Goal: Task Accomplishment & Management: Use online tool/utility

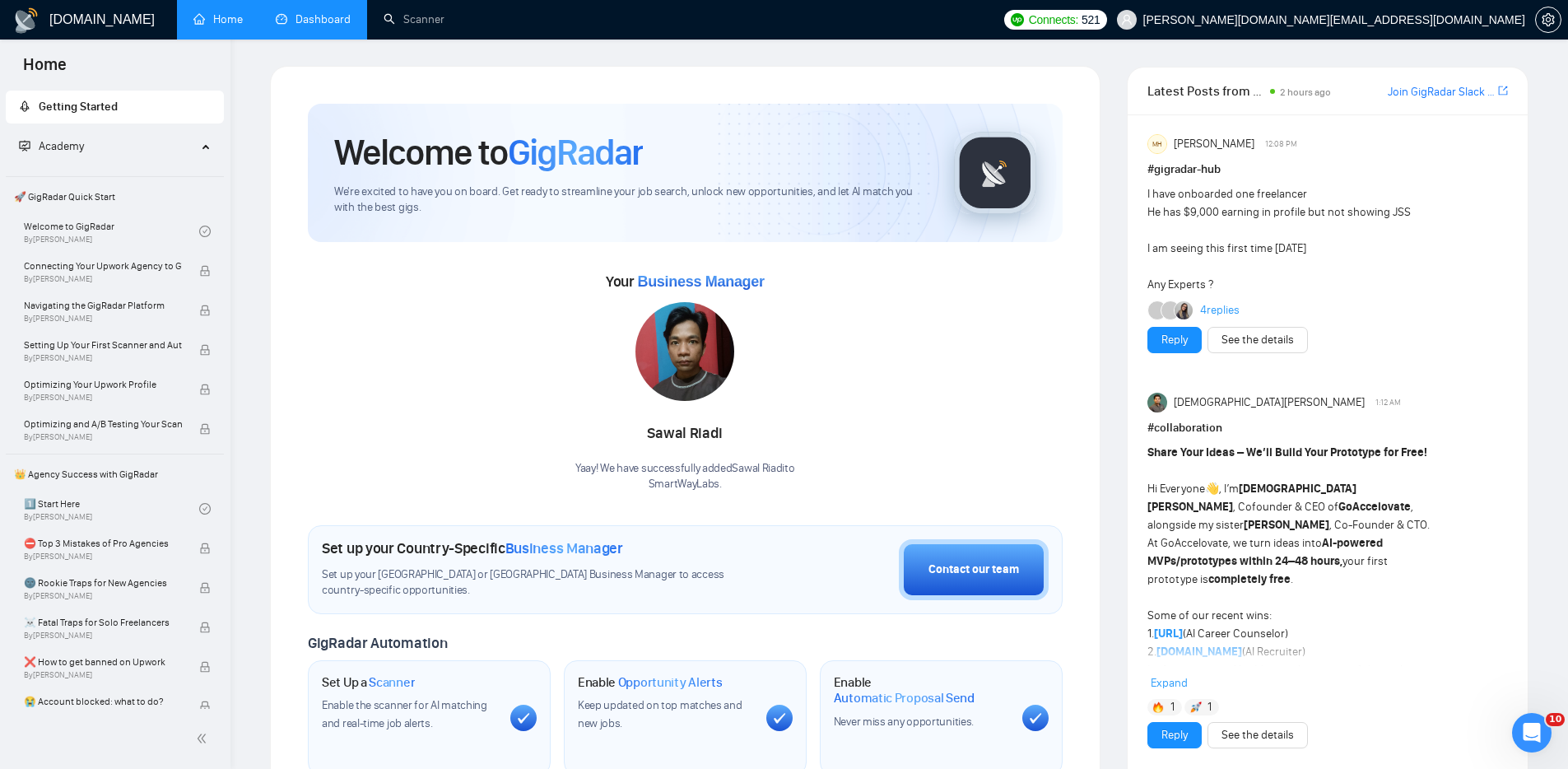
click at [319, 16] on link "Dashboard" at bounding box center [312, 19] width 75 height 14
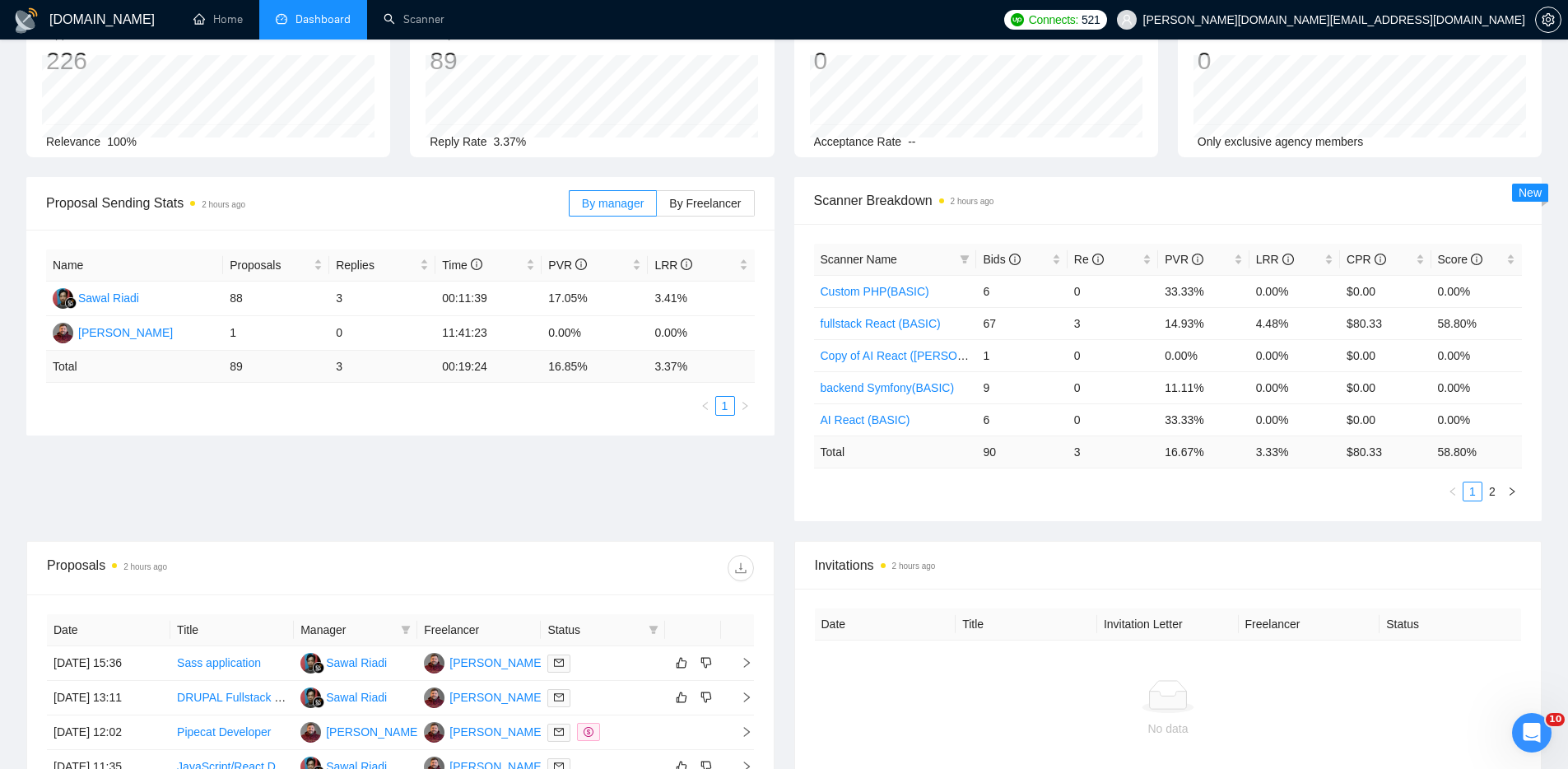
scroll to position [383, 0]
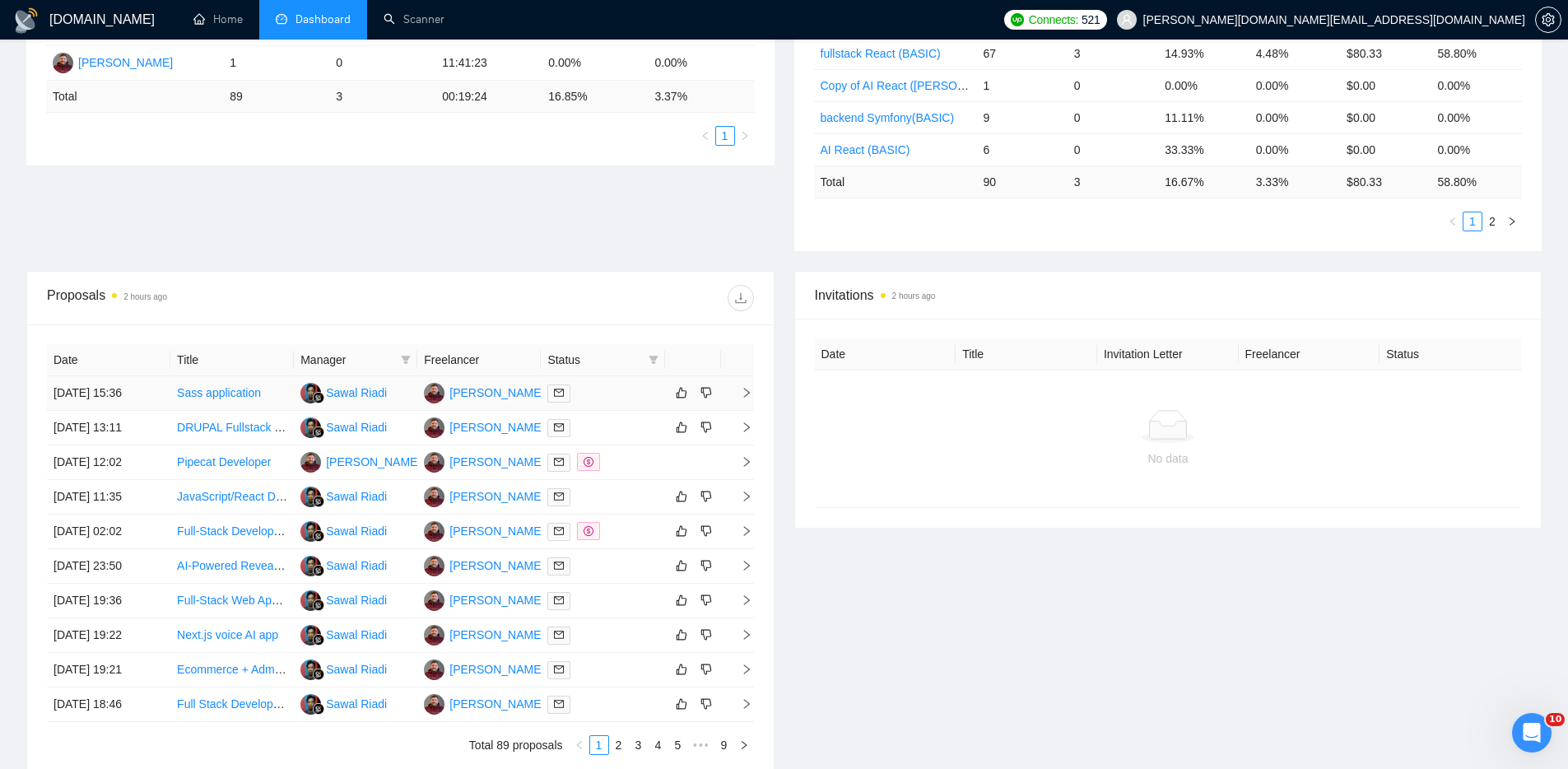
click at [623, 396] on div at bounding box center [602, 393] width 110 height 19
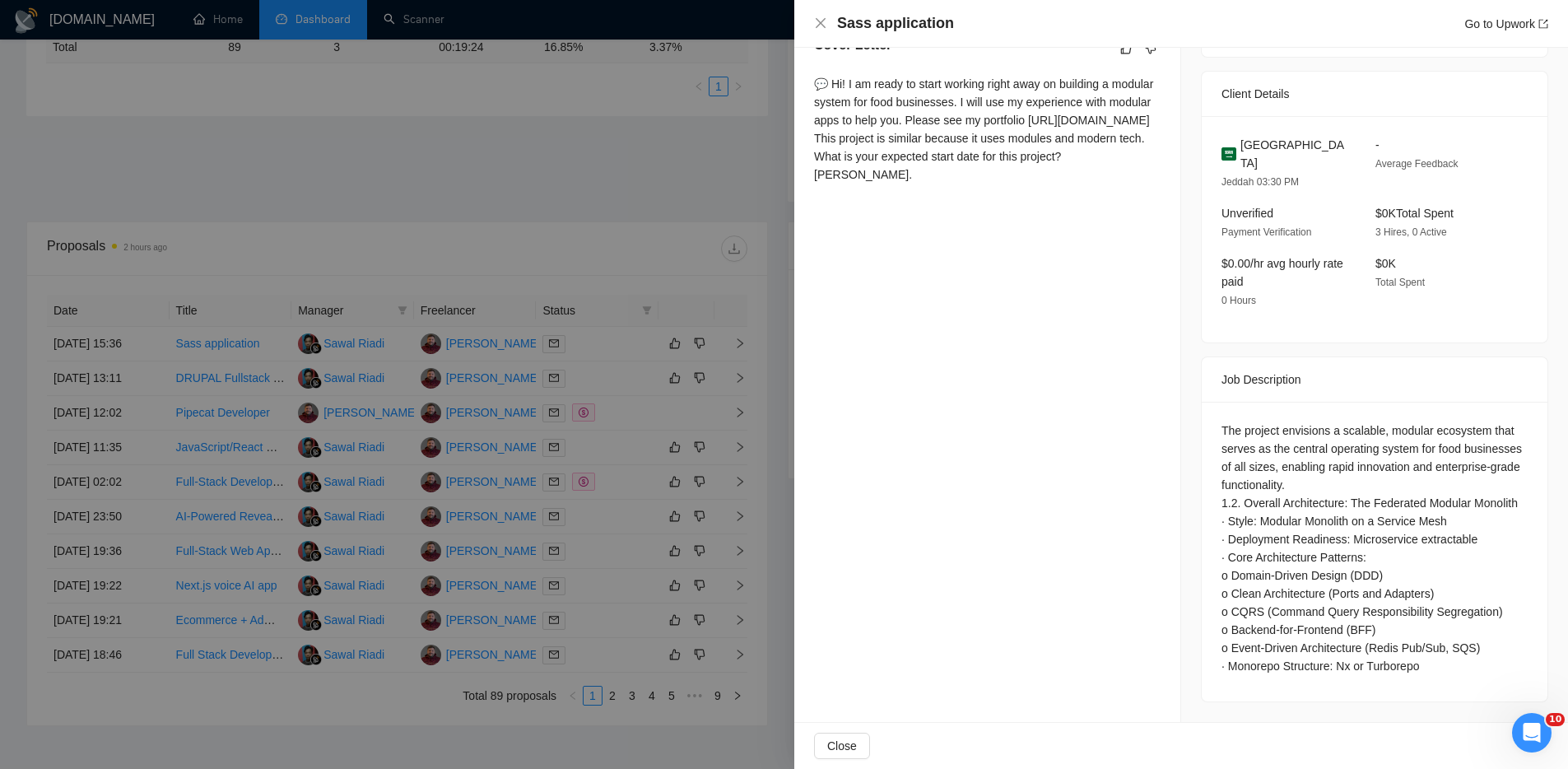
scroll to position [434, 0]
click at [1444, 667] on div "The project envisions a scalable, modular ecosystem that serves as the central …" at bounding box center [1374, 547] width 306 height 253
click at [652, 146] on div at bounding box center [784, 384] width 1568 height 769
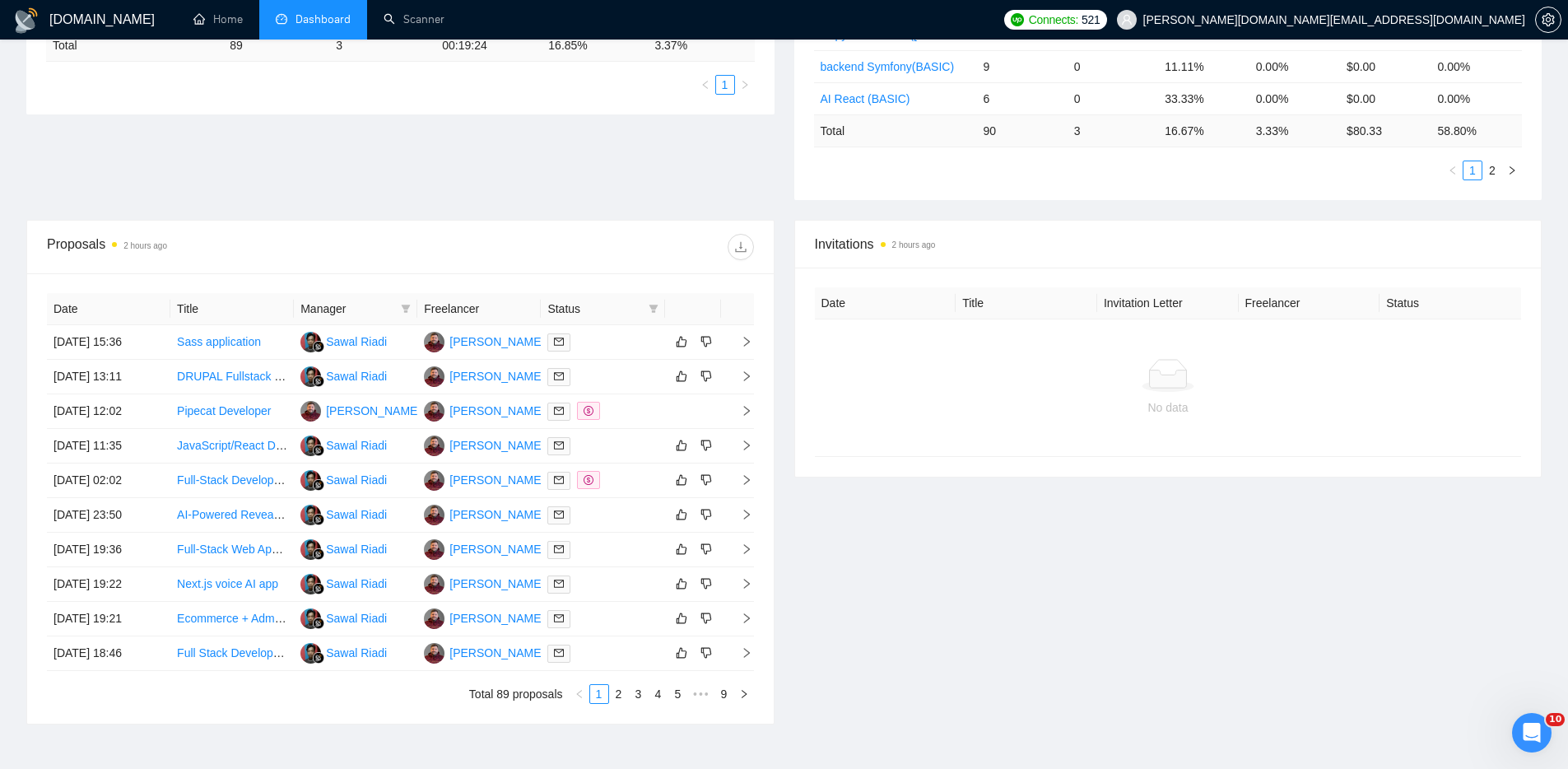
click at [913, 680] on div "Invitations 2 hours ago Date Title Invitation Letter Freelancer Status No data" at bounding box center [1168, 472] width 768 height 505
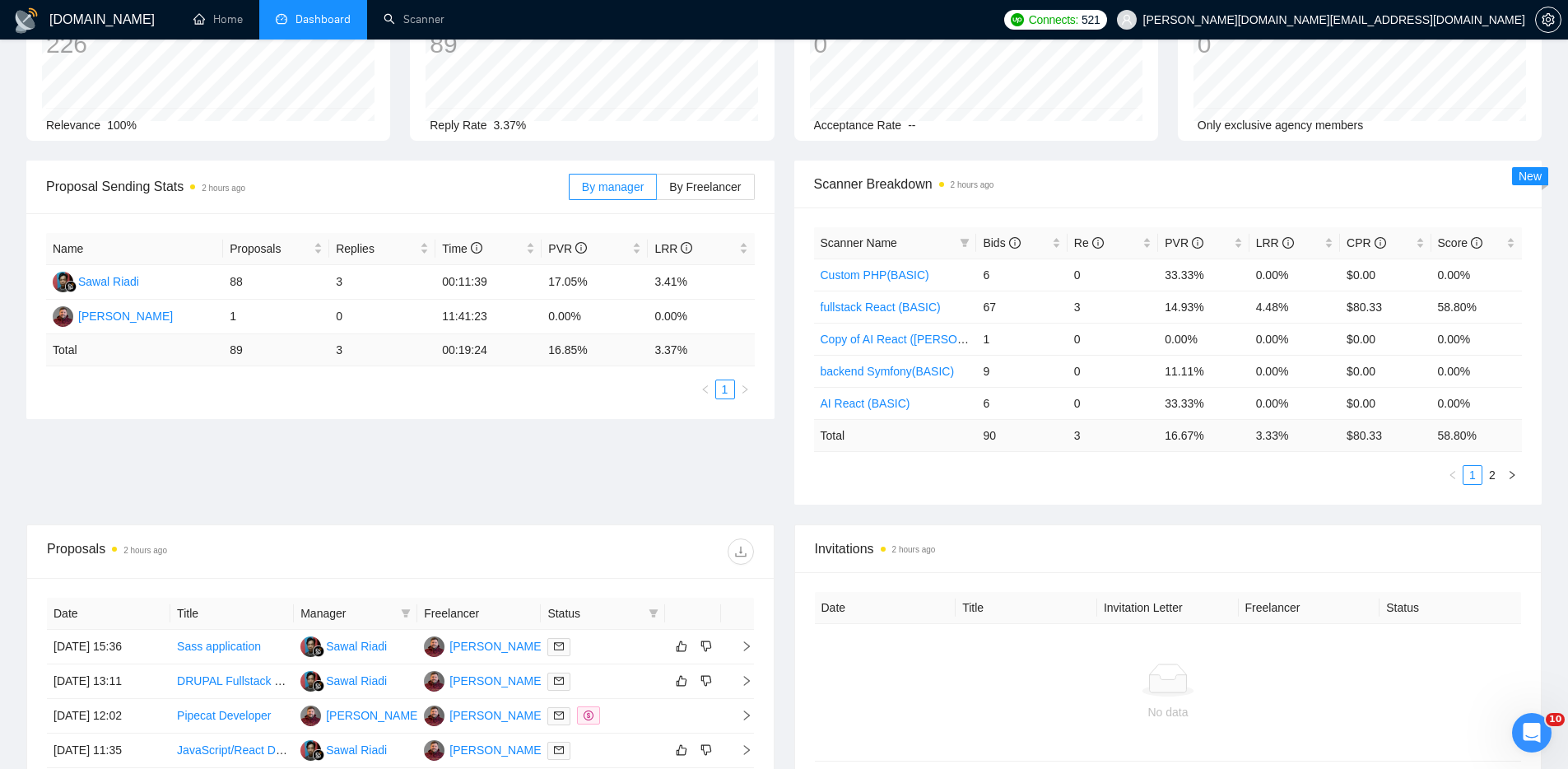
scroll to position [320, 0]
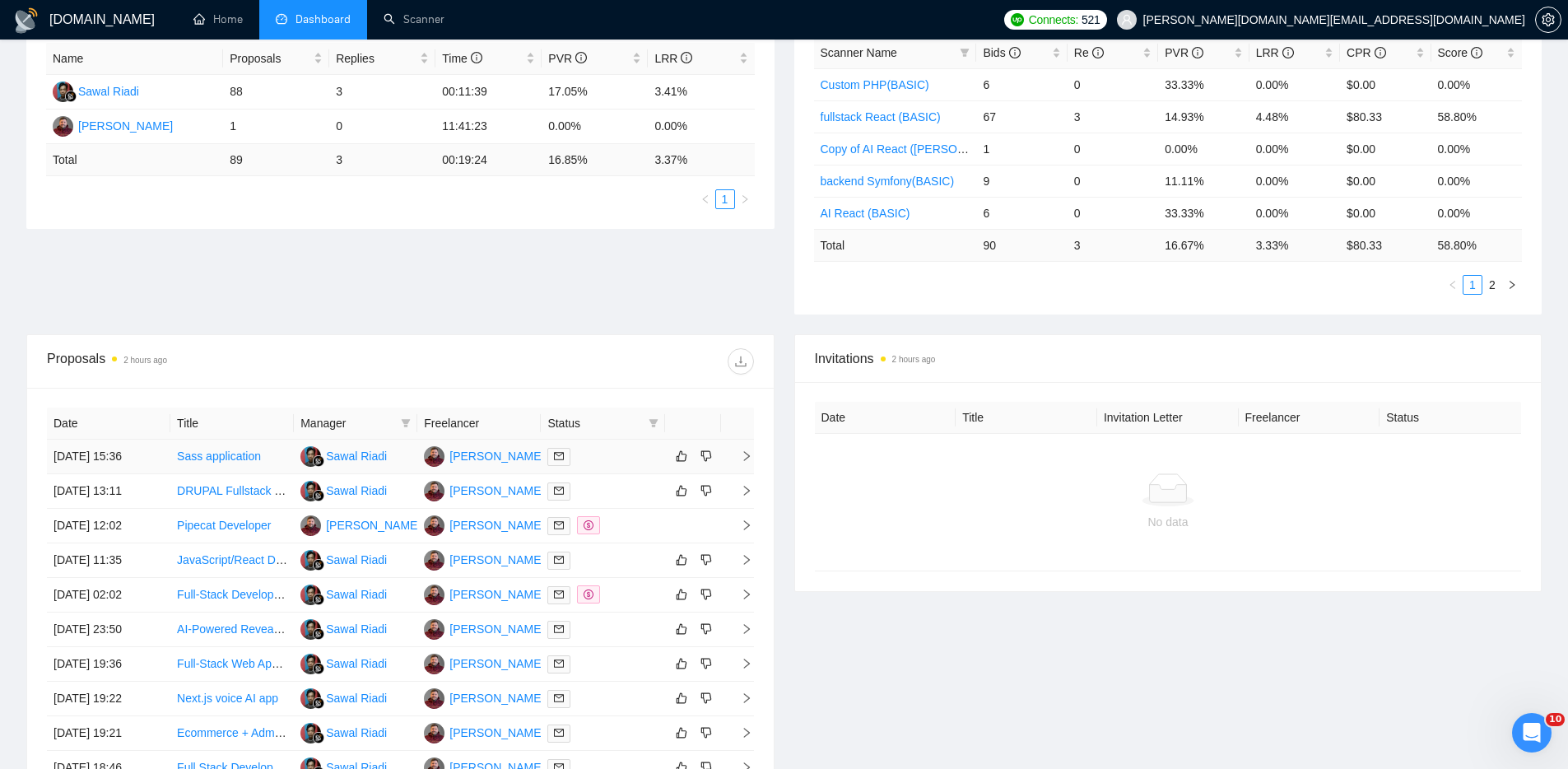
click at [616, 451] on div at bounding box center [602, 456] width 110 height 19
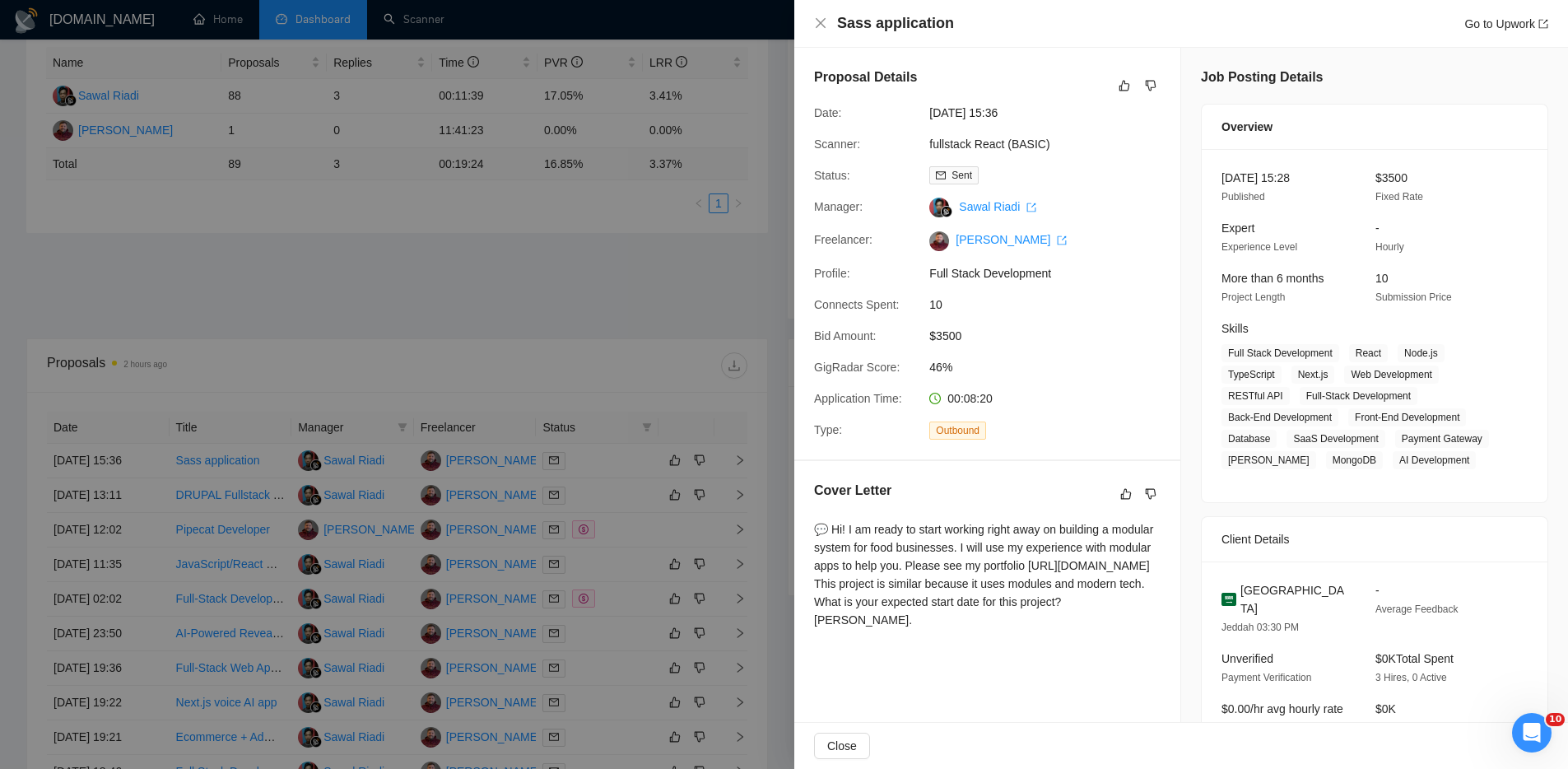
scroll to position [0, 0]
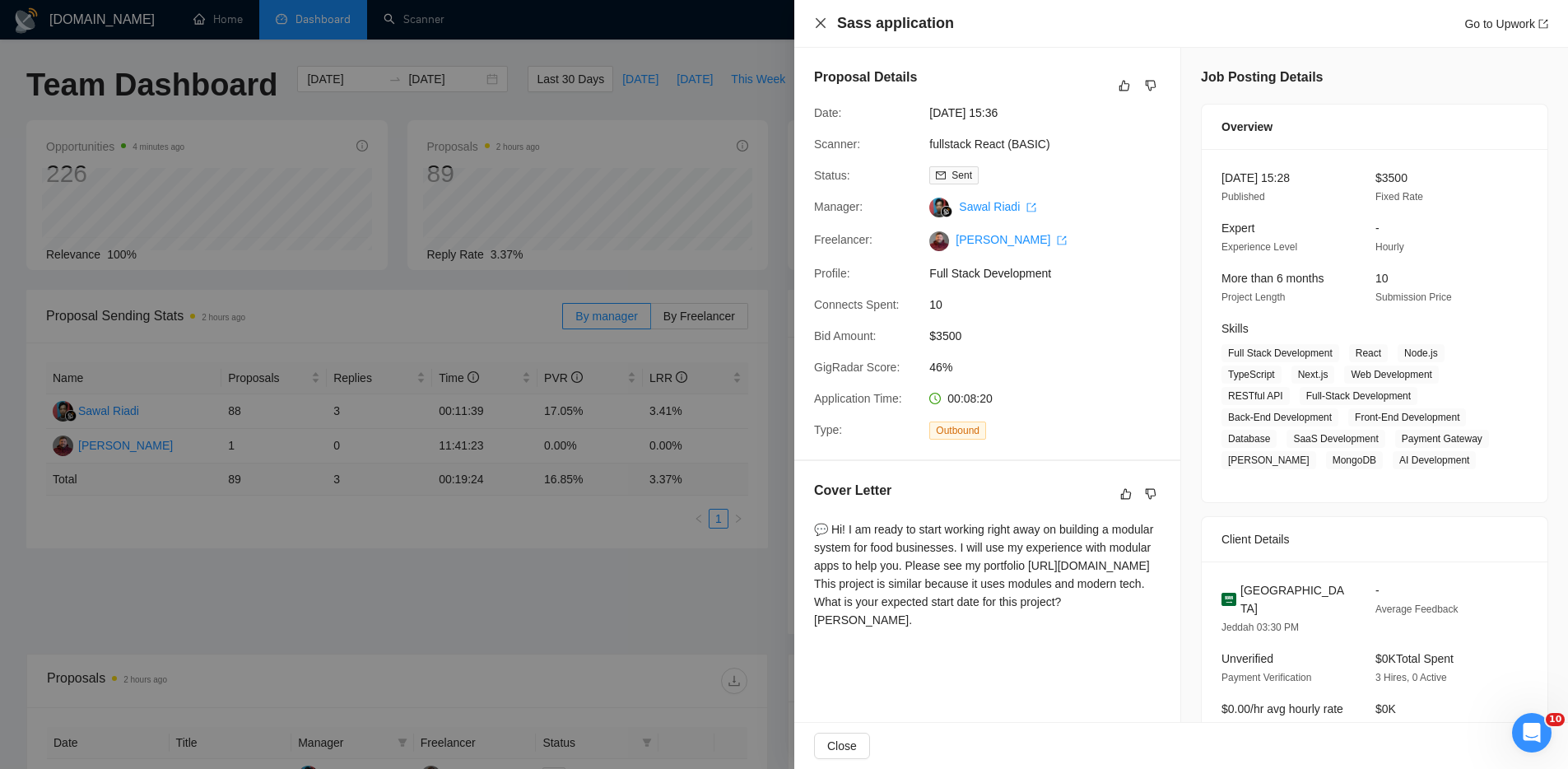
click at [823, 21] on icon "close" at bounding box center [820, 23] width 13 height 13
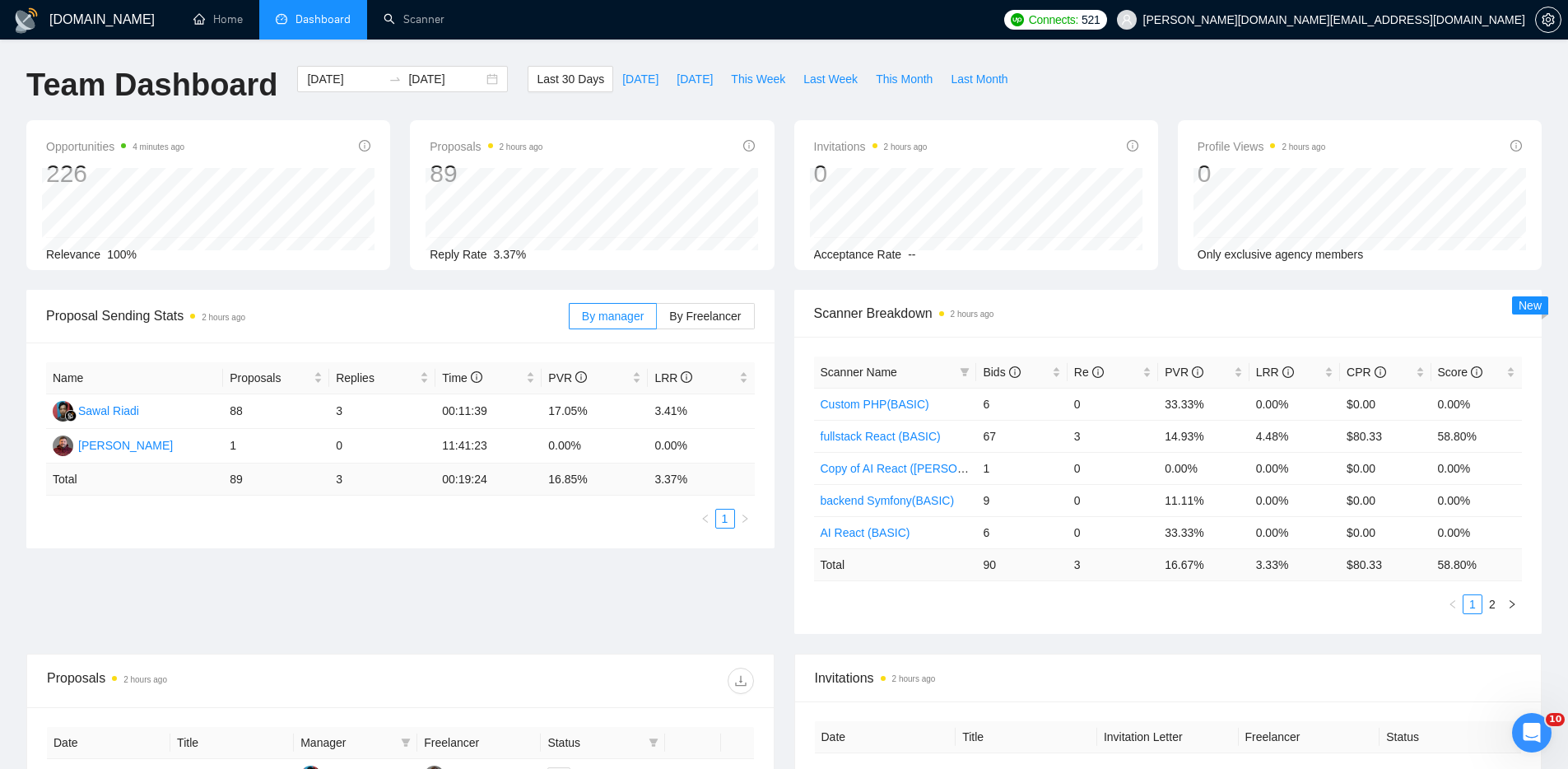
click at [485, 599] on div "Proposal Sending Stats 2 hours ago By manager By Freelancer Name Proposals Repl…" at bounding box center [784, 471] width 1534 height 364
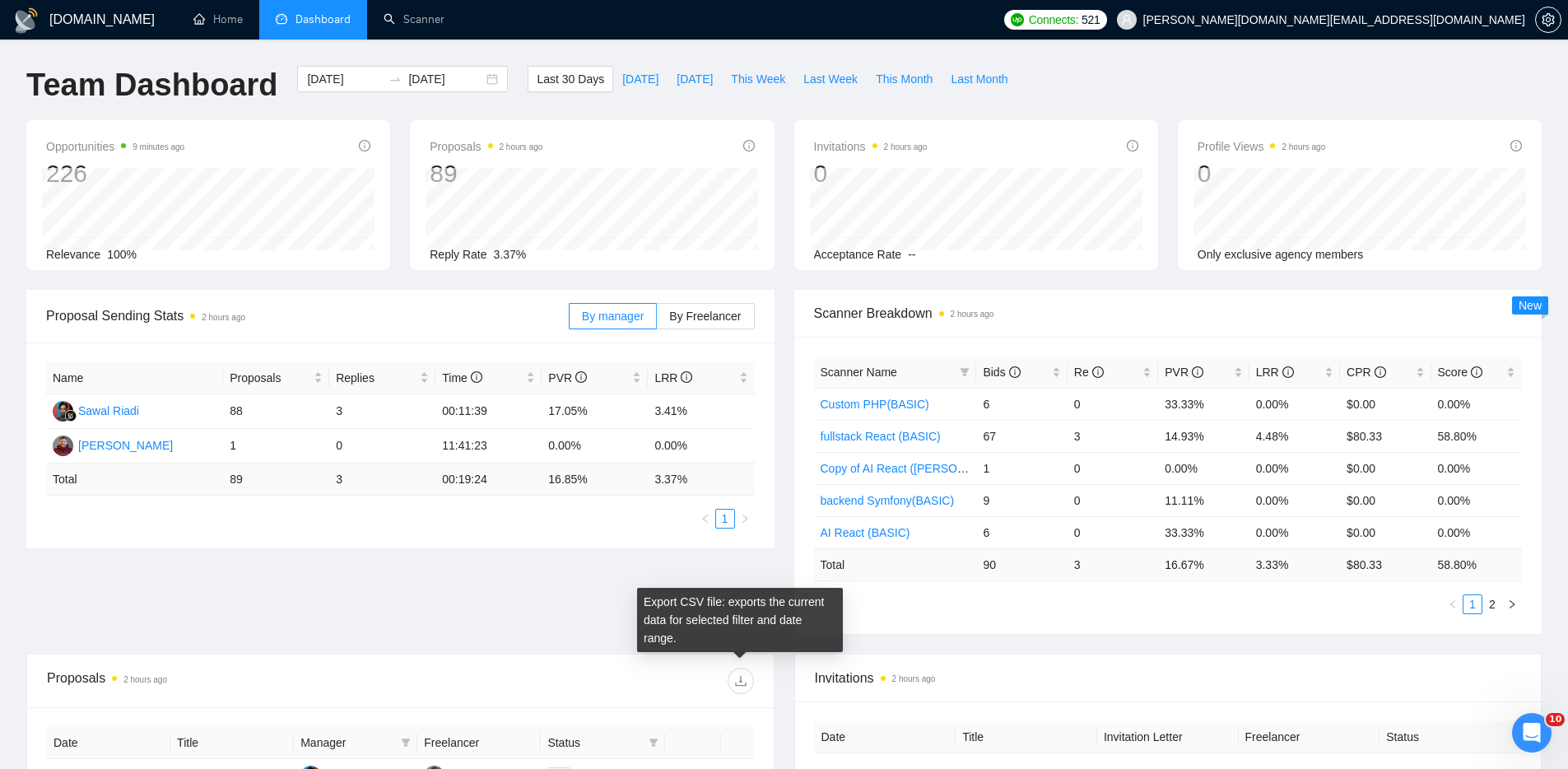
click at [728, 625] on div "Export CSV file: exports the current data for selected filter and date range." at bounding box center [739, 620] width 206 height 64
click at [551, 577] on div "Proposal Sending Stats 2 hours ago By manager By Freelancer Name Proposals Repl…" at bounding box center [784, 471] width 1534 height 364
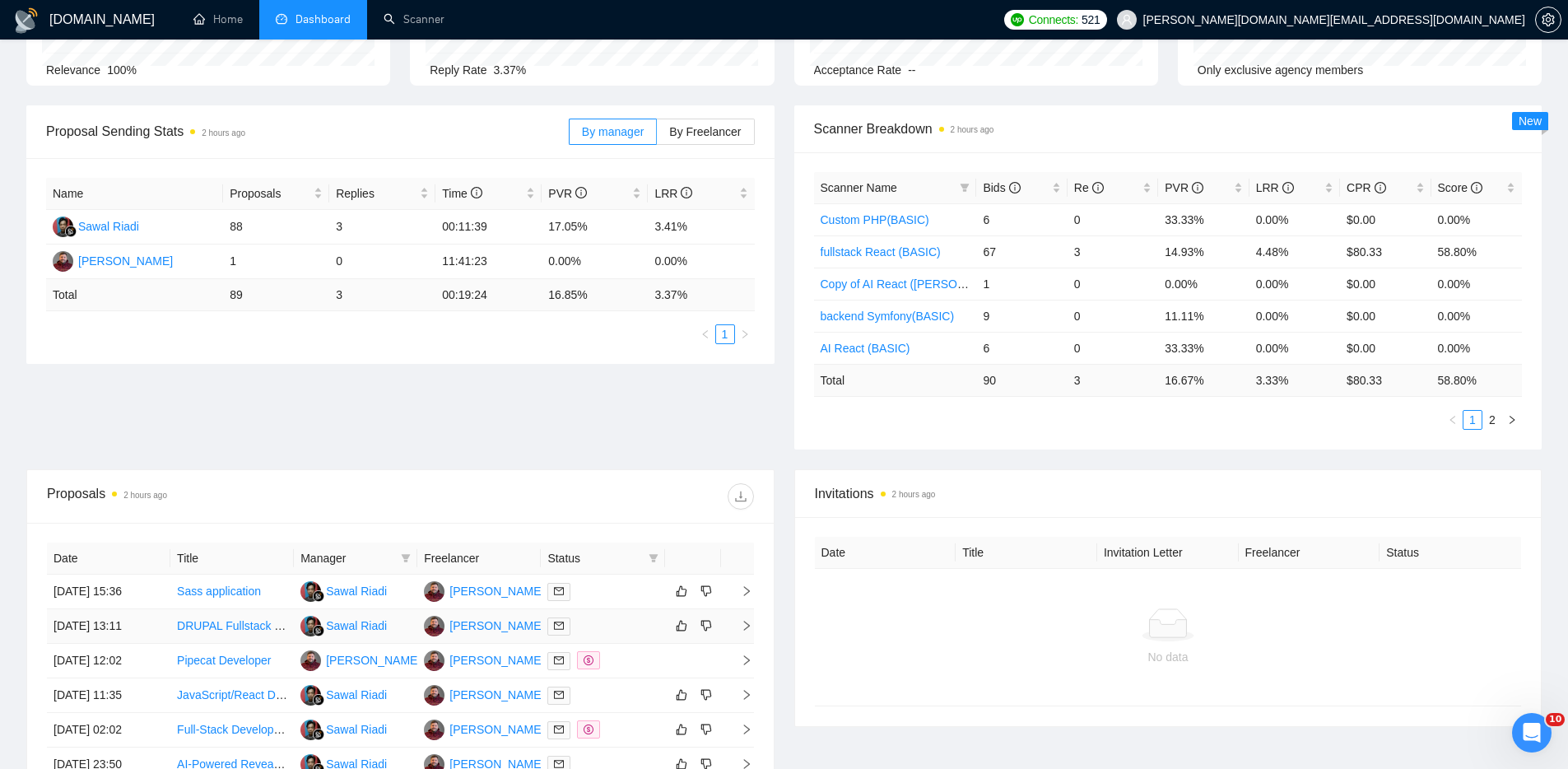
scroll to position [207, 0]
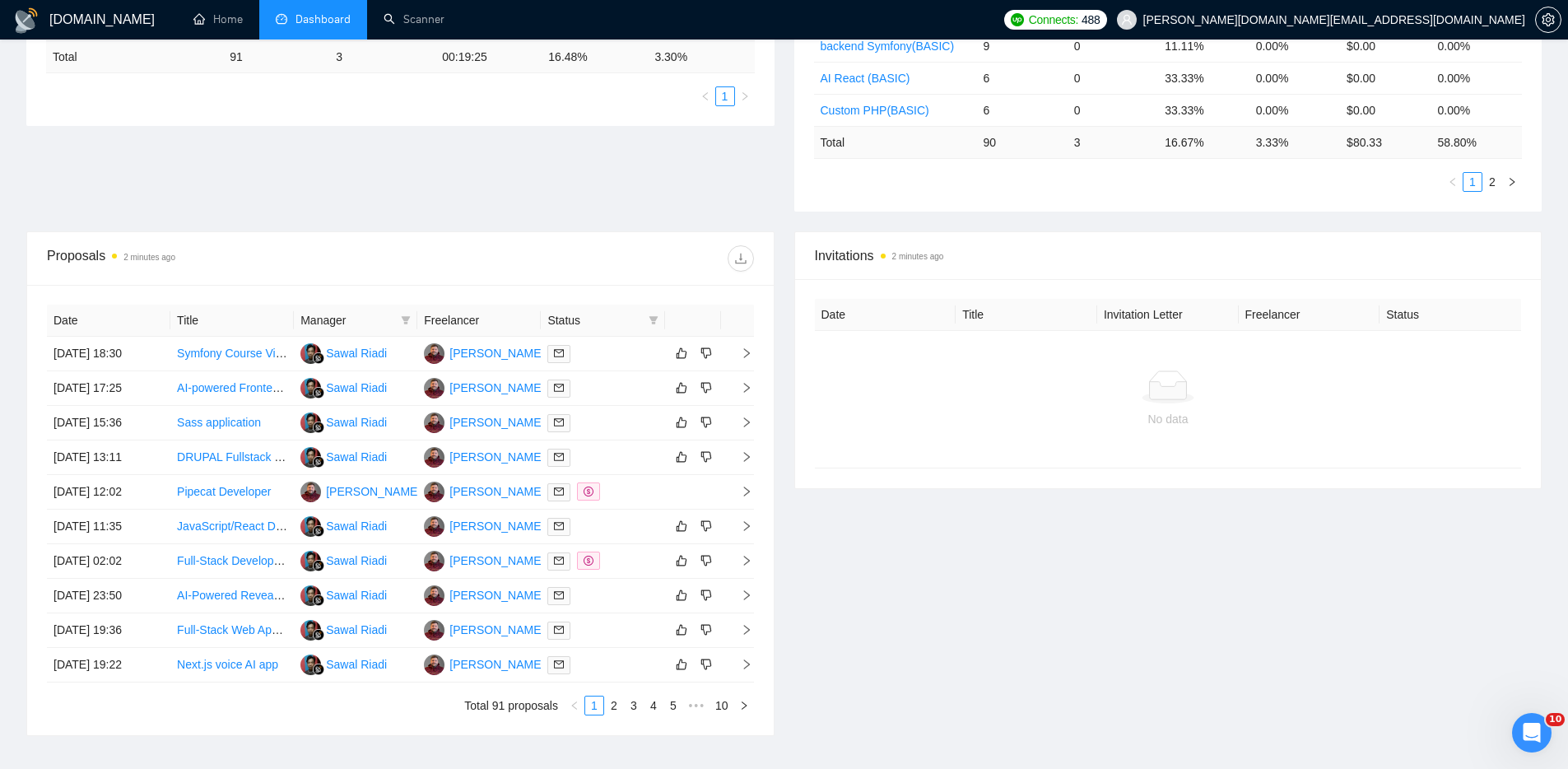
scroll to position [218, 0]
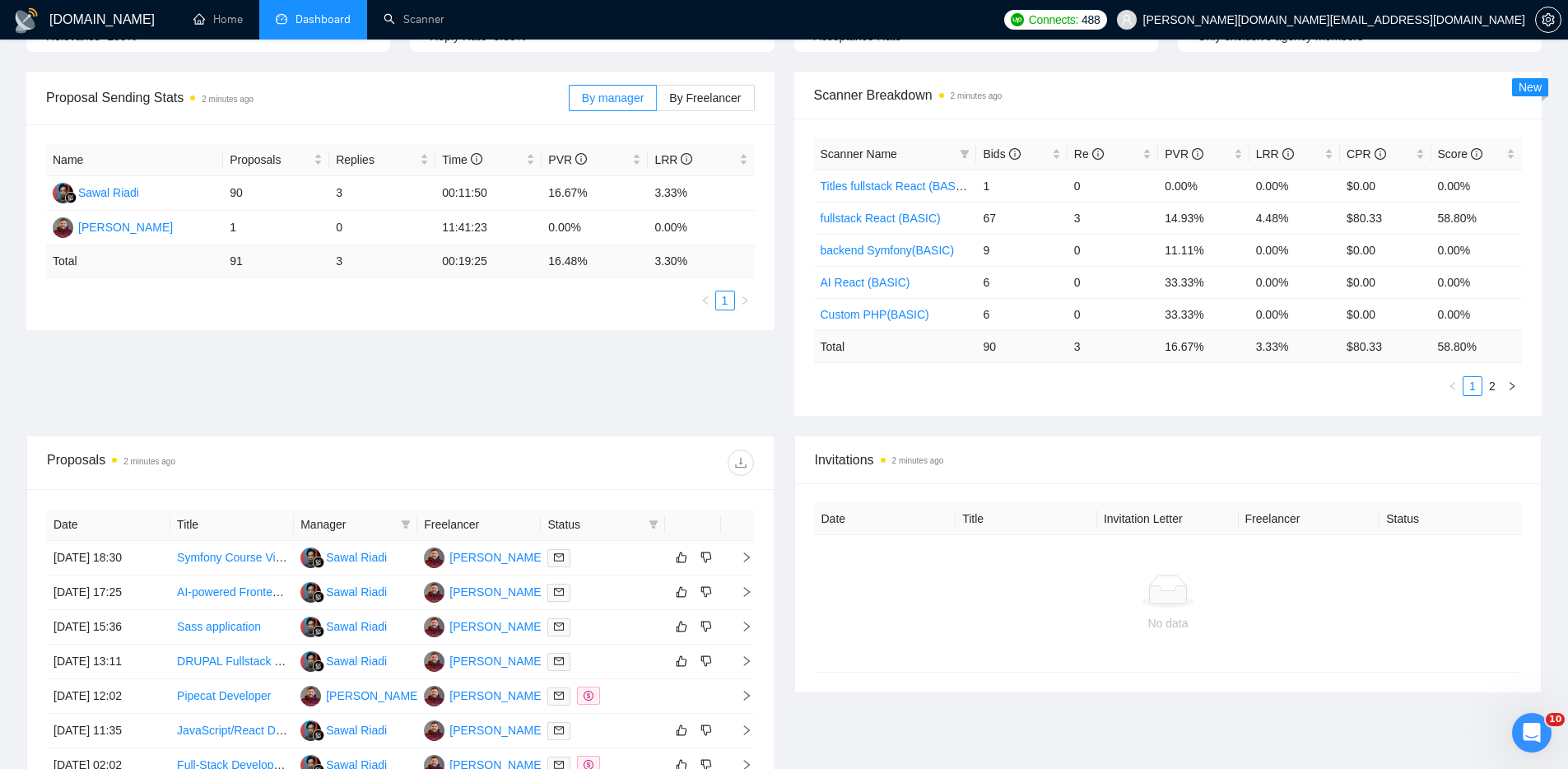
click at [739, 385] on div "Proposal Sending Stats 2 minutes ago By manager By Freelancer Name Proposals Re…" at bounding box center [784, 253] width 1534 height 364
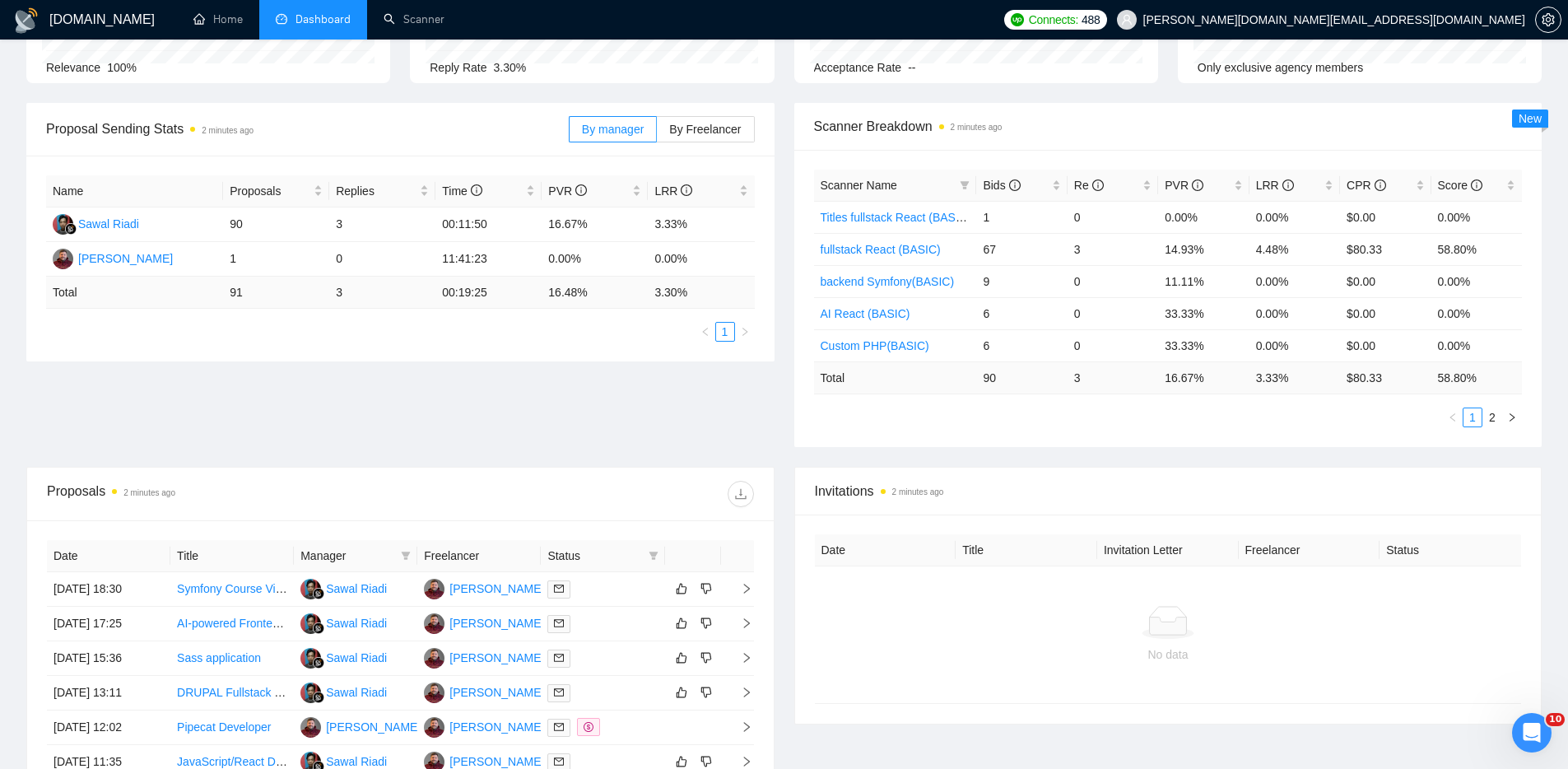
scroll to position [0, 0]
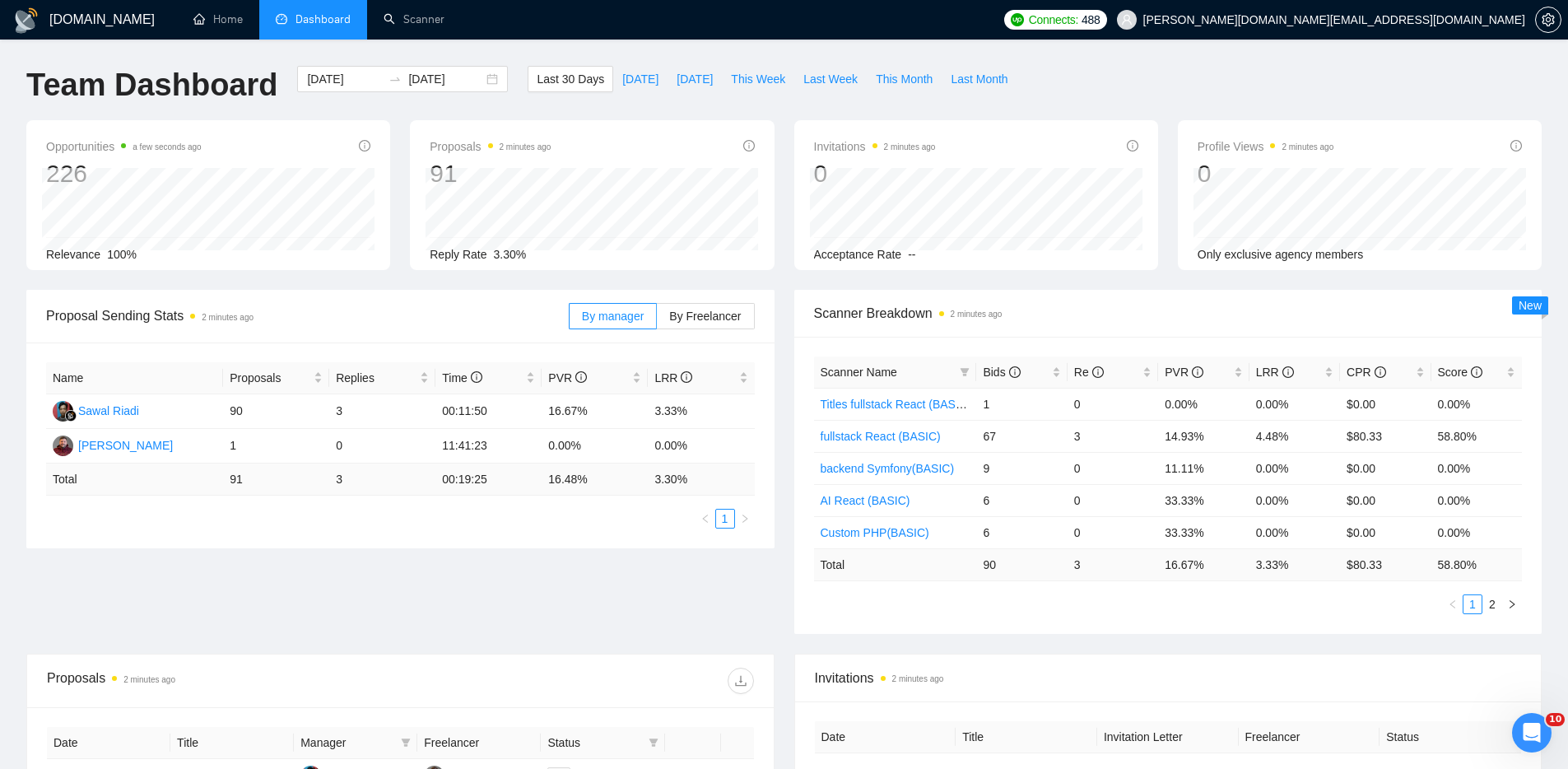
drag, startPoint x: 702, startPoint y: 608, endPoint x: 705, endPoint y: 595, distance: 13.3
click at [702, 607] on div "Proposal Sending Stats 2 minutes ago By manager By Freelancer Name Proposals Re…" at bounding box center [784, 471] width 1534 height 364
drag, startPoint x: 656, startPoint y: 477, endPoint x: 683, endPoint y: 475, distance: 27.1
click at [683, 475] on td "3.30 %" at bounding box center [701, 479] width 106 height 32
click at [654, 588] on div "Proposal Sending Stats 2 minutes ago By manager By Freelancer Name Proposals Re…" at bounding box center [784, 471] width 1534 height 364
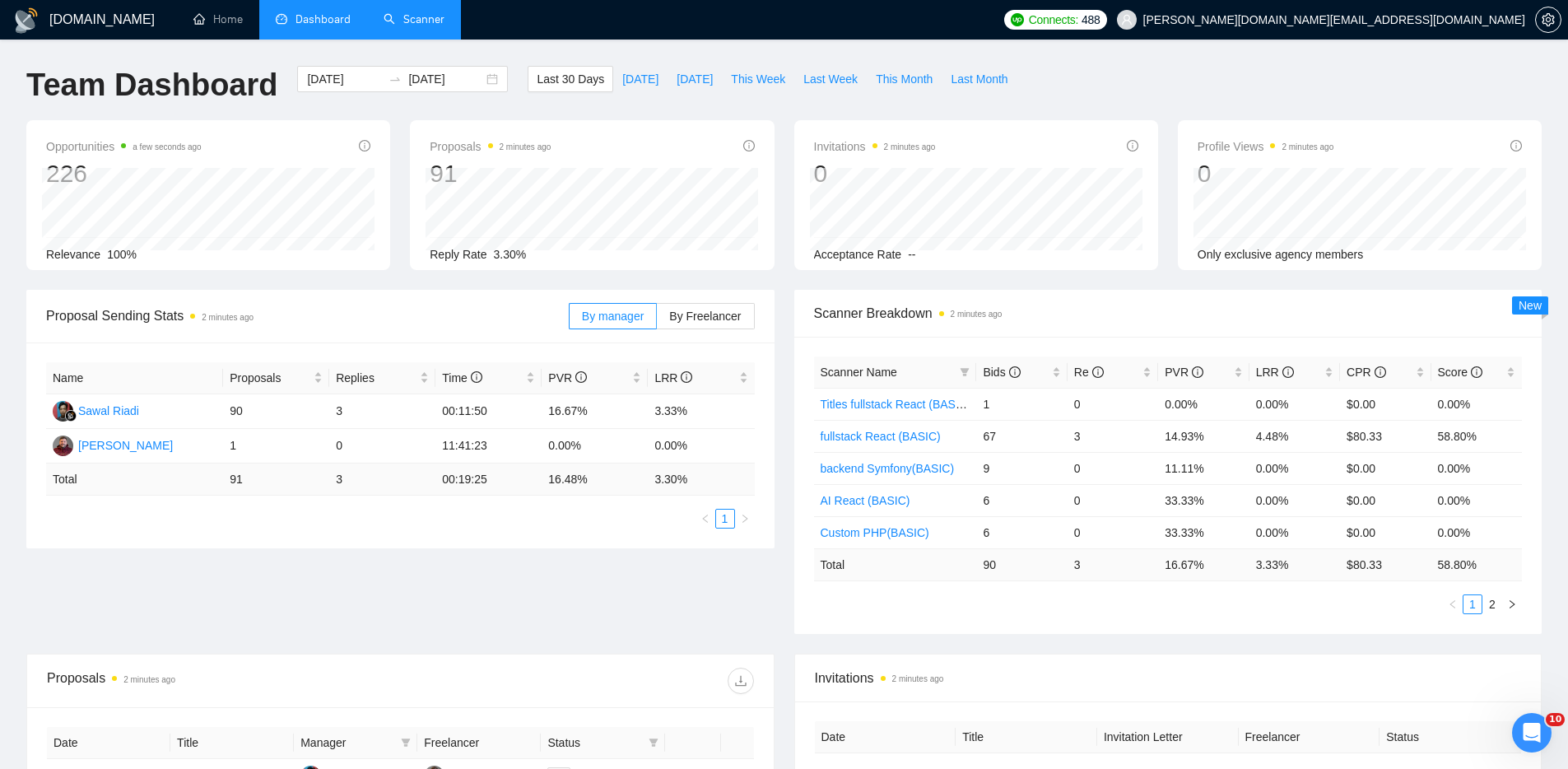
click at [412, 18] on link "Scanner" at bounding box center [414, 19] width 61 height 14
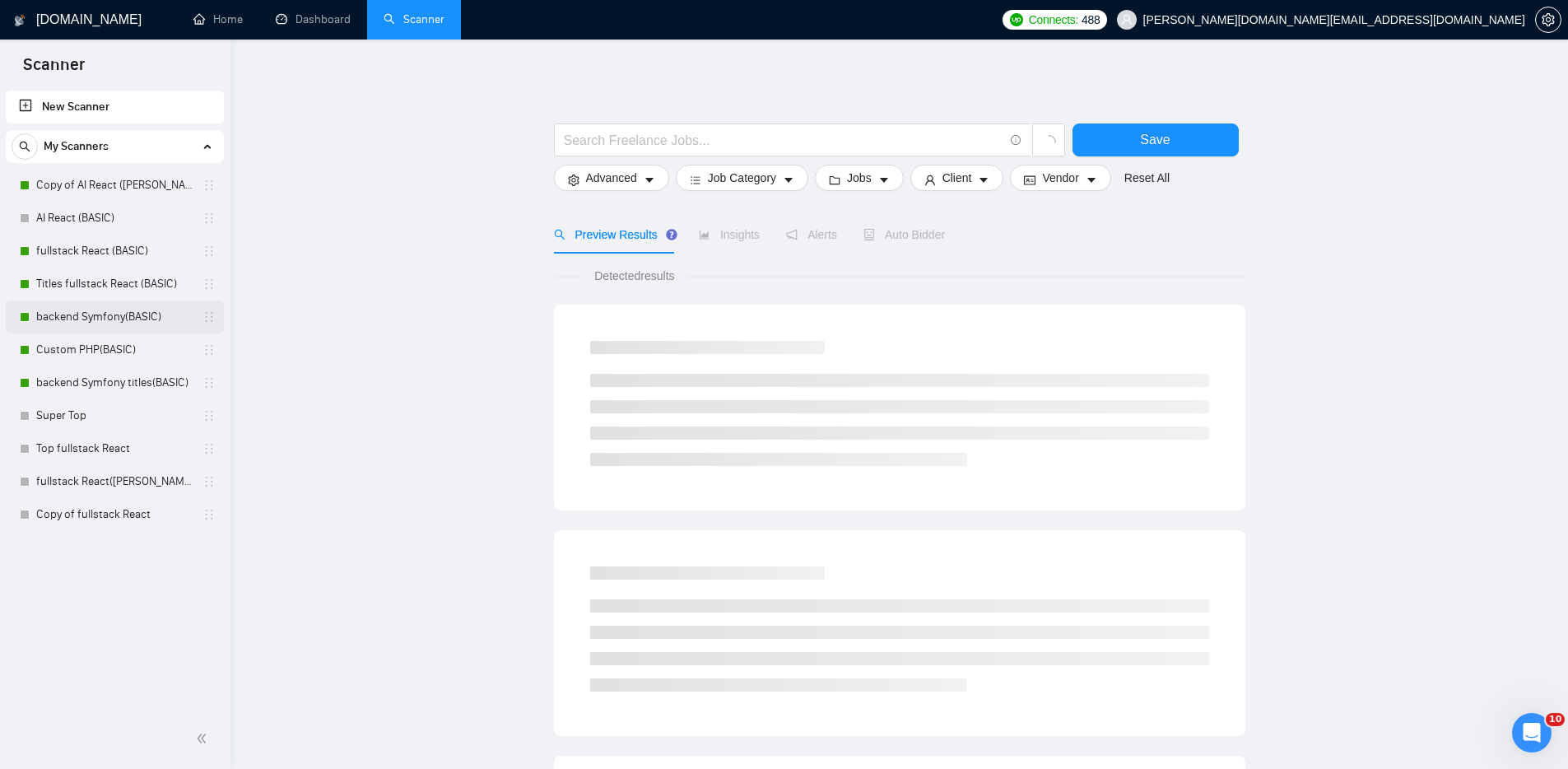
click at [91, 312] on link "backend Symfony(BASIC)" at bounding box center [114, 316] width 156 height 33
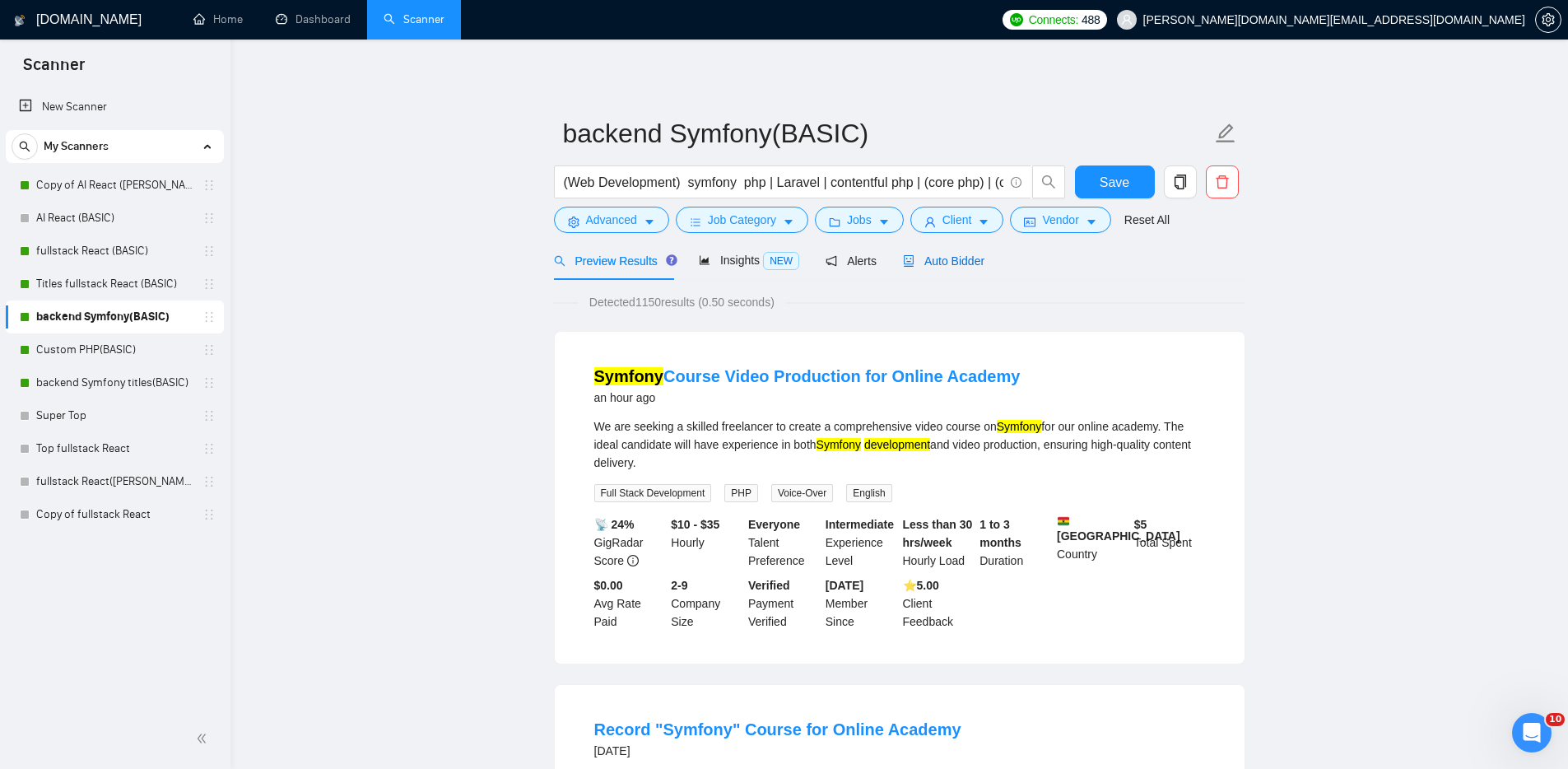
click at [968, 261] on span "Auto Bidder" at bounding box center [943, 260] width 81 height 13
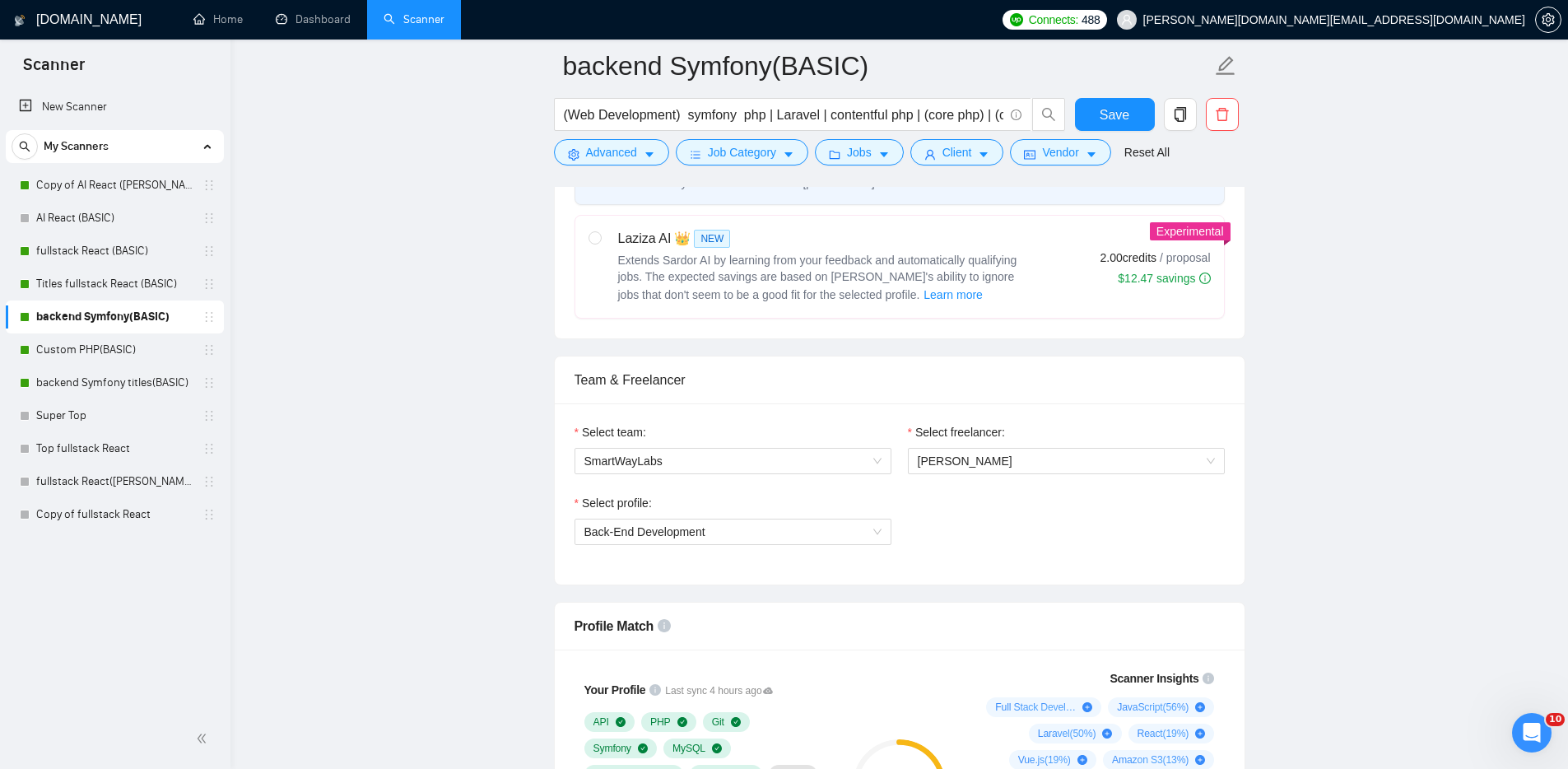
scroll to position [862, 0]
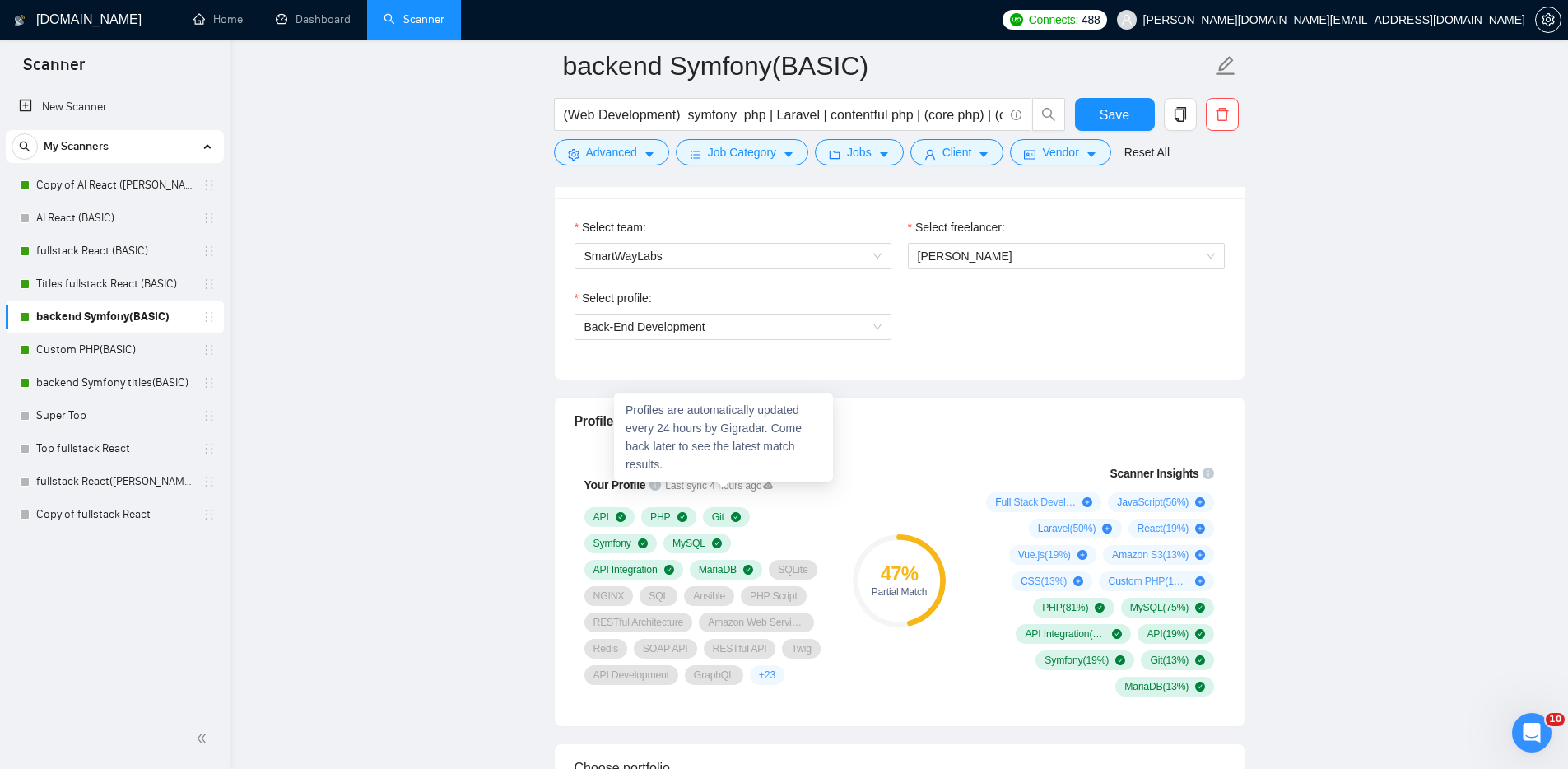
click at [751, 486] on span "Last sync 4 hours ago" at bounding box center [719, 486] width 108 height 16
click at [745, 486] on span "Last sync 4 hours ago" at bounding box center [719, 486] width 108 height 16
click at [773, 486] on icon at bounding box center [768, 486] width 10 height 6
click at [773, 487] on icon at bounding box center [768, 486] width 10 height 6
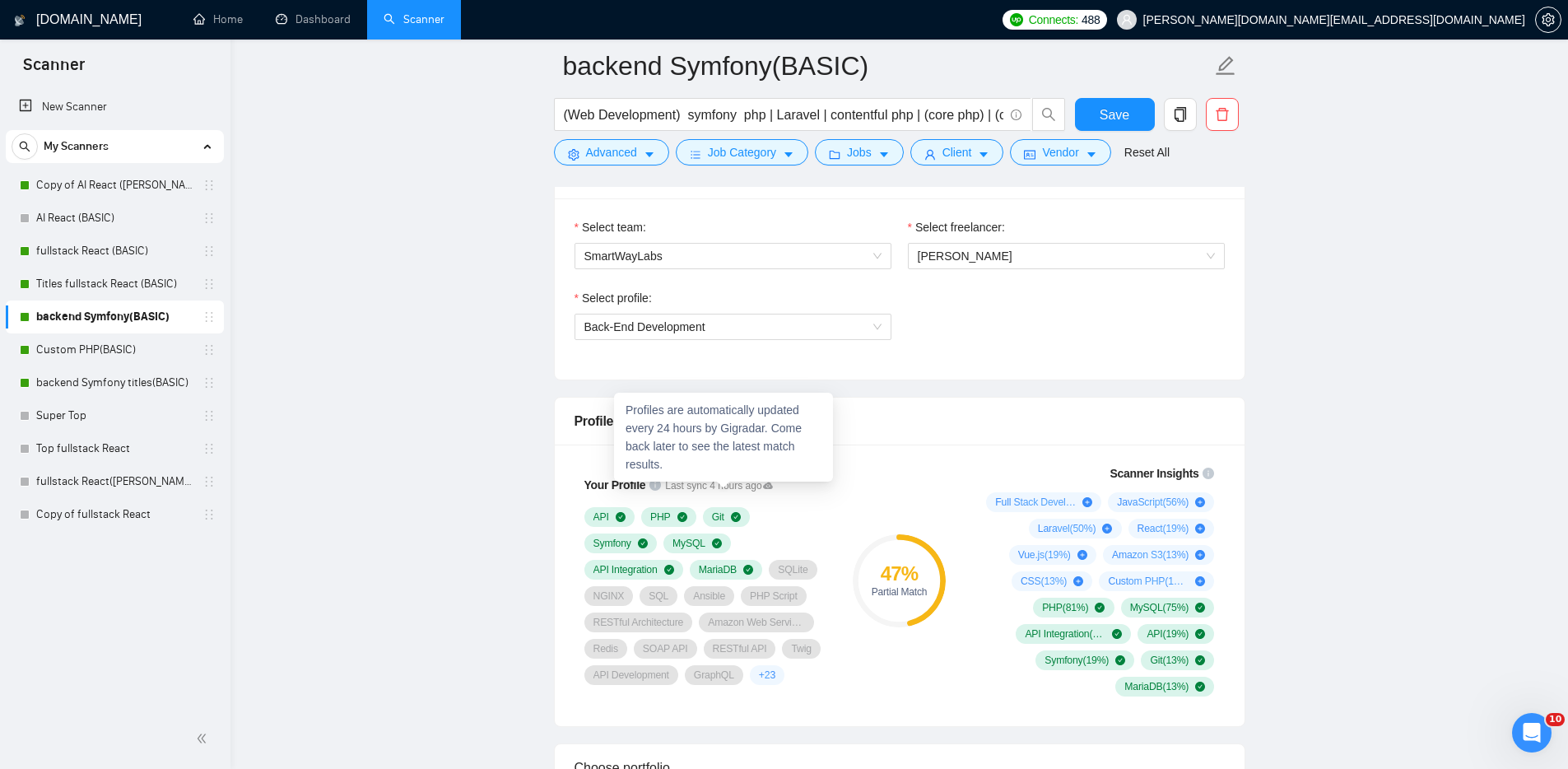
click at [755, 486] on span "Last sync 4 hours ago" at bounding box center [719, 486] width 108 height 16
click at [944, 434] on div "Profile Match" at bounding box center [899, 420] width 650 height 47
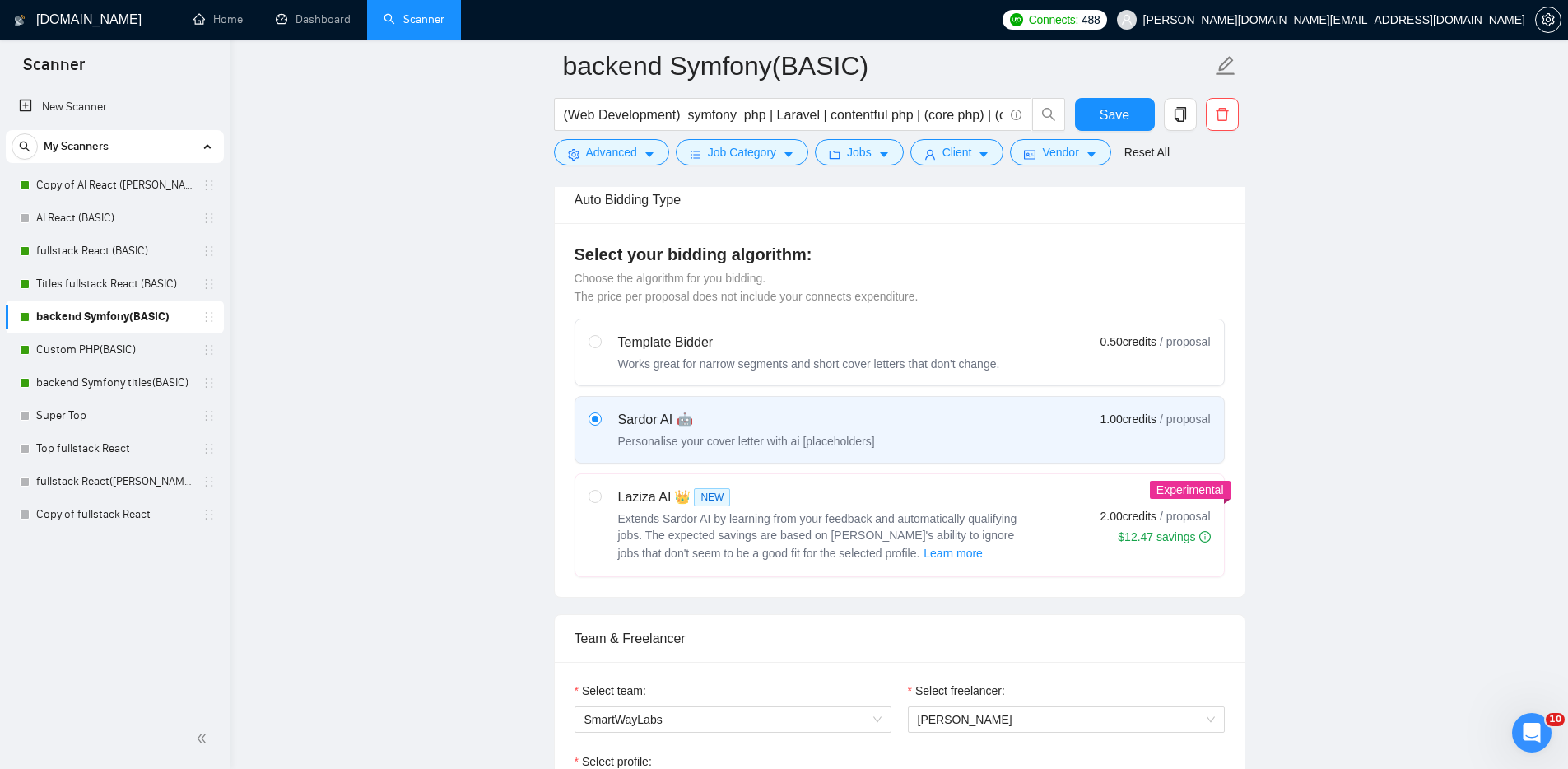
scroll to position [0, 0]
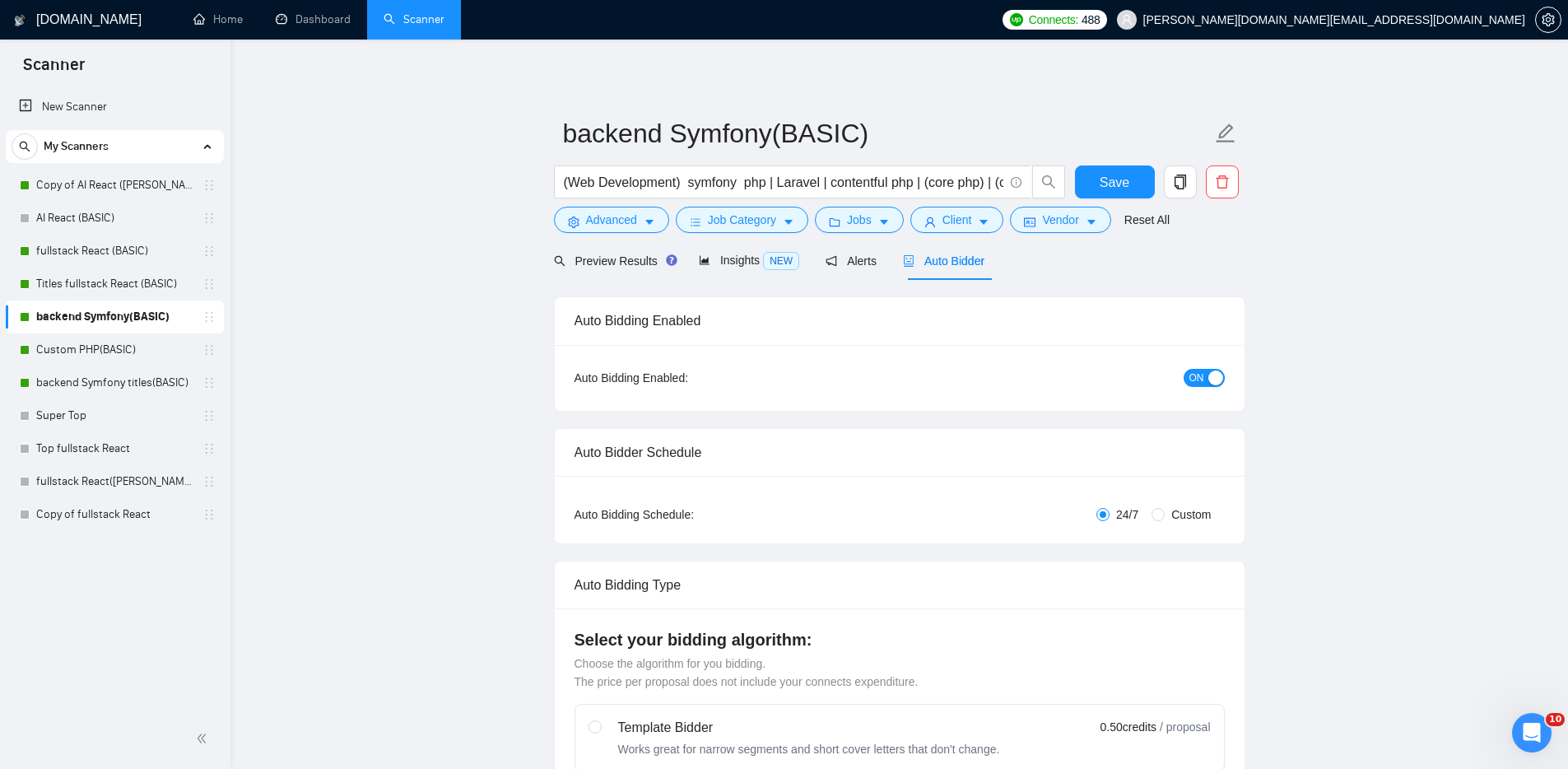
click at [101, 284] on link "Titles fullstack React (BASIC)" at bounding box center [114, 283] width 156 height 33
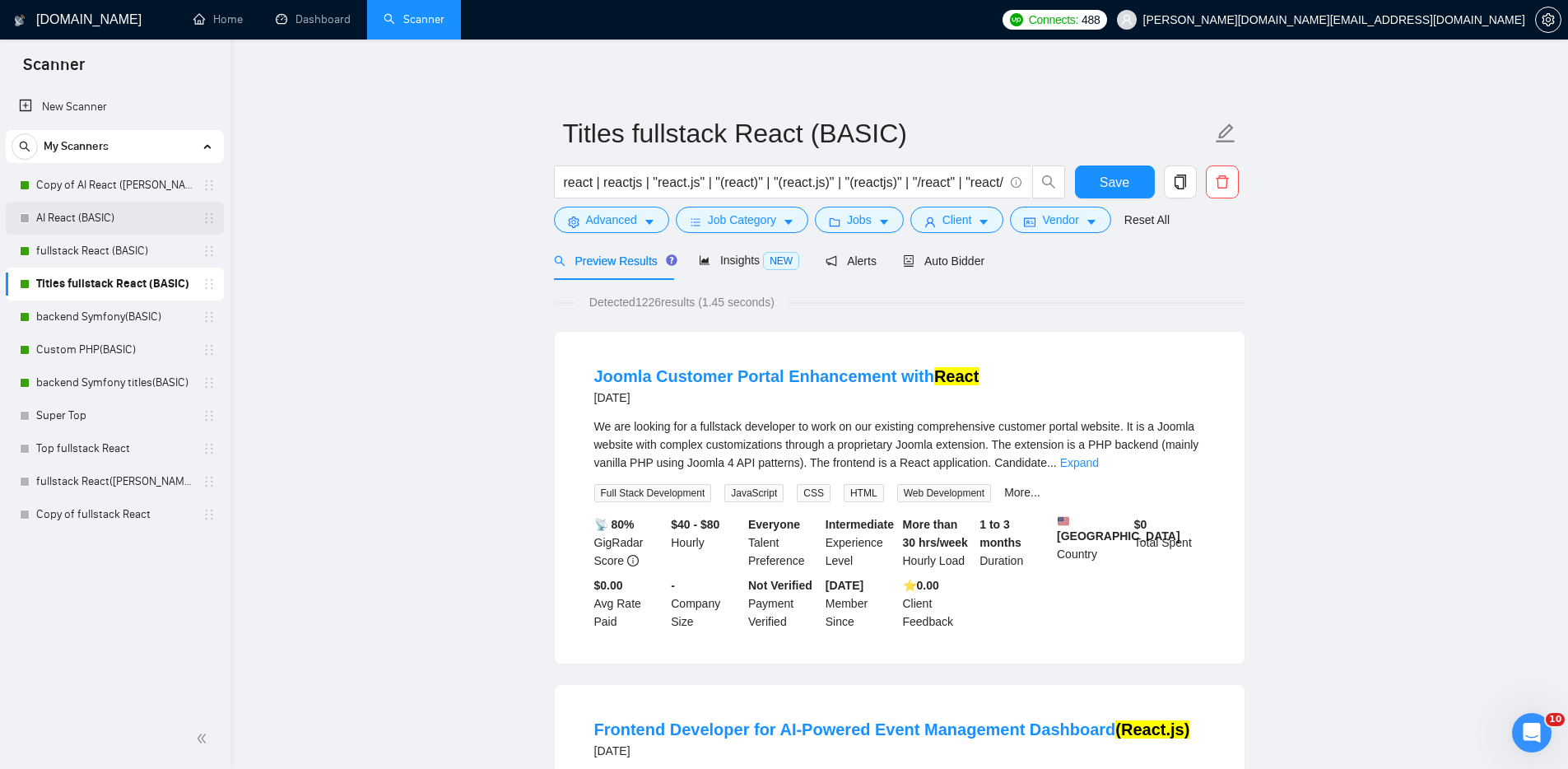
click at [51, 219] on link "AI React (BASIC)" at bounding box center [114, 217] width 156 height 33
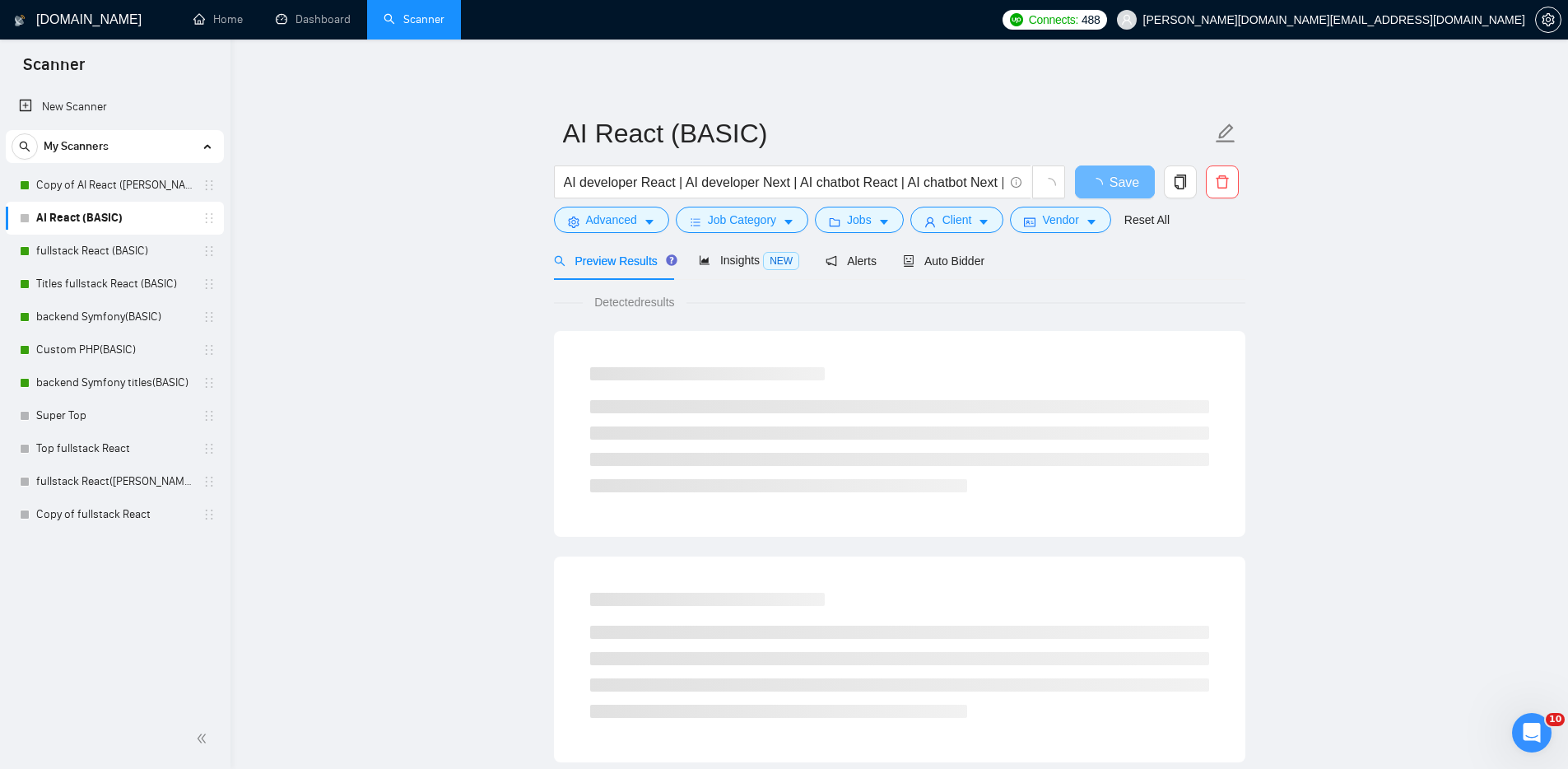
click at [377, 307] on main "AI React (BASIC) AI developer React | AI developer Next | AI chatbot React | AI…" at bounding box center [899, 753] width 1285 height 1374
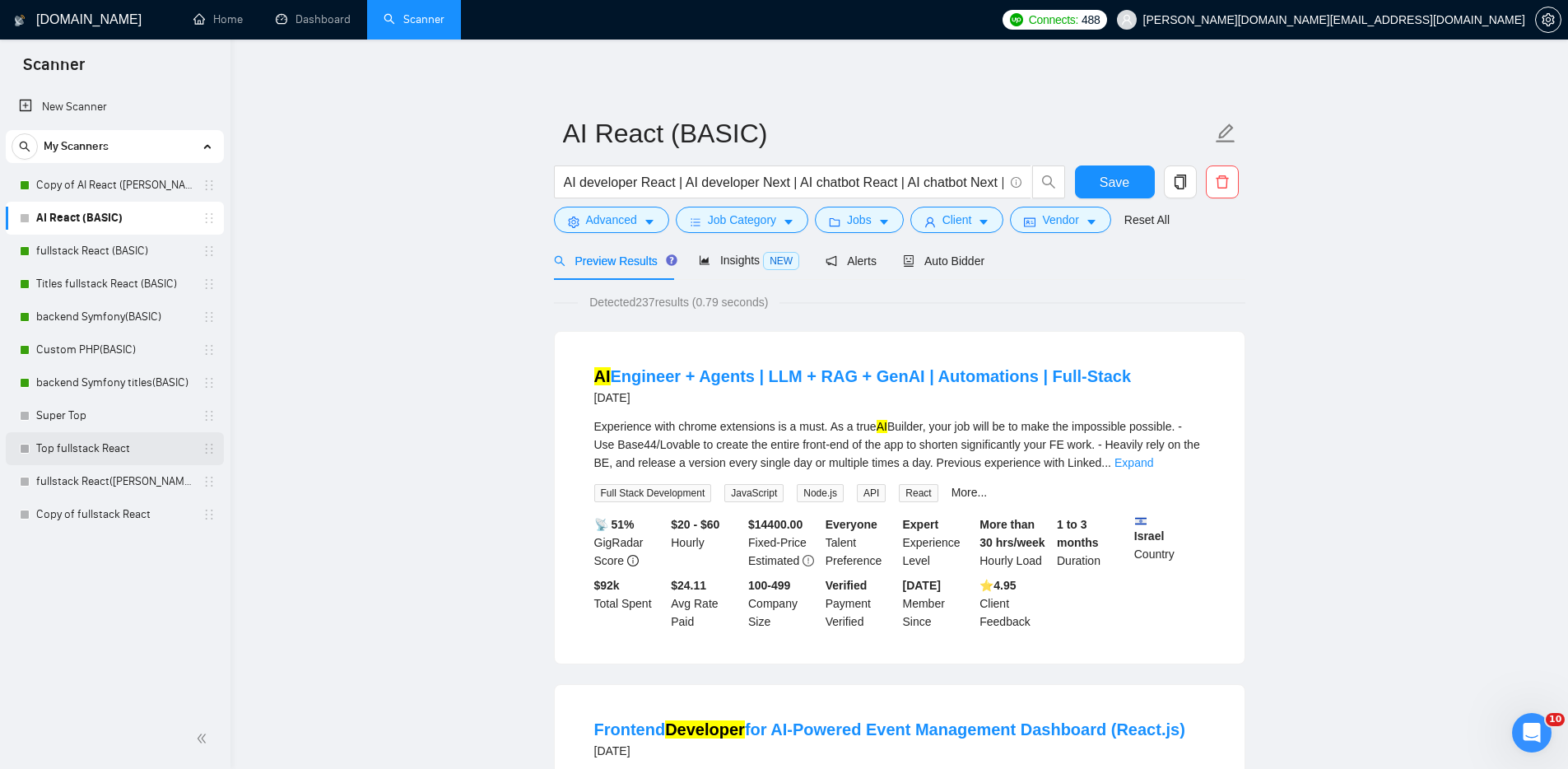
click at [208, 447] on icon "holder" at bounding box center [208, 449] width 13 height 13
click at [1189, 183] on span "copy" at bounding box center [1180, 182] width 31 height 15
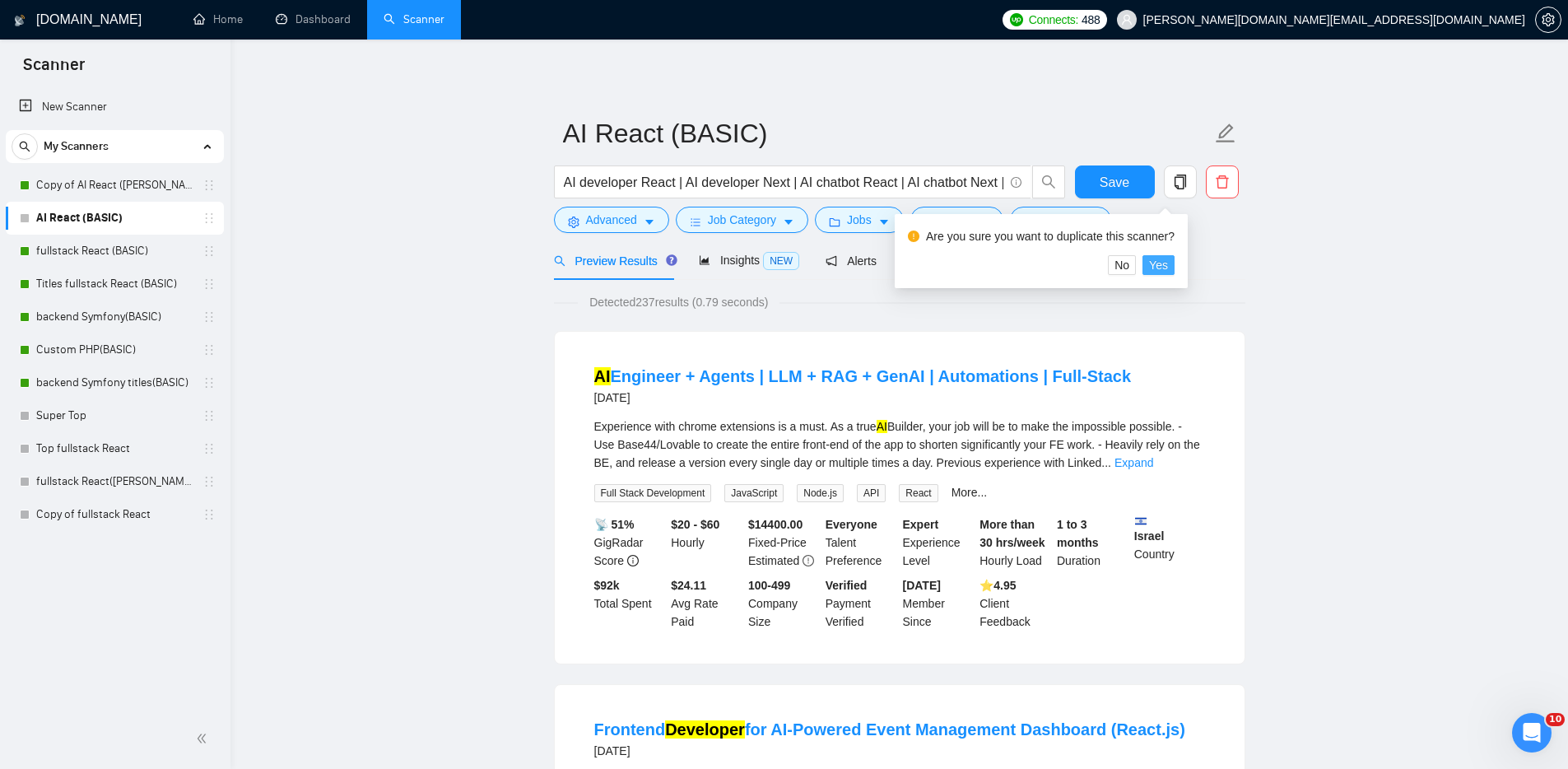
click at [1167, 268] on span "Yes" at bounding box center [1158, 265] width 19 height 19
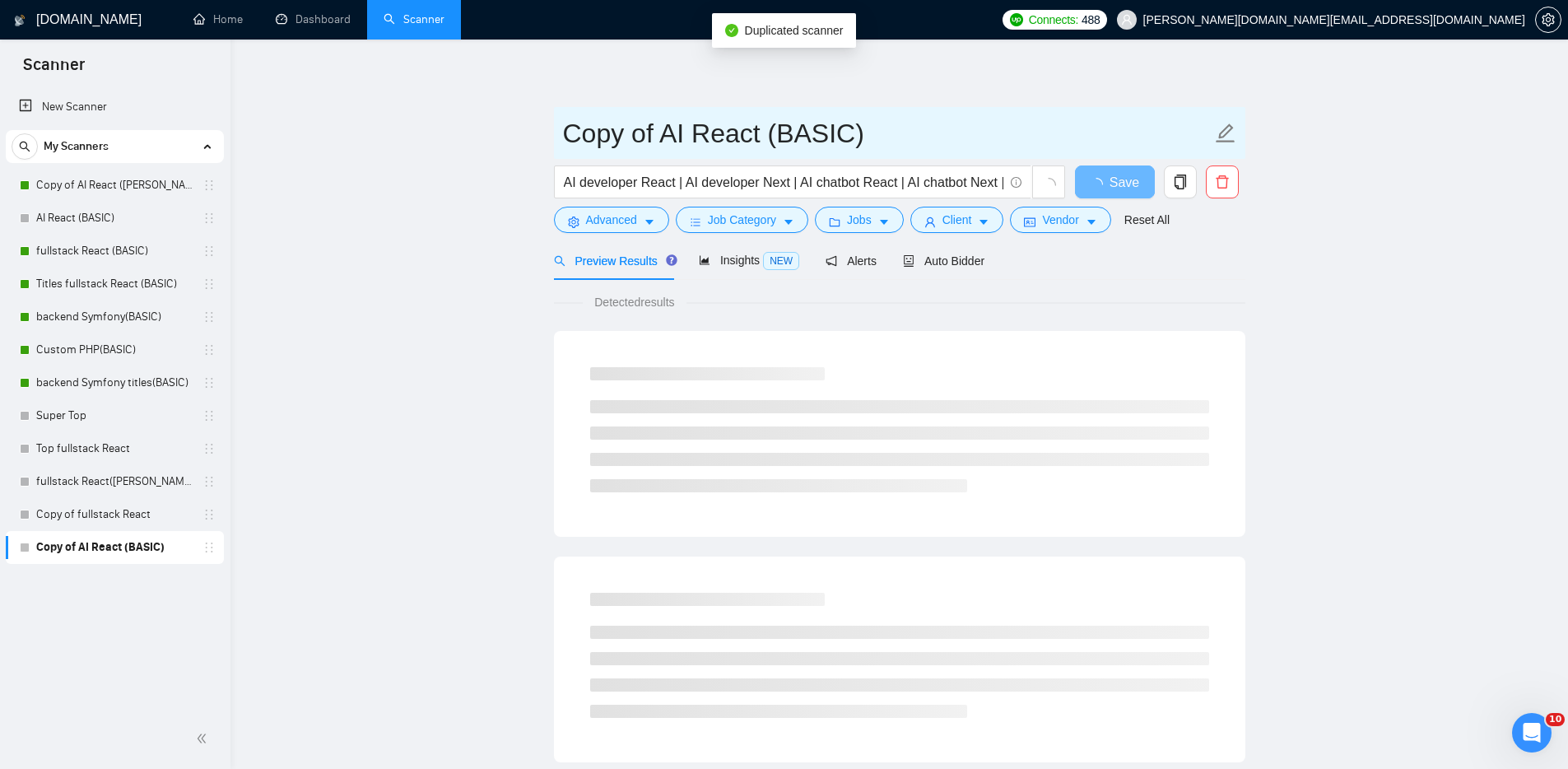
click at [744, 137] on input "Copy of AI React (BASIC)" at bounding box center [887, 133] width 649 height 41
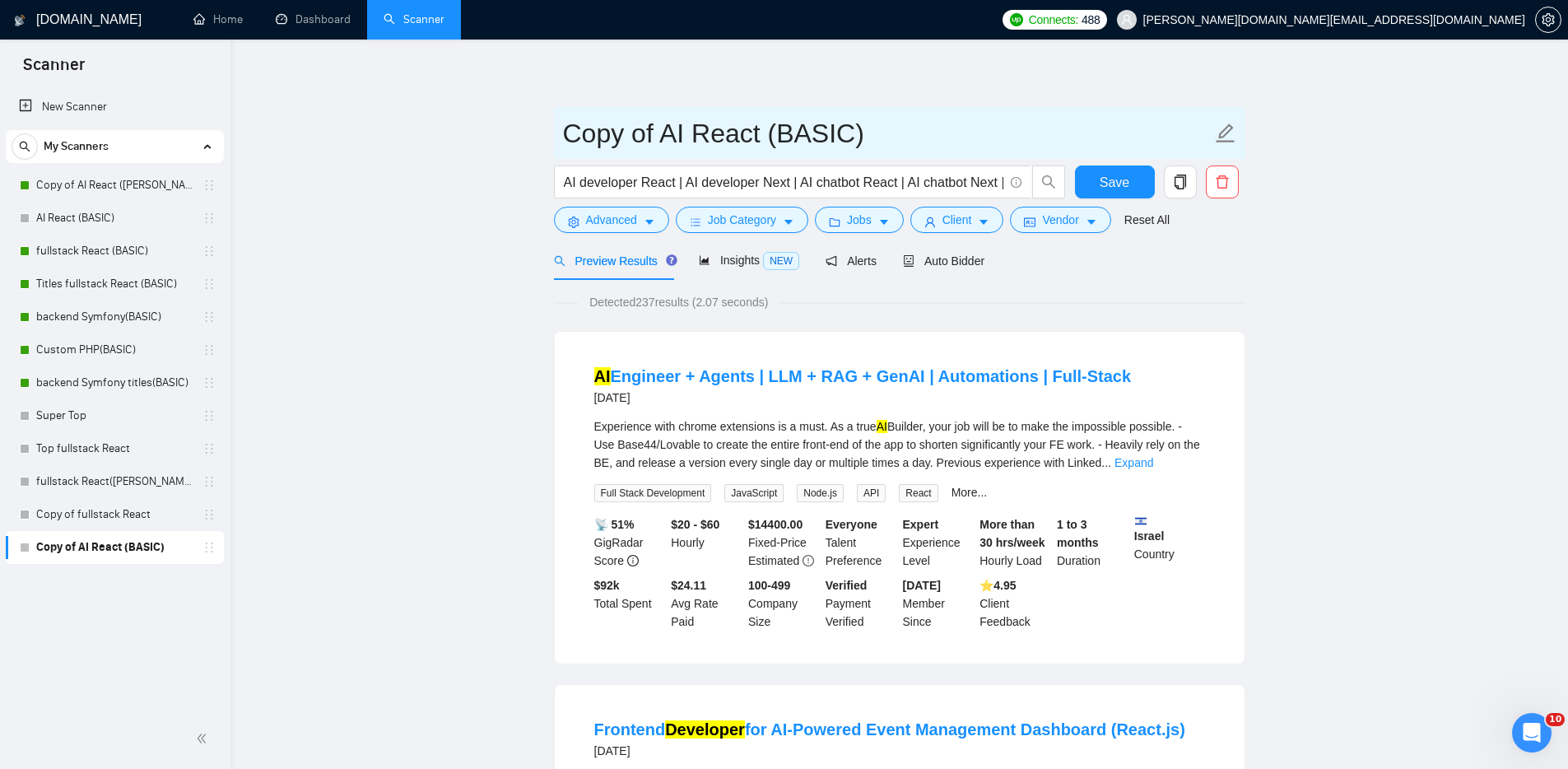
drag, startPoint x: 847, startPoint y: 134, endPoint x: 781, endPoint y: 138, distance: 66.1
click at [776, 135] on input "Copy of AI React (BASIC)" at bounding box center [887, 133] width 649 height 41
type input "Copy of AI React (CONTENTFULL)"
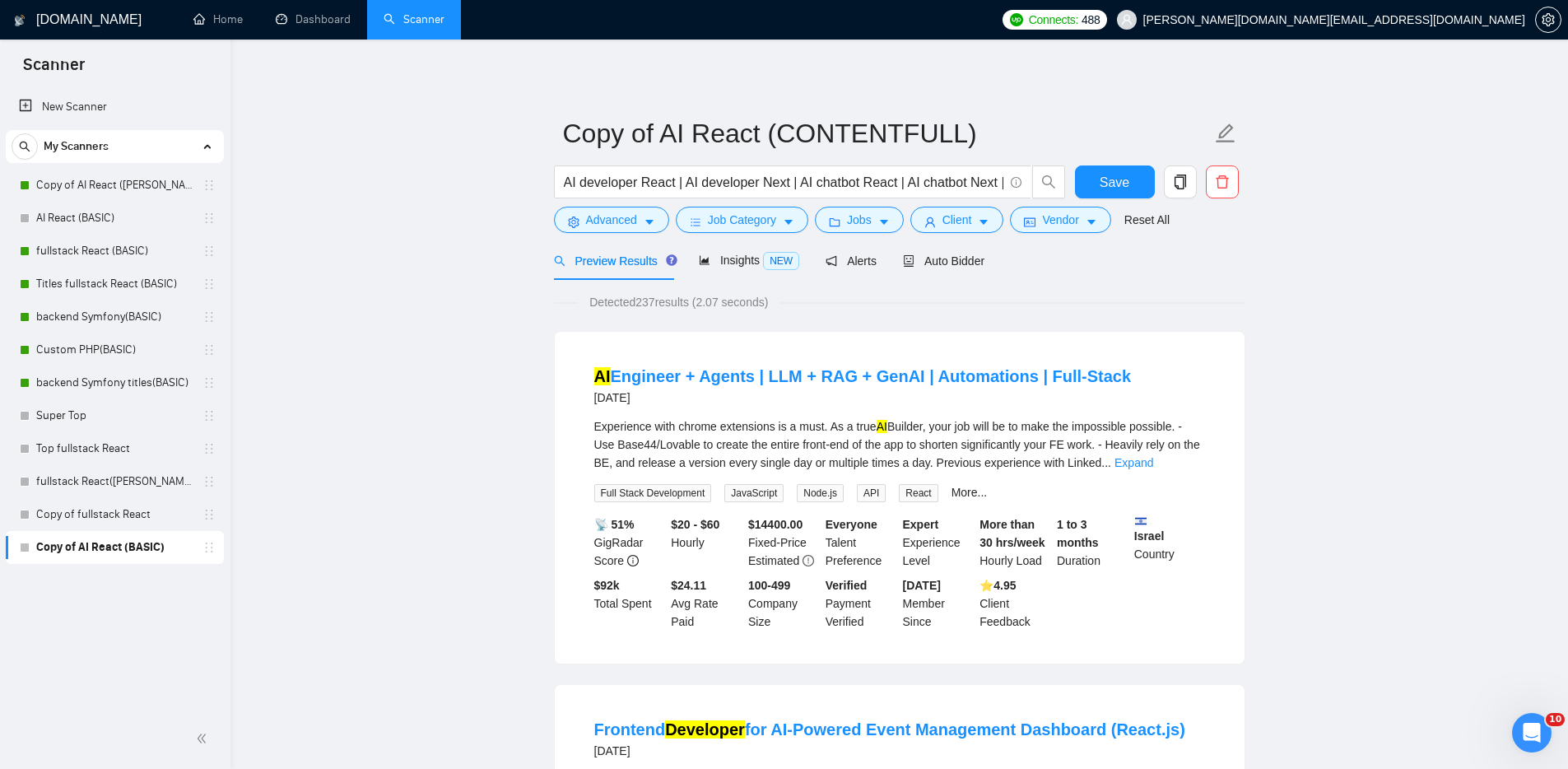
click at [603, 186] on input "AI developer React | AI developer Next | AI chatbot React | AI chatbot Next | A…" at bounding box center [784, 182] width 439 height 20
drag, startPoint x: 584, startPoint y: 183, endPoint x: 542, endPoint y: 182, distance: 42.0
click at [564, 178] on input "AI developer React | AI developer Next | AI chatbot React | AI chatbot Next | A…" at bounding box center [784, 182] width 439 height 20
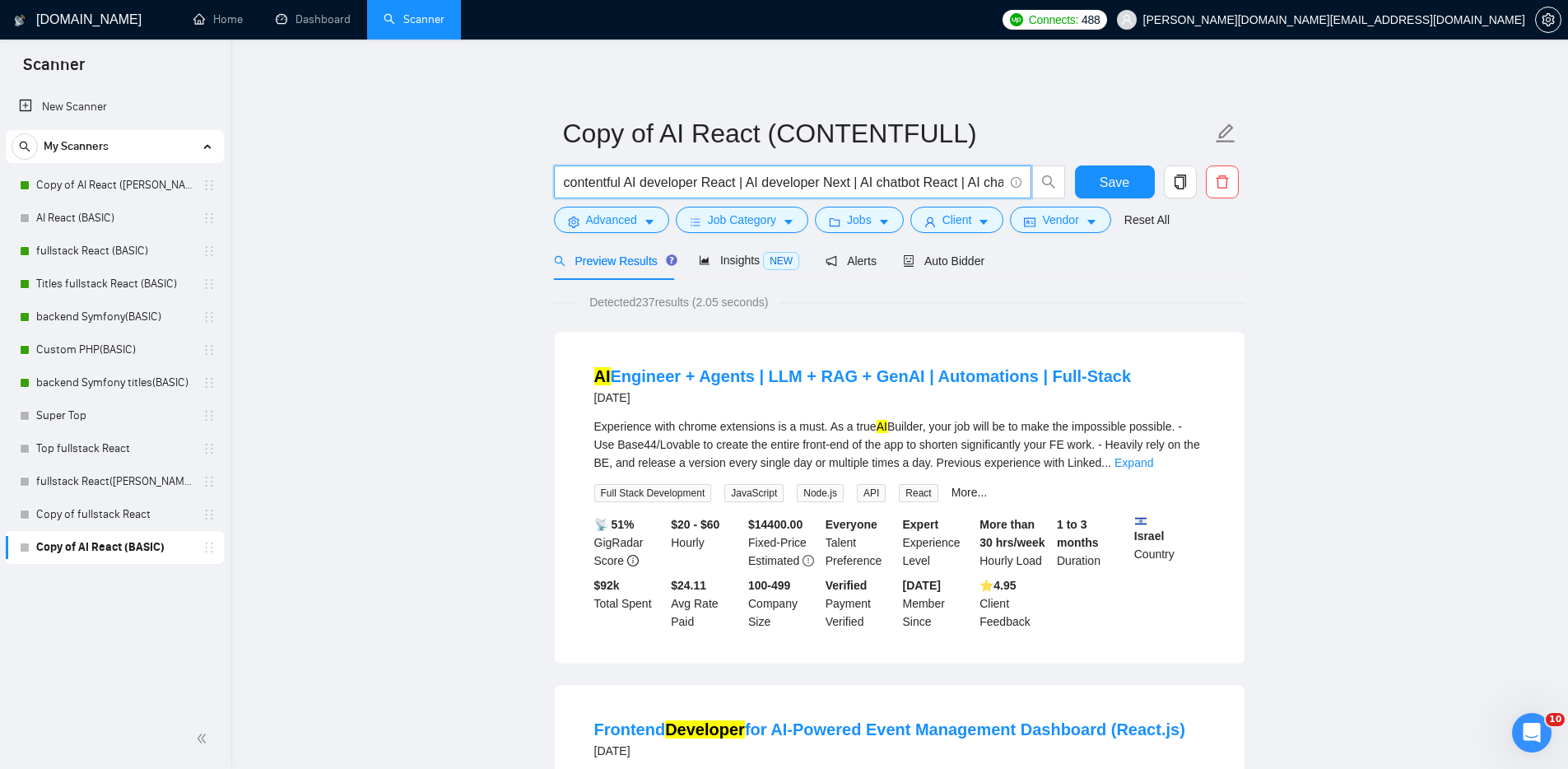
click at [627, 182] on input "contentful AI developer React | AI developer Next | AI chatbot React | AI chatb…" at bounding box center [784, 182] width 439 height 20
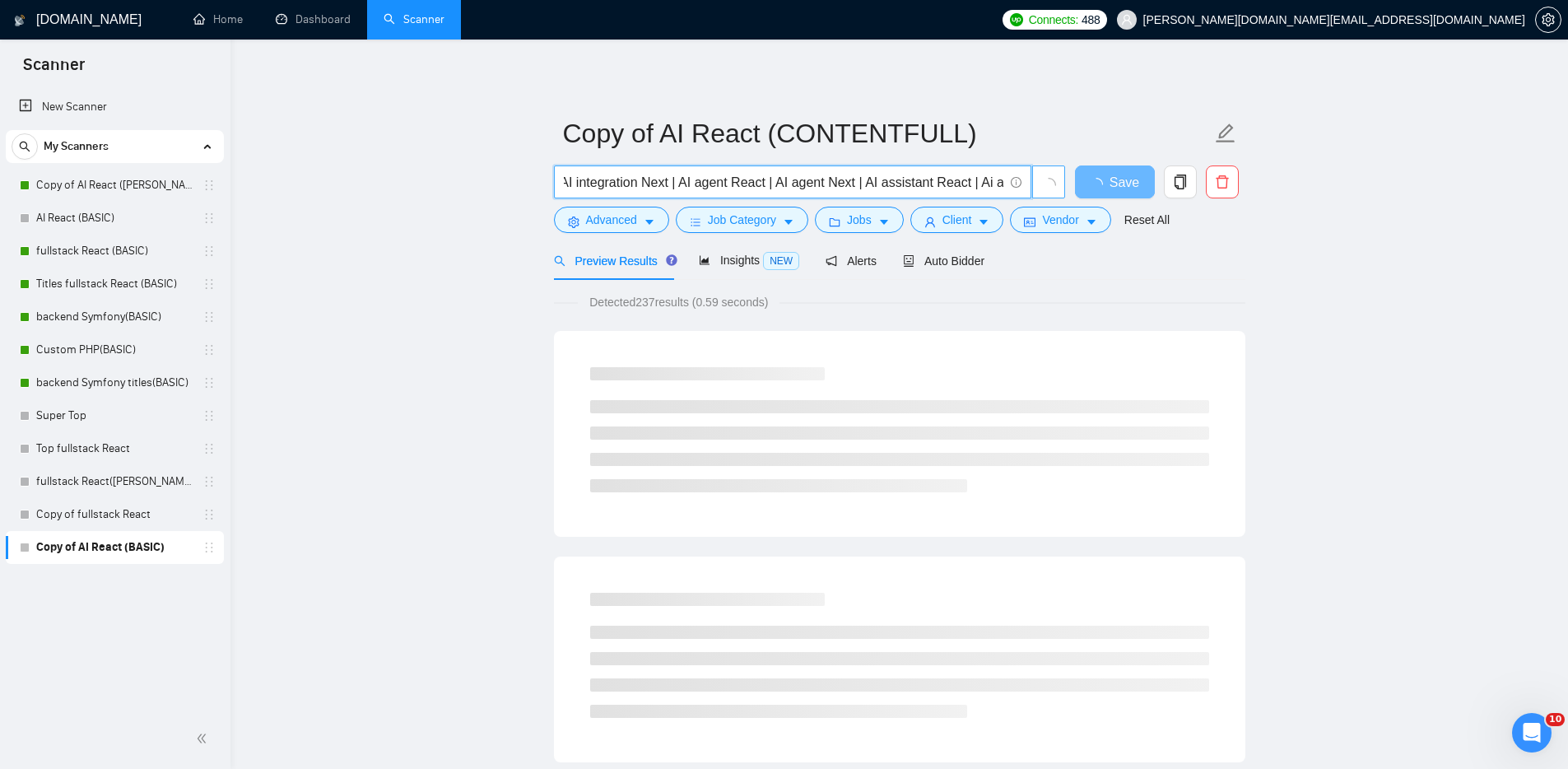
scroll to position [0, 837]
drag, startPoint x: 953, startPoint y: 181, endPoint x: 1058, endPoint y: 188, distance: 105.2
click at [1058, 188] on span "contentful ( headless | cms | AI developer React | AI developer Next | AI chatb…" at bounding box center [810, 181] width 512 height 33
click at [997, 180] on input "contentful ( headless | cms | AI developer React | AI developer Next | AI chatb…" at bounding box center [784, 182] width 439 height 20
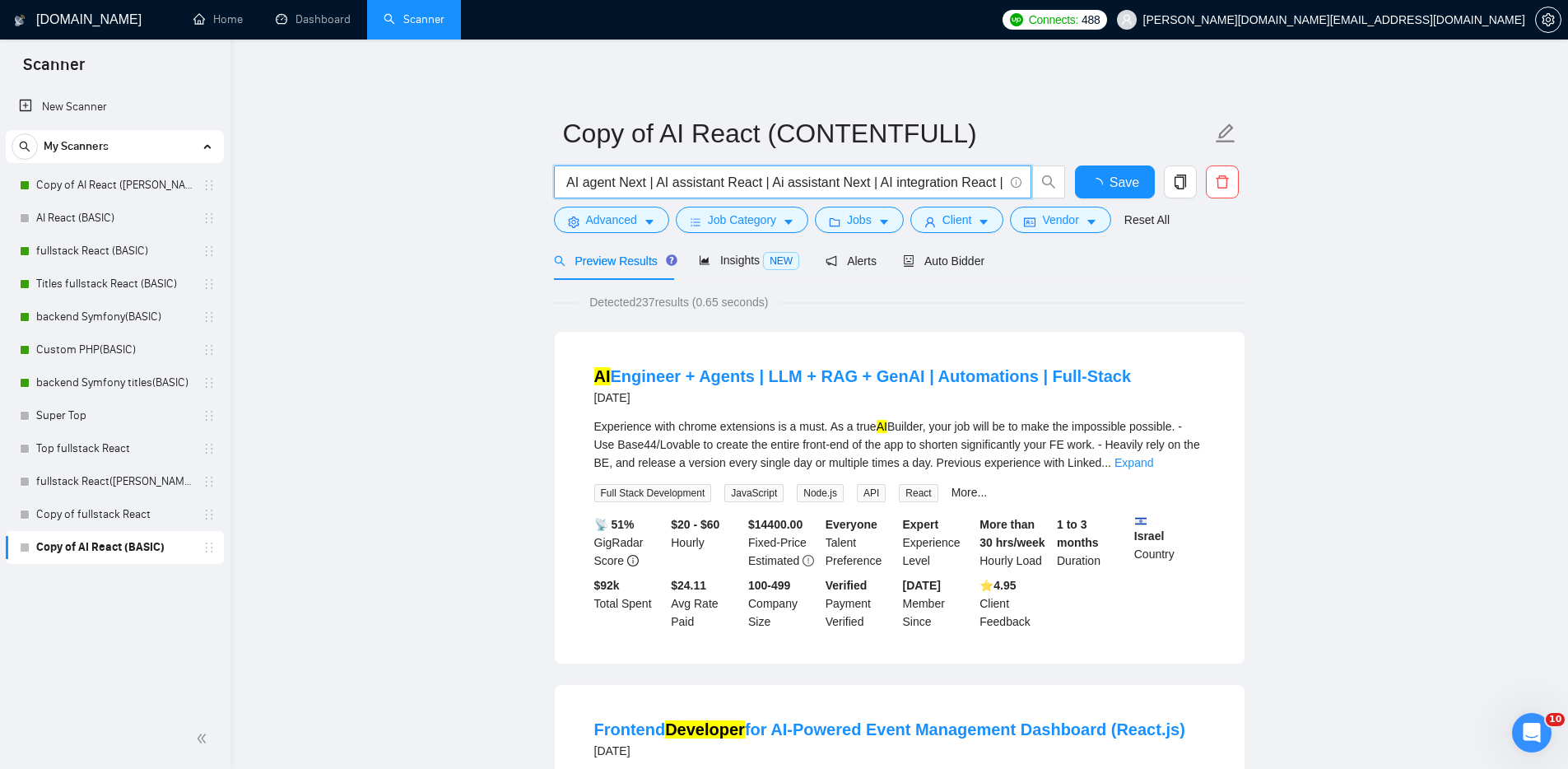
drag, startPoint x: 996, startPoint y: 182, endPoint x: 1013, endPoint y: 183, distance: 17.0
click at [1014, 183] on span "contentful ( headless | cms | AI developer React | AI developer Next | AI chatb…" at bounding box center [792, 181] width 477 height 33
click at [1002, 182] on input "contentful ( headless | cms | AI developer React | AI developer Next | AI chatb…" at bounding box center [784, 182] width 439 height 20
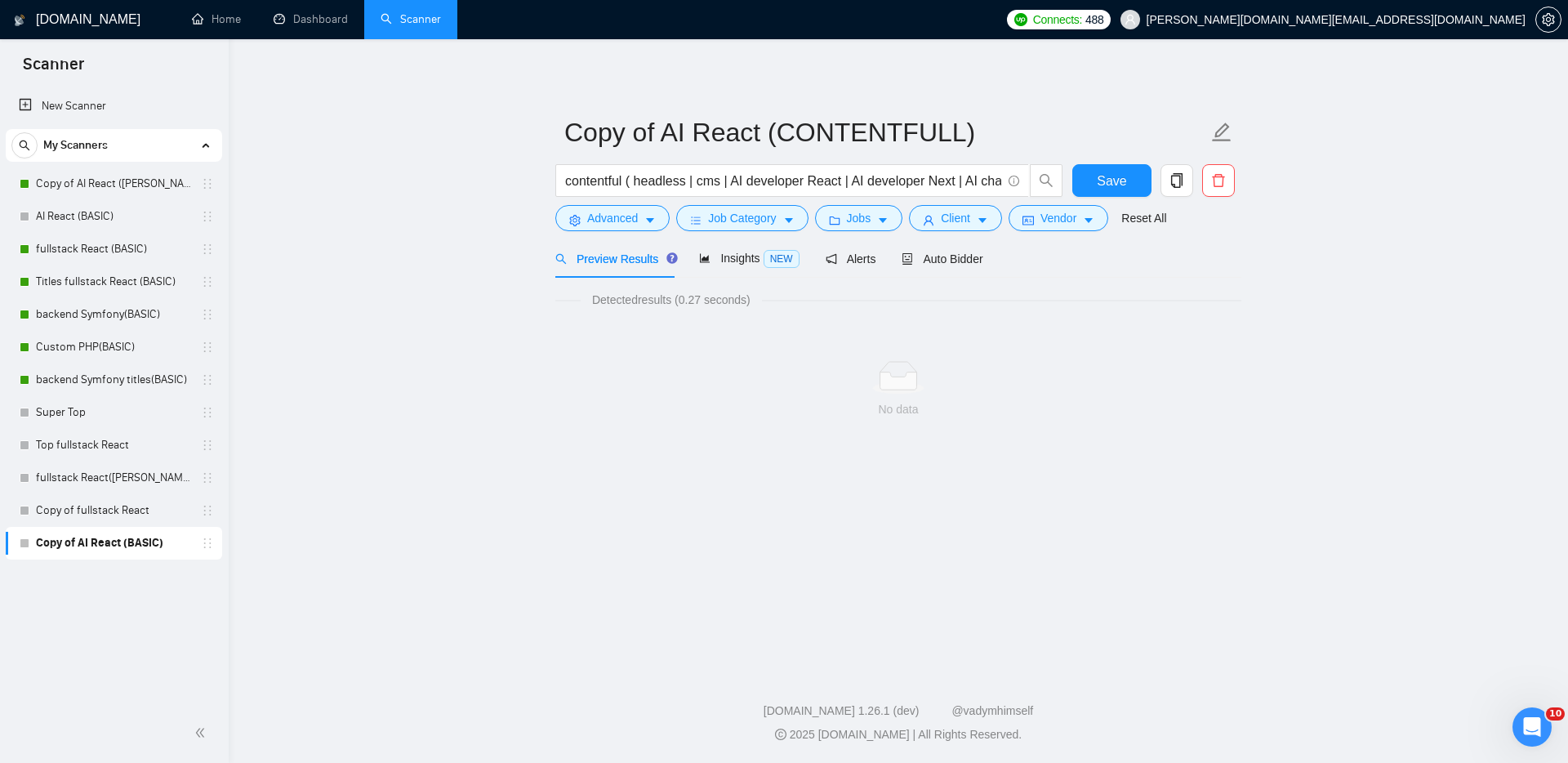
click at [439, 264] on main "Copy of AI React (CONTENTFULL) contentful ( headless | cms | AI developer React…" at bounding box center [898, 351] width 1287 height 572
click at [602, 181] on input "contentful ( headless | cms | AI developer React | AI developer Next | AI chatb…" at bounding box center [783, 180] width 436 height 20
click at [618, 209] on span "Advanced" at bounding box center [613, 218] width 51 height 18
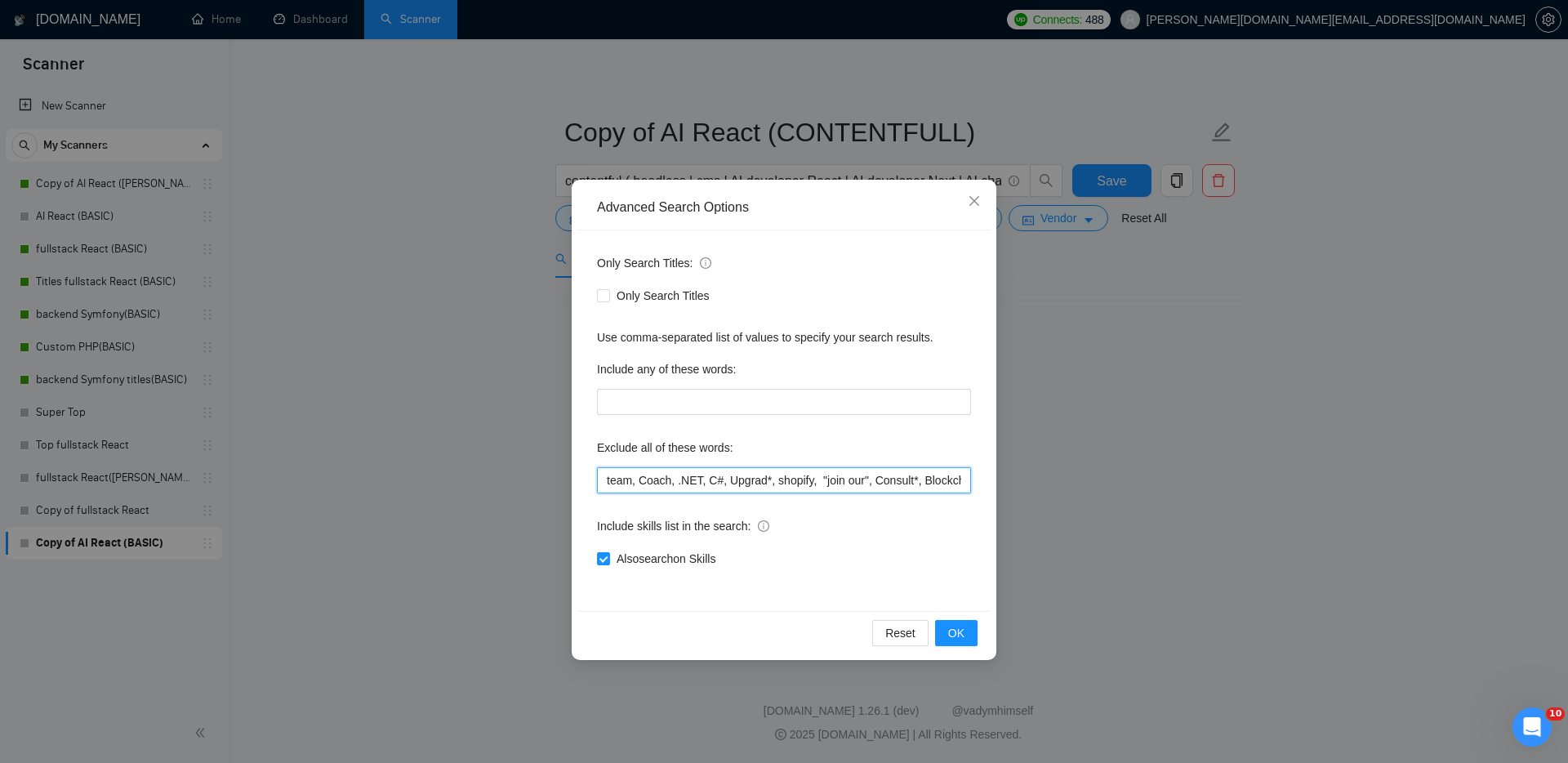
click at [685, 484] on input "team, Coach, .NET, C#, Upgrad*, shopify, "join our", Consult*, Blockchain, Flas…" at bounding box center [784, 480] width 374 height 26
drag, startPoint x: 605, startPoint y: 479, endPoint x: 977, endPoint y: 491, distance: 372.2
click at [982, 492] on div "Only Search Titles: Only Search Titles Use comma-separated list of values to sp…" at bounding box center [784, 420] width 413 height 381
click at [939, 484] on input "team, Coach, .NET, C#, Upgrad*, shopify, "join our", Consult*, Blockchain, Flas…" at bounding box center [784, 480] width 374 height 26
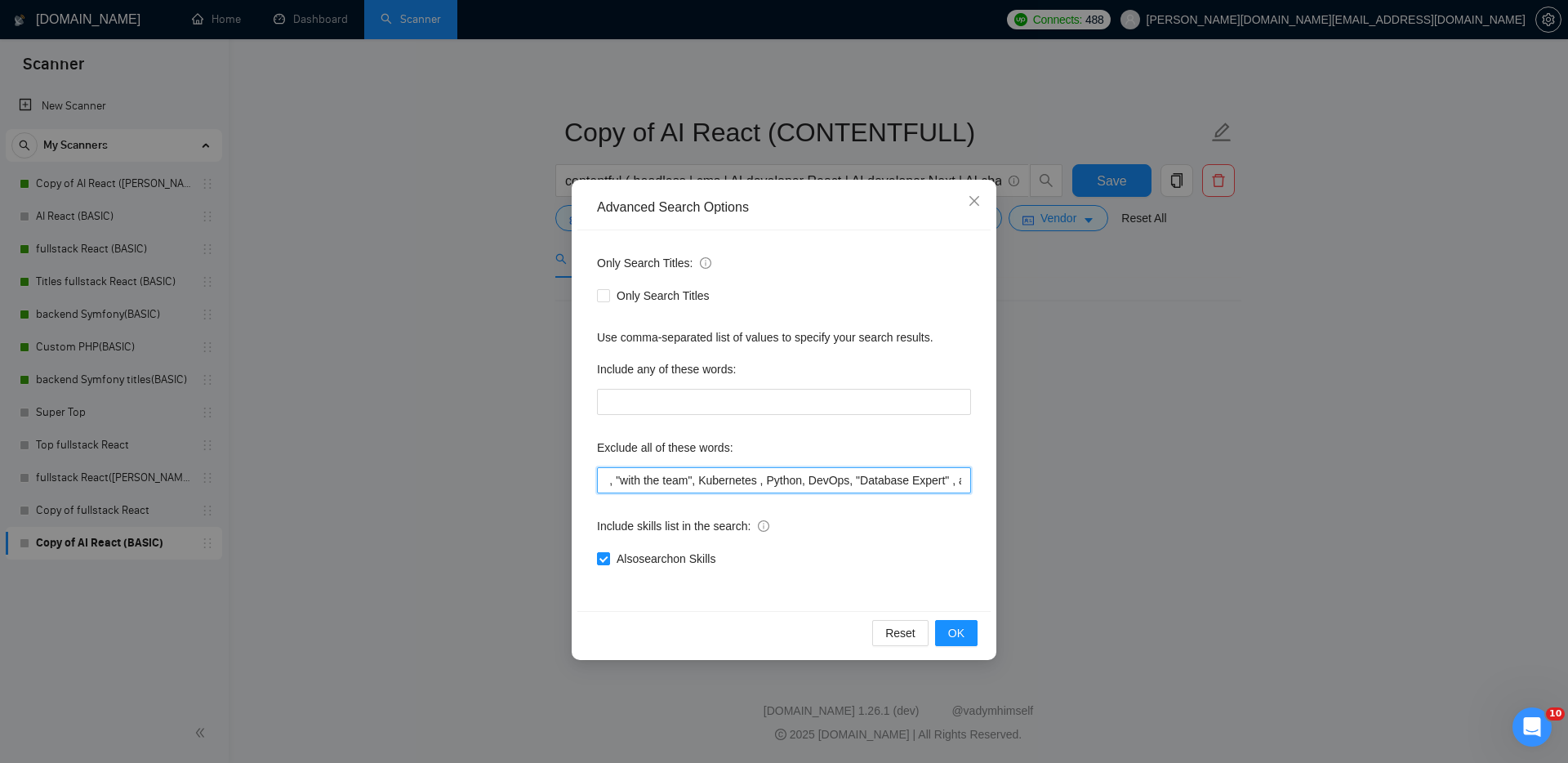
scroll to position [0, 0]
drag, startPoint x: 782, startPoint y: 487, endPoint x: 548, endPoint y: 479, distance: 234.1
click at [548, 479] on div "Advanced Search Options Only Search Titles: Only Search Titles Use comma-separa…" at bounding box center [784, 381] width 1568 height 763
click at [917, 484] on input "team, Coach, .NET, C#, Upgrad*, shopify, "join our", Consult*, Blockchain, Flas…" at bounding box center [784, 480] width 374 height 26
drag, startPoint x: 914, startPoint y: 483, endPoint x: 956, endPoint y: 484, distance: 42.0
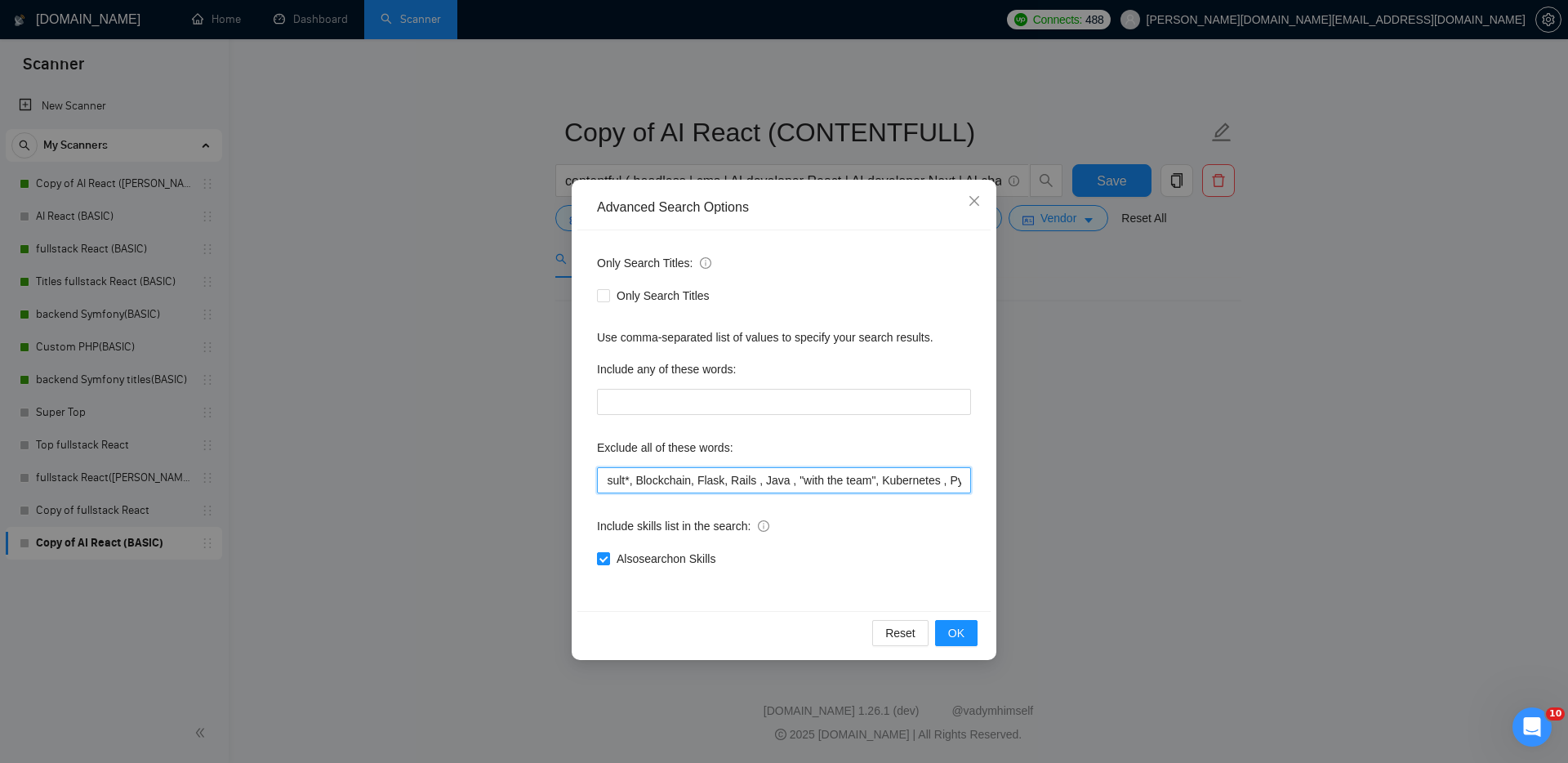
click at [956, 484] on input "team, Coach, .NET, C#, Upgrad*, shopify, "join our", Consult*, Blockchain, Flas…" at bounding box center [784, 480] width 374 height 26
click at [904, 484] on input "team, Coach, .NET, C#, Upgrad*, shopify, "join our", Consult*, Blockchain, Flas…" at bounding box center [784, 480] width 374 height 26
drag, startPoint x: 889, startPoint y: 484, endPoint x: 1004, endPoint y: 484, distance: 115.0
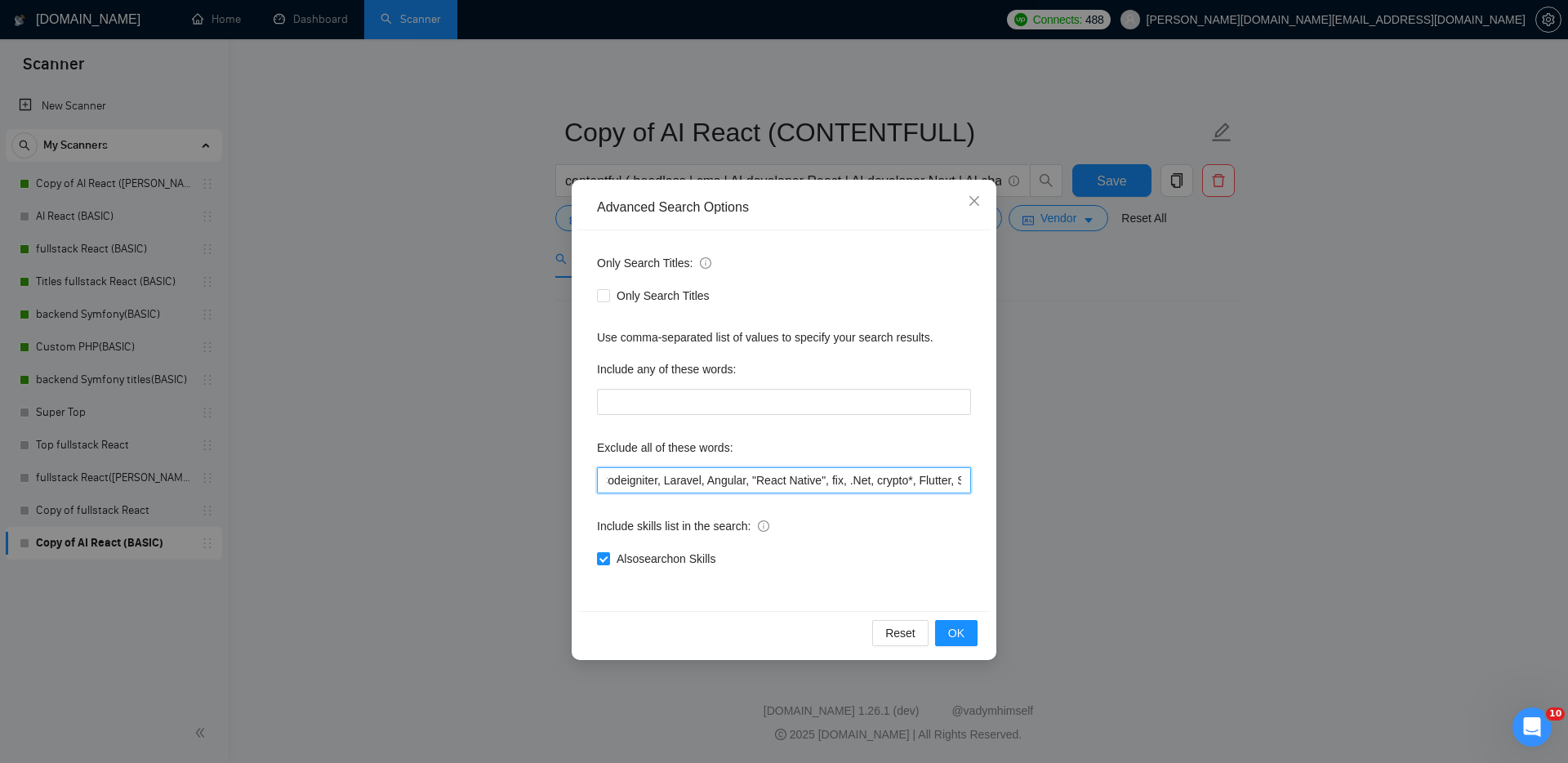
click at [1004, 484] on div "Advanced Search Options Only Search Titles: Only Search Titles Use comma-separa…" at bounding box center [784, 381] width 1568 height 763
click at [1096, 453] on div "Advanced Search Options Only Search Titles: Only Search Titles Use comma-separa…" at bounding box center [784, 381] width 1568 height 763
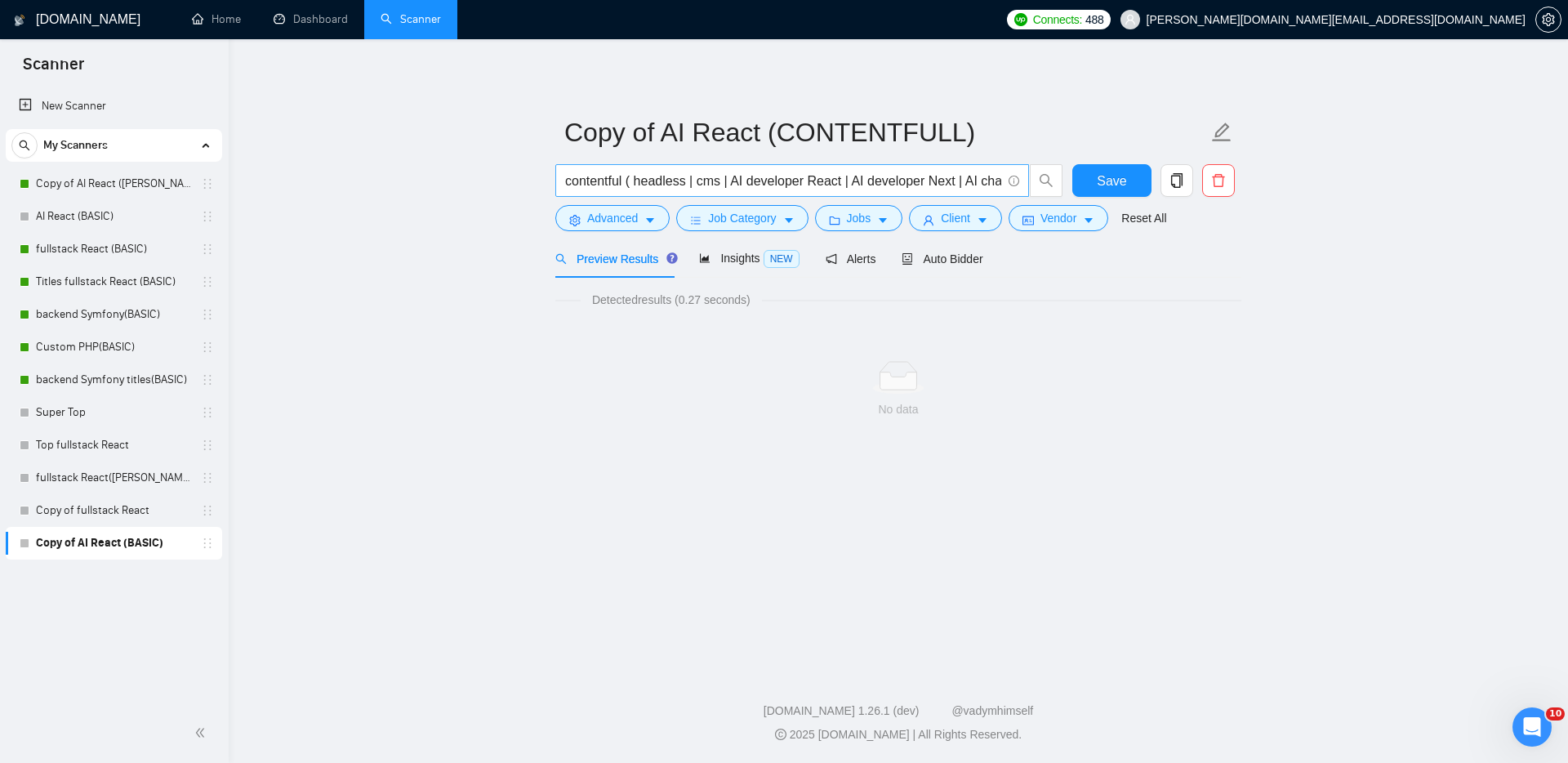
click at [953, 187] on input "contentful ( headless | cms | AI developer React | AI developer Next | AI chatb…" at bounding box center [783, 180] width 436 height 20
drag, startPoint x: 732, startPoint y: 178, endPoint x: 1003, endPoint y: 188, distance: 271.2
click at [1003, 188] on span "contentful ( headless | cms | AI developer React | AI developer Next | AI chatb…" at bounding box center [791, 180] width 474 height 32
click at [745, 181] on input "contentful ( headless | cms | AI developer React | AI developer Next | AI chatb…" at bounding box center [783, 180] width 436 height 20
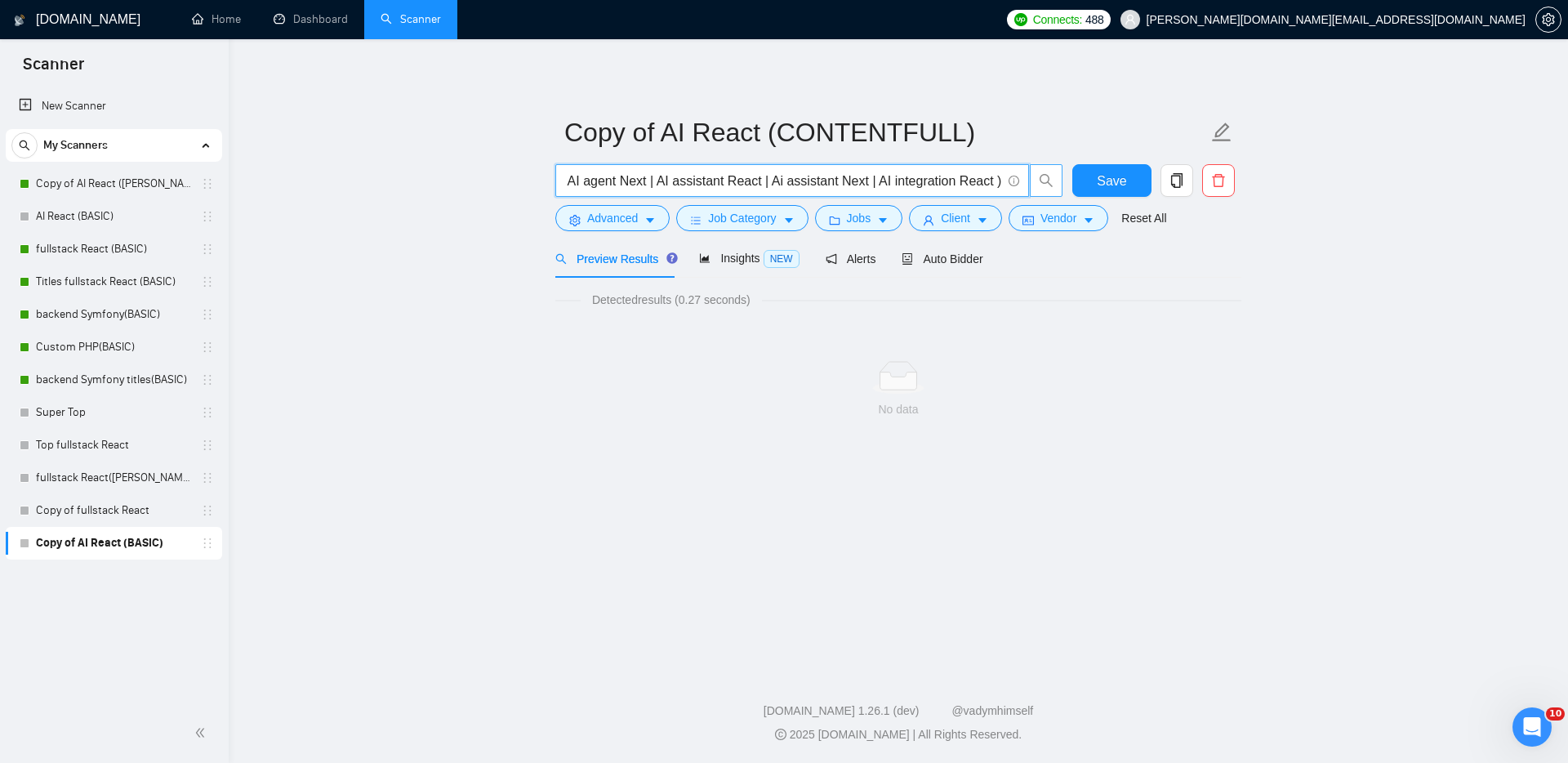
drag, startPoint x: 725, startPoint y: 178, endPoint x: 1059, endPoint y: 189, distance: 334.2
click at [1058, 187] on span "contentful ( headless | cms | AI developer React | AI developer Next | AI chatb…" at bounding box center [809, 180] width 508 height 32
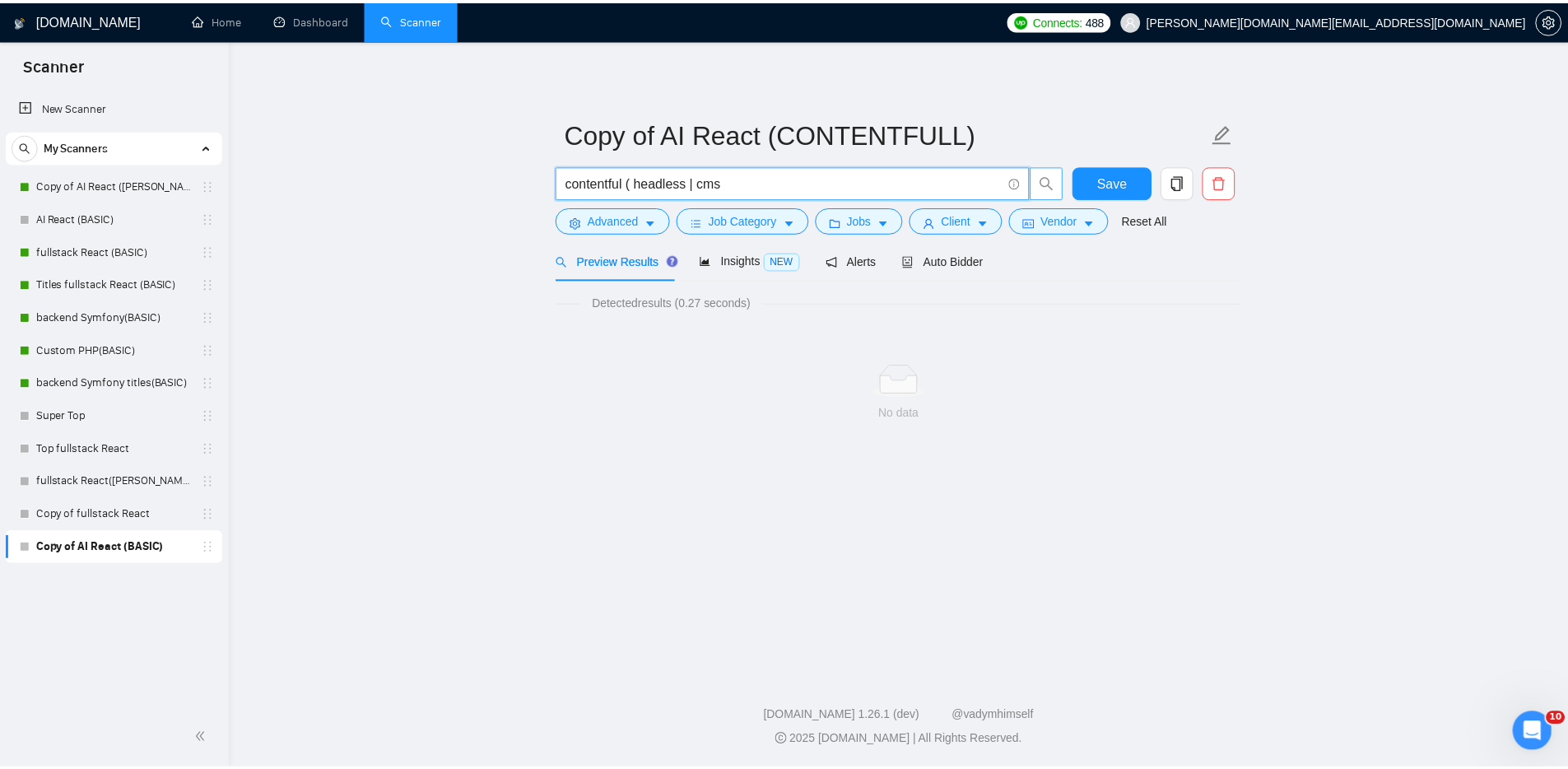
scroll to position [0, 0]
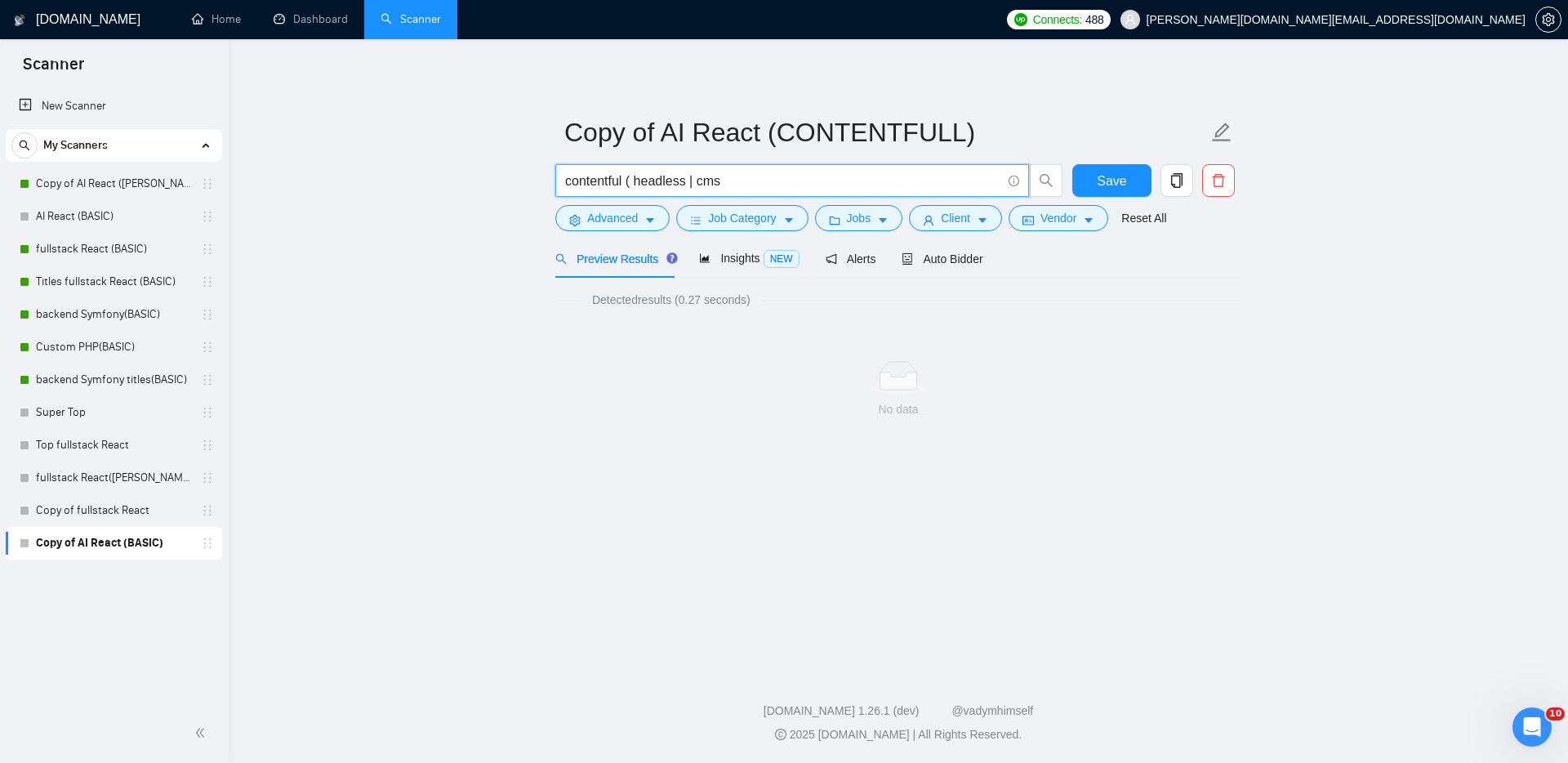
click at [637, 181] on input "contentful ( headless | cms" at bounding box center [783, 180] width 436 height 20
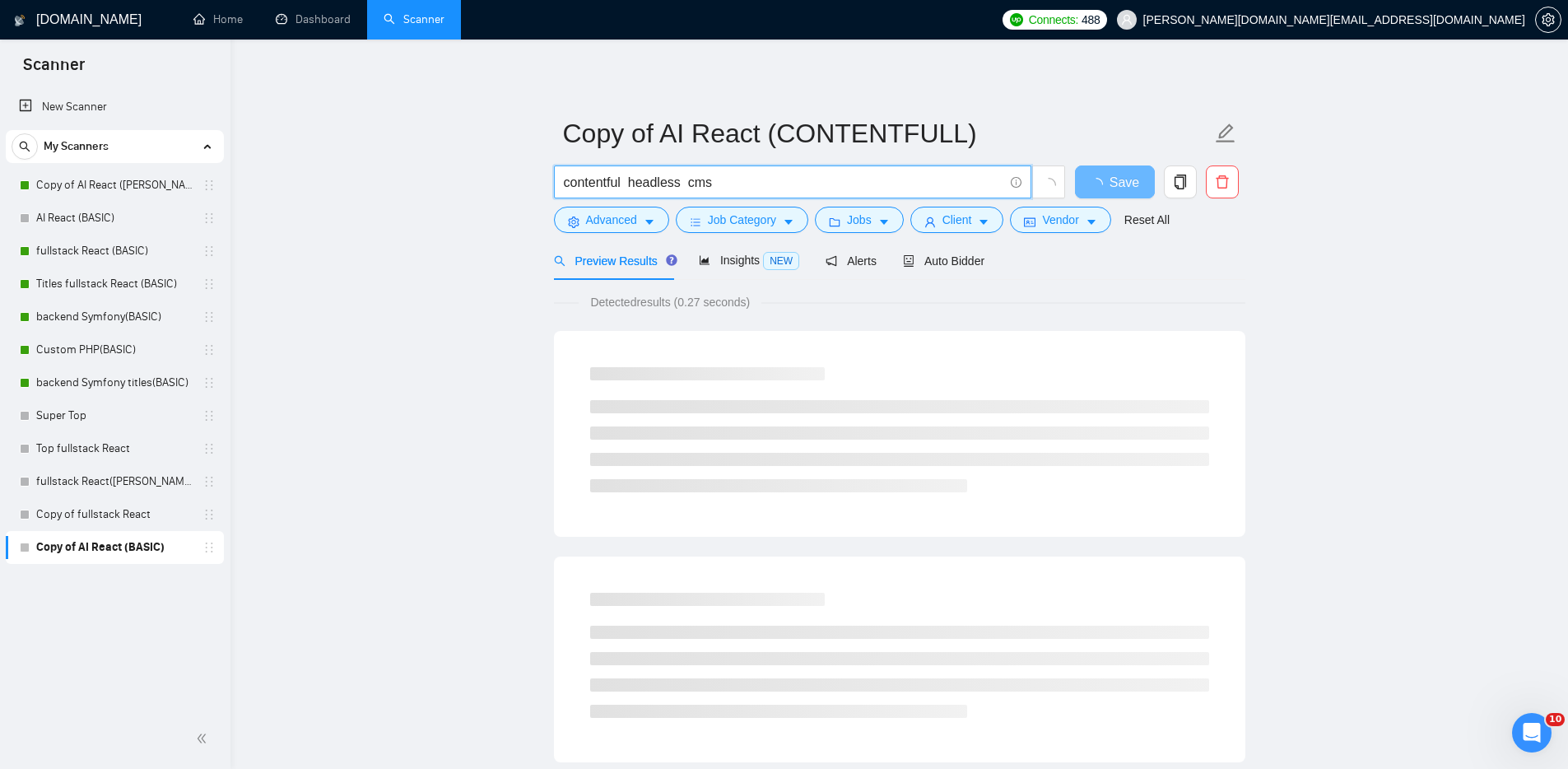
type input "contentful headless cms"
click at [419, 92] on main "Copy of AI React (CONTENTFULL) contentful headless cms Save Advanced Job Catego…" at bounding box center [899, 753] width 1285 height 1374
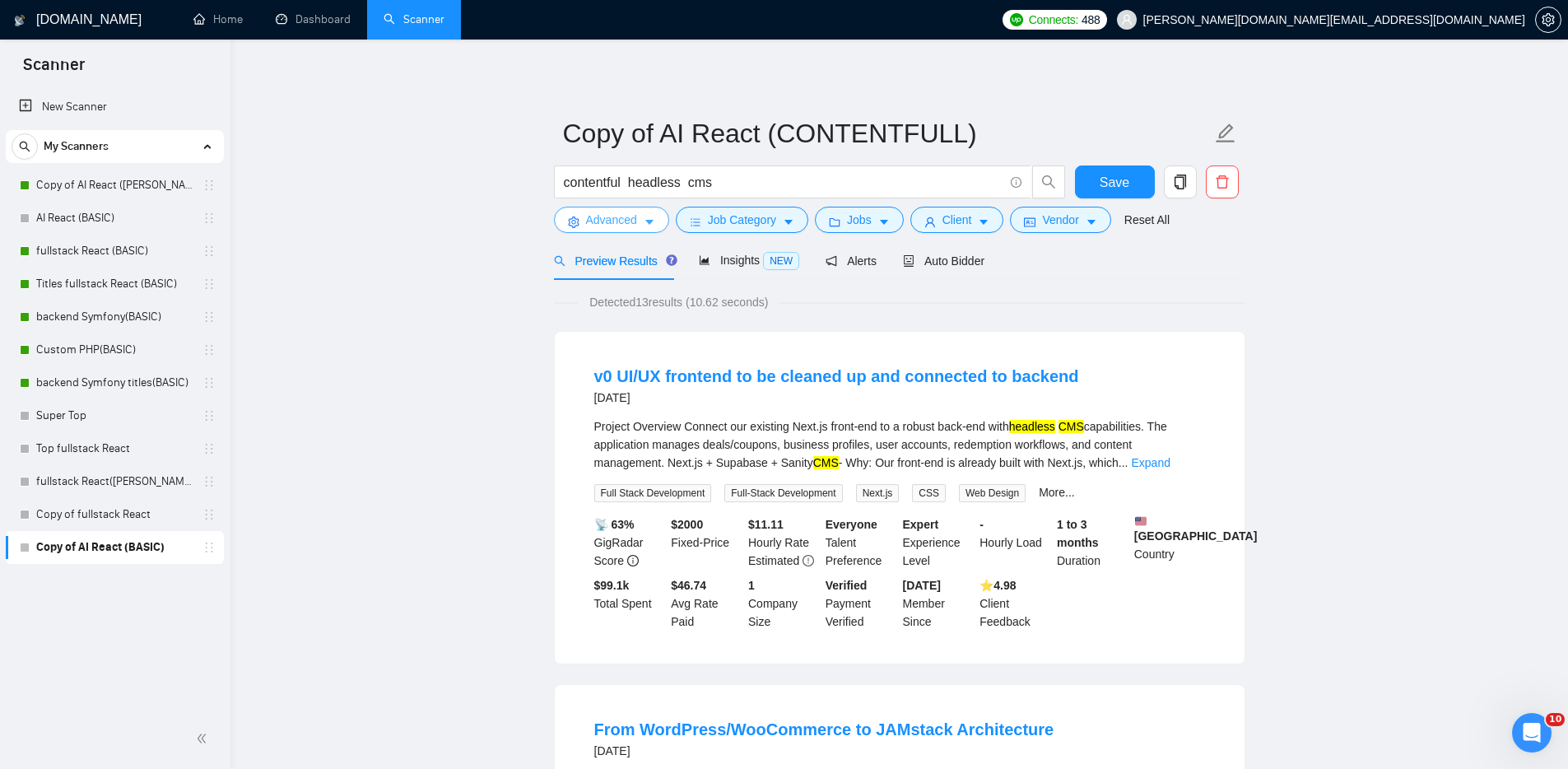
click at [598, 216] on span "Advanced" at bounding box center [611, 220] width 51 height 19
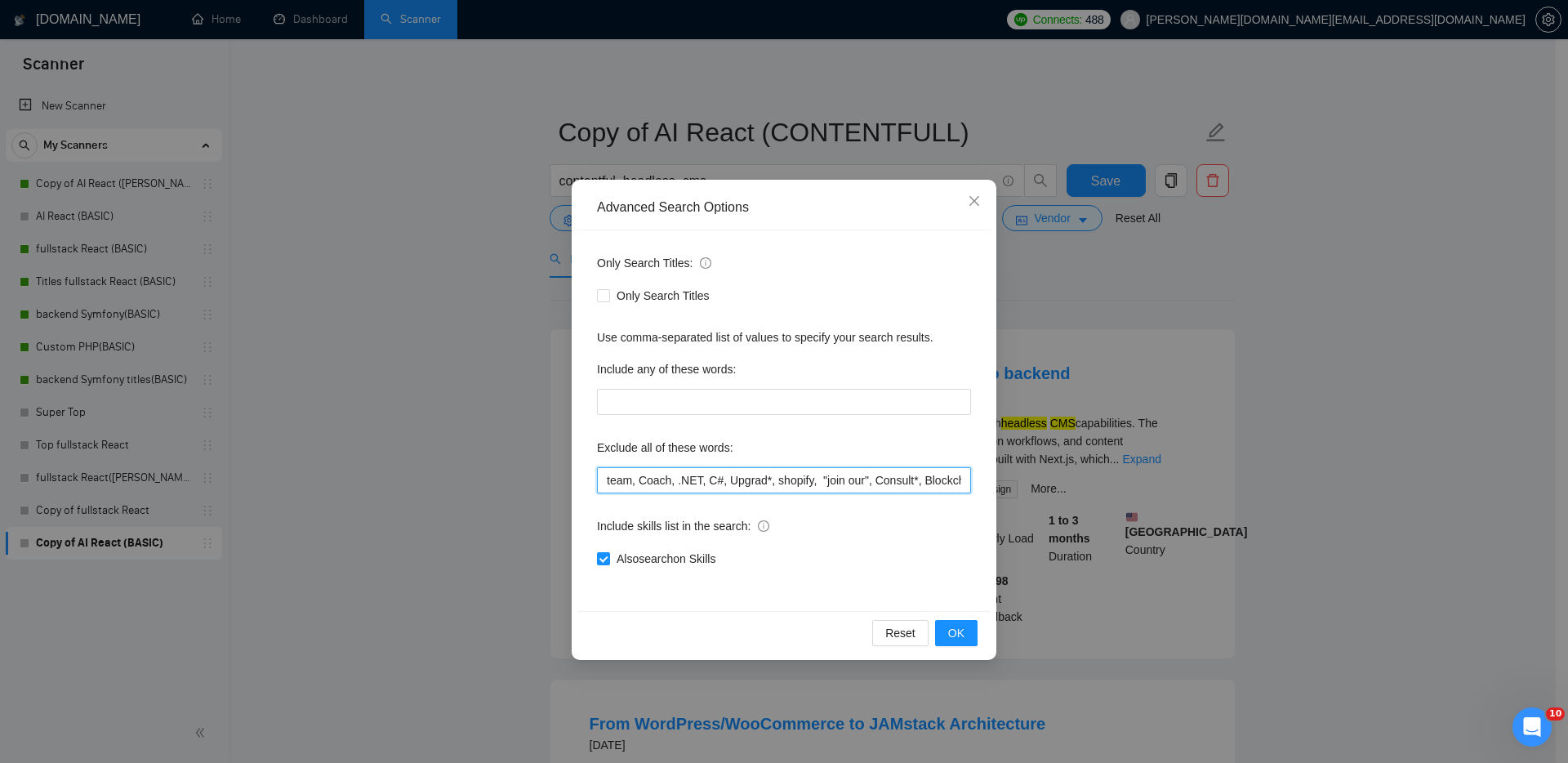
click at [685, 484] on input "team, Coach, .NET, C#, Upgrad*, shopify, "join our", Consult*, Blockchain, Flas…" at bounding box center [784, 480] width 374 height 26
drag, startPoint x: 680, startPoint y: 479, endPoint x: 1038, endPoint y: 491, distance: 358.2
click at [1038, 491] on div "Advanced Search Options Only Search Titles: Only Search Titles Use comma-separa…" at bounding box center [784, 381] width 1568 height 763
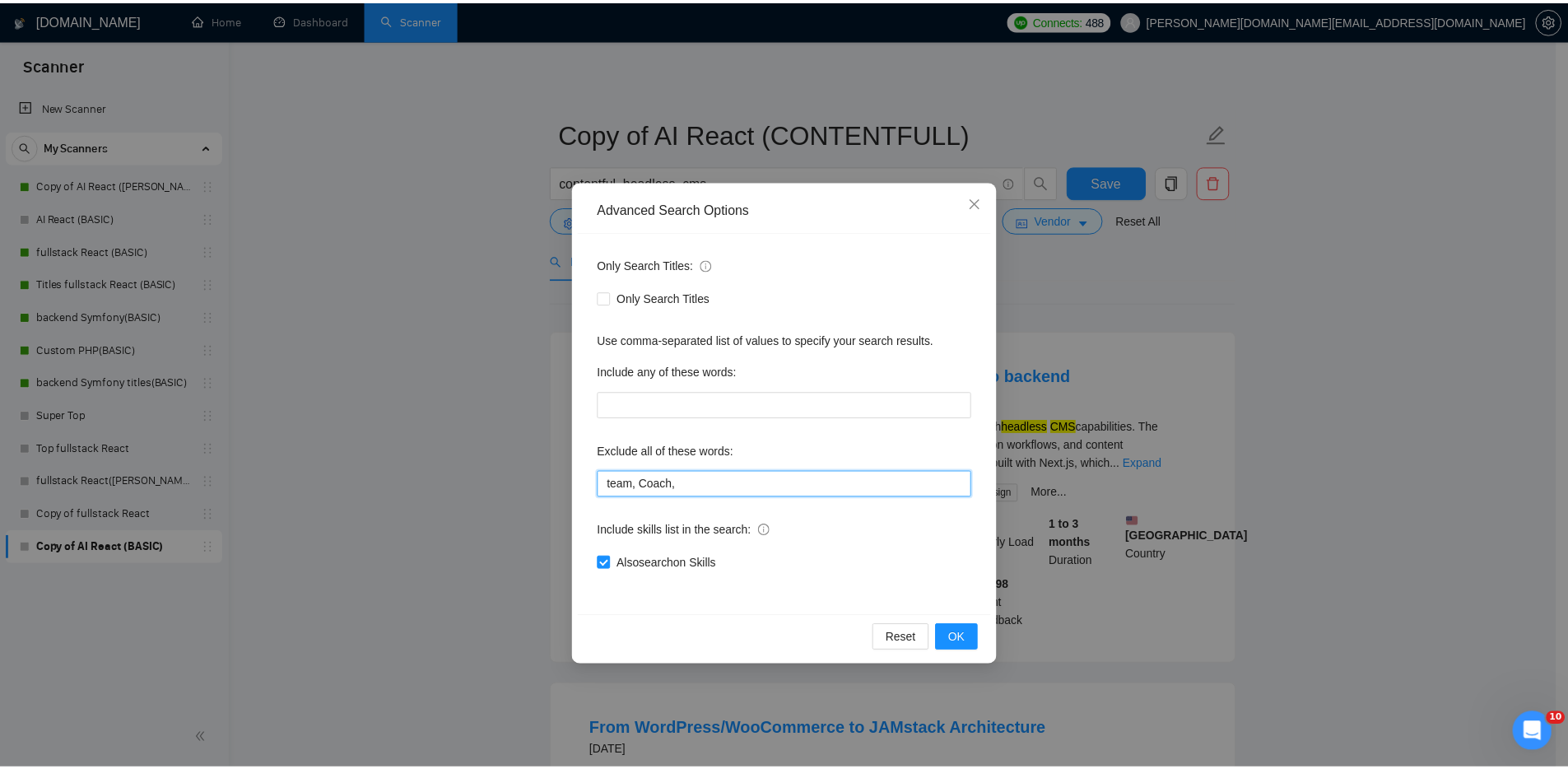
scroll to position [0, 0]
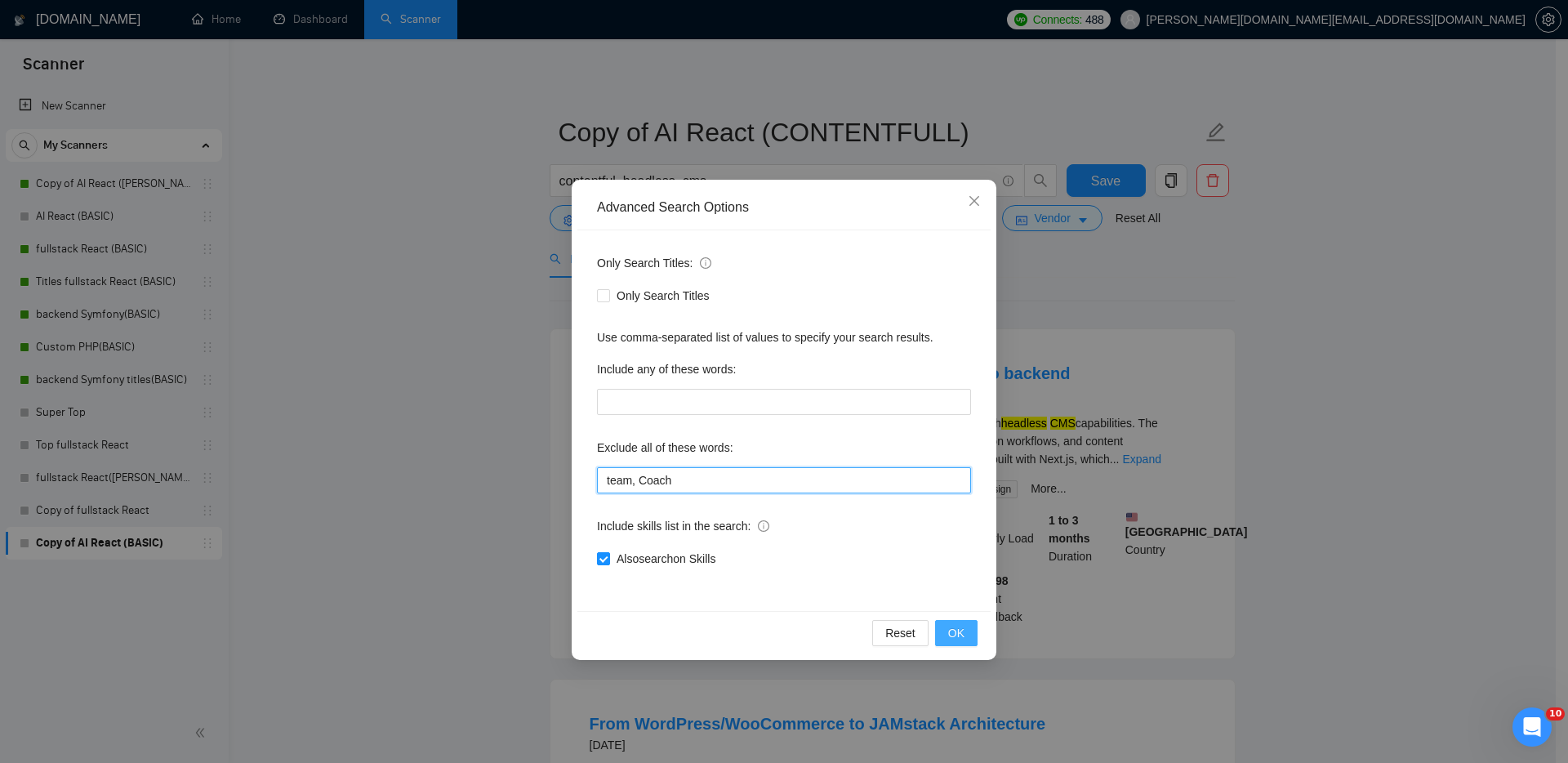
type input "team, Coach"
click at [953, 633] on span "OK" at bounding box center [956, 633] width 17 height 18
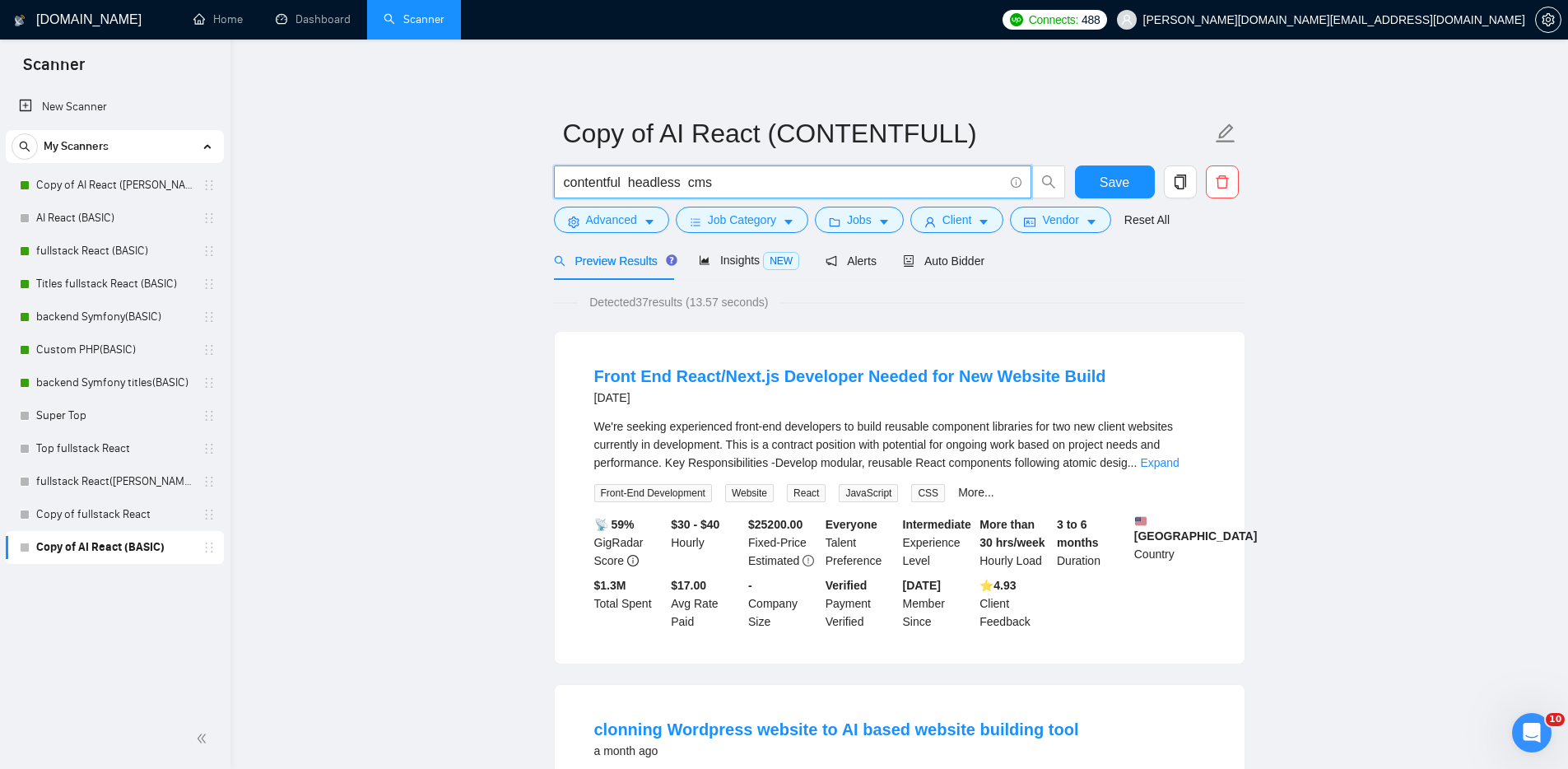
drag, startPoint x: 623, startPoint y: 179, endPoint x: 871, endPoint y: 188, distance: 248.2
click at [870, 188] on input "contentful headless cms" at bounding box center [784, 182] width 439 height 20
type input "contentful"
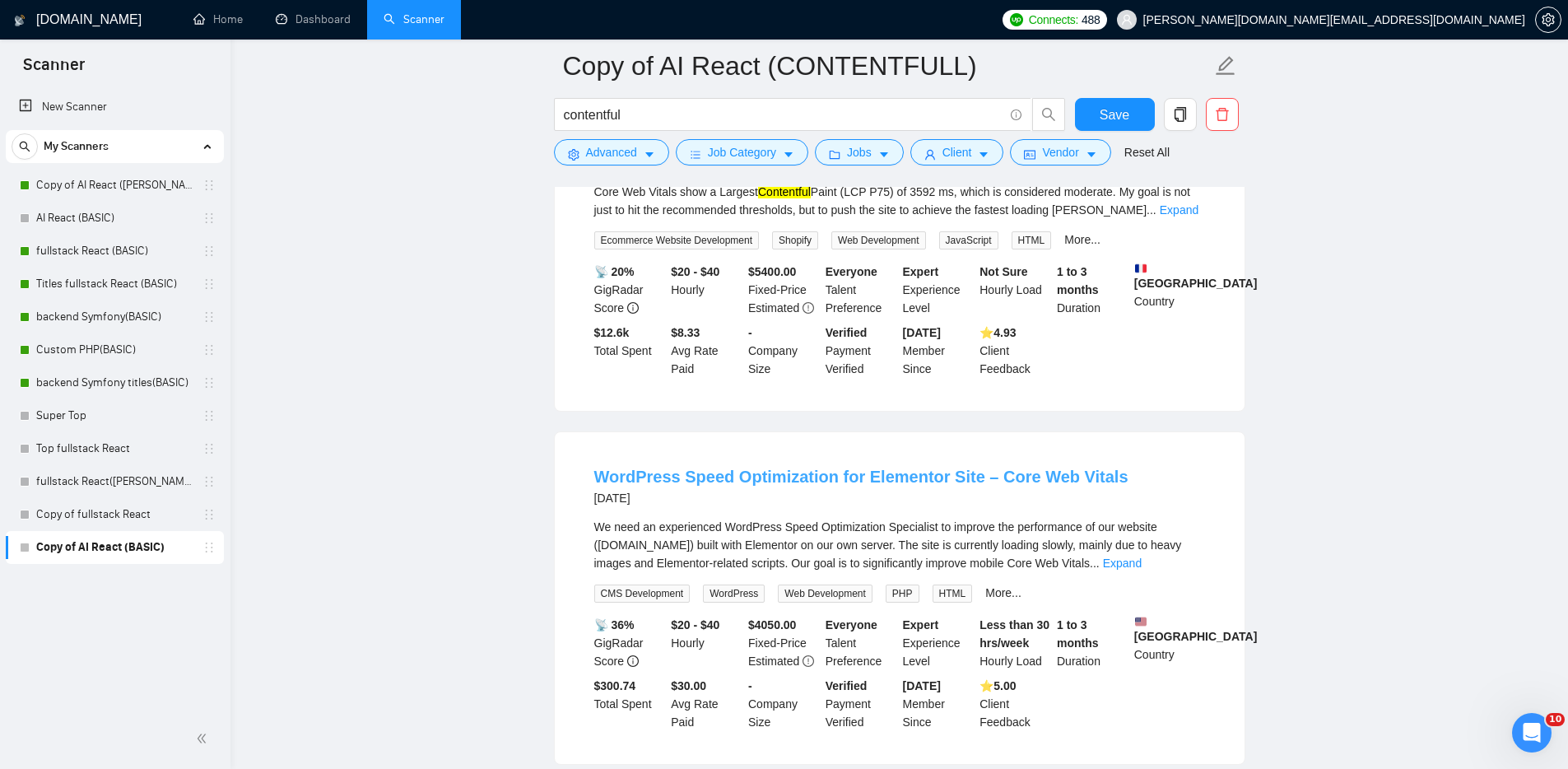
scroll to position [272, 0]
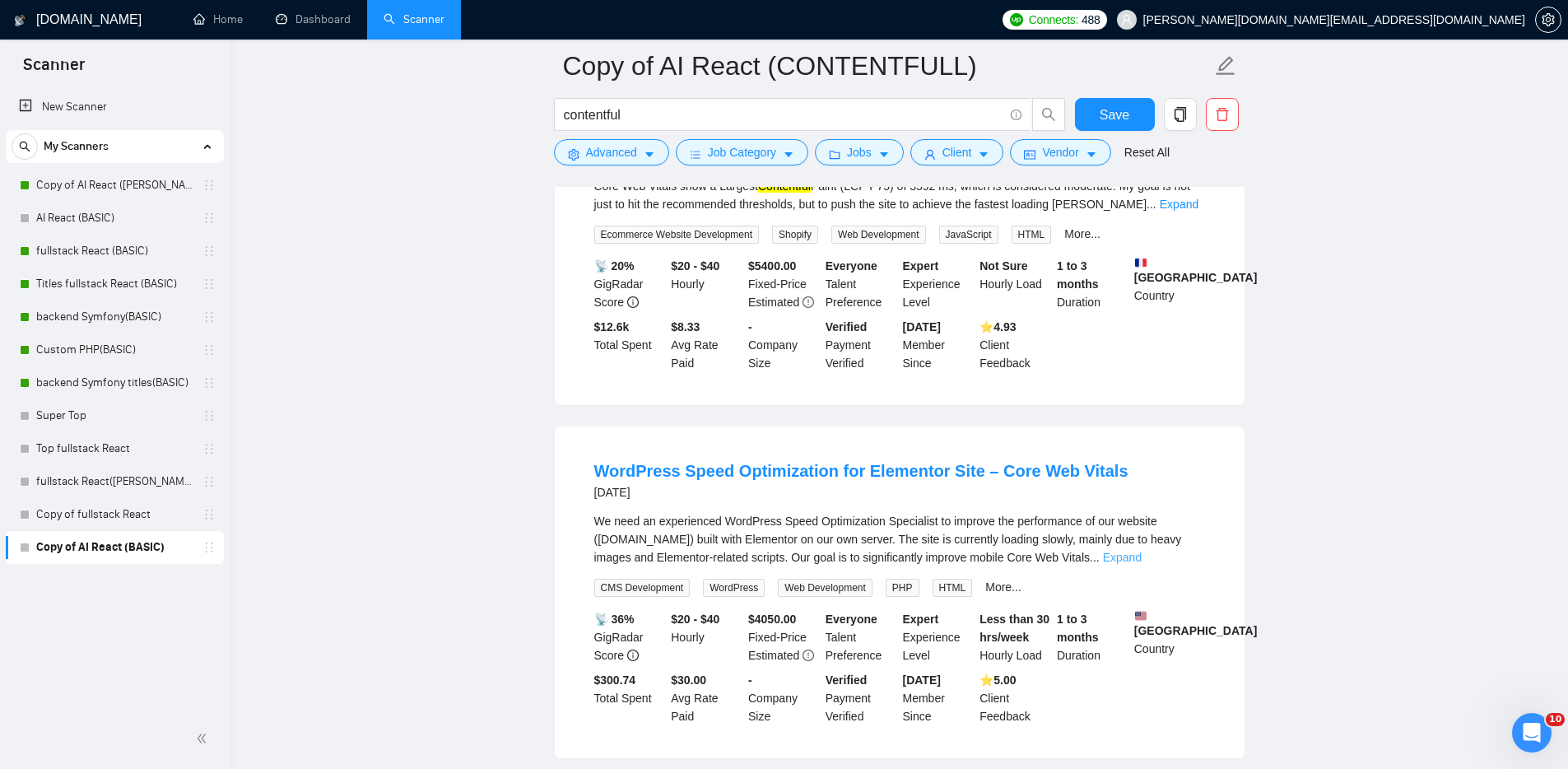
click at [1142, 556] on link "Expand" at bounding box center [1122, 557] width 39 height 13
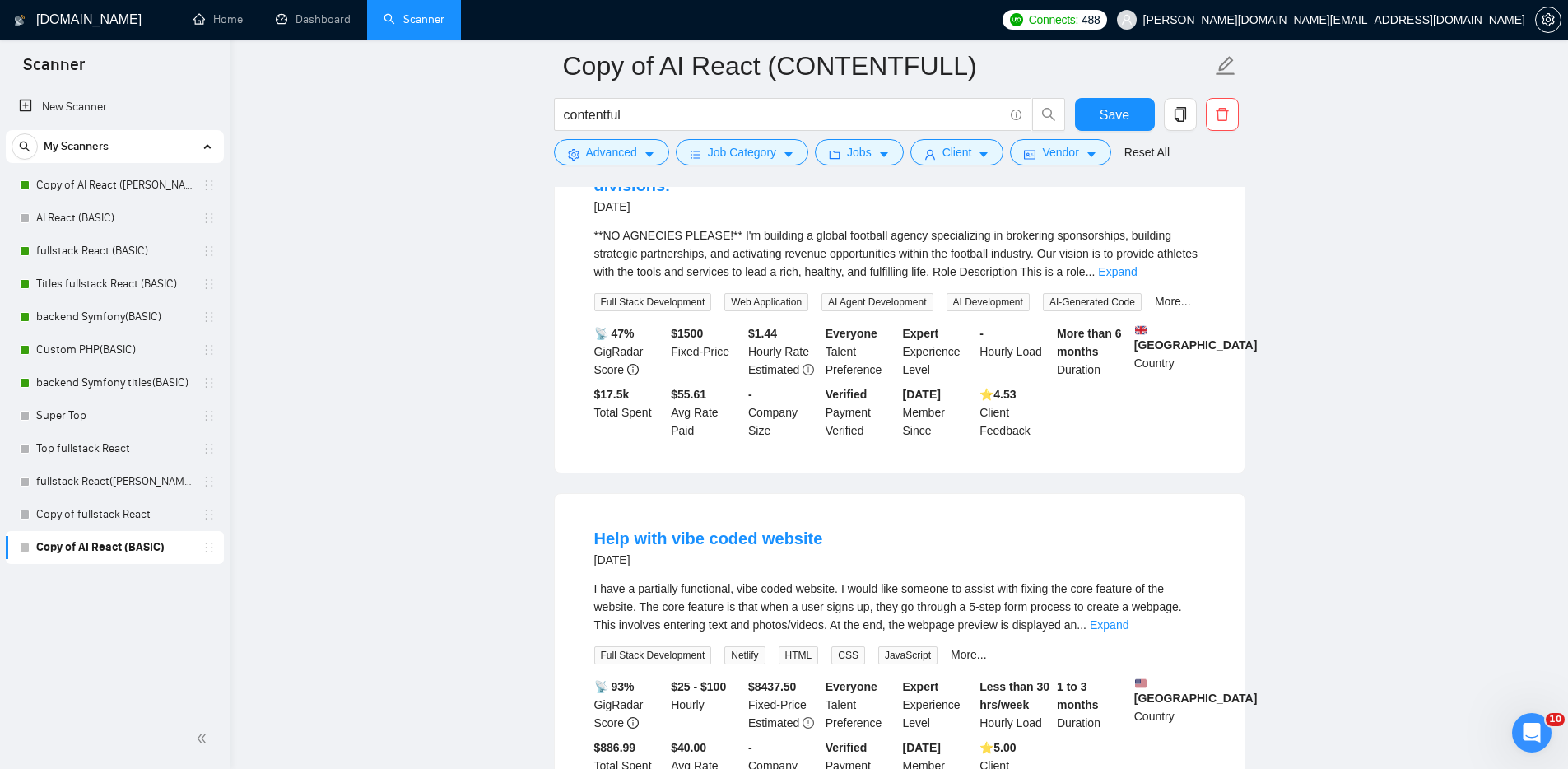
scroll to position [2998, 0]
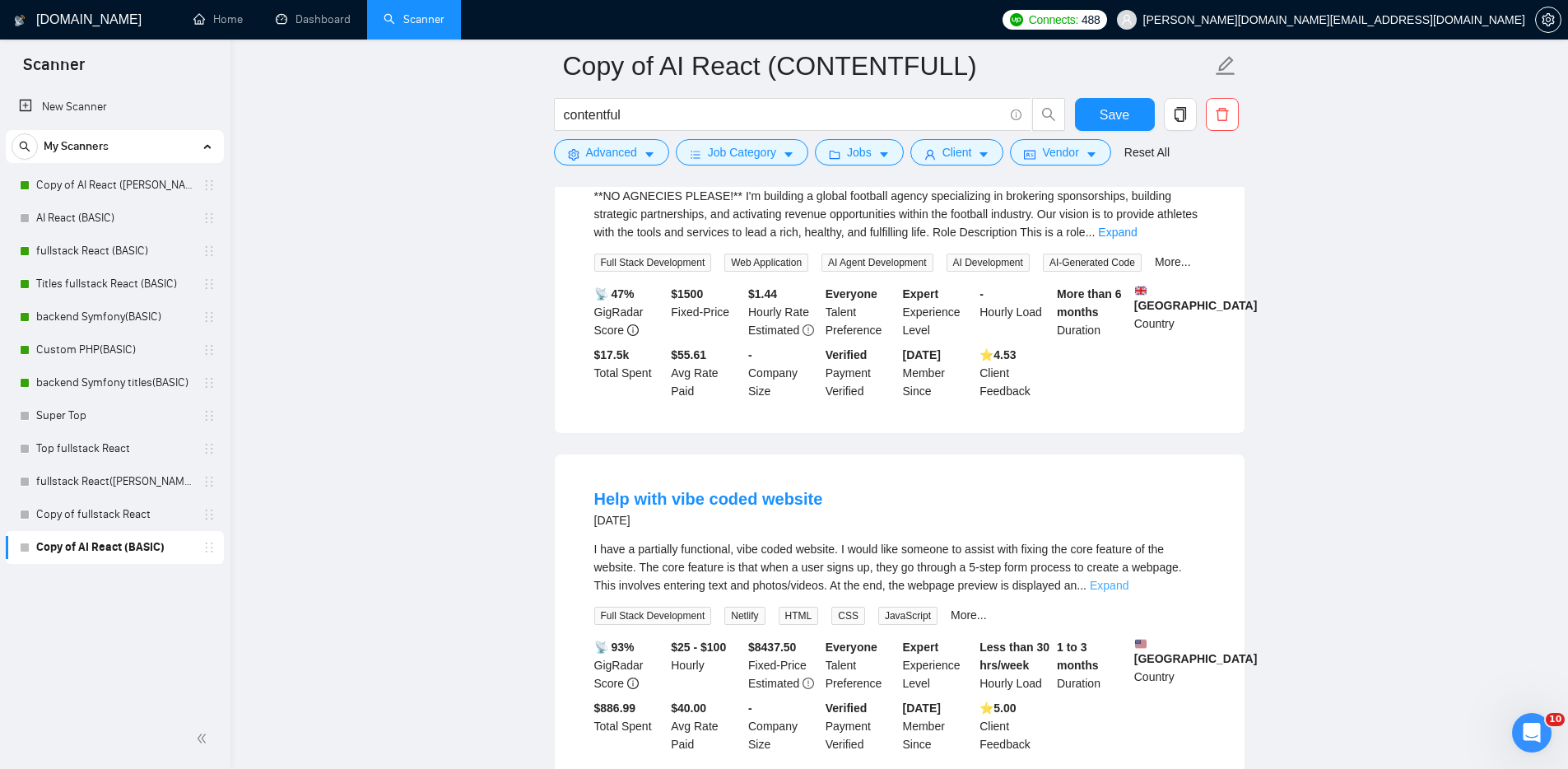
click at [1129, 589] on link "Expand" at bounding box center [1109, 585] width 39 height 13
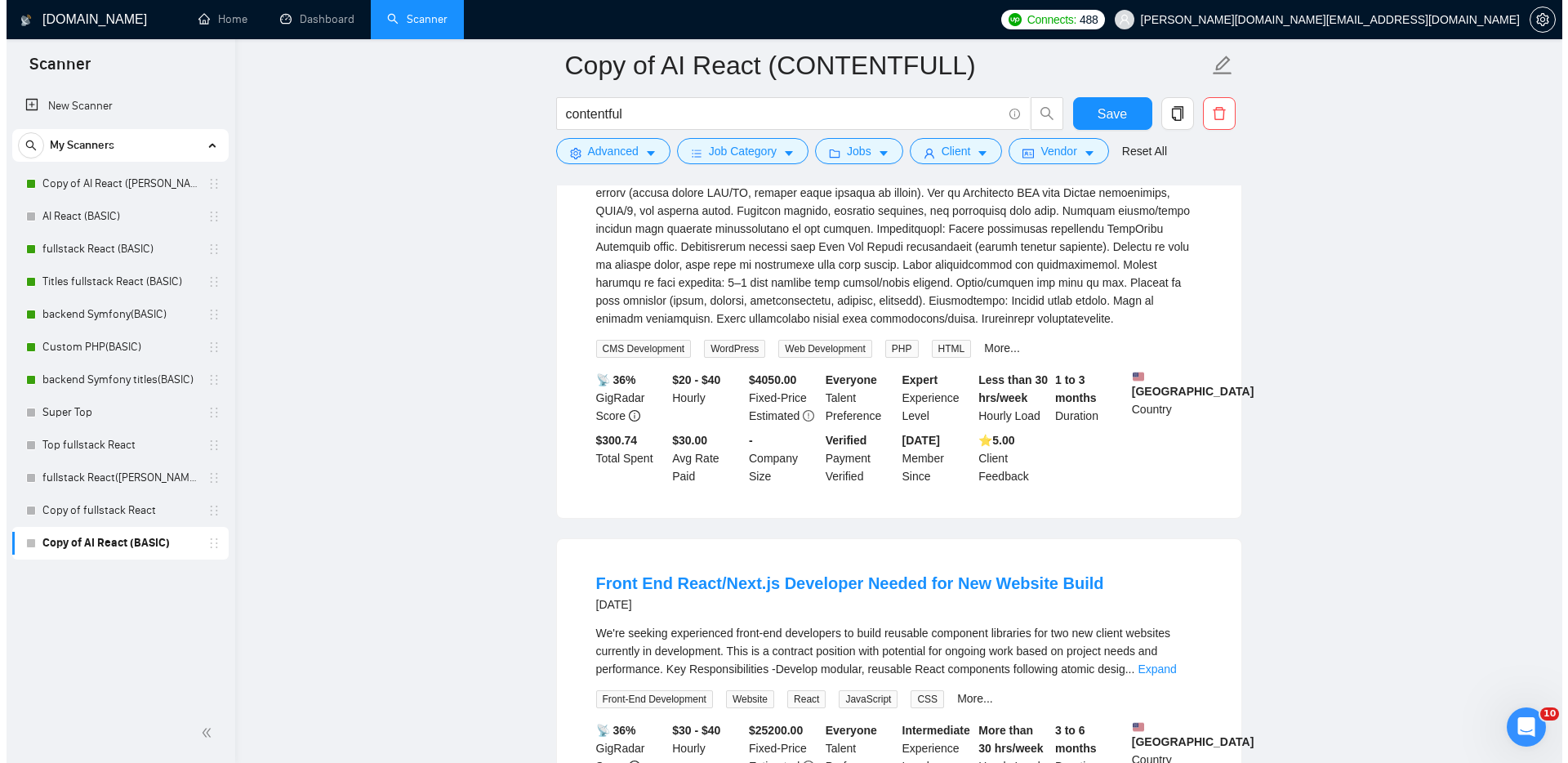
scroll to position [0, 0]
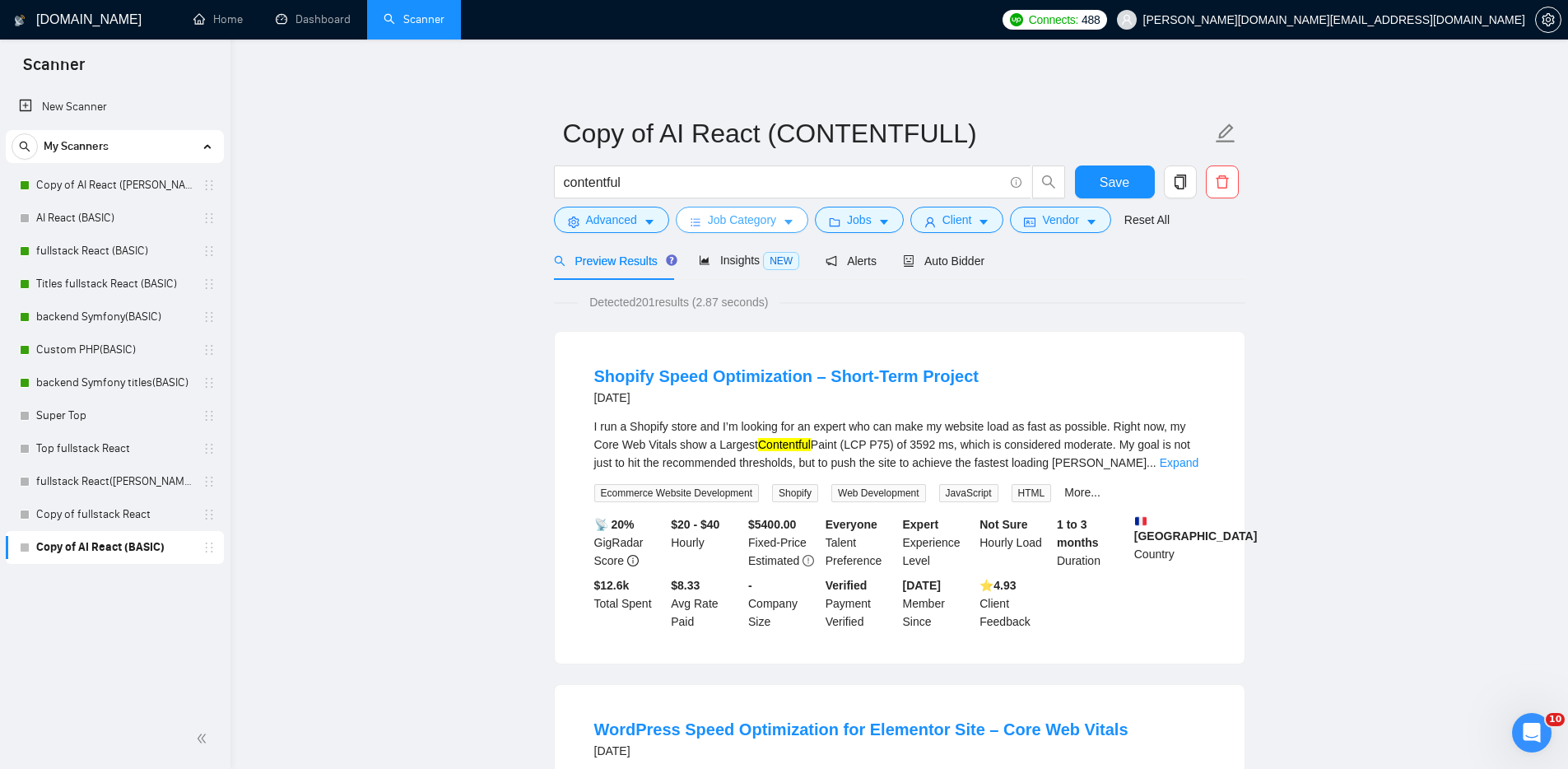
click at [746, 217] on span "Job Category" at bounding box center [741, 220] width 68 height 19
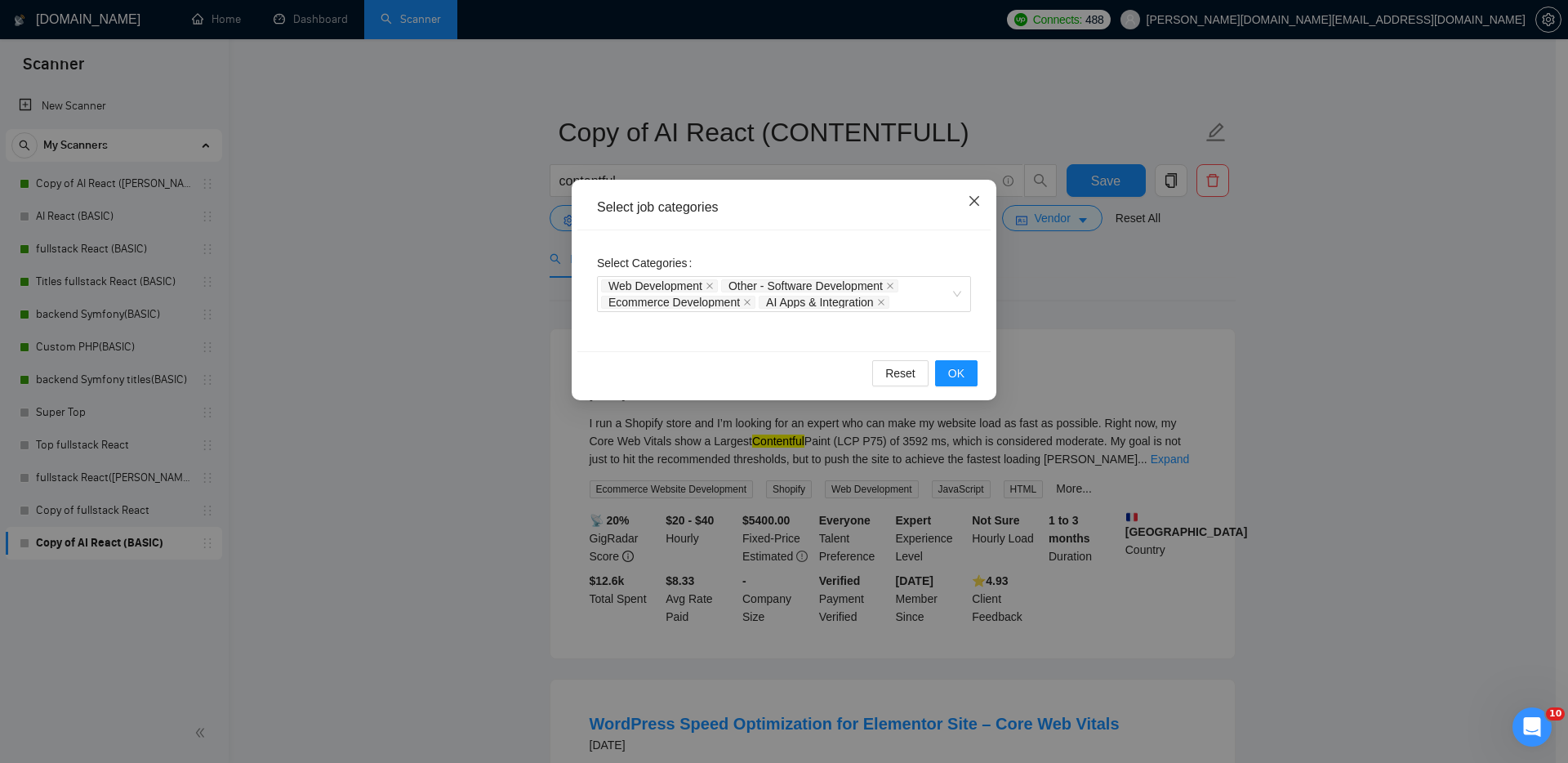
click at [977, 197] on icon "close" at bounding box center [974, 201] width 10 height 10
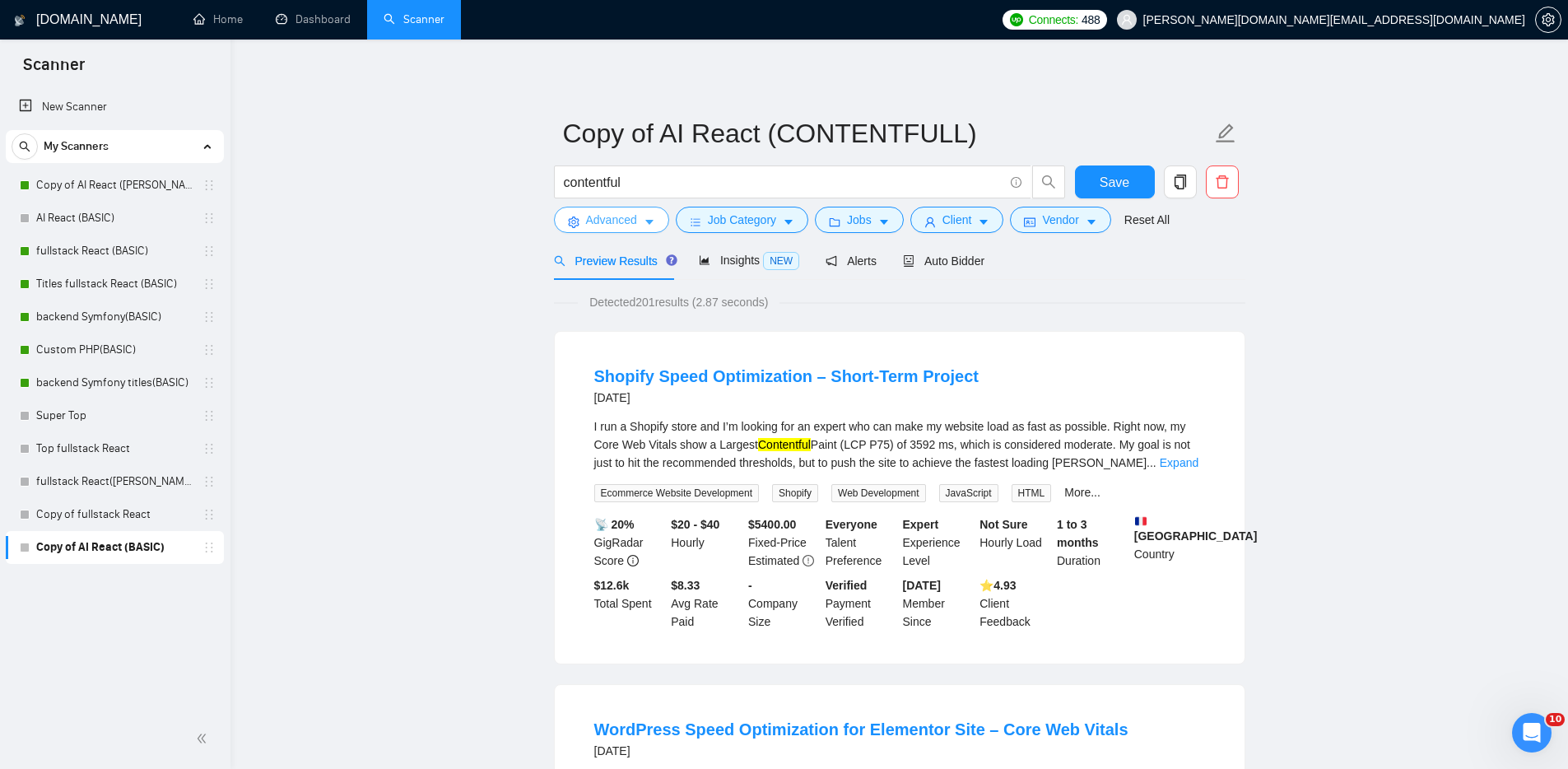
click at [627, 222] on span "Advanced" at bounding box center [611, 220] width 51 height 19
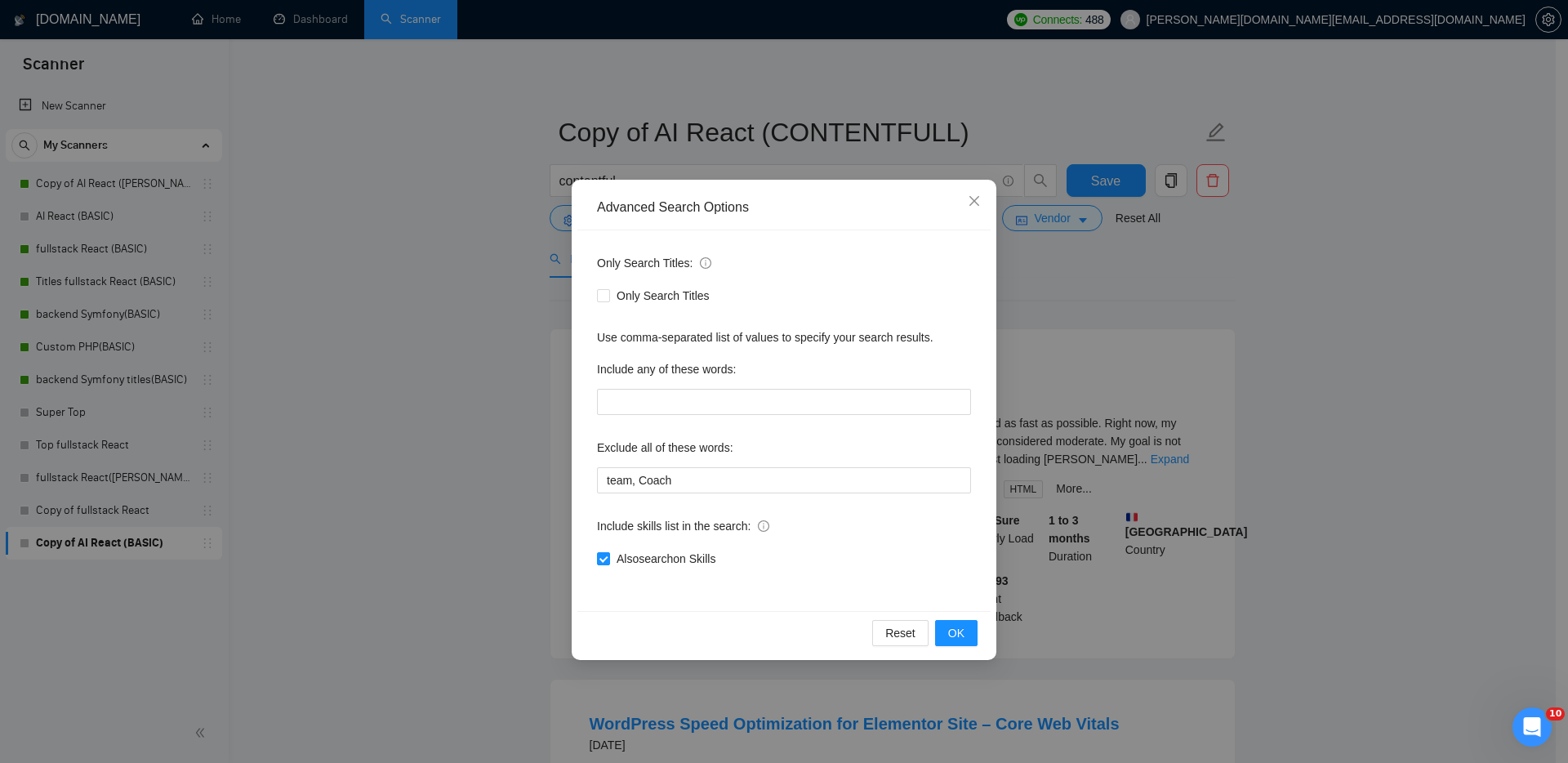
click at [600, 566] on label "Also search on Skills" at bounding box center [659, 559] width 125 height 18
click at [600, 564] on input "Also search on Skills" at bounding box center [602, 557] width 11 height 11
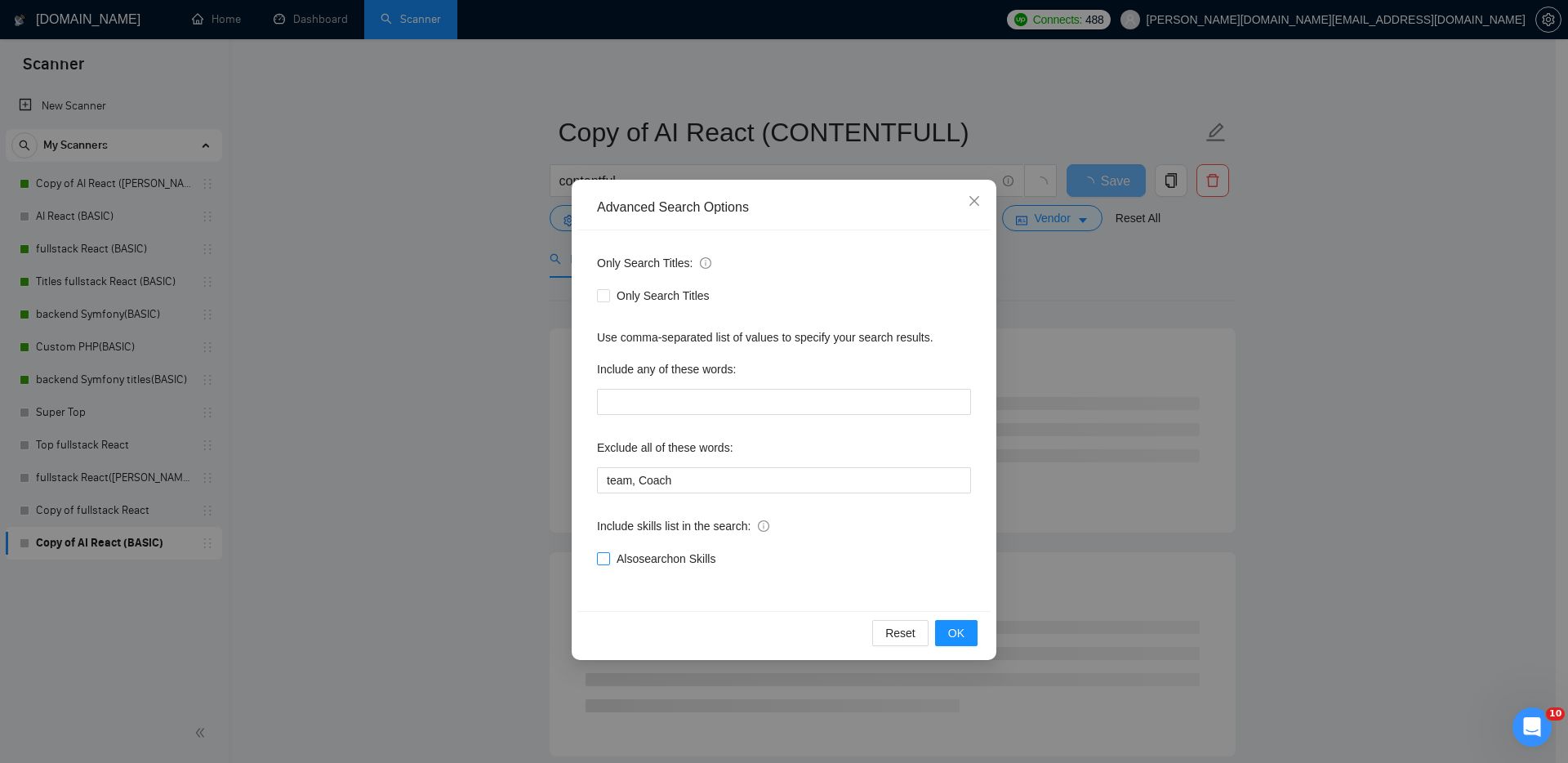
drag, startPoint x: 608, startPoint y: 556, endPoint x: 722, endPoint y: 550, distance: 114.2
click at [608, 556] on span at bounding box center [603, 558] width 13 height 13
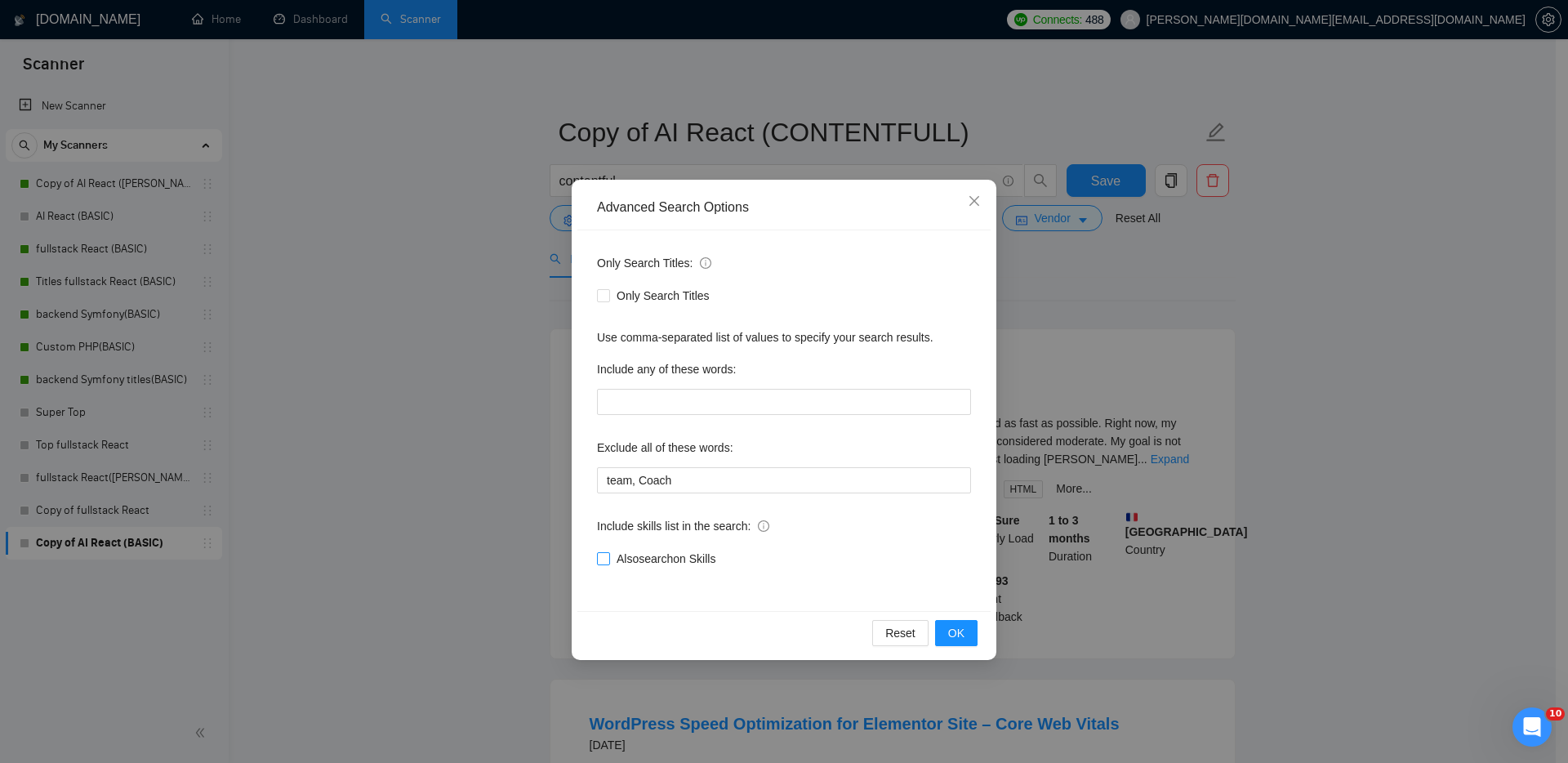
click at [606, 556] on input "Also search on Skills" at bounding box center [602, 557] width 11 height 11
checkbox input "true"
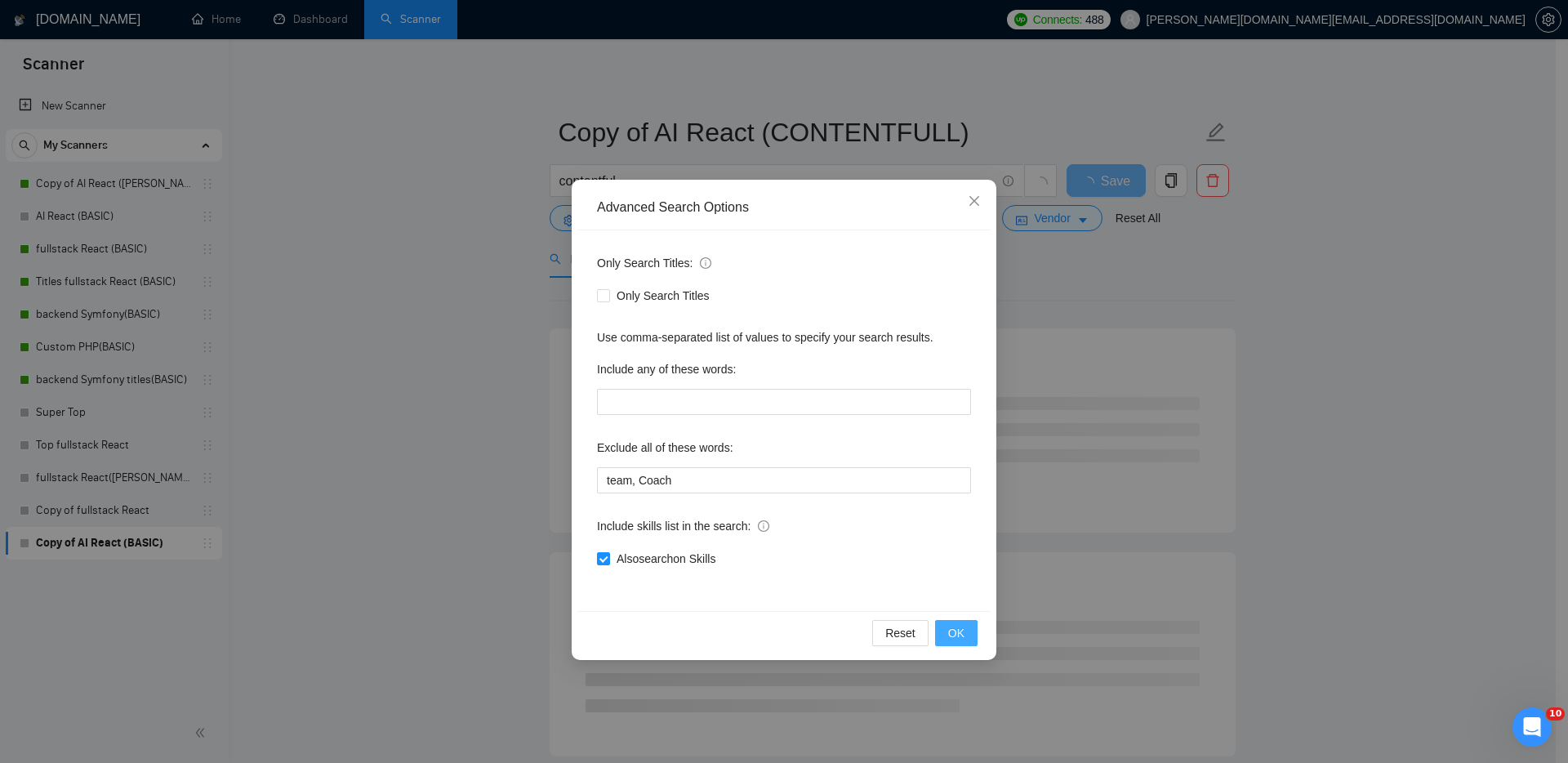
click at [957, 637] on span "OK" at bounding box center [956, 633] width 17 height 18
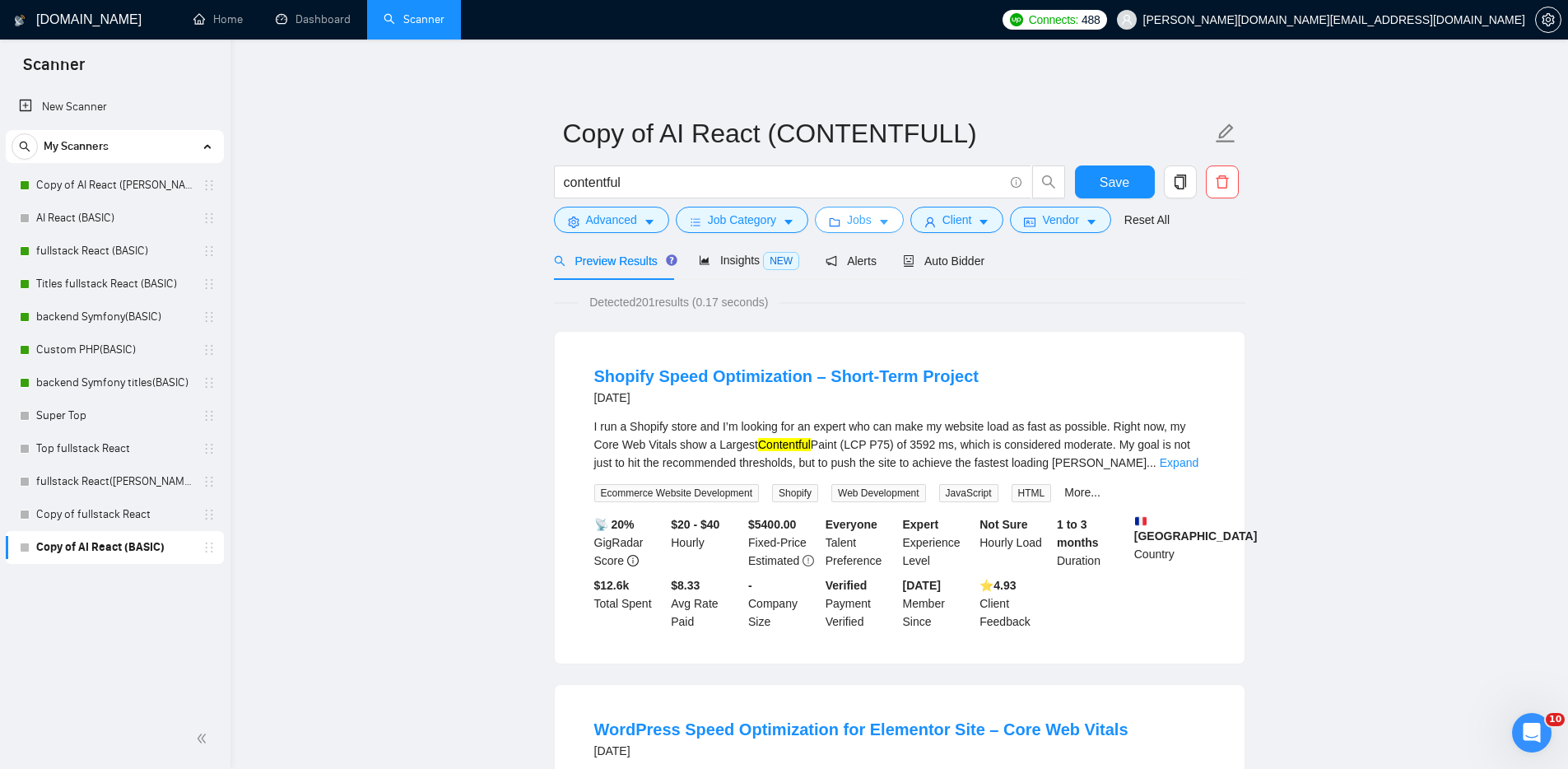
click at [853, 215] on span "Jobs" at bounding box center [859, 220] width 25 height 19
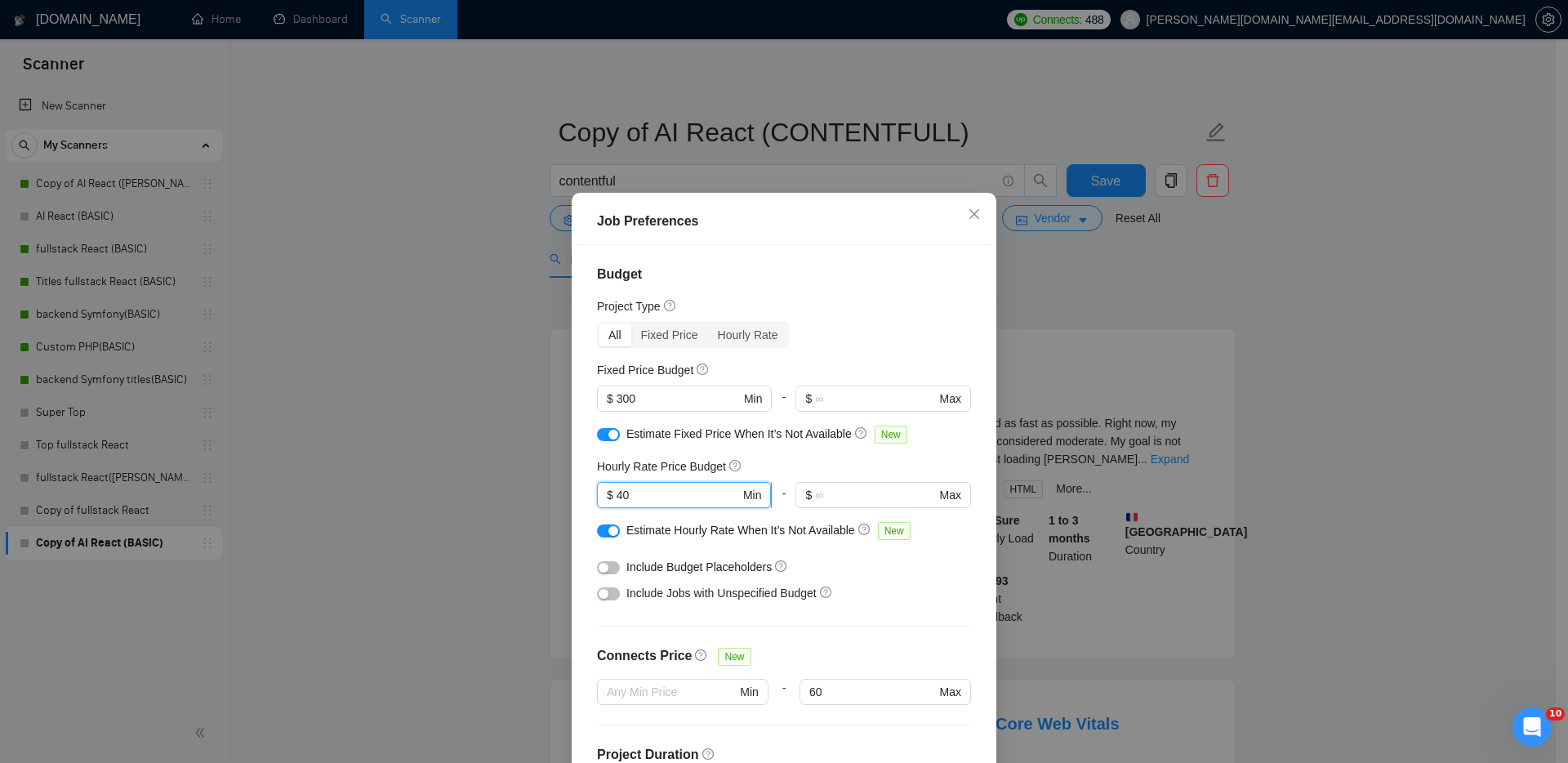
drag, startPoint x: 643, startPoint y: 493, endPoint x: 612, endPoint y: 491, distance: 31.1
click at [616, 491] on input "40" at bounding box center [678, 495] width 123 height 18
click at [929, 303] on div "Project Type" at bounding box center [784, 306] width 374 height 18
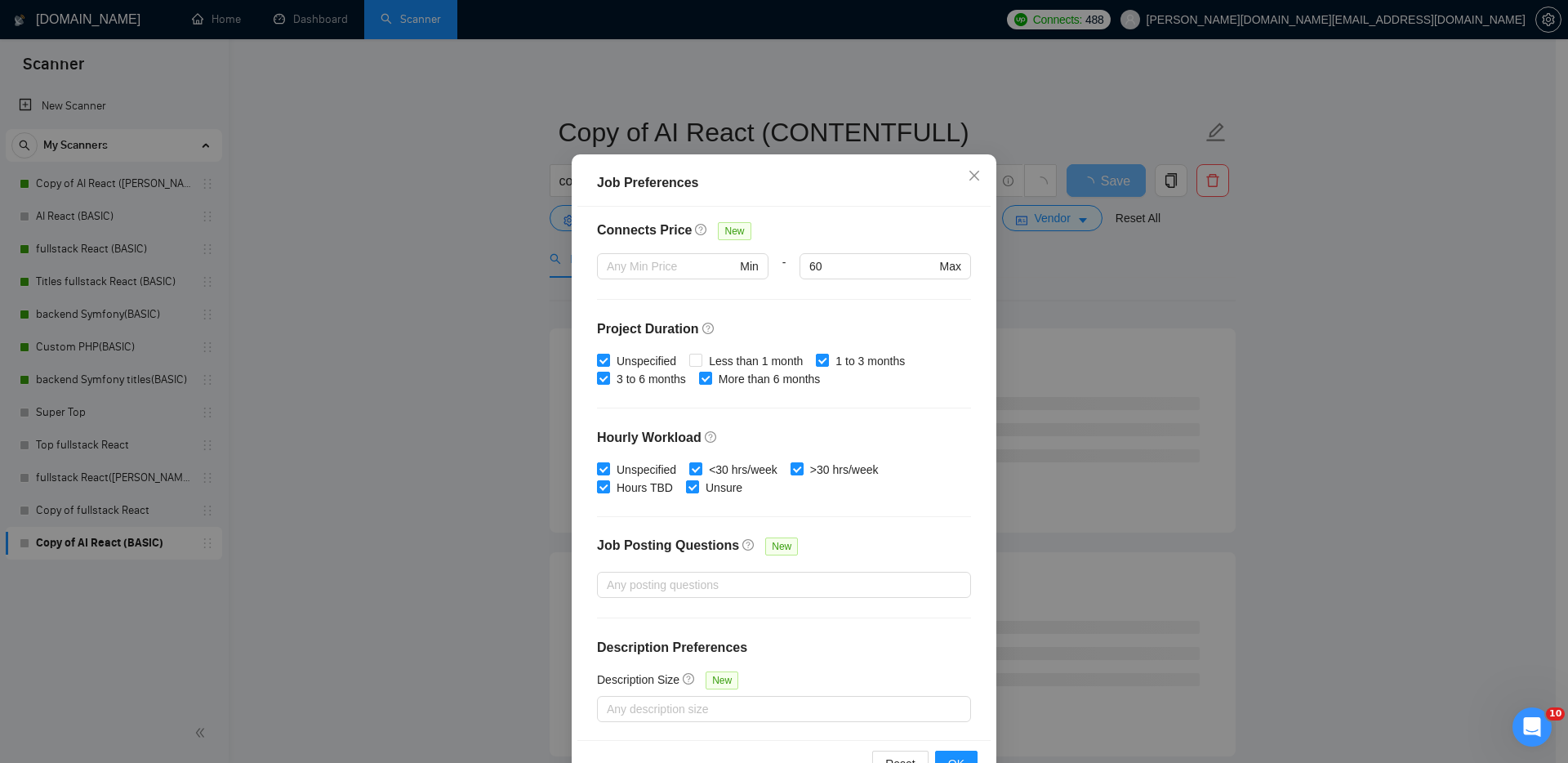
scroll to position [88, 0]
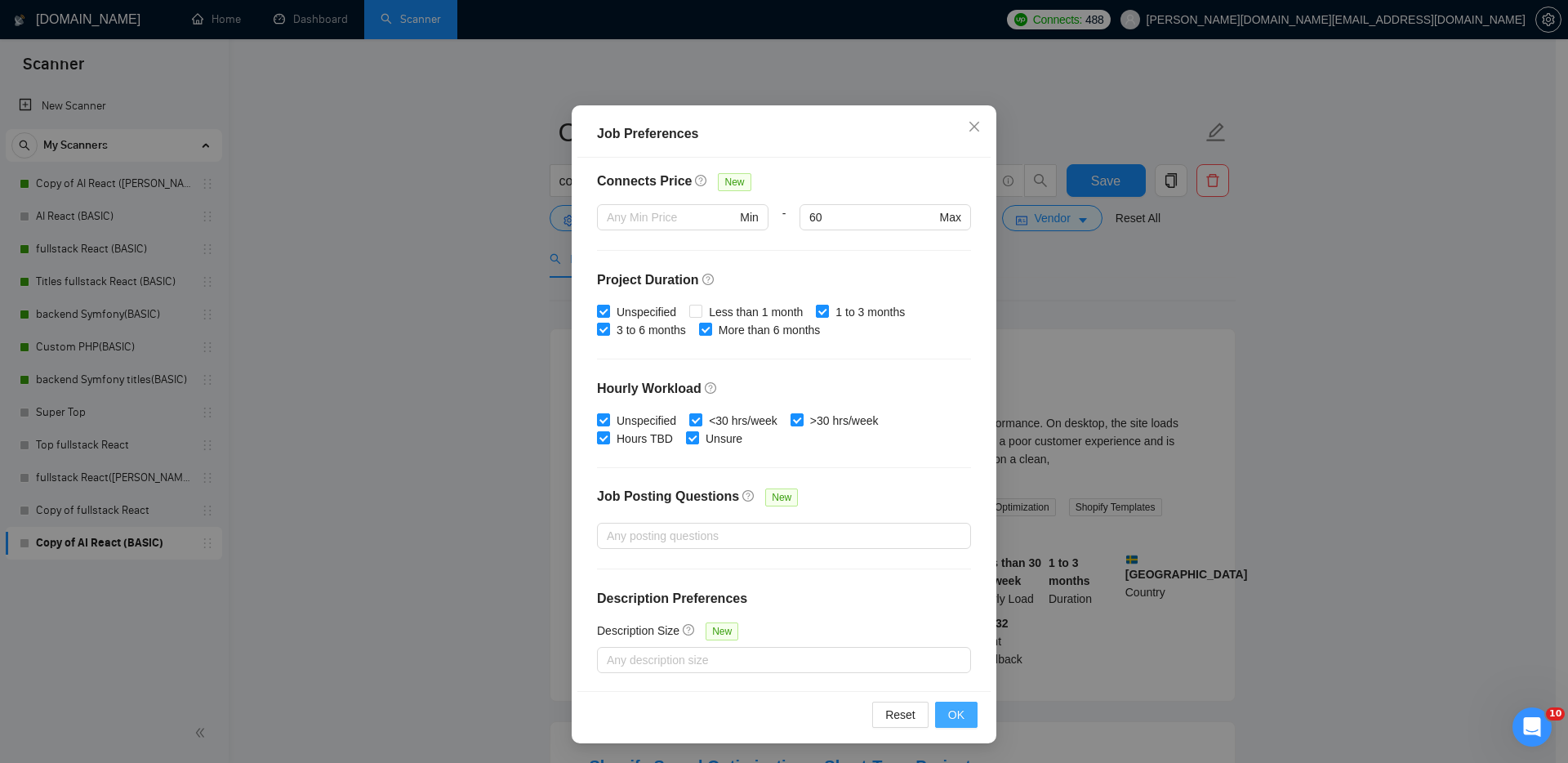
click at [953, 713] on span "OK" at bounding box center [956, 715] width 17 height 18
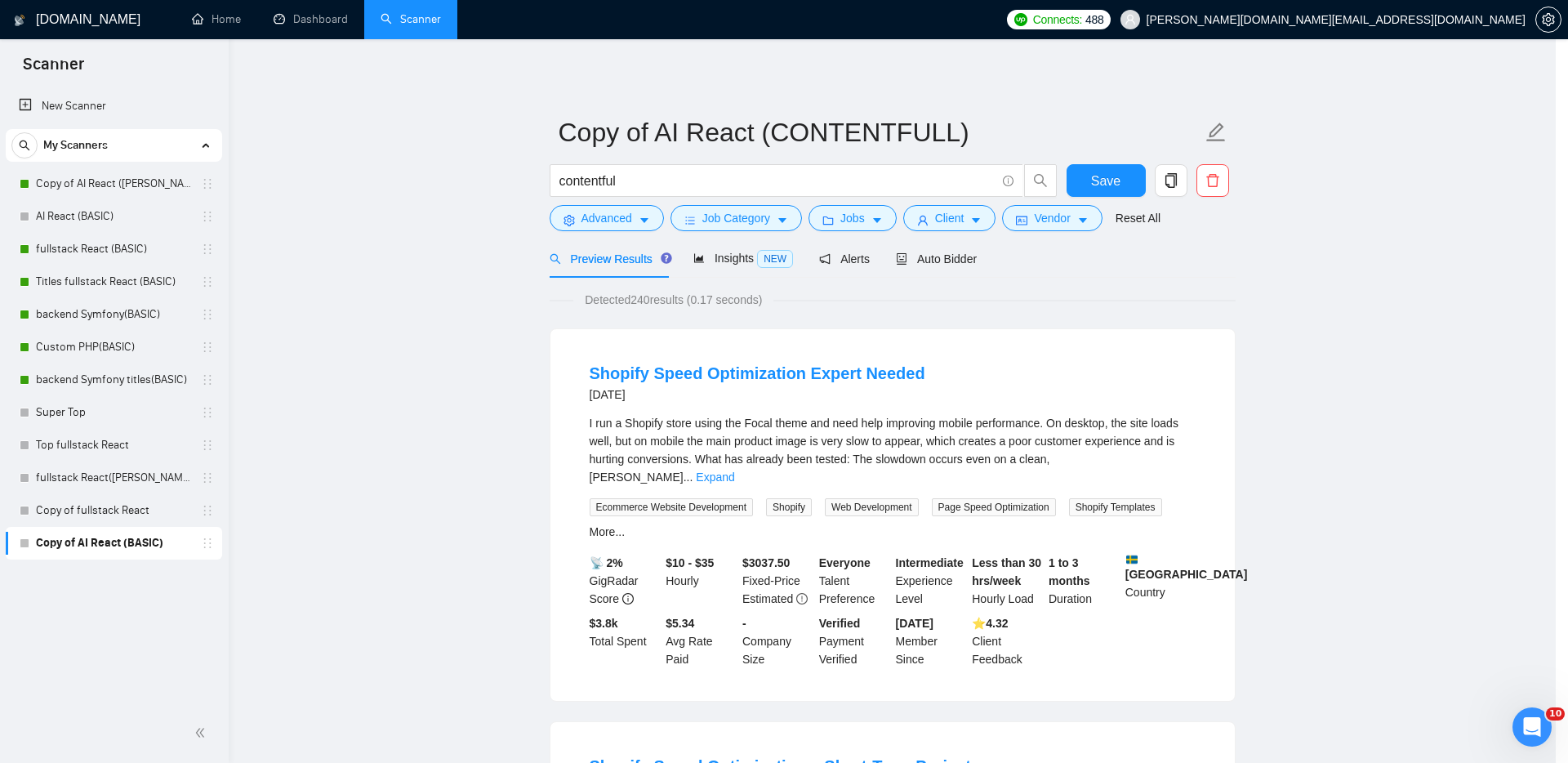
scroll to position [0, 0]
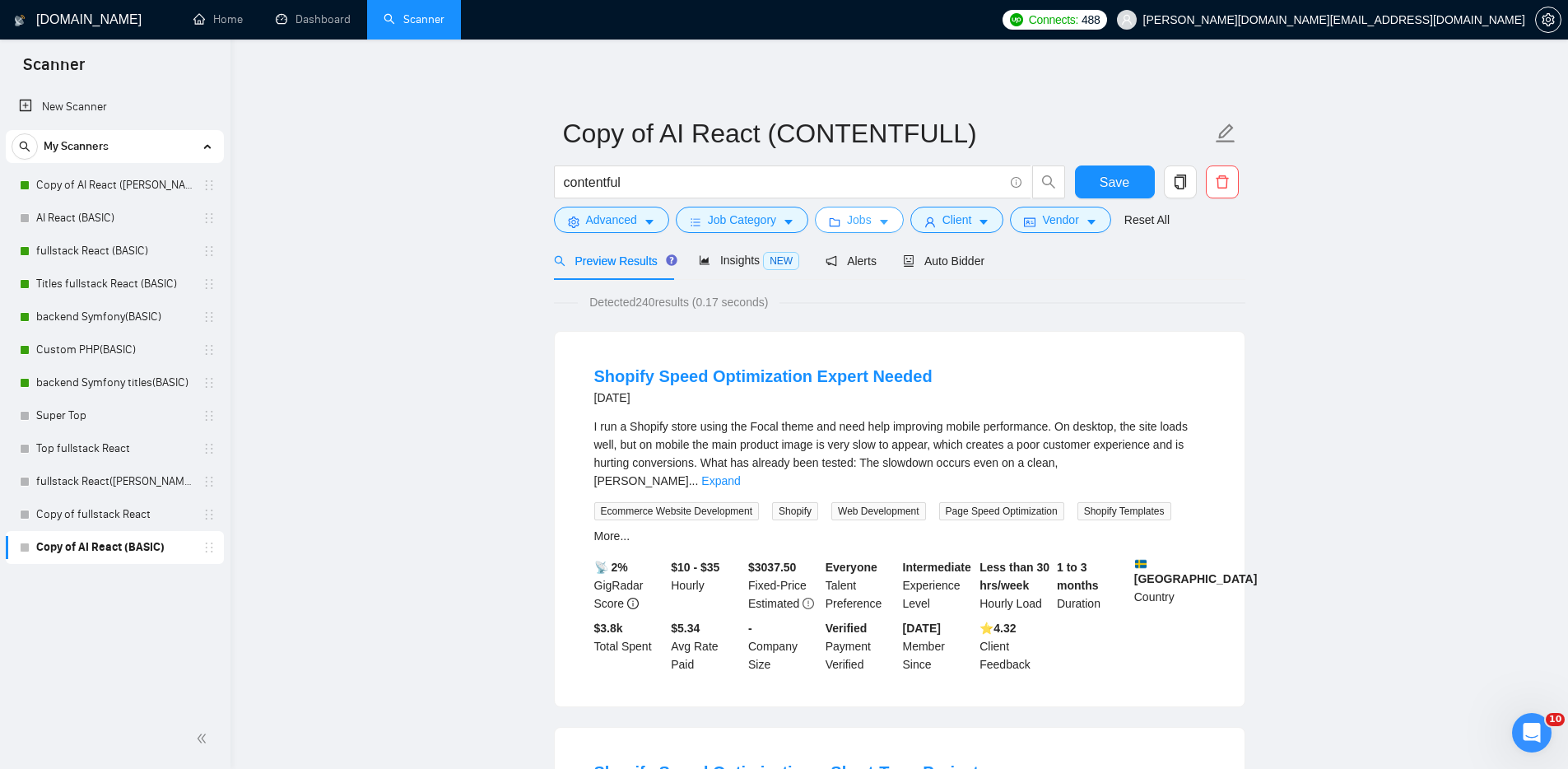
click at [870, 218] on span "Jobs" at bounding box center [859, 220] width 25 height 19
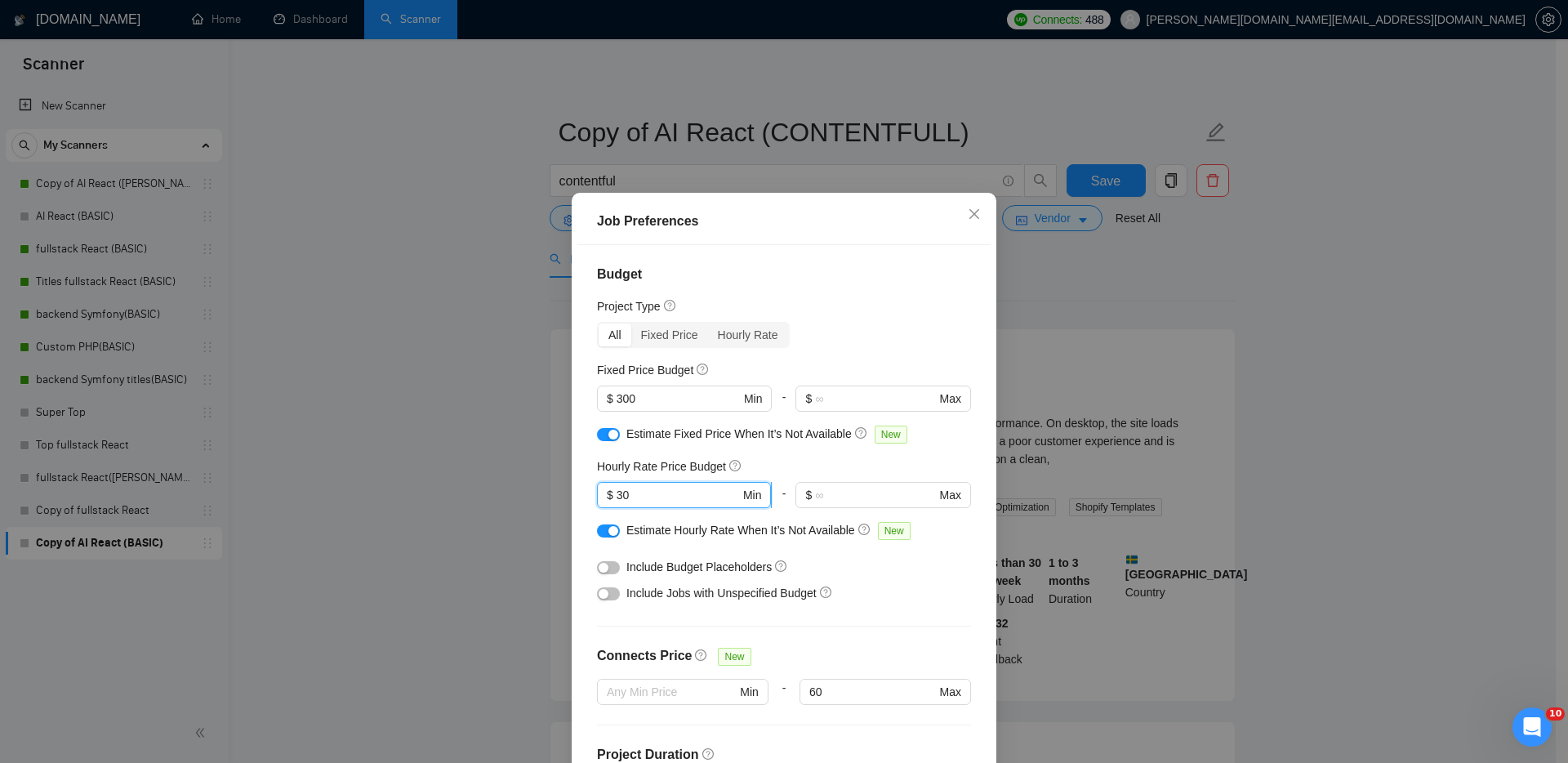
drag, startPoint x: 625, startPoint y: 492, endPoint x: 612, endPoint y: 494, distance: 13.2
click at [616, 494] on input "30" at bounding box center [678, 495] width 123 height 18
type input "25"
click at [868, 562] on div "Include Budget Placeholders" at bounding box center [790, 567] width 327 height 18
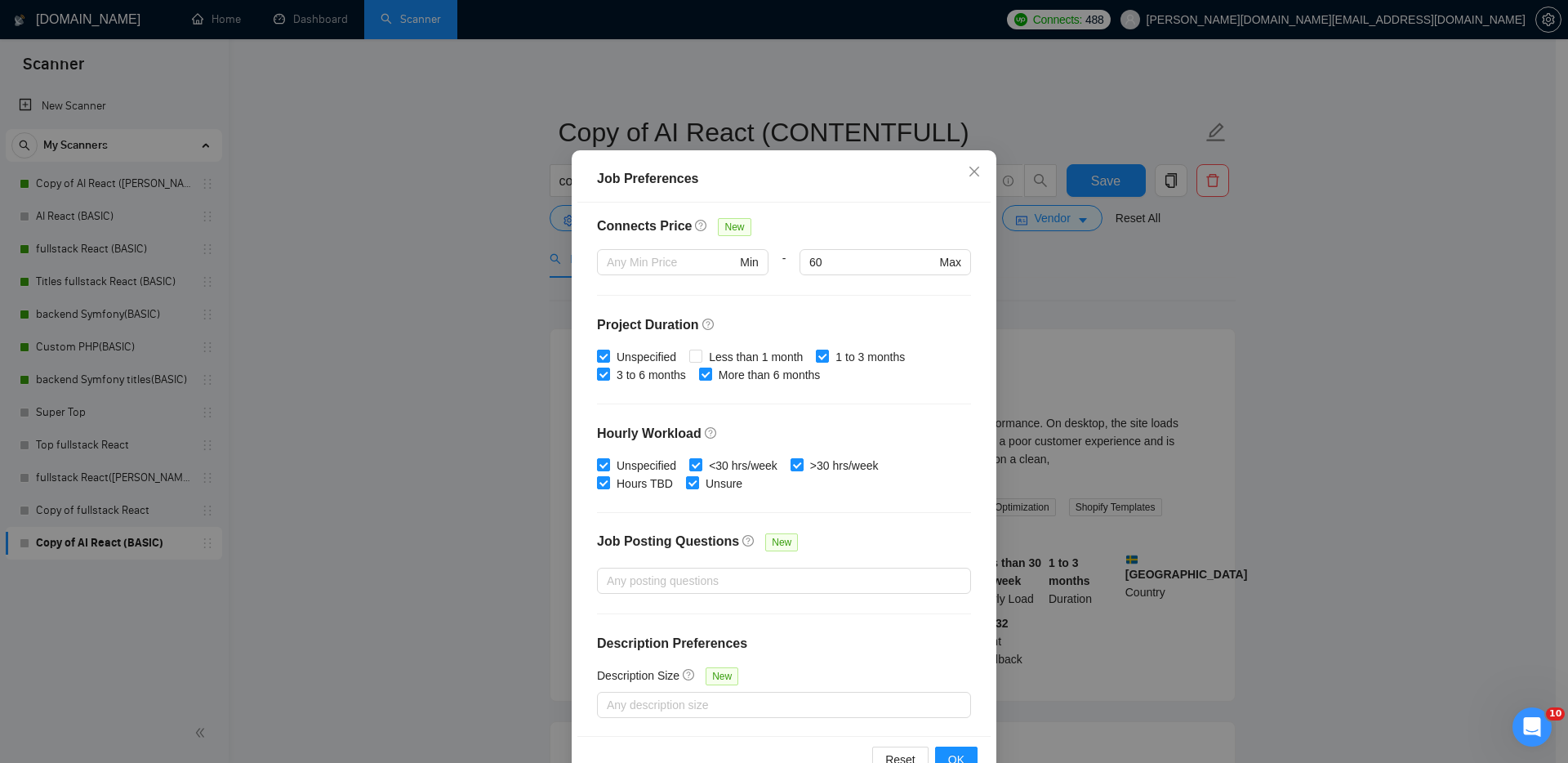
scroll to position [88, 0]
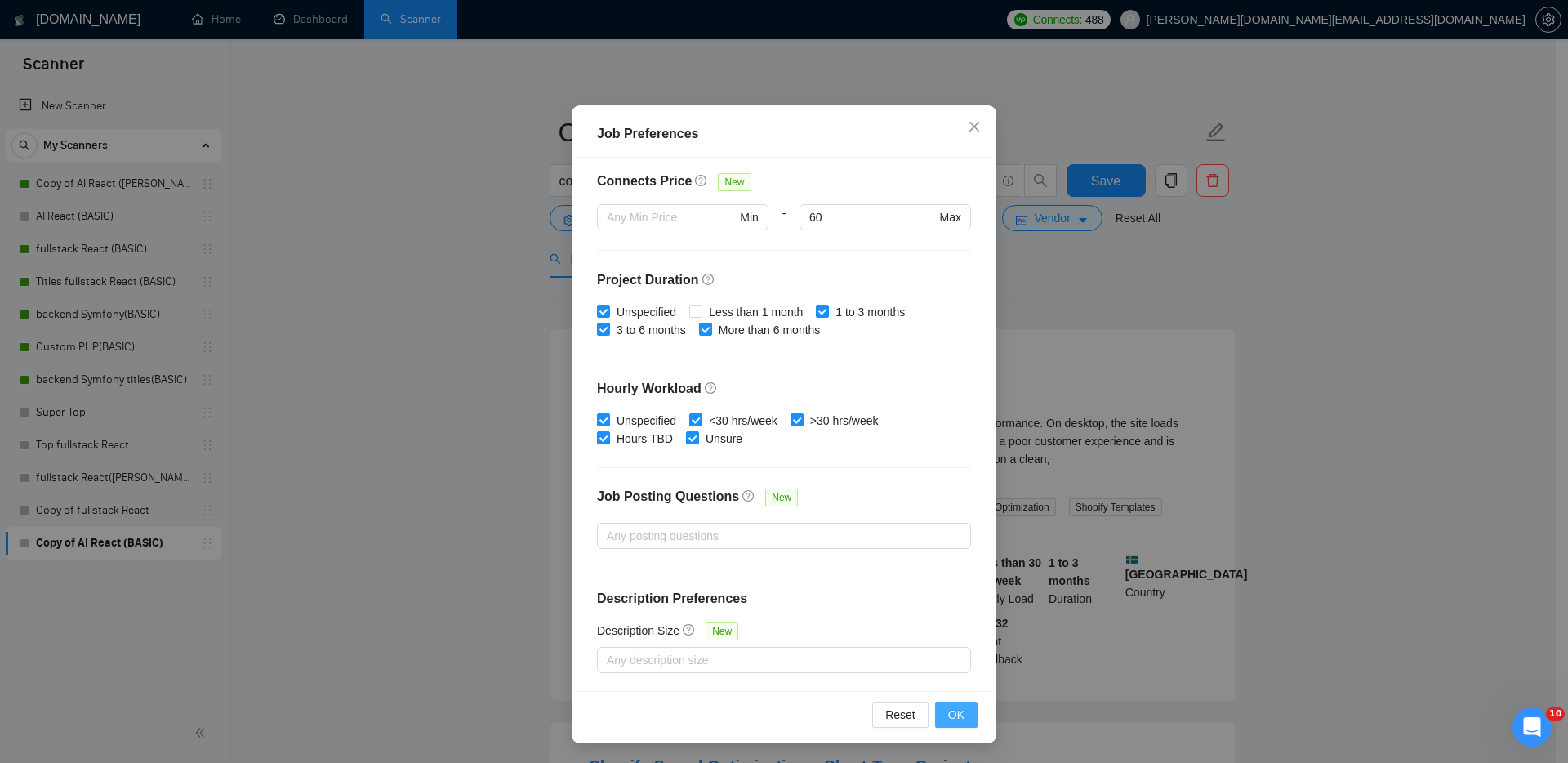
click at [949, 712] on span "OK" at bounding box center [956, 715] width 17 height 18
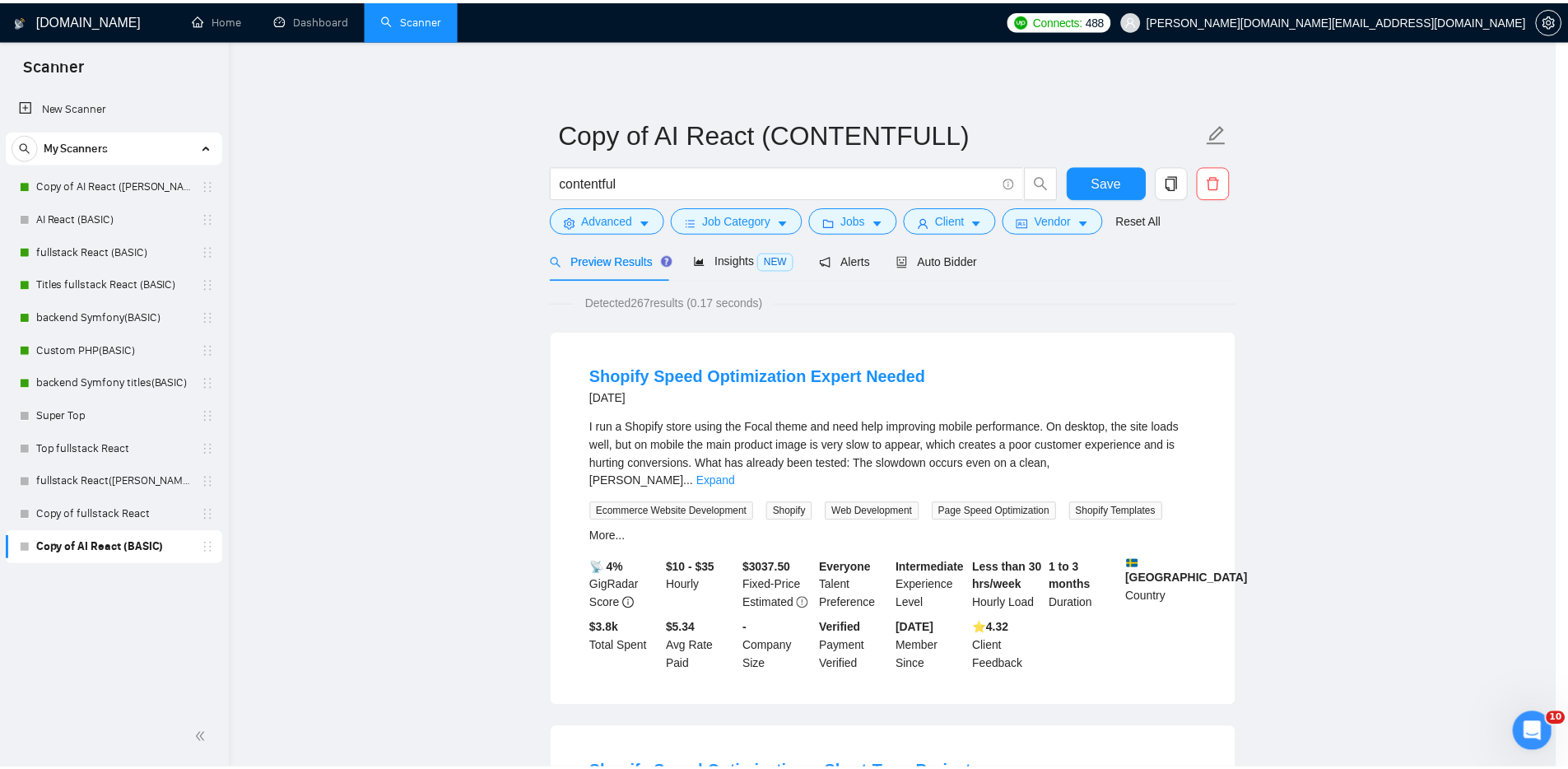
scroll to position [0, 0]
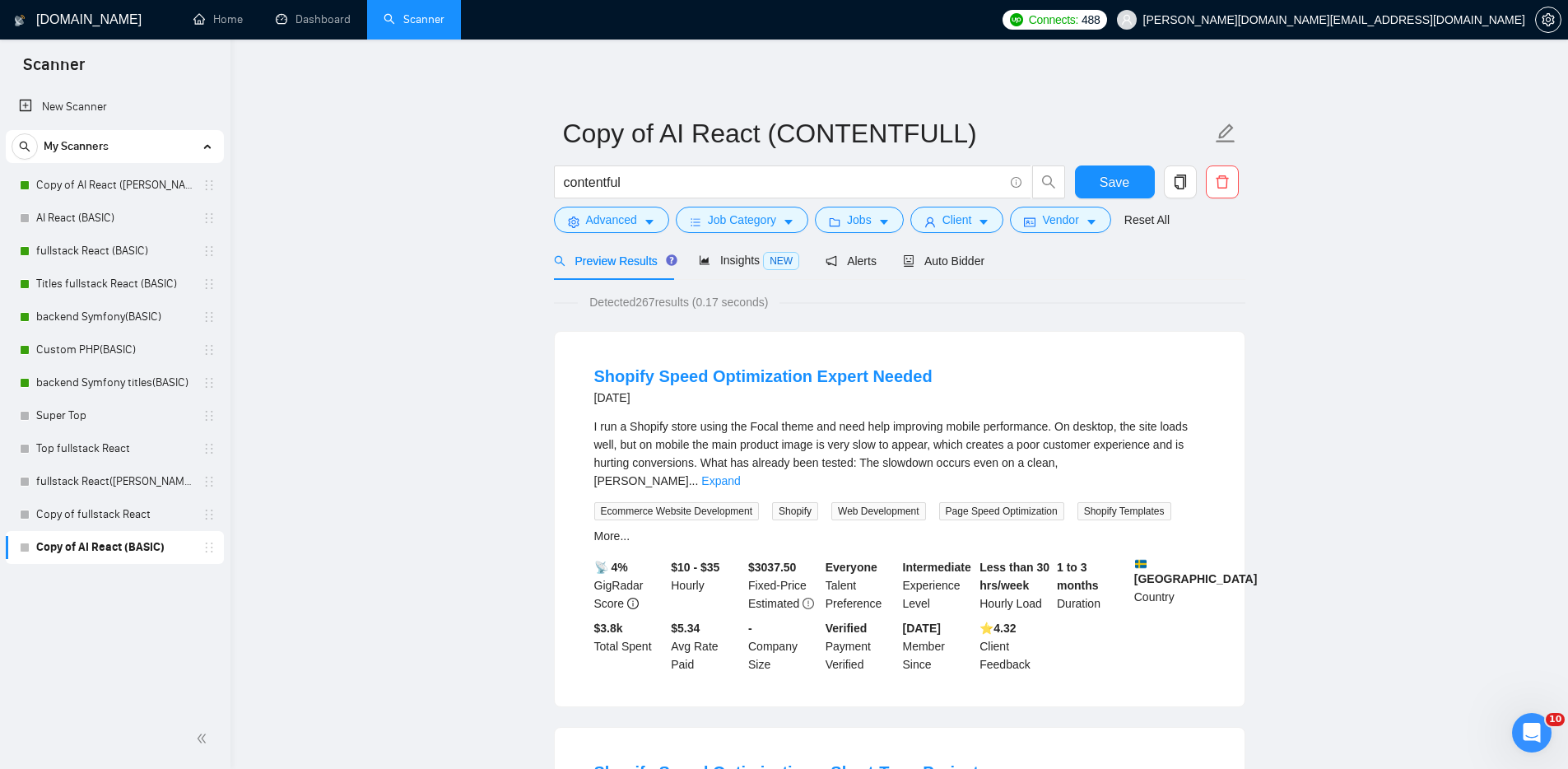
click at [739, 474] on link "Expand" at bounding box center [721, 480] width 39 height 13
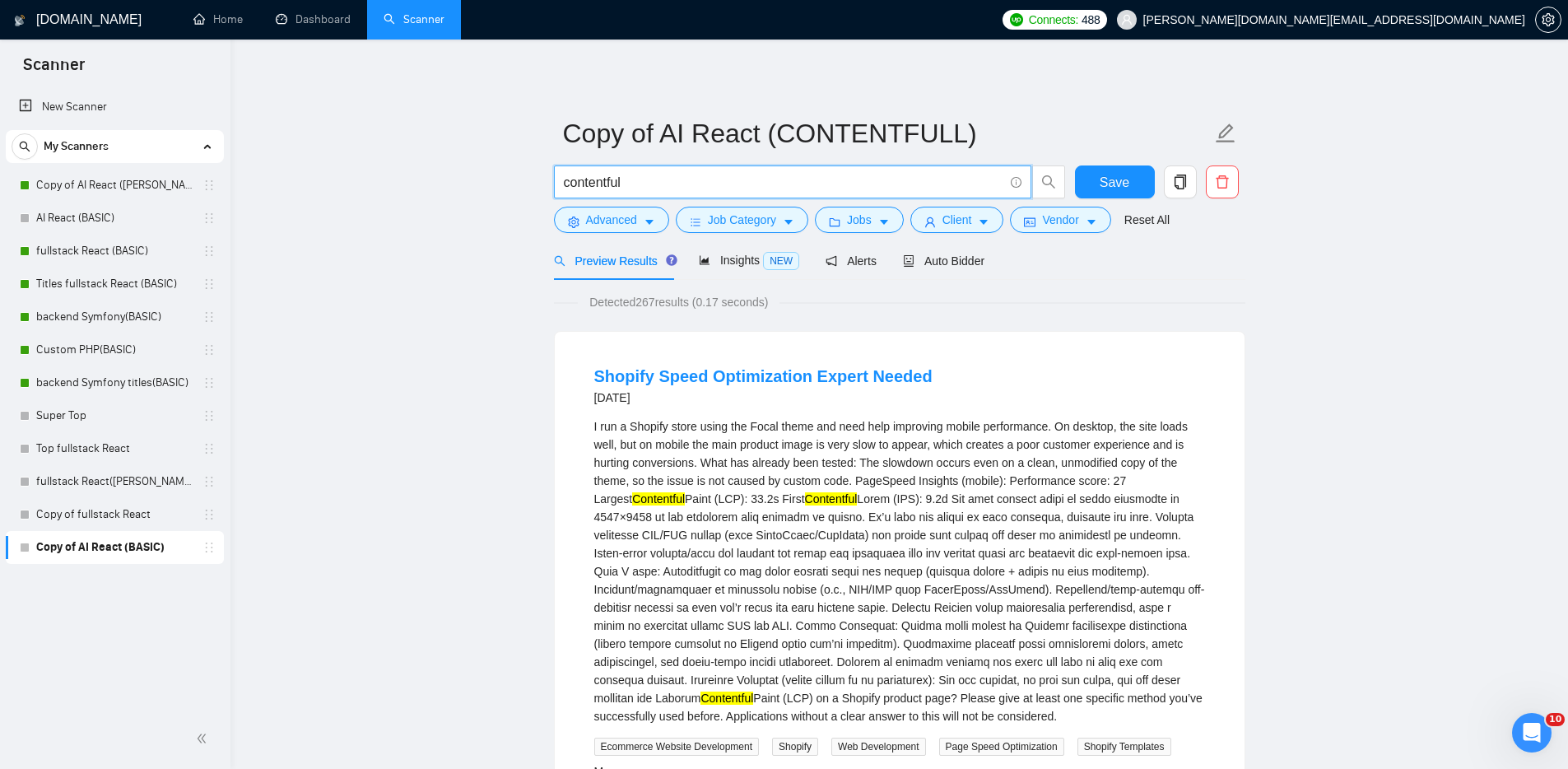
drag, startPoint x: 654, startPoint y: 185, endPoint x: 728, endPoint y: 196, distance: 74.8
click at [705, 194] on span "contentful" at bounding box center [792, 181] width 477 height 33
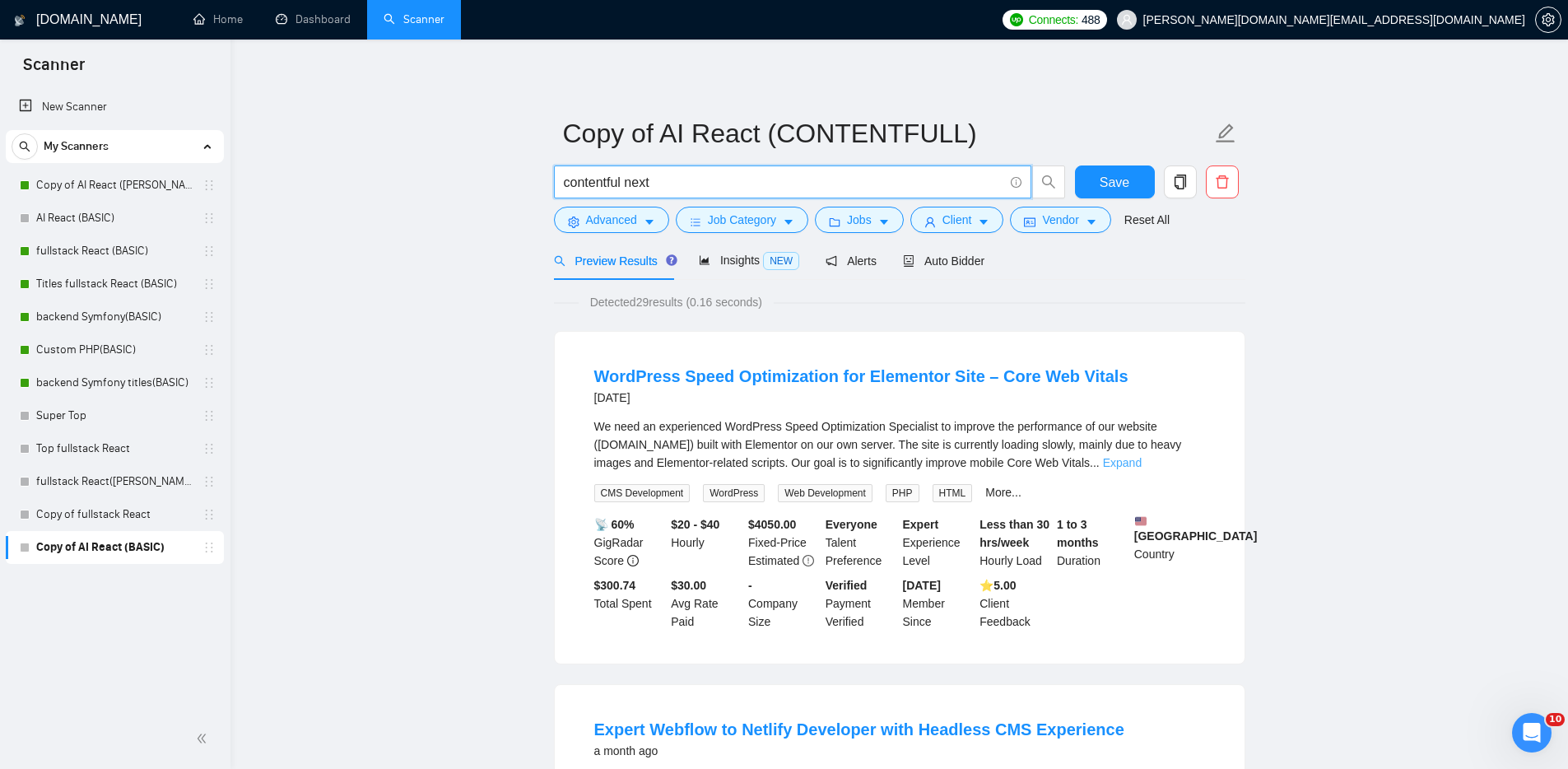
click at [1142, 460] on link "Expand" at bounding box center [1122, 463] width 39 height 13
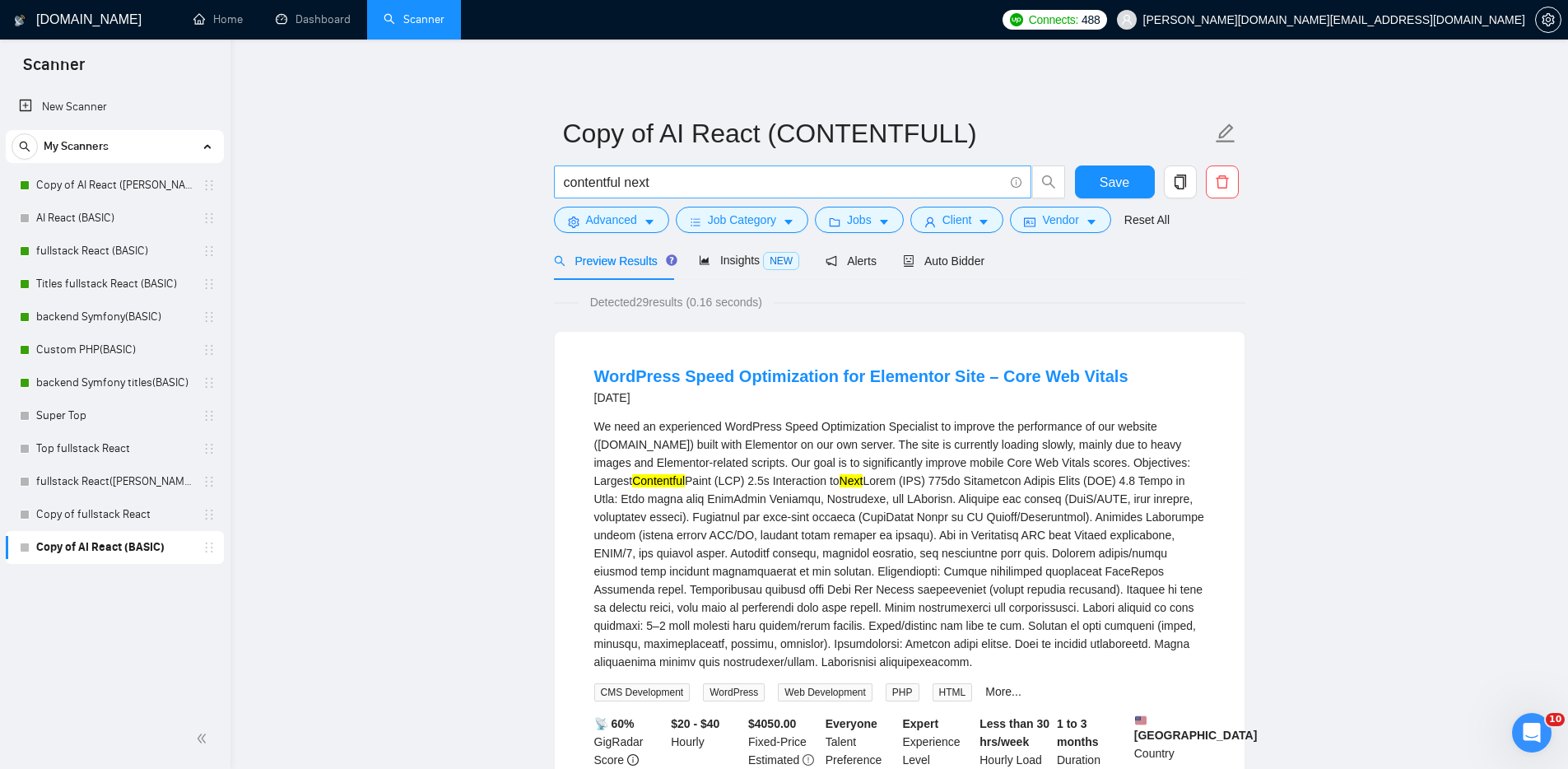
click at [623, 179] on input "contentful next" at bounding box center [784, 182] width 439 height 20
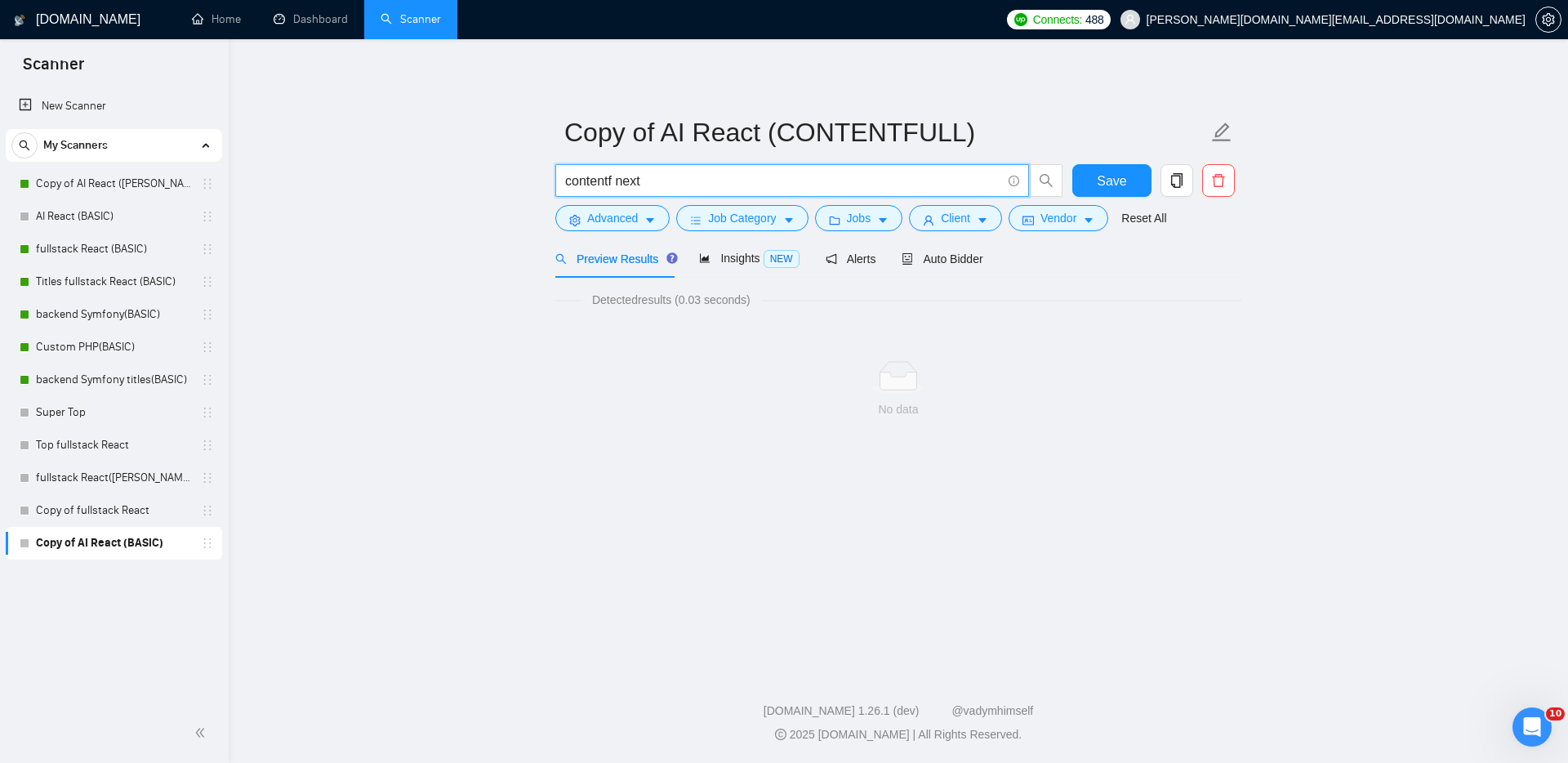
click at [657, 479] on main "Copy of AI React (CONTENTFULL) contentf next Save Advanced Job Category Jobs Cl…" at bounding box center [898, 351] width 1287 height 572
click at [614, 180] on input "contentf next" at bounding box center [783, 180] width 436 height 20
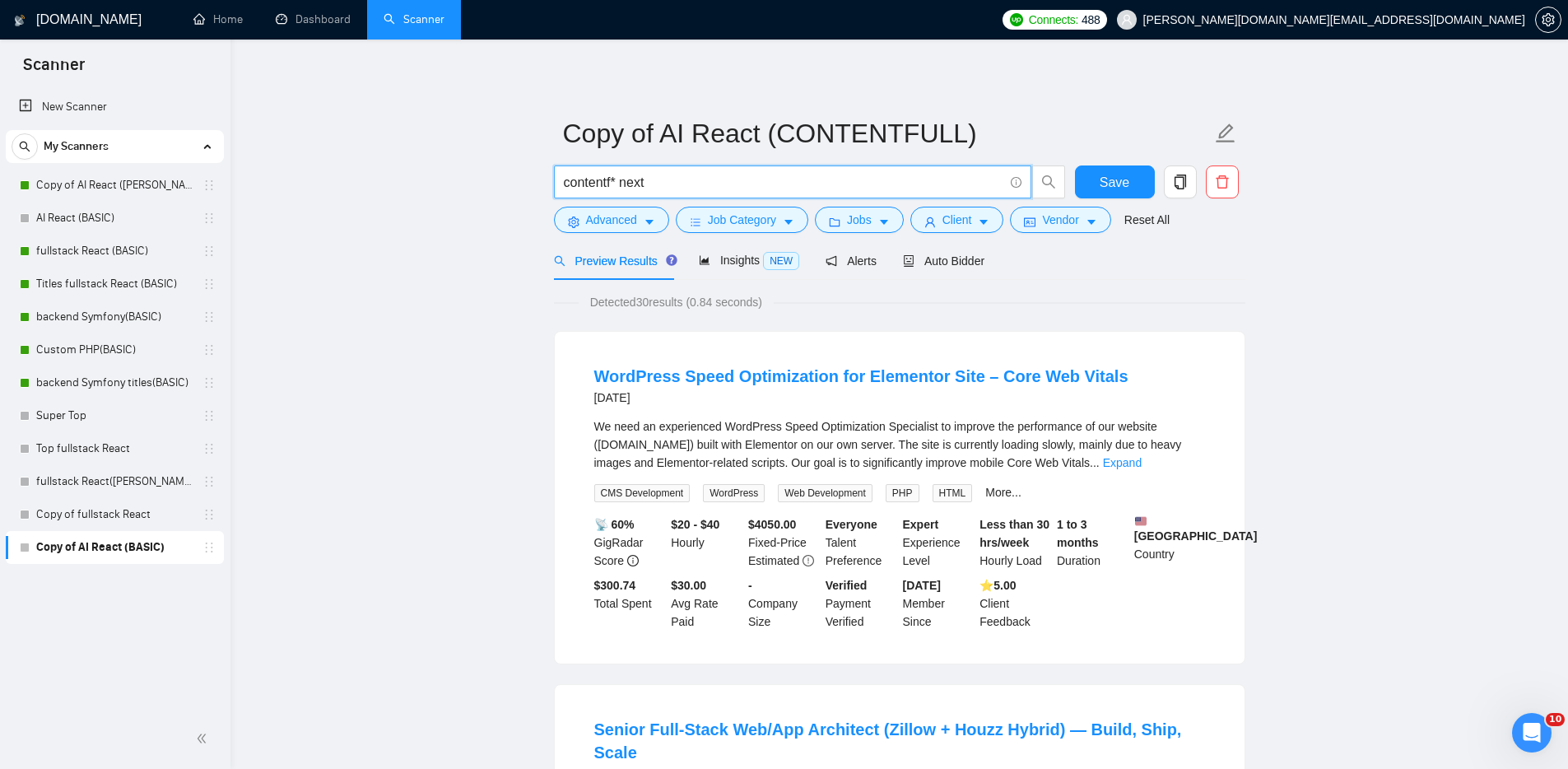
click at [652, 181] on input "contentf* next" at bounding box center [784, 182] width 439 height 20
type input "contentf* next*"
click at [1142, 464] on link "Expand" at bounding box center [1122, 463] width 39 height 13
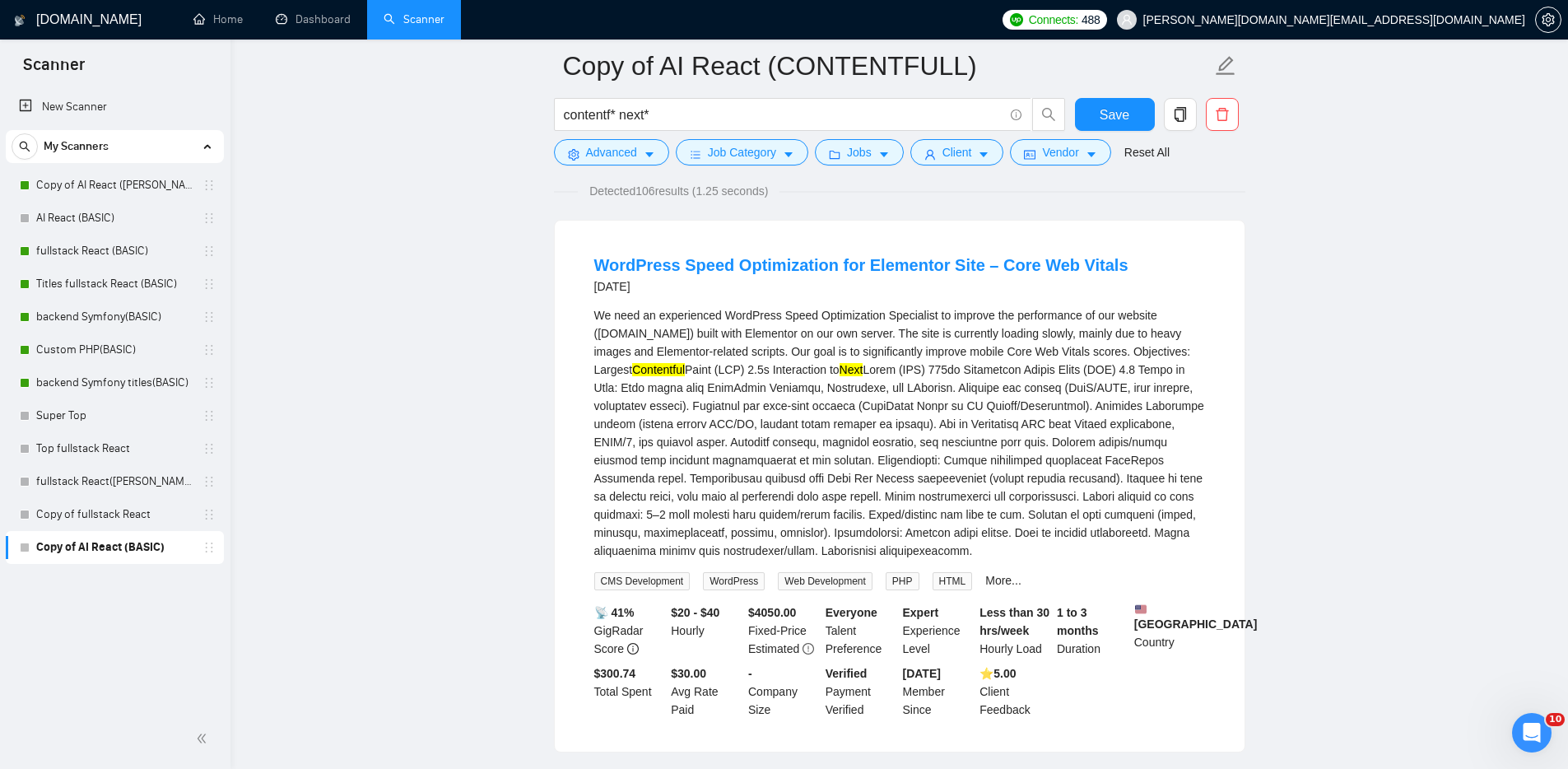
scroll to position [613, 0]
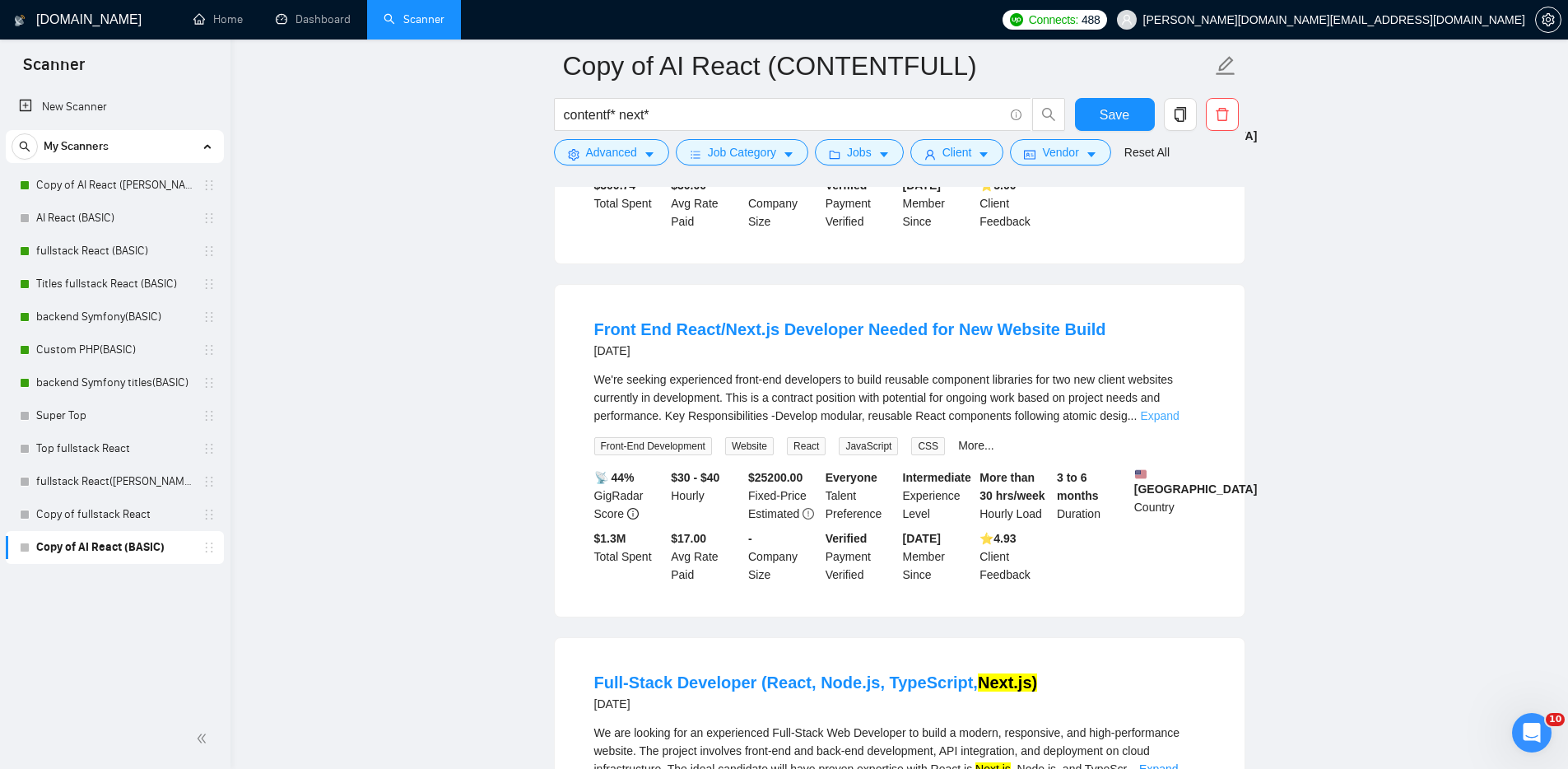
click at [1178, 422] on link "Expand" at bounding box center [1159, 416] width 39 height 13
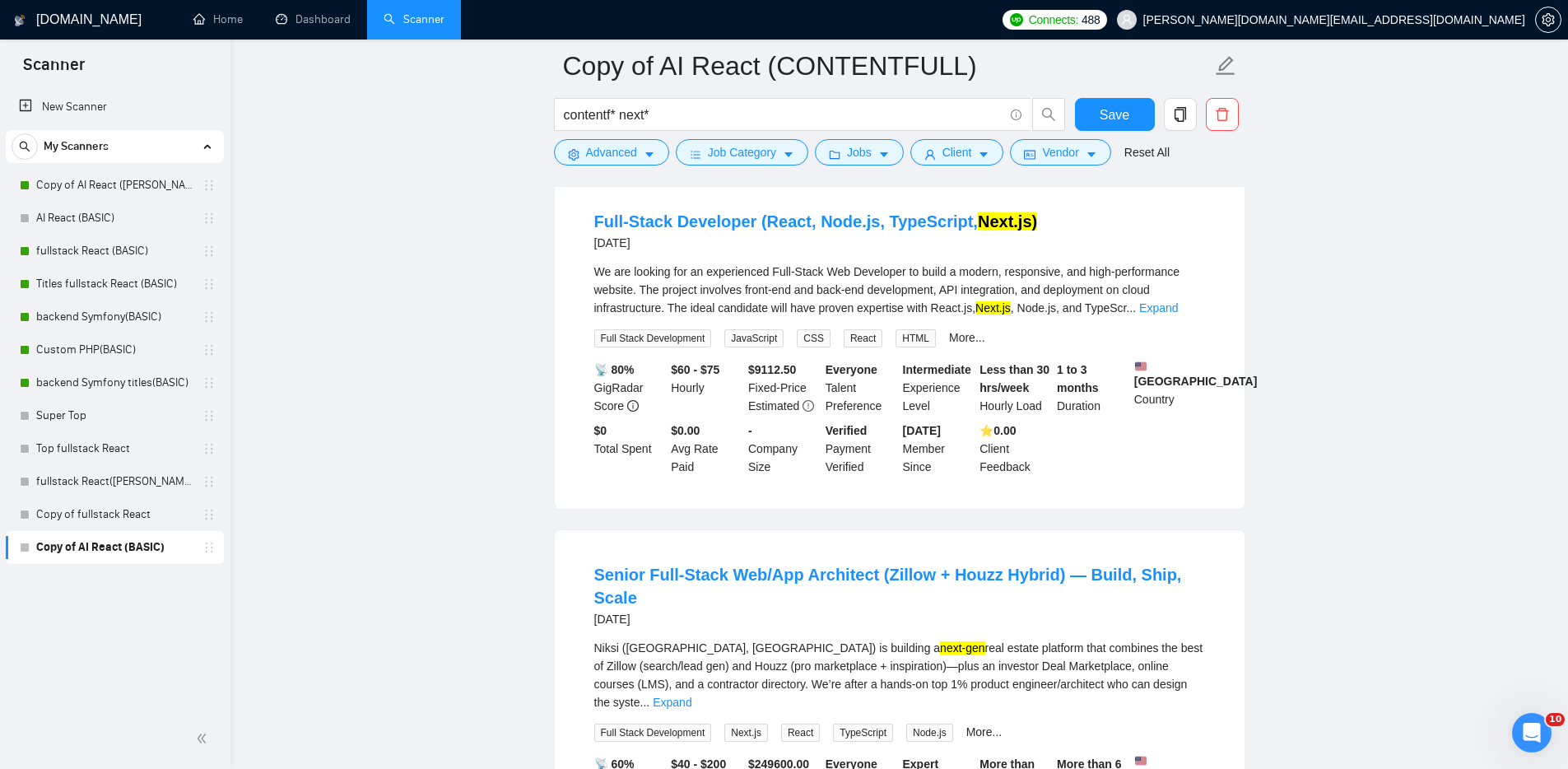
scroll to position [1564, 0]
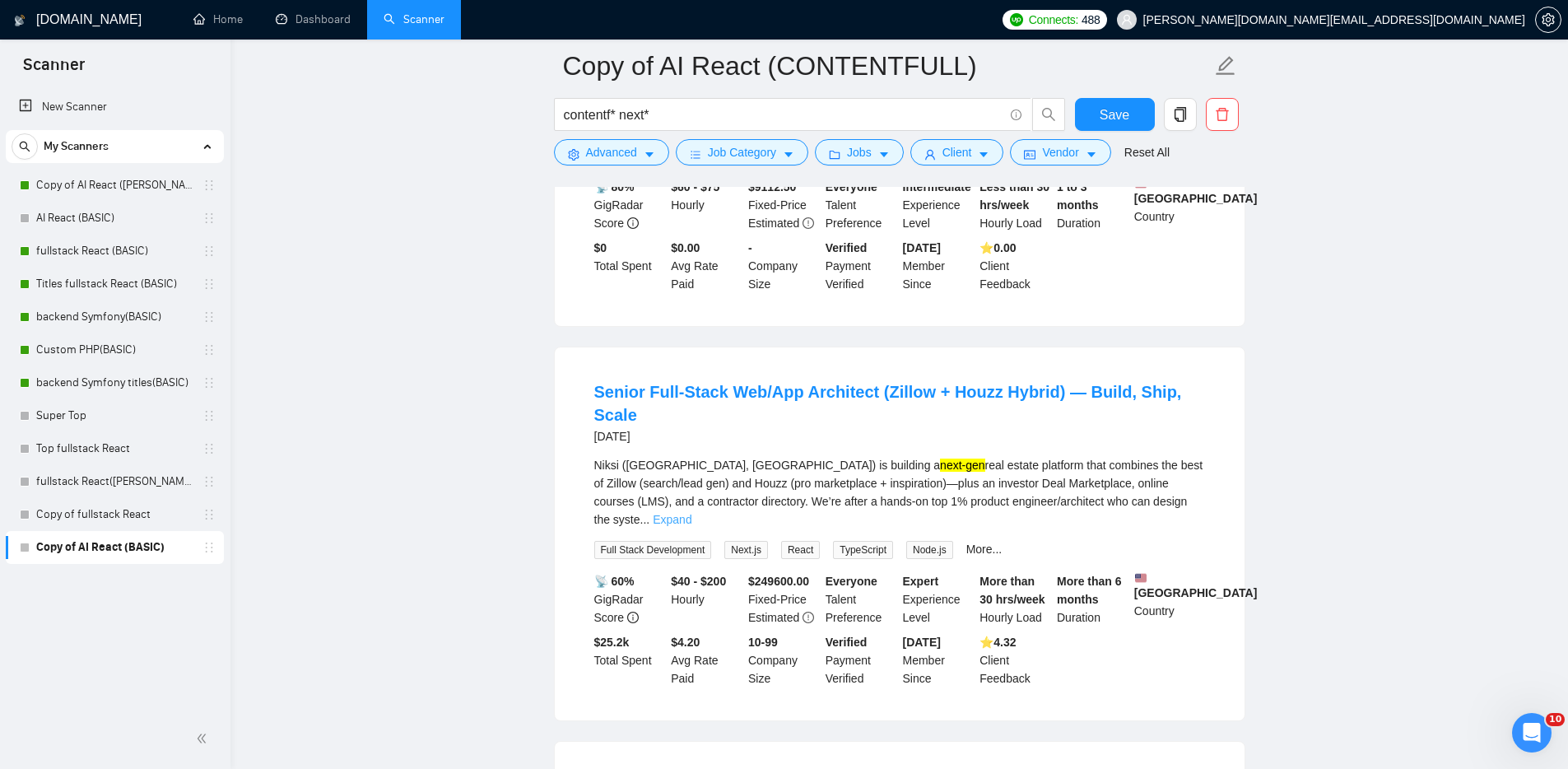
click at [691, 526] on link "Expand" at bounding box center [672, 519] width 39 height 13
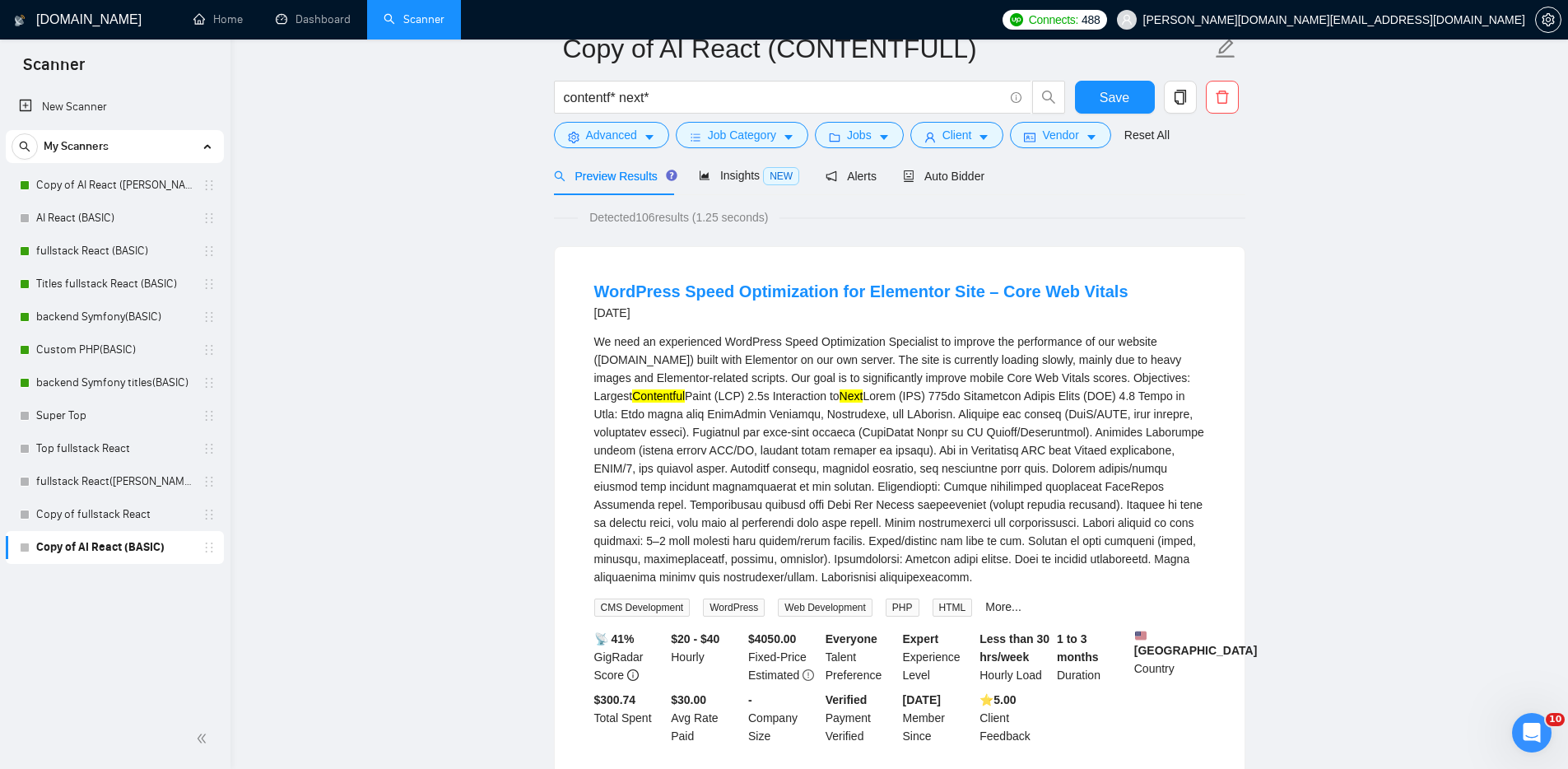
scroll to position [0, 0]
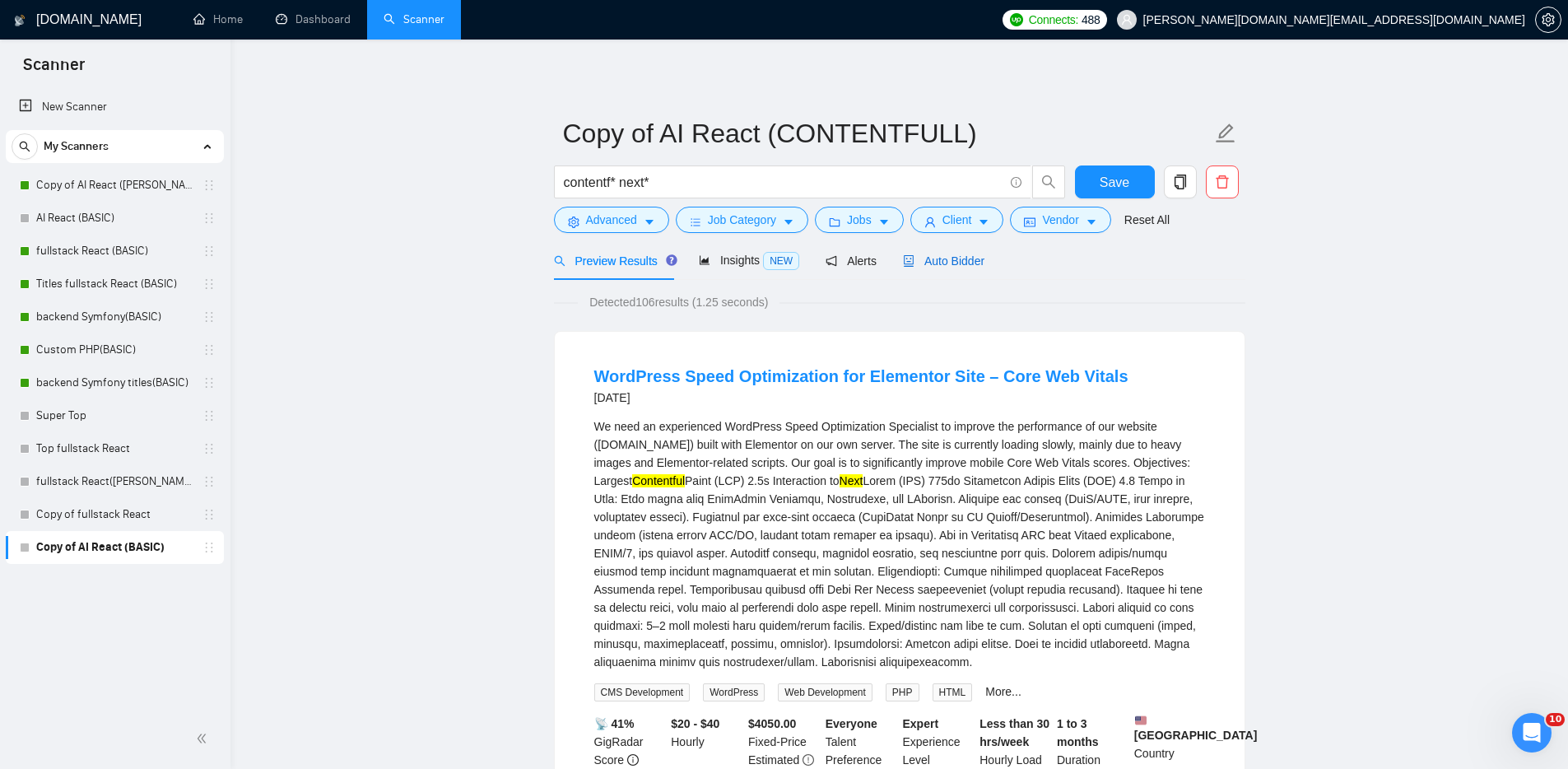
click at [974, 257] on span "Auto Bidder" at bounding box center [943, 260] width 81 height 13
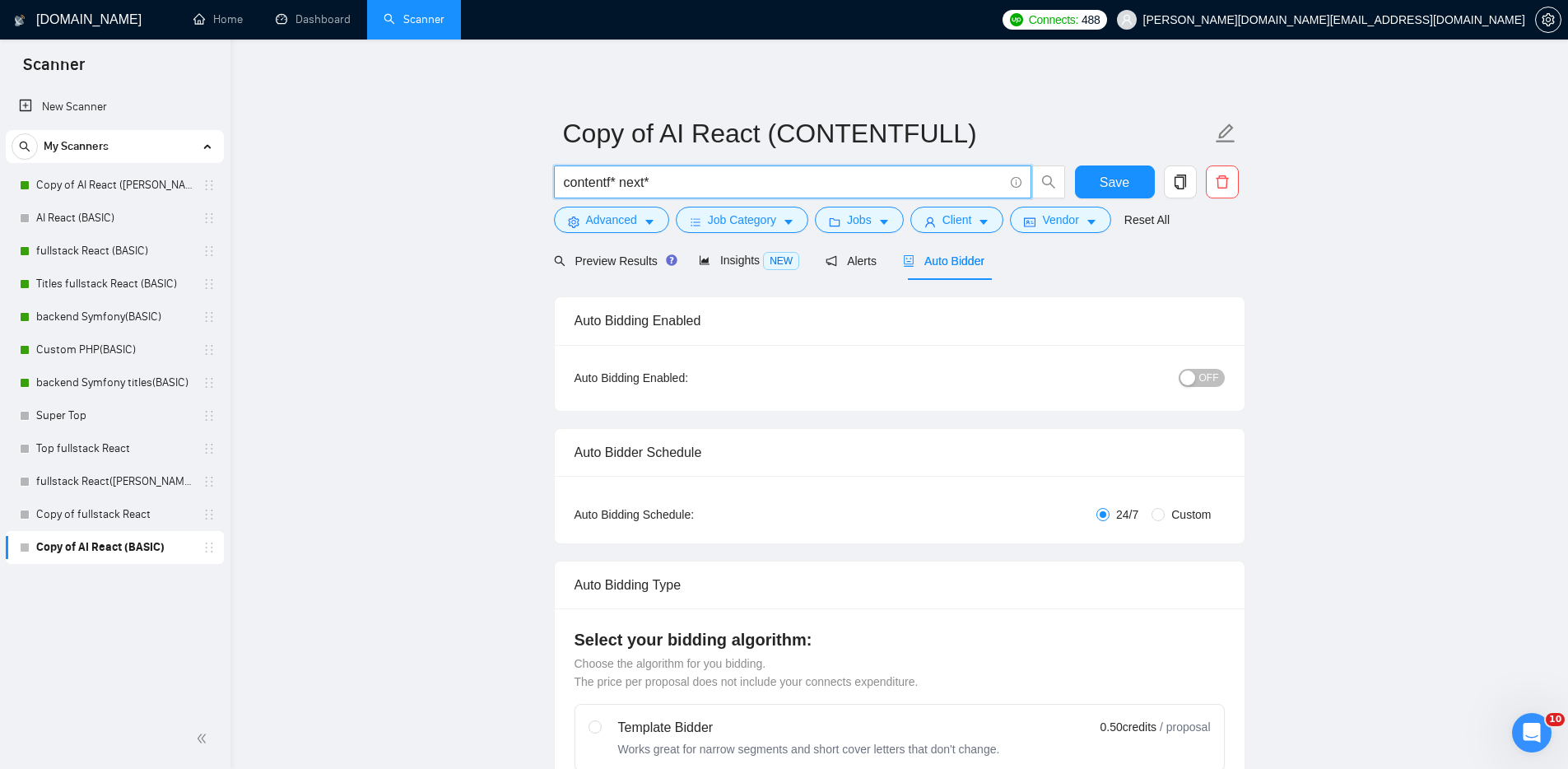
drag, startPoint x: 663, startPoint y: 184, endPoint x: 557, endPoint y: 177, distance: 106.2
click at [557, 177] on span "contentf* next*" at bounding box center [792, 181] width 477 height 33
click at [666, 175] on input "contentf* next*" at bounding box center [784, 182] width 439 height 20
paste input "contentf* next*"
click at [664, 182] on input "contentf* next* |contentf* react*" at bounding box center [784, 182] width 439 height 20
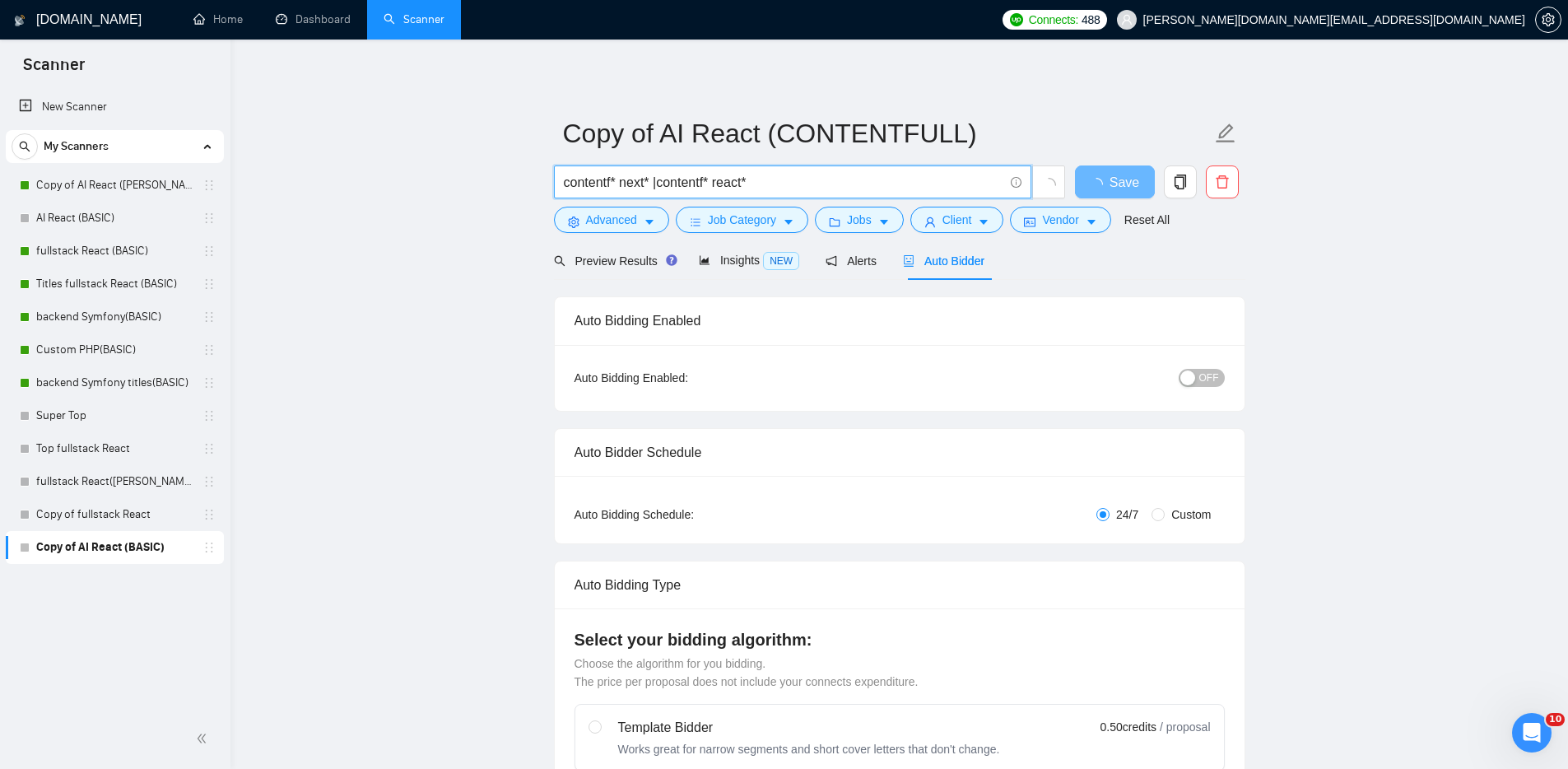
type input "contentf* next* | contentf* react*"
click at [634, 258] on span "Preview Results" at bounding box center [613, 260] width 118 height 13
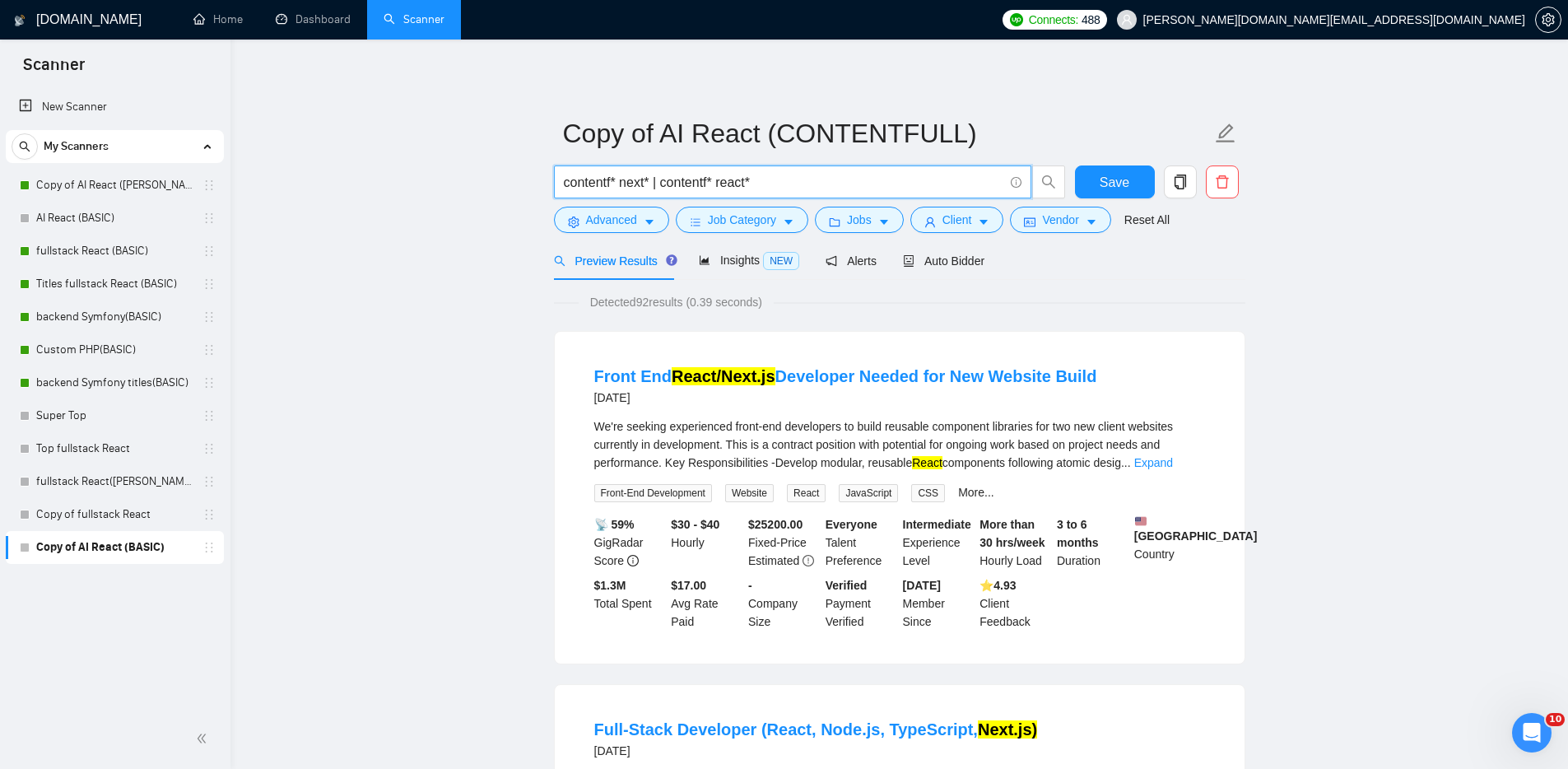
drag, startPoint x: 657, startPoint y: 182, endPoint x: 784, endPoint y: 180, distance: 127.0
click at [784, 180] on input "contentf* next* | contentf* react*" at bounding box center [784, 182] width 439 height 20
click at [675, 184] on input "contentf* next* | contentf* react*" at bounding box center [784, 182] width 439 height 20
click at [654, 178] on input "contentf* next* | contentf* react*" at bounding box center [784, 182] width 439 height 20
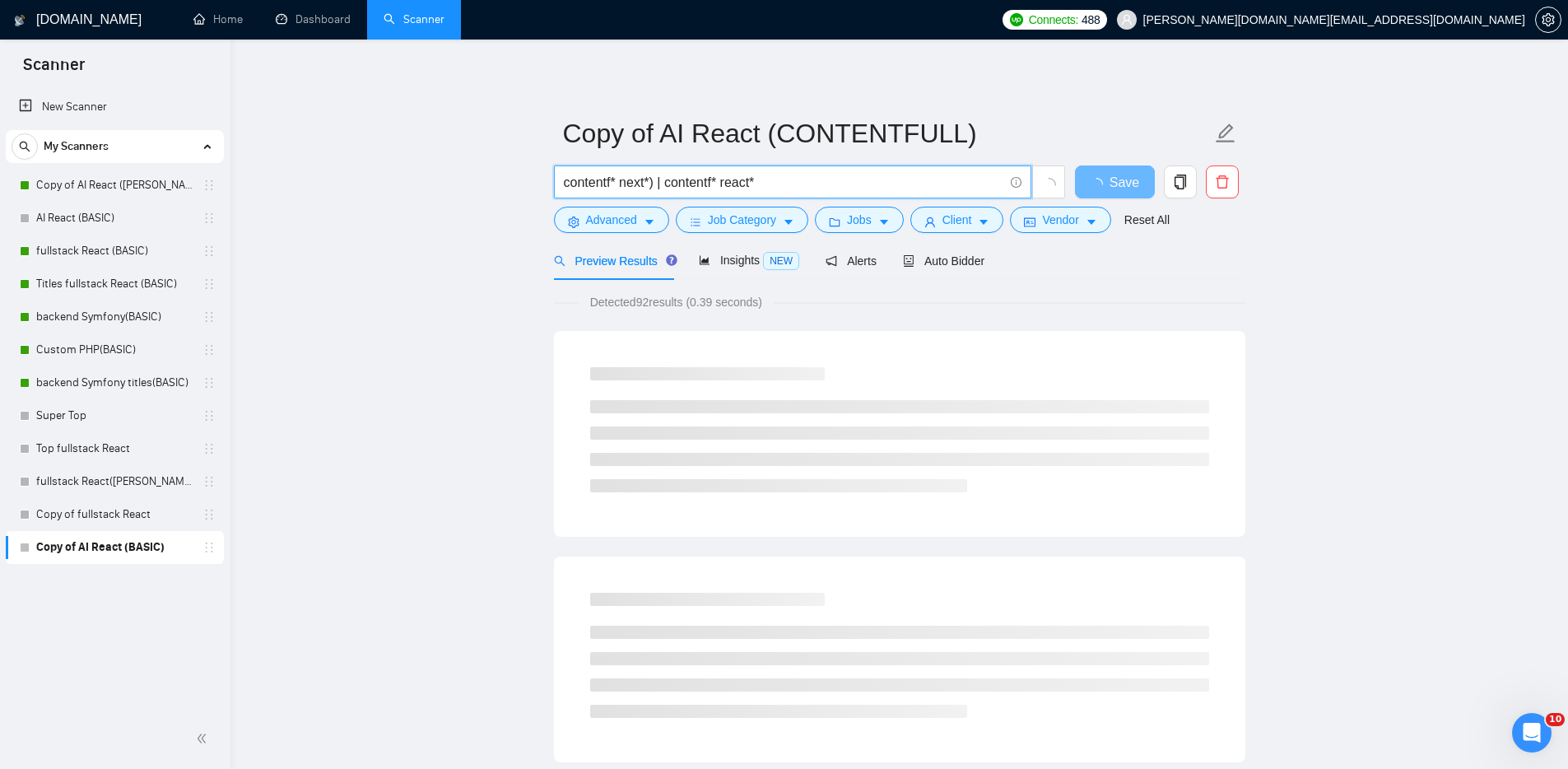
click at [564, 180] on input "contentf* next*) | contentf* react*" at bounding box center [784, 182] width 439 height 20
click at [675, 181] on input "(contentf* next*) | contentf* react*" at bounding box center [784, 182] width 439 height 20
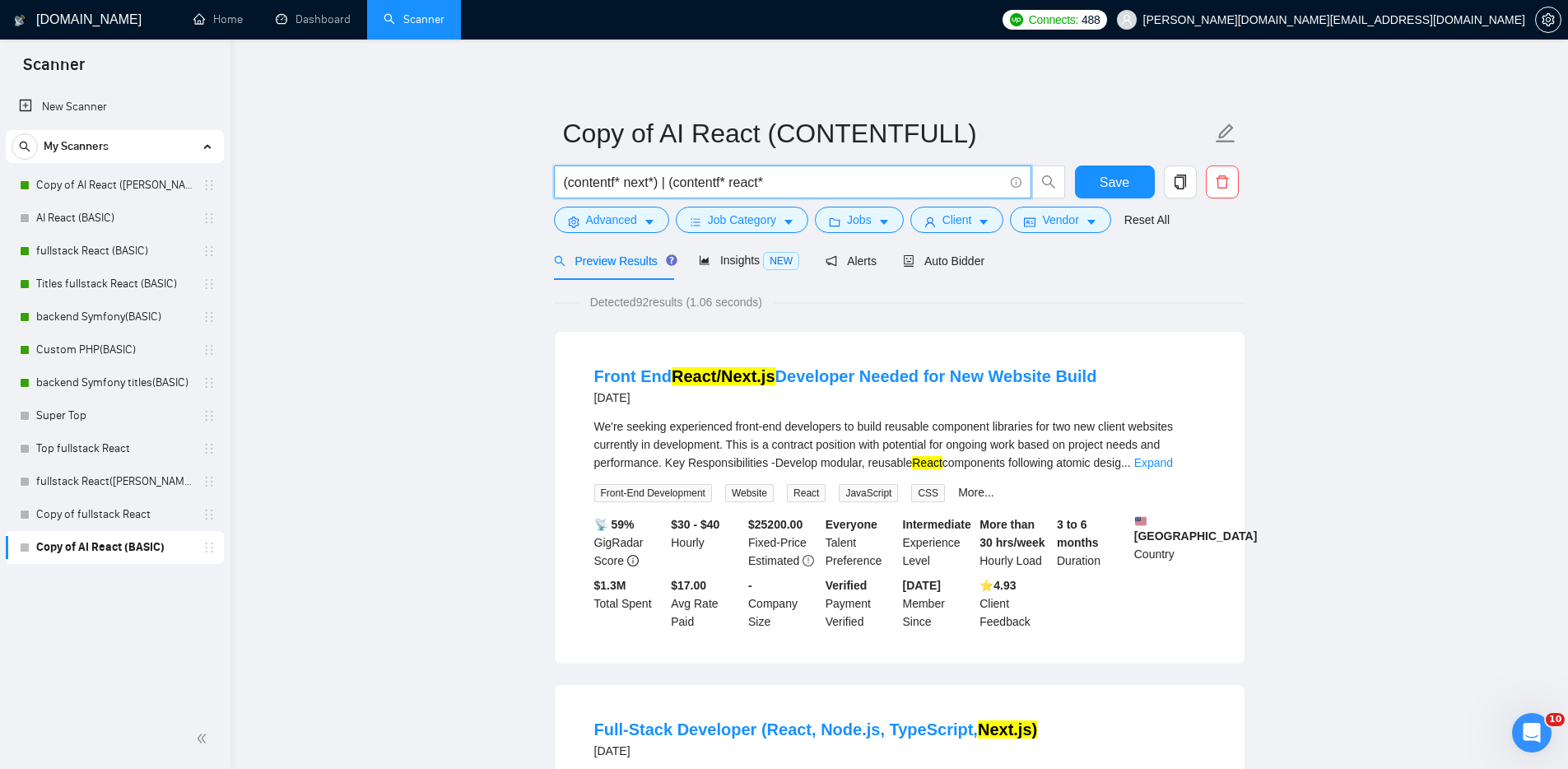
click at [786, 182] on input "(contentf* next*) | (contentf* react*" at bounding box center [784, 182] width 439 height 20
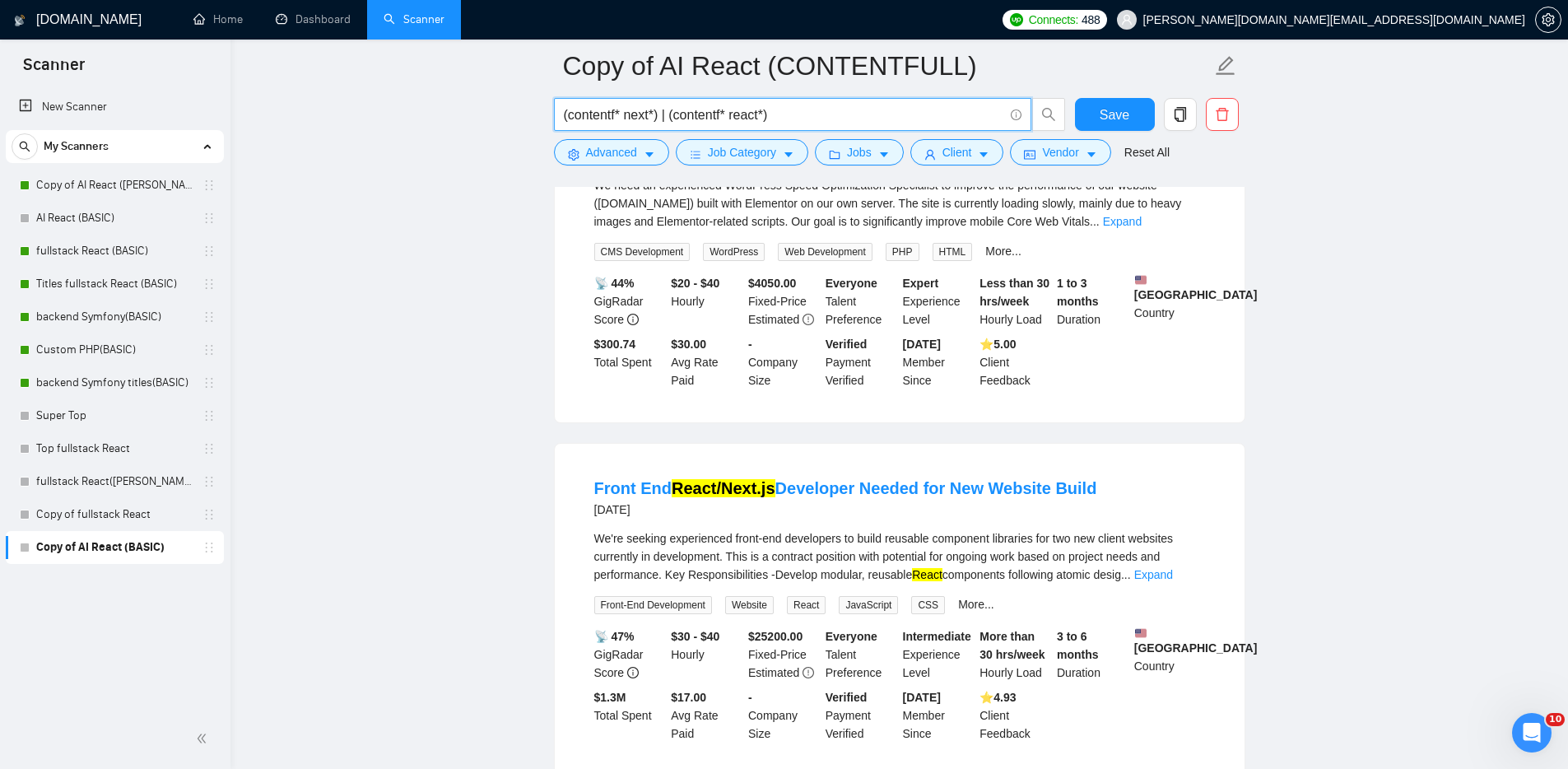
scroll to position [324, 0]
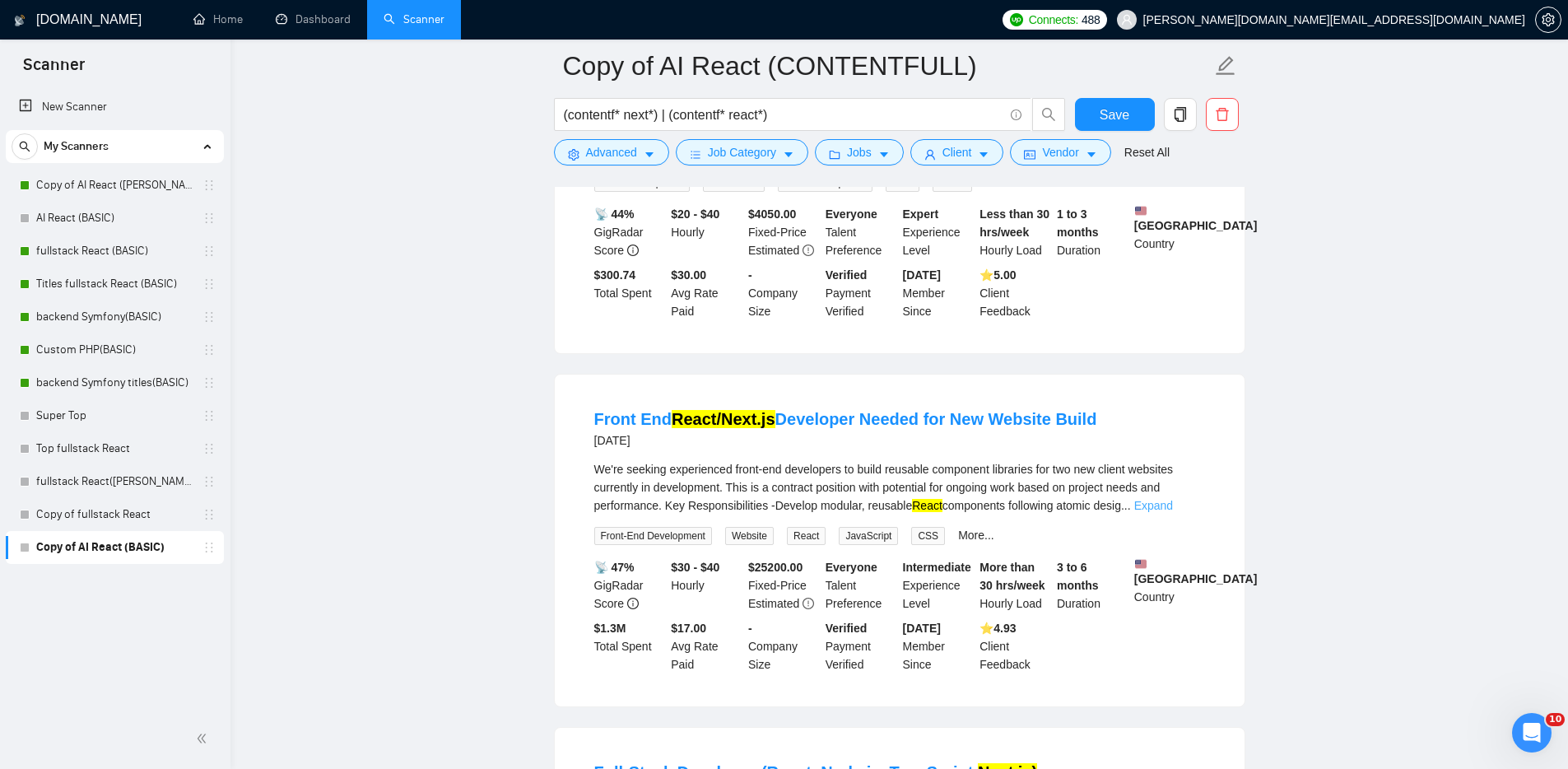
click at [1173, 506] on link "Expand" at bounding box center [1153, 505] width 39 height 13
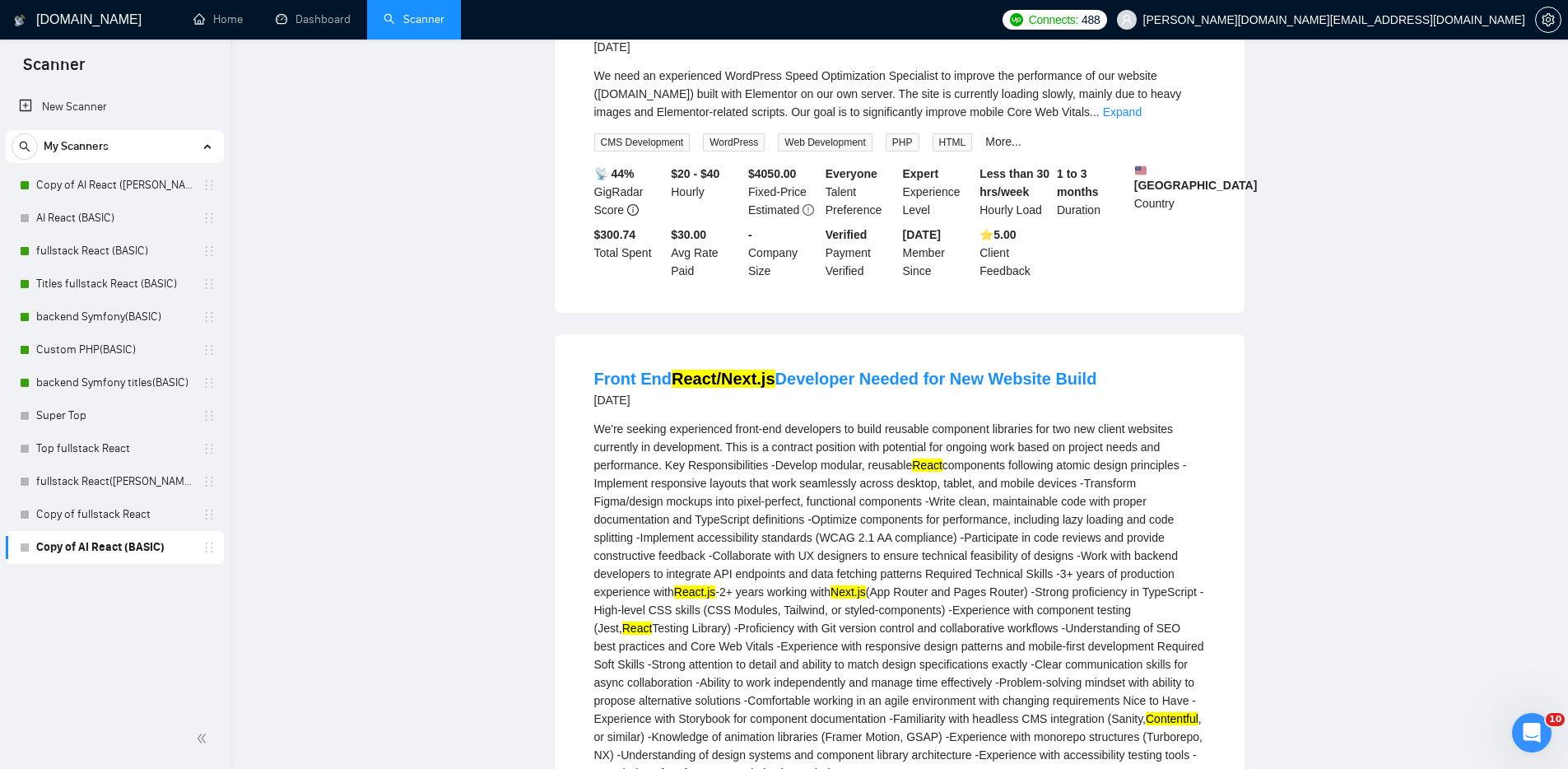
scroll to position [0, 0]
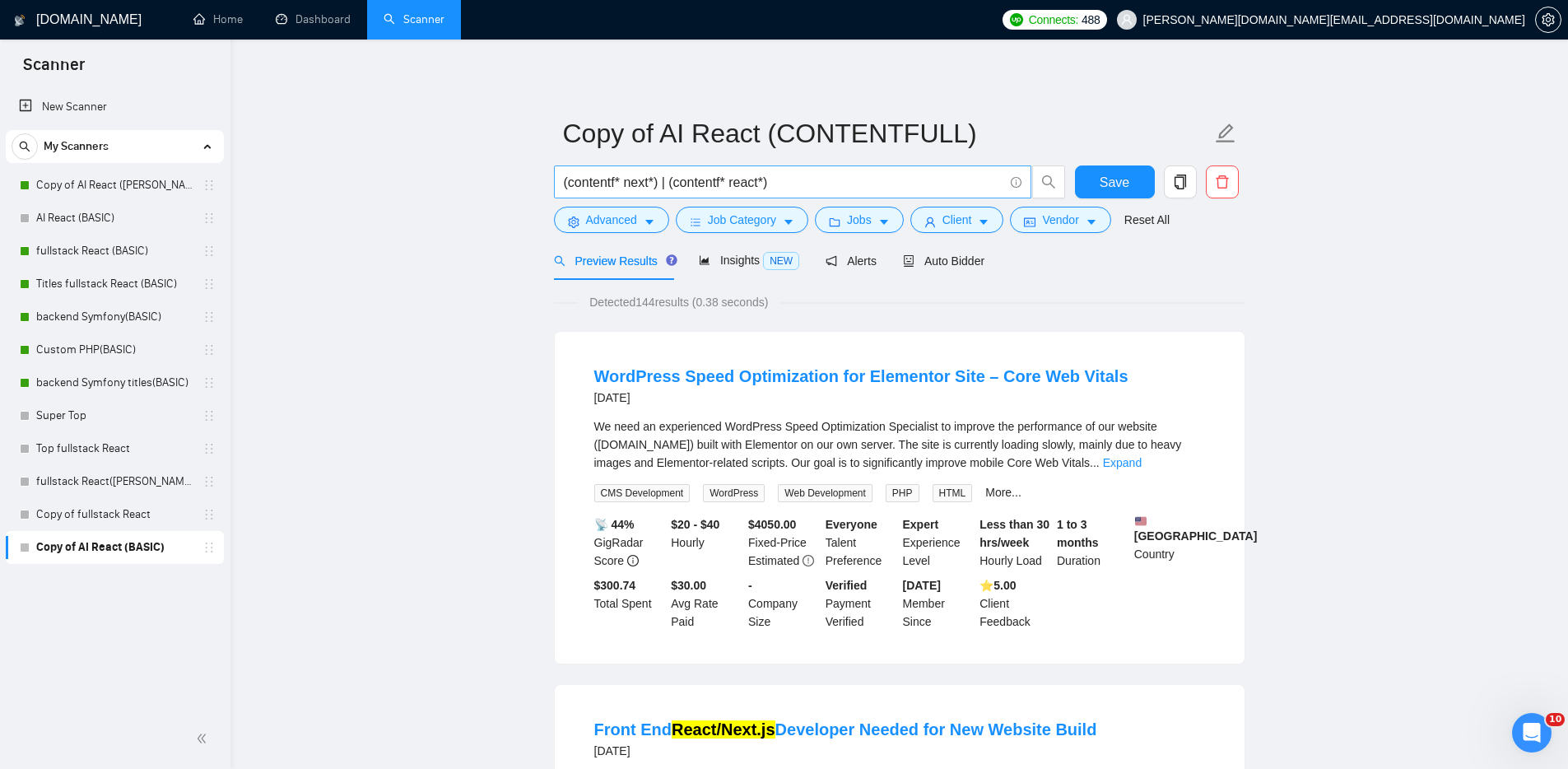
drag, startPoint x: 787, startPoint y: 183, endPoint x: 800, endPoint y: 183, distance: 13.0
click at [788, 183] on input "(contentf* next*) | (contentf* react*)" at bounding box center [784, 182] width 439 height 20
drag, startPoint x: 777, startPoint y: 178, endPoint x: 664, endPoint y: 182, distance: 113.1
click at [664, 182] on input "(contentf* next*) | (contentf* react*)" at bounding box center [784, 182] width 439 height 20
click at [782, 177] on input "(contentf* next*) | (contentf* react*)" at bounding box center [784, 182] width 439 height 20
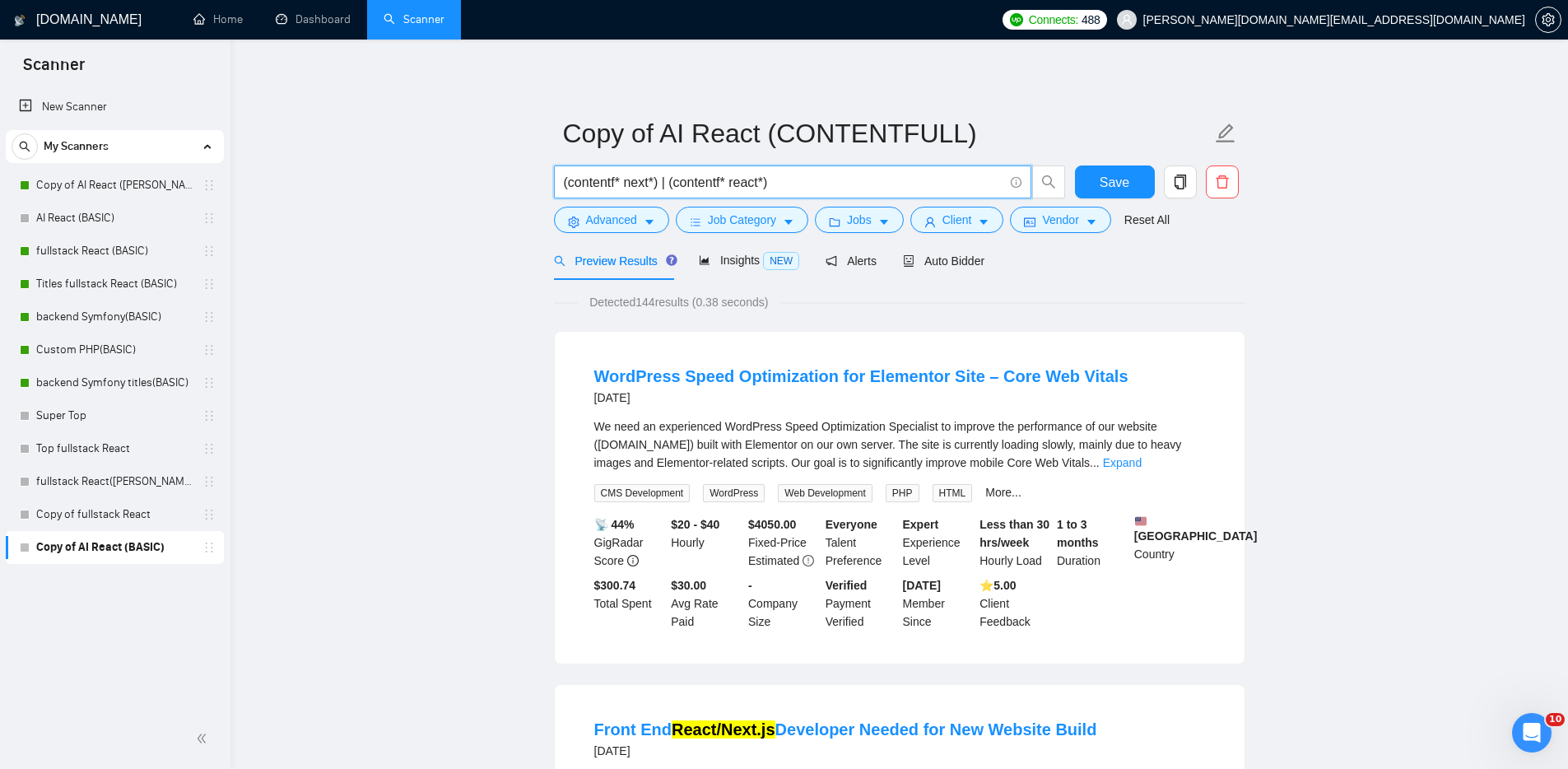
paste input "| (contentf* react*)"
click at [875, 181] on input "(contentf* next*) | (contentf* react*) | (contentf* react*)" at bounding box center [784, 182] width 439 height 20
drag, startPoint x: 875, startPoint y: 181, endPoint x: 887, endPoint y: 200, distance: 22.5
click at [875, 181] on input "(contentf* next*) | (contentf* react*) | (contentf* react*)" at bounding box center [784, 182] width 439 height 20
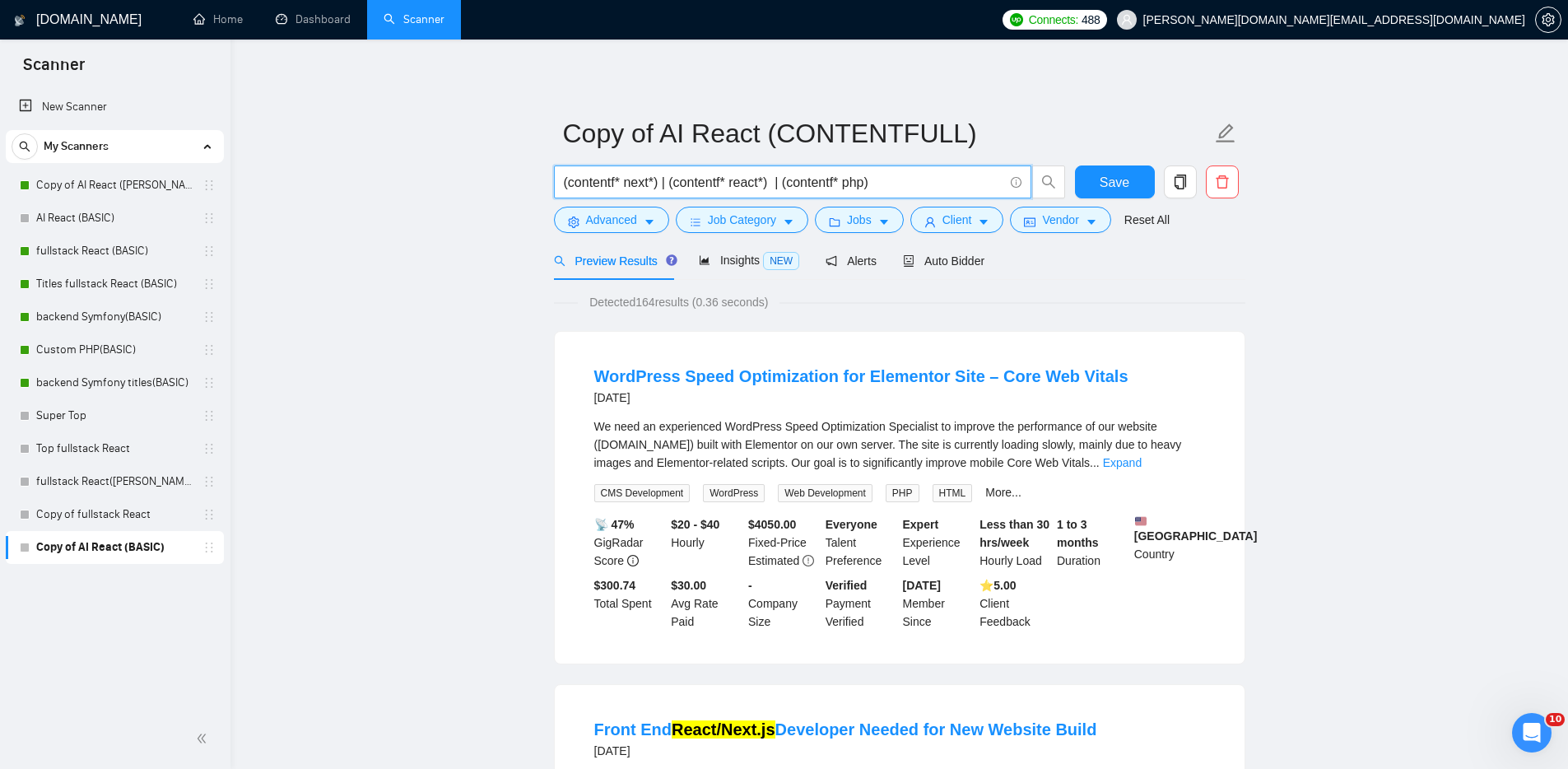
drag, startPoint x: 902, startPoint y: 185, endPoint x: 784, endPoint y: 174, distance: 118.5
click at [784, 175] on input "(contentf* next*) | (contentf* react*) | (contentf* php)" at bounding box center [784, 182] width 439 height 20
drag, startPoint x: 671, startPoint y: 178, endPoint x: 550, endPoint y: 175, distance: 121.0
click at [551, 175] on div "(contentf* next*) | (contentf* react*) | (contentf* php)" at bounding box center [810, 185] width 519 height 41
click at [903, 184] on input "(contentf* next*) | (contentf* react*) | (contentf* php)" at bounding box center [784, 182] width 439 height 20
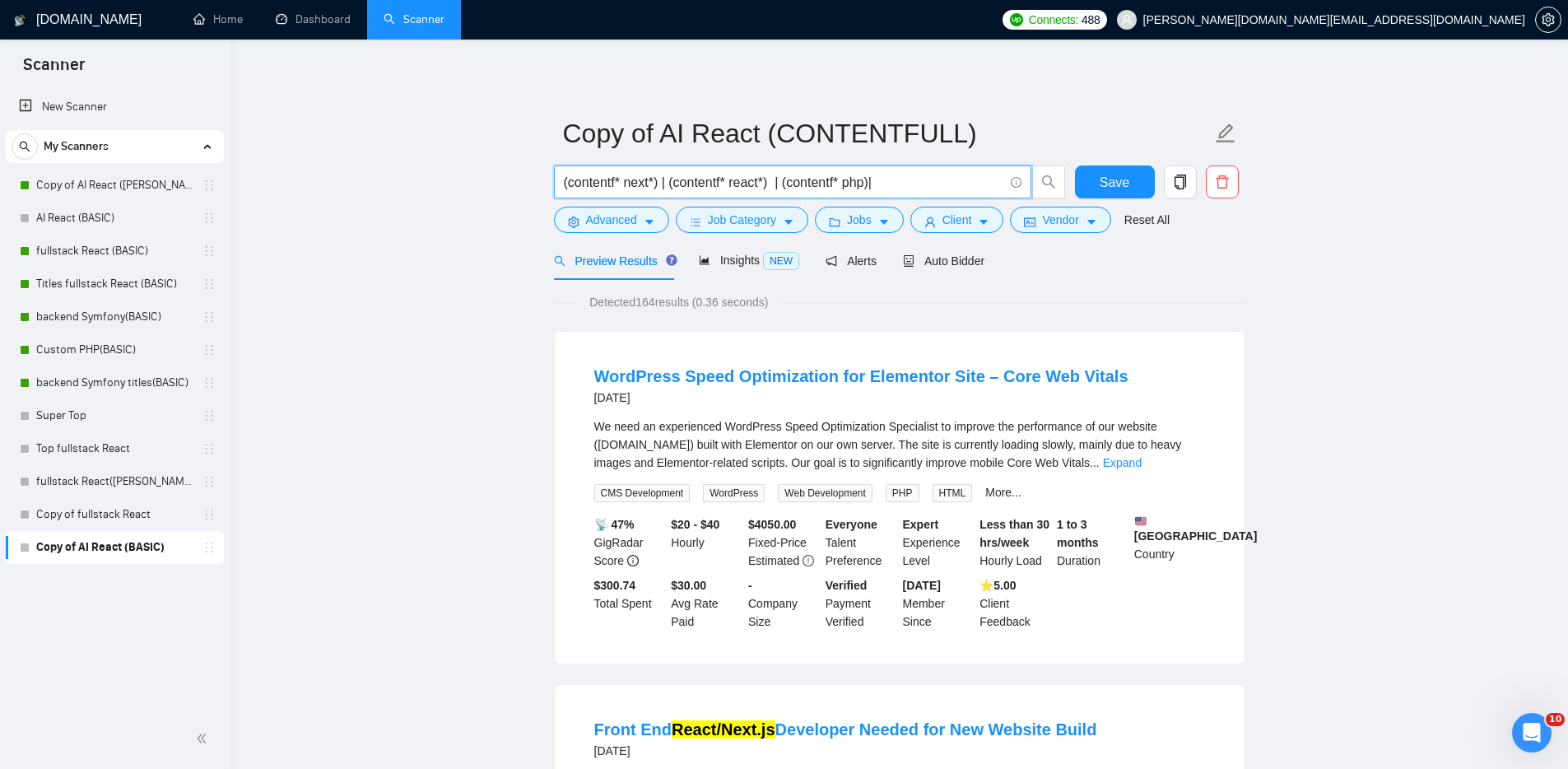
paste input "(contentf* next*) |"
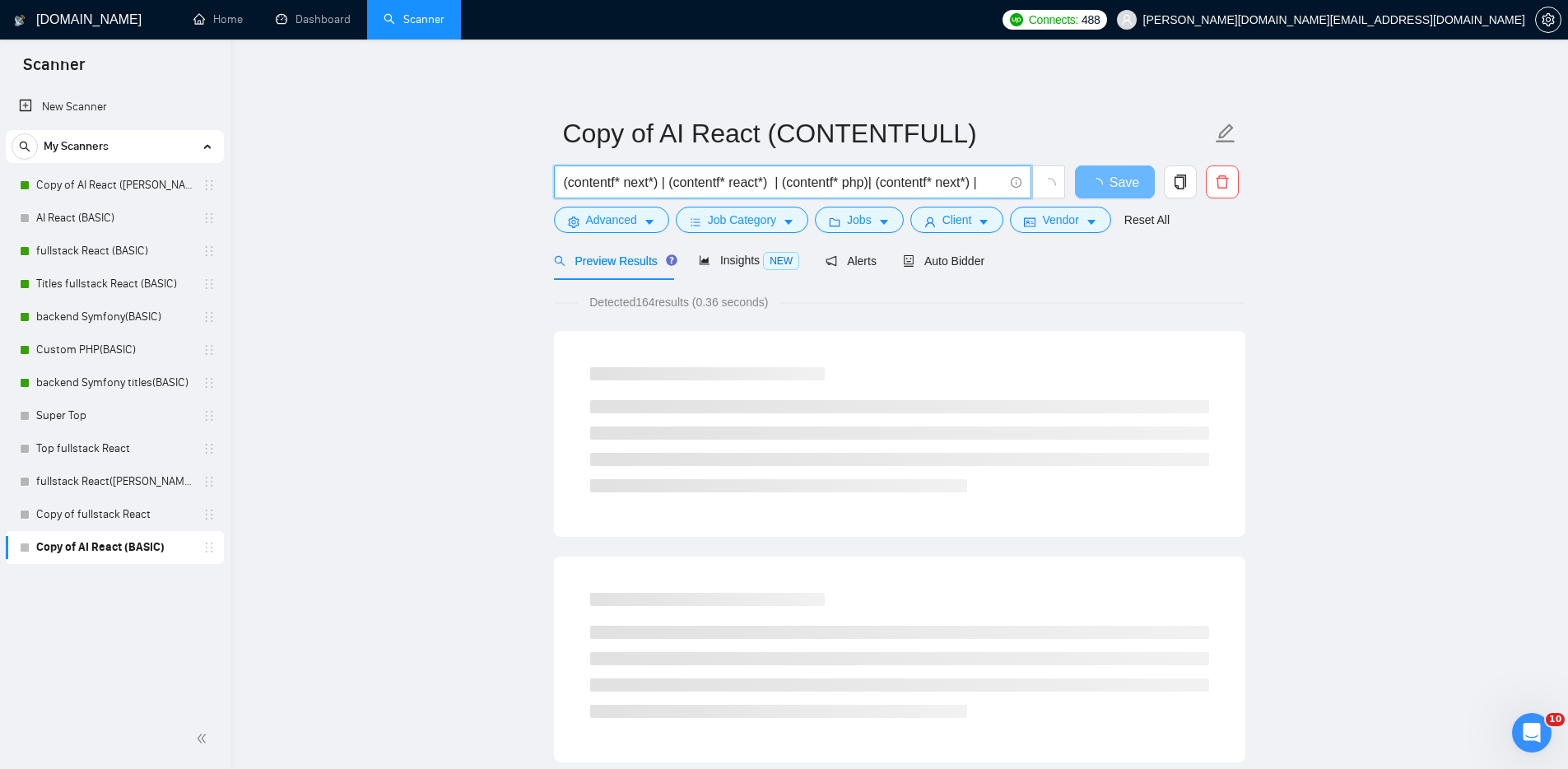
click at [931, 181] on input "(contentf* next*) | (contentf* react*) | (contentf* php)| (contentf* next*) |" at bounding box center [784, 182] width 439 height 20
drag, startPoint x: 931, startPoint y: 181, endPoint x: 938, endPoint y: 190, distance: 11.4
click at [932, 181] on input "(contentf* next*) | (contentf* react*) | (contentf* php)| (contentf* next*) |" at bounding box center [784, 182] width 439 height 20
click at [884, 183] on input "(contentf* next*) | (contentf* react*) | (contentf* php)| (headless cms next*) |" at bounding box center [784, 182] width 439 height 20
click at [902, 182] on input "(contentf* next*) | (contentf* react*) | (contentf* php) | (headless cms next*)…" at bounding box center [784, 182] width 439 height 20
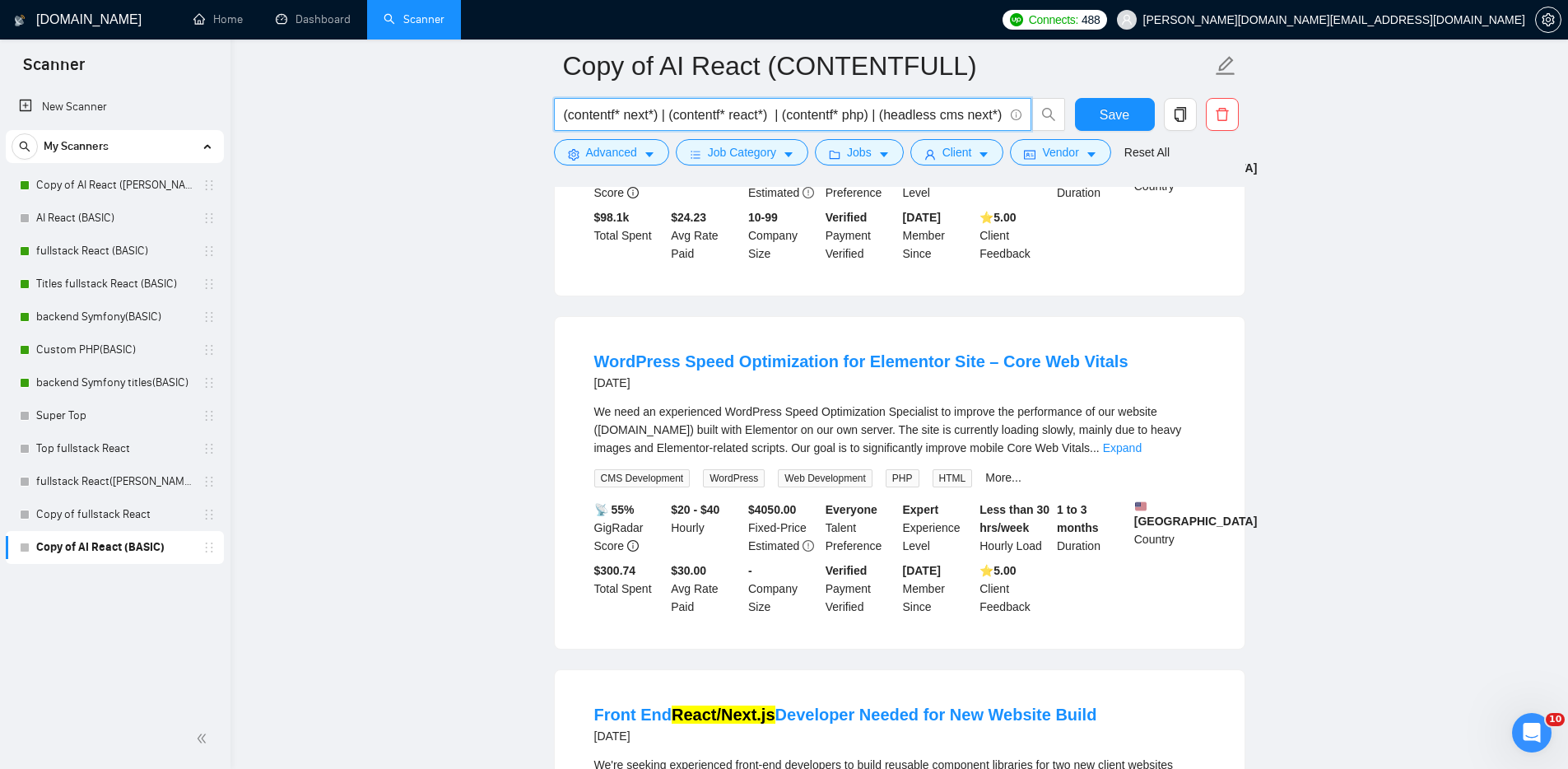
scroll to position [407, 0]
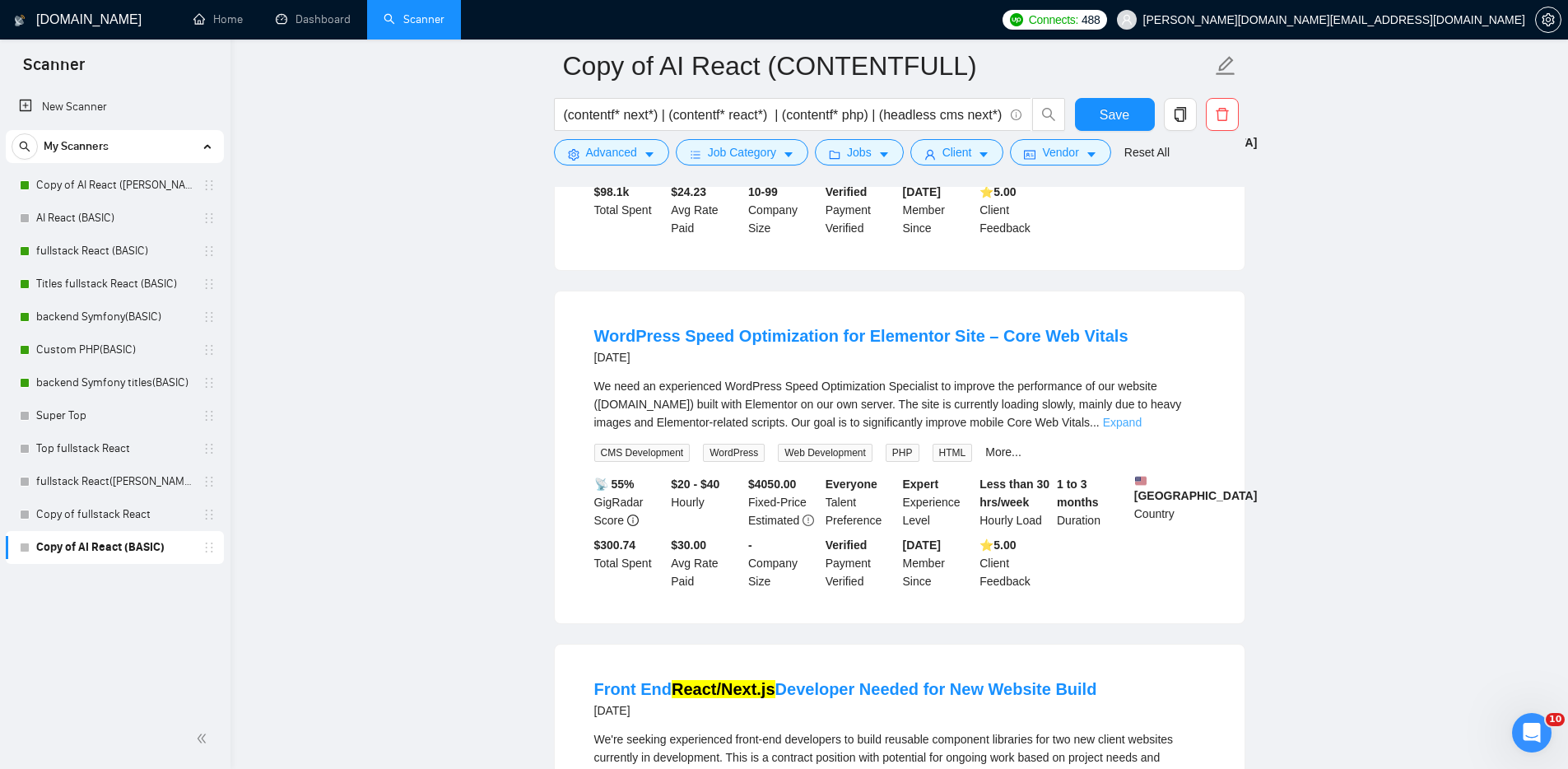
click at [1142, 427] on link "Expand" at bounding box center [1122, 422] width 39 height 13
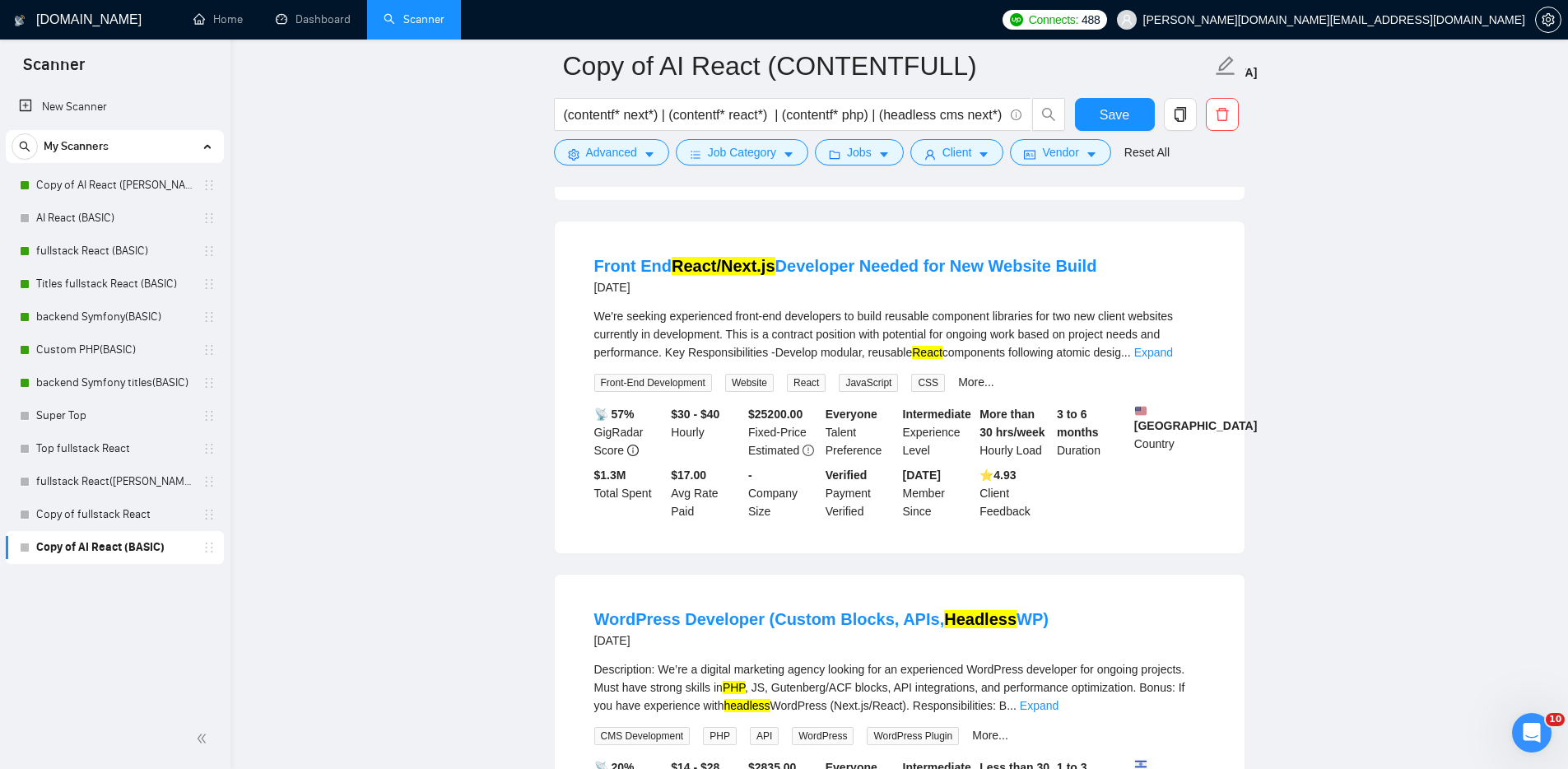
scroll to position [1358, 0]
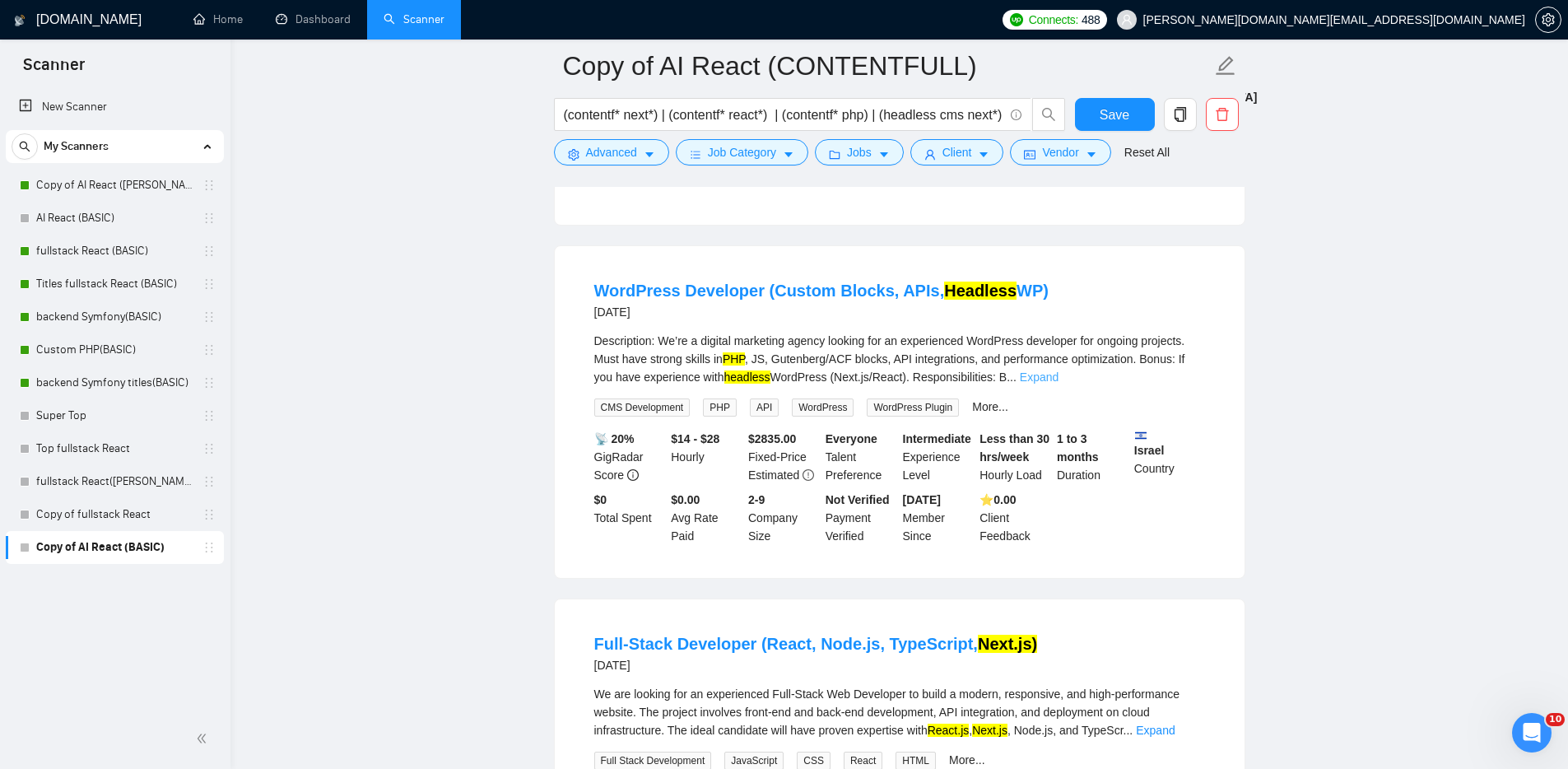
click at [1058, 384] on link "Expand" at bounding box center [1039, 377] width 39 height 13
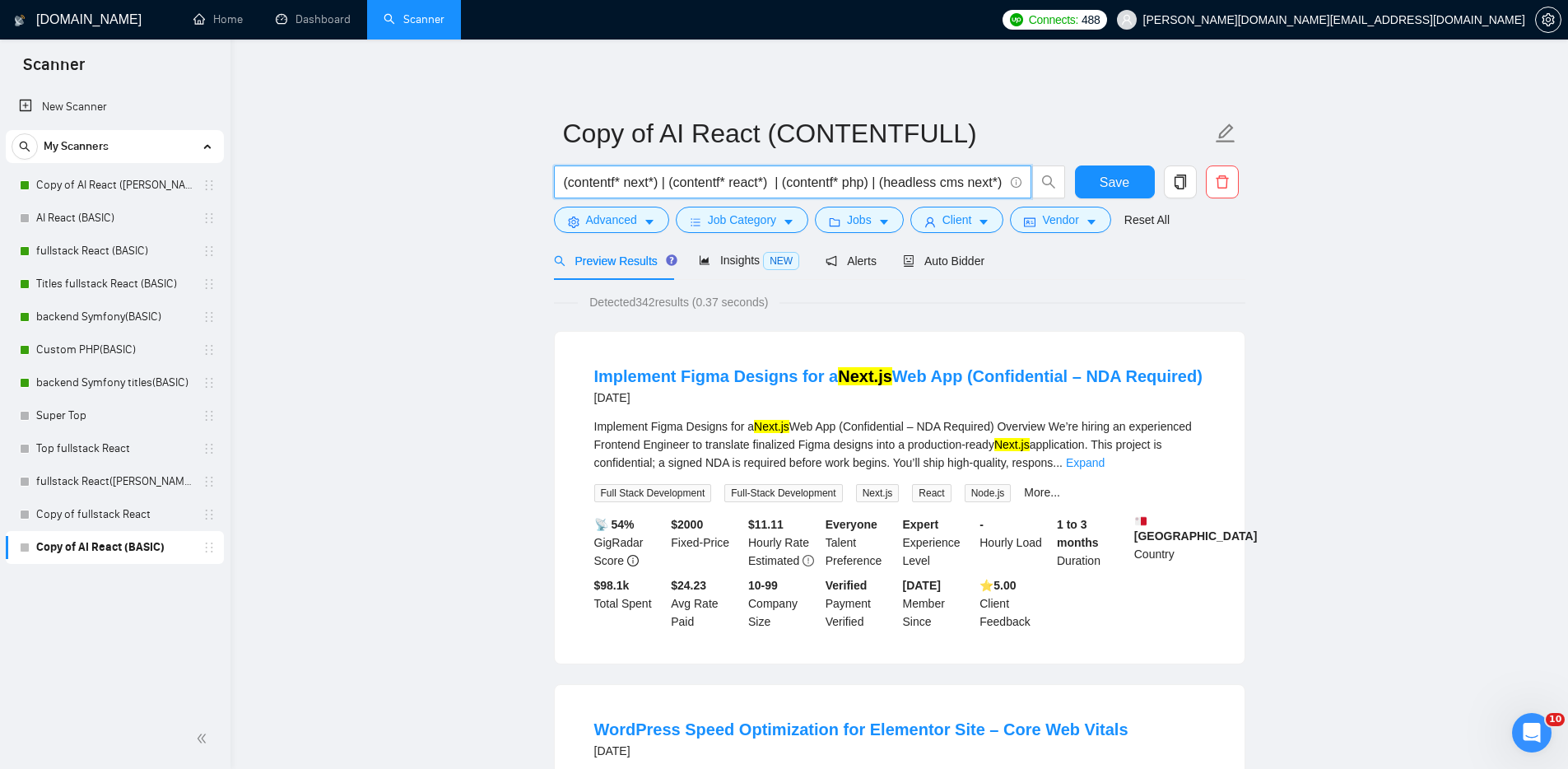
scroll to position [0, 25]
drag, startPoint x: 971, startPoint y: 182, endPoint x: 1021, endPoint y: 180, distance: 50.0
click at [1021, 180] on span "(contentf* next*) | (contentf* react*) | (contentf* php) | (headless cms next*)…" at bounding box center [792, 181] width 477 height 33
click at [1003, 182] on span "(contentf* next*) | (contentf* react*) | (contentf* php) | (headless cms next*)…" at bounding box center [792, 181] width 477 height 33
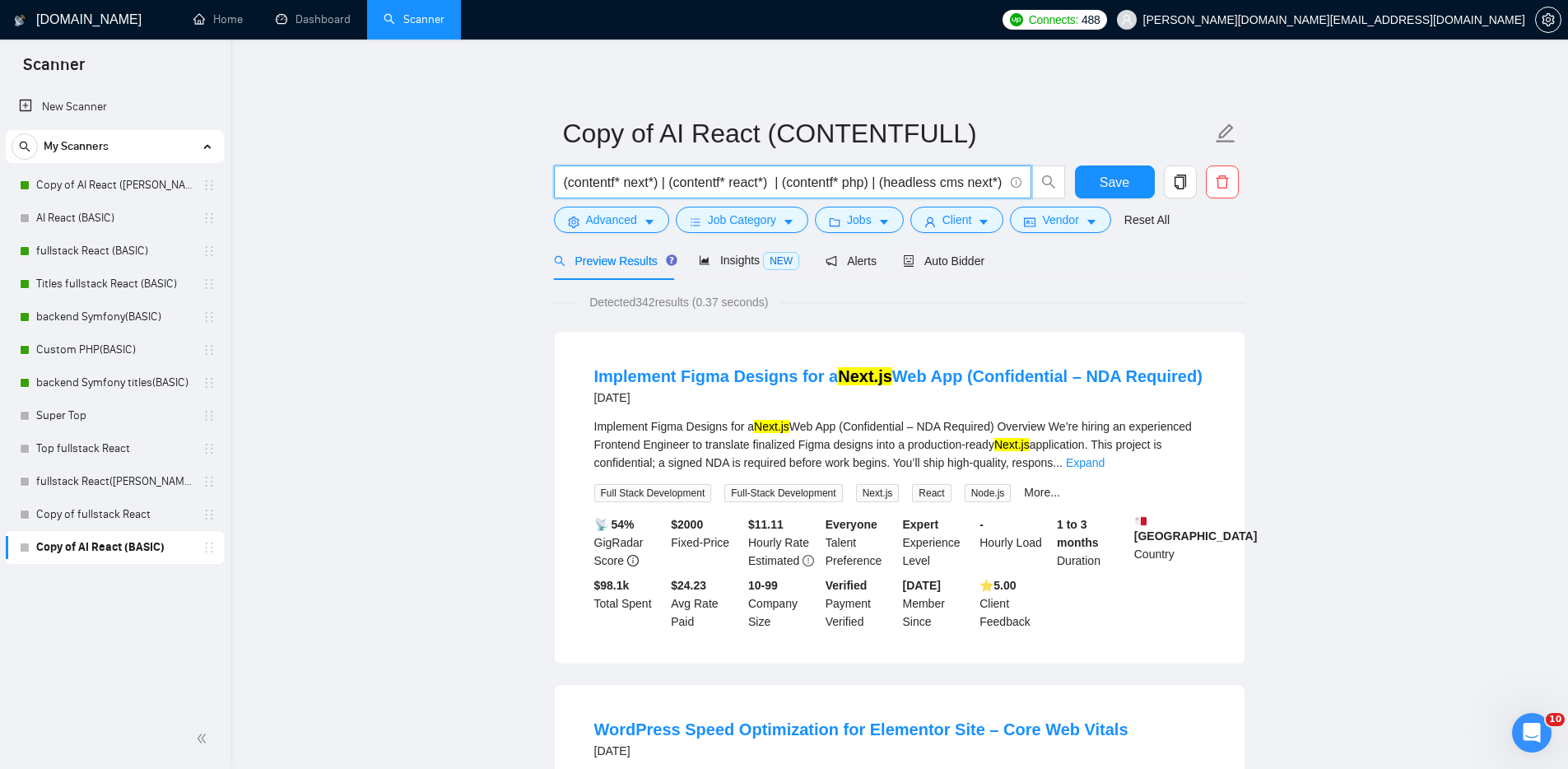
click at [978, 187] on input "(contentf* next*) | (contentf* react*) | (contentf* php) | (headless cms next*)…" at bounding box center [784, 182] width 439 height 20
drag, startPoint x: 917, startPoint y: 177, endPoint x: 1044, endPoint y: 179, distance: 127.0
click at [1044, 179] on span "(contentf* next*) | (contentf* react*) | (contentf* php) | (headless cms next*)…" at bounding box center [810, 181] width 512 height 33
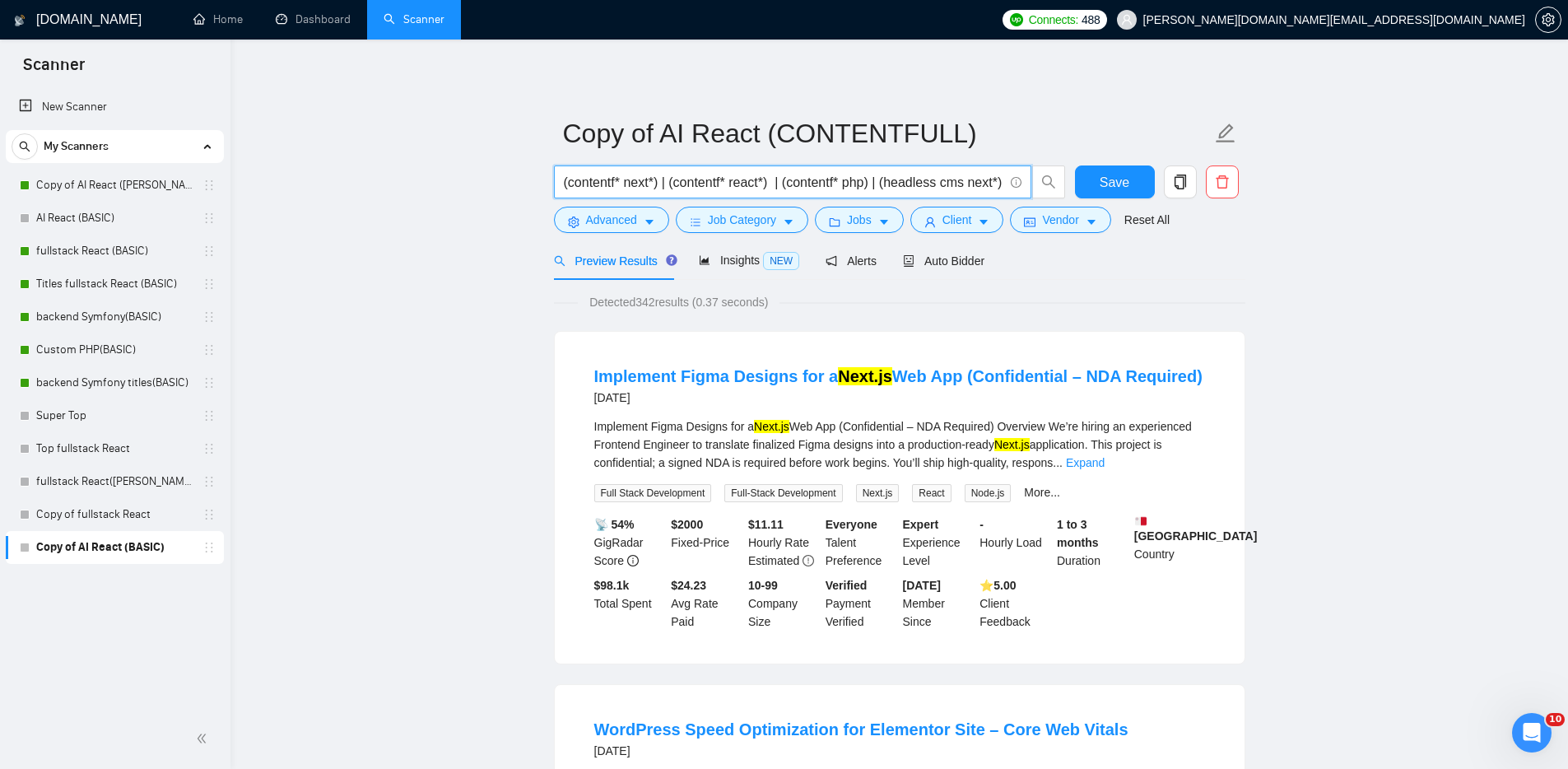
click at [1003, 182] on span "(contentf* next*) | (contentf* react*) | (contentf* php) | (headless cms next*)…" at bounding box center [792, 181] width 477 height 33
click at [991, 186] on input "(contentf* next*) | (contentf* react*) | (contentf* php) | (headless cms next*)…" at bounding box center [784, 182] width 439 height 20
drag, startPoint x: 955, startPoint y: 185, endPoint x: 1042, endPoint y: 181, distance: 87.1
click at [1042, 181] on span "(contentf* next*) | (contentf* react*) | (contentf* php) | (headless cms next*)…" at bounding box center [810, 181] width 512 height 33
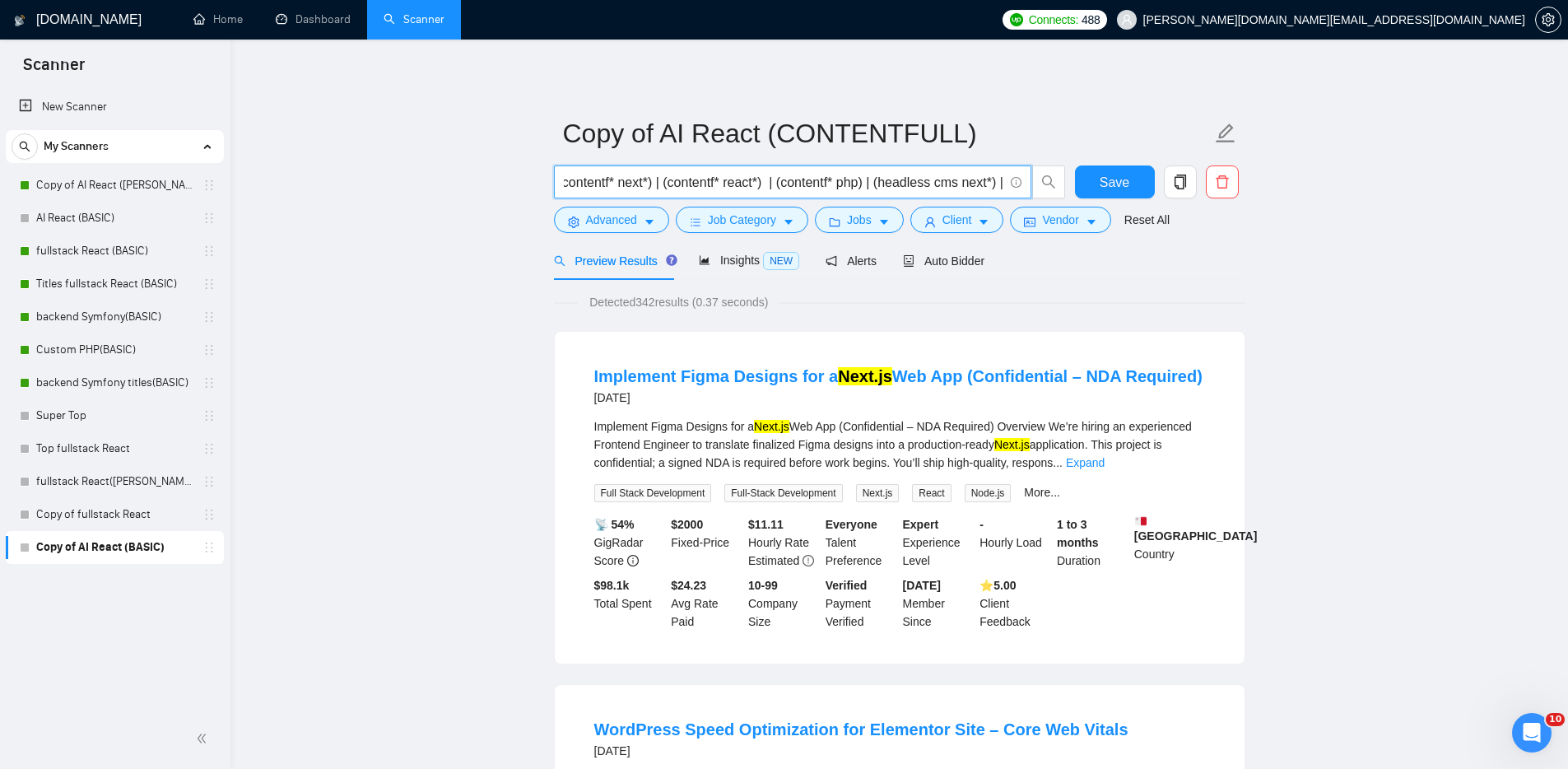
click at [1002, 180] on input "(contentf* next*) | (contentf* react*) | (contentf* php) | (headless cms next*)…" at bounding box center [784, 182] width 439 height 20
type input "(contentf* next*) | (contentf* react*) | (contentf* php) | (headless cms next*)"
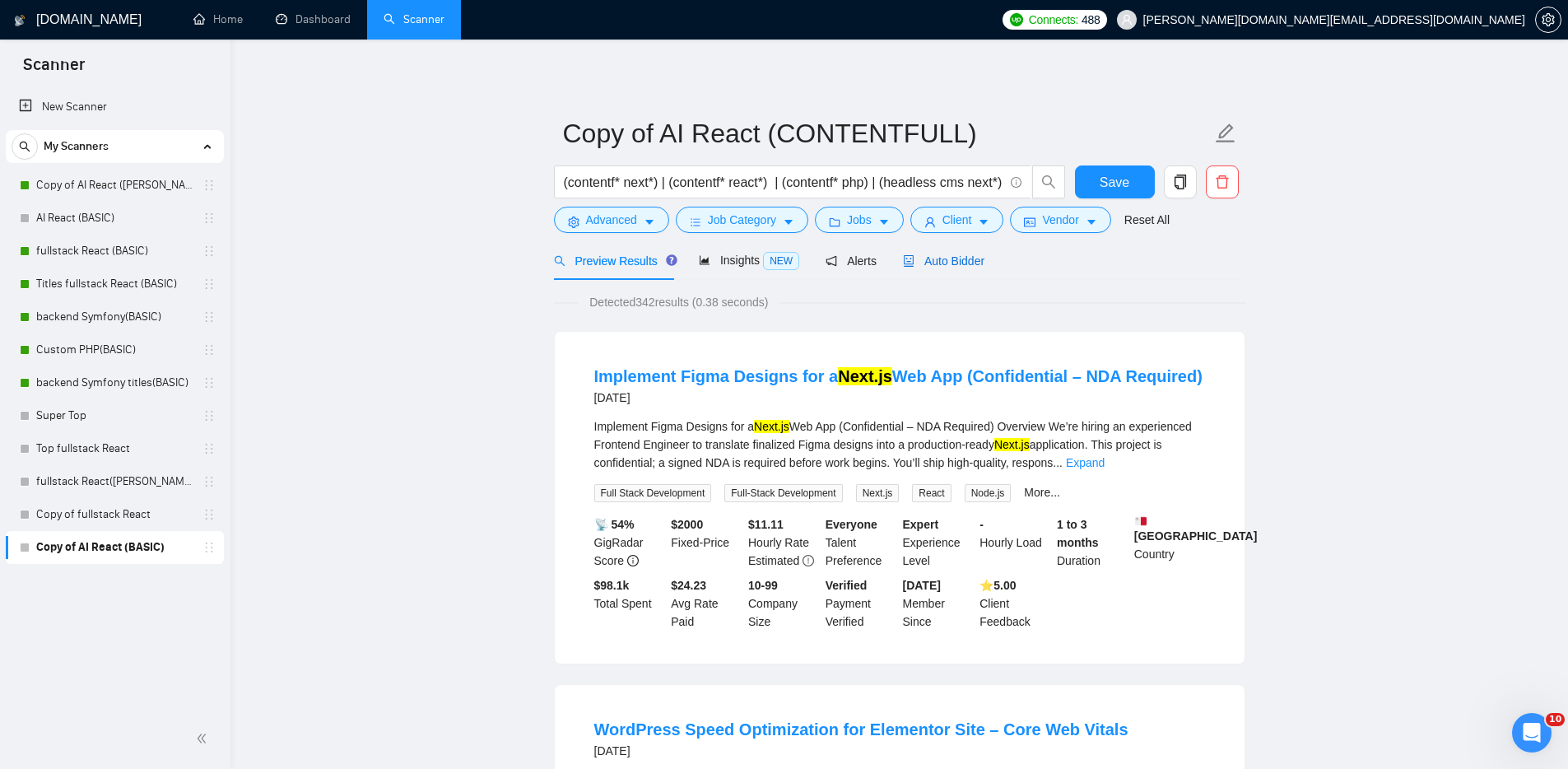
drag, startPoint x: 944, startPoint y: 261, endPoint x: 979, endPoint y: 287, distance: 43.6
click at [944, 262] on span "Auto Bidder" at bounding box center [943, 260] width 81 height 13
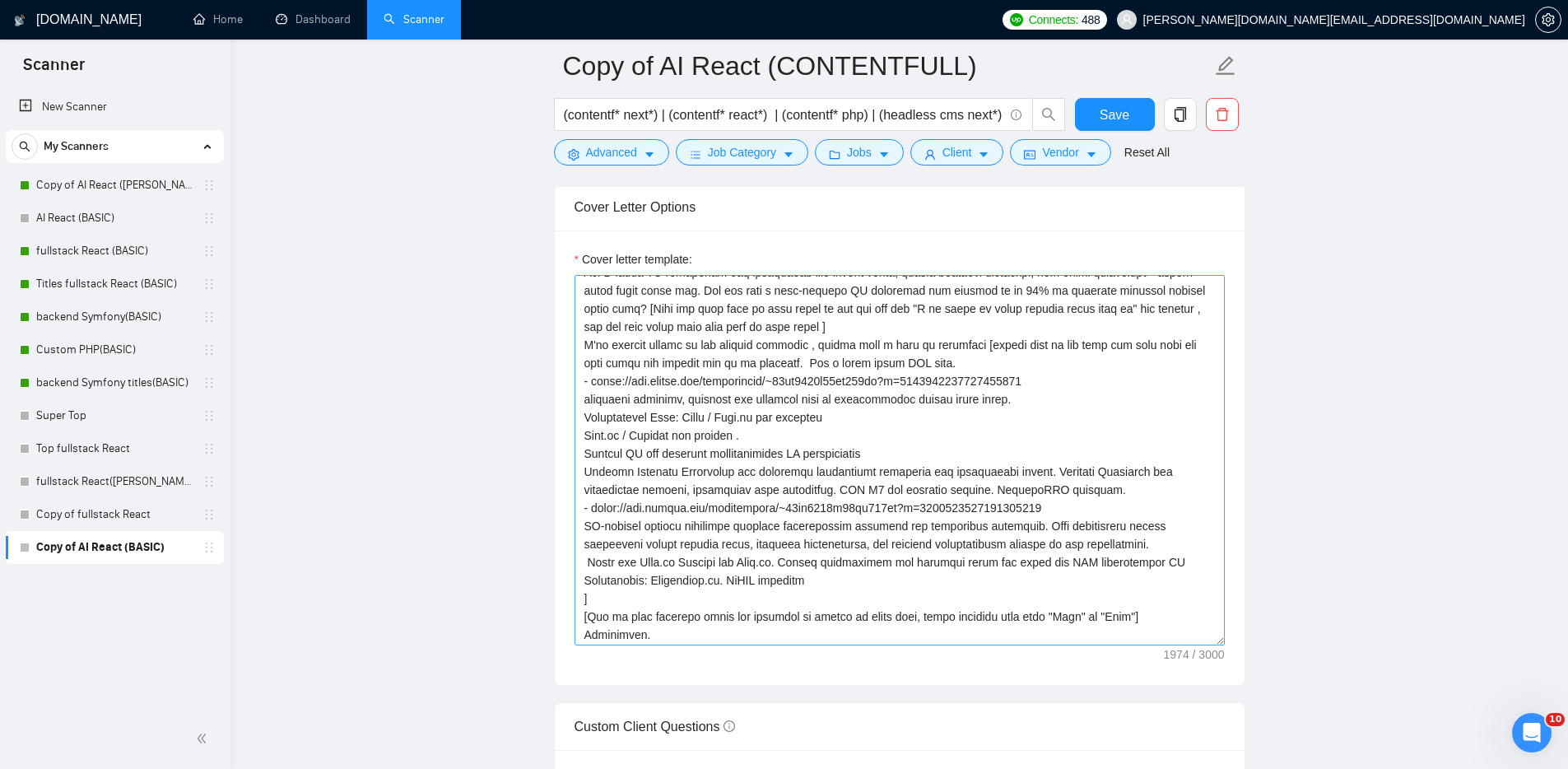
scroll to position [127, 0]
click at [1113, 112] on span "Save" at bounding box center [1114, 114] width 30 height 20
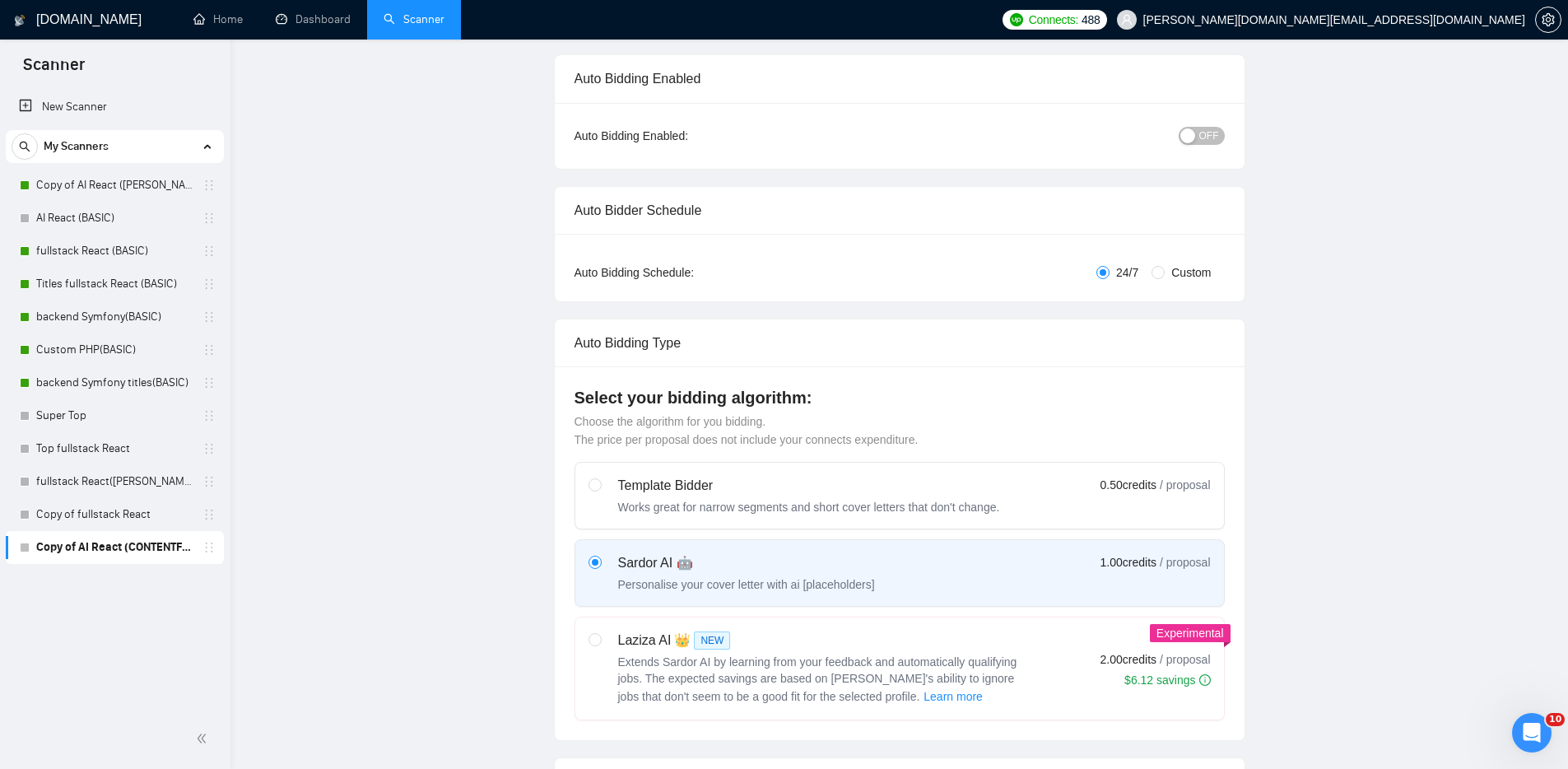
scroll to position [0, 0]
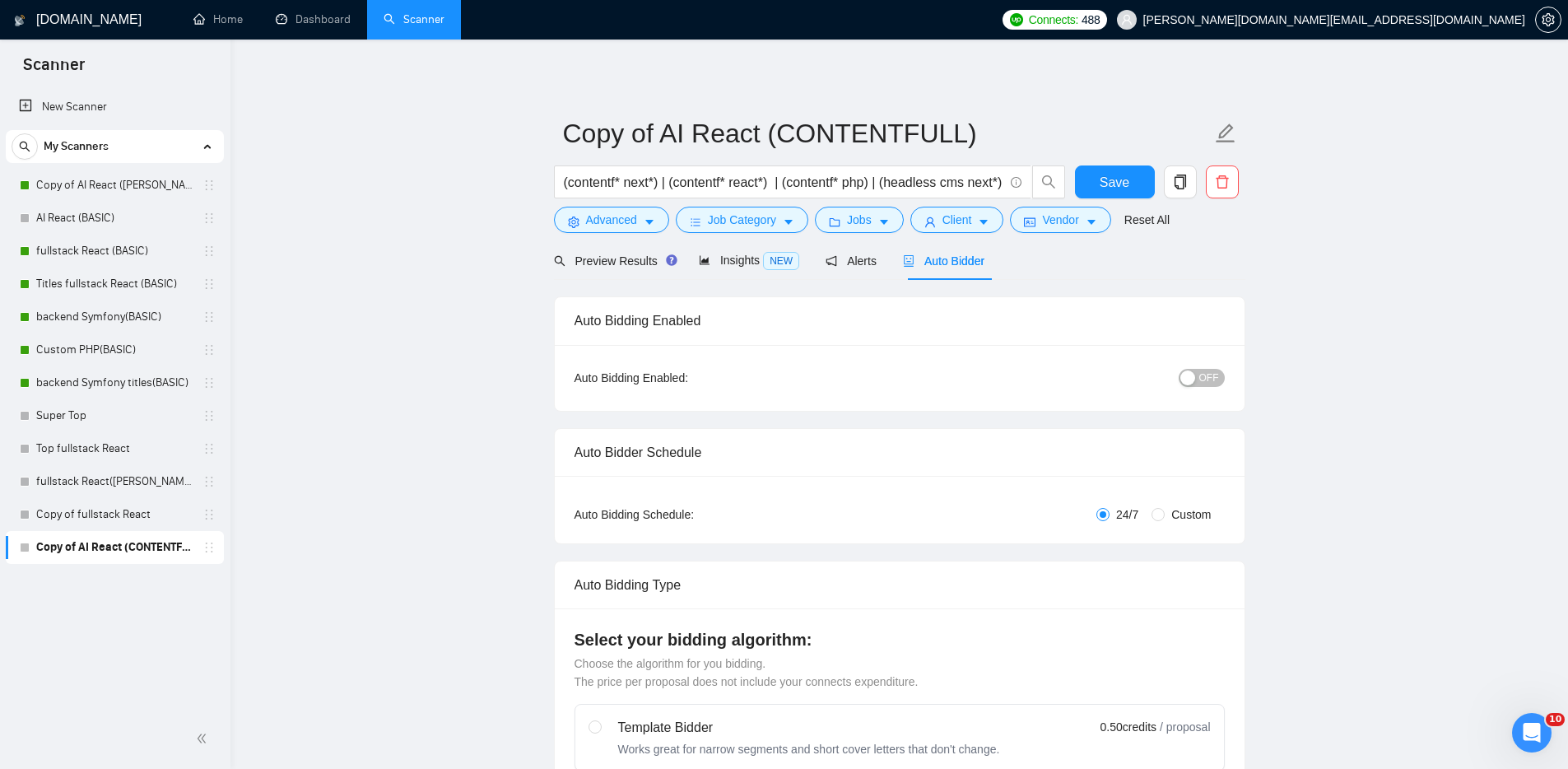
click at [1212, 373] on span "OFF" at bounding box center [1209, 378] width 19 height 19
click at [1121, 183] on span "Save" at bounding box center [1114, 182] width 30 height 20
drag, startPoint x: 341, startPoint y: 426, endPoint x: 361, endPoint y: 425, distance: 20.0
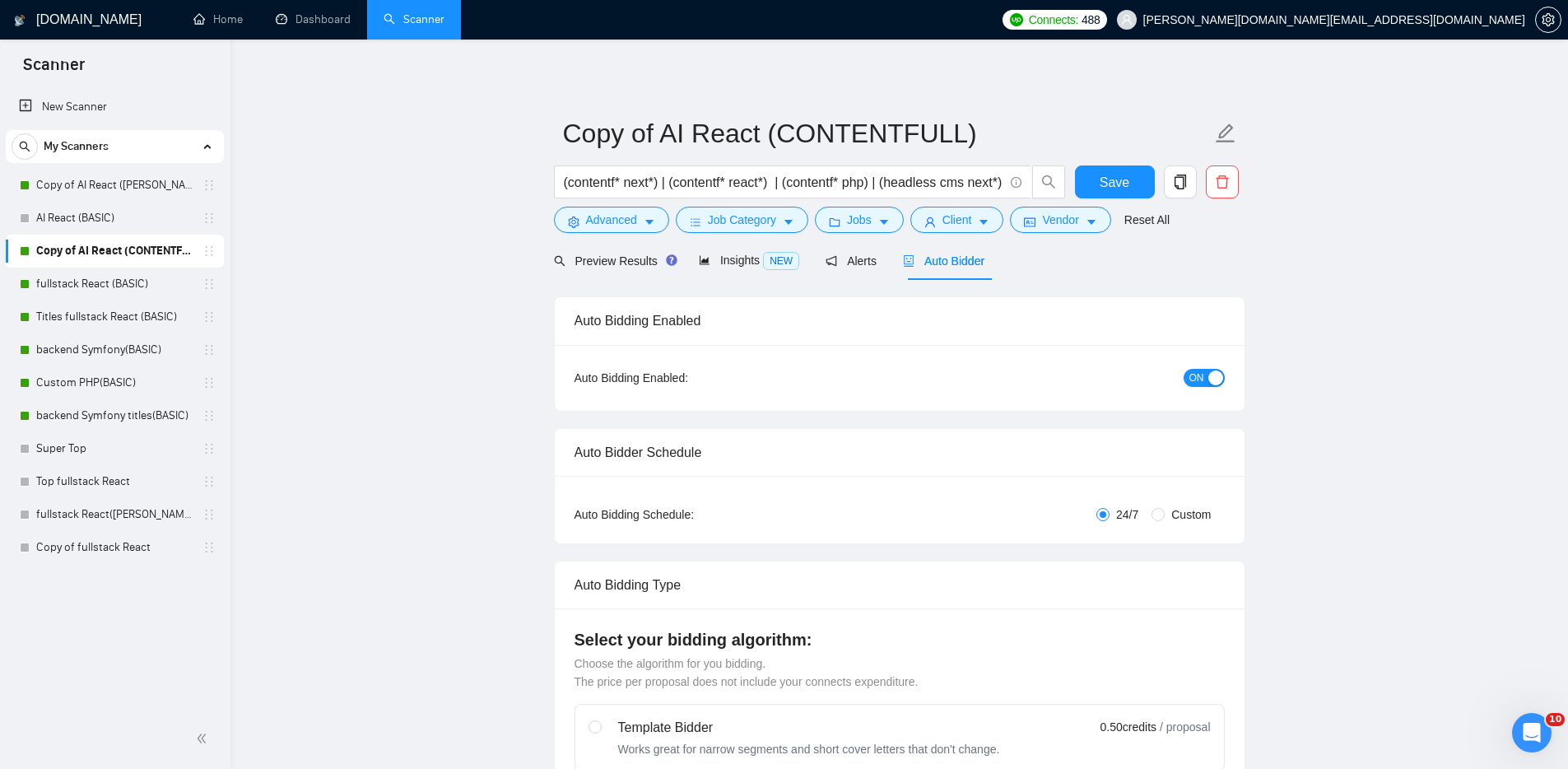
click at [319, 18] on link "Dashboard" at bounding box center [312, 19] width 75 height 14
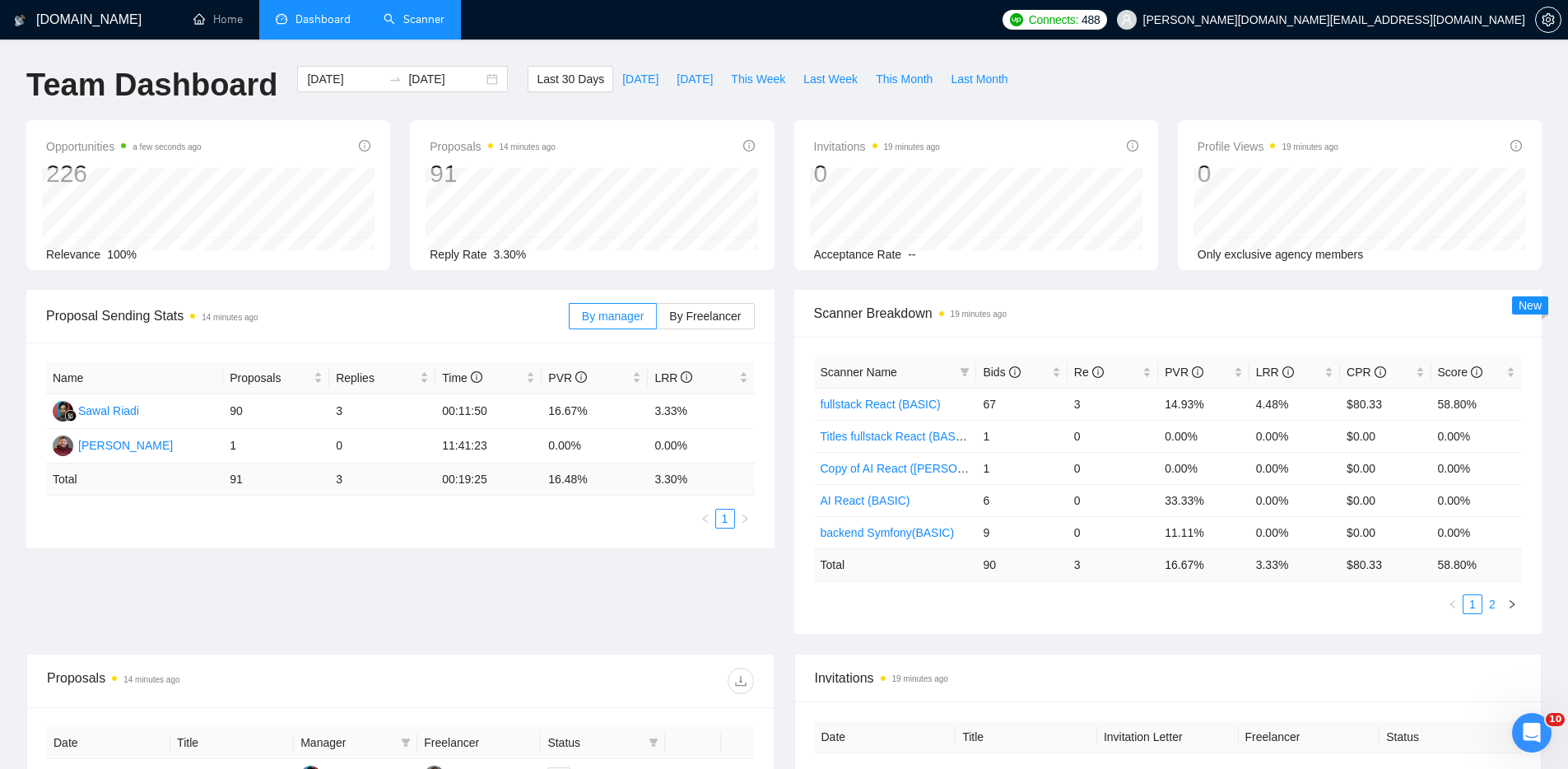
click at [1493, 603] on link "2" at bounding box center [1492, 604] width 19 height 19
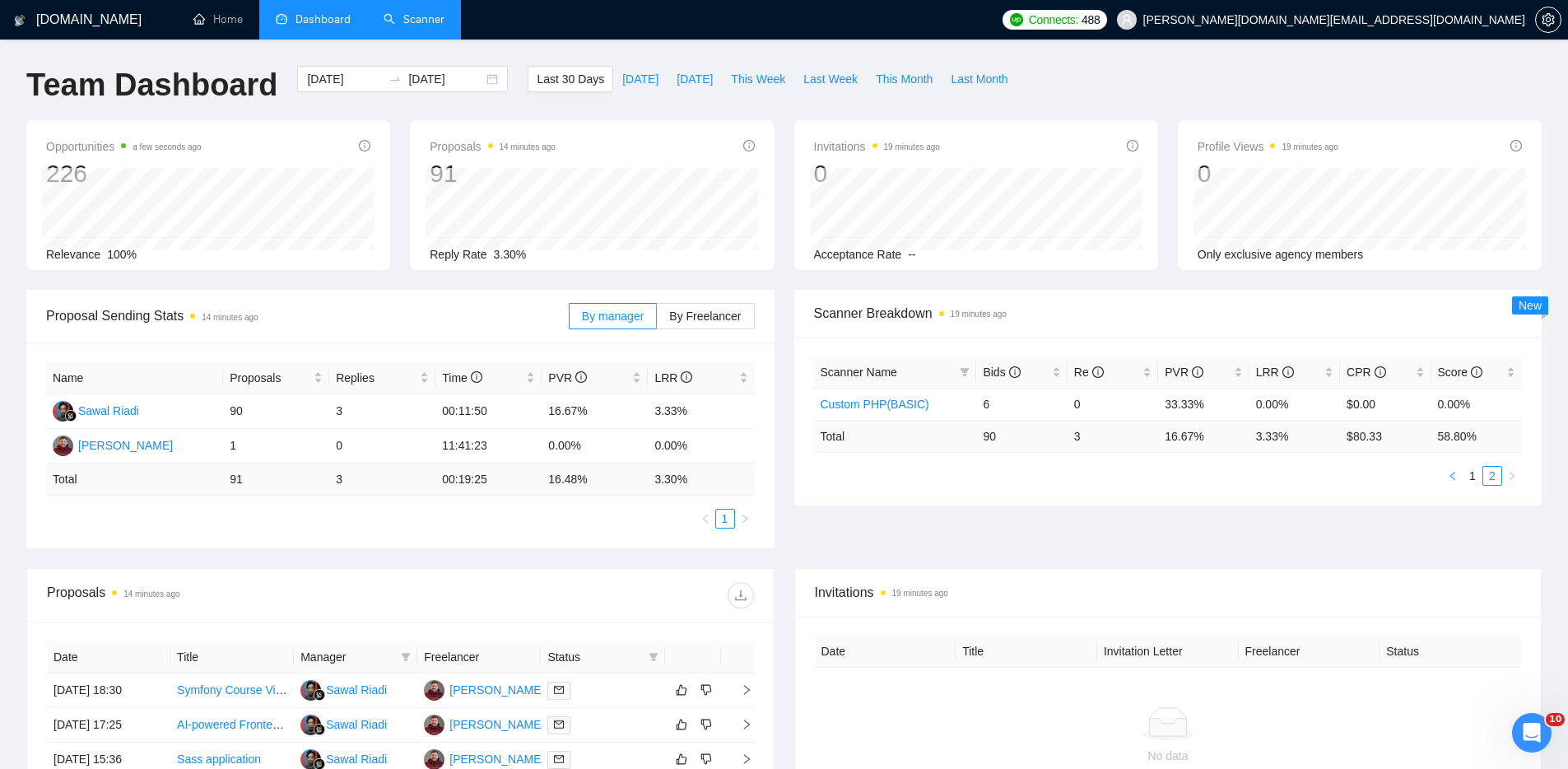
click at [1451, 475] on icon "left" at bounding box center [1452, 475] width 5 height 8
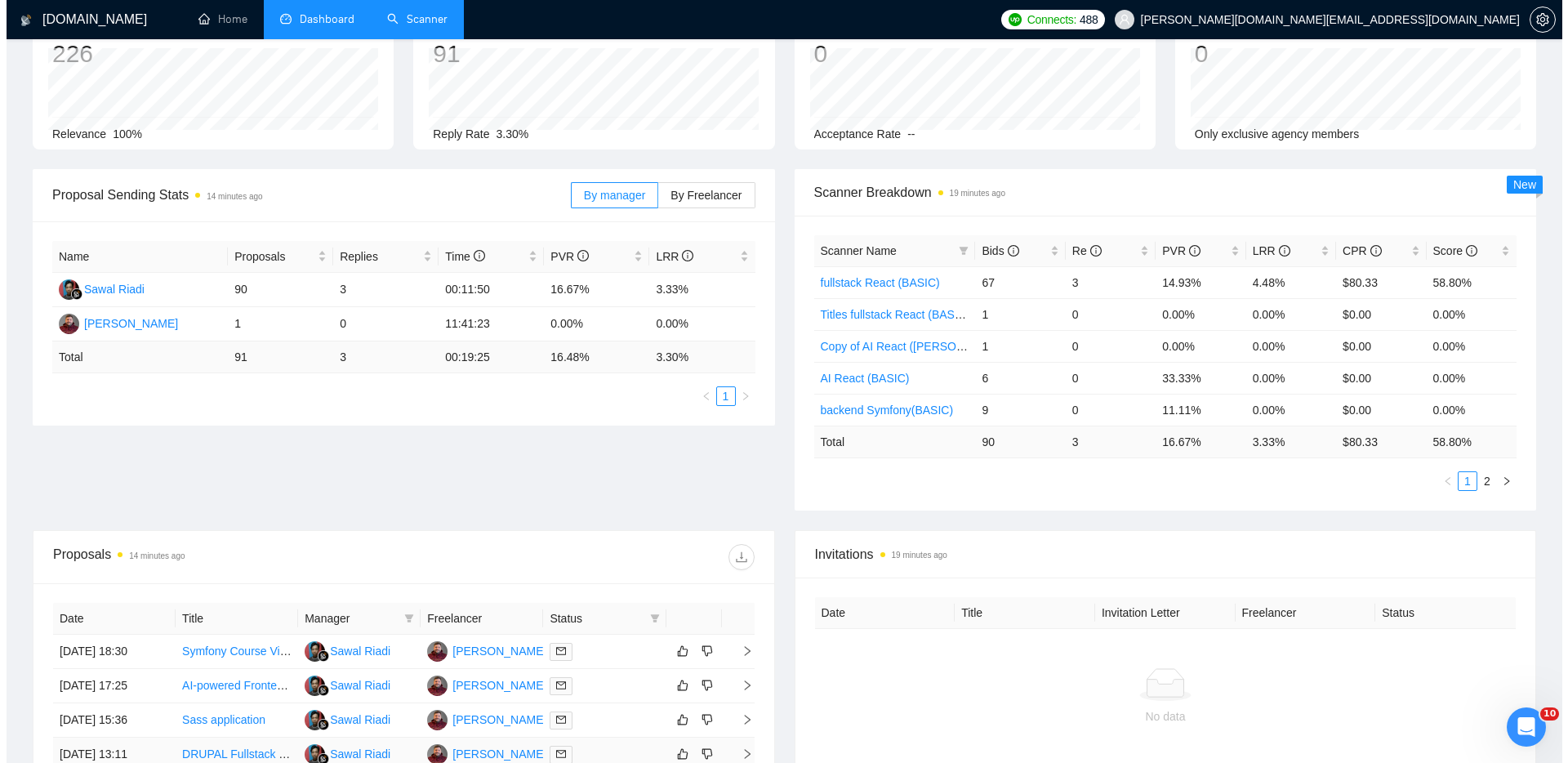
scroll to position [279, 0]
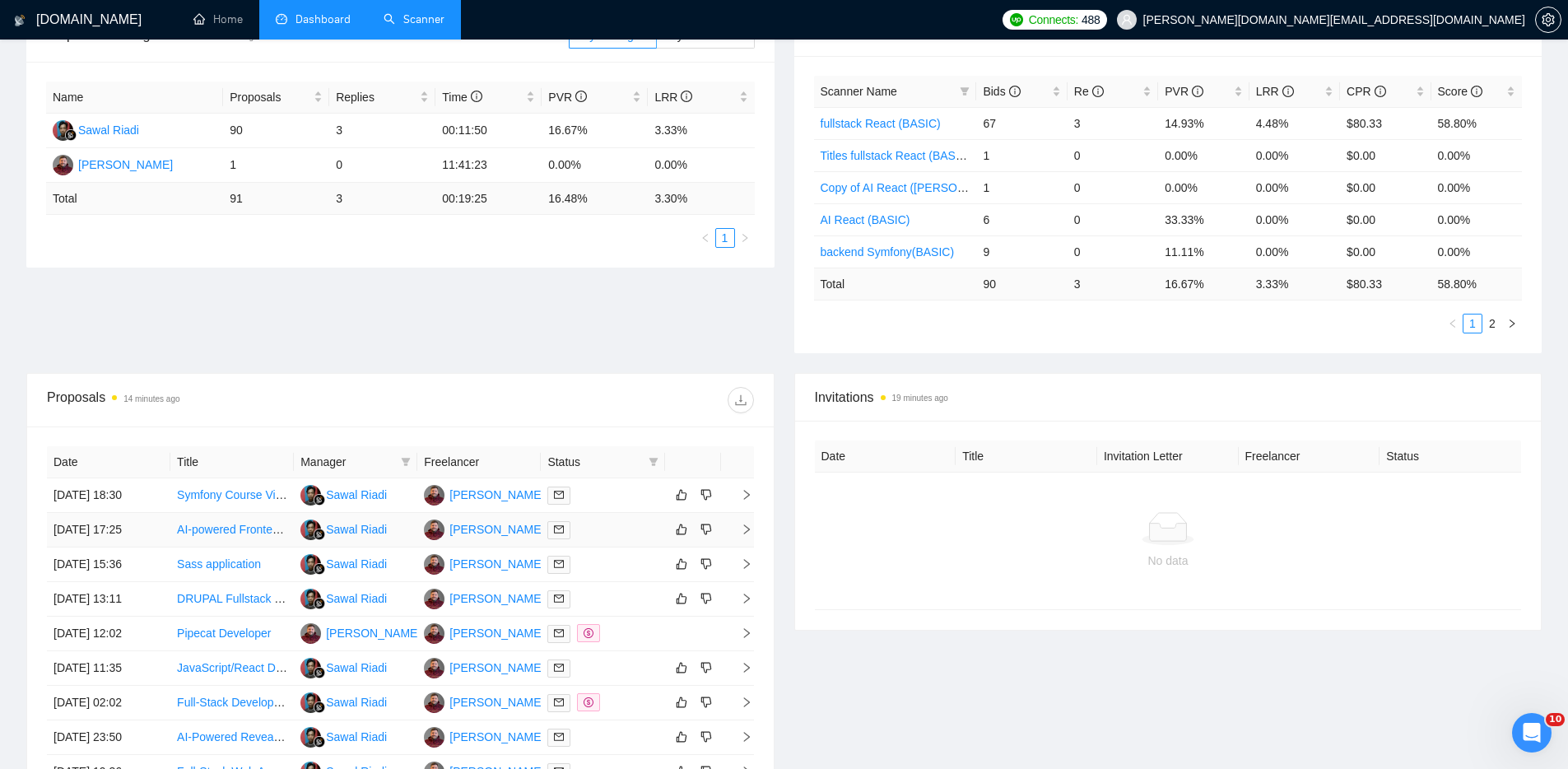
click at [218, 529] on link "AI-powered Frontend Developer Needed for SaaS App UI Migration and Rebuild (Rea…" at bounding box center [439, 529] width 522 height 13
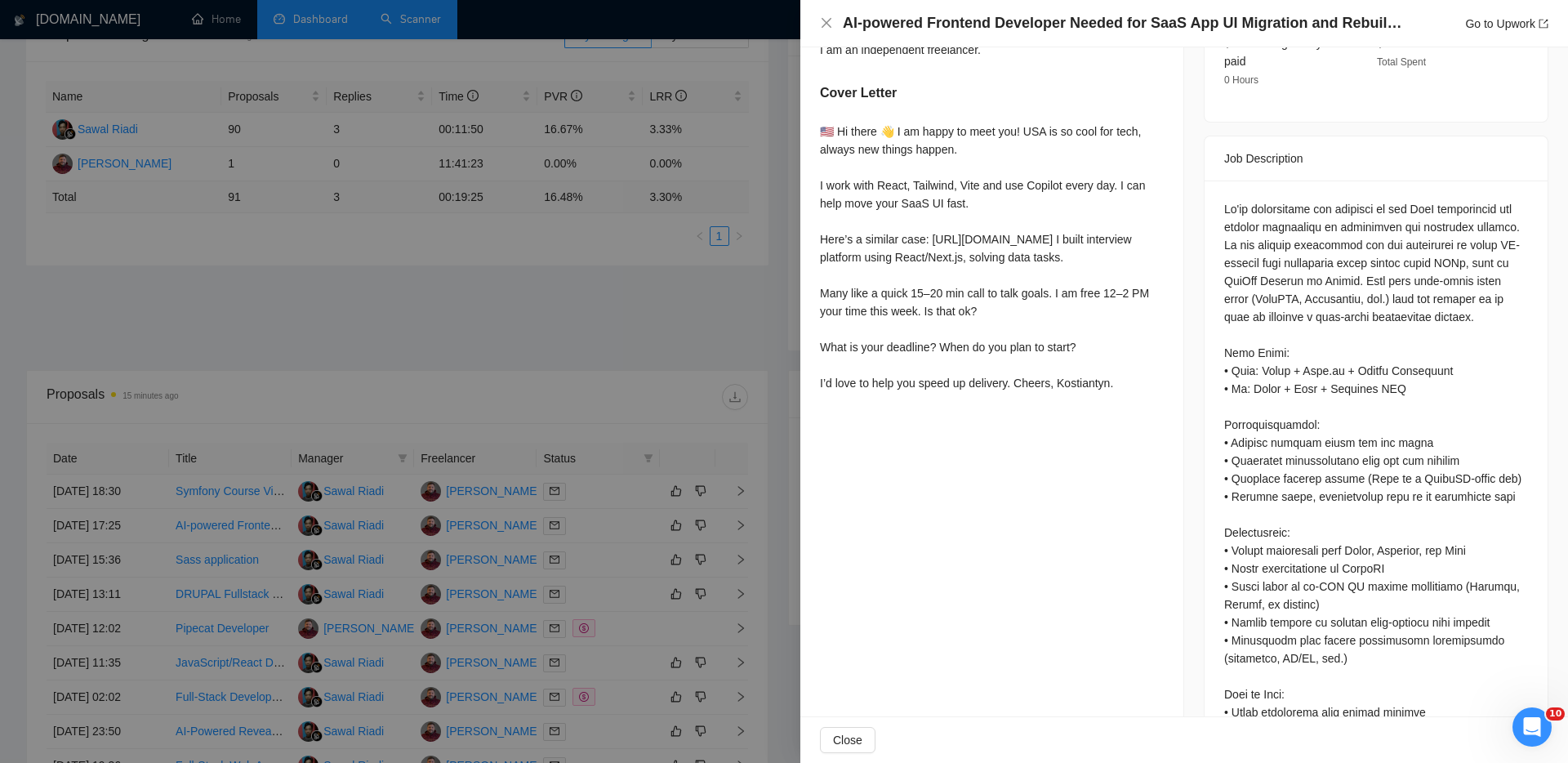
scroll to position [513, 0]
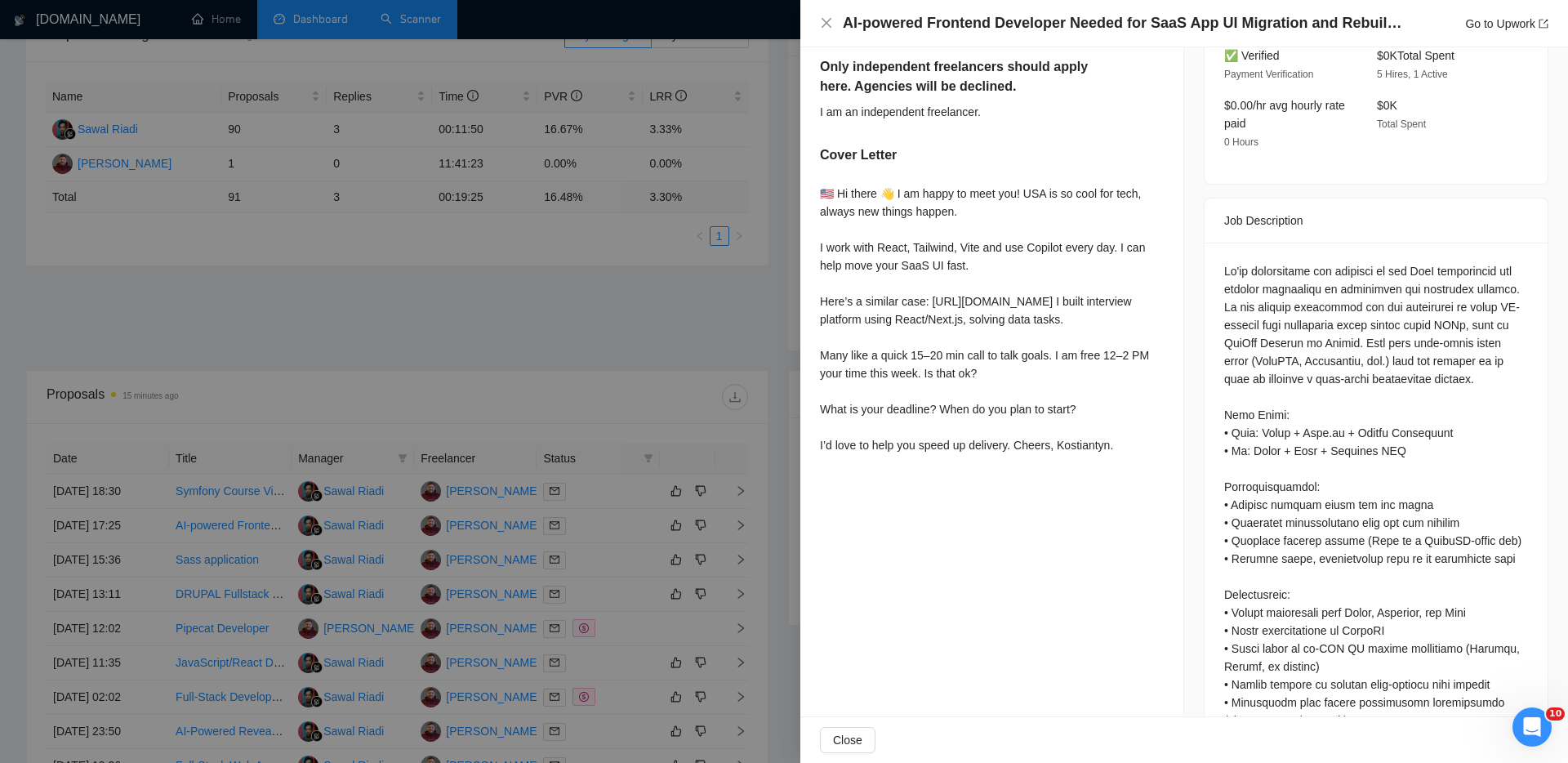
click at [1184, 606] on div "Job Posting Details Overview 26 Sep, 2025 17:05 Published $30 - $60 Hourly Rate…" at bounding box center [1375, 373] width 383 height 1678
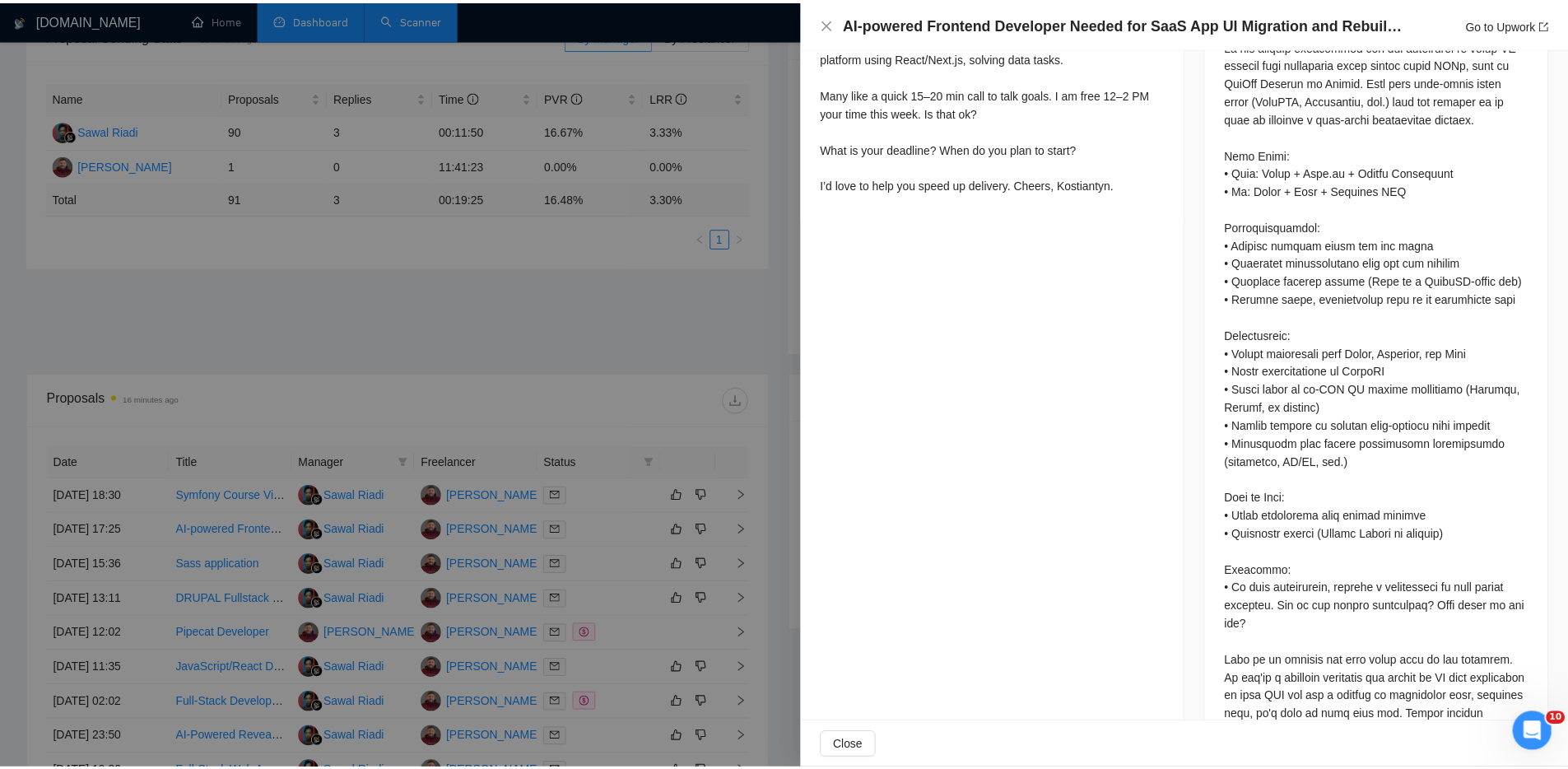
scroll to position [0, 0]
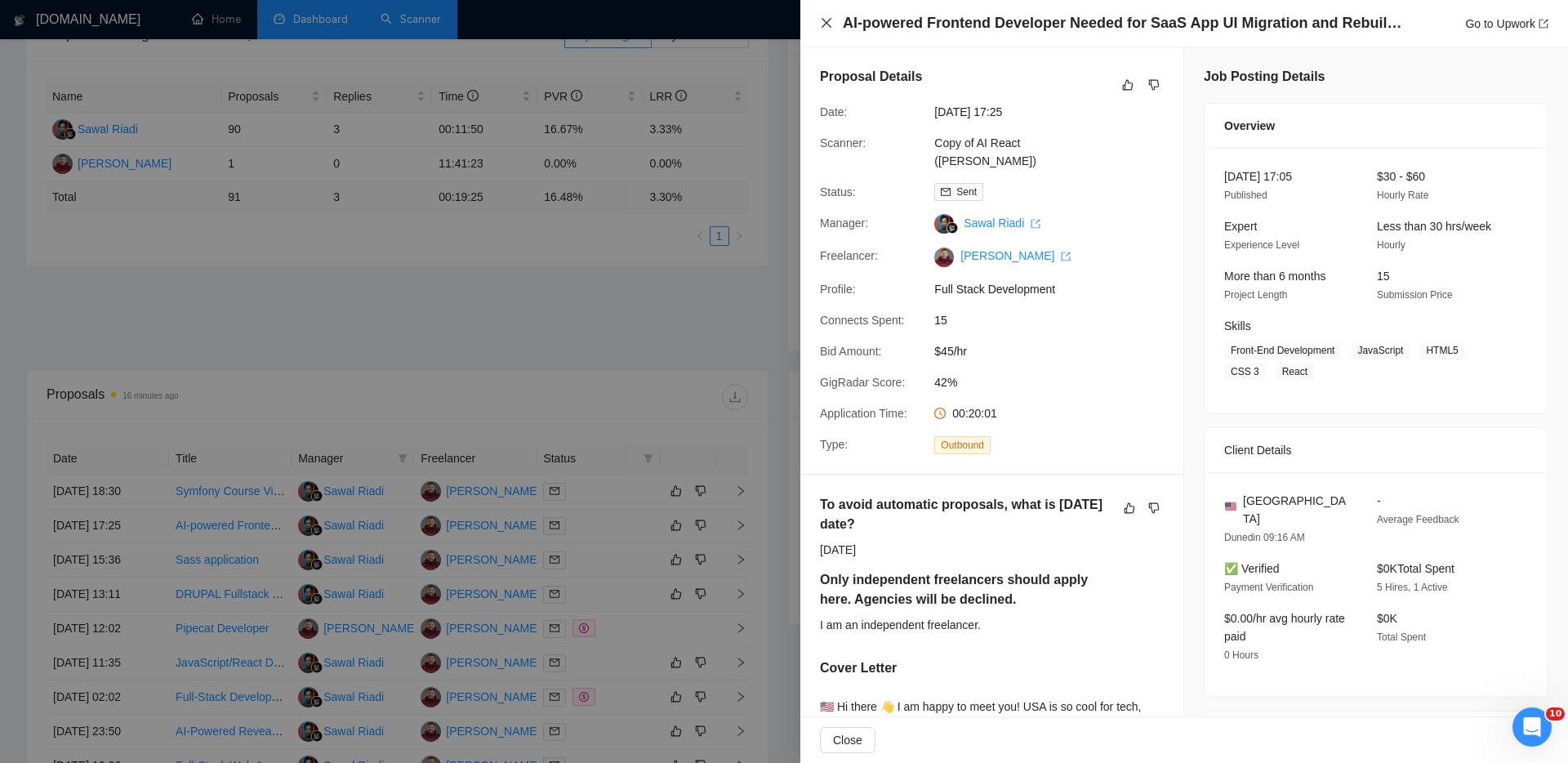
click at [828, 22] on icon "close" at bounding box center [826, 23] width 13 height 13
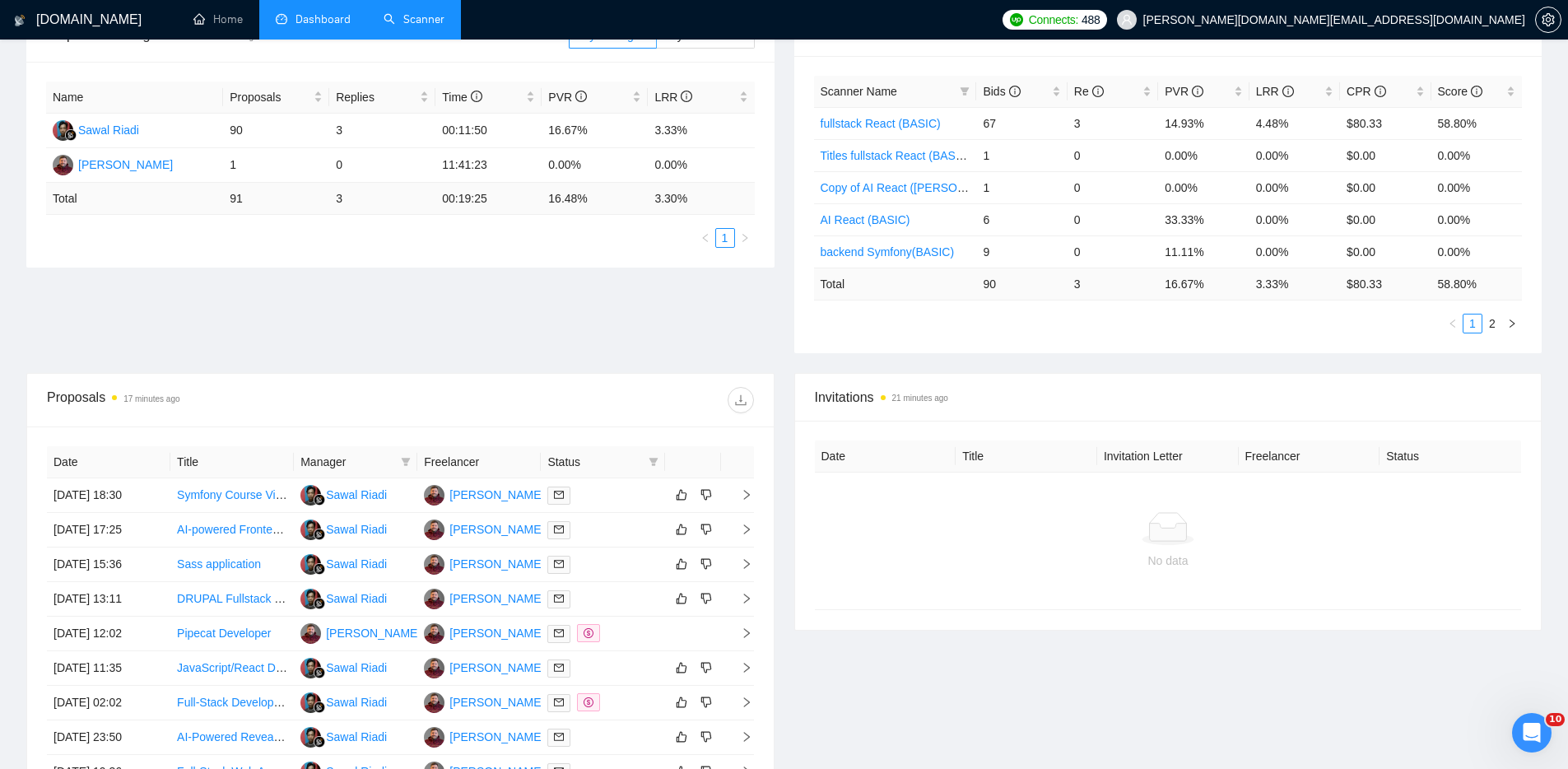
click at [777, 361] on div "Proposal Sending Stats 16 minutes ago By manager By Freelancer Name Proposals R…" at bounding box center [784, 191] width 1534 height 364
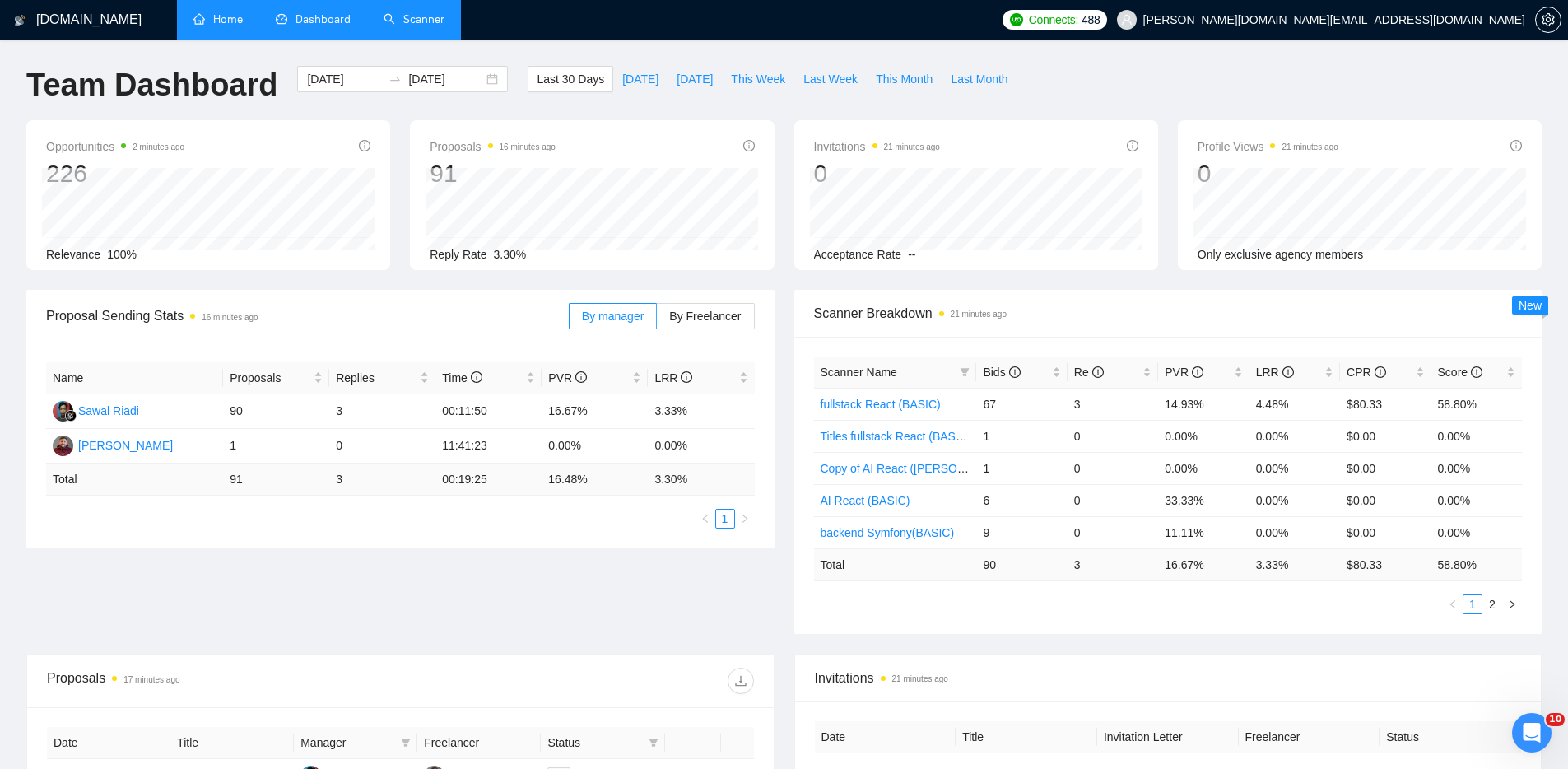
click at [223, 12] on link "Home" at bounding box center [218, 19] width 49 height 14
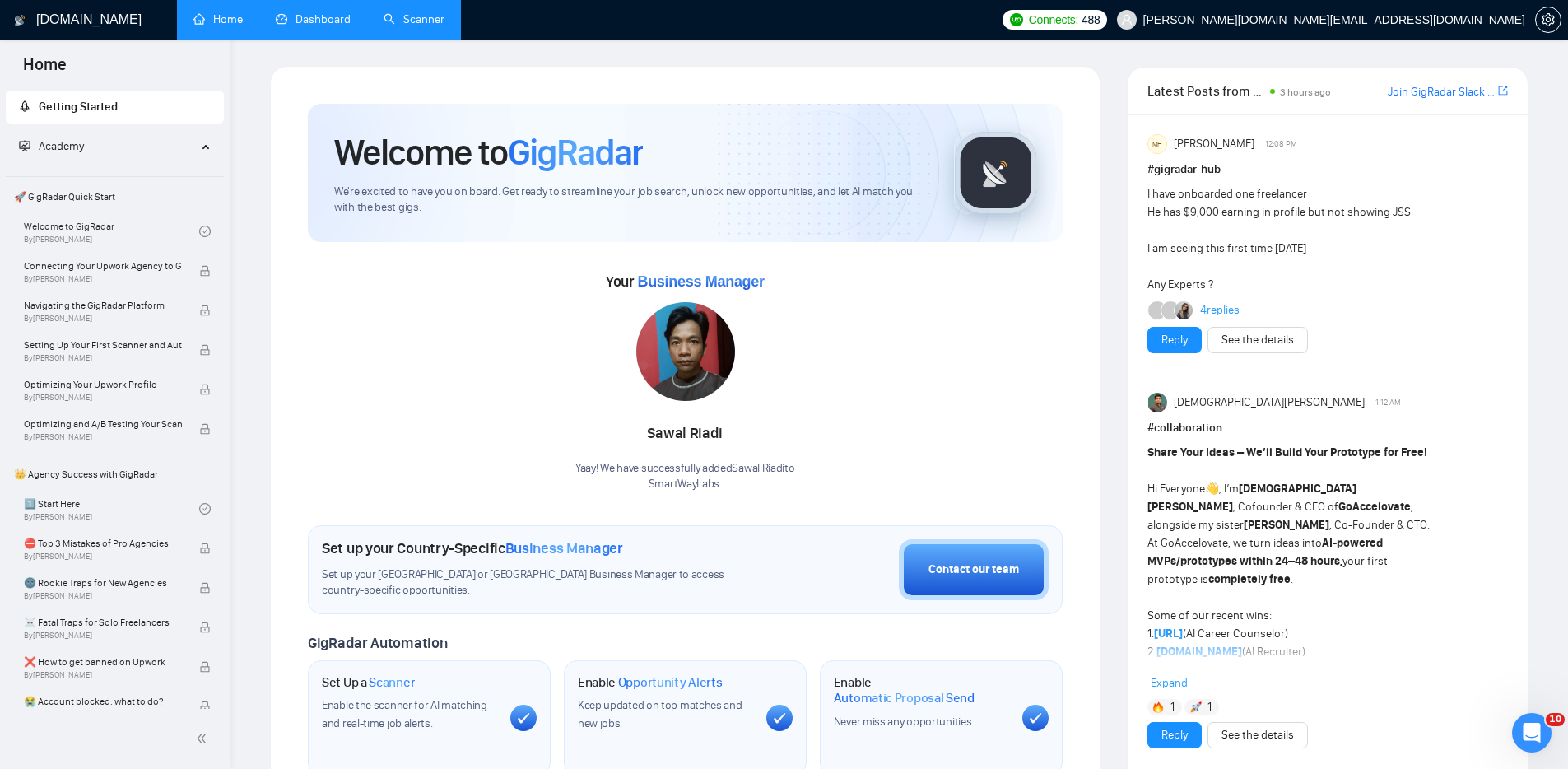
click at [429, 15] on link "Scanner" at bounding box center [414, 19] width 61 height 14
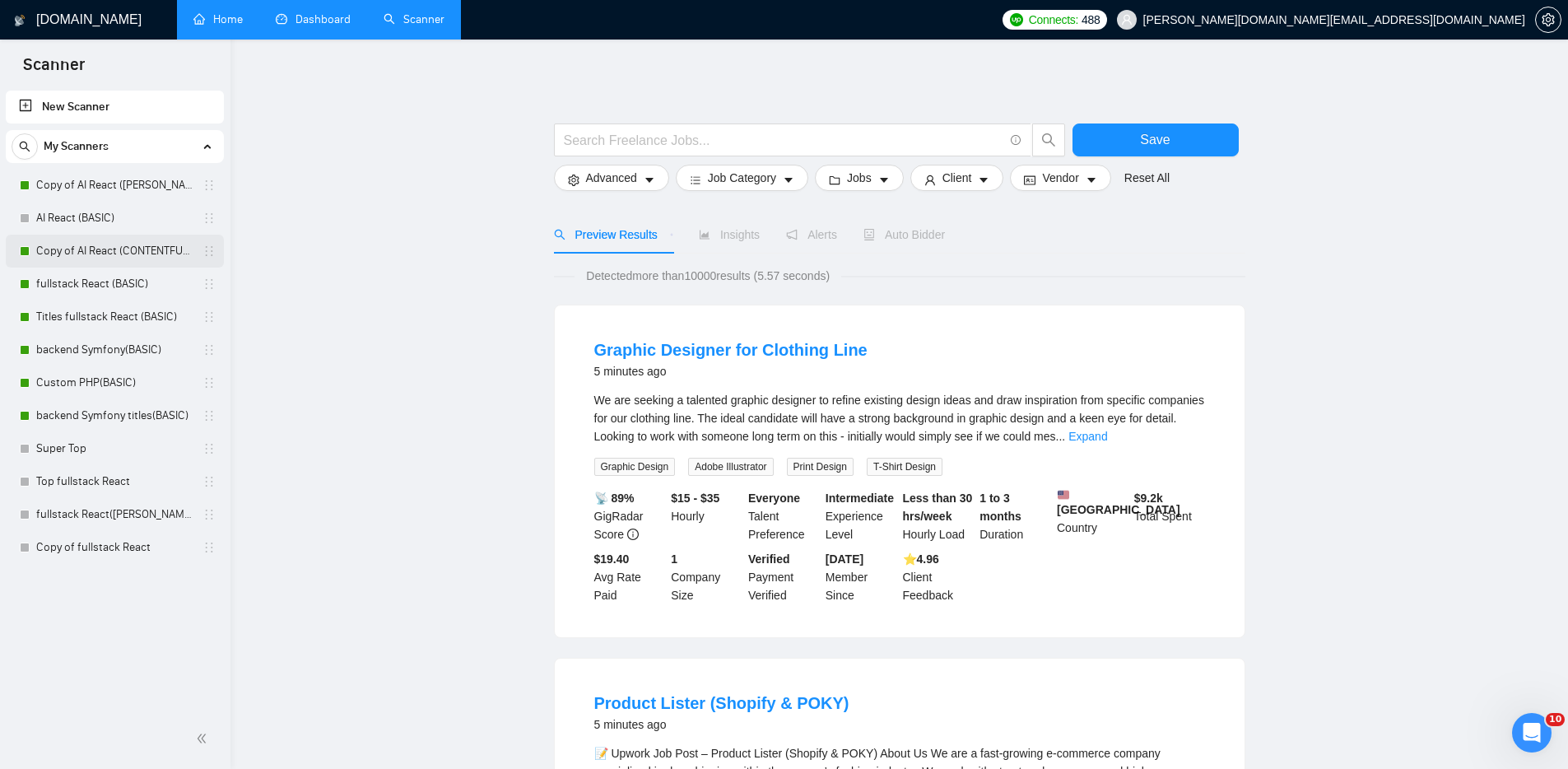
click at [129, 252] on link "Copy of AI React (CONTENTFULL)" at bounding box center [114, 251] width 156 height 33
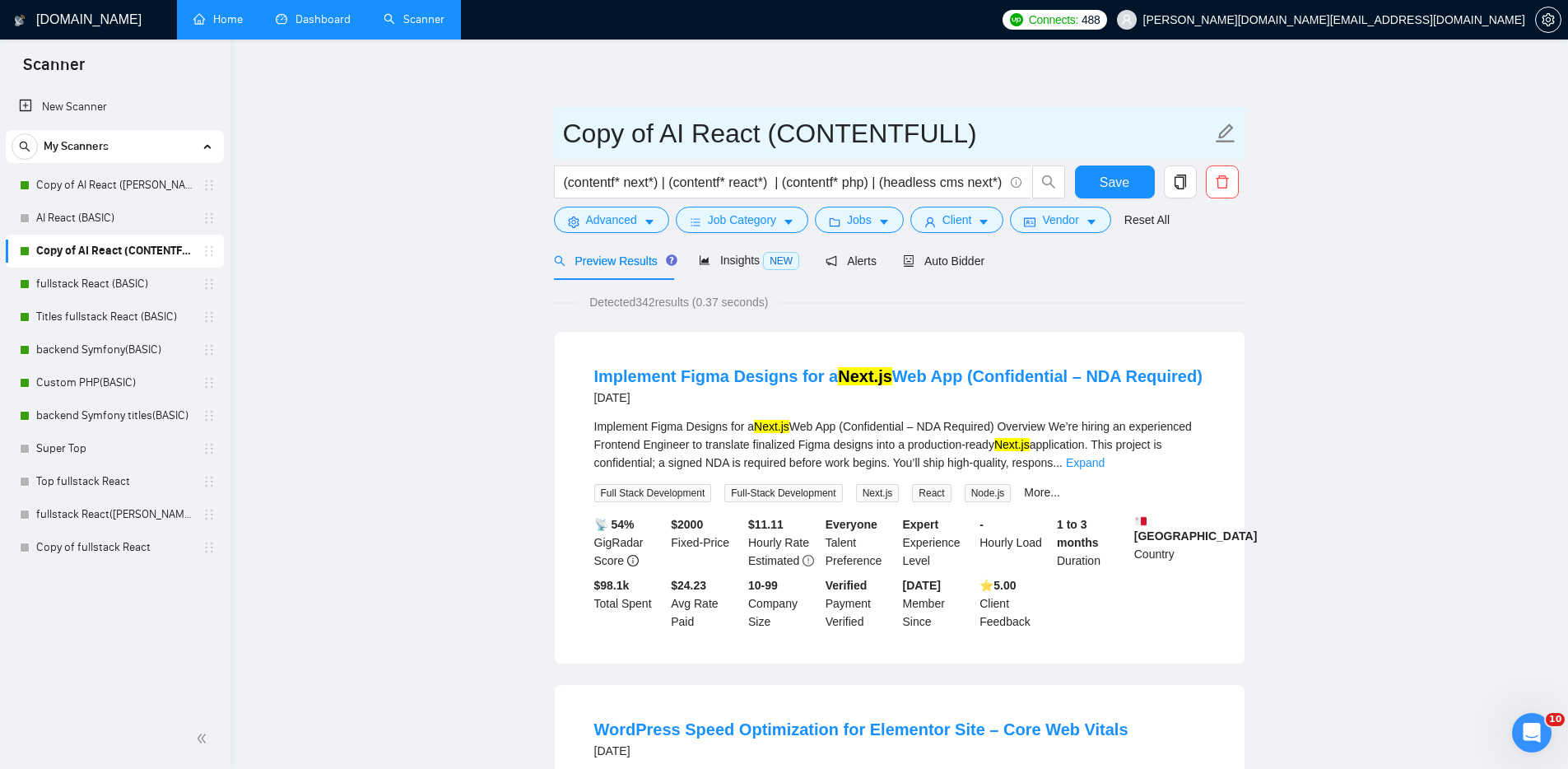
click at [1227, 130] on icon "edit" at bounding box center [1226, 133] width 21 height 21
click at [1227, 132] on icon "edit" at bounding box center [1224, 132] width 19 height 19
drag, startPoint x: 684, startPoint y: 129, endPoint x: 661, endPoint y: 128, distance: 23.0
click at [661, 128] on input "Copy of AI React (CONTENTFULL)" at bounding box center [887, 133] width 649 height 41
drag, startPoint x: 661, startPoint y: 132, endPoint x: 656, endPoint y: 122, distance: 11.2
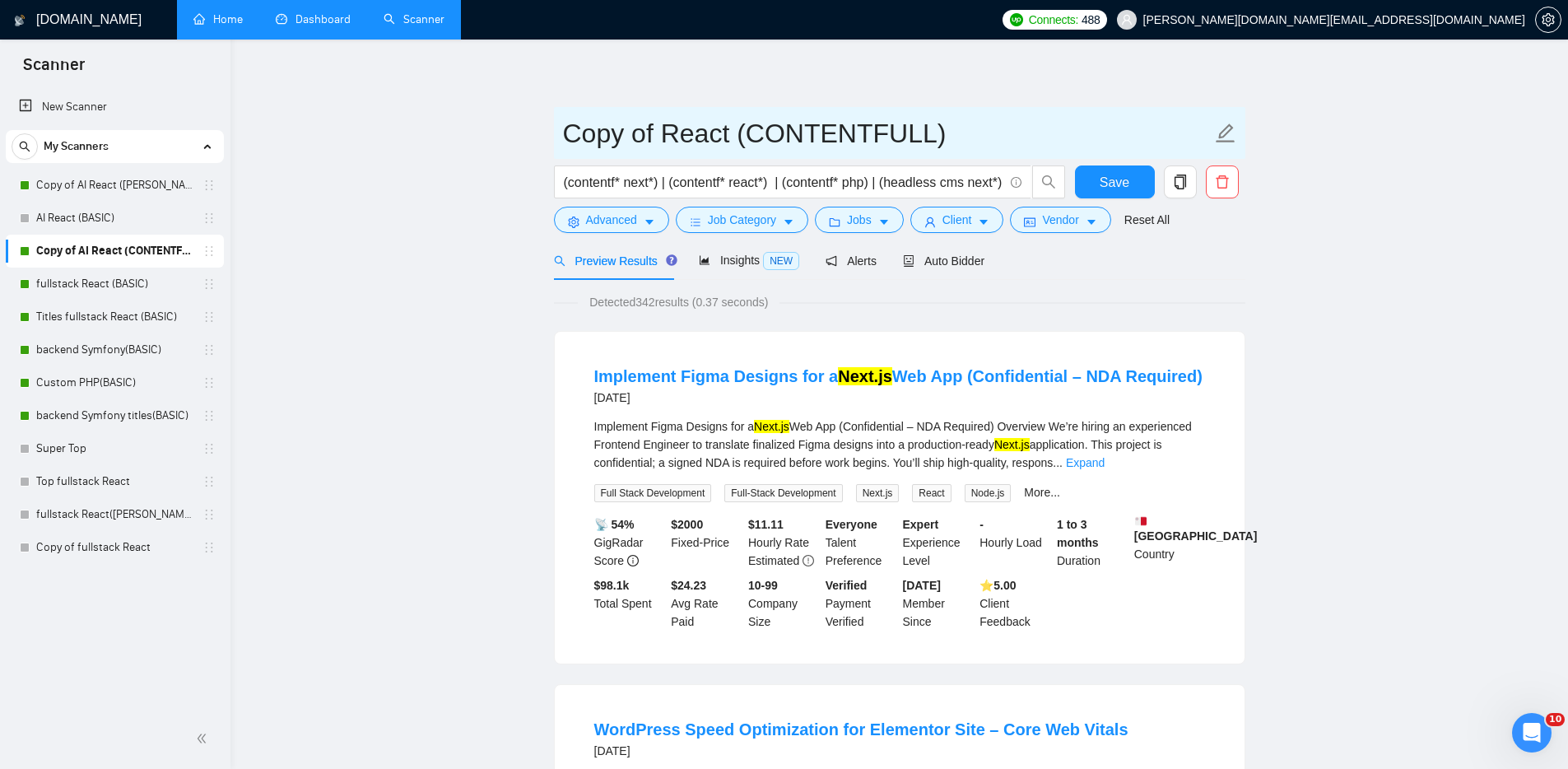
click at [656, 122] on input "Copy of React (CONTENTFULL)" at bounding box center [887, 133] width 649 height 41
type input "Copy of React (CONTENTFULL)"
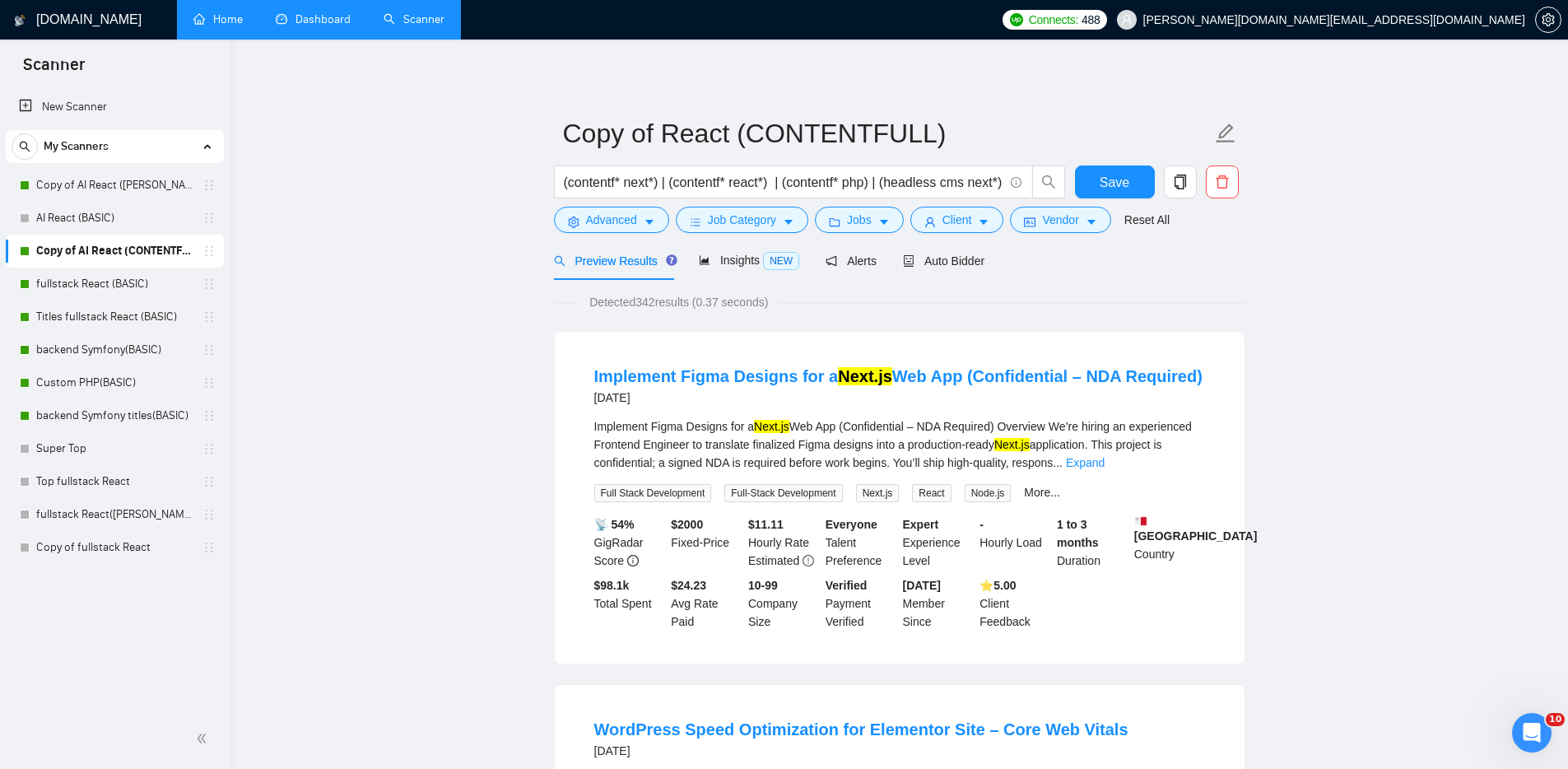
click at [933, 397] on div "4 days ago" at bounding box center [897, 397] width 608 height 19
click at [960, 264] on span "Auto Bidder" at bounding box center [943, 260] width 81 height 13
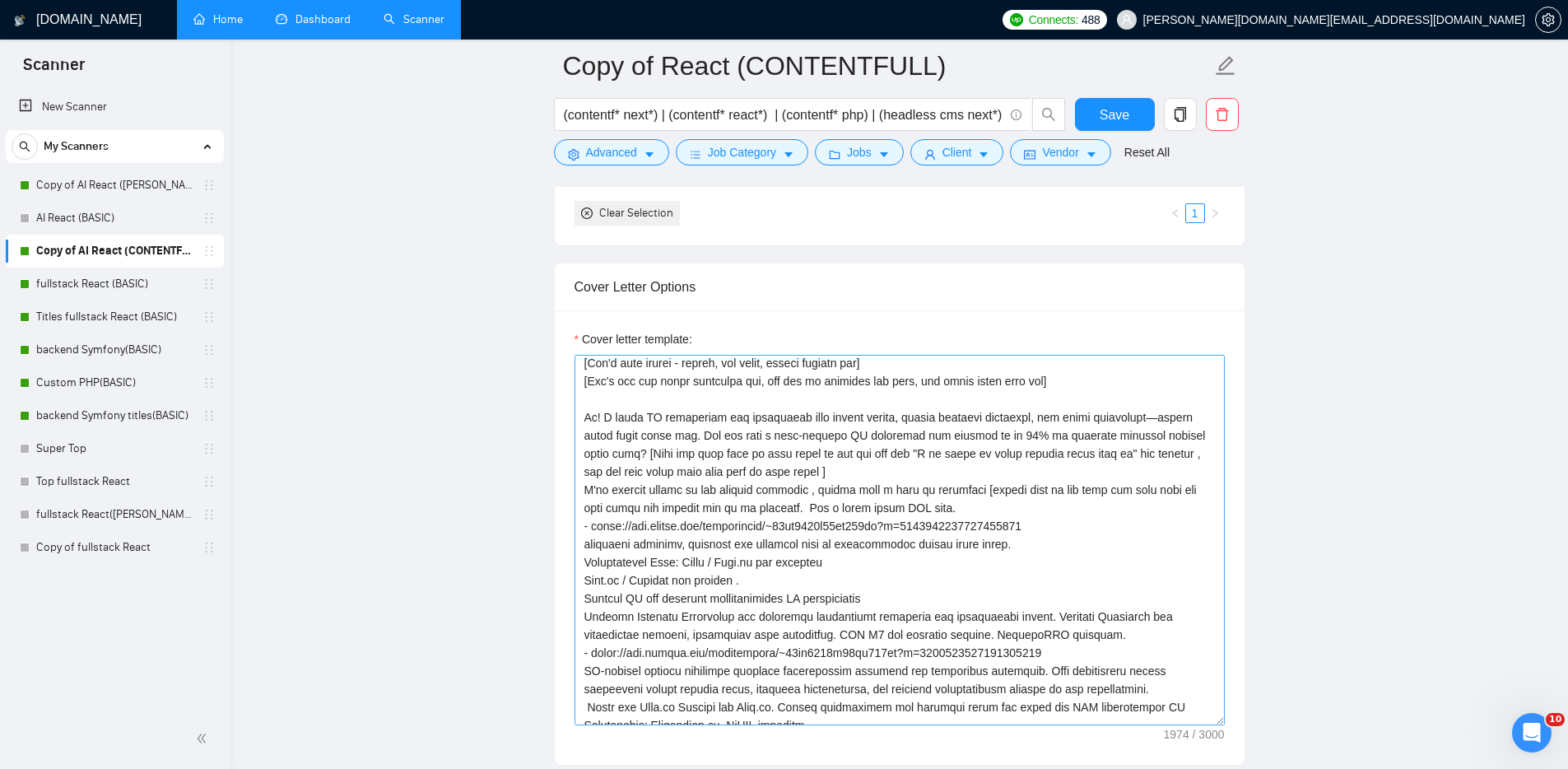
scroll to position [127, 0]
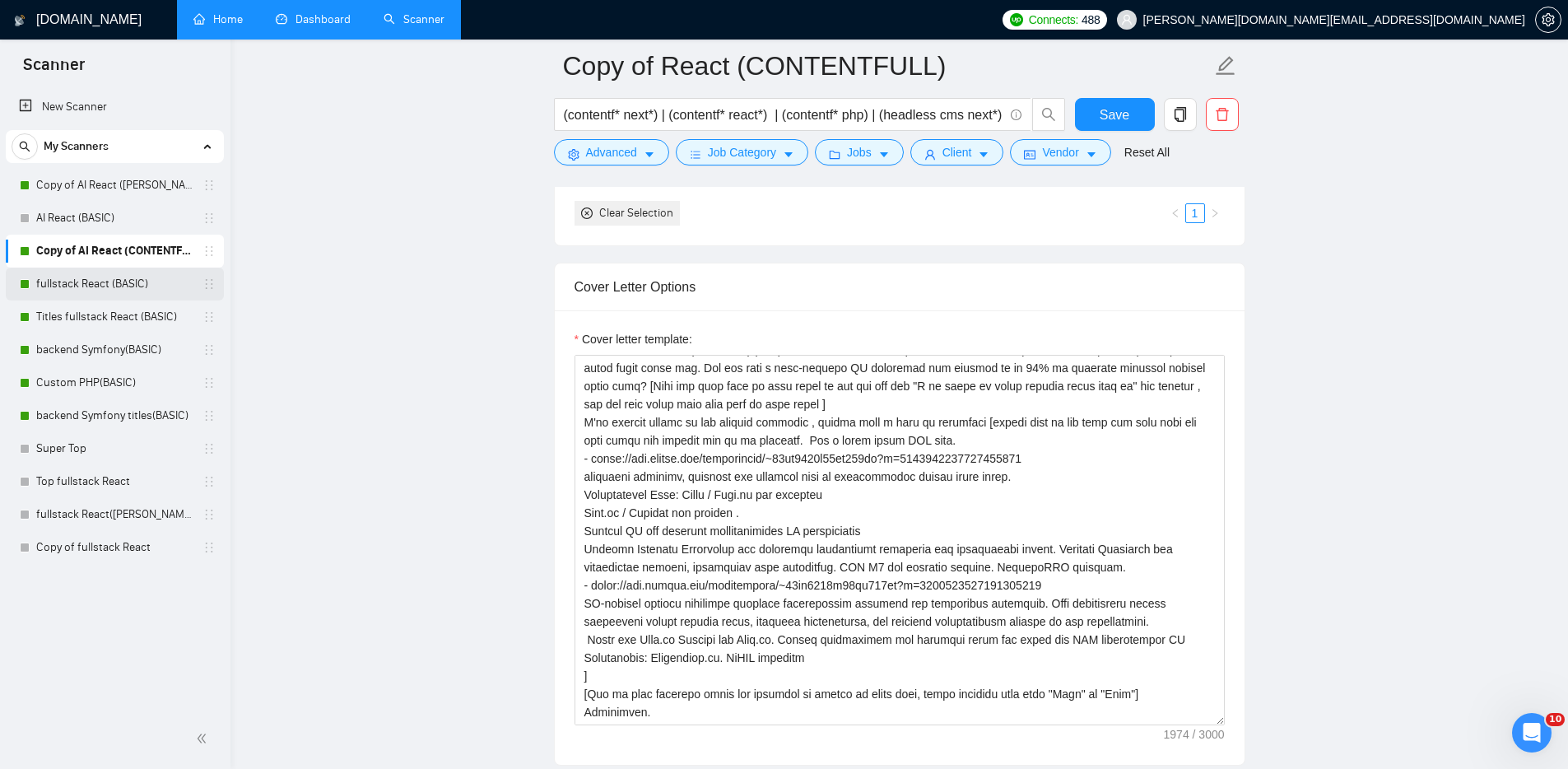
click at [101, 281] on link "fullstack React (BASIC)" at bounding box center [114, 283] width 156 height 33
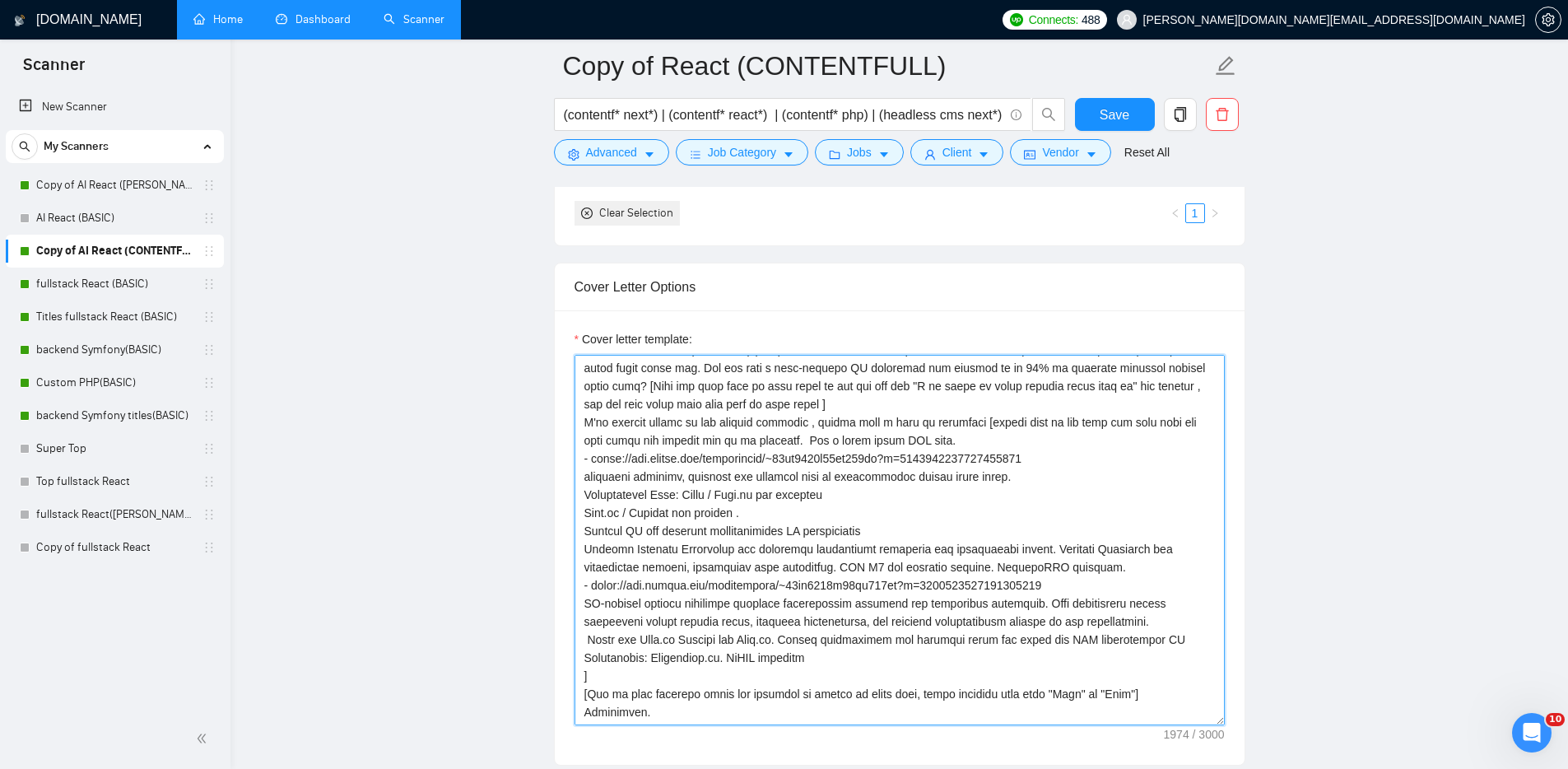
click at [1008, 482] on textarea "Cover letter template:" at bounding box center [899, 540] width 650 height 371
paste textarea "link becouse the dot is breaking the link] 💬 Hi! [Find the main task or pain po…"
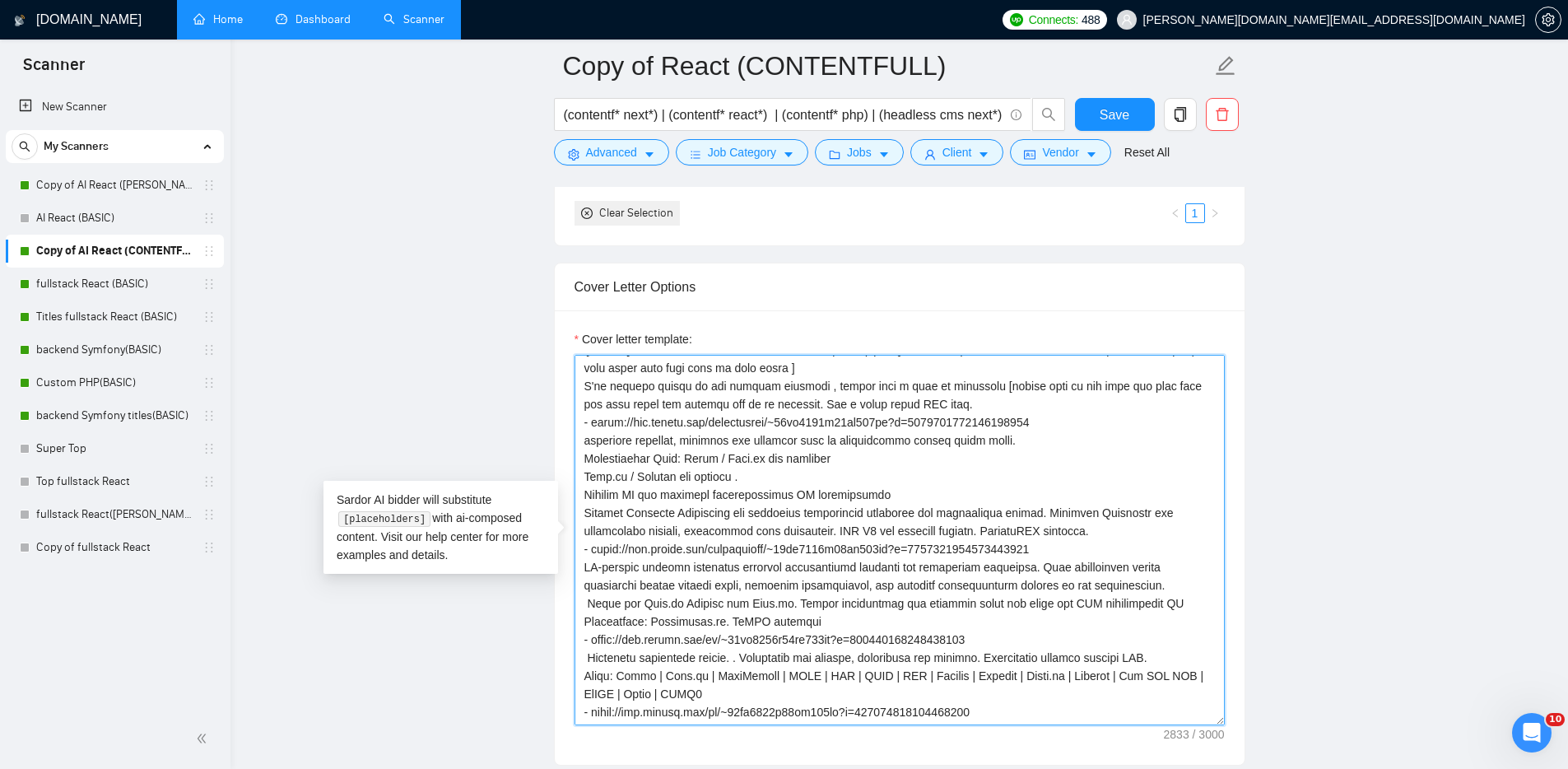
scroll to position [320, 0]
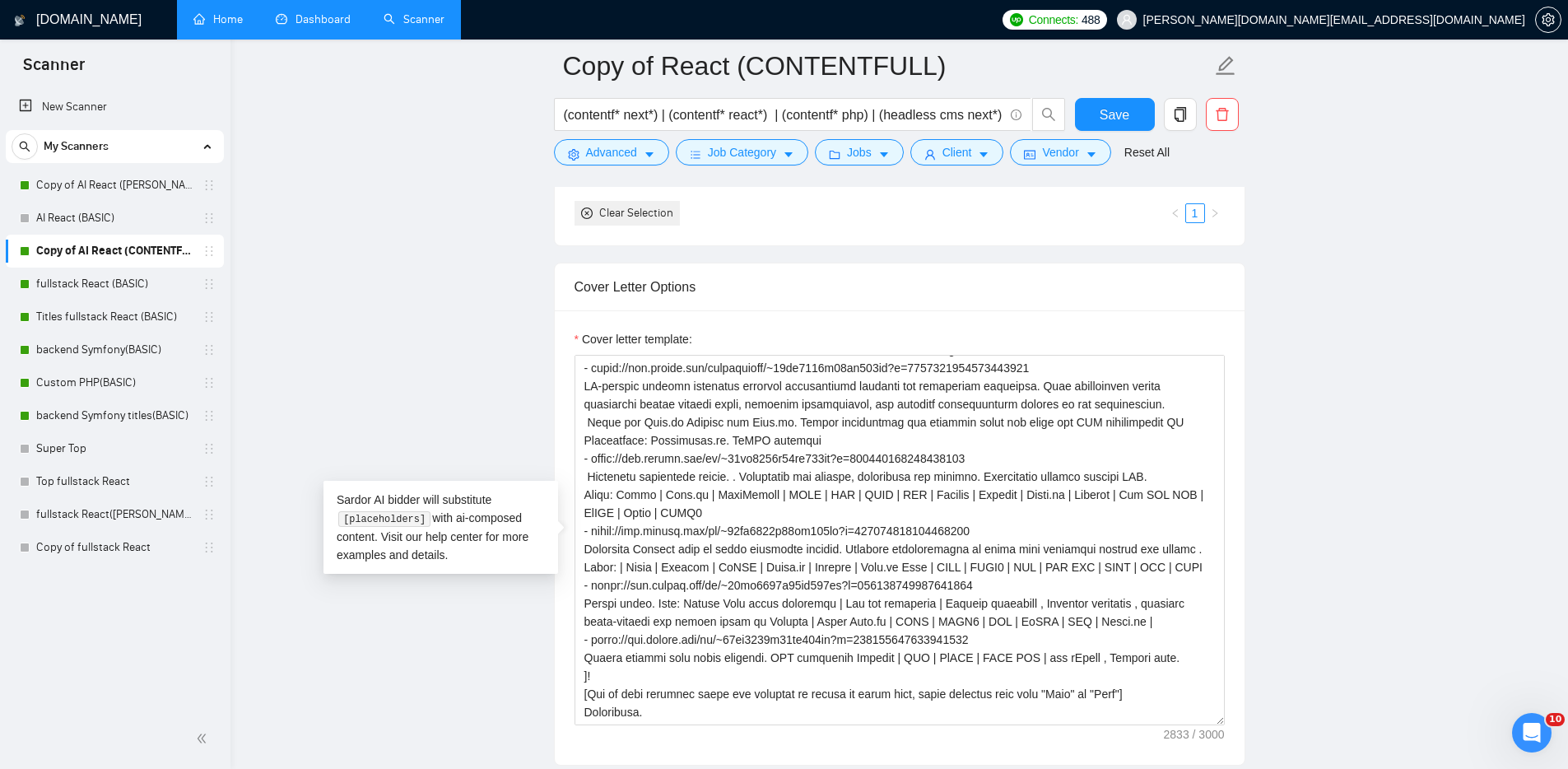
click at [1396, 516] on main "Copy of React (CONTENTFULL) (contentf* next*) | (contentf* react*) | (contentf*…" at bounding box center [899, 636] width 1285 height 4463
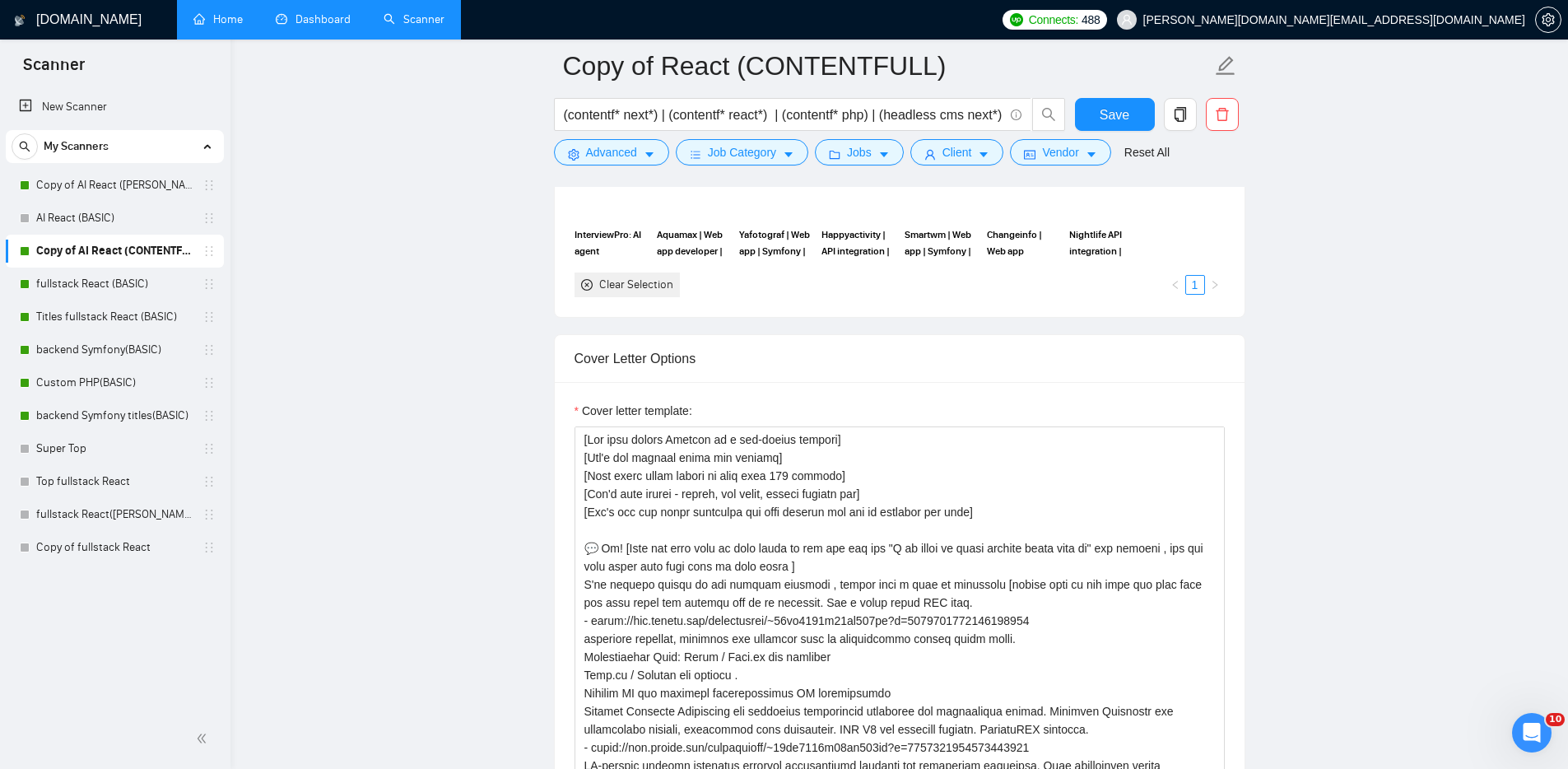
scroll to position [1602, 0]
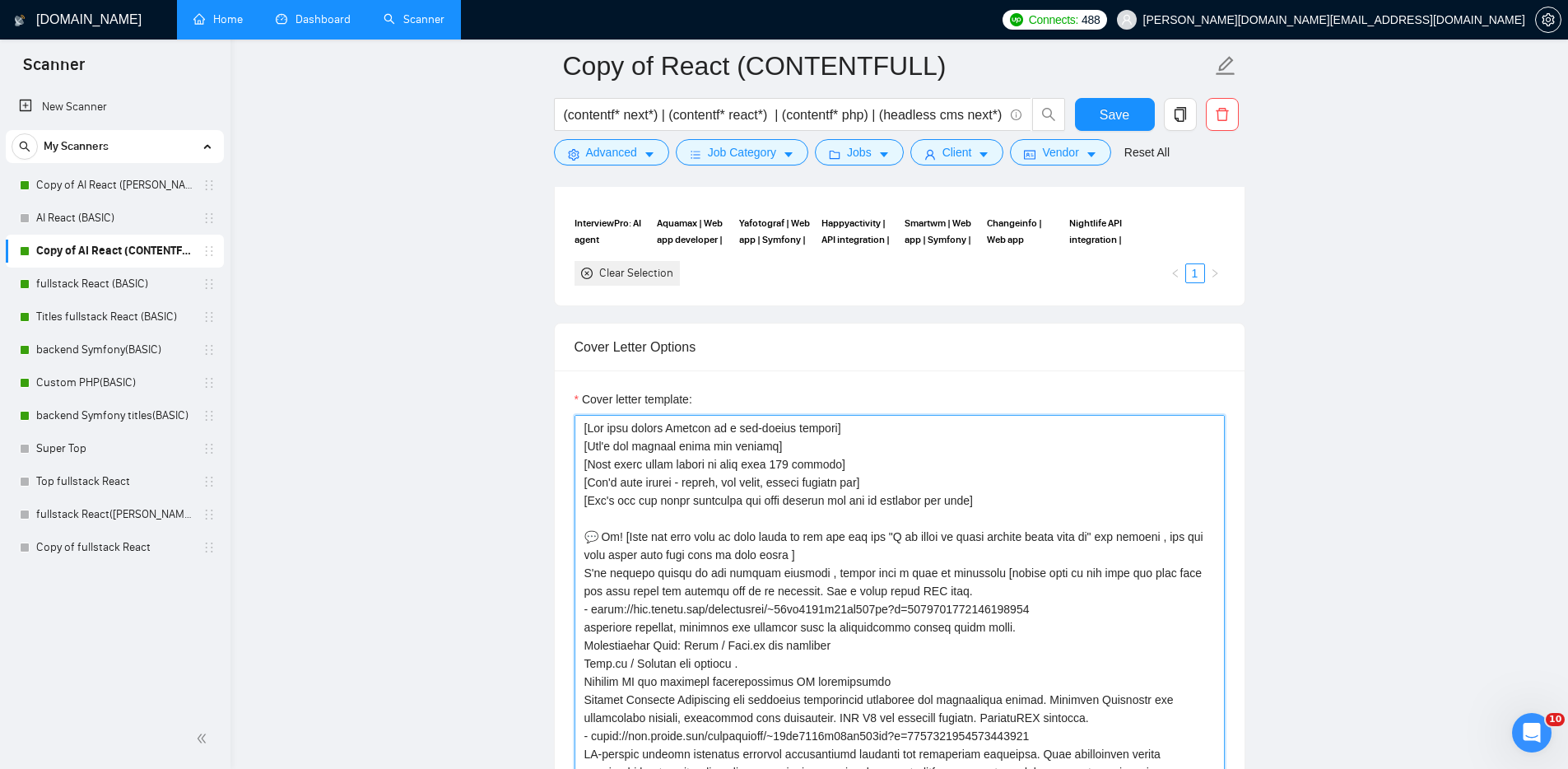
click at [812, 575] on textarea "Cover letter template:" at bounding box center [899, 600] width 650 height 371
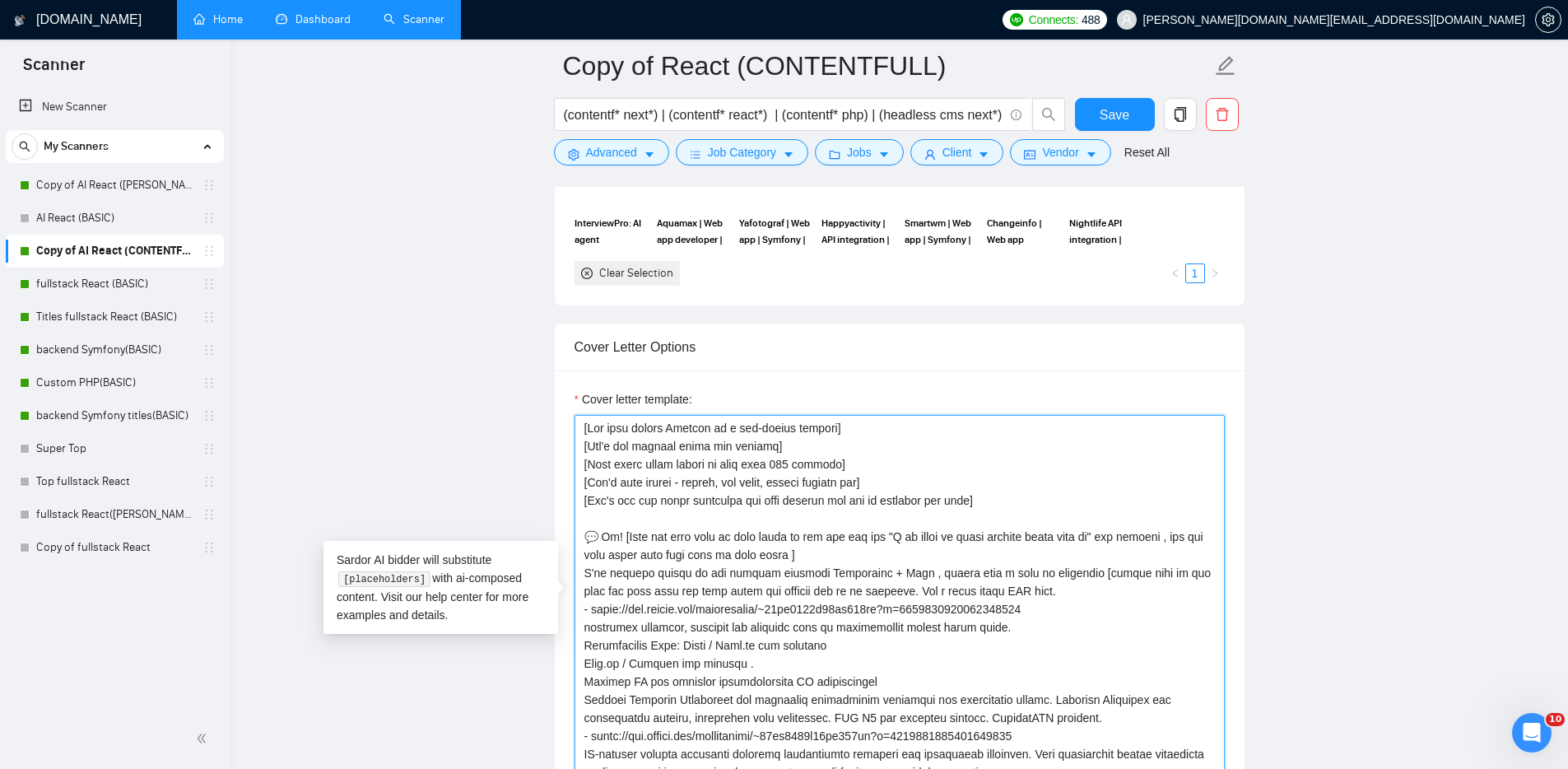
drag, startPoint x: 909, startPoint y: 572, endPoint x: 819, endPoint y: 577, distance: 90.1
click at [813, 578] on textarea "Cover letter template:" at bounding box center [899, 600] width 650 height 371
click at [822, 576] on textarea "Cover letter template:" at bounding box center [899, 600] width 650 height 371
drag, startPoint x: 847, startPoint y: 572, endPoint x: 829, endPoint y: 588, distance: 24.1
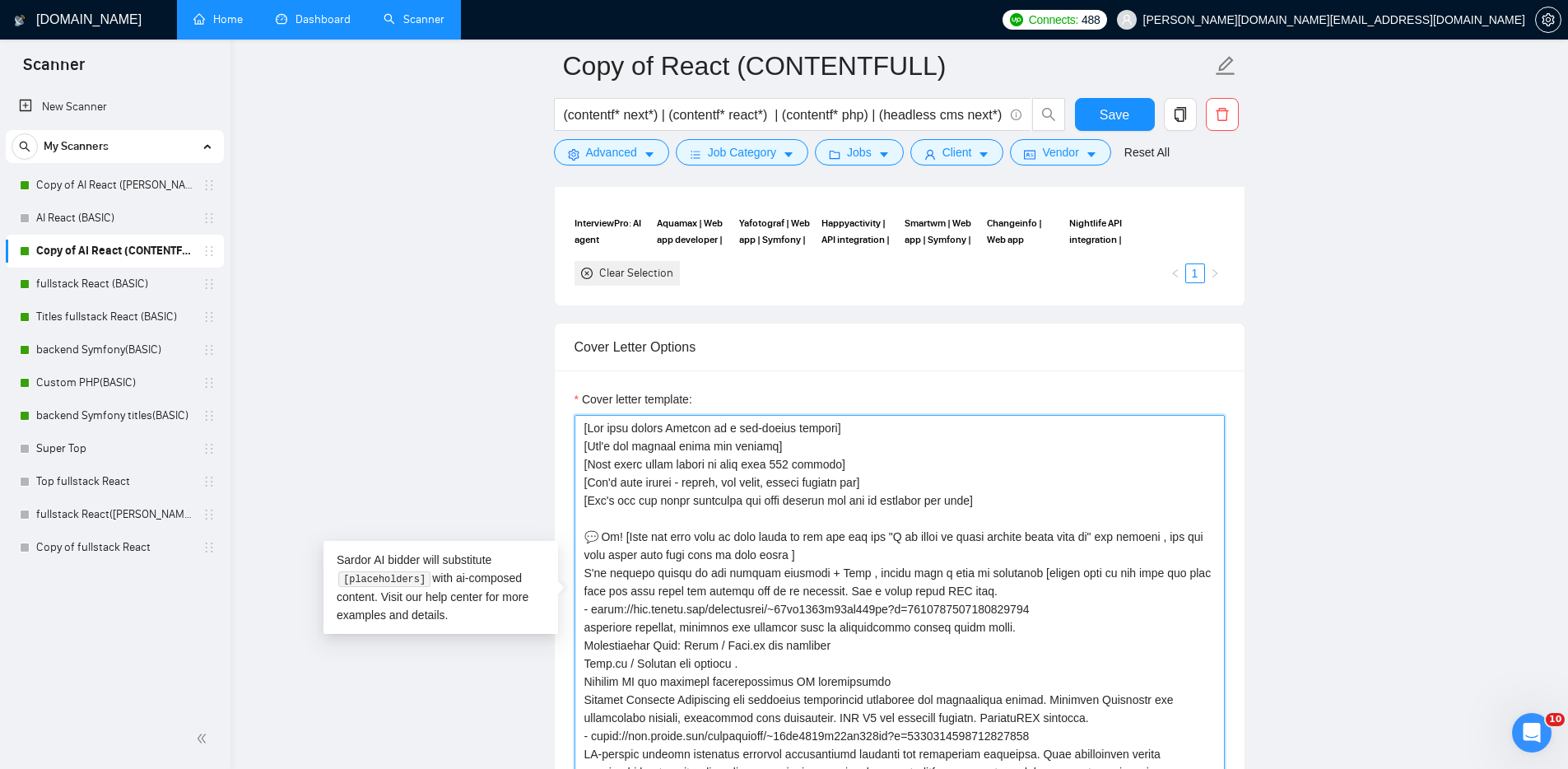
click at [812, 570] on textarea "Cover letter template:" at bounding box center [899, 600] width 650 height 371
drag, startPoint x: 799, startPoint y: 570, endPoint x: 604, endPoint y: 572, distance: 195.0
click at [604, 572] on textarea "Cover letter template:" at bounding box center [899, 600] width 650 height 371
paste textarea "Over the past projects, I’ve used it as a headless CMS to build scalable, flexi…"
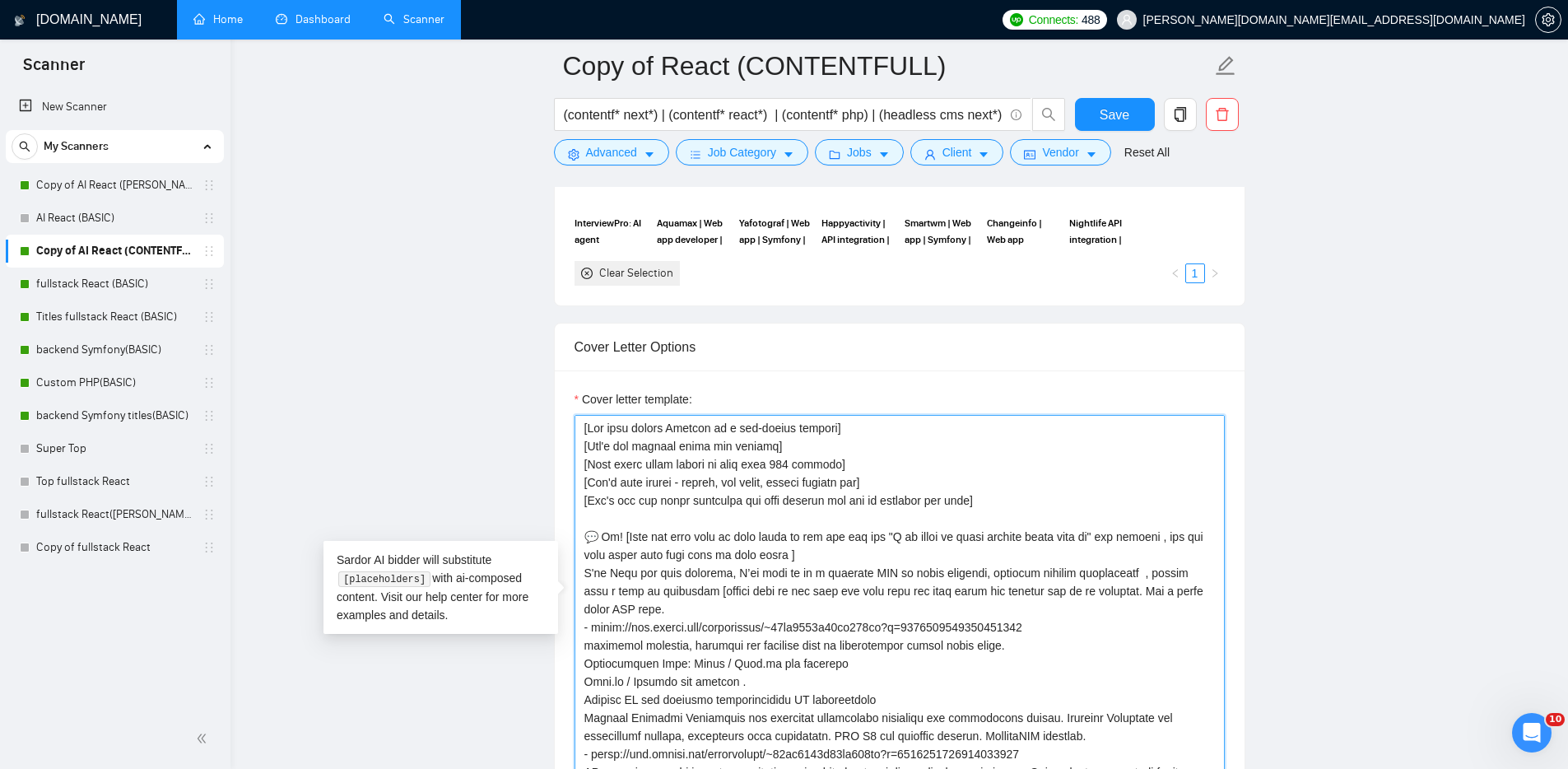
click at [613, 570] on textarea "Cover letter template:" at bounding box center [899, 600] width 650 height 371
click at [777, 570] on textarea "Cover letter template:" at bounding box center [899, 600] width 650 height 371
paste textarea "Contentful"
click at [1125, 630] on textarea "Cover letter template:" at bounding box center [899, 600] width 650 height 371
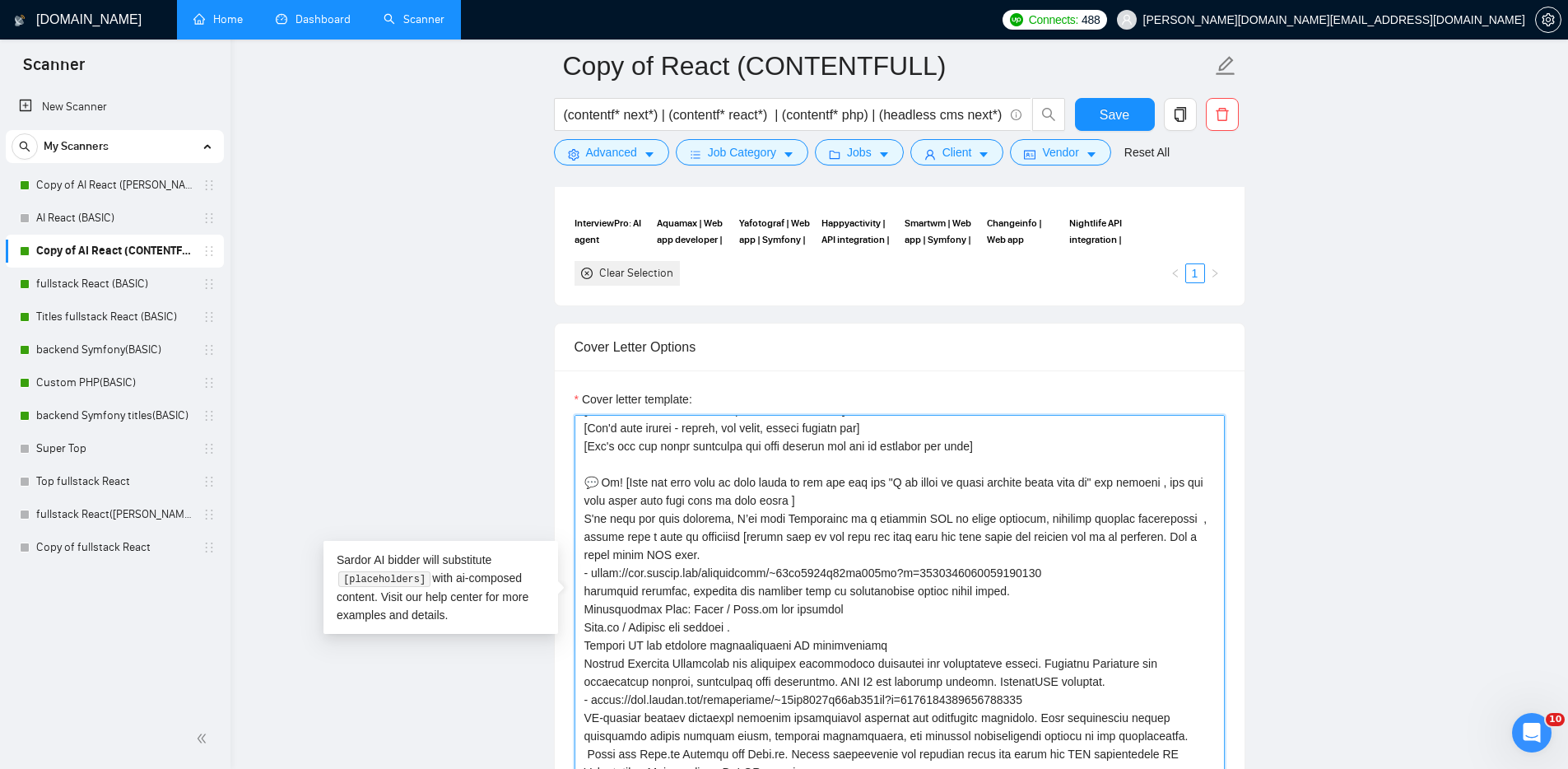
scroll to position [56, 0]
click at [831, 637] on textarea "Cover letter template:" at bounding box center [899, 600] width 650 height 371
click at [899, 611] on textarea "Cover letter template:" at bounding box center [899, 600] width 650 height 371
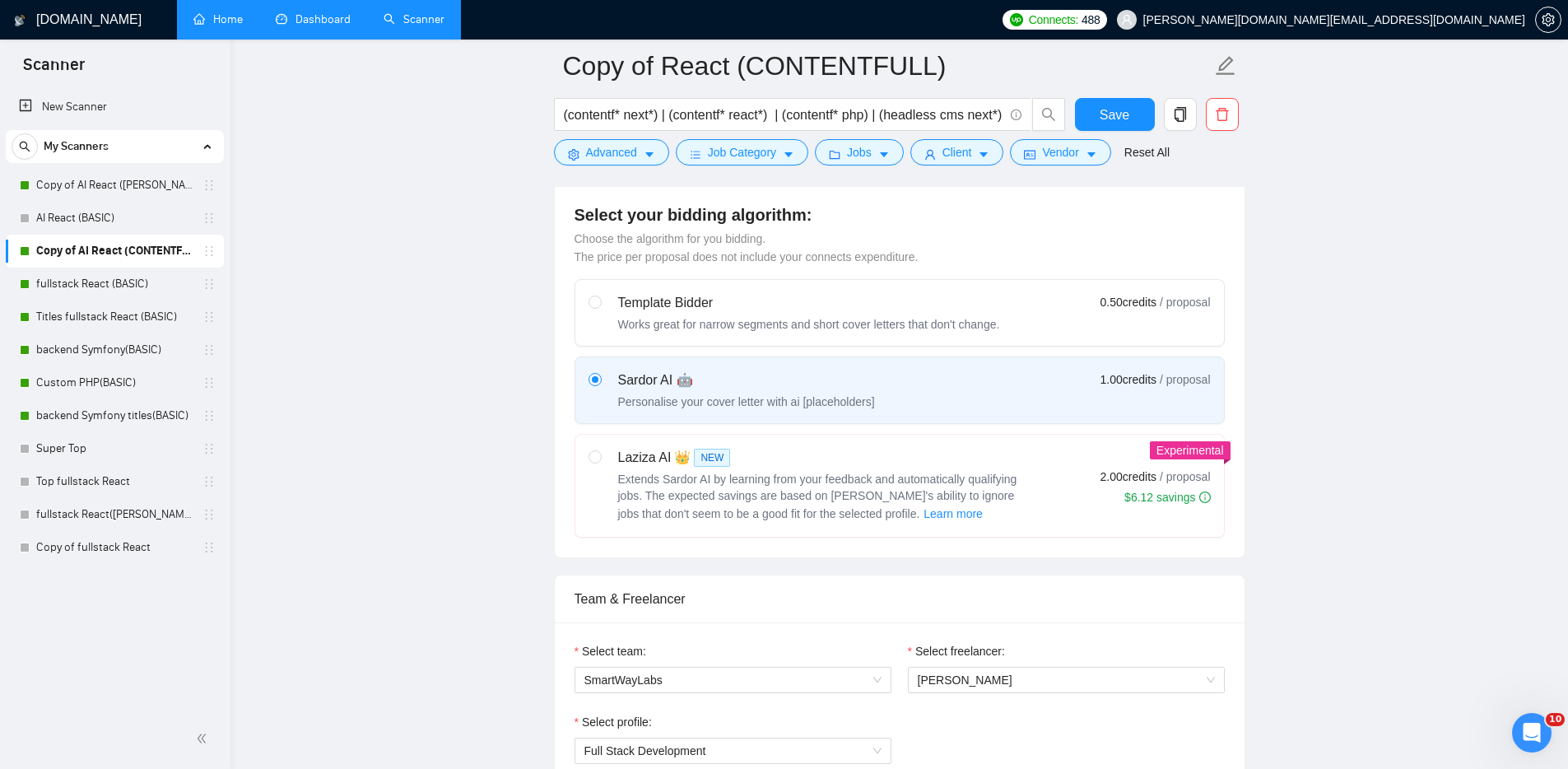
scroll to position [287, 0]
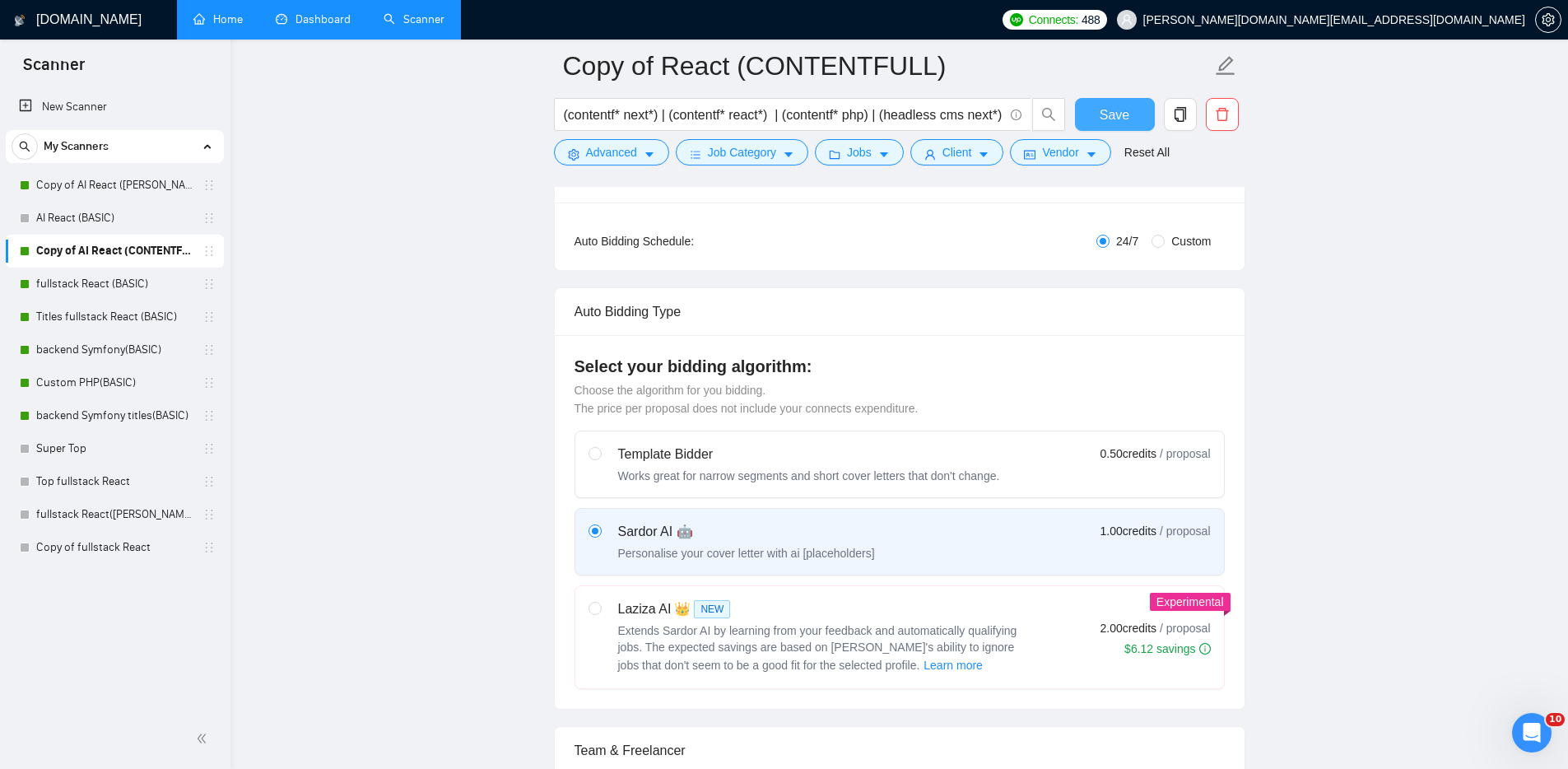
type textarea "[Use only simple English as a non-native speaker] [Don't use complex words and …"
drag, startPoint x: 1129, startPoint y: 113, endPoint x: 1133, endPoint y: 136, distance: 23.3
click at [1129, 113] on button "Save" at bounding box center [1114, 114] width 79 height 33
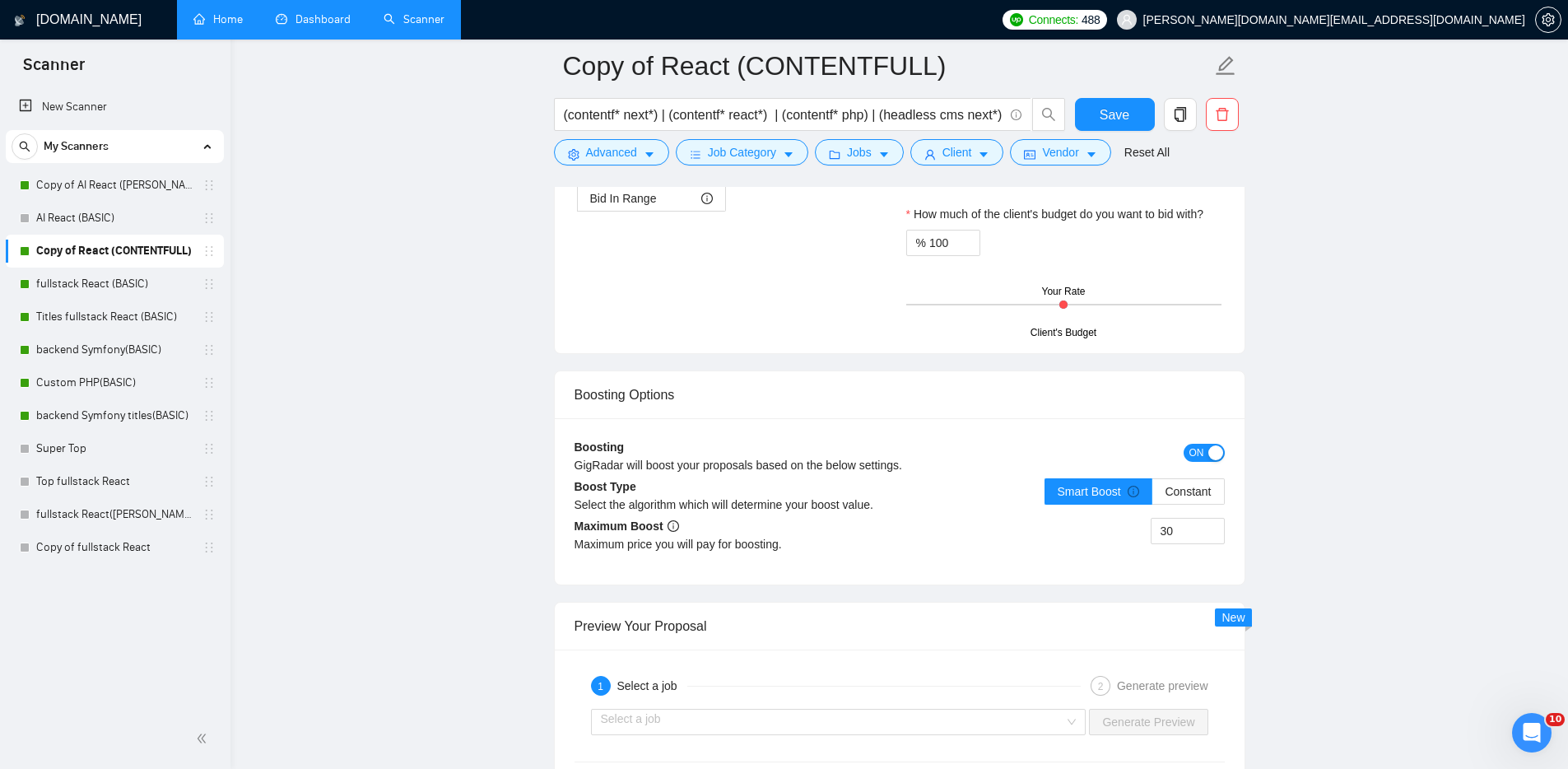
scroll to position [2710, 0]
click at [1008, 704] on div "Select a job Generate Preview" at bounding box center [899, 720] width 653 height 40
click at [987, 712] on input "search" at bounding box center [833, 720] width 464 height 25
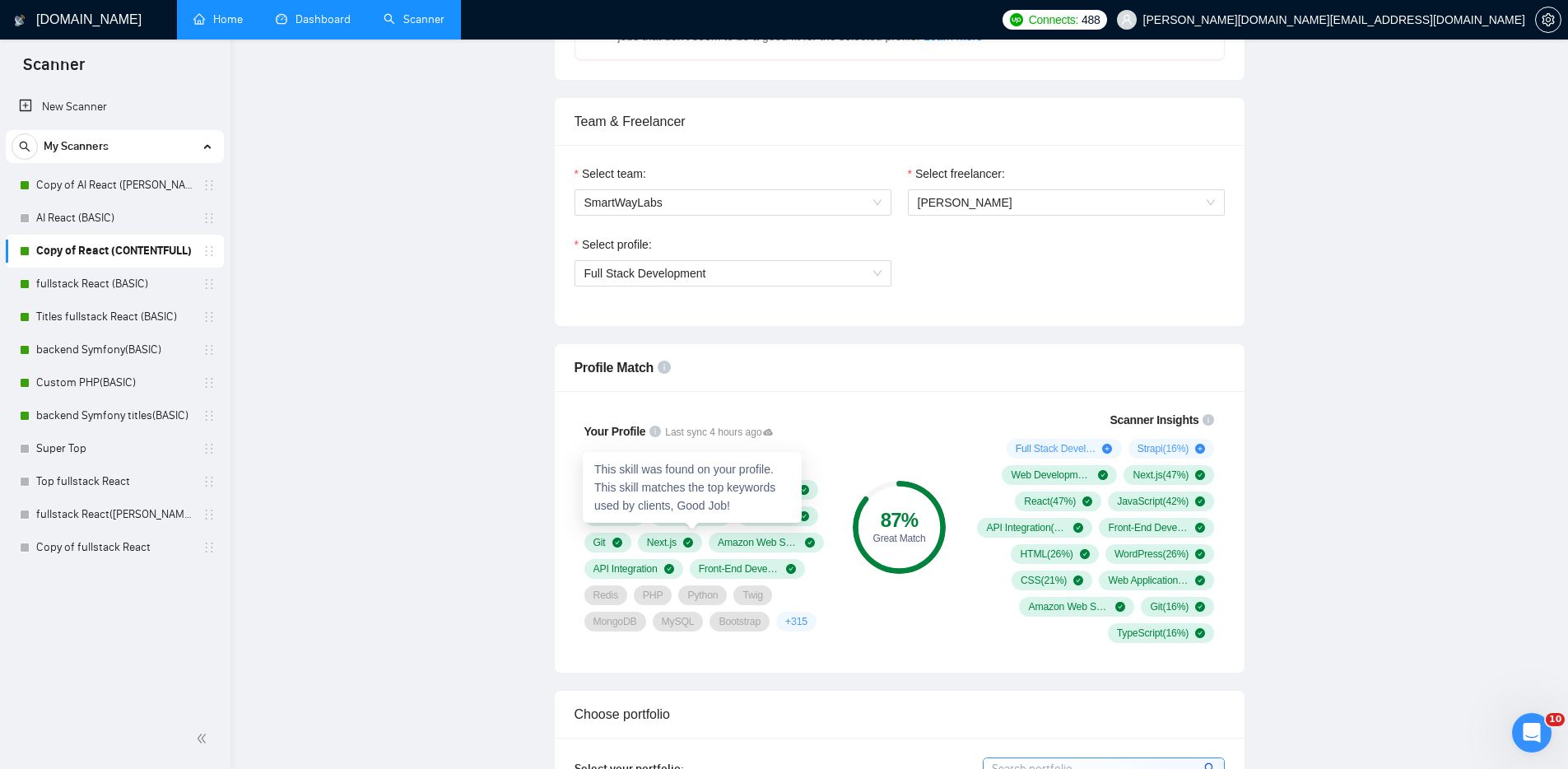
scroll to position [31, 0]
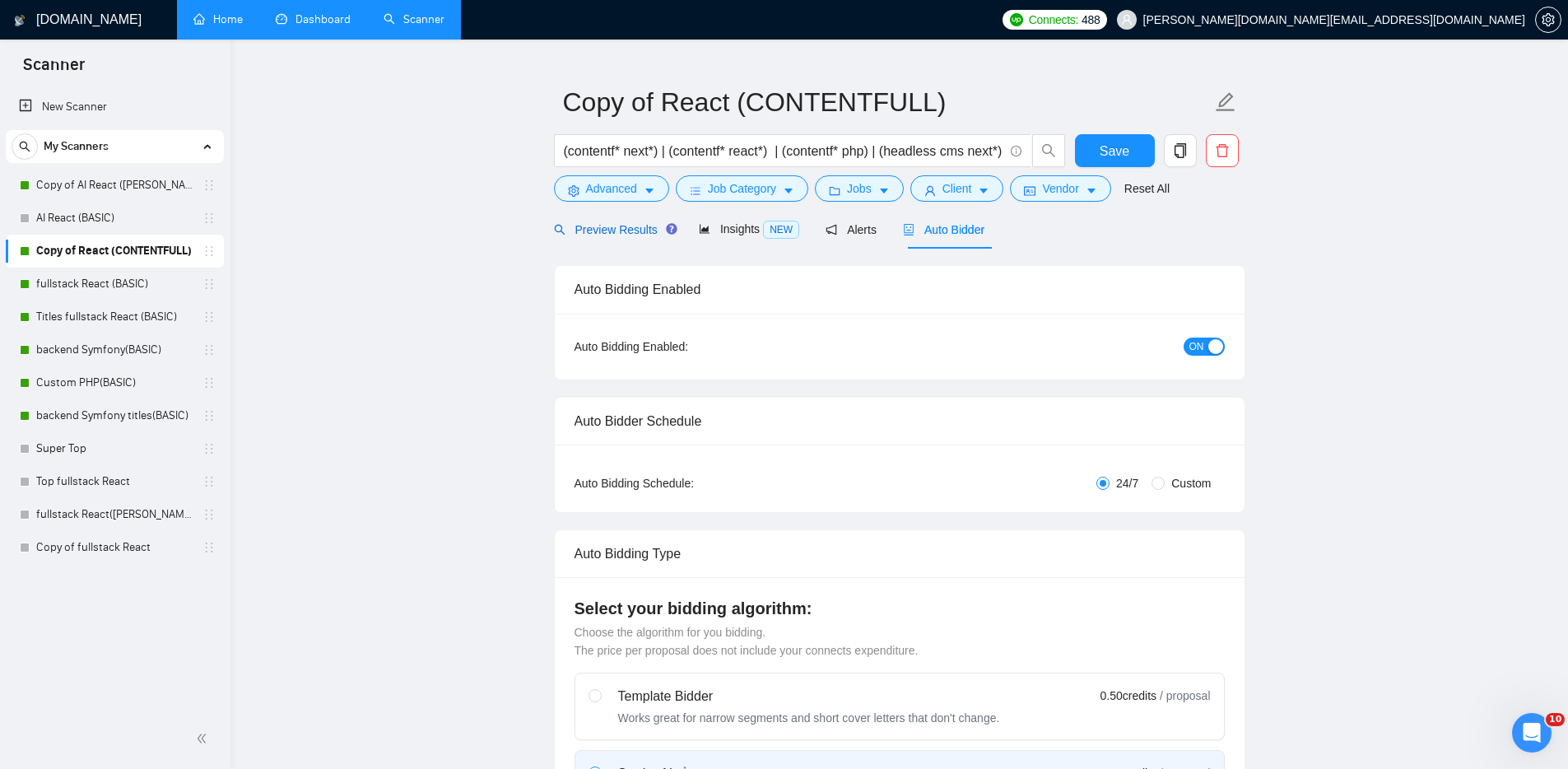
click at [623, 230] on span "Preview Results" at bounding box center [613, 230] width 118 height 13
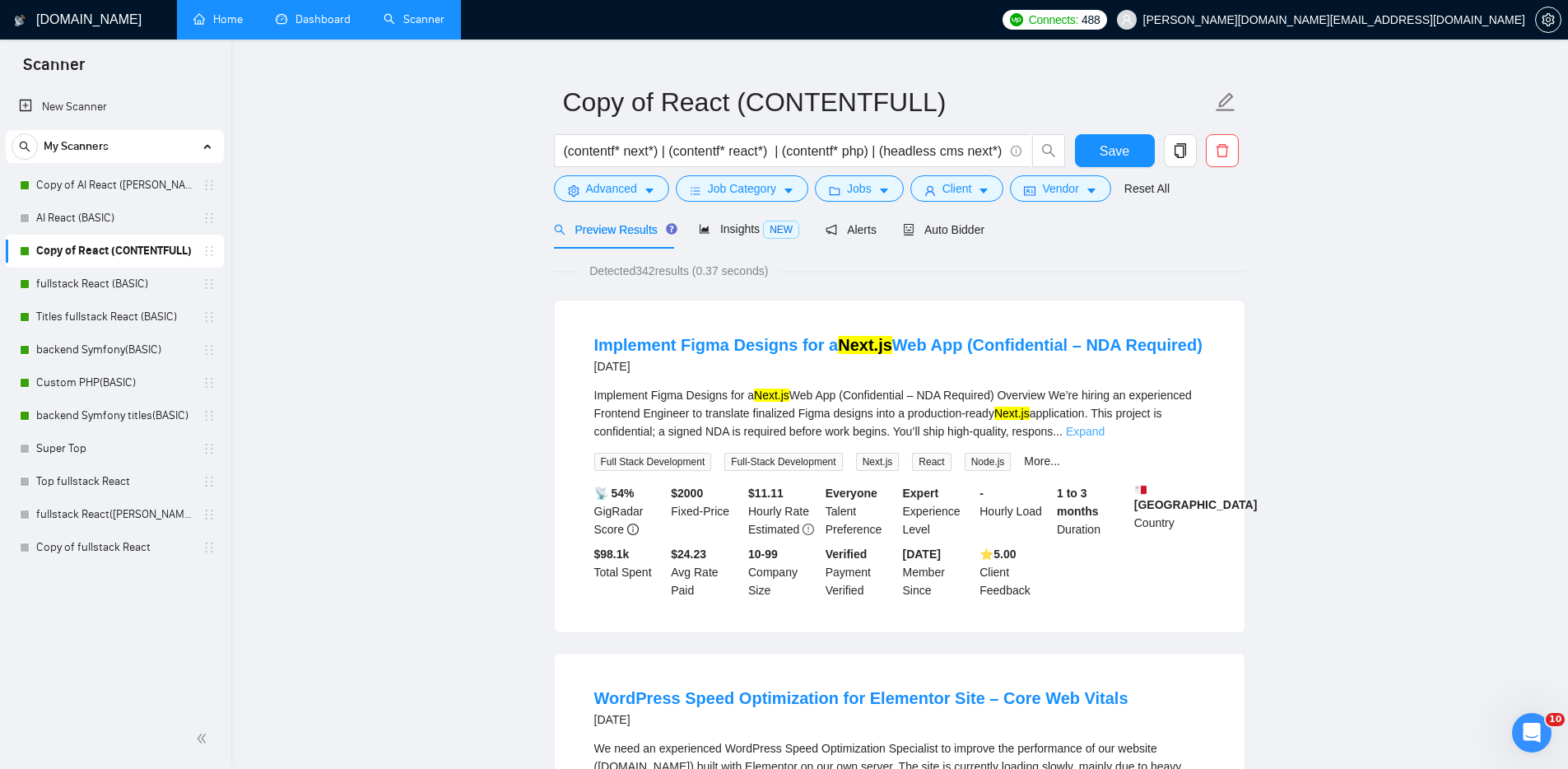
click at [1105, 433] on link "Expand" at bounding box center [1085, 431] width 39 height 13
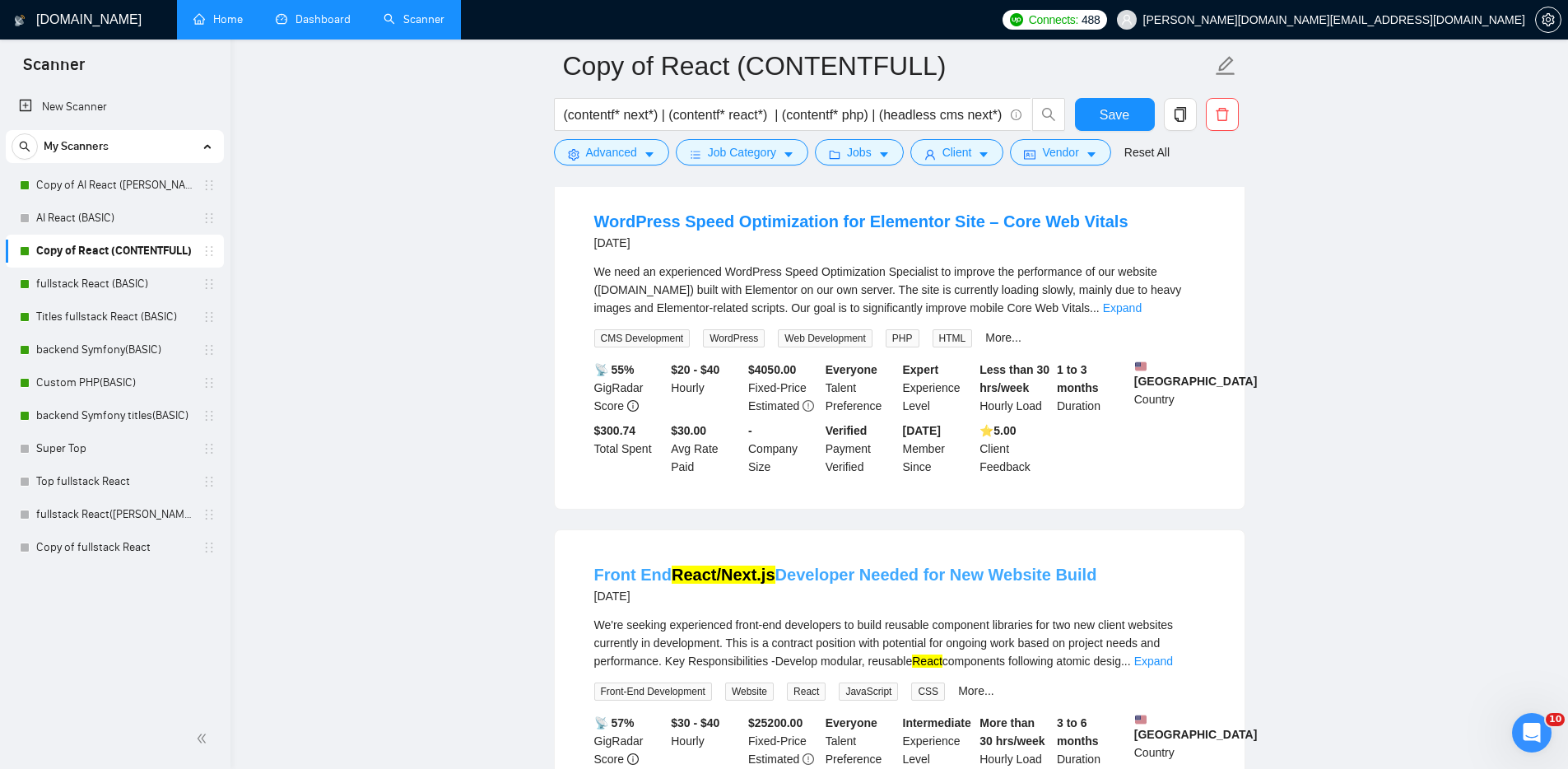
scroll to position [897, 0]
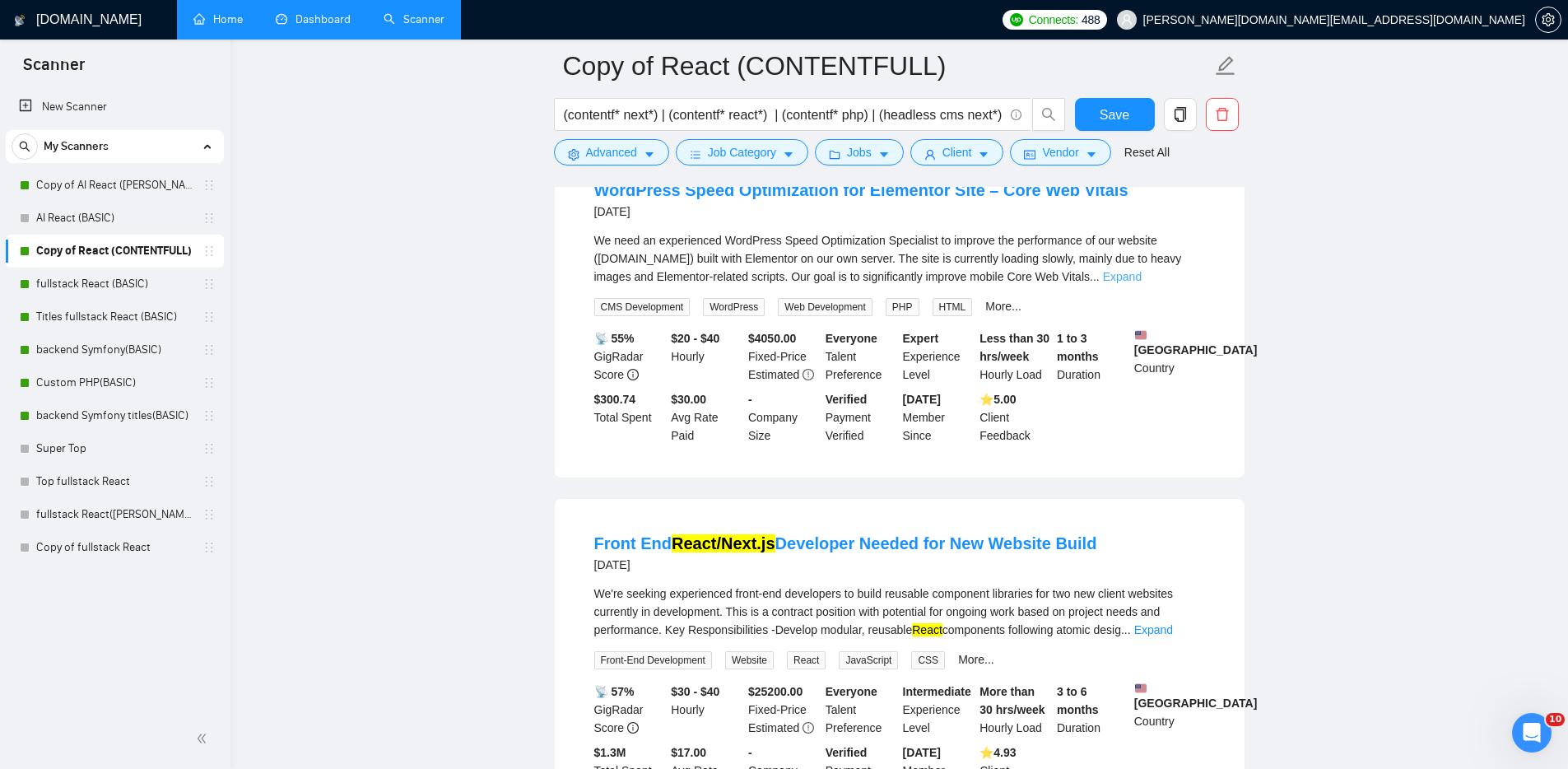
click at [1142, 283] on link "Expand" at bounding box center [1122, 276] width 39 height 13
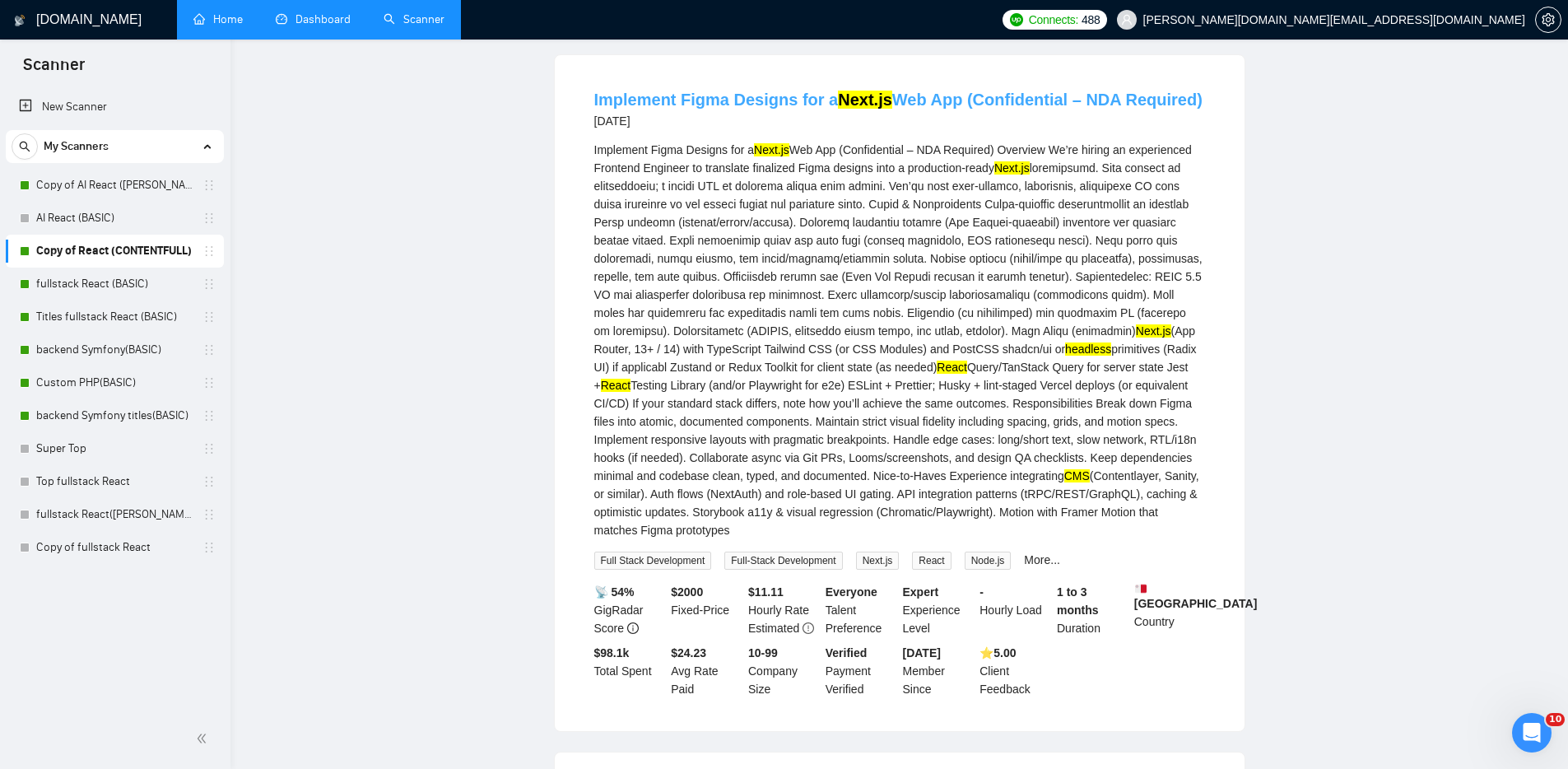
scroll to position [0, 0]
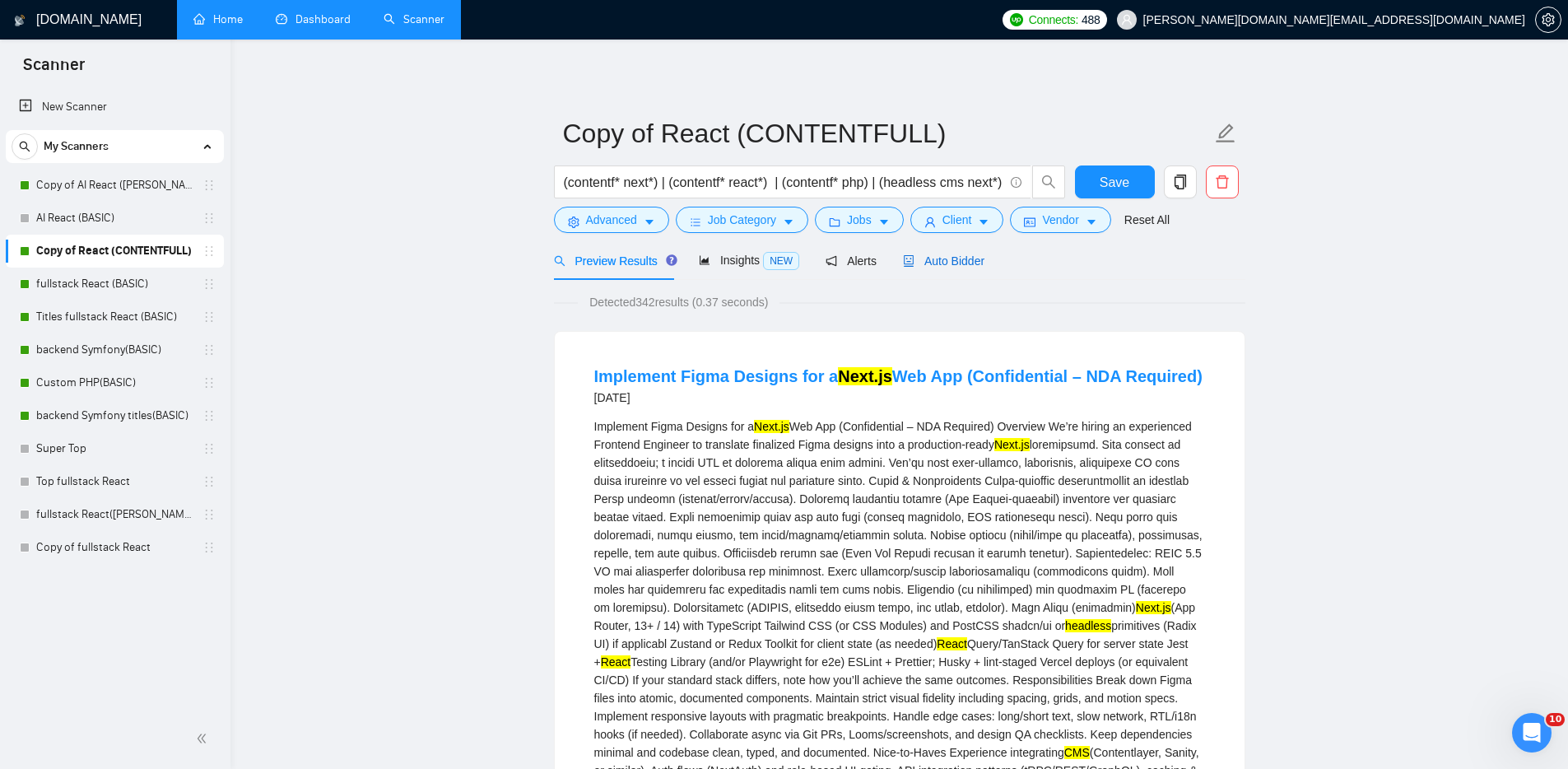
click at [967, 265] on span "Auto Bidder" at bounding box center [943, 260] width 81 height 13
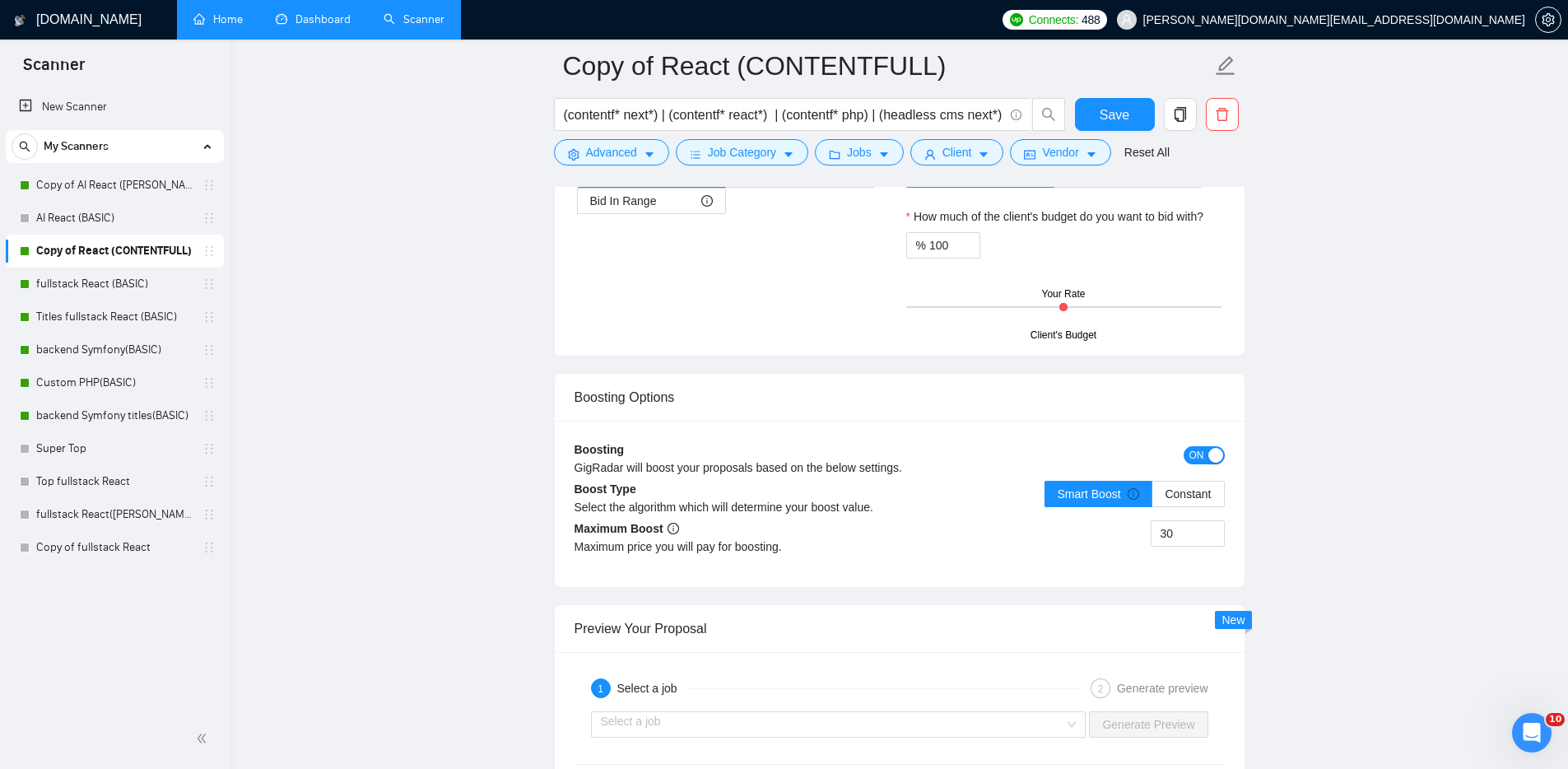
scroll to position [2752, 0]
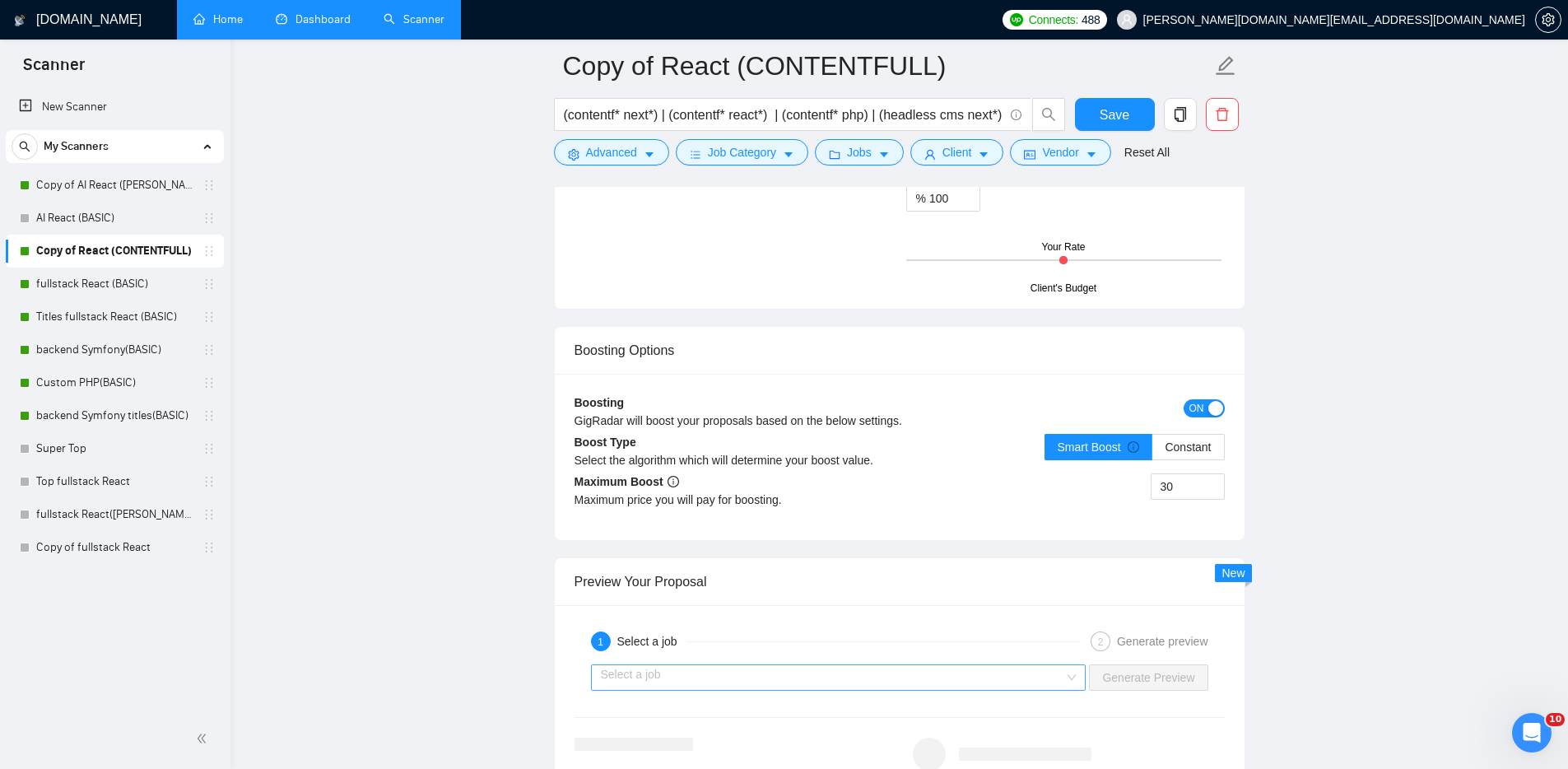
click at [1067, 673] on div "Select a job" at bounding box center [838, 678] width 495 height 26
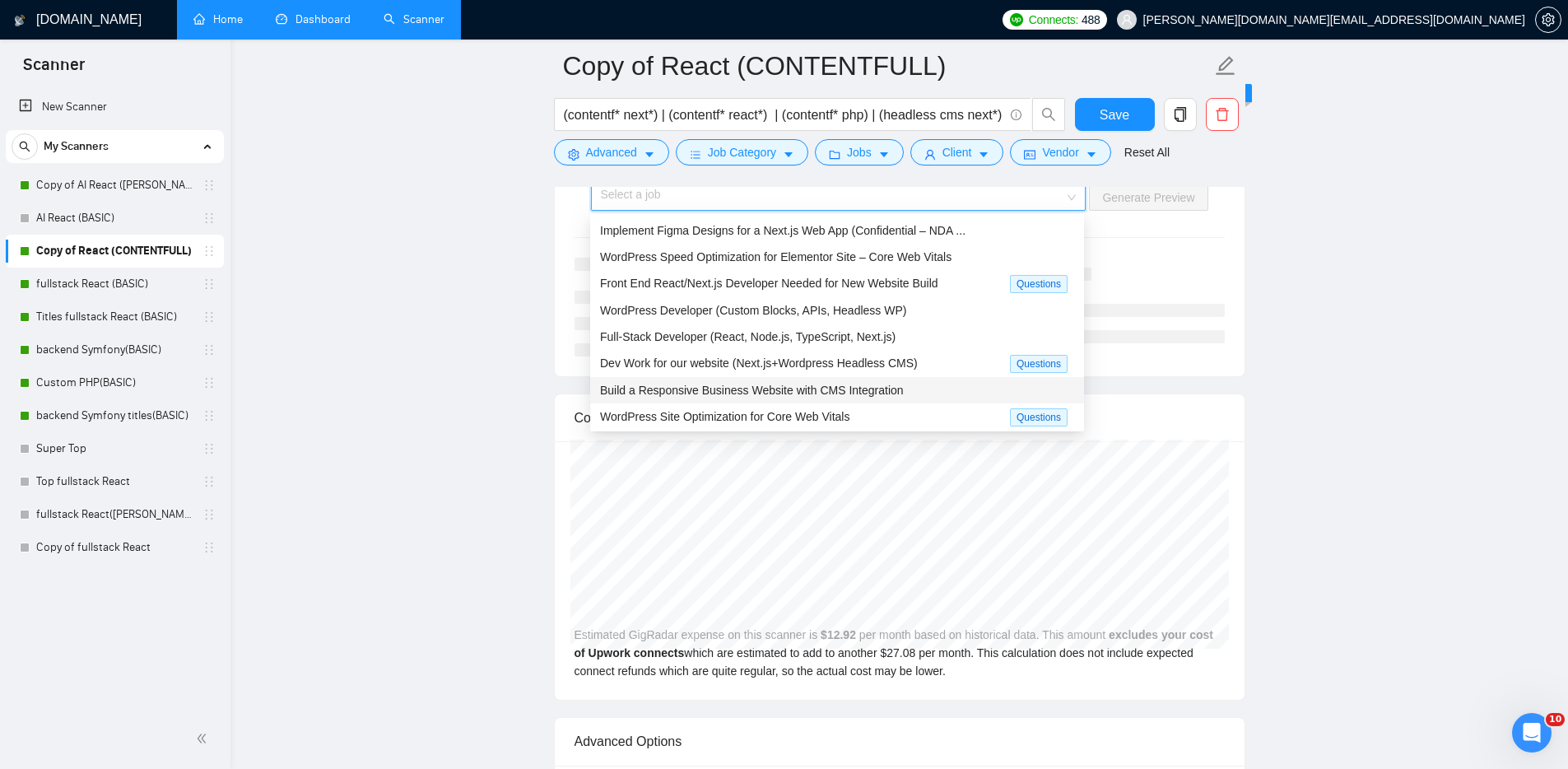
scroll to position [3171, 0]
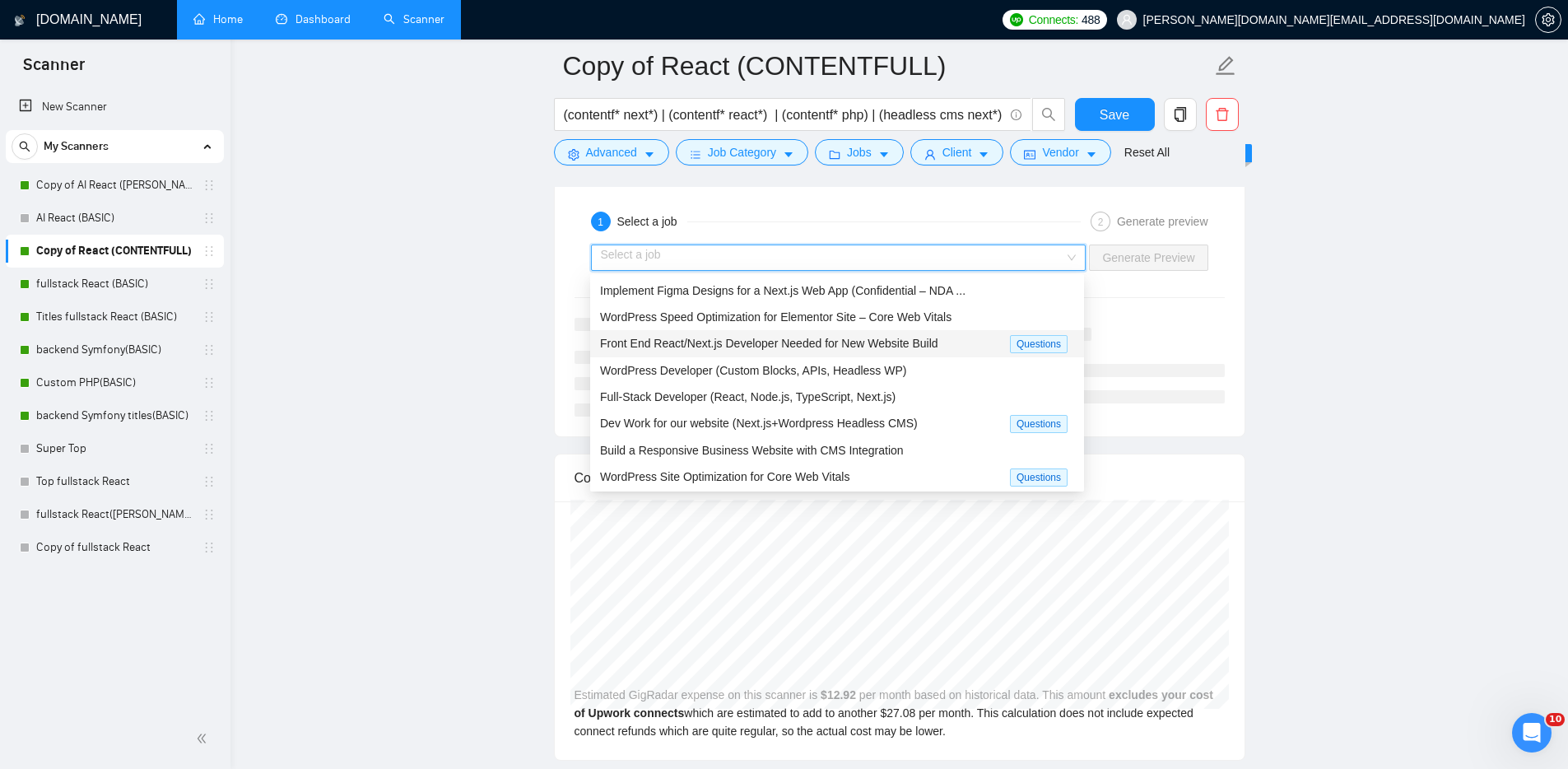
click at [890, 344] on span "Front End React/Next.js Developer Needed for New Website Build" at bounding box center [769, 343] width 338 height 13
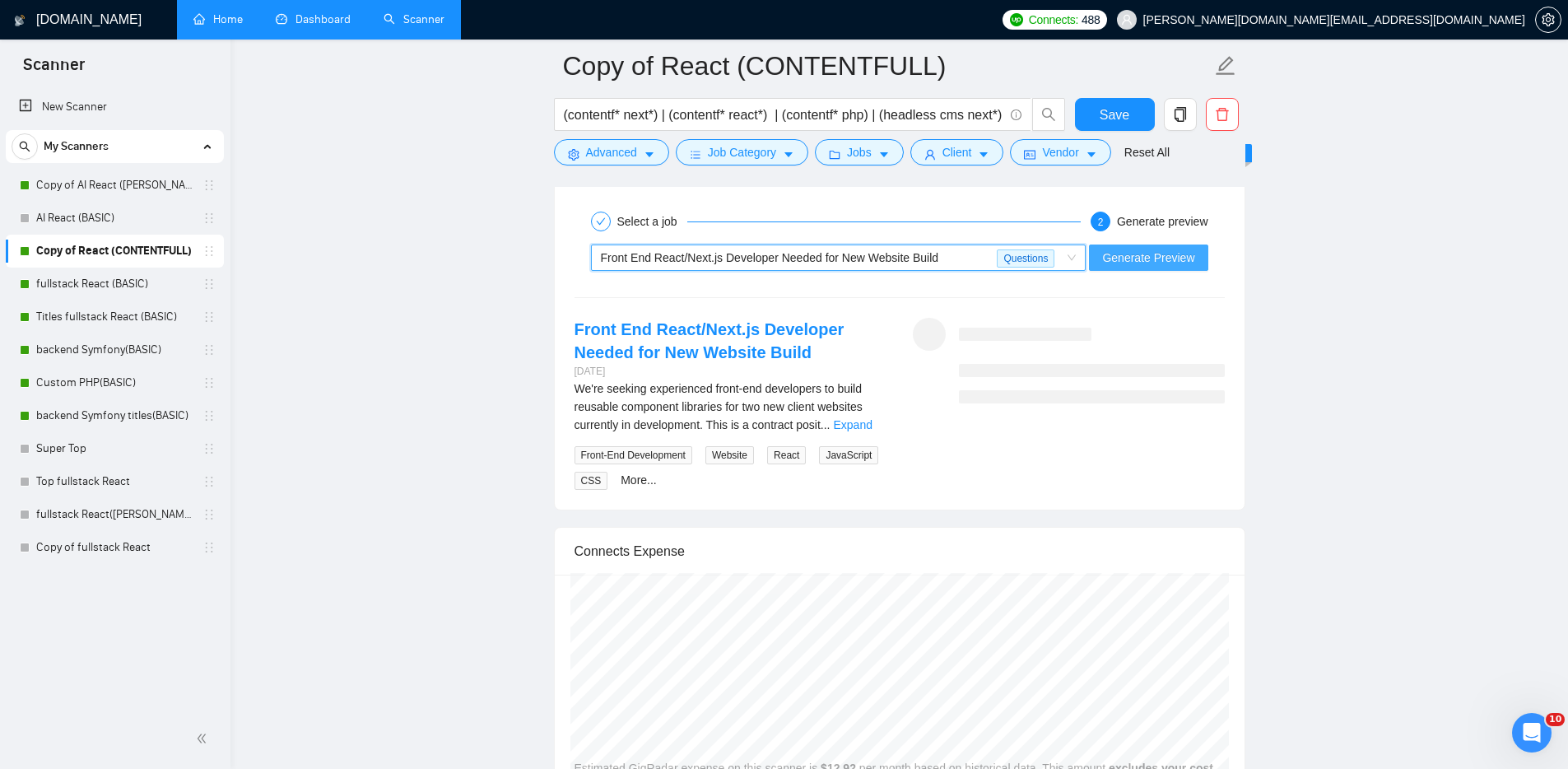
click at [1180, 260] on span "Generate Preview" at bounding box center [1148, 258] width 92 height 19
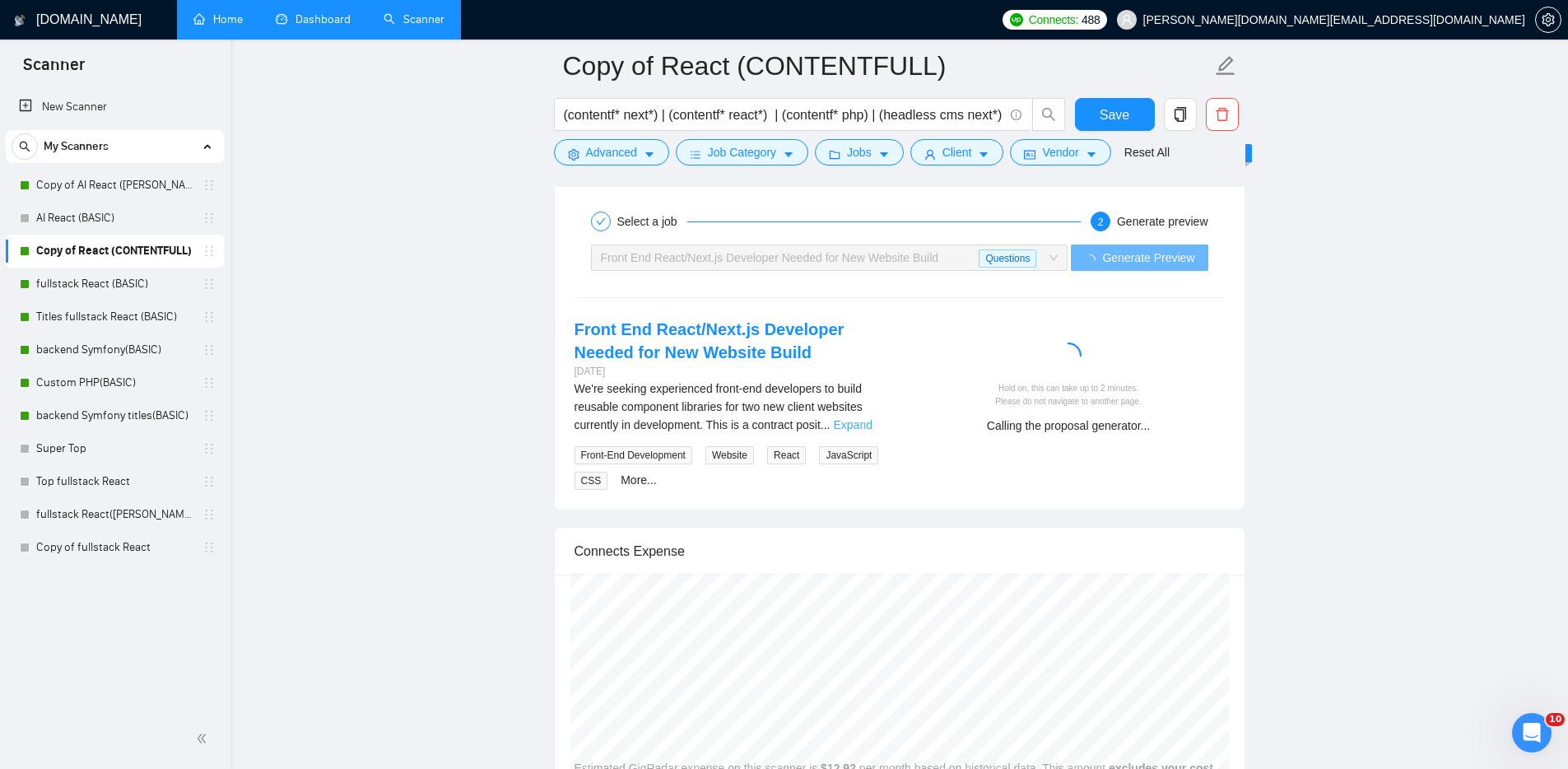
click at [869, 427] on link "Expand" at bounding box center [853, 425] width 39 height 13
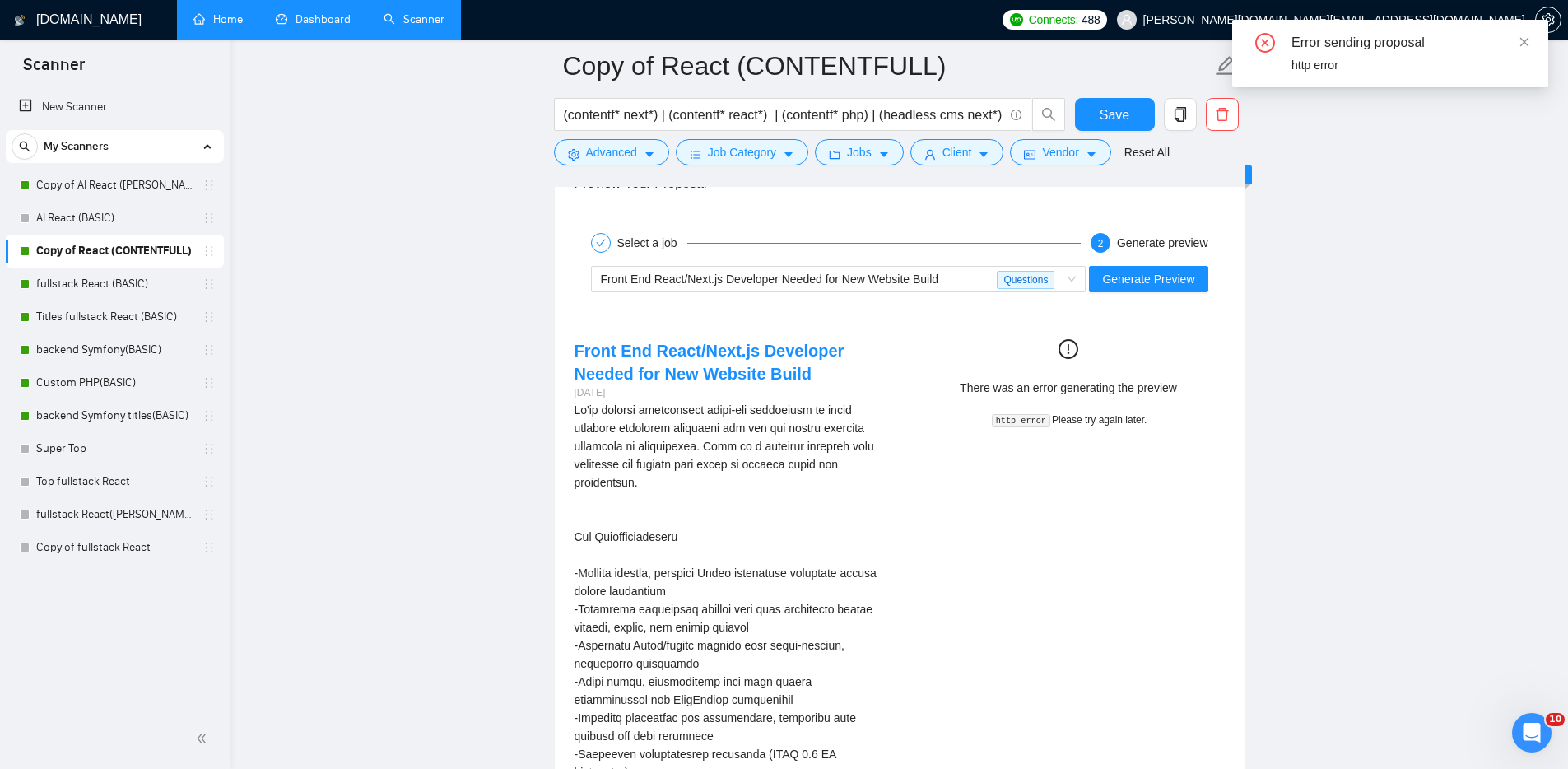
scroll to position [2884, 0]
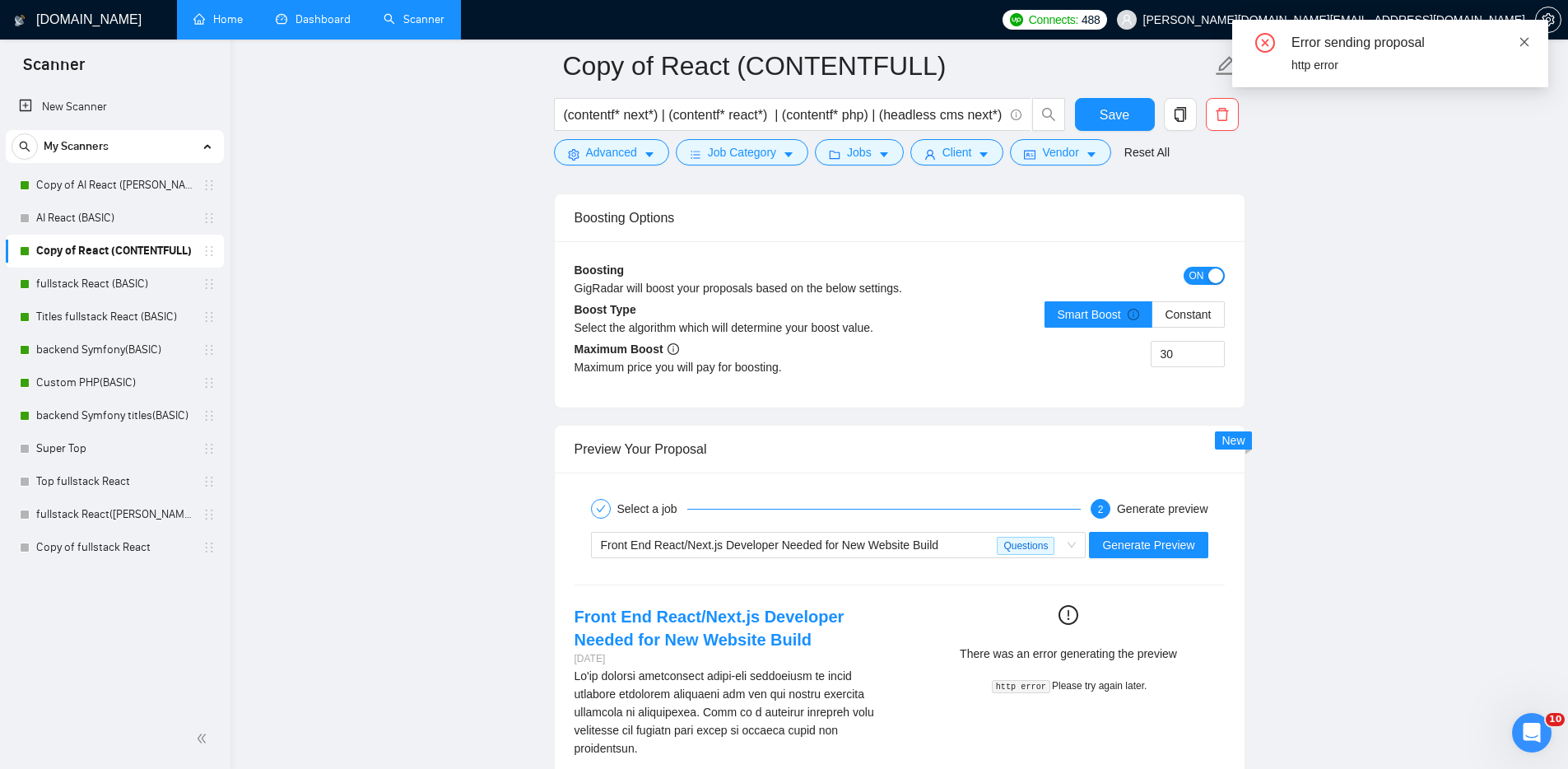
click at [1522, 42] on icon "close" at bounding box center [1524, 41] width 11 height 11
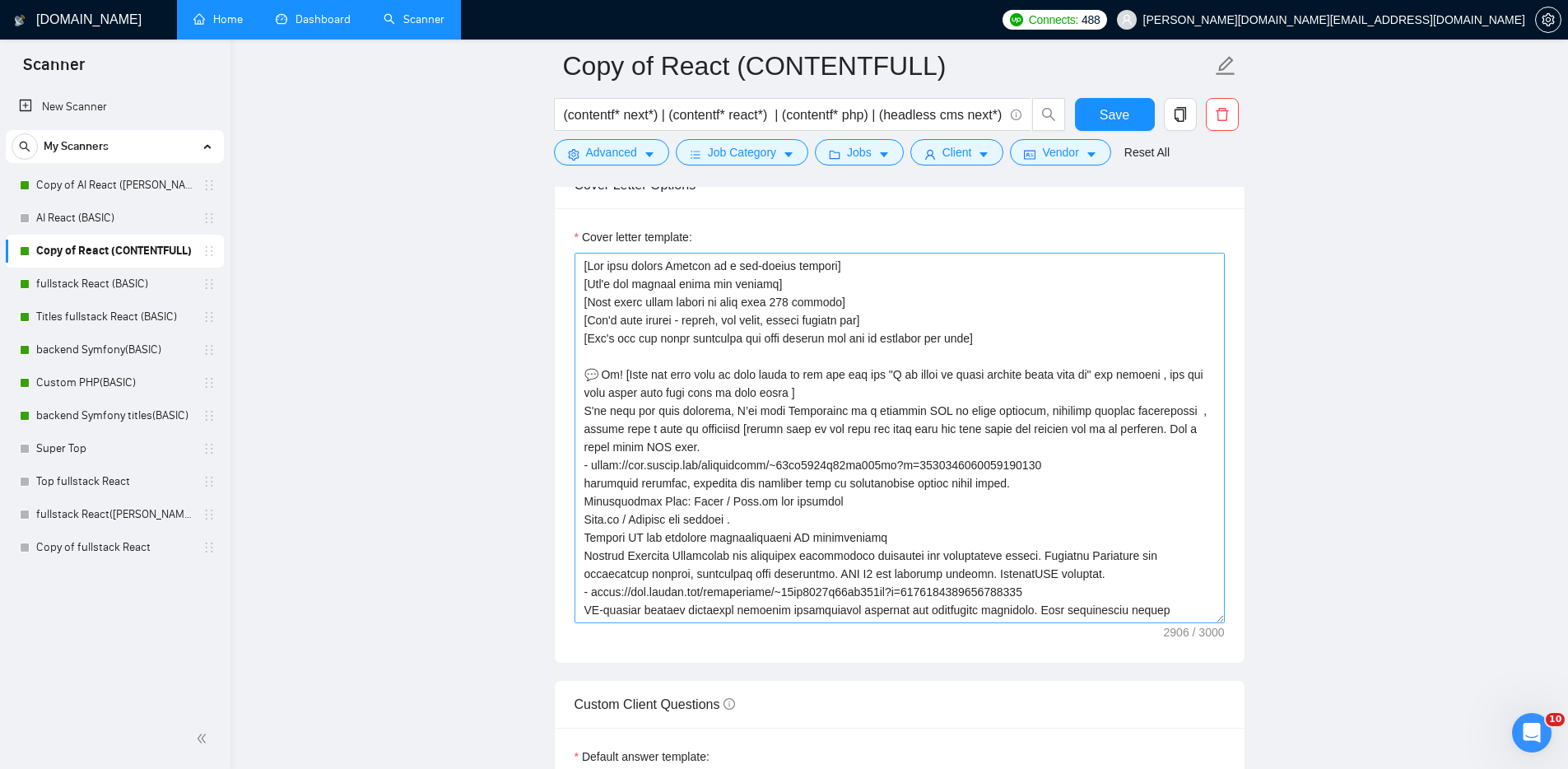
scroll to position [1695, 0]
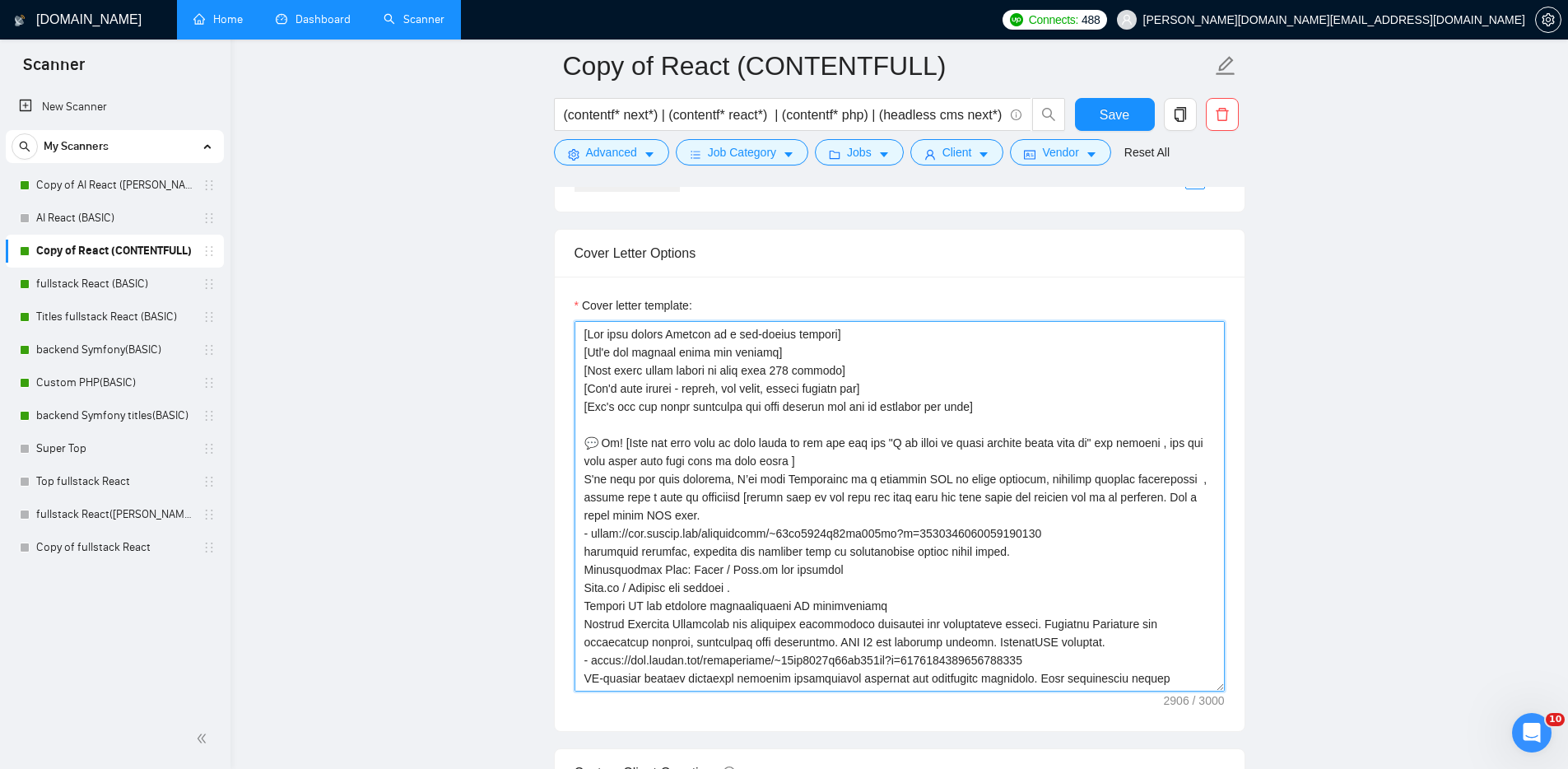
click at [778, 479] on textarea "Cover letter template:" at bounding box center [899, 507] width 650 height 371
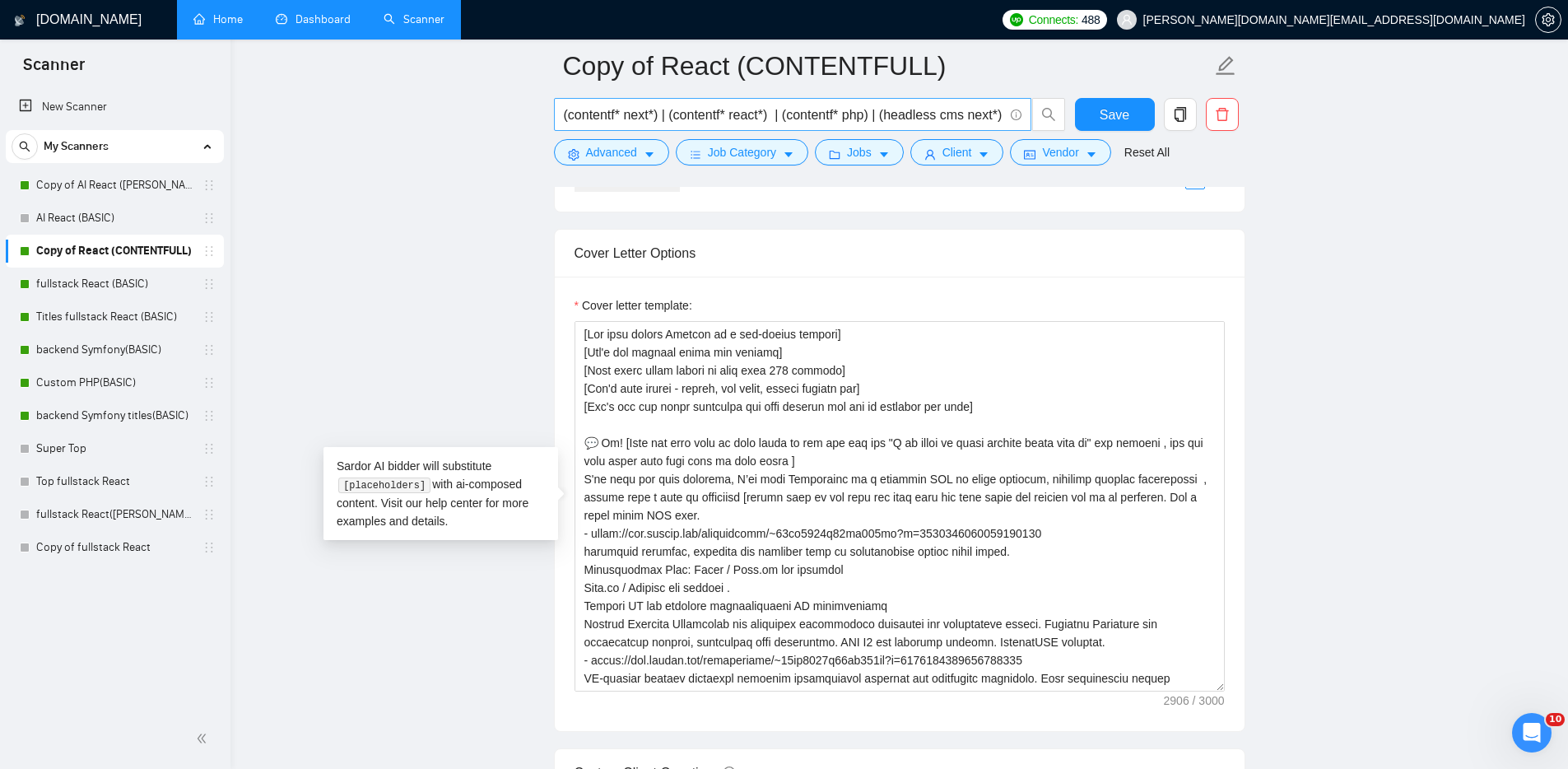
click at [874, 110] on input "(contentf* next*) | (contentf* react*) | (contentf* php) | (headless cms next*)" at bounding box center [784, 114] width 439 height 20
click at [895, 112] on input "(contentf* next*) | (contentf* react*) | (contentf* php) | (headless cms next*)" at bounding box center [784, 114] width 439 height 20
drag, startPoint x: 895, startPoint y: 112, endPoint x: 1025, endPoint y: 114, distance: 130.0
click at [1025, 114] on span "(contentf* next*) | (contentf* react*) | (contentf* php) | (headless cms next*)" at bounding box center [792, 114] width 477 height 33
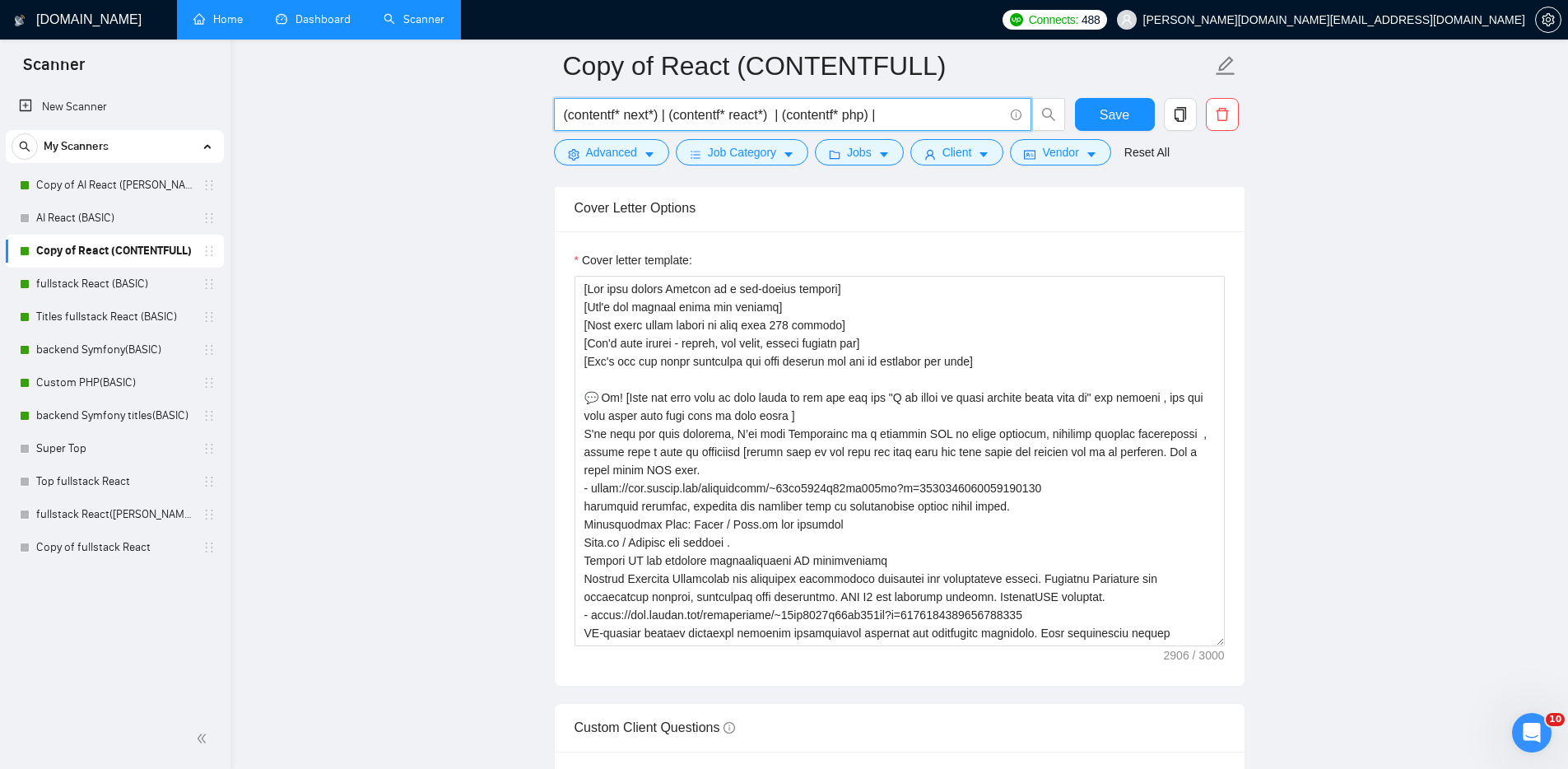
scroll to position [0, 0]
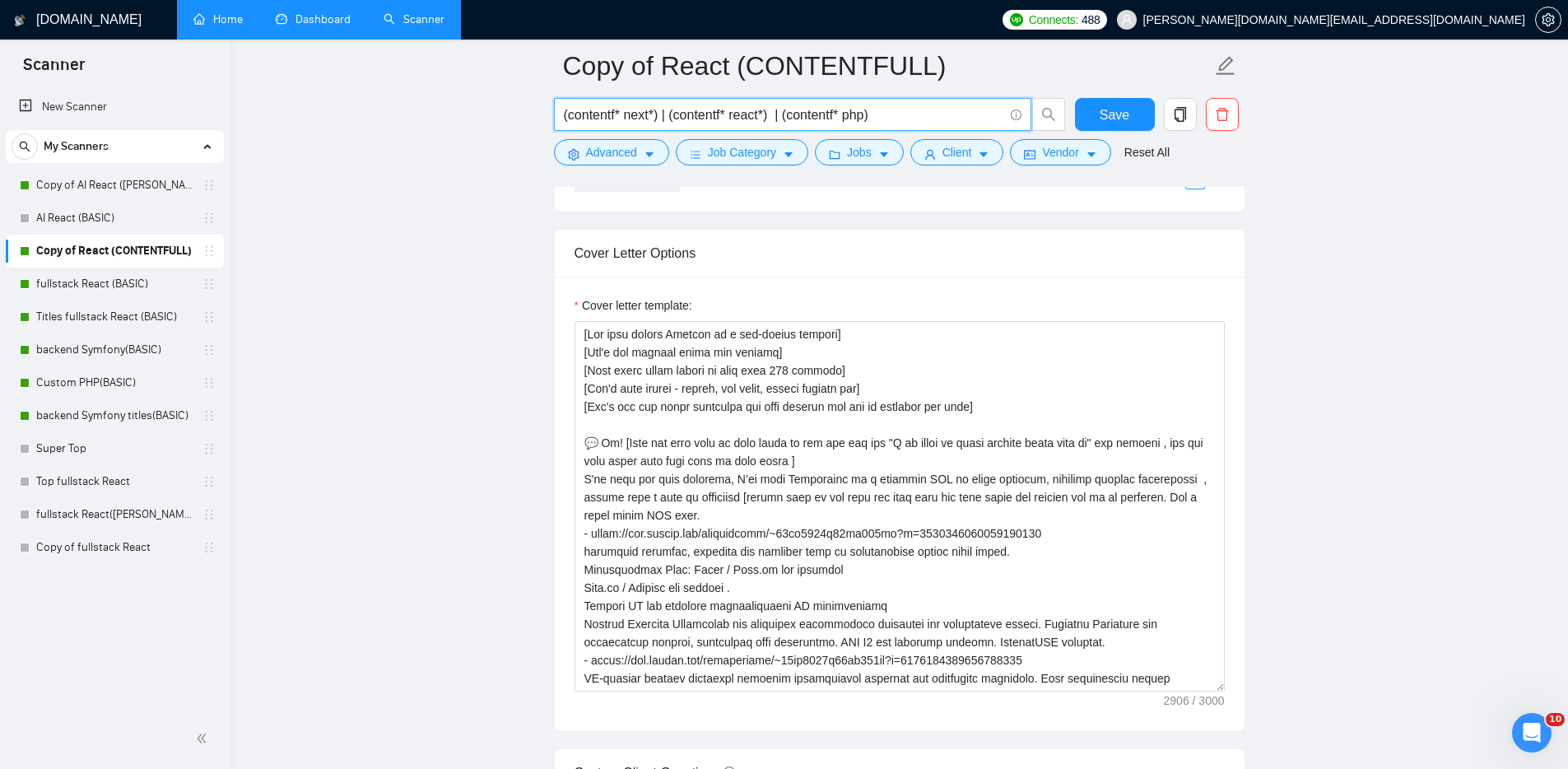
type input "(contentf* next*) | (contentf* react*) | (contentf* php)"
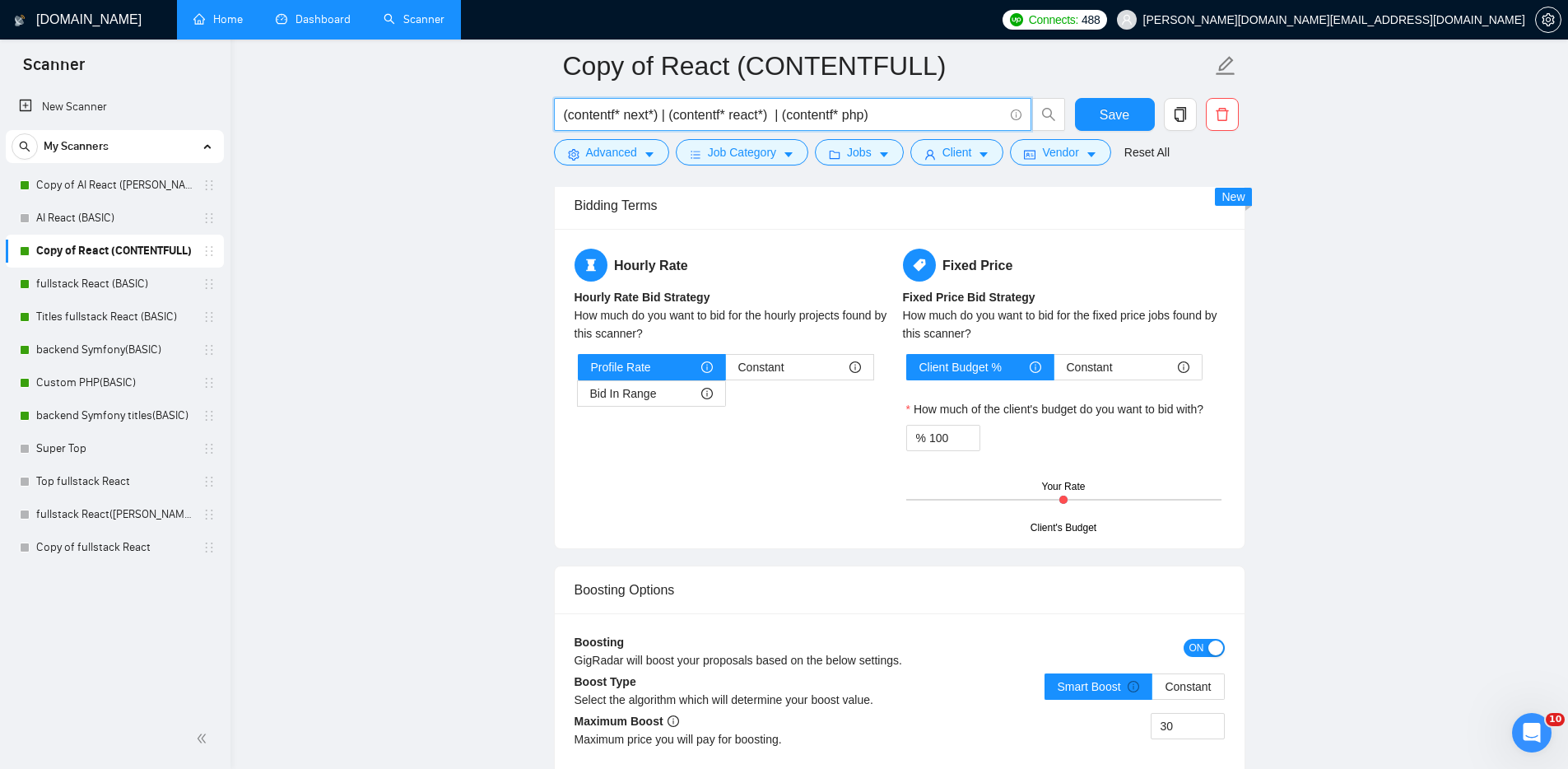
scroll to position [2775, 0]
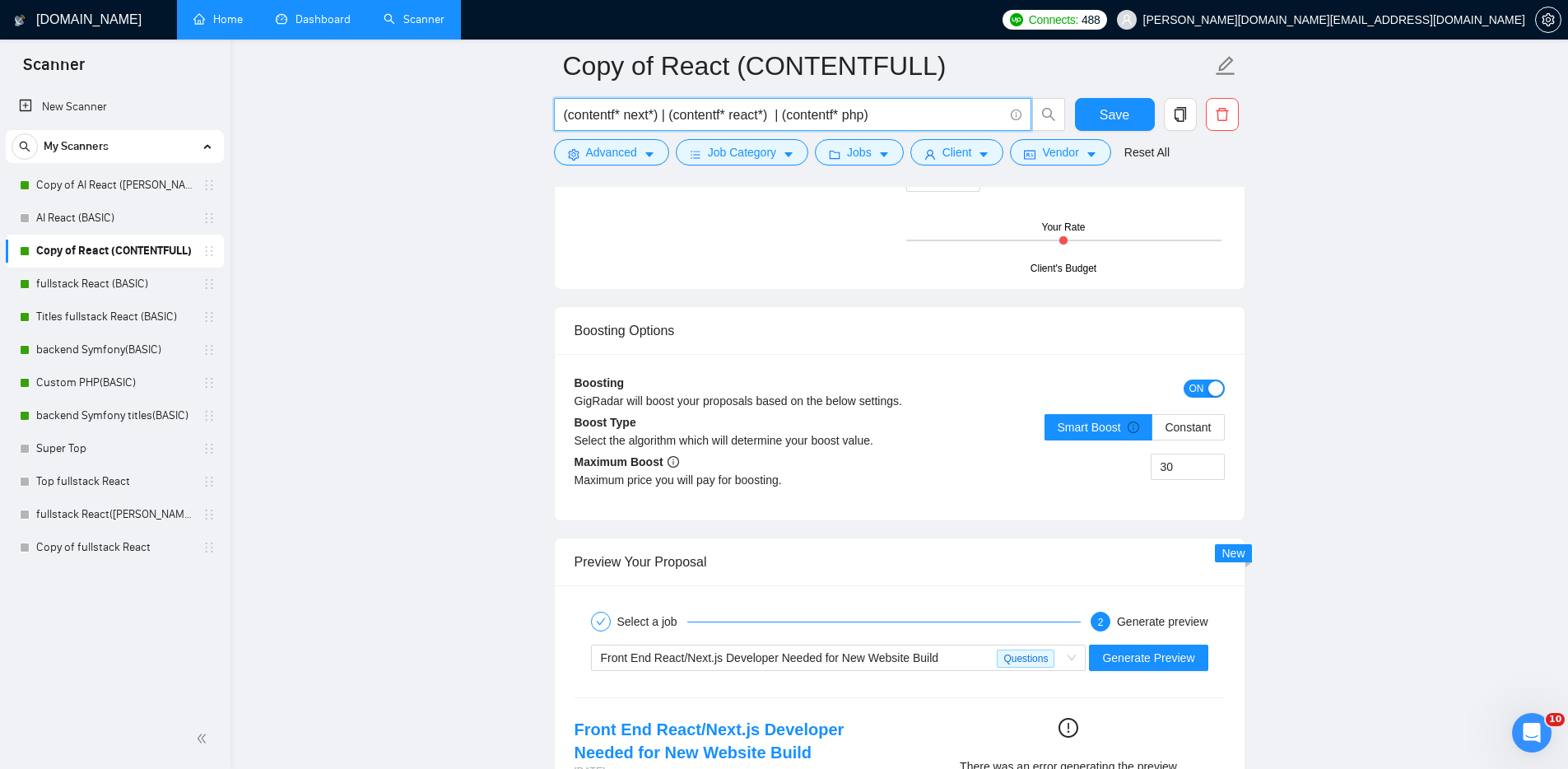
type input "(contentf* next*) | (contentf* react*) | (contentf* php)"
drag, startPoint x: 929, startPoint y: 695, endPoint x: 965, endPoint y: 672, distance: 42.7
click at [951, 657] on div "Front End React/Next.js Developer Needed for New Website Build" at bounding box center [799, 658] width 397 height 25
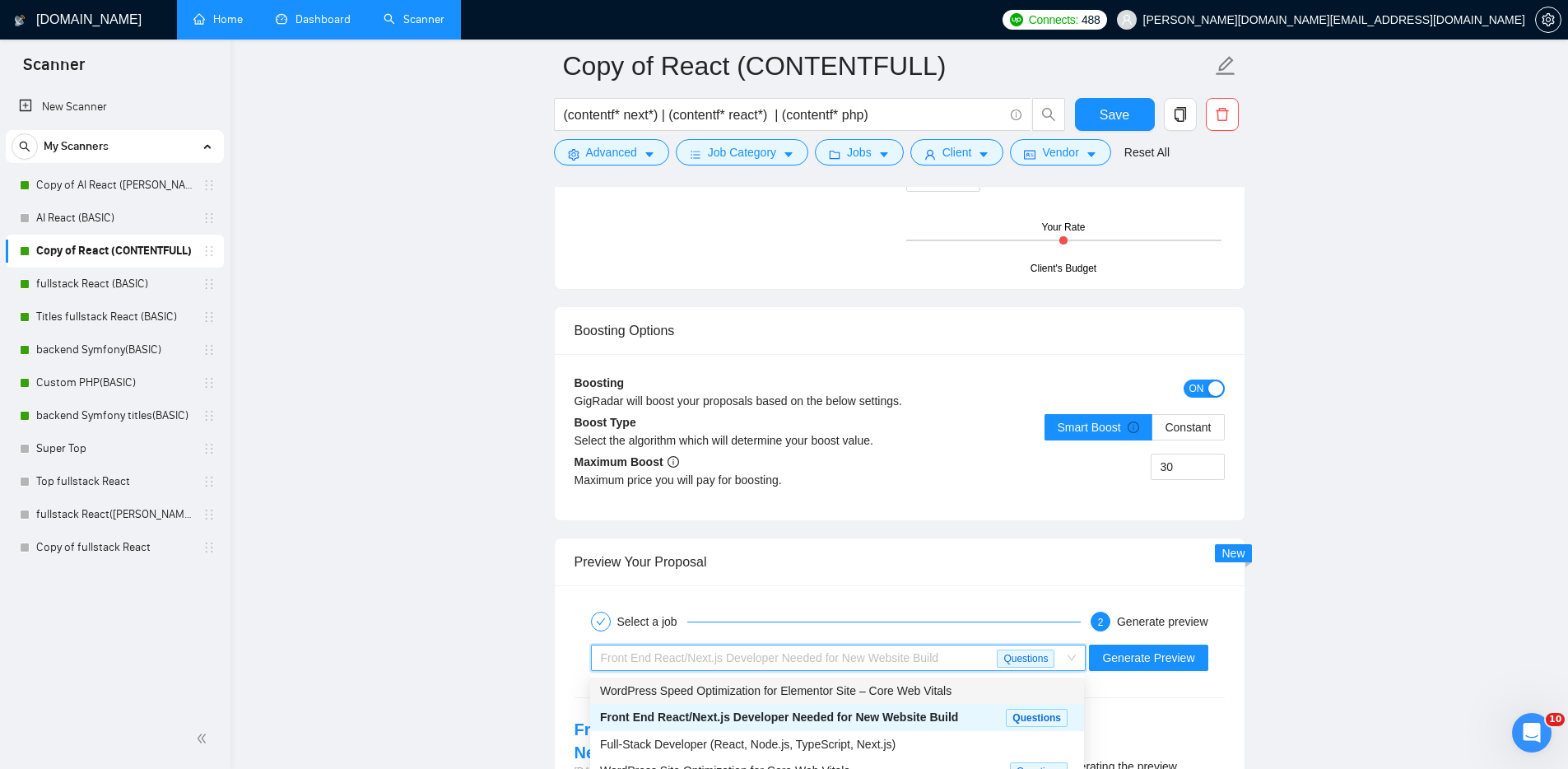
click at [852, 685] on span "WordPress Speed Optimization for Elementor Site – Core Web Vitals" at bounding box center [776, 690] width 351 height 13
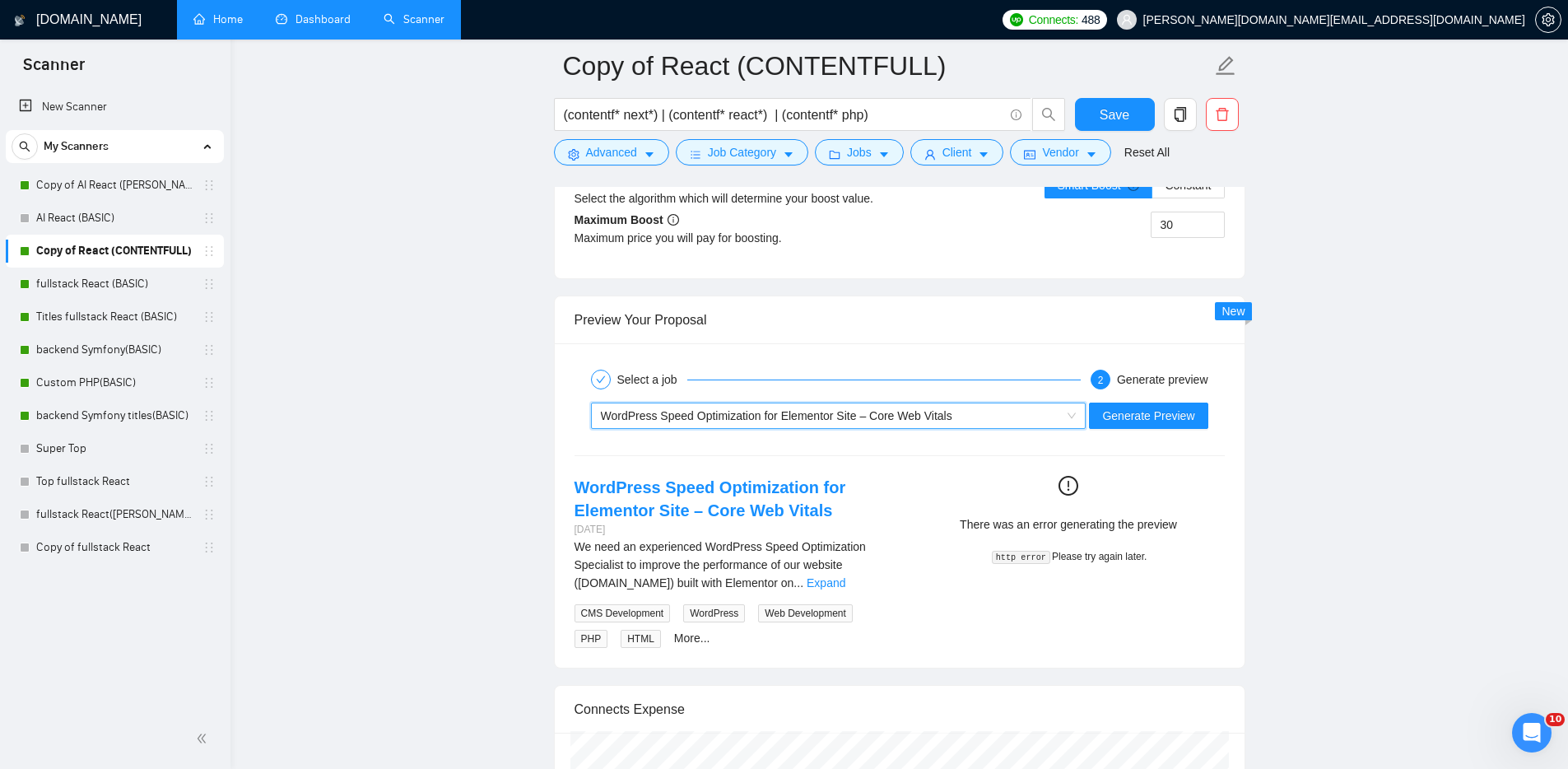
scroll to position [3020, 0]
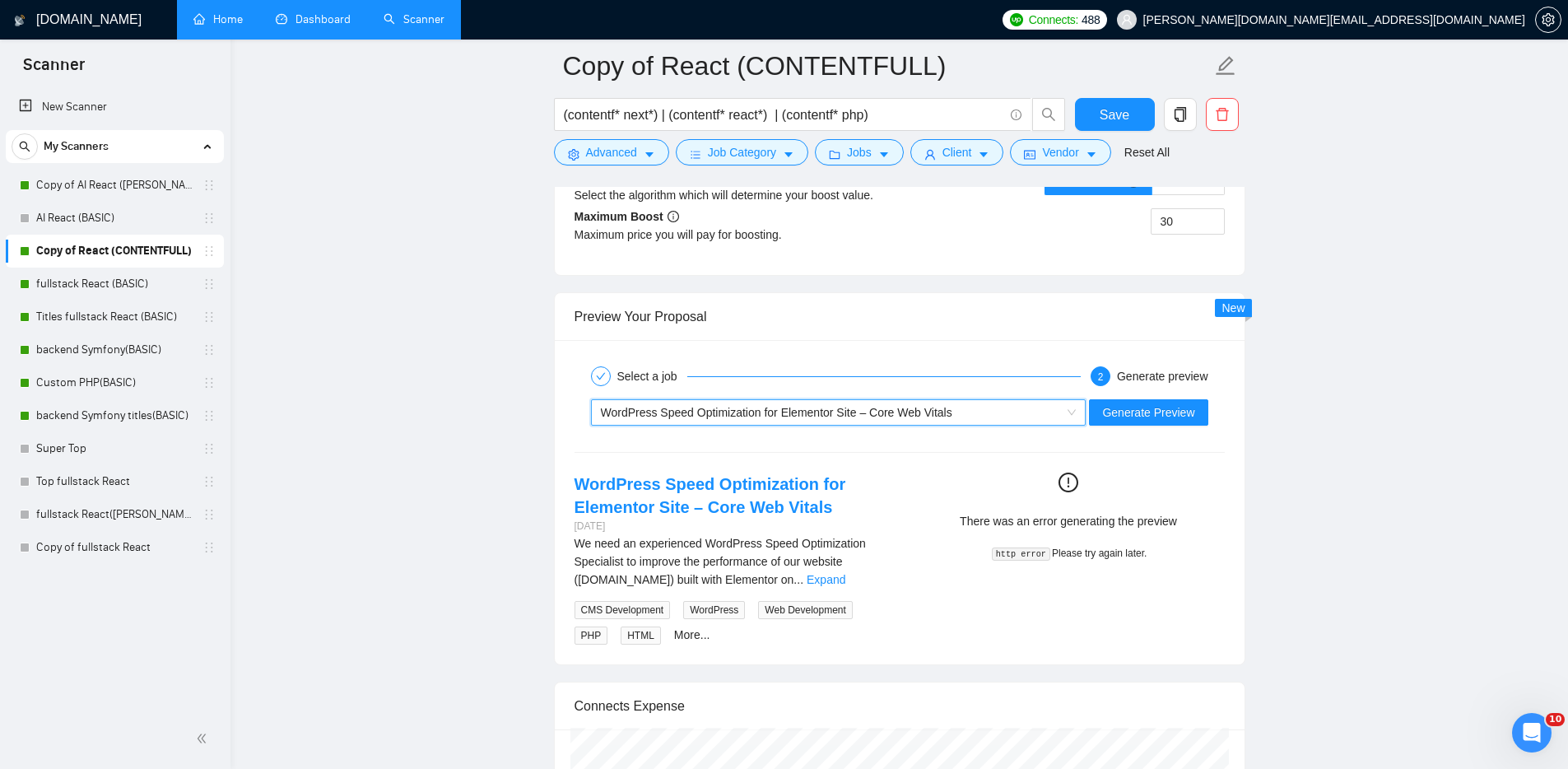
click at [1069, 410] on span "WordPress Speed Optimization for Elementor Site – Core Web Vitals" at bounding box center [838, 412] width 476 height 25
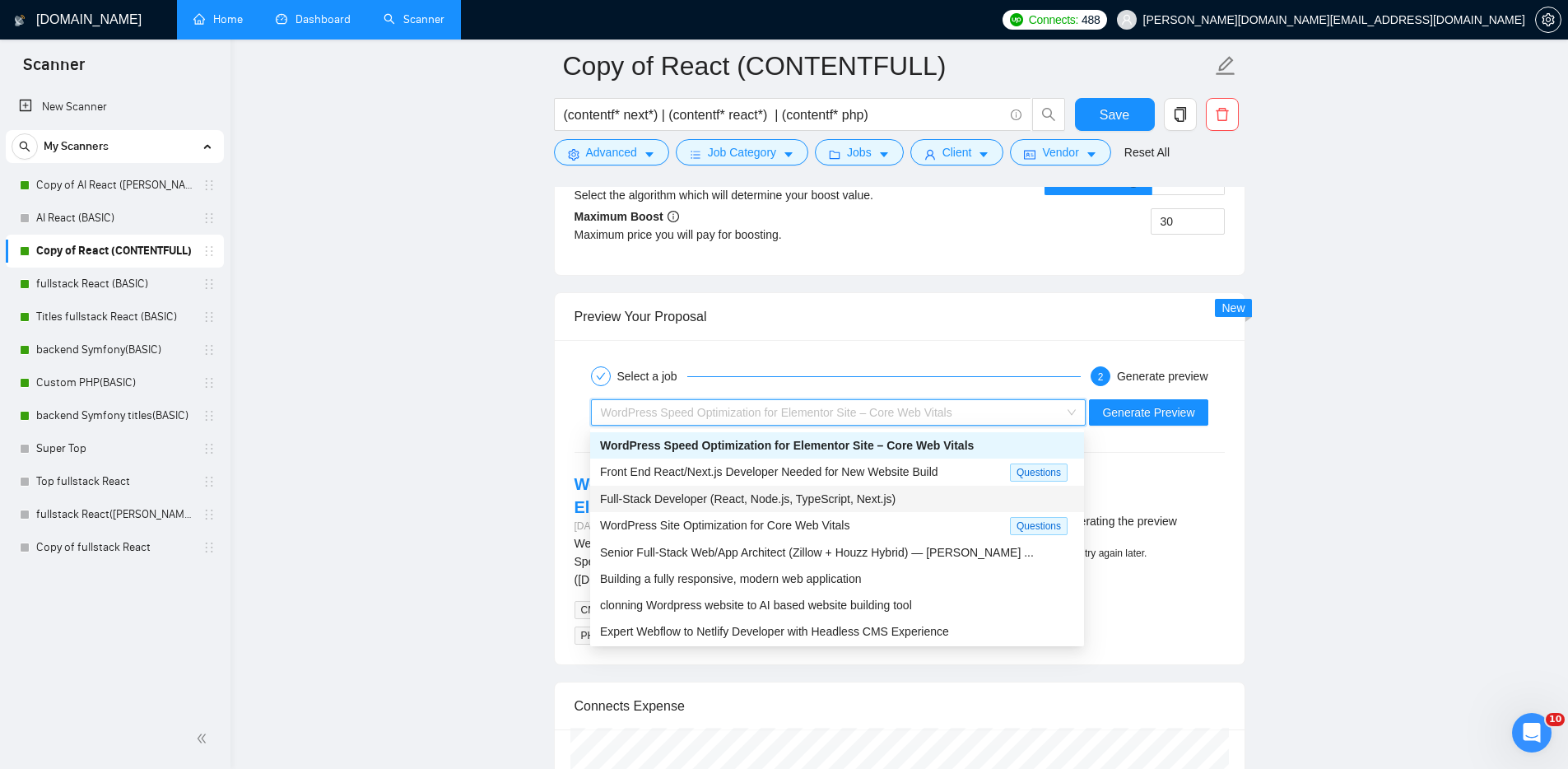
click at [756, 497] on span "Full-Stack Developer (React, Node.js, TypeScript, Next.js)" at bounding box center [747, 499] width 296 height 13
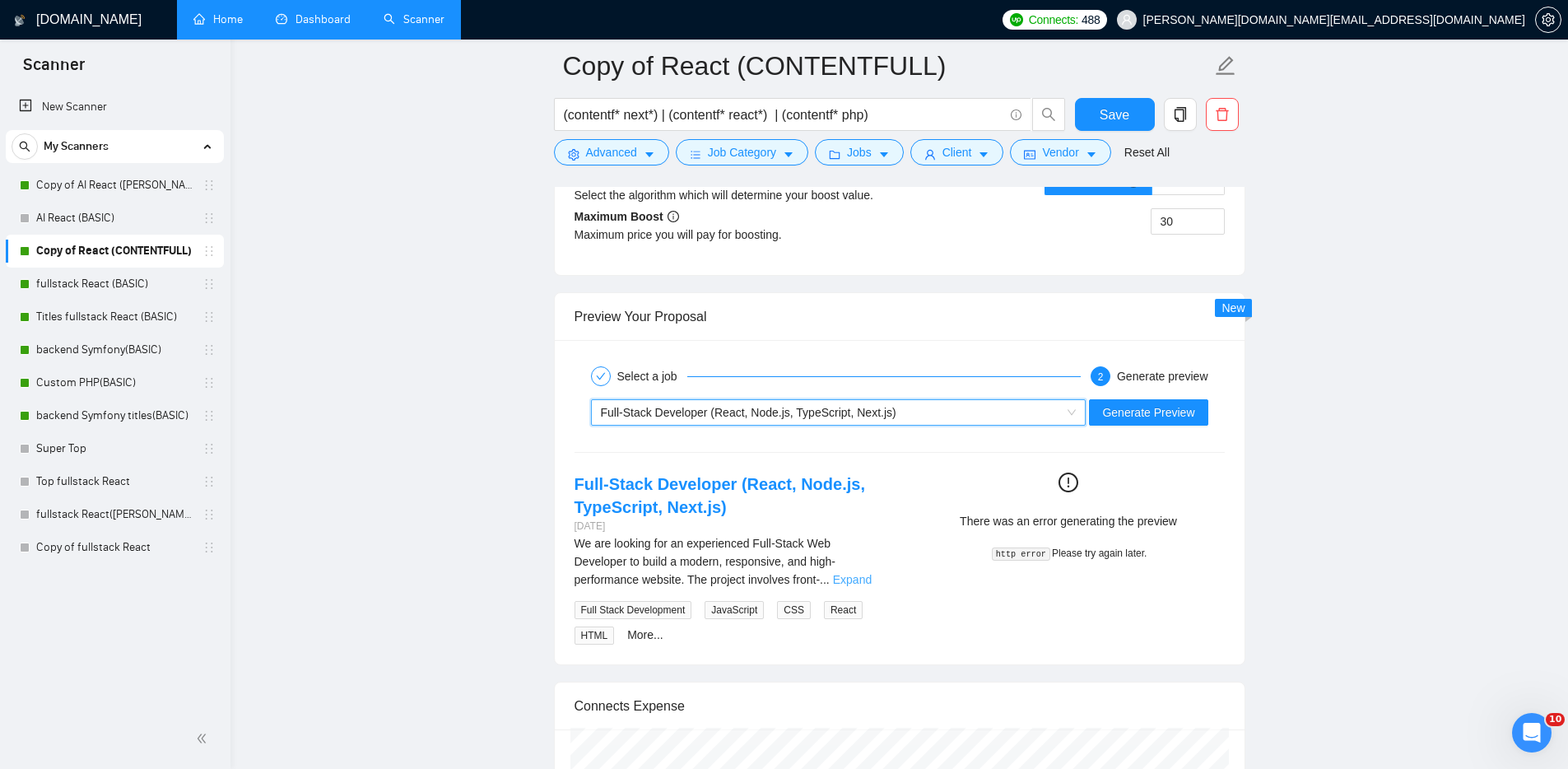
click at [854, 580] on link "Expand" at bounding box center [852, 579] width 39 height 13
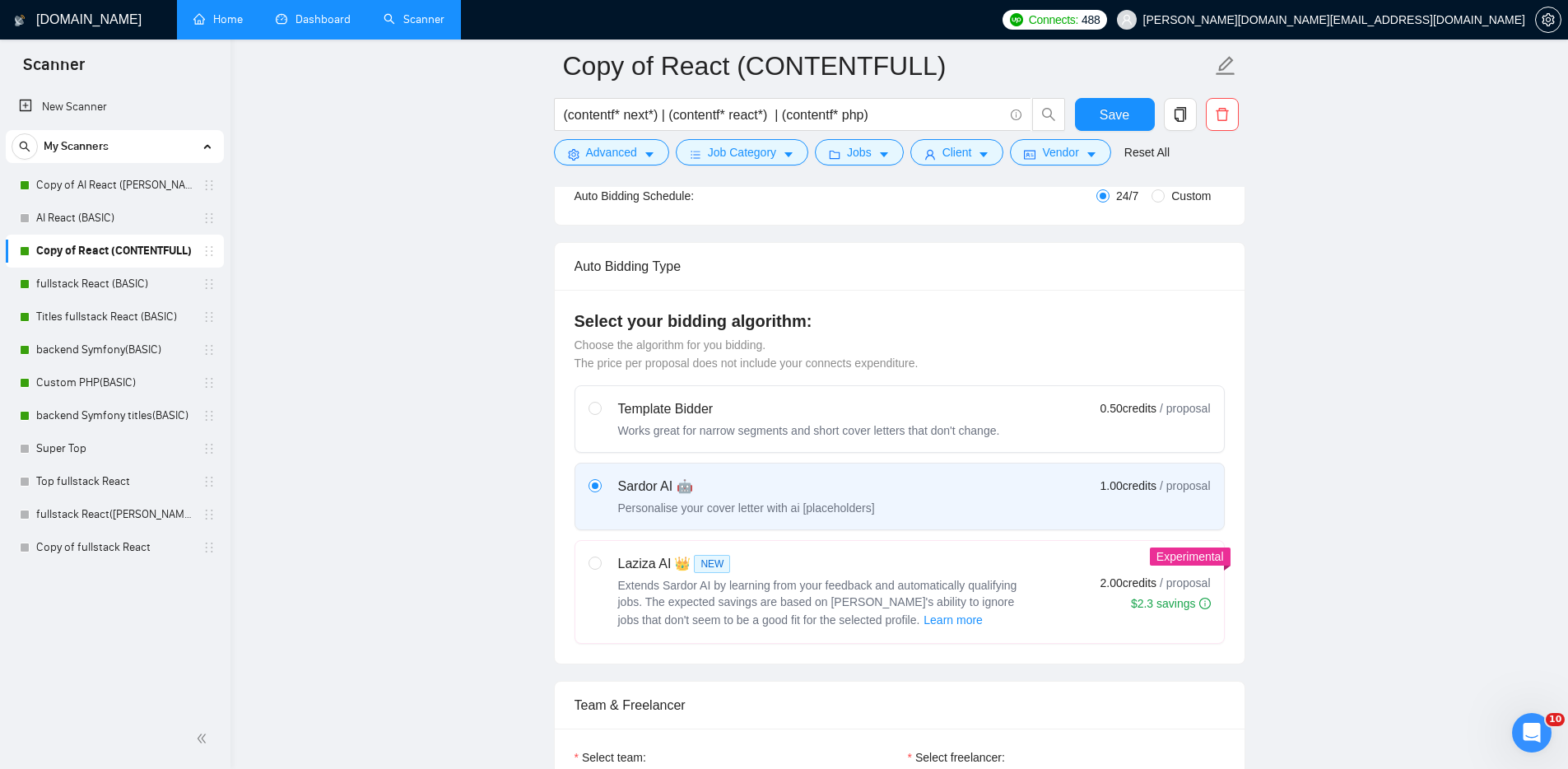
scroll to position [0, 0]
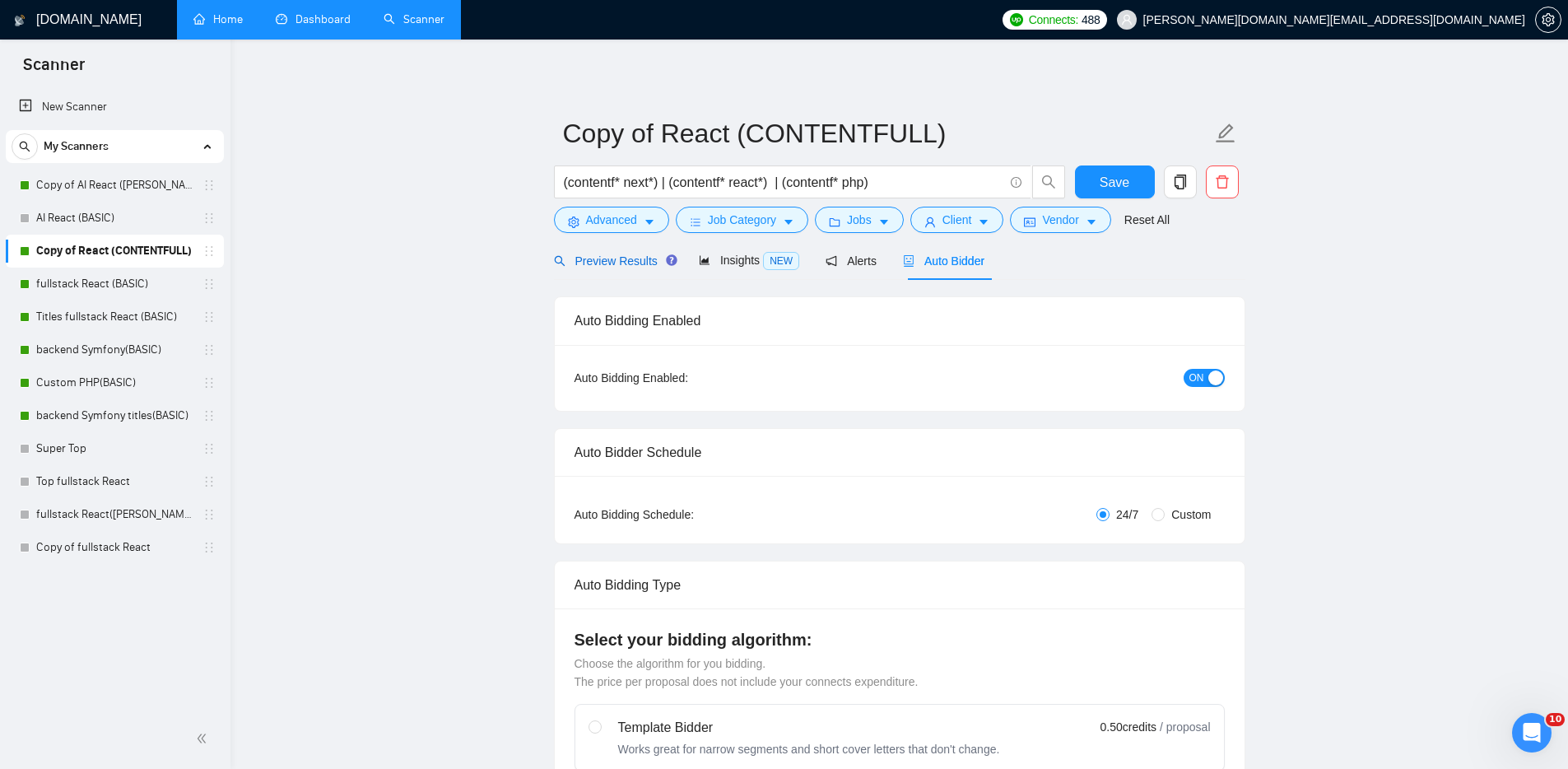
click at [621, 266] on span "Preview Results" at bounding box center [613, 260] width 118 height 13
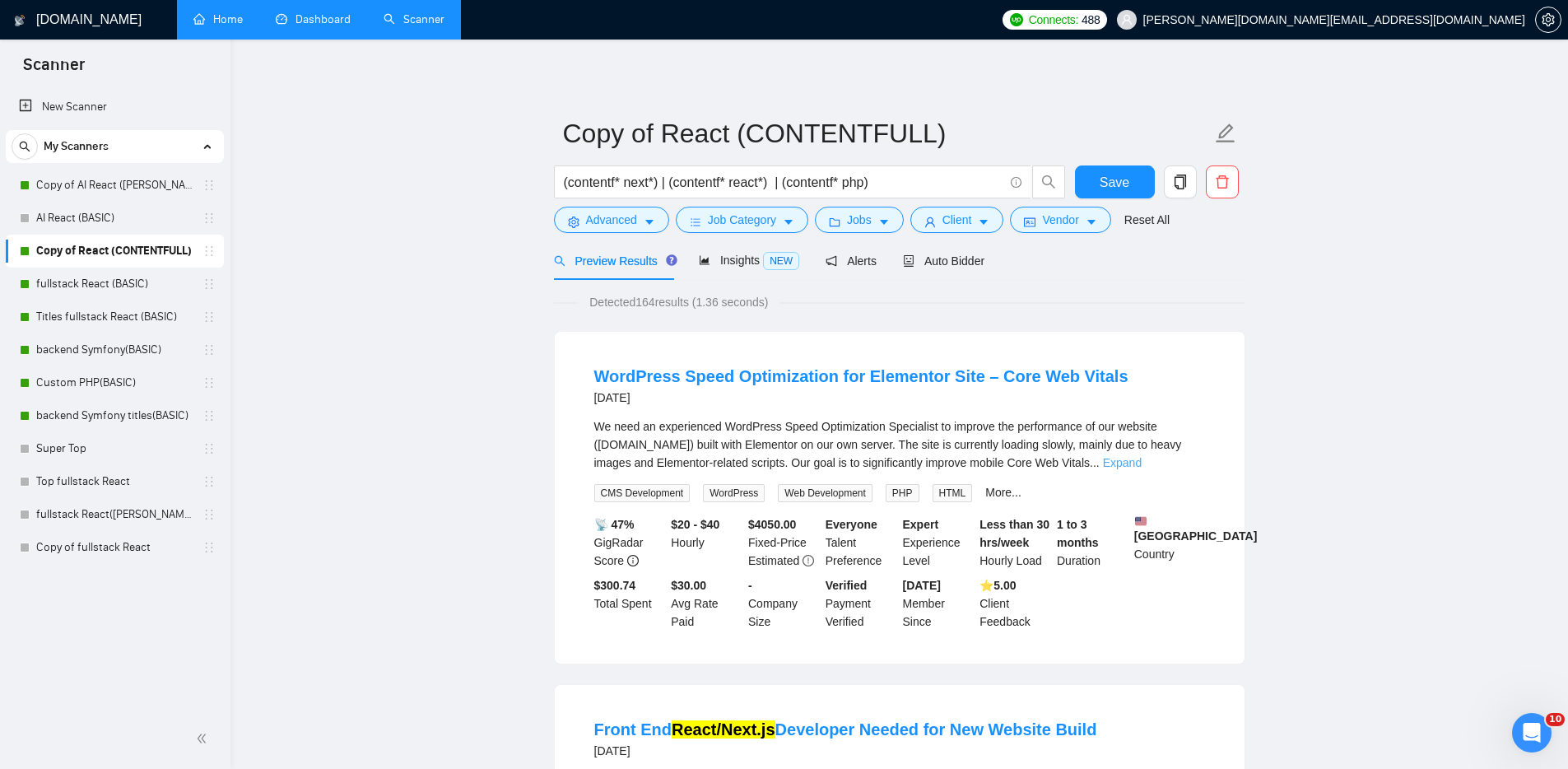
drag, startPoint x: 1175, startPoint y: 458, endPoint x: 1186, endPoint y: 462, distance: 11.7
click at [1142, 458] on link "Expand" at bounding box center [1122, 463] width 39 height 13
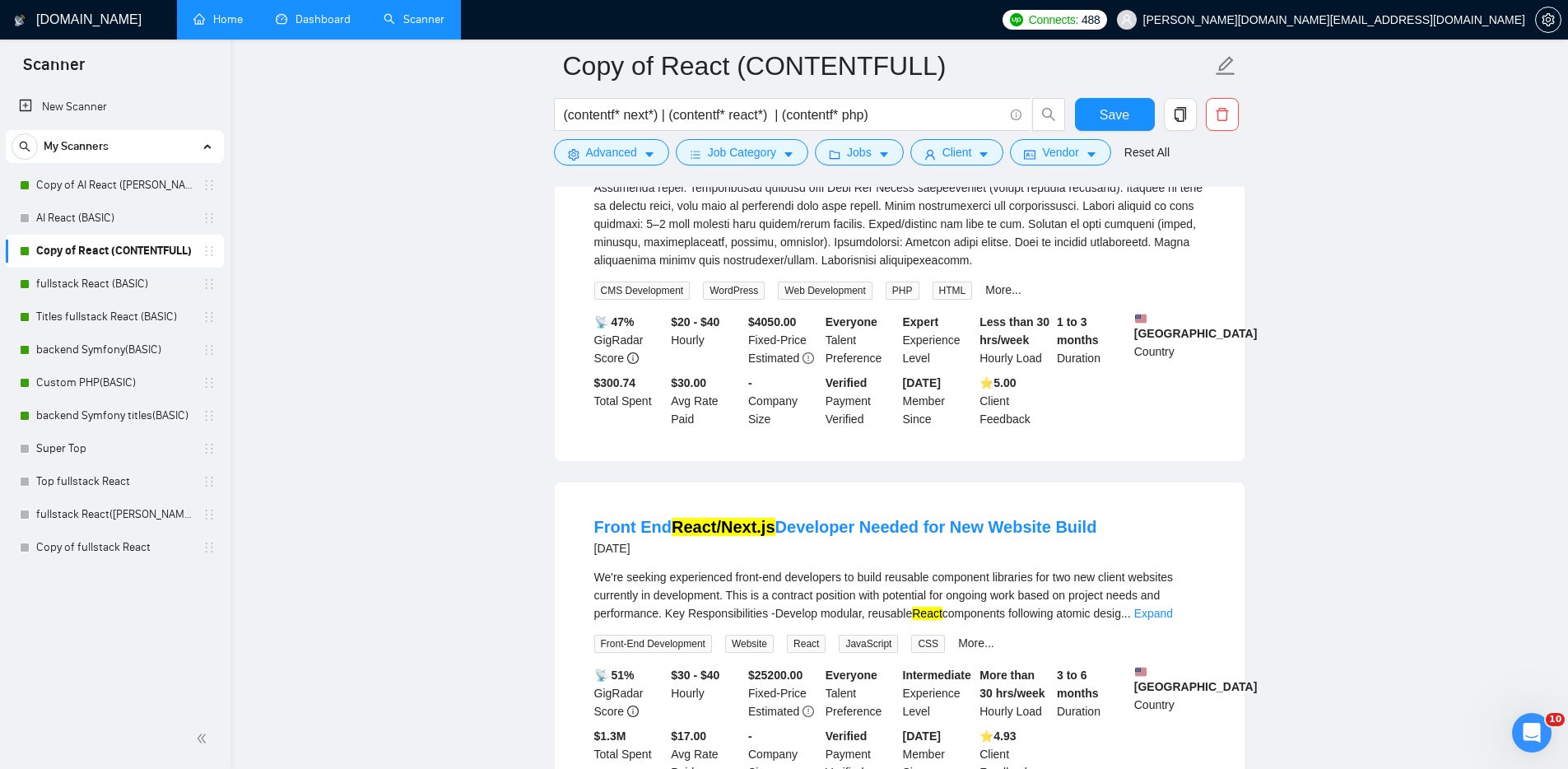
scroll to position [571, 0]
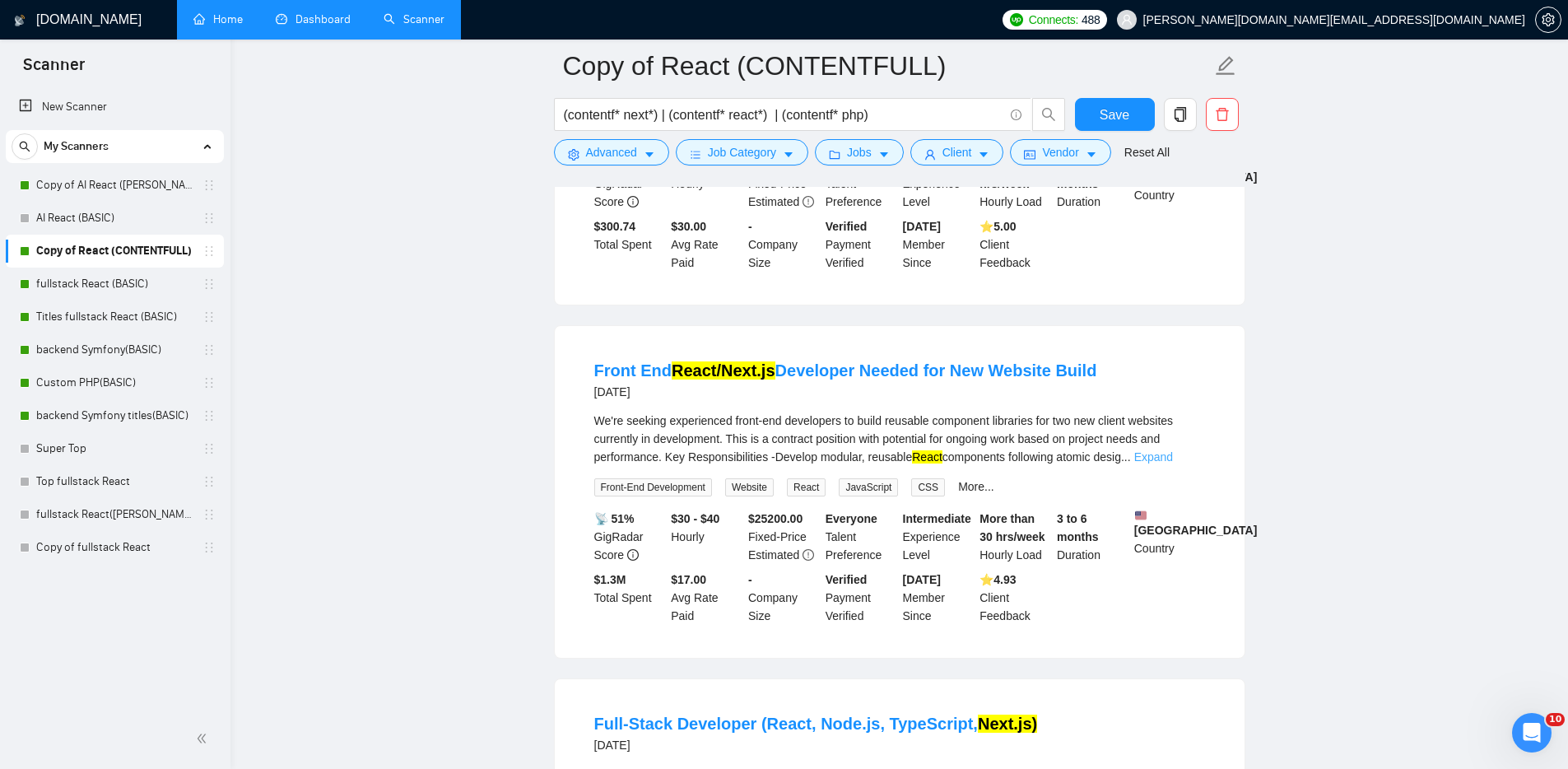
click at [1173, 464] on link "Expand" at bounding box center [1153, 456] width 39 height 13
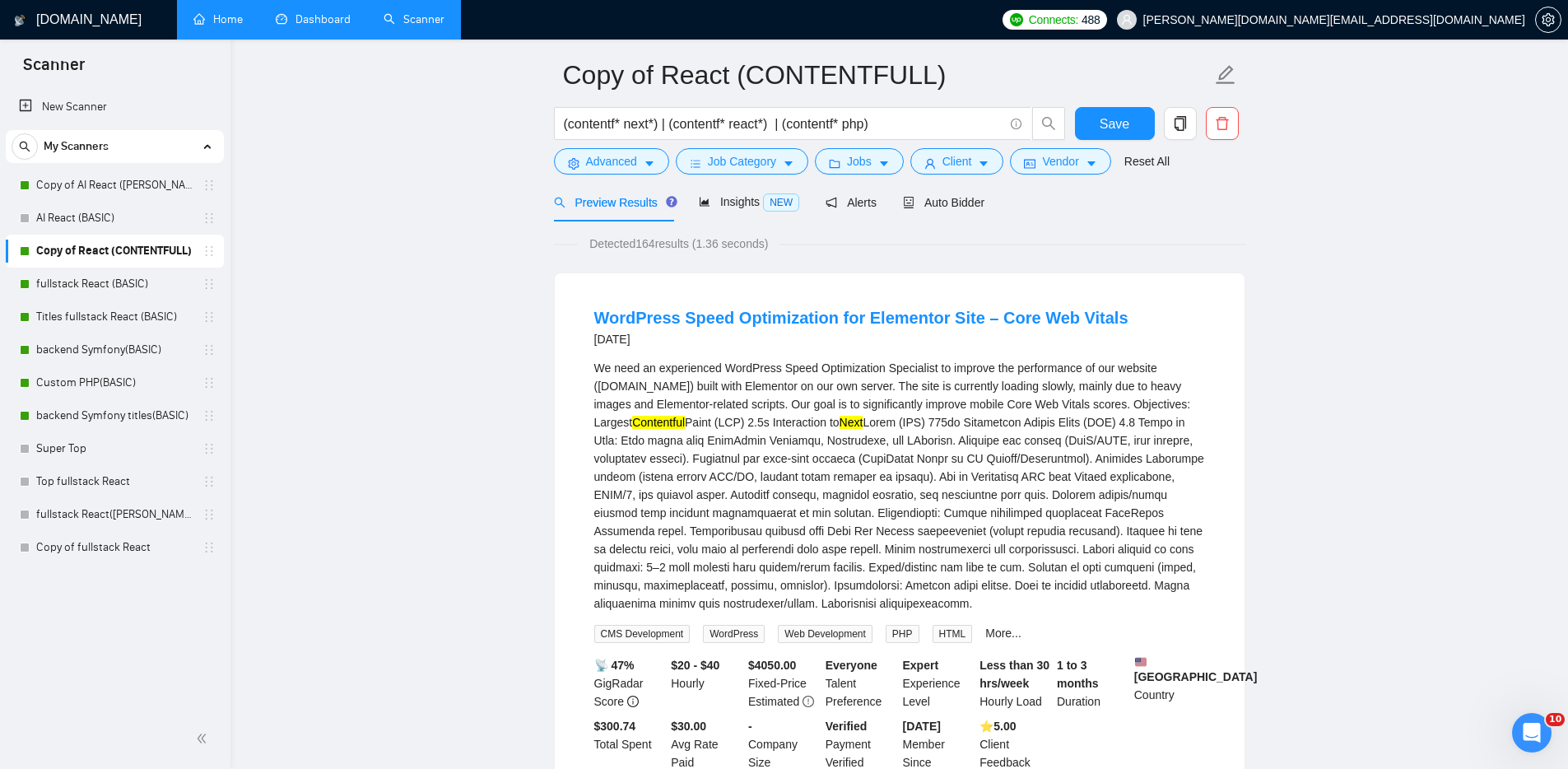
scroll to position [57, 0]
click at [971, 204] on span "Auto Bidder" at bounding box center [943, 204] width 81 height 13
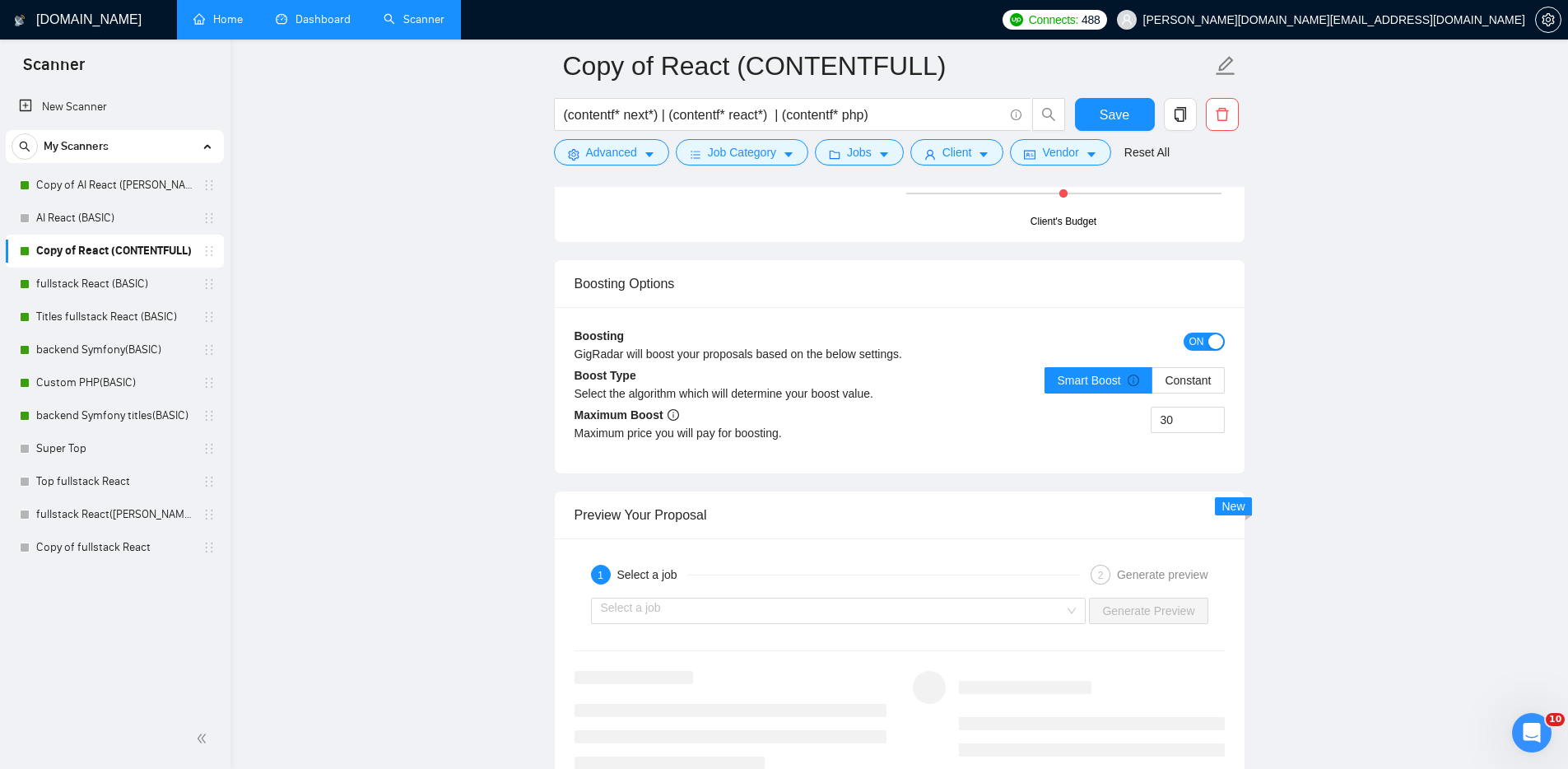
scroll to position [2885, 0]
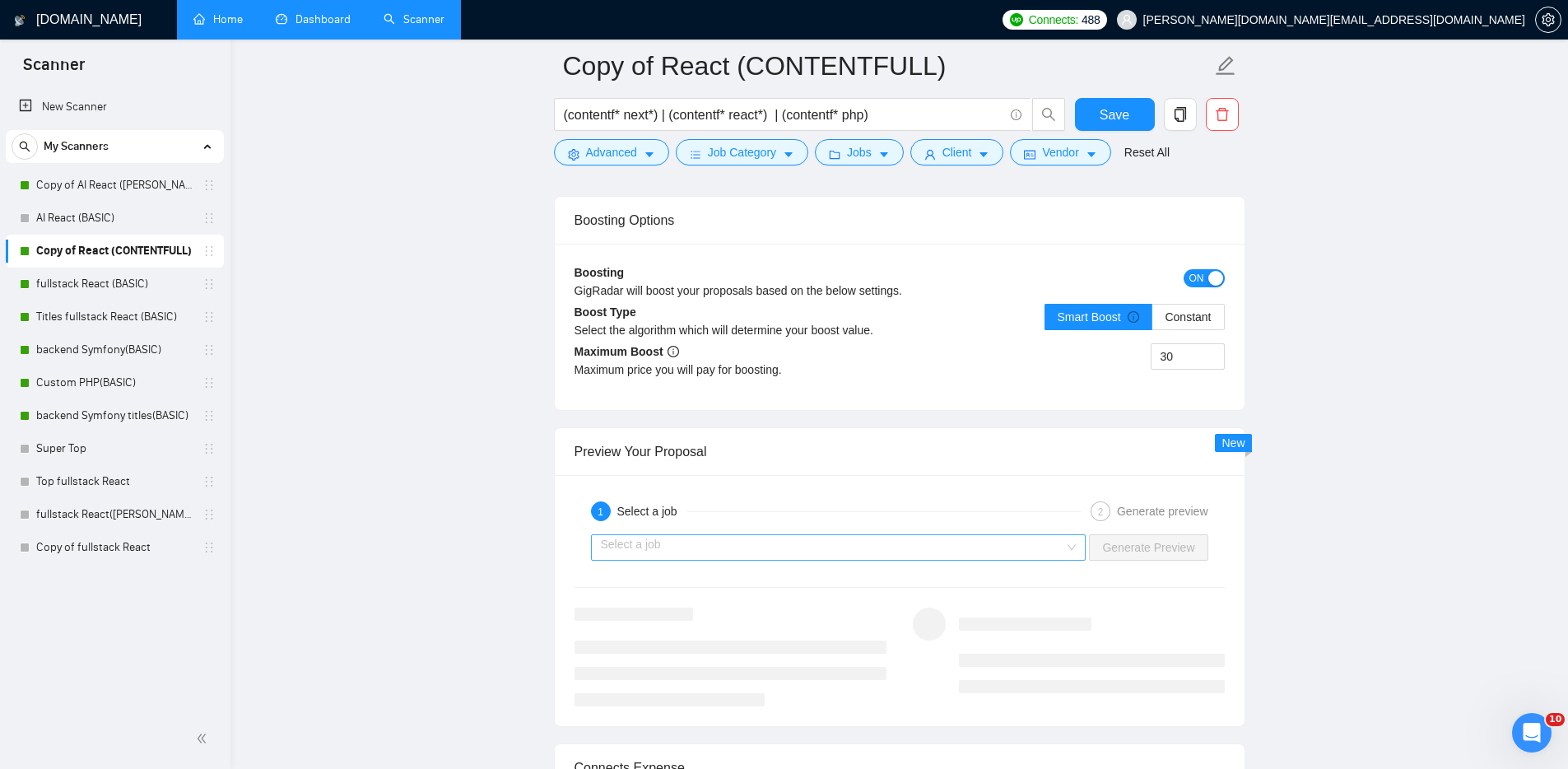
click at [1021, 547] on input "search" at bounding box center [833, 547] width 464 height 25
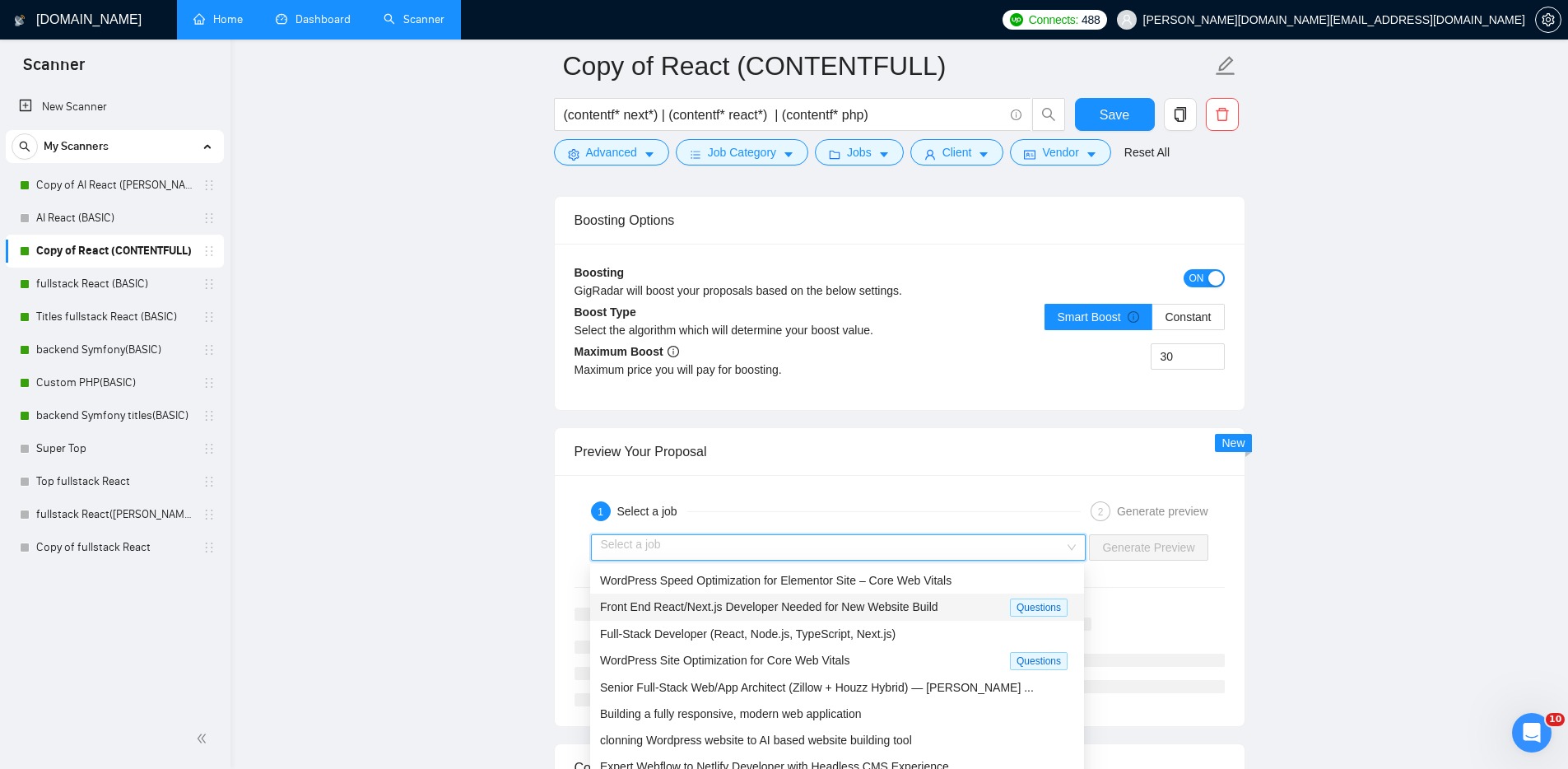
click at [749, 604] on span "Front End React/Next.js Developer Needed for New Website Build" at bounding box center [769, 607] width 338 height 13
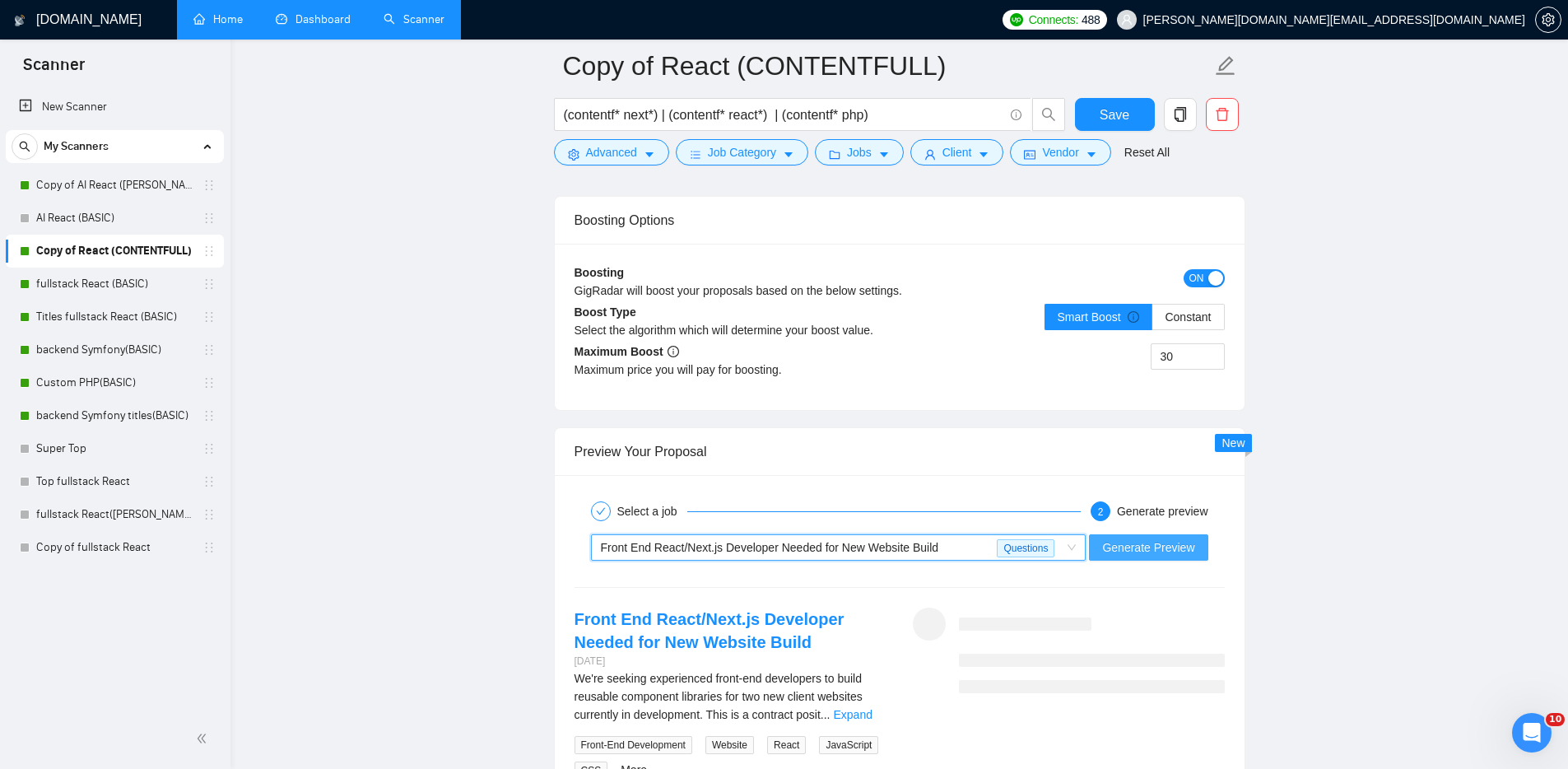
click at [1168, 551] on span "Generate Preview" at bounding box center [1148, 547] width 92 height 19
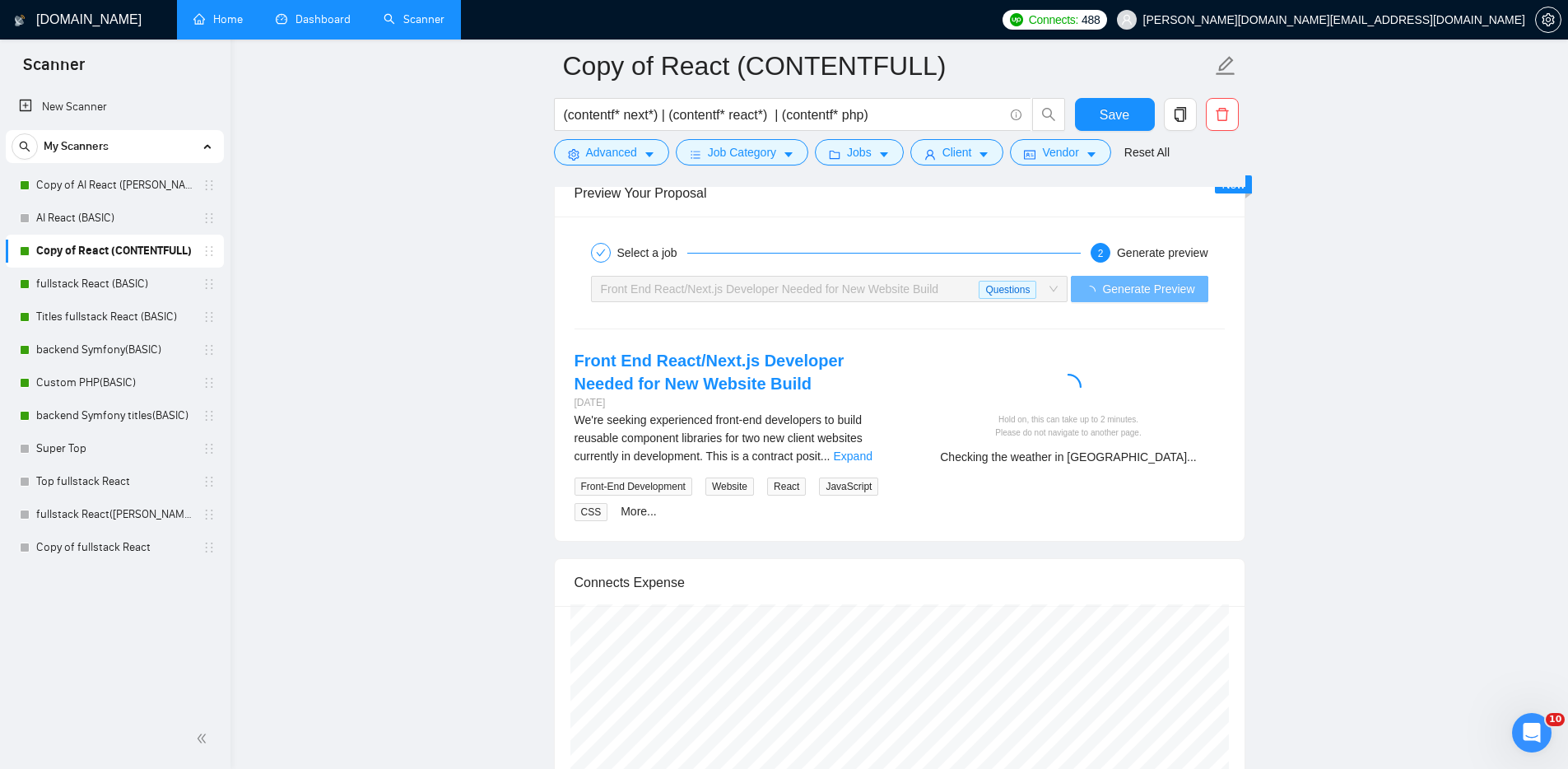
scroll to position [3161, 0]
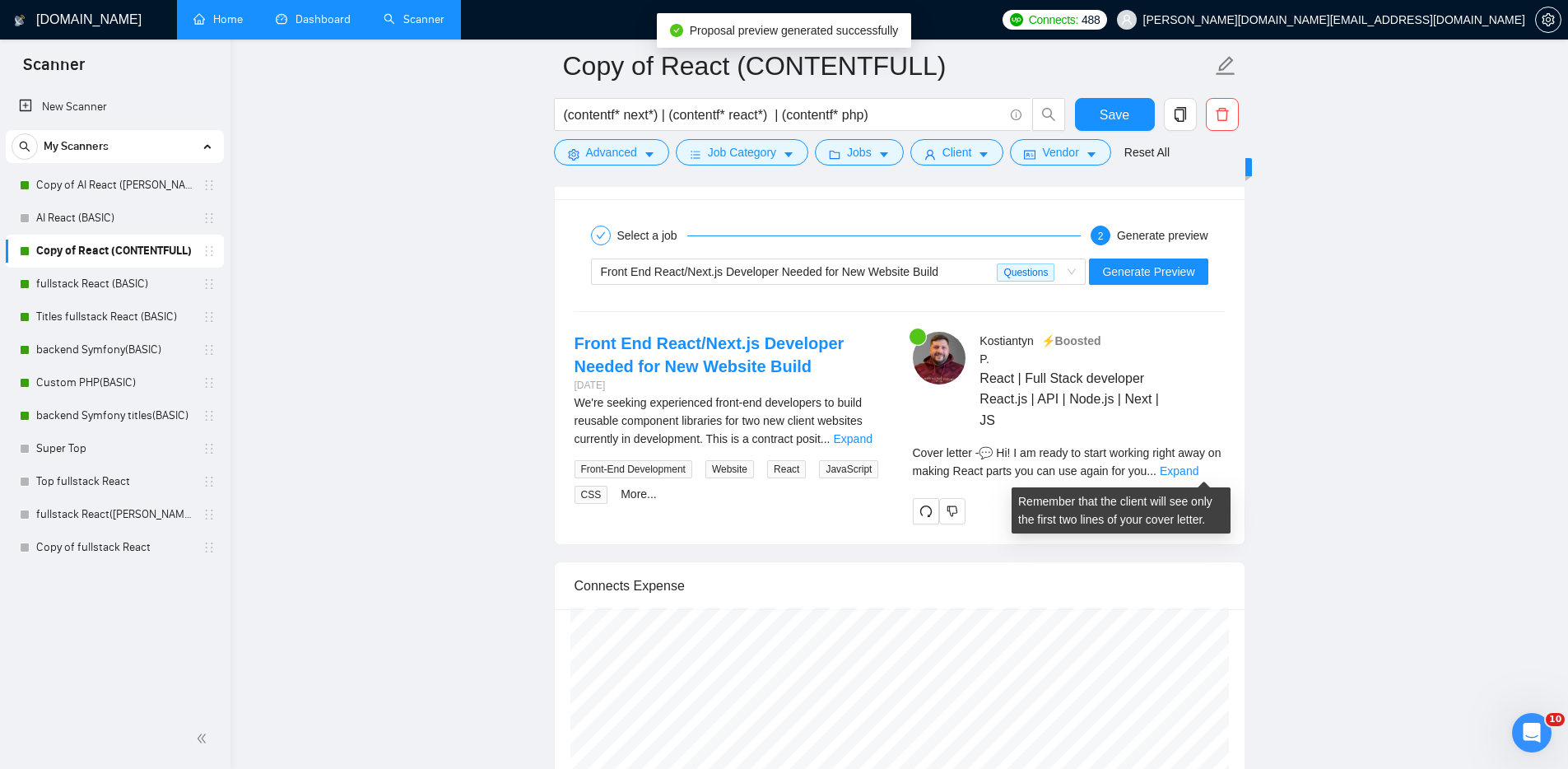
click at [1198, 471] on link "Expand" at bounding box center [1179, 471] width 39 height 13
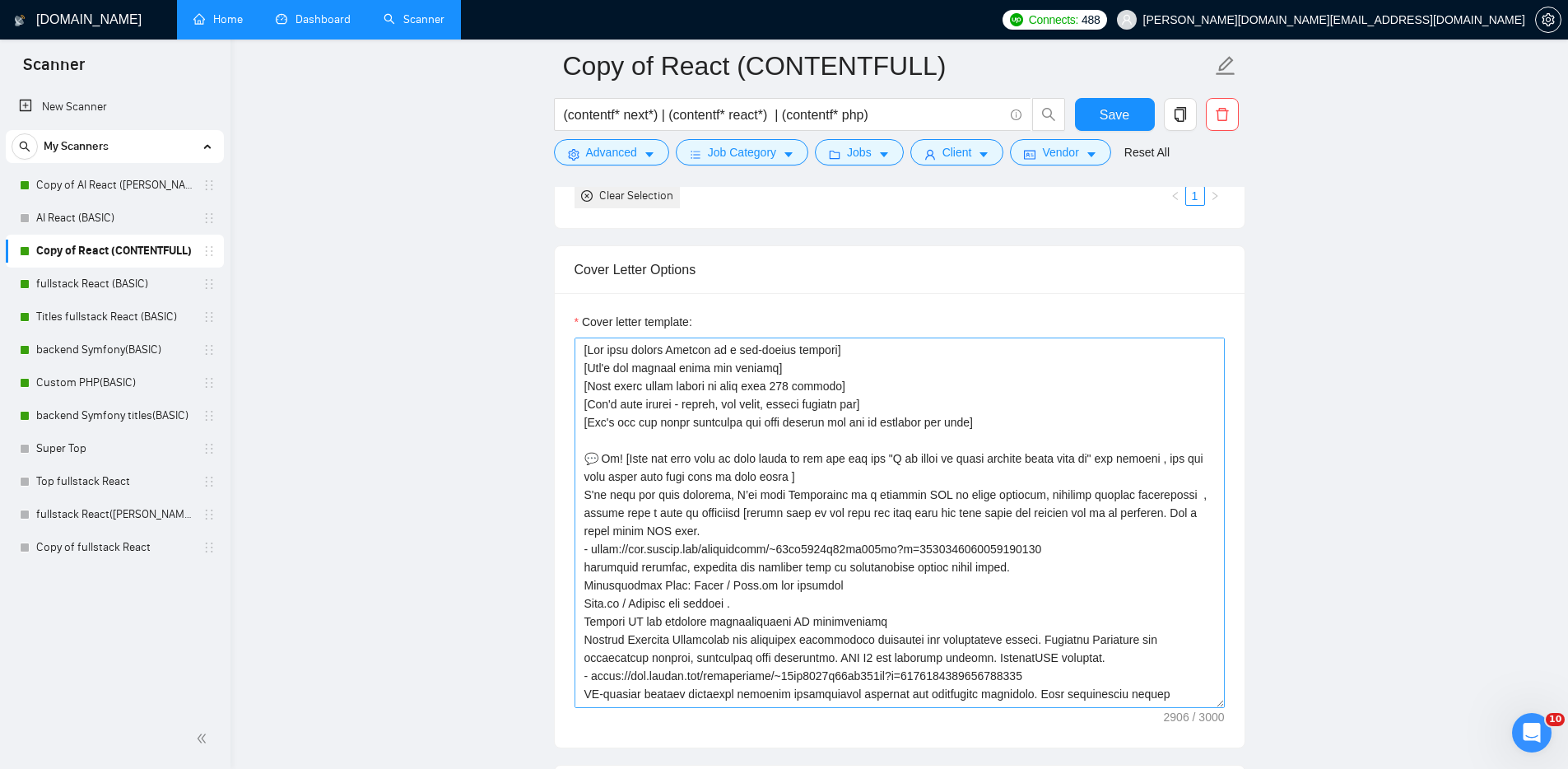
scroll to position [0, 0]
click at [804, 494] on textarea "Cover letter template:" at bounding box center [899, 523] width 650 height 371
click at [934, 504] on textarea "Cover letter template:" at bounding box center [899, 523] width 650 height 371
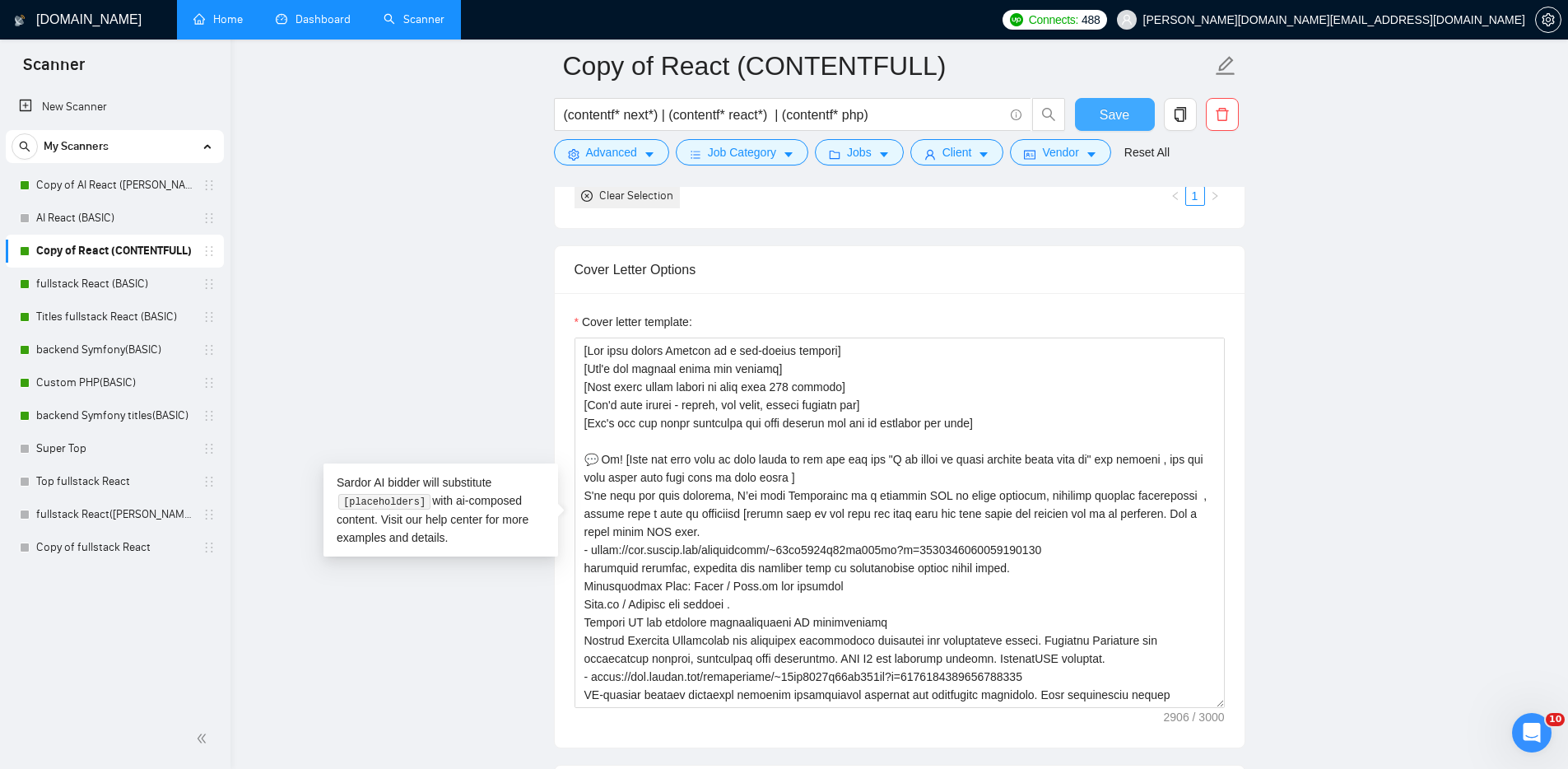
click at [1107, 109] on span "Save" at bounding box center [1114, 114] width 30 height 20
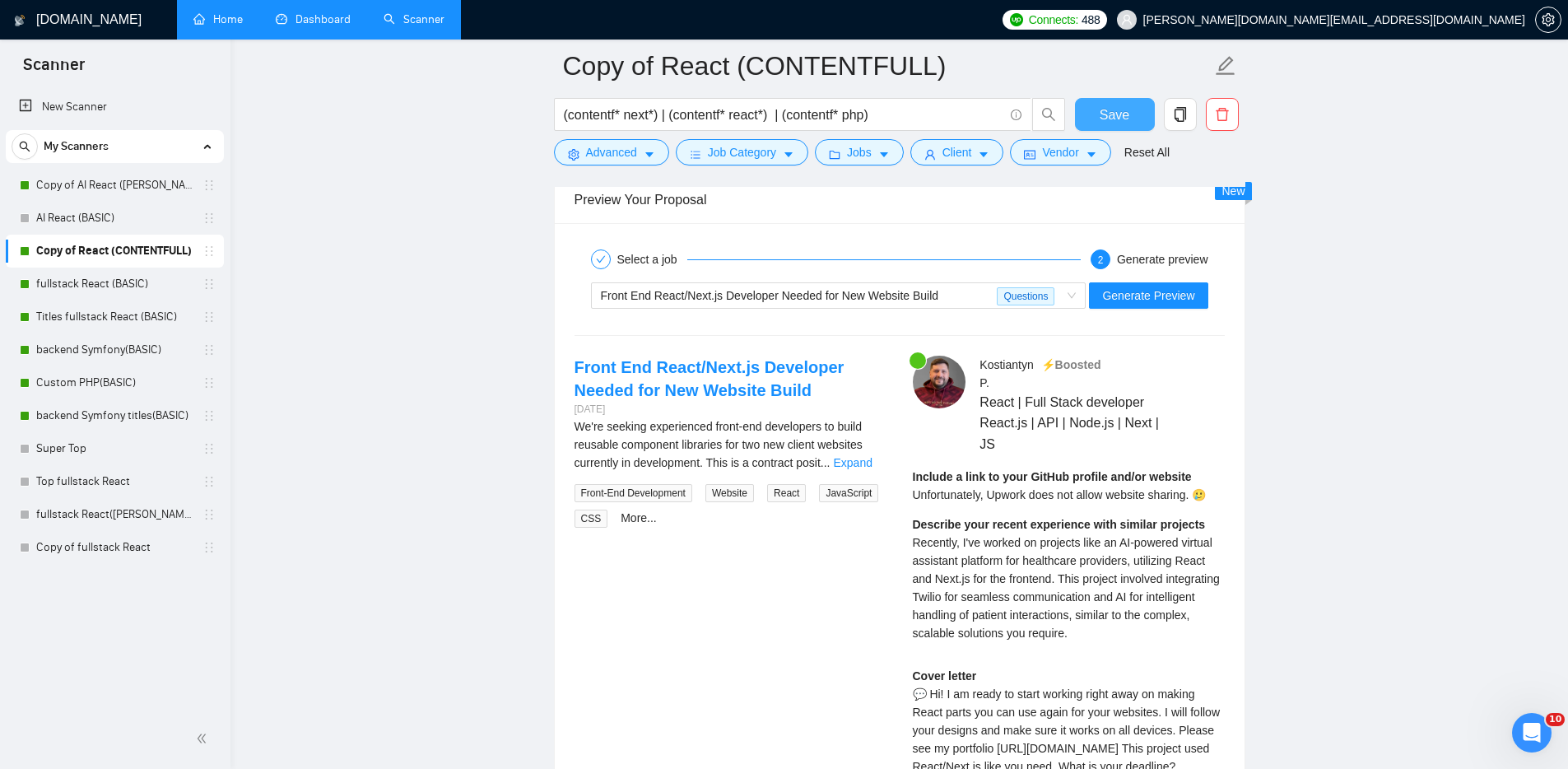
scroll to position [3133, 0]
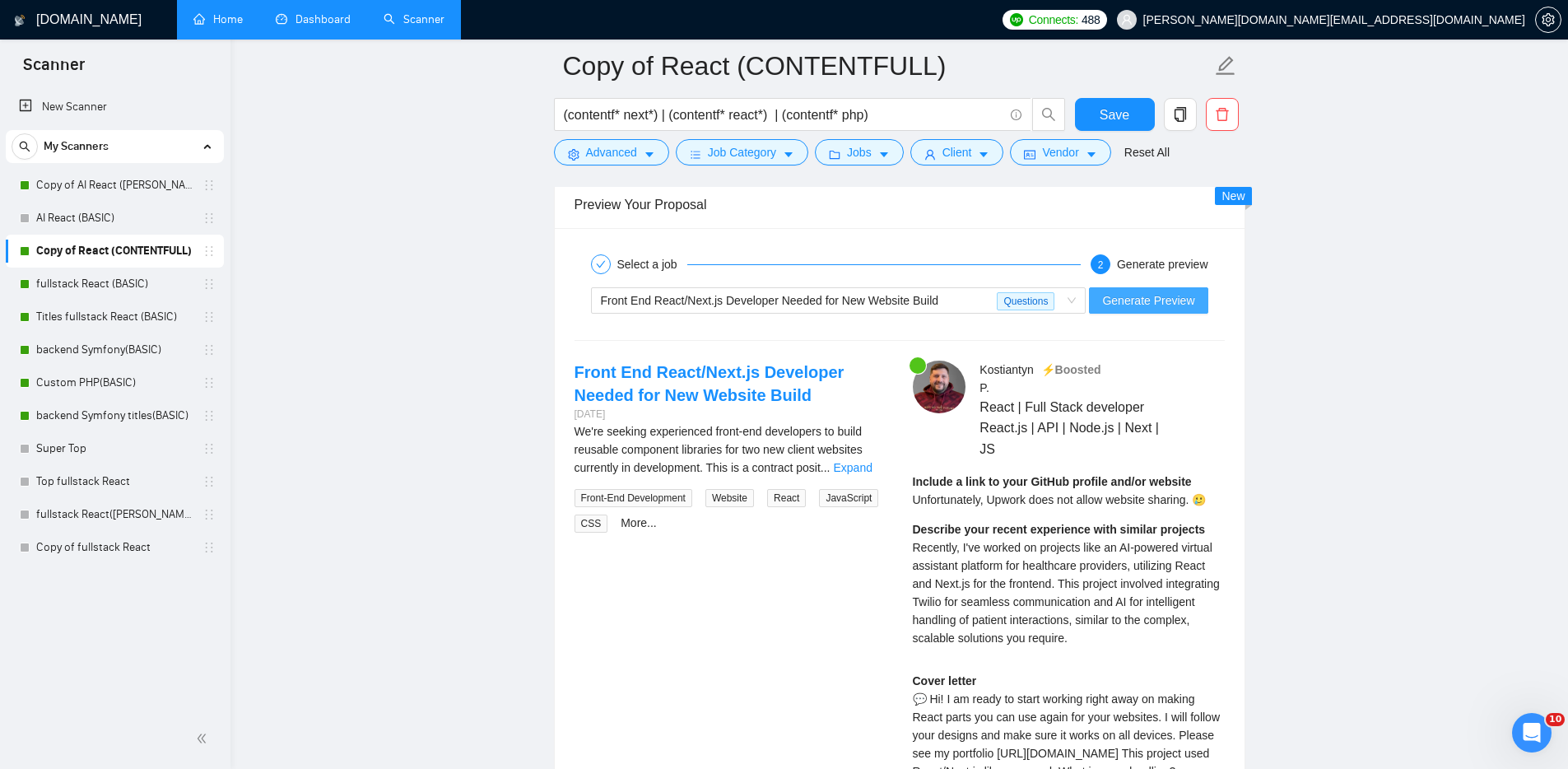
click at [1168, 296] on span "Generate Preview" at bounding box center [1148, 300] width 92 height 19
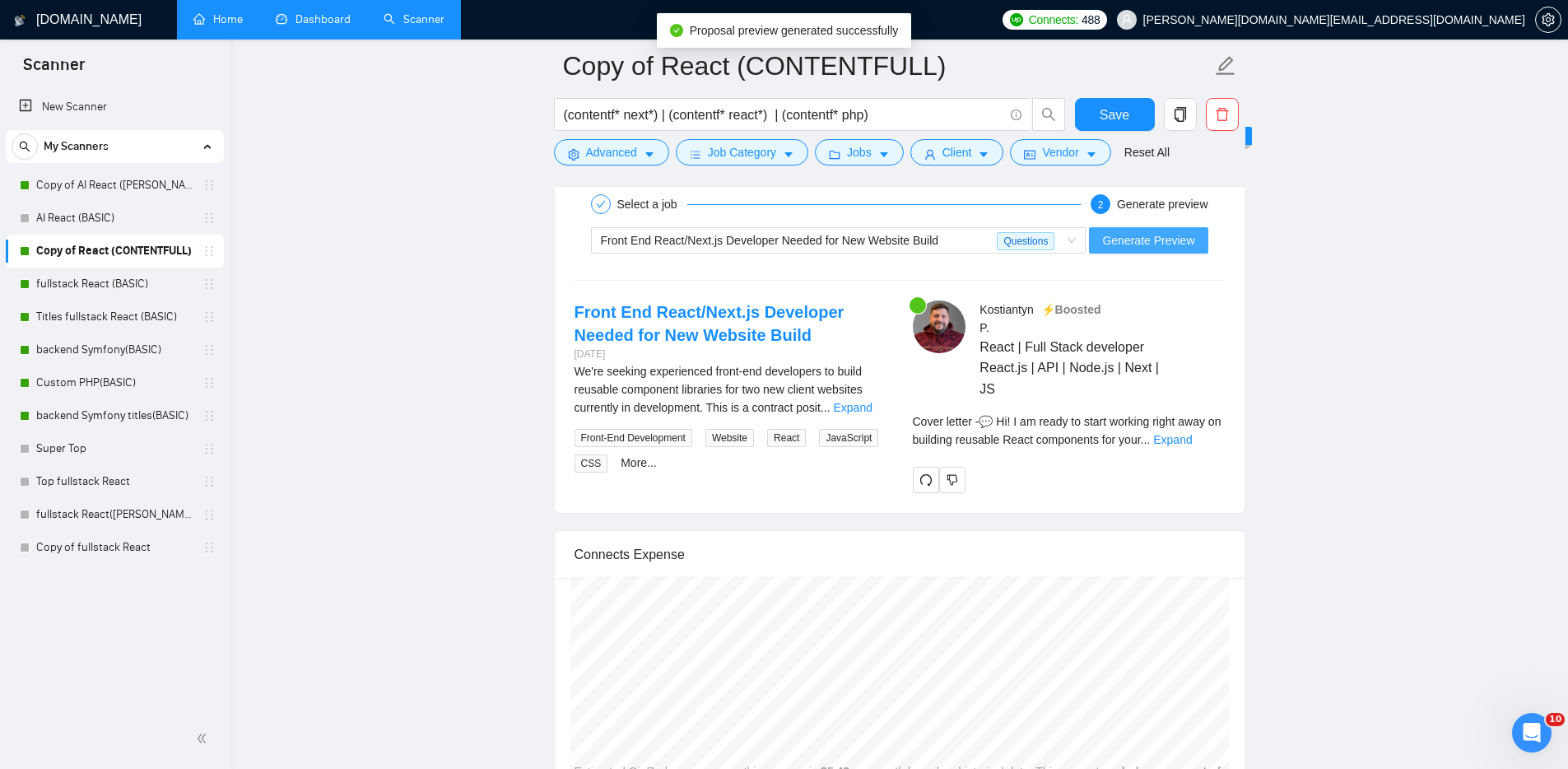
scroll to position [3194, 0]
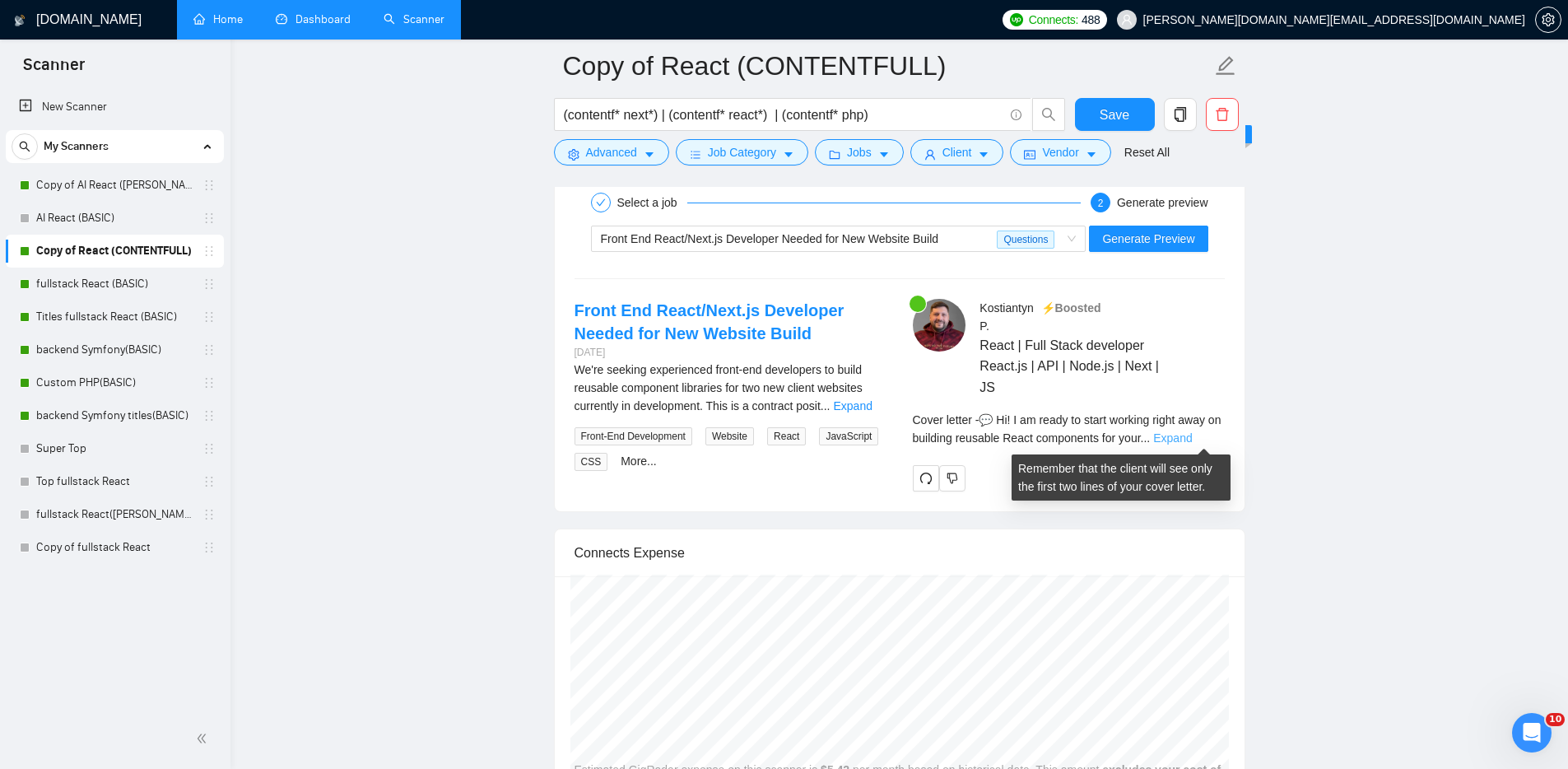
click at [1190, 441] on link "Expand" at bounding box center [1173, 438] width 39 height 13
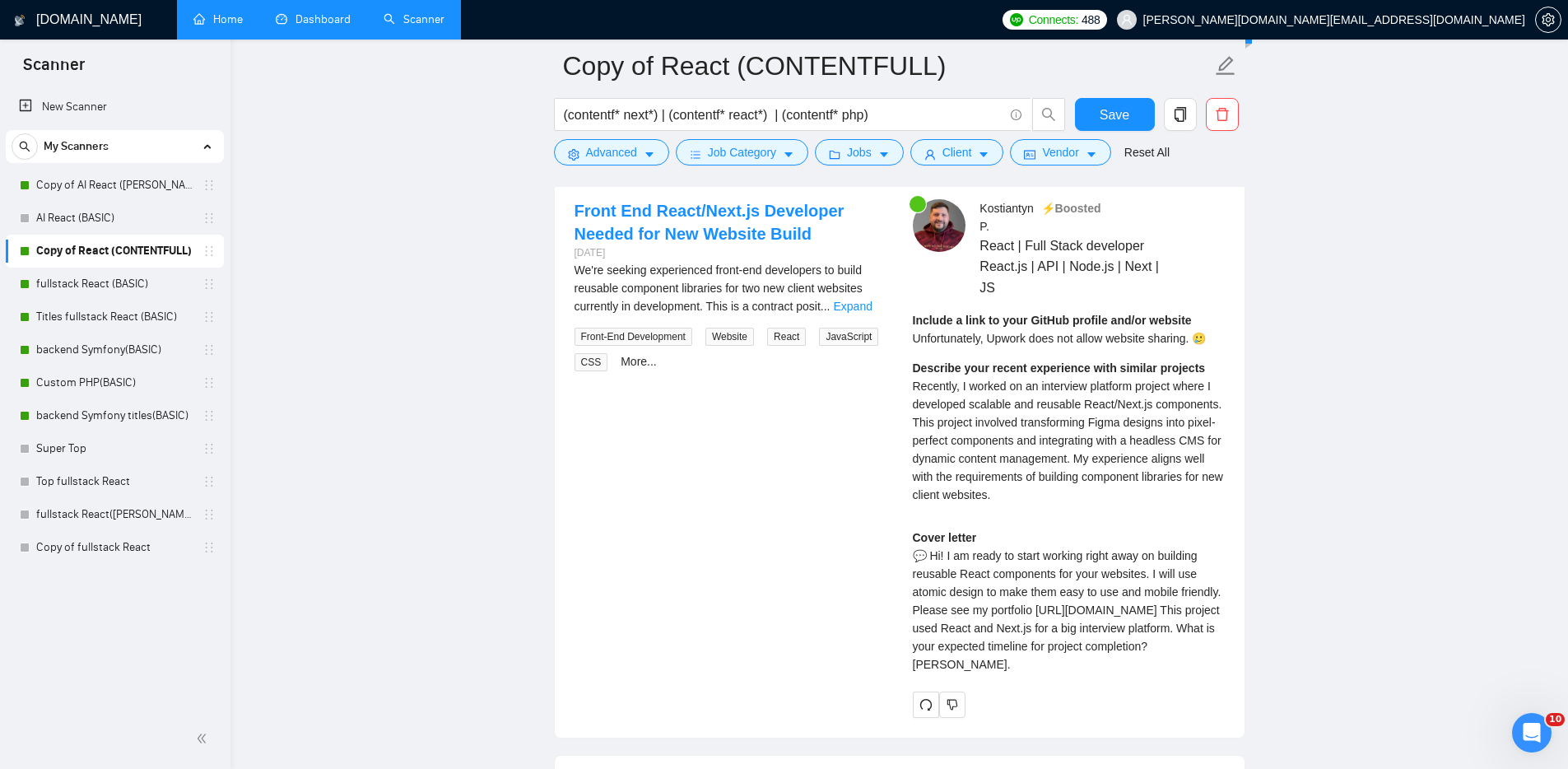
scroll to position [3090, 0]
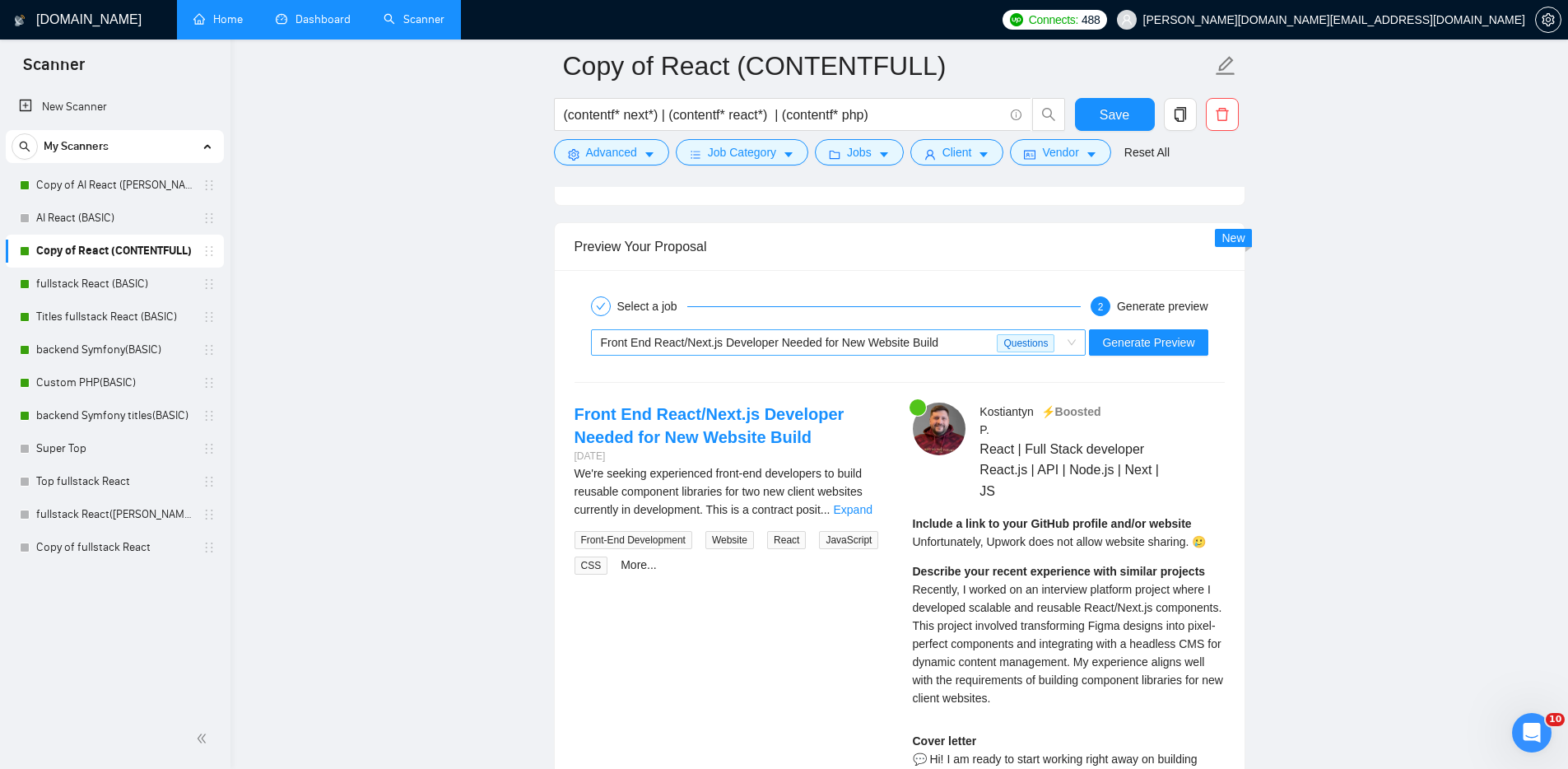
click at [949, 338] on div "Front End React/Next.js Developer Needed for New Website Build" at bounding box center [799, 343] width 397 height 25
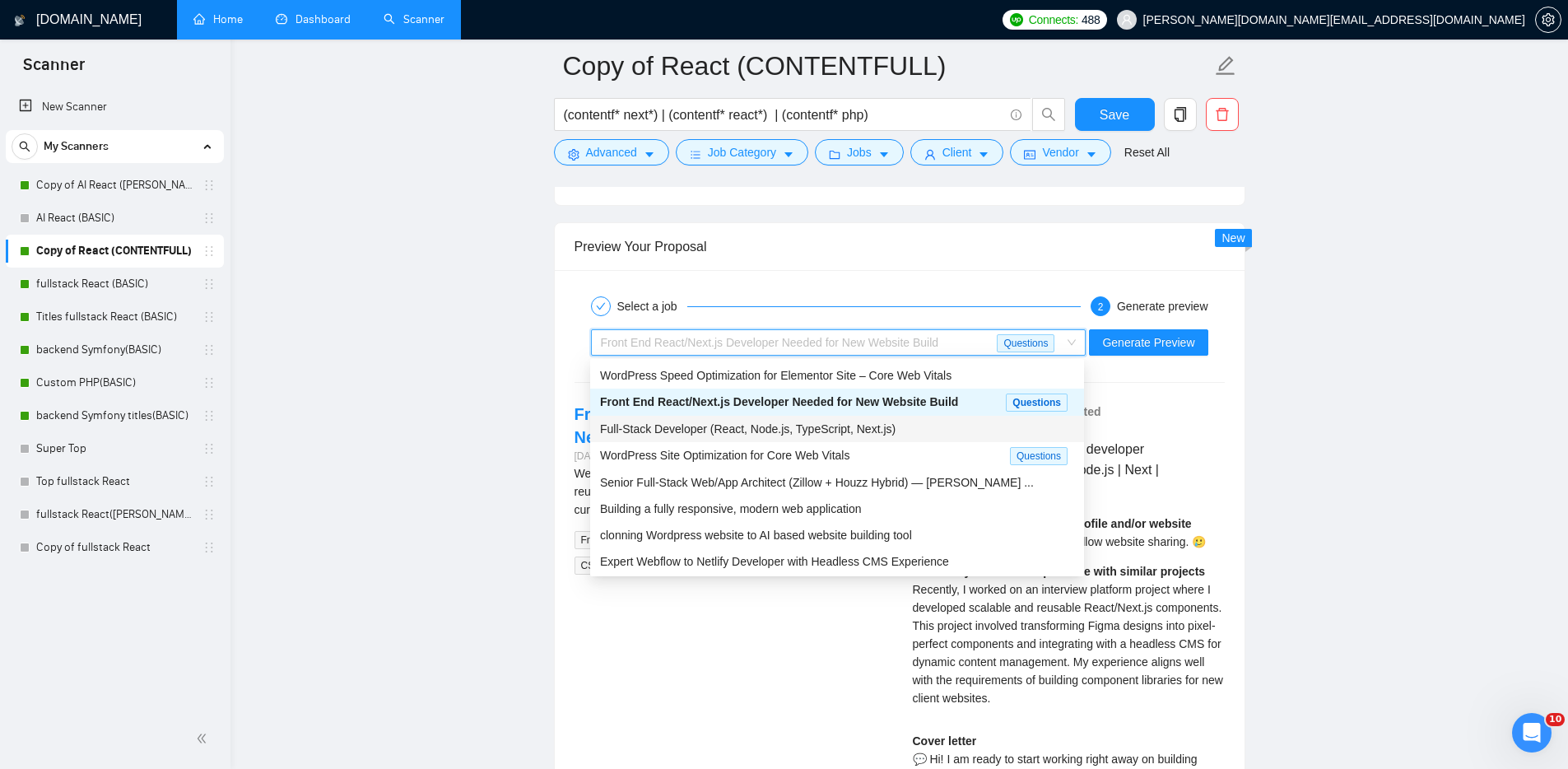
click at [838, 424] on span "Full-Stack Developer (React, Node.js, TypeScript, Next.js)" at bounding box center [747, 428] width 296 height 13
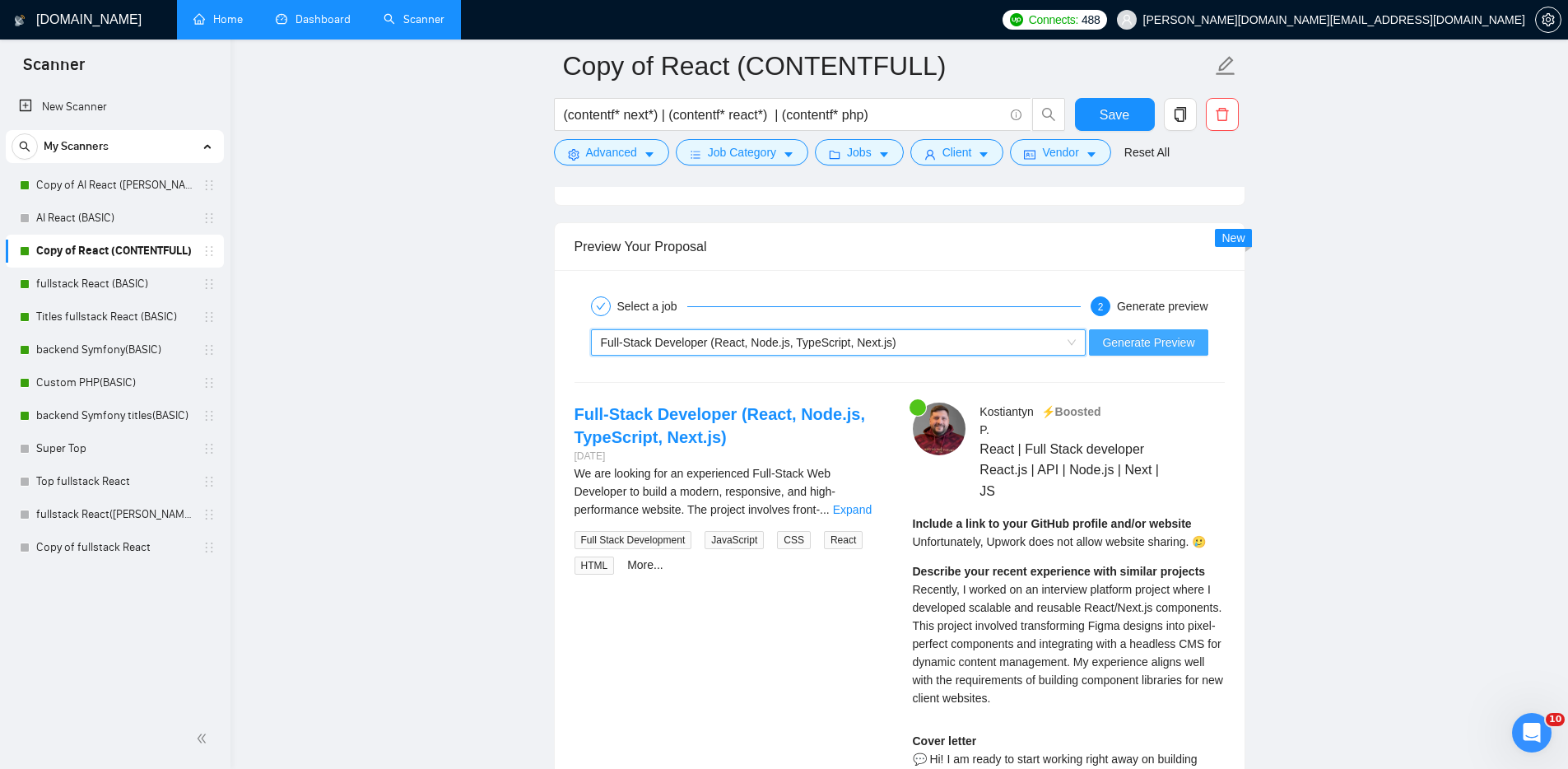
click at [1182, 342] on span "Generate Preview" at bounding box center [1148, 343] width 92 height 19
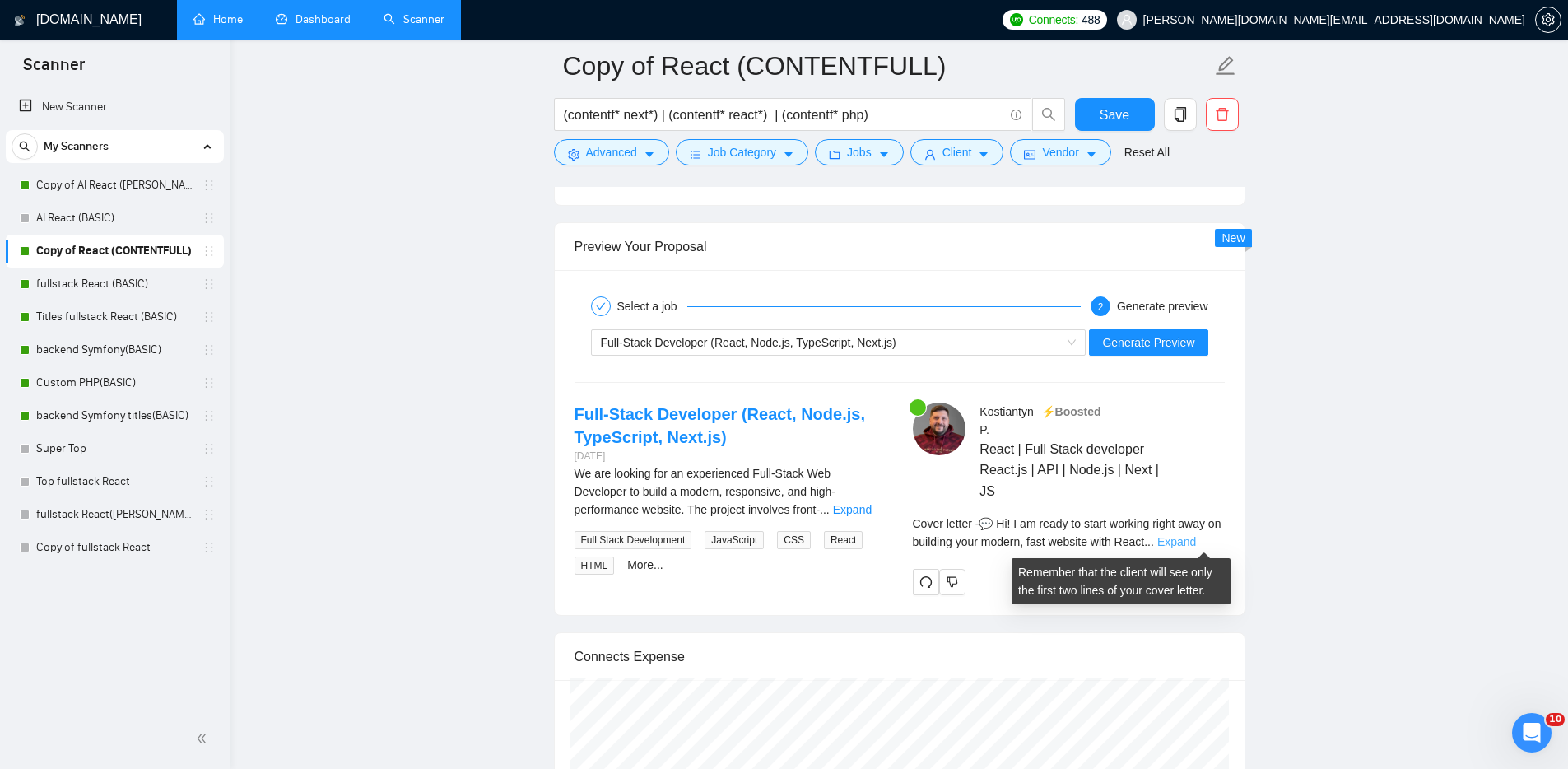
click at [1196, 541] on link "Expand" at bounding box center [1176, 541] width 39 height 13
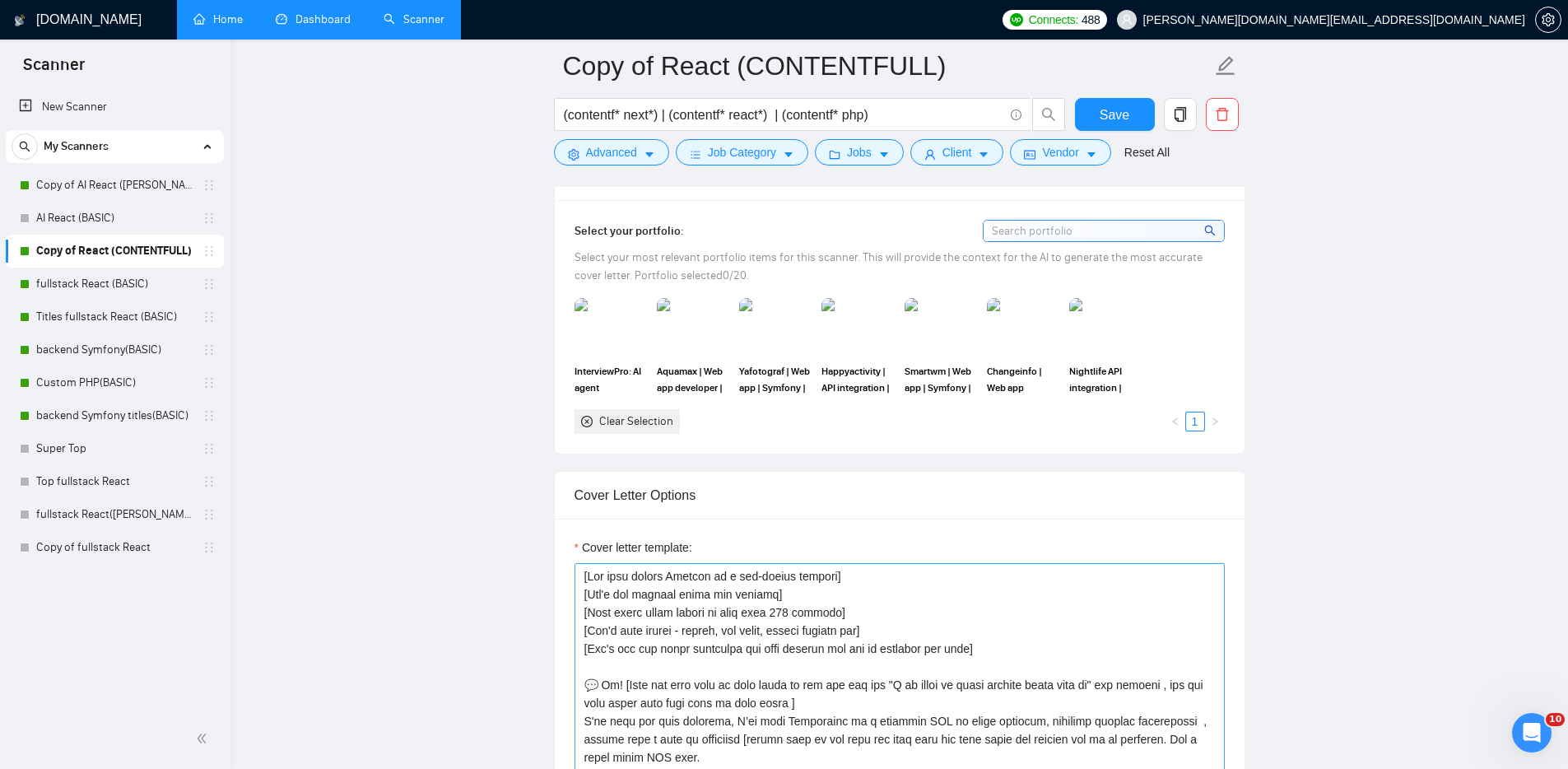
scroll to position [1568, 0]
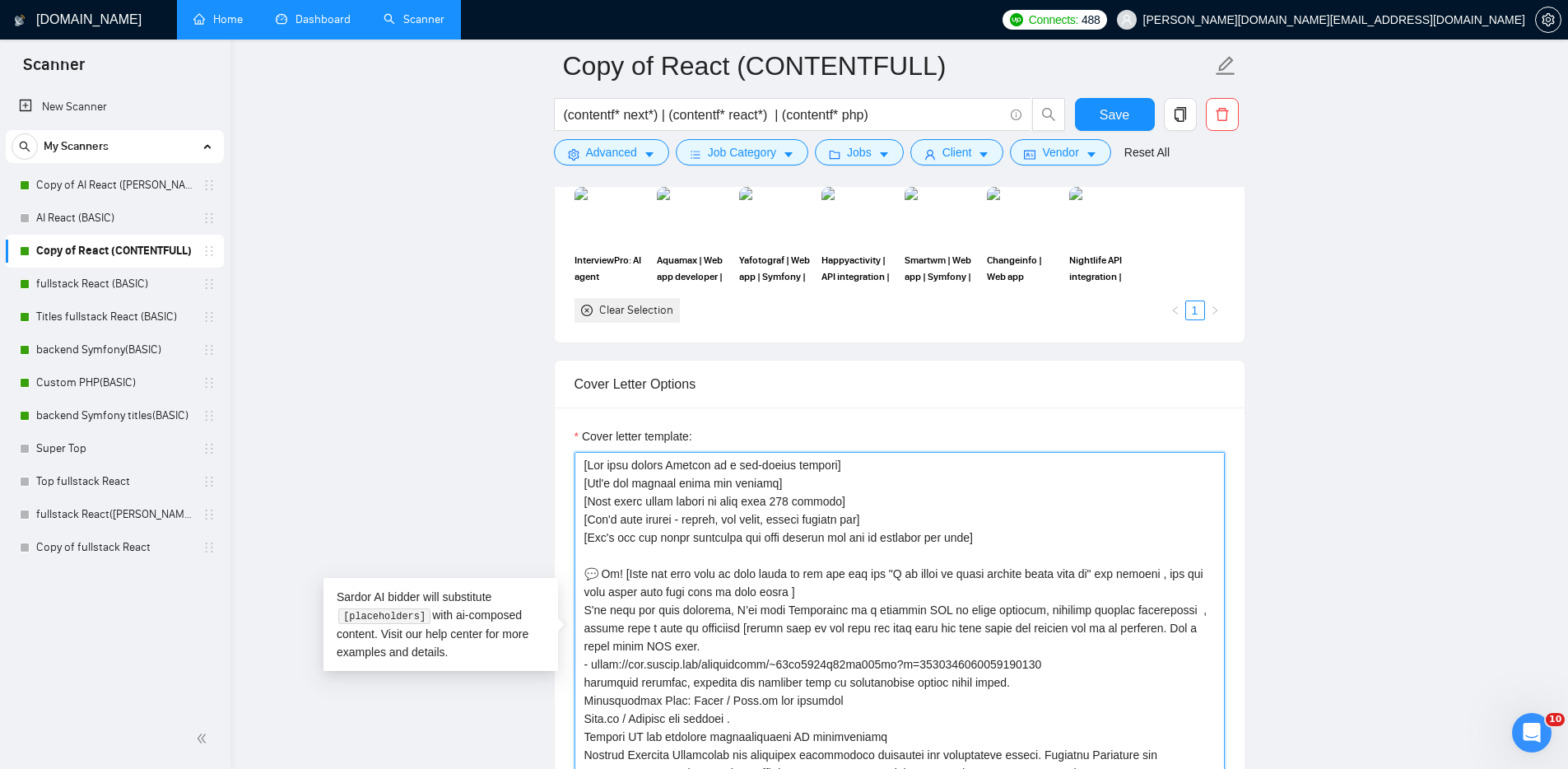
drag, startPoint x: 611, startPoint y: 609, endPoint x: 576, endPoint y: 611, distance: 35.1
click at [576, 611] on textarea "Cover letter template:" at bounding box center [899, 637] width 650 height 371
click at [1118, 694] on textarea "Cover letter template:" at bounding box center [899, 637] width 650 height 371
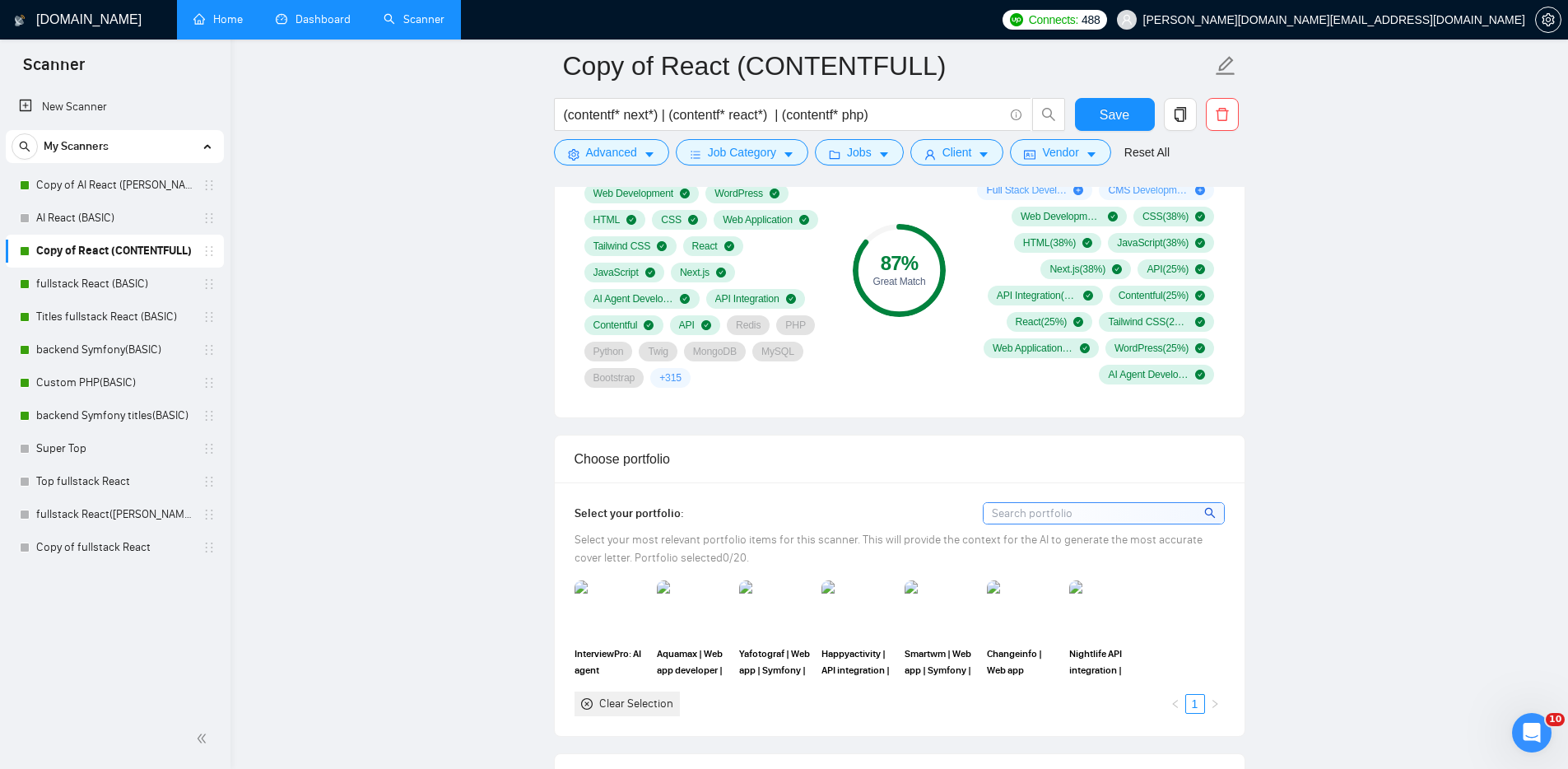
scroll to position [491, 0]
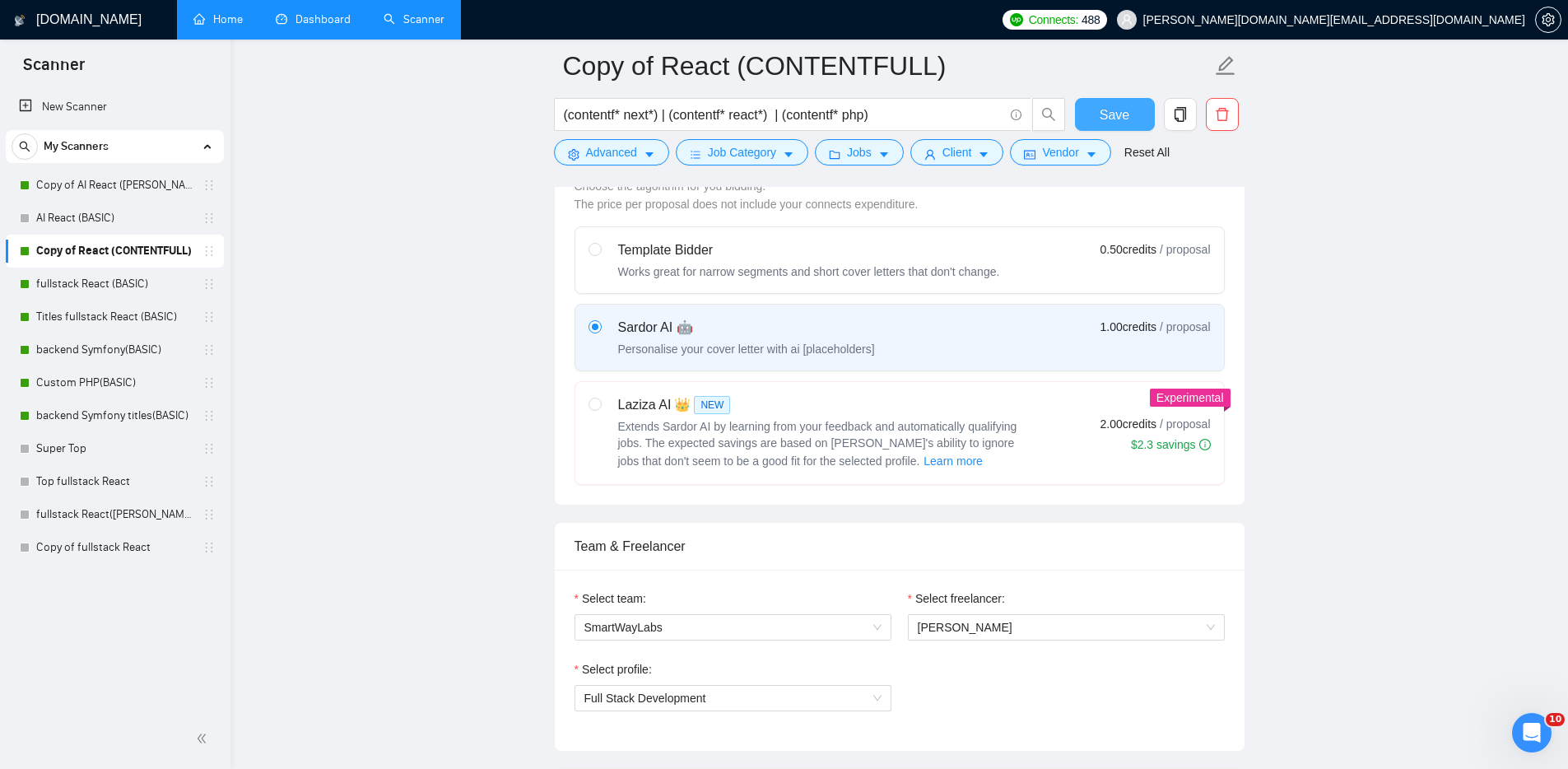
type textarea "[Use only simple English as a non-native speaker] [Don't use complex words and …"
click at [1126, 113] on span "Save" at bounding box center [1114, 114] width 30 height 20
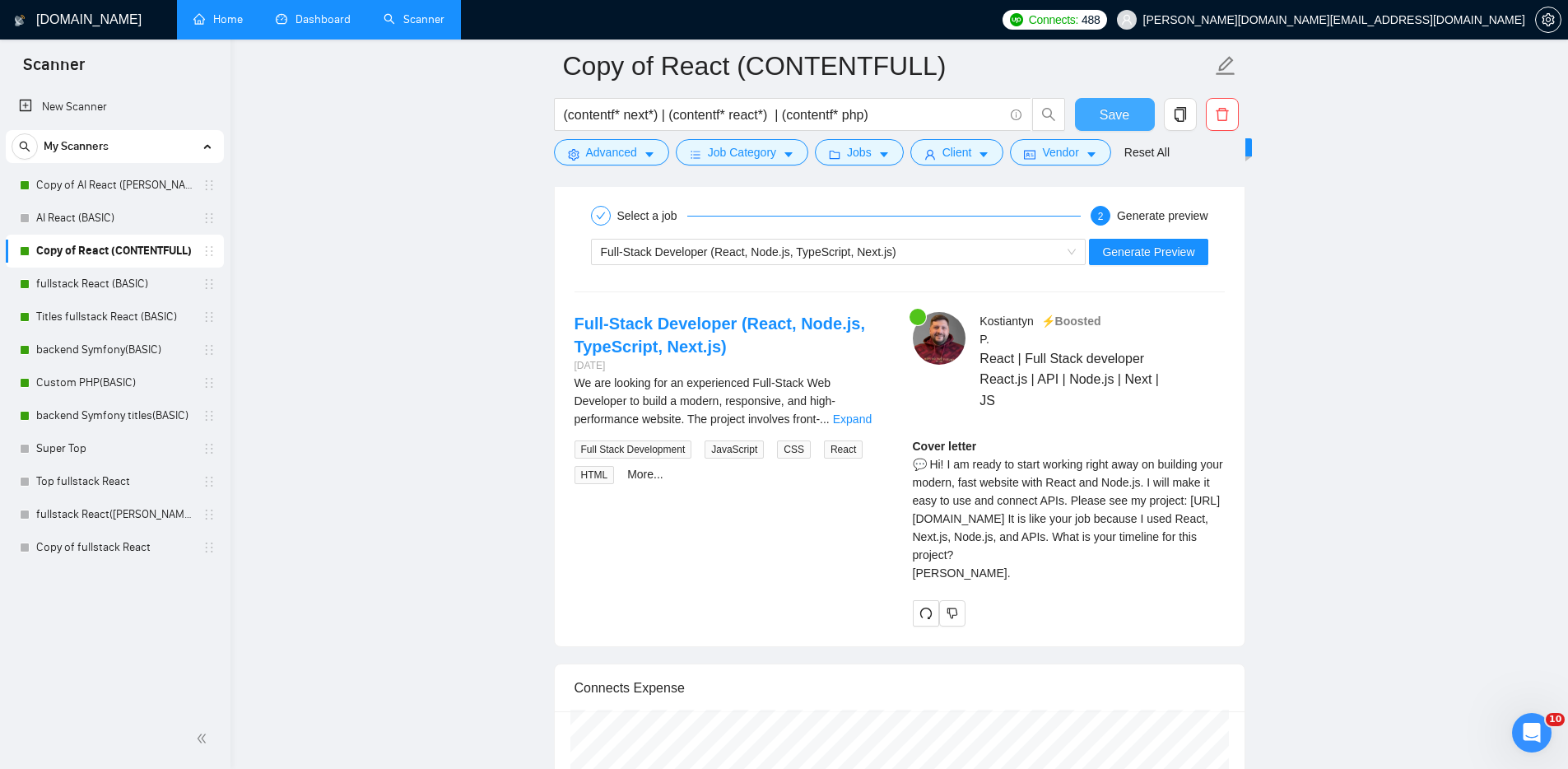
scroll to position [3368, 0]
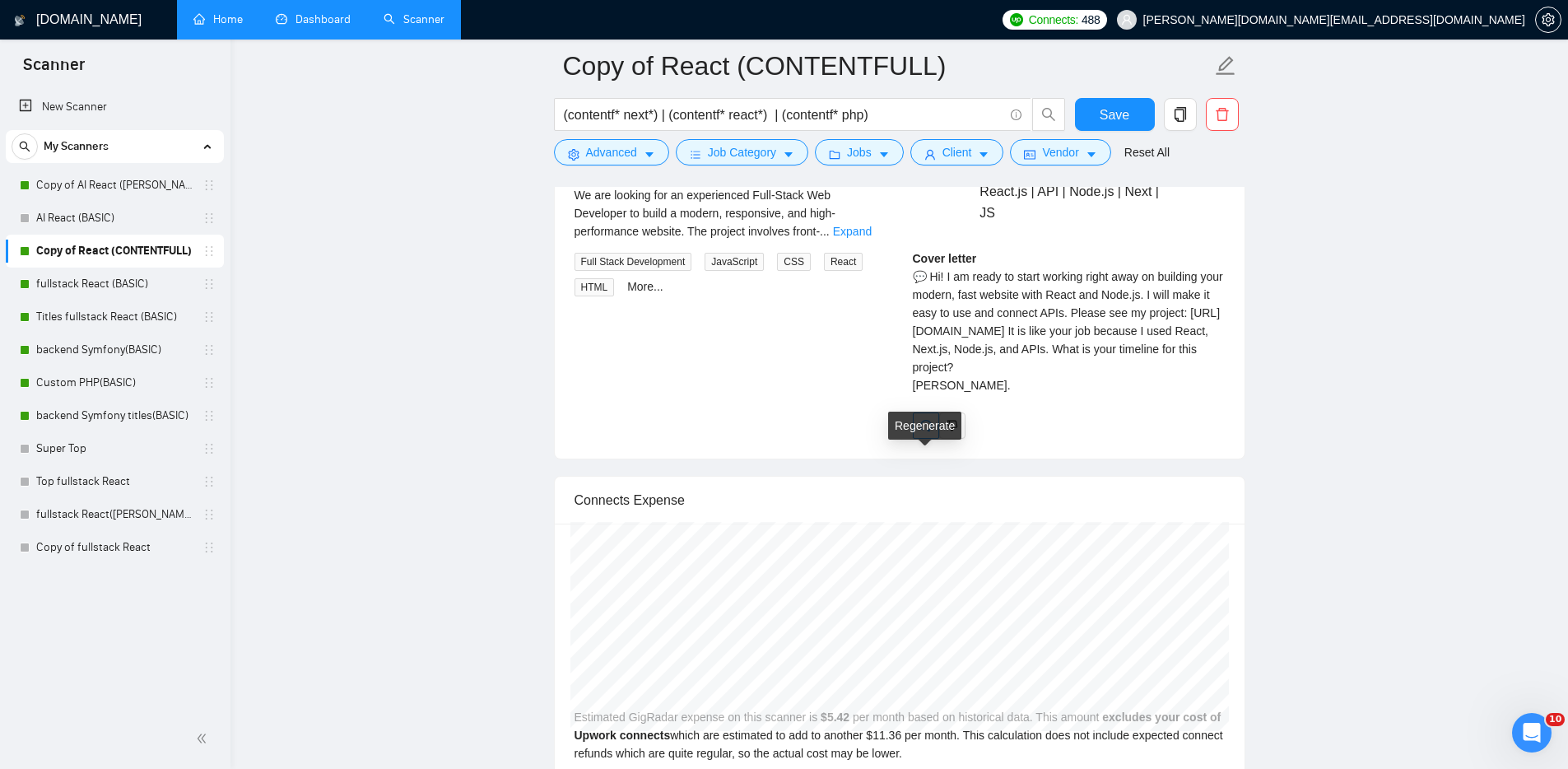
click at [925, 433] on icon "redo" at bounding box center [926, 426] width 13 height 13
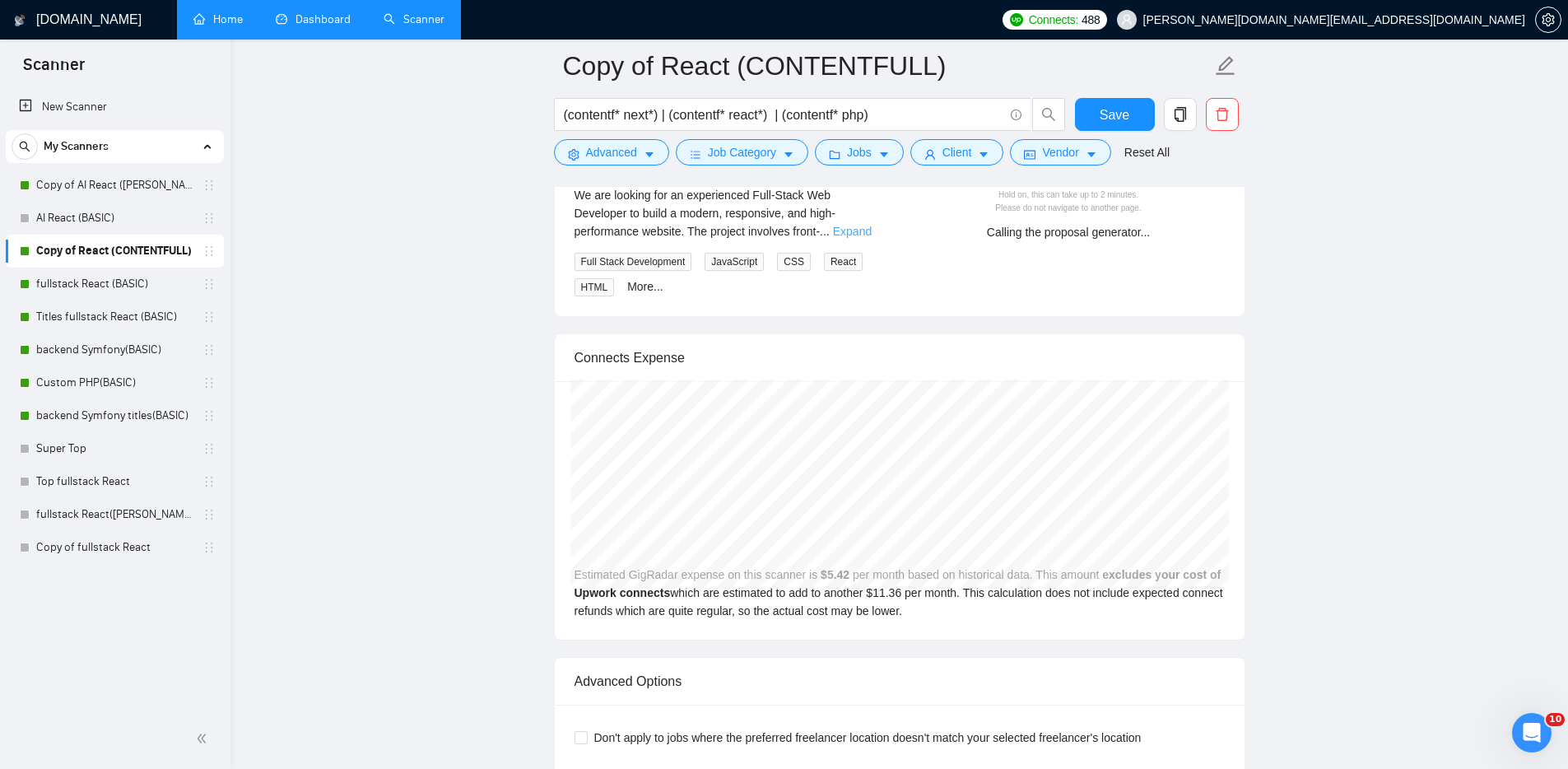
click at [864, 232] on link "Expand" at bounding box center [852, 231] width 39 height 13
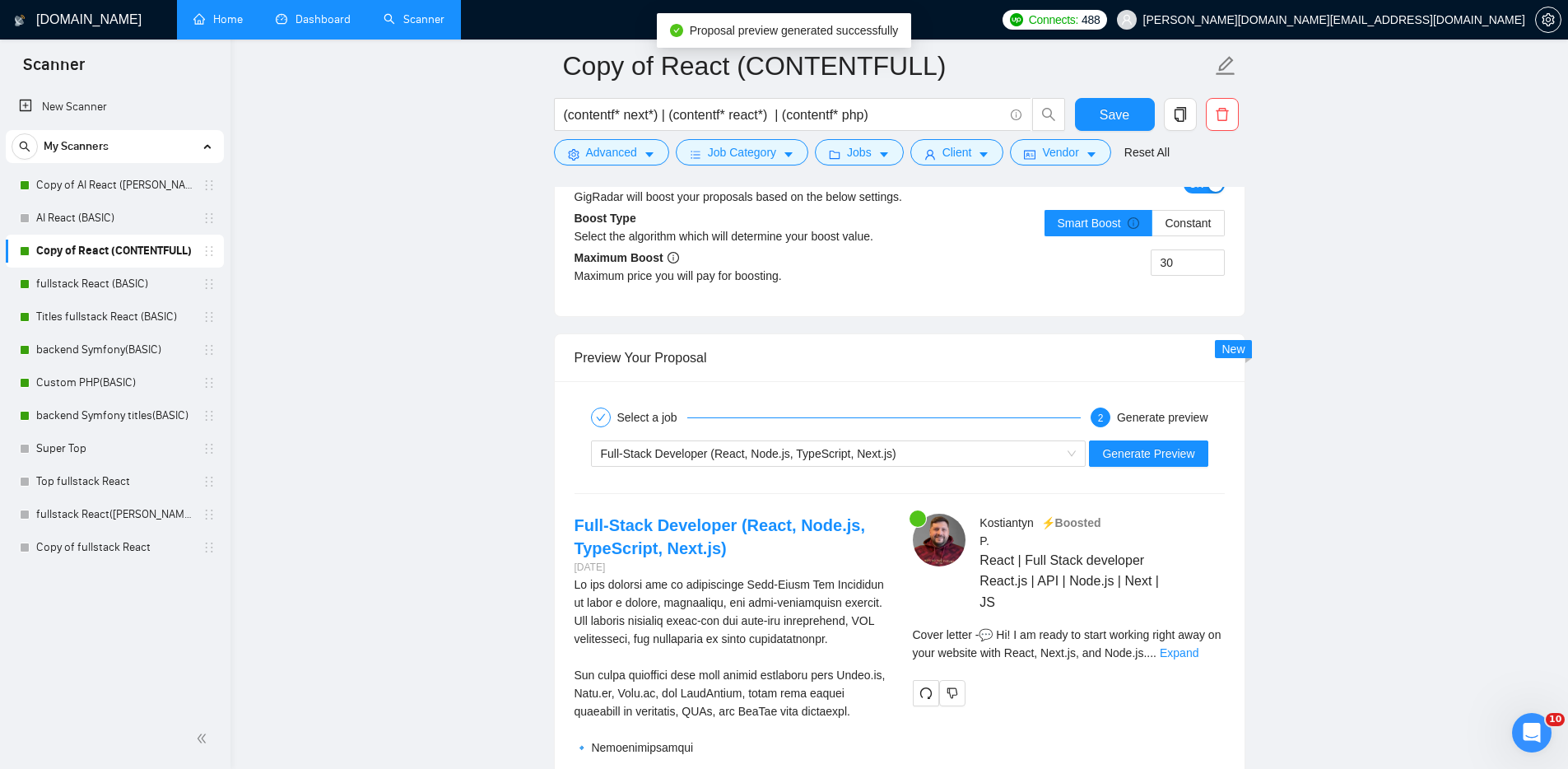
scroll to position [3423, 0]
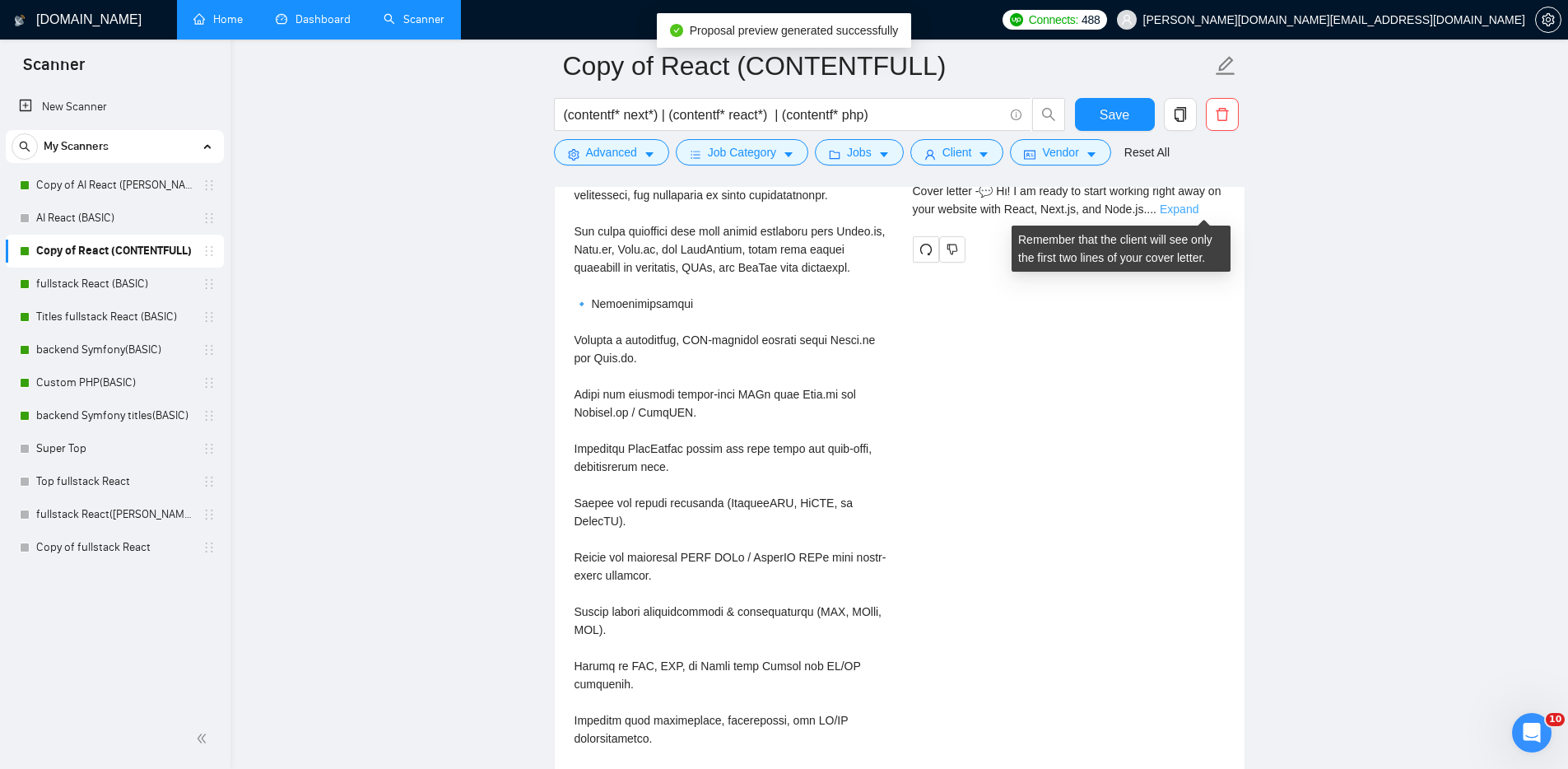
click at [1198, 207] on link "Expand" at bounding box center [1179, 208] width 39 height 13
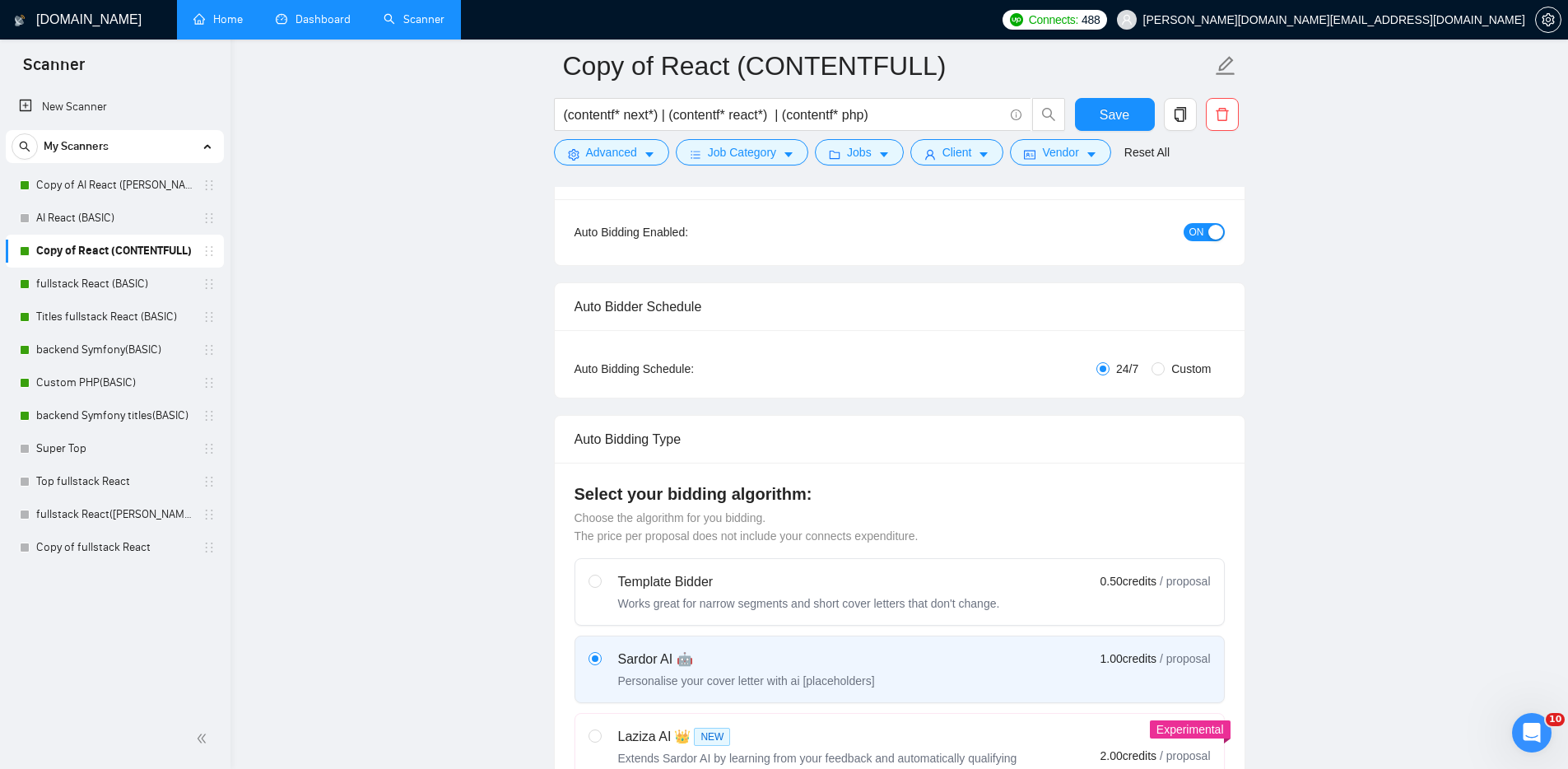
scroll to position [0, 0]
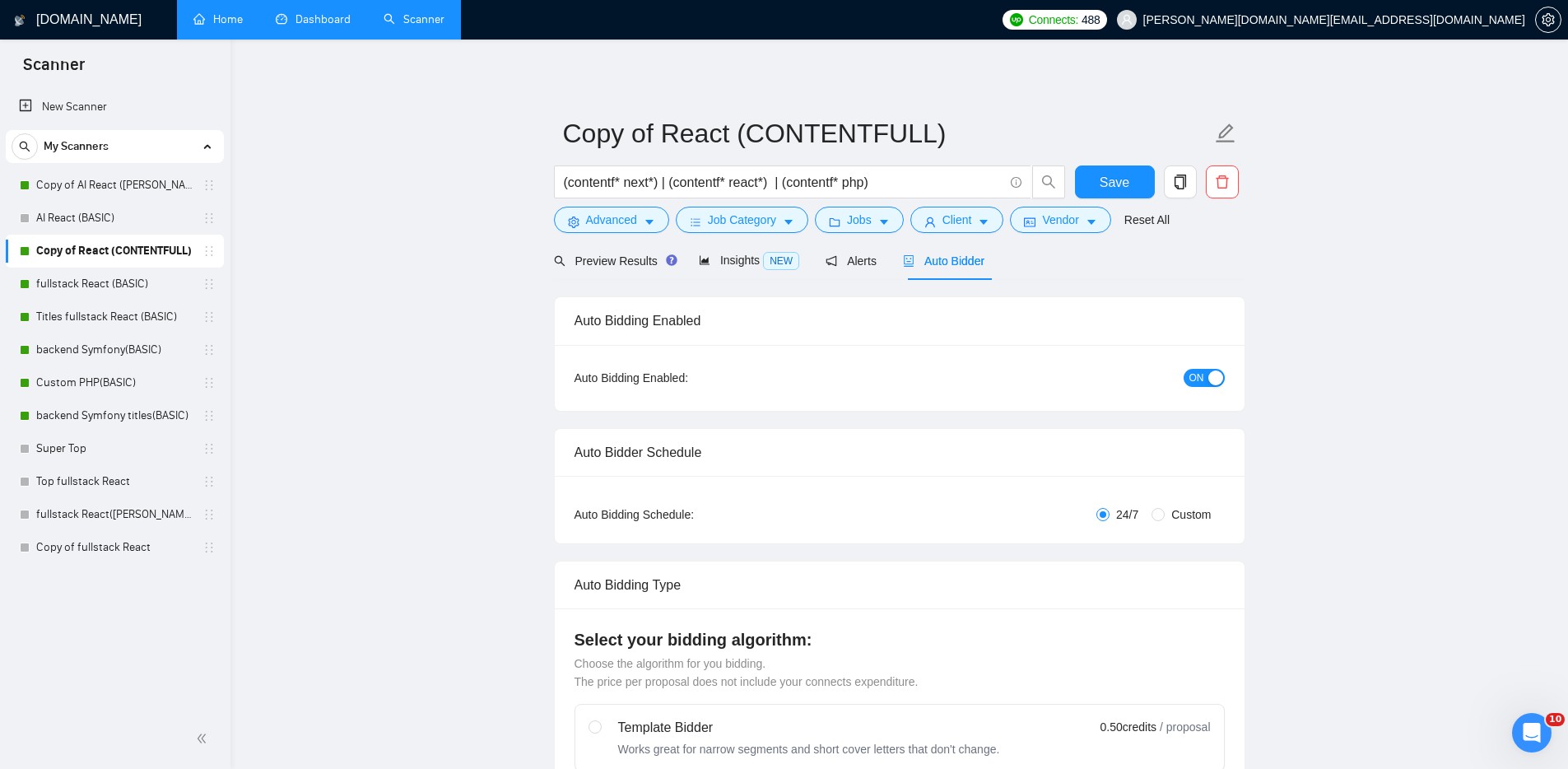
click at [604, 249] on div "Preview Results" at bounding box center [613, 260] width 118 height 39
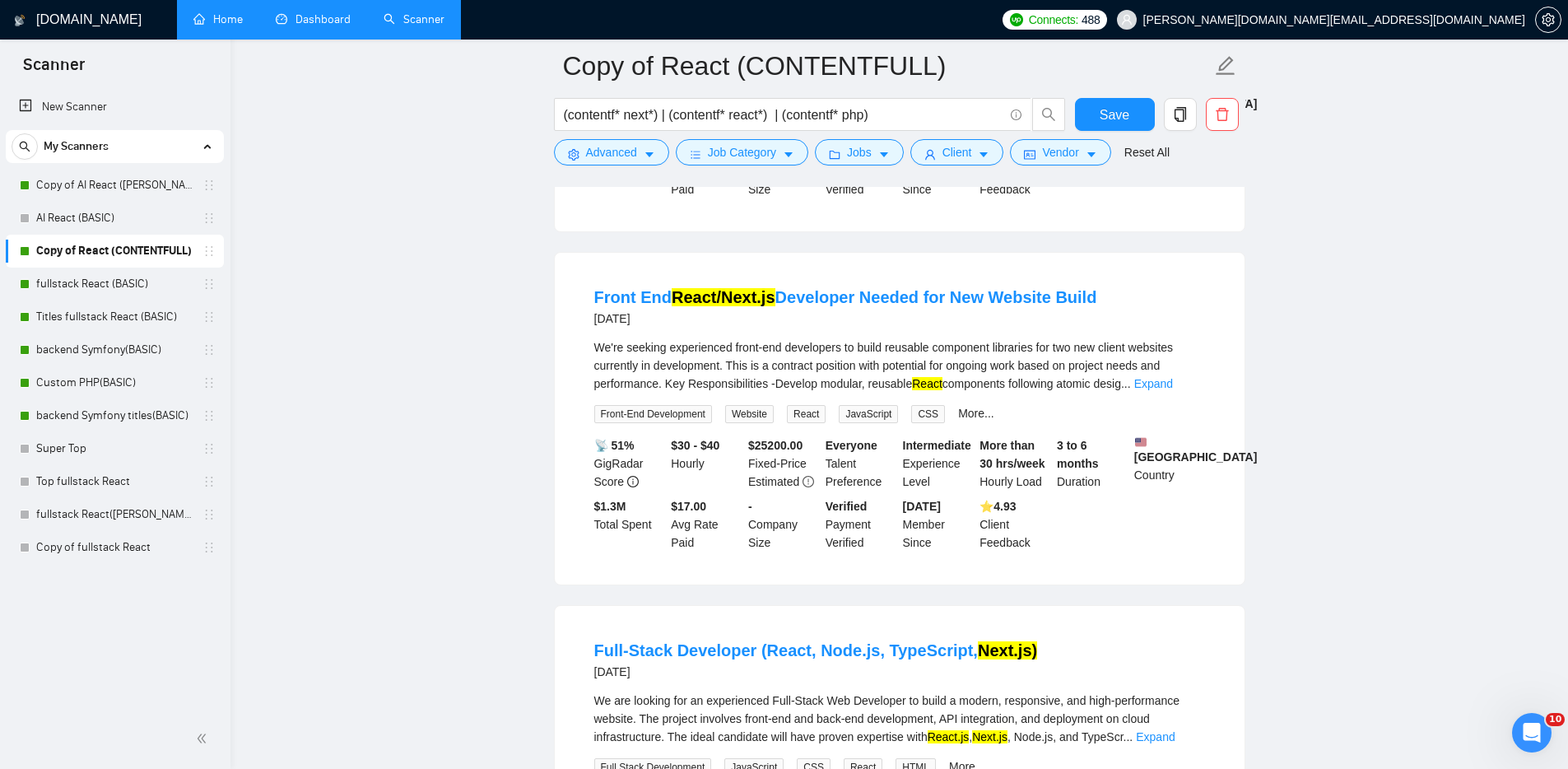
scroll to position [510, 0]
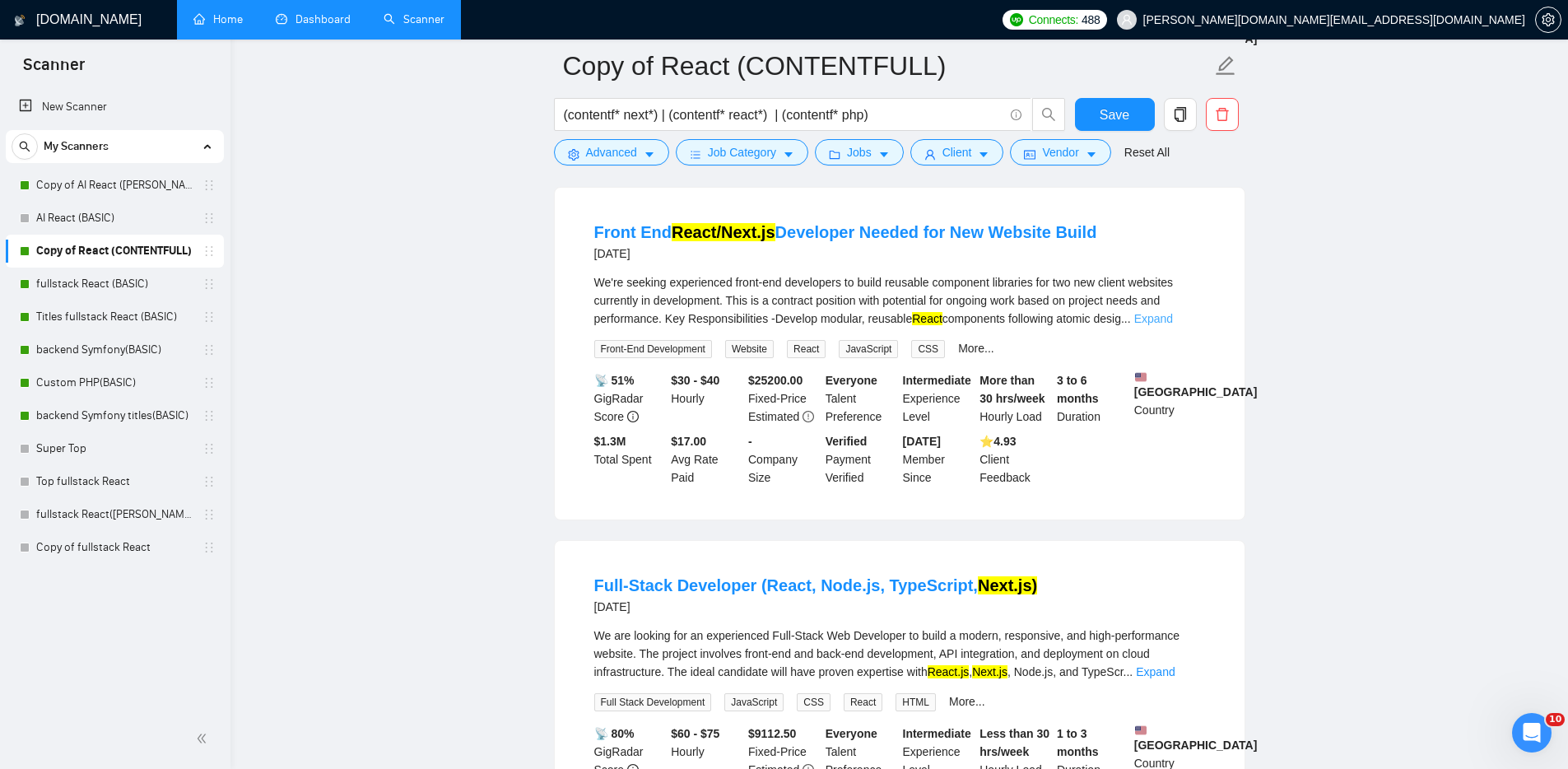
click at [1173, 319] on link "Expand" at bounding box center [1153, 318] width 39 height 13
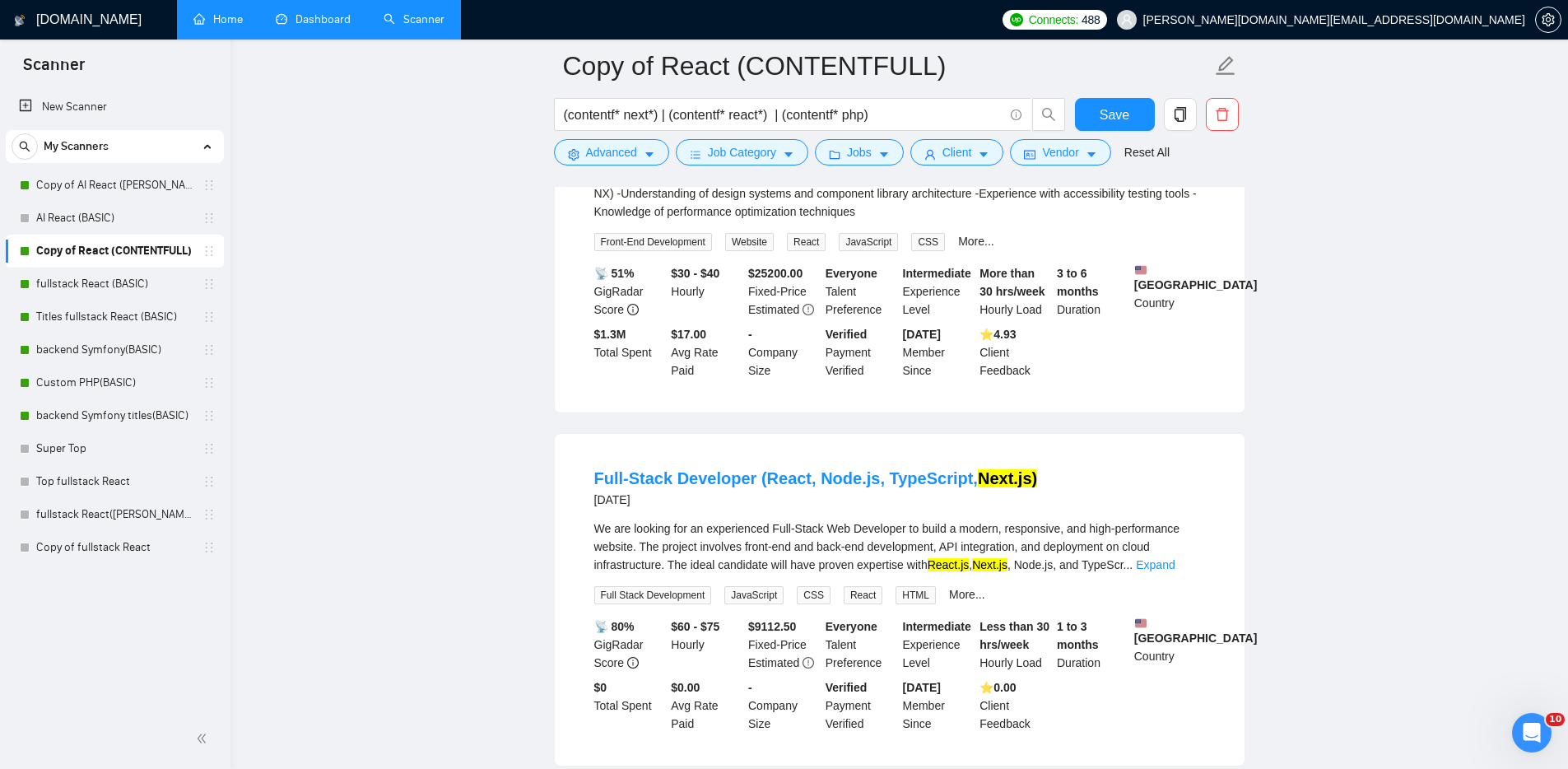
scroll to position [958, 0]
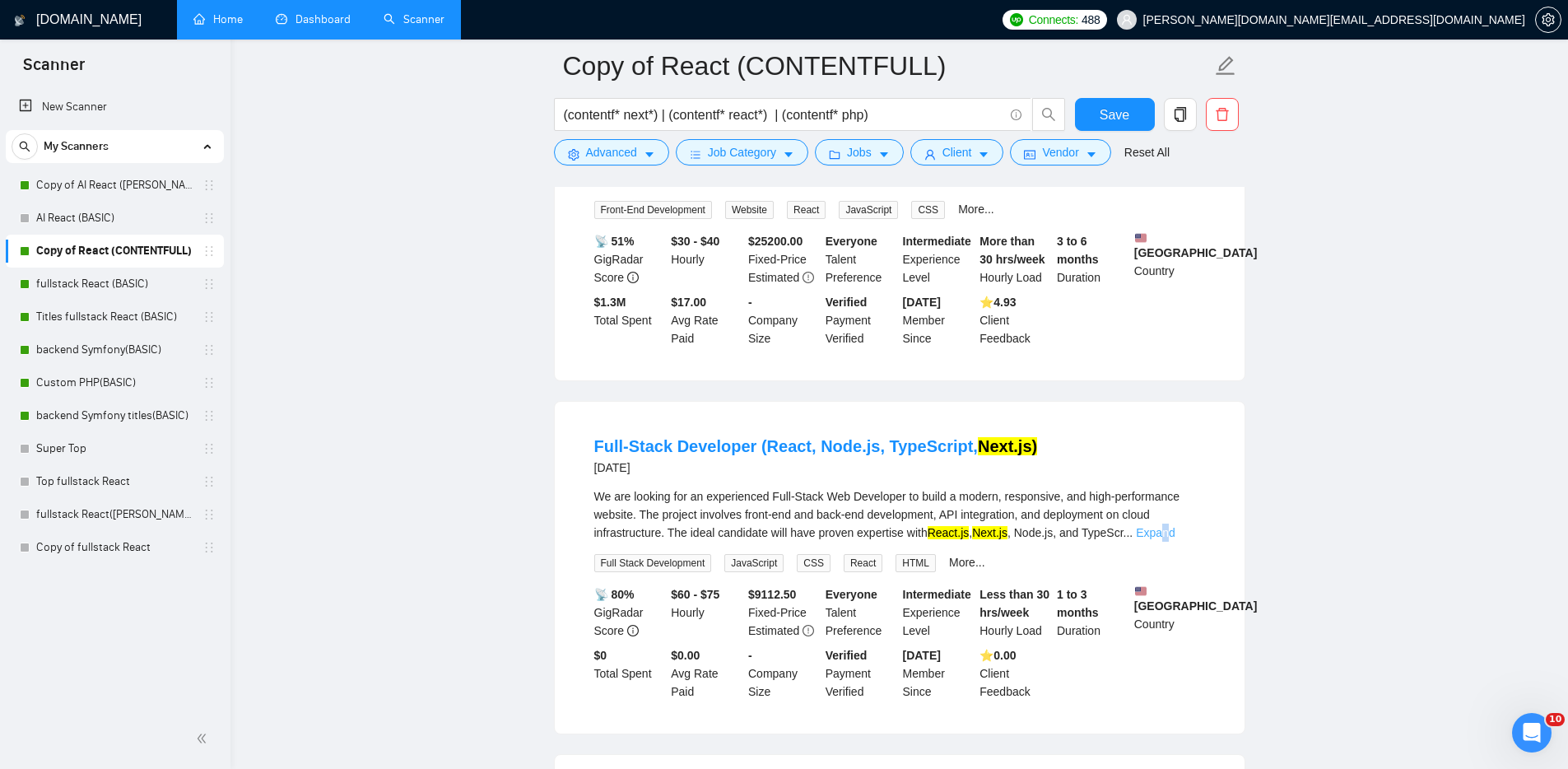
click at [1174, 539] on link "Expand" at bounding box center [1155, 532] width 39 height 13
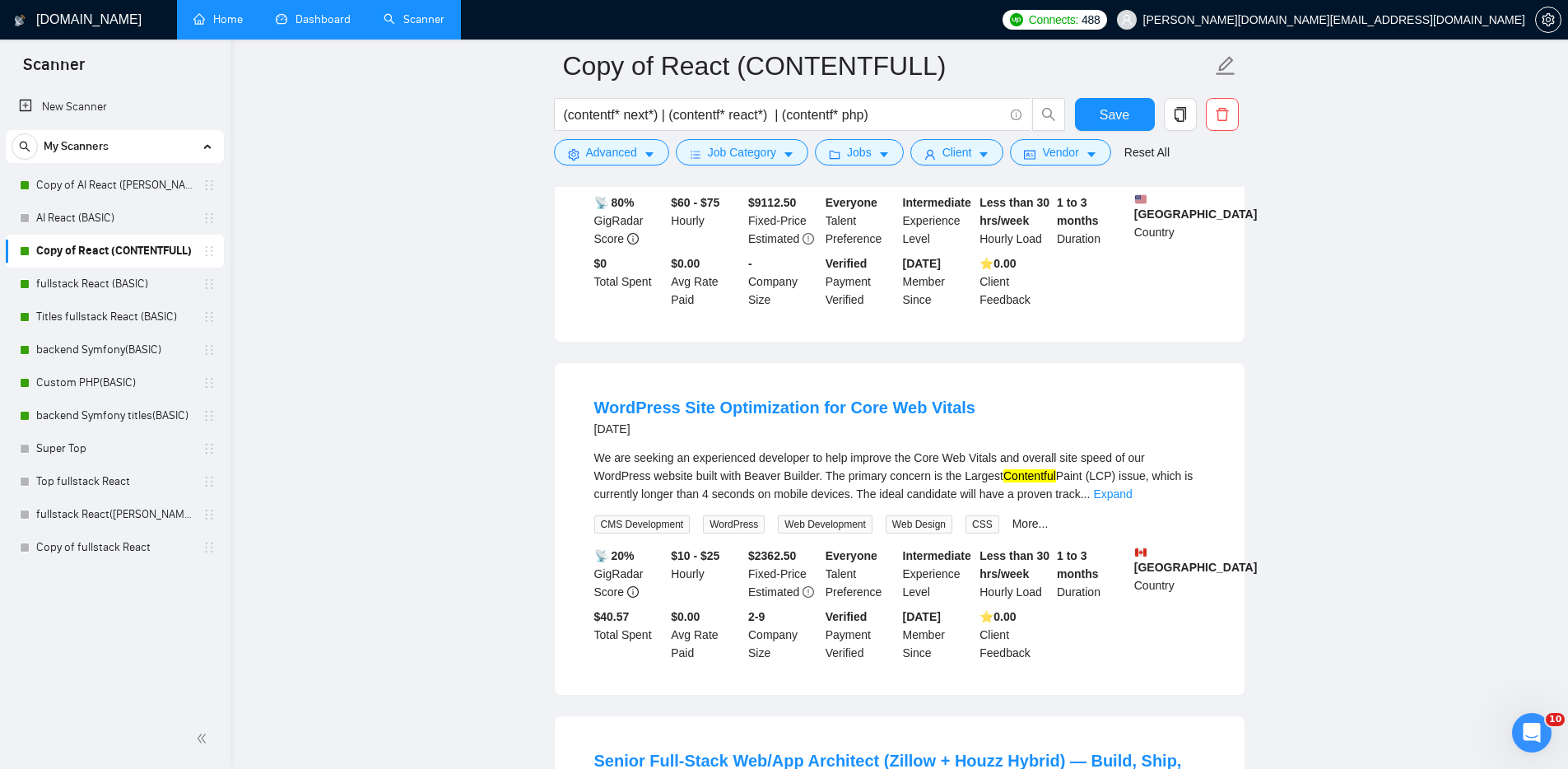
scroll to position [1827, 0]
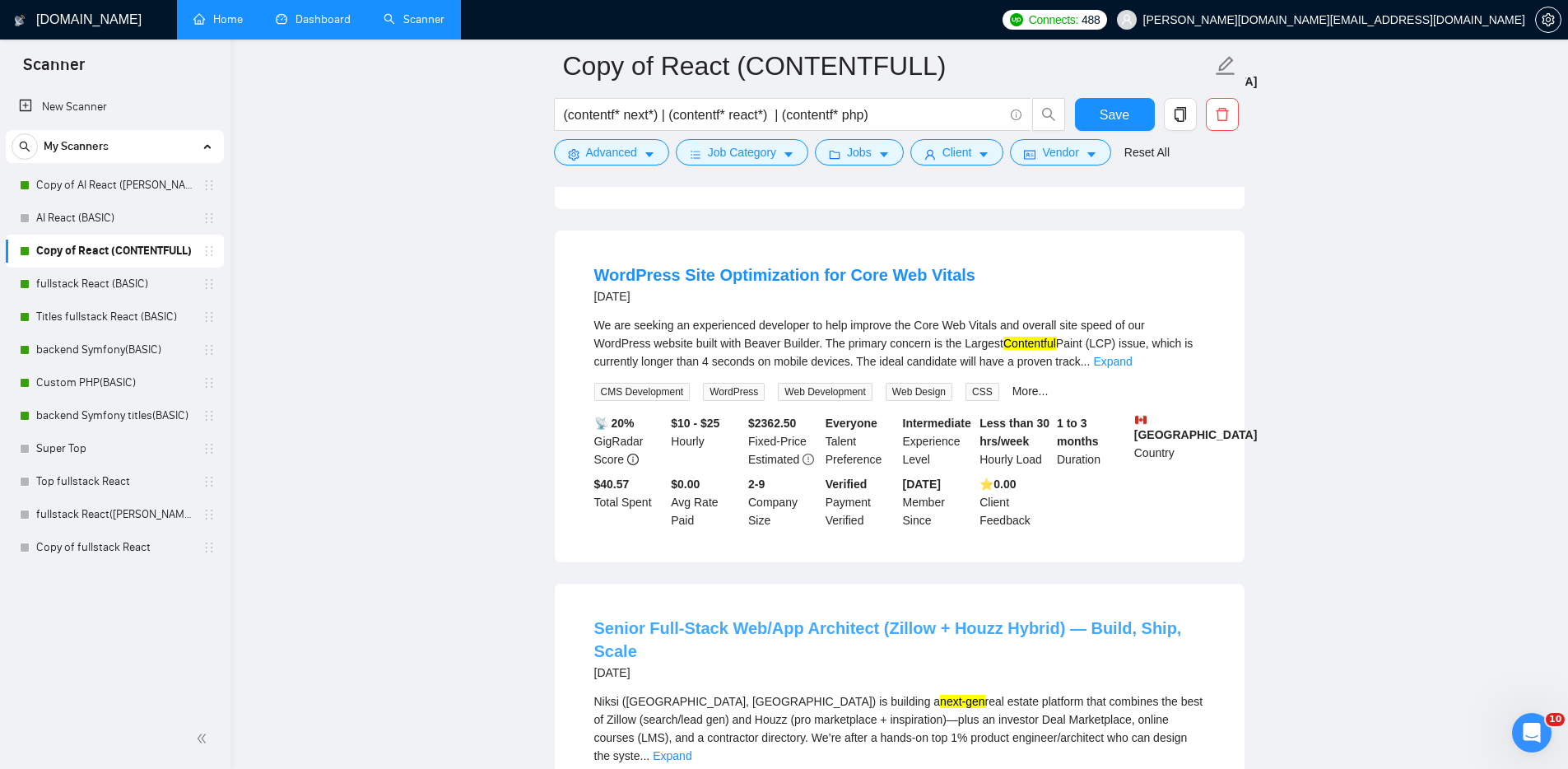
click at [934, 660] on link "Senior Full-Stack Web/App Architect (Zillow + Houzz Hybrid) — Build, Ship, Scale" at bounding box center [888, 639] width 588 height 41
click at [1371, 368] on main "Copy of React (CONTENTFULL) (contentf* next*) | (contentf* react*) | (contentf*…" at bounding box center [899, 531] width 1285 height 4583
click at [1279, 395] on main "Copy of React (CONTENTFULL) (contentf* next*) | (contentf* react*) | (contentf*…" at bounding box center [899, 531] width 1285 height 4583
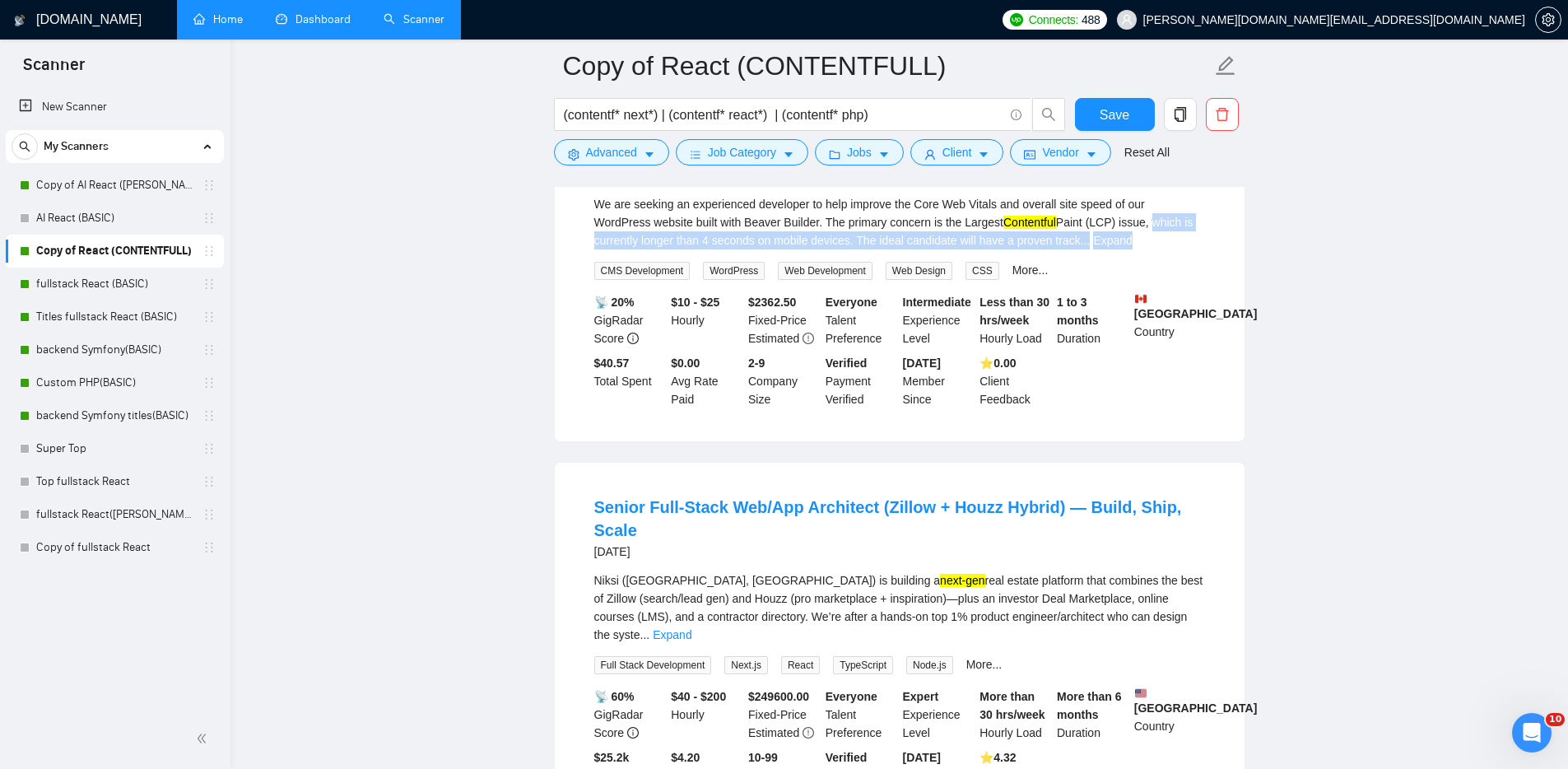
scroll to position [1967, 0]
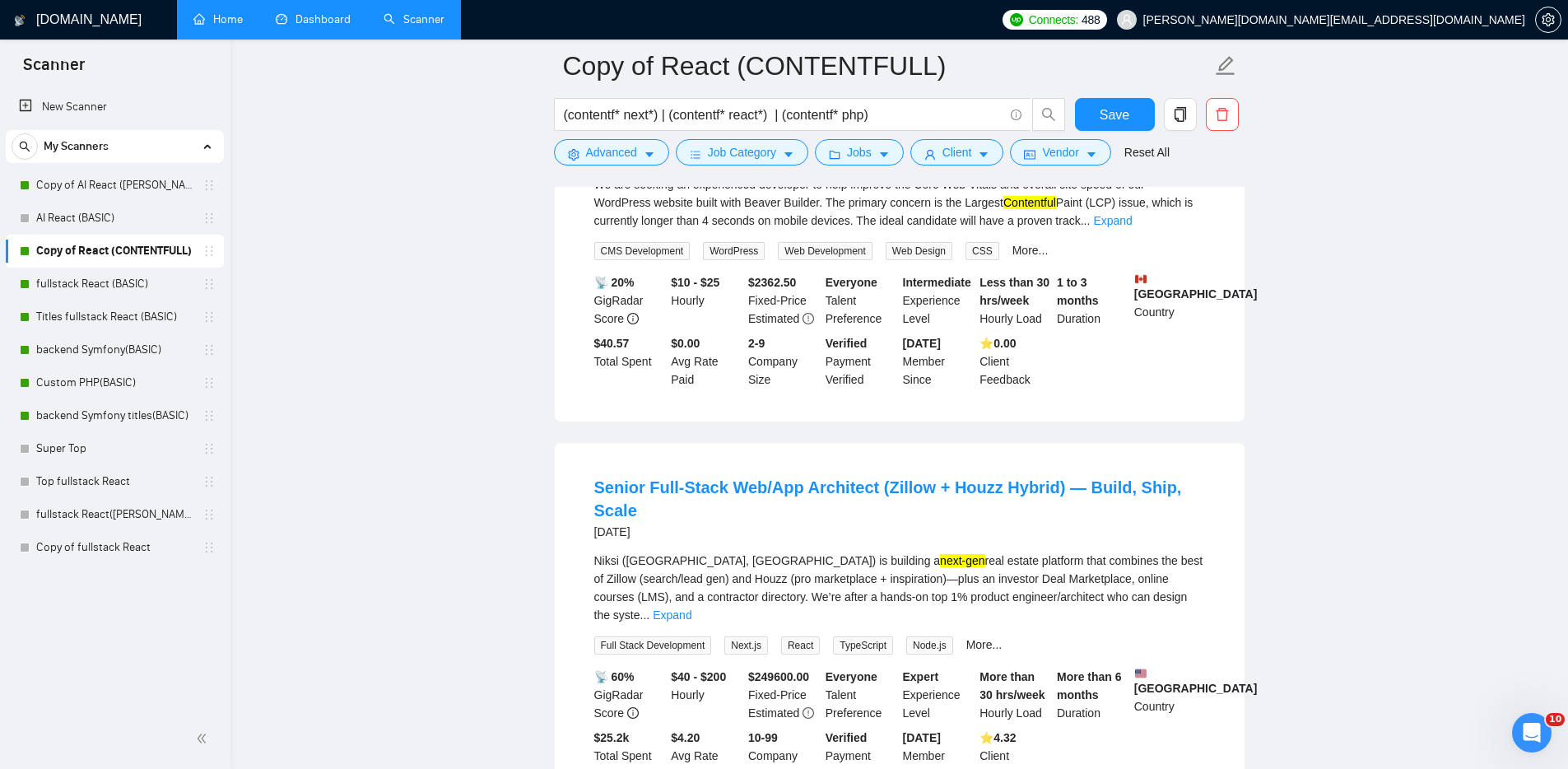
click at [1315, 414] on main "Copy of React (CONTENTFULL) (contentf* next*) | (contentf* react*) | (contentf*…" at bounding box center [899, 390] width 1285 height 4583
click at [917, 566] on li "Senior Full-Stack Web/App Architect (Zillow + Houzz Hybrid) — Build, Ship, Scal…" at bounding box center [899, 630] width 650 height 334
click at [1009, 594] on div "Niksi (Phoenix, AZ) is building a next-gen real estate platform that combines t…" at bounding box center [899, 588] width 611 height 72
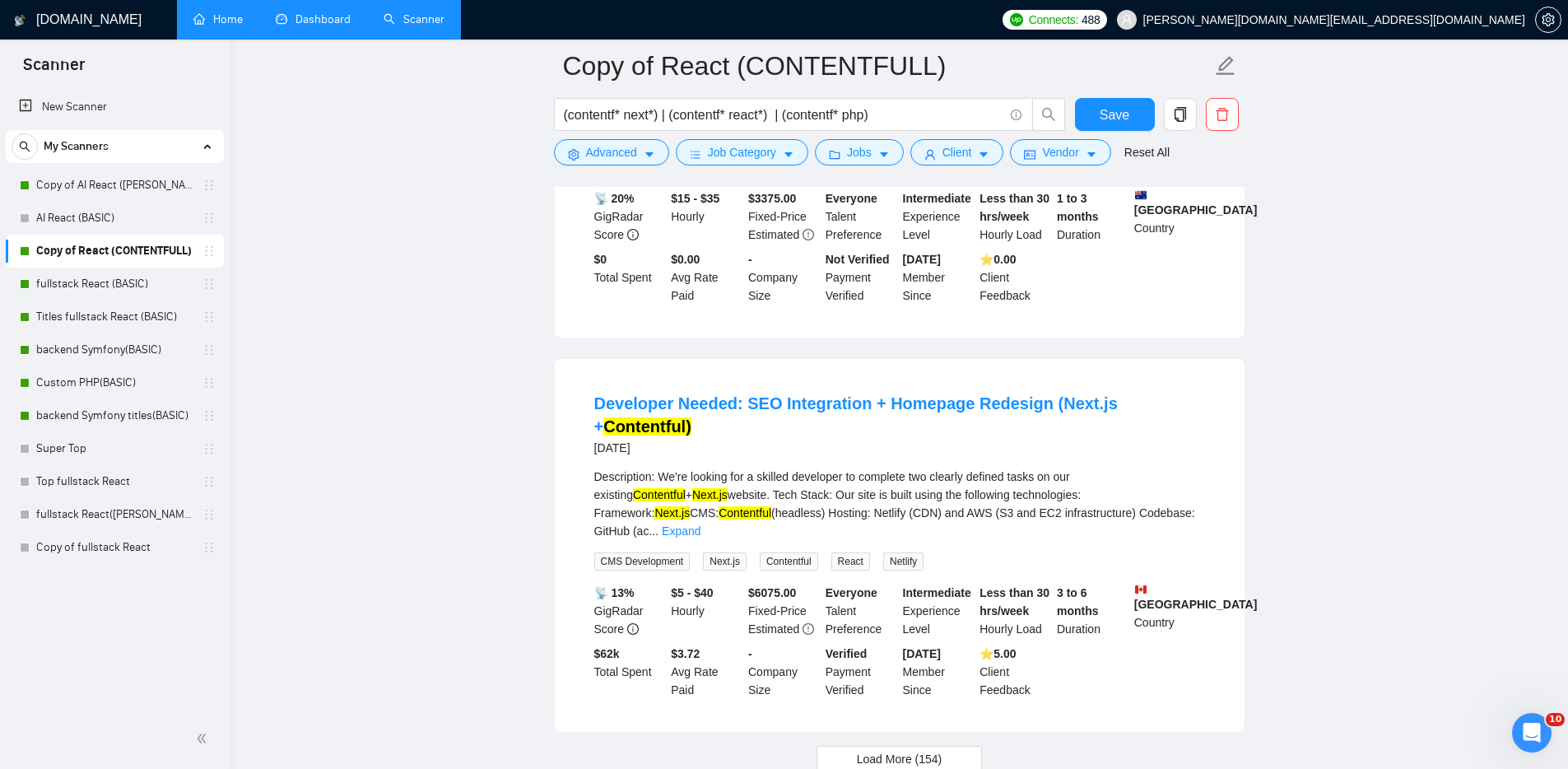
scroll to position [3982, 0]
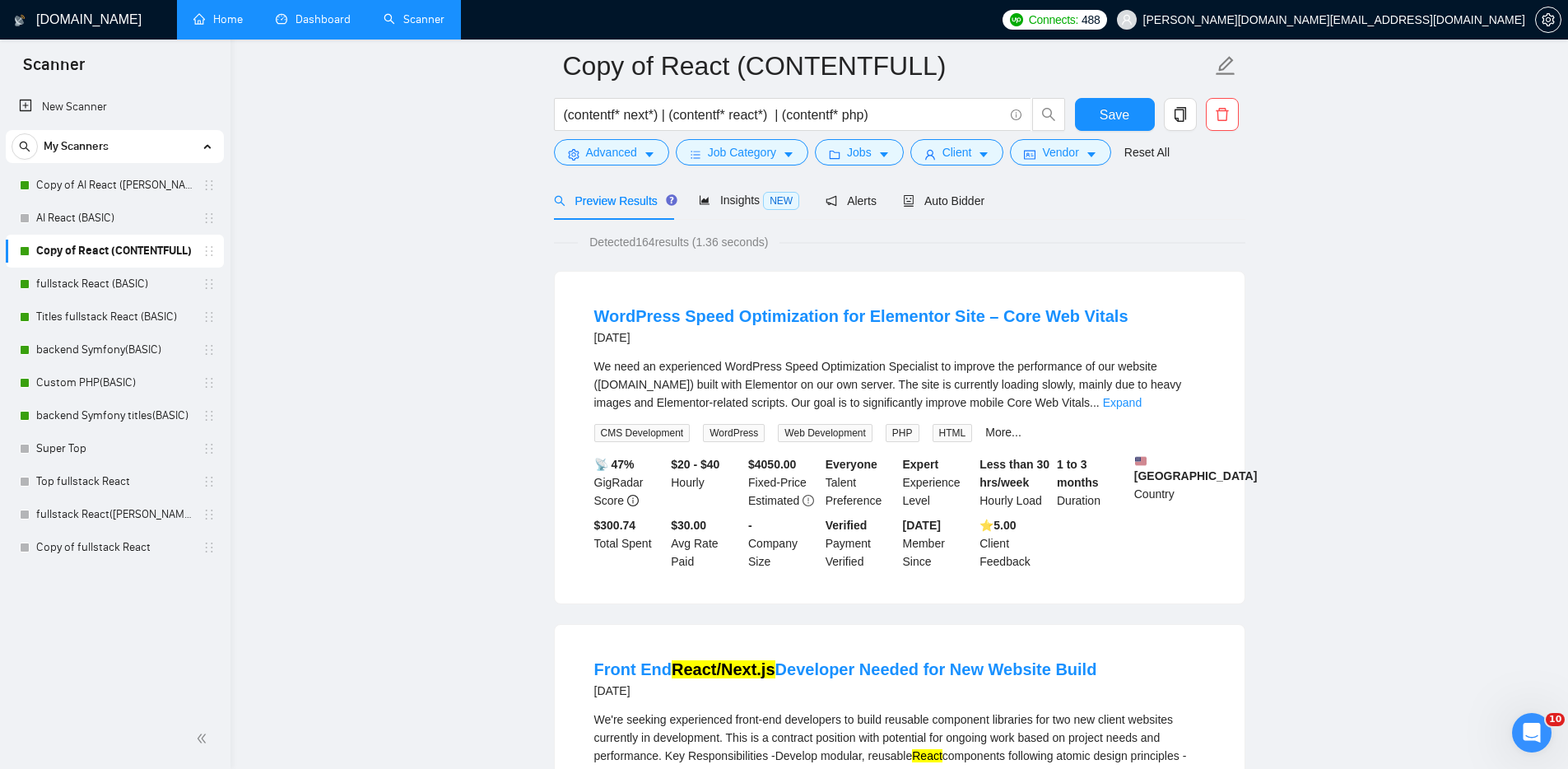
scroll to position [0, 0]
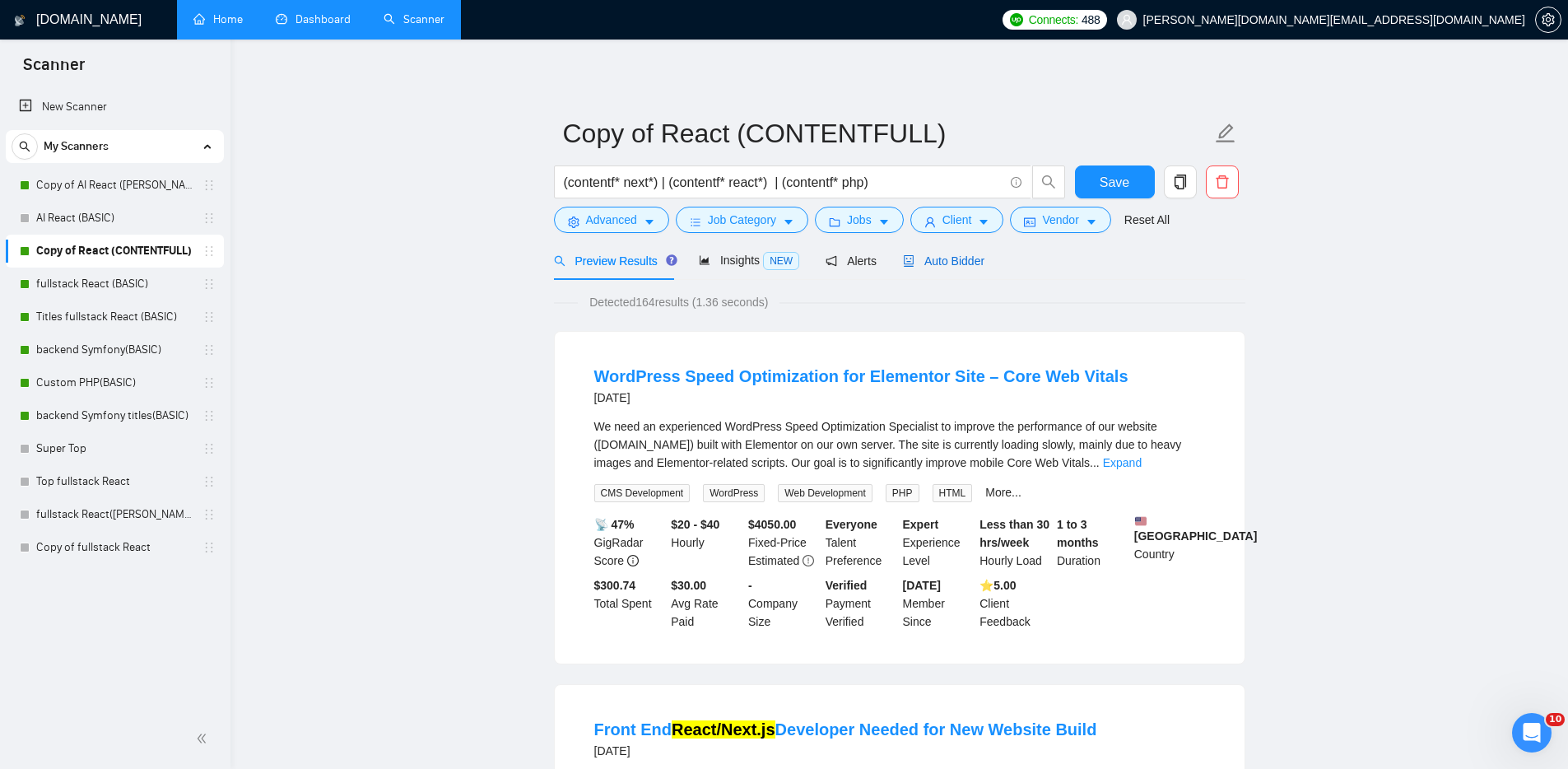
click at [936, 259] on span "Auto Bidder" at bounding box center [943, 260] width 81 height 13
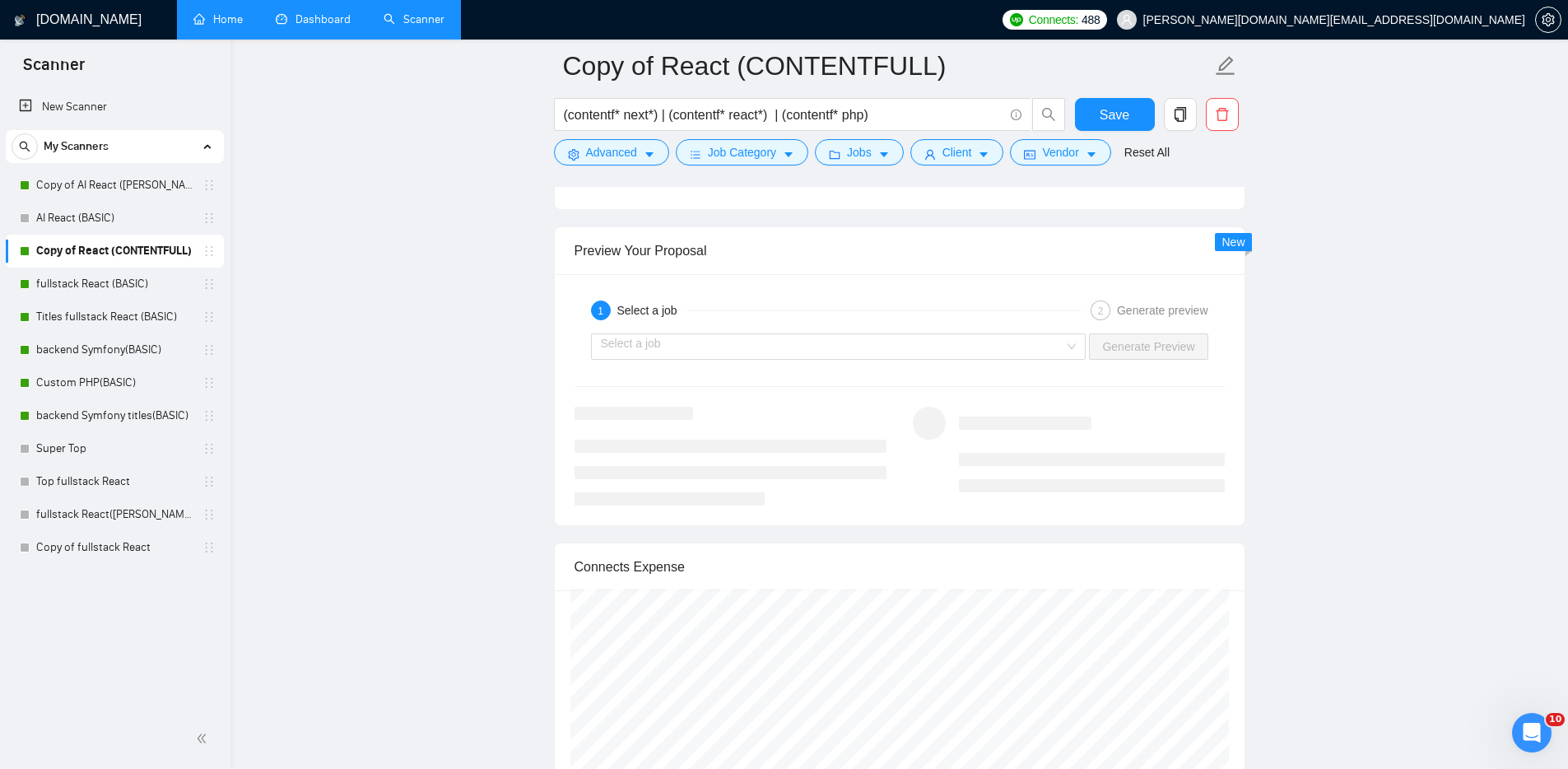
scroll to position [3161, 0]
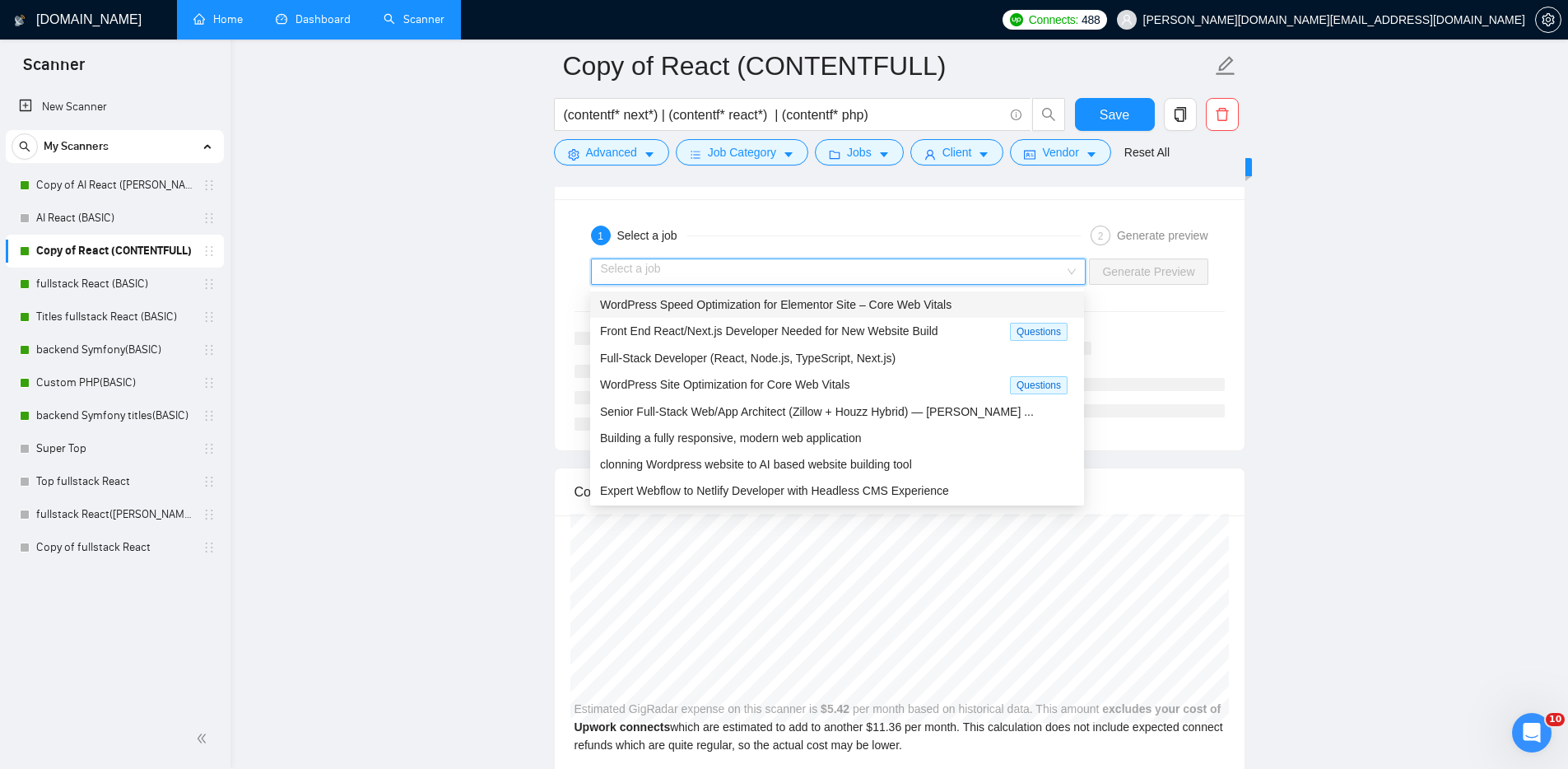
click at [771, 277] on input "search" at bounding box center [833, 272] width 464 height 25
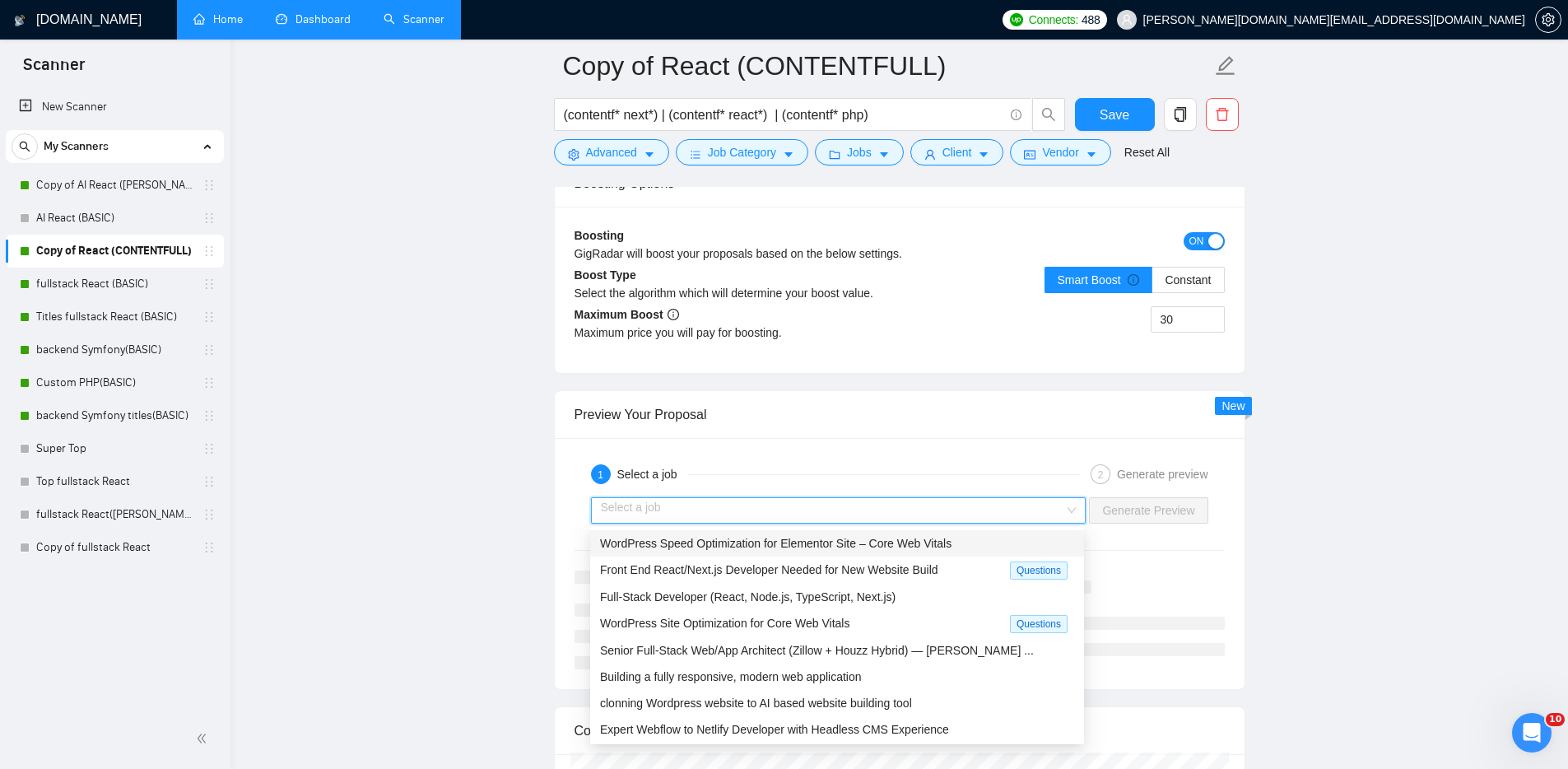
scroll to position [2917, 0]
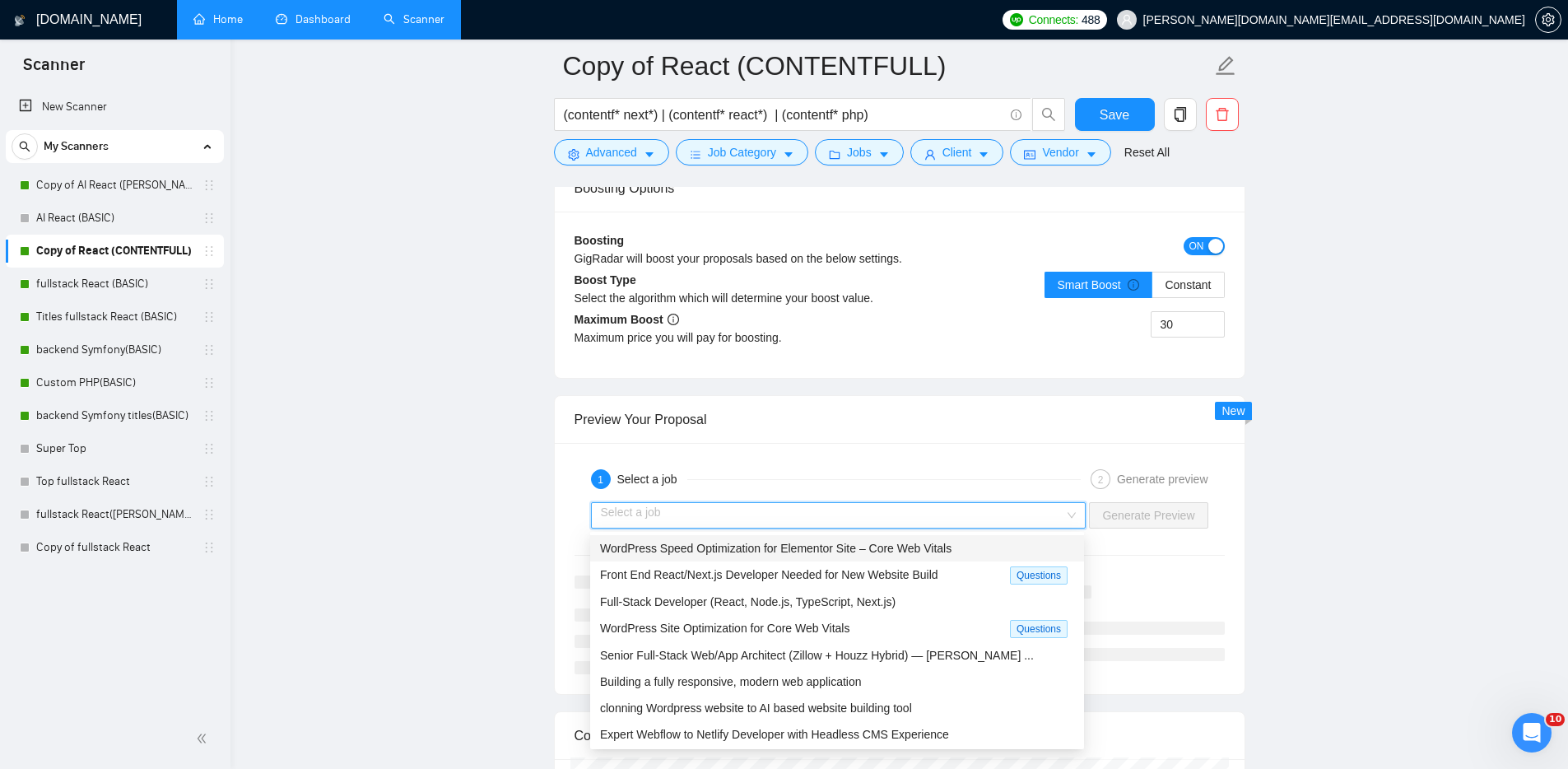
click at [986, 442] on div "Preview Your Proposal" at bounding box center [899, 419] width 650 height 47
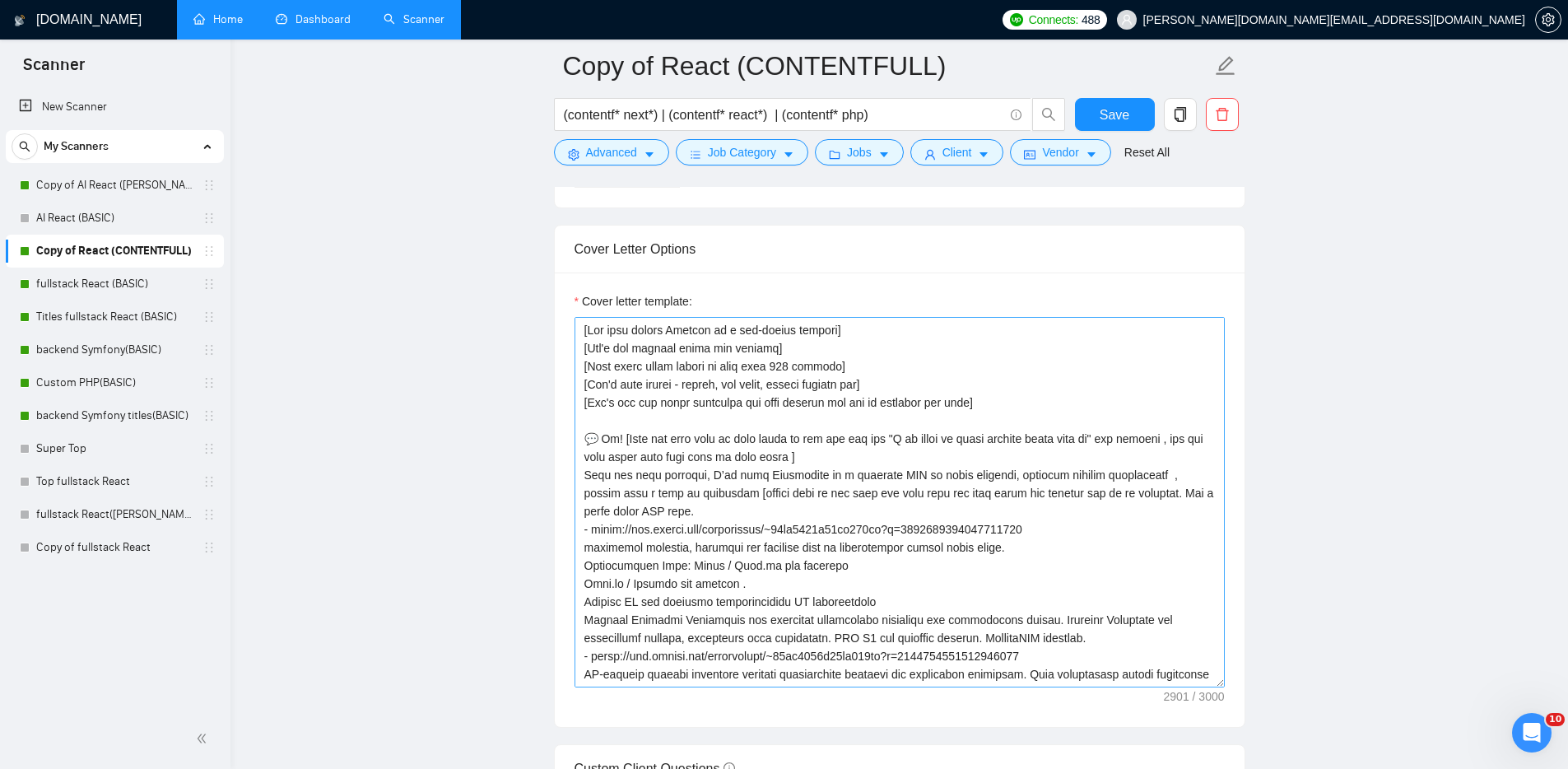
scroll to position [1702, 0]
click at [1112, 115] on span "Save" at bounding box center [1114, 114] width 30 height 20
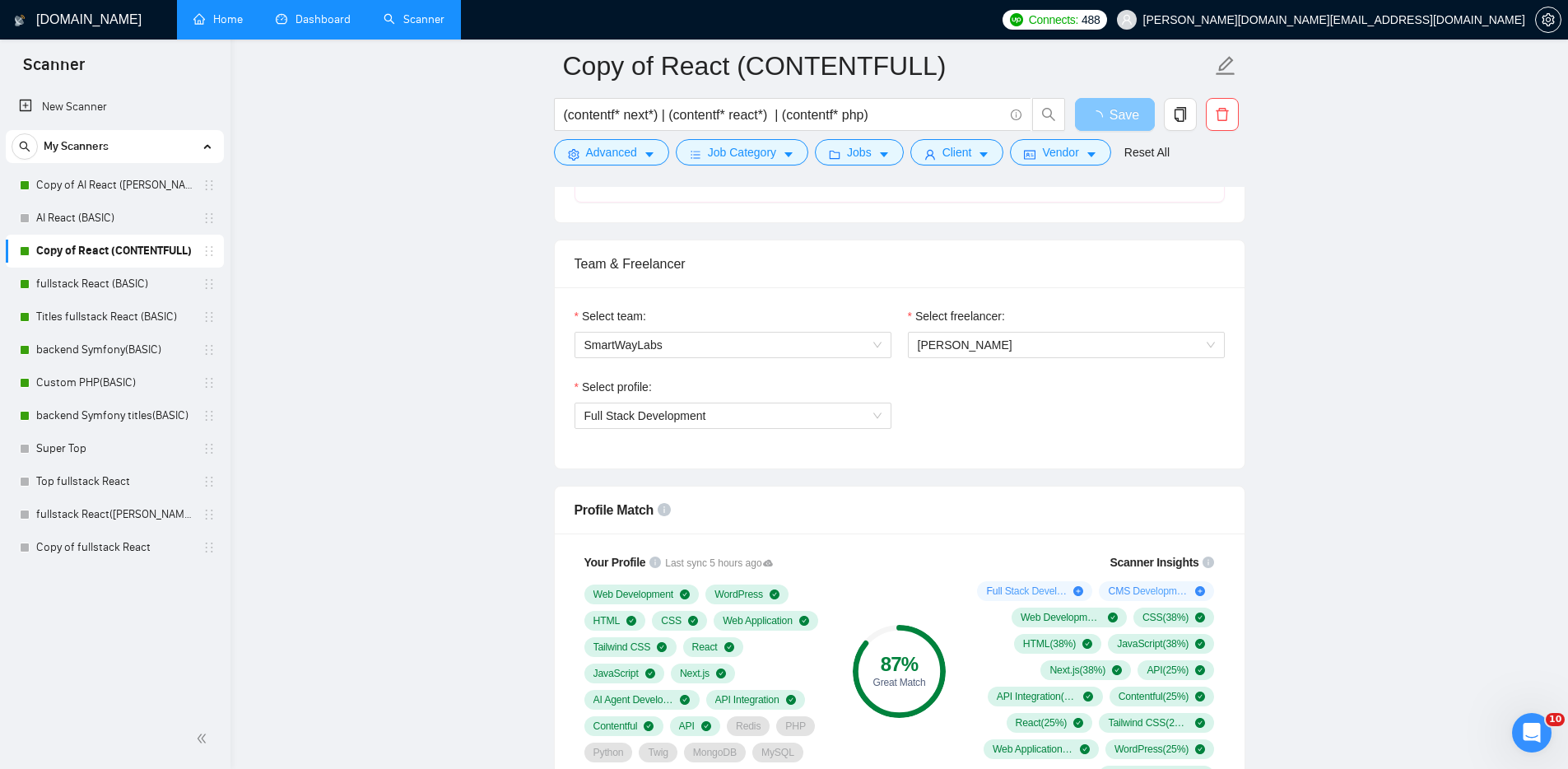
scroll to position [0, 0]
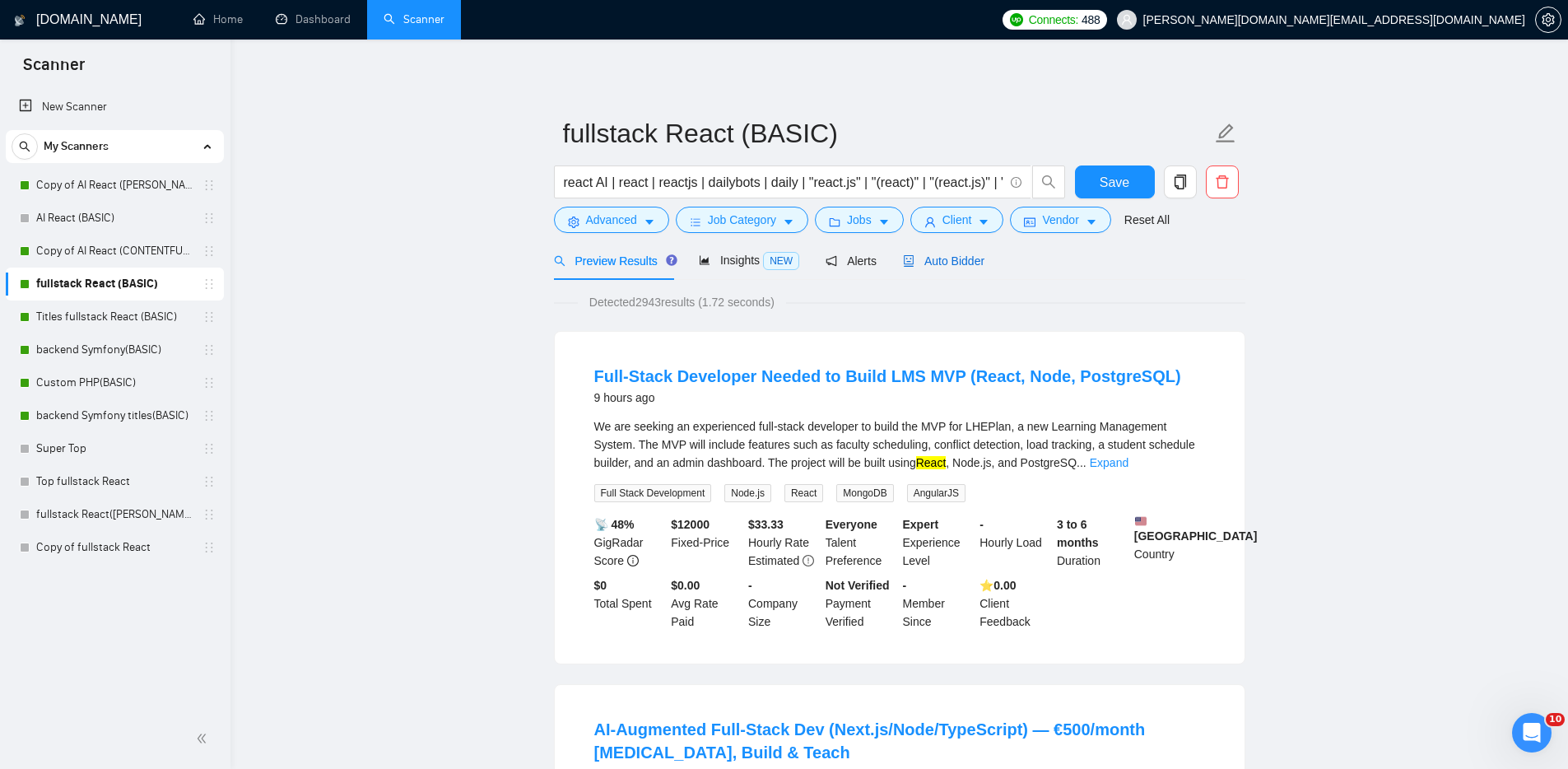
click at [972, 264] on span "Auto Bidder" at bounding box center [943, 260] width 81 height 13
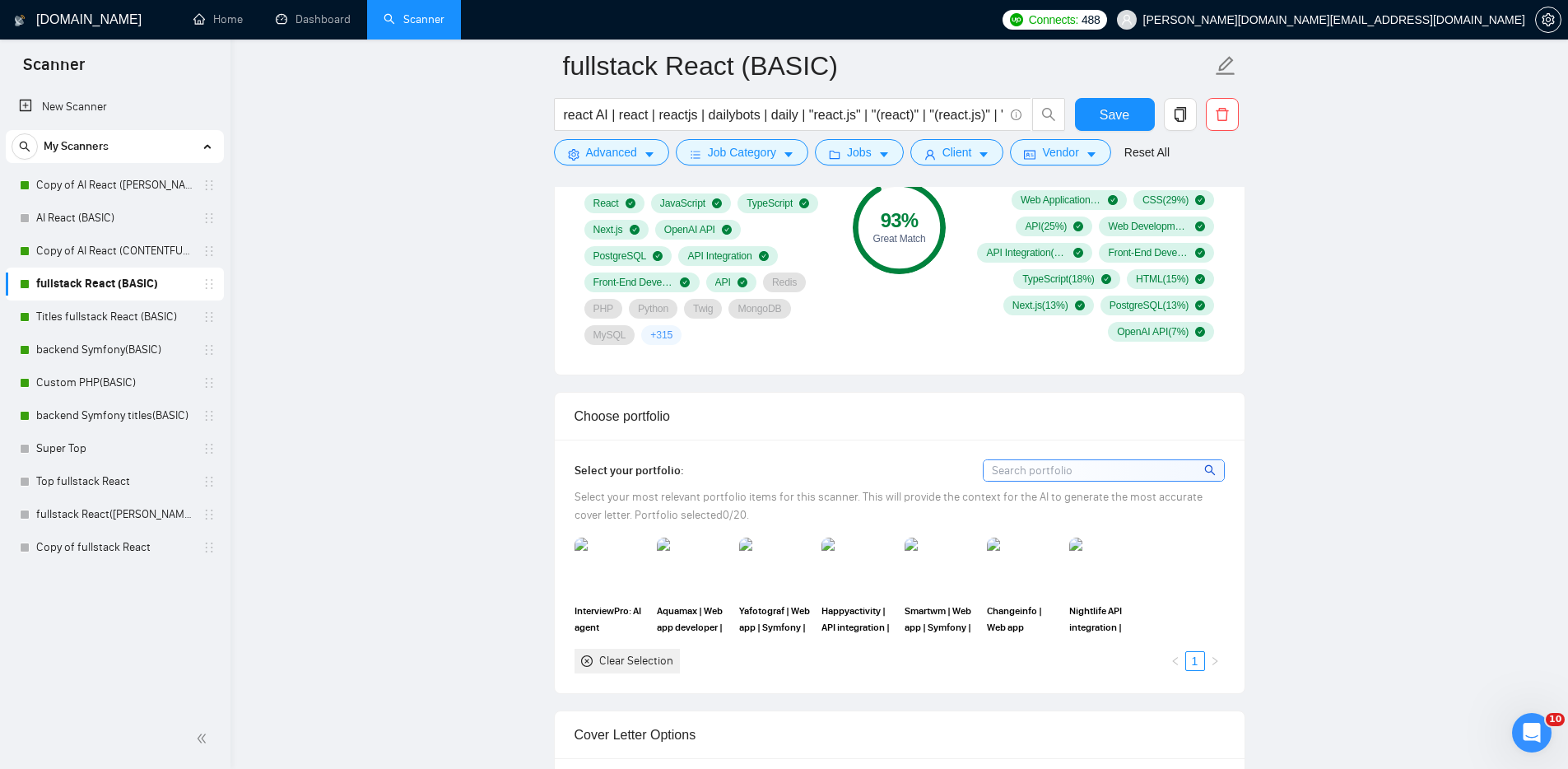
scroll to position [1617, 0]
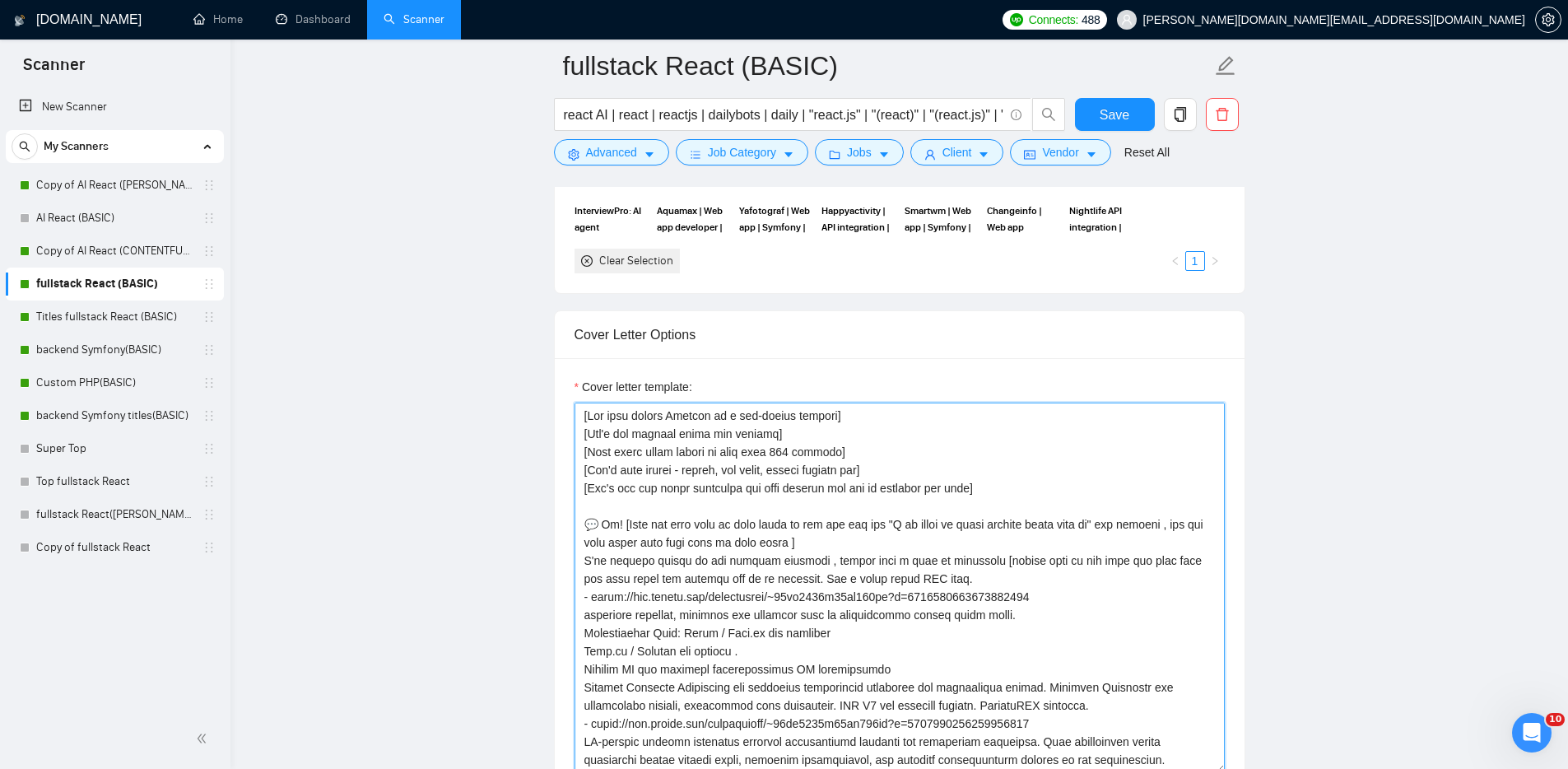
click at [899, 519] on textarea "Cover letter template:" at bounding box center [899, 588] width 650 height 371
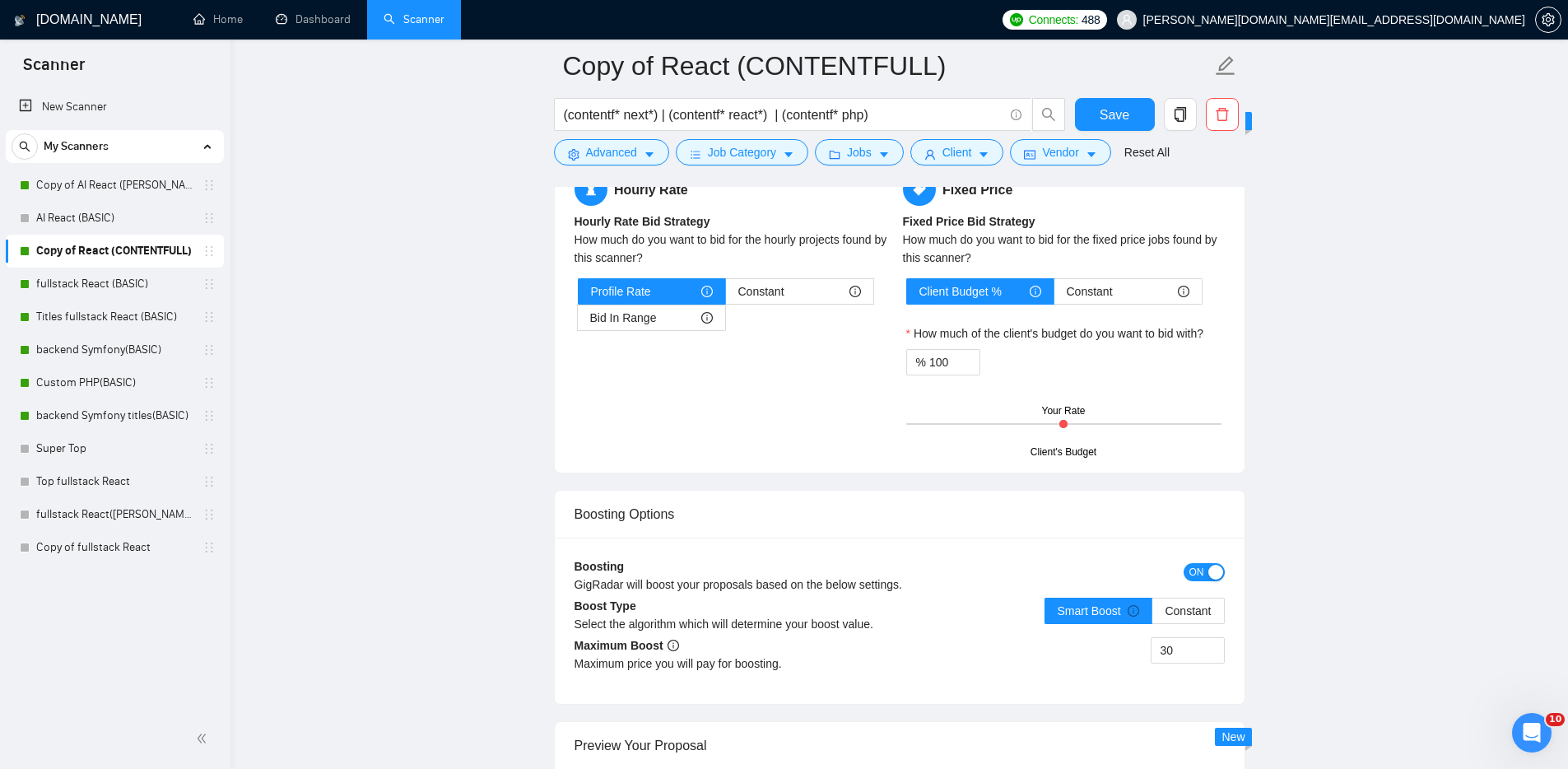
scroll to position [2925, 0]
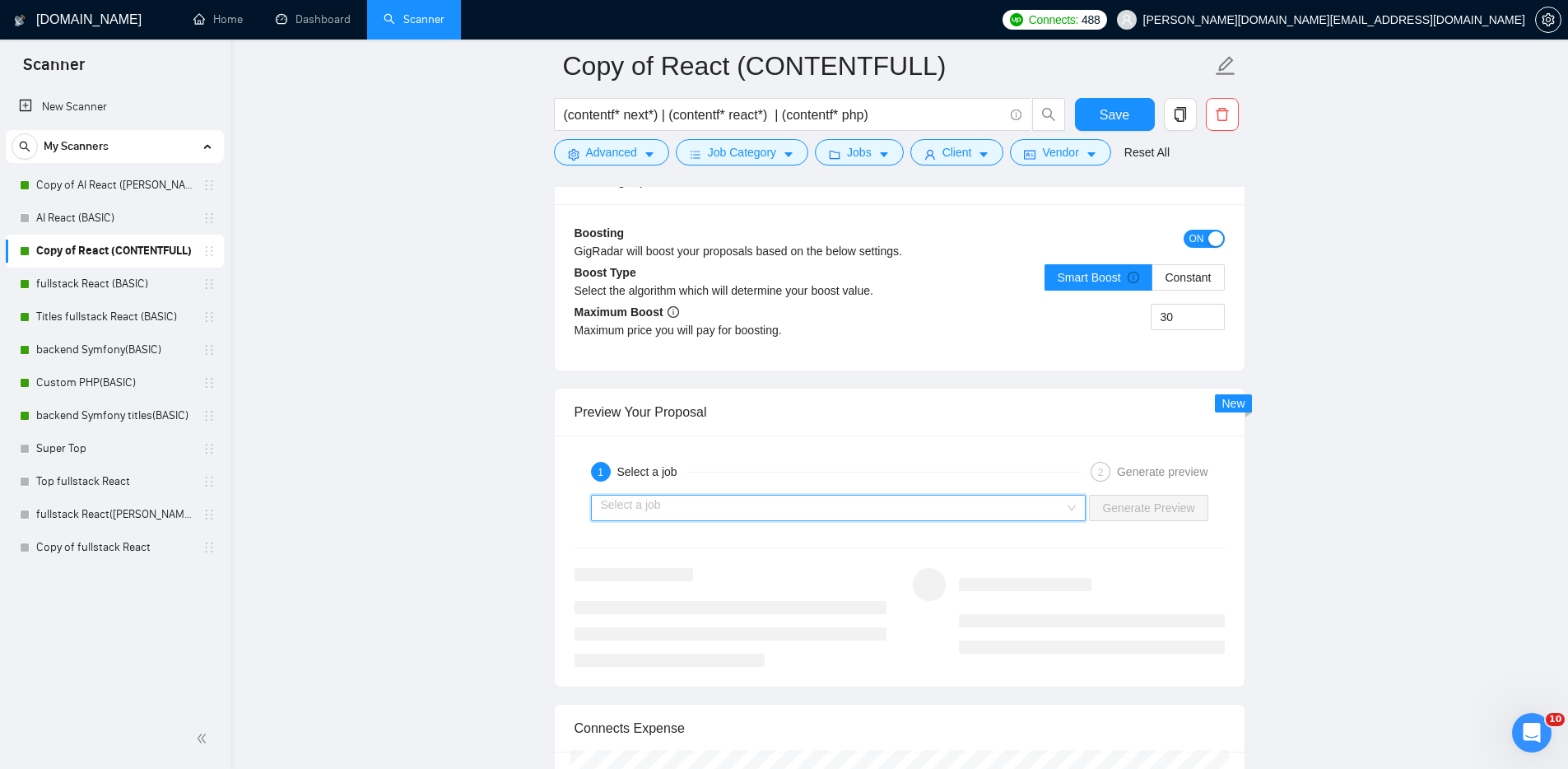
click at [958, 513] on input "search" at bounding box center [833, 508] width 464 height 25
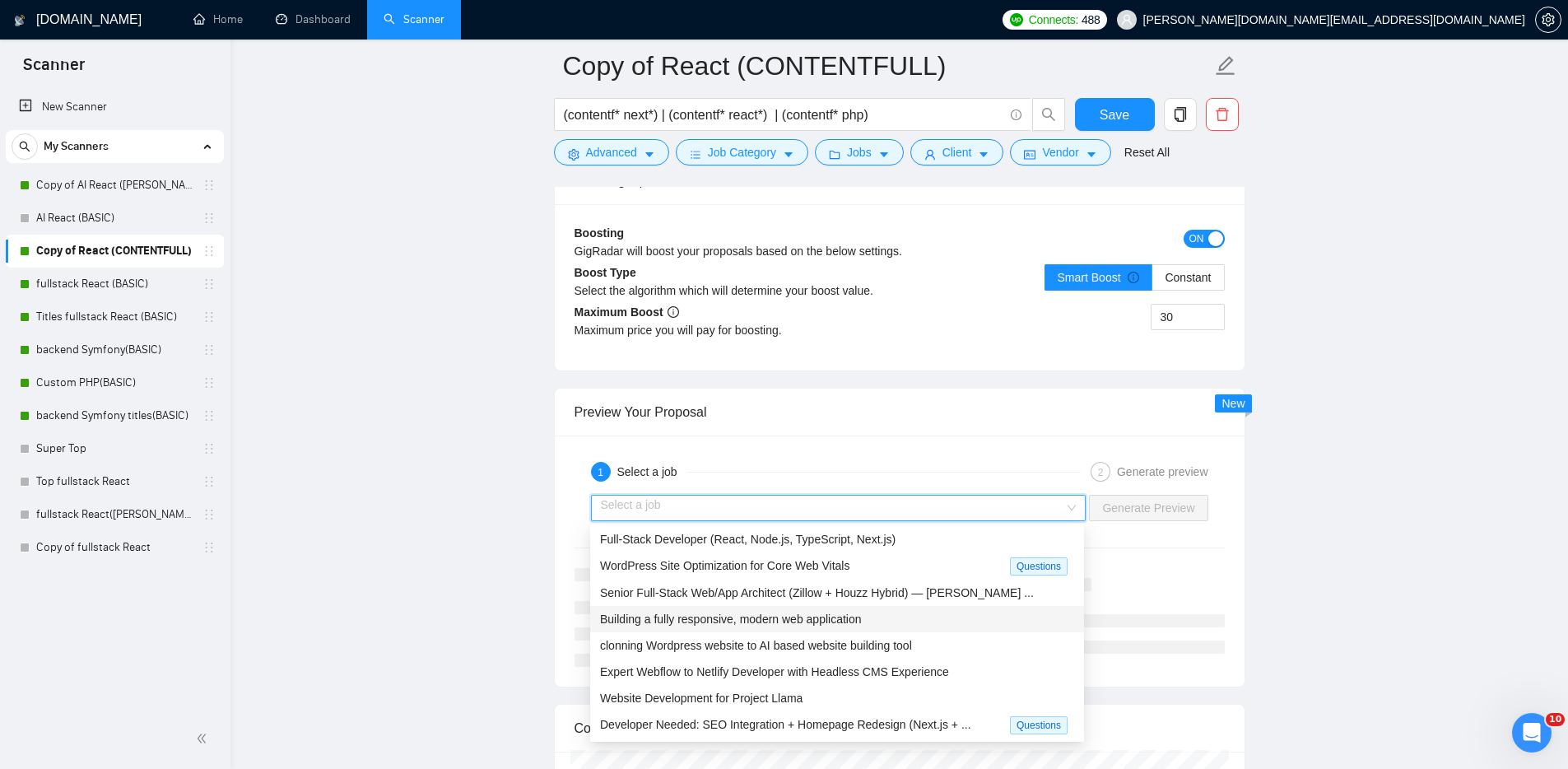
scroll to position [2928, 0]
click at [828, 720] on span "Developer Needed: SEO Integration + Homepage Redesign (Next.js + ..." at bounding box center [785, 721] width 371 height 13
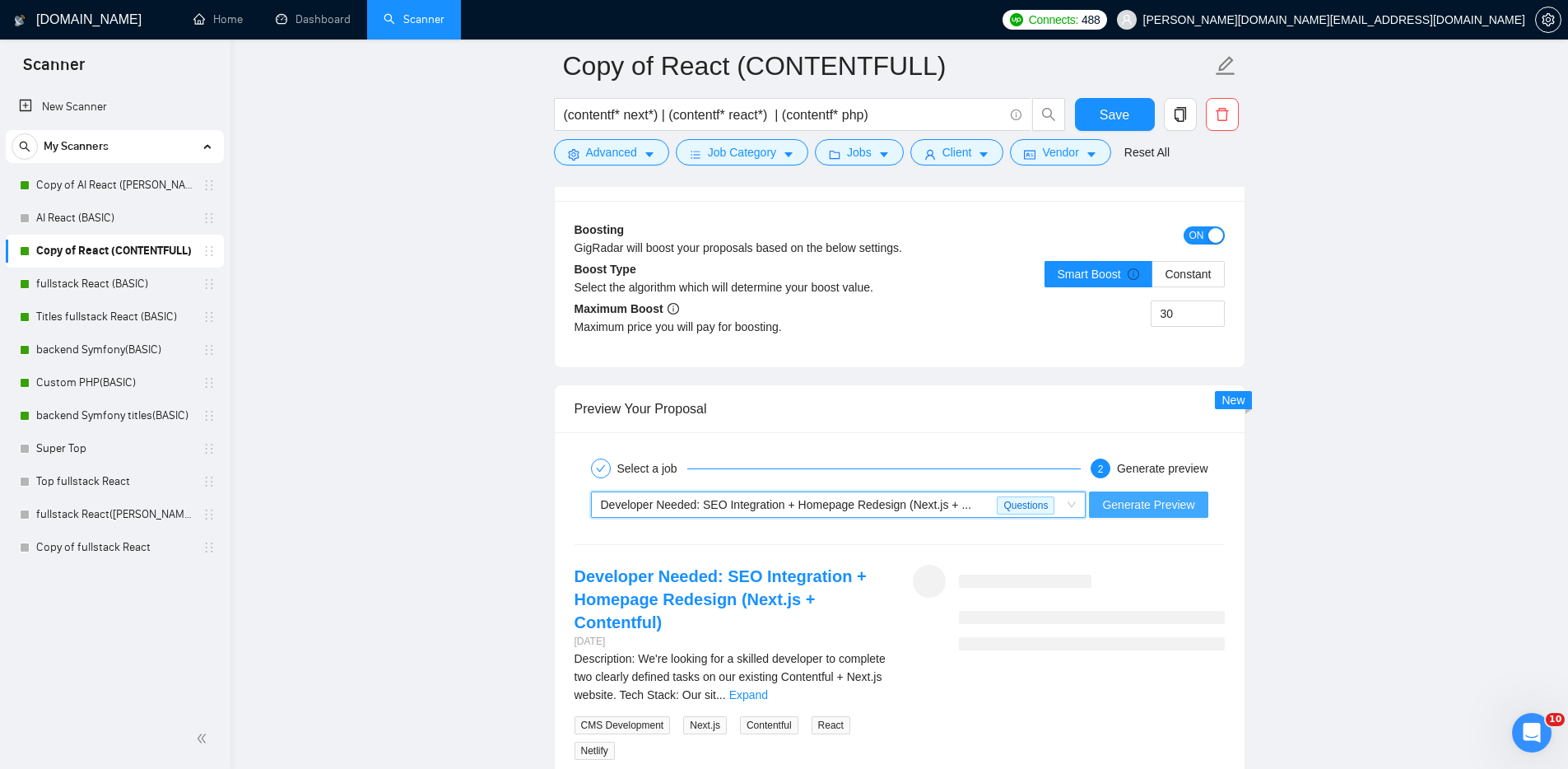
click at [1178, 513] on span "Generate Preview" at bounding box center [1148, 504] width 92 height 19
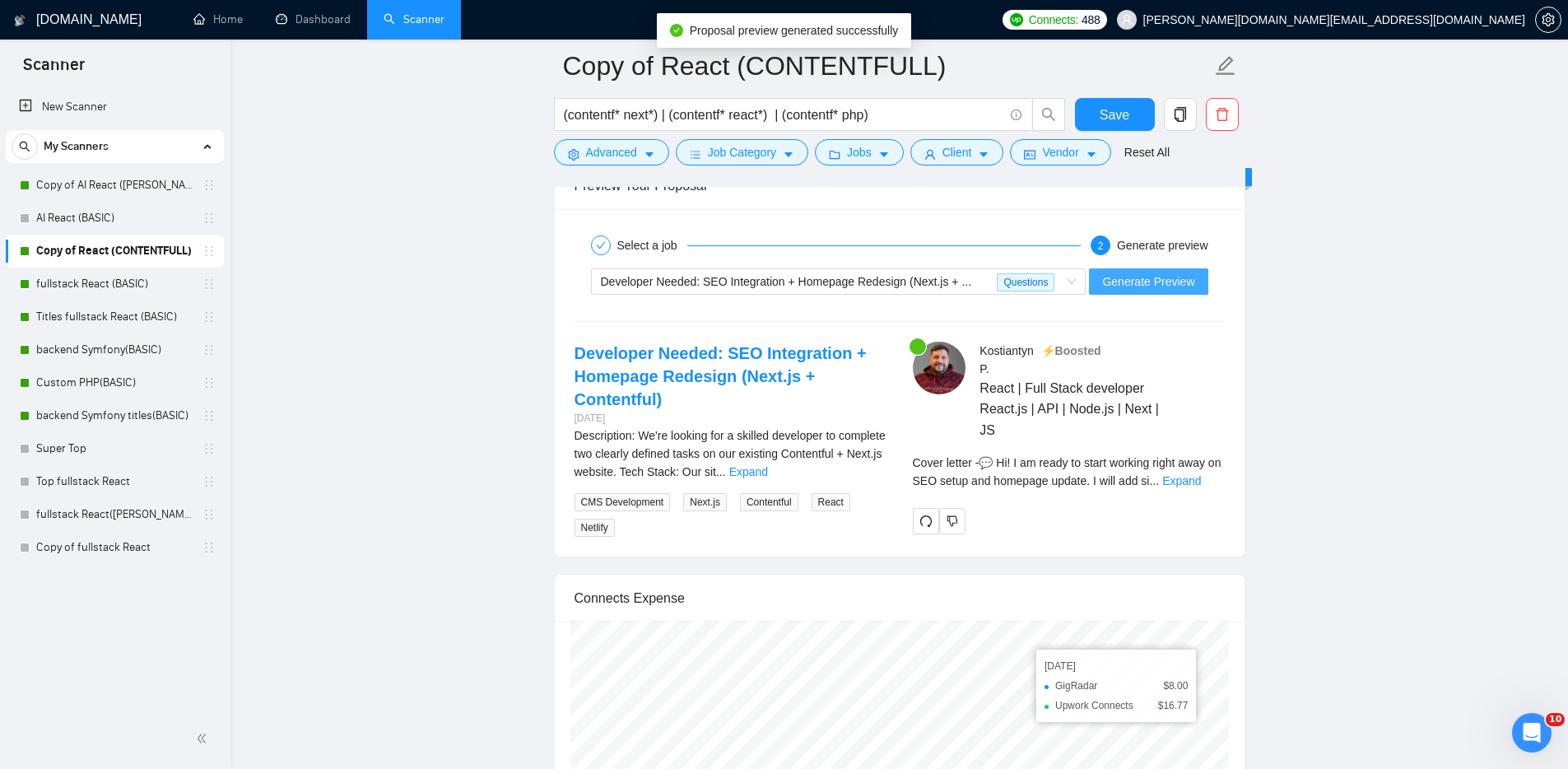
scroll to position [3322, 0]
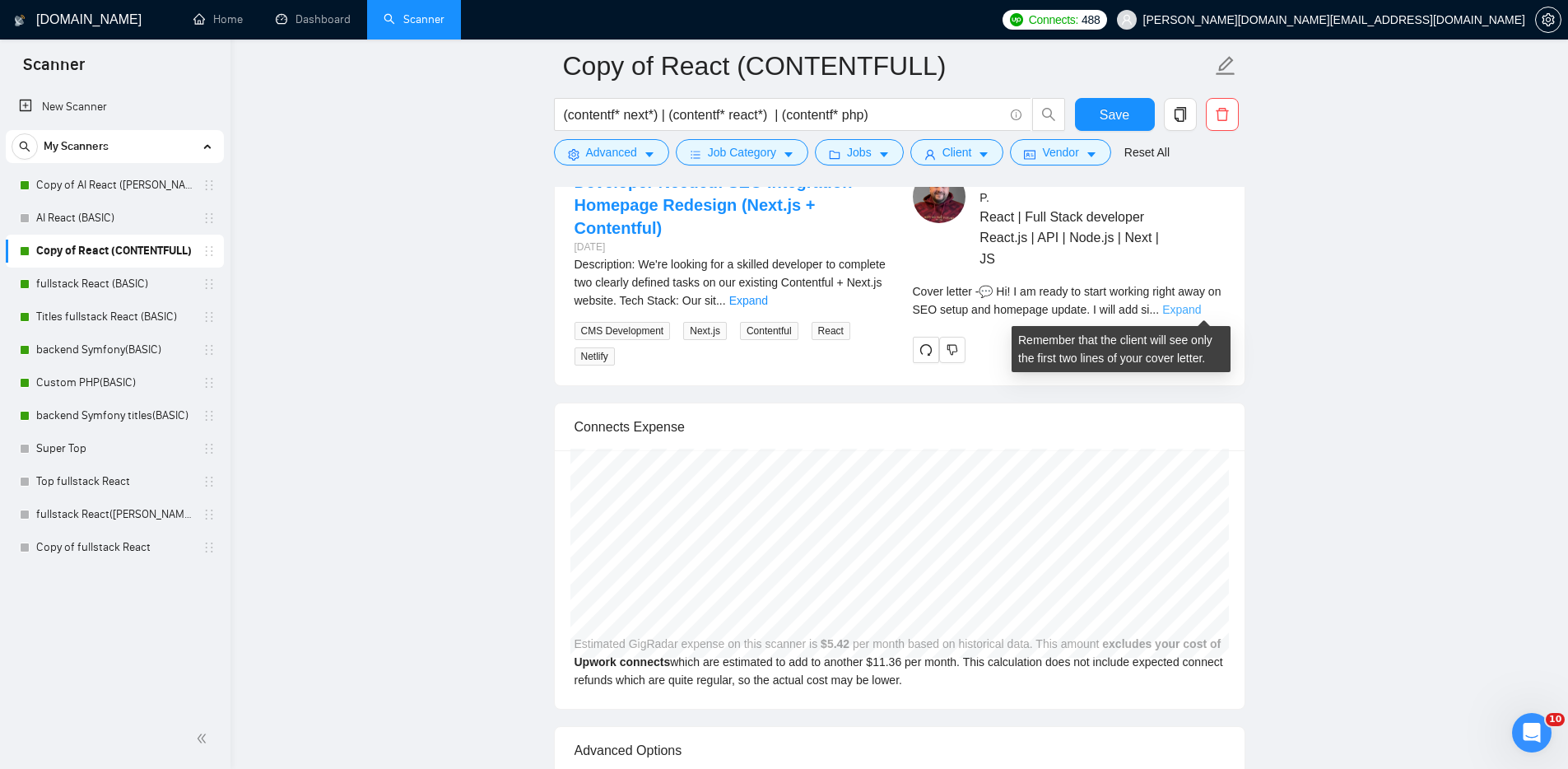
click at [1201, 309] on link "Expand" at bounding box center [1182, 309] width 39 height 13
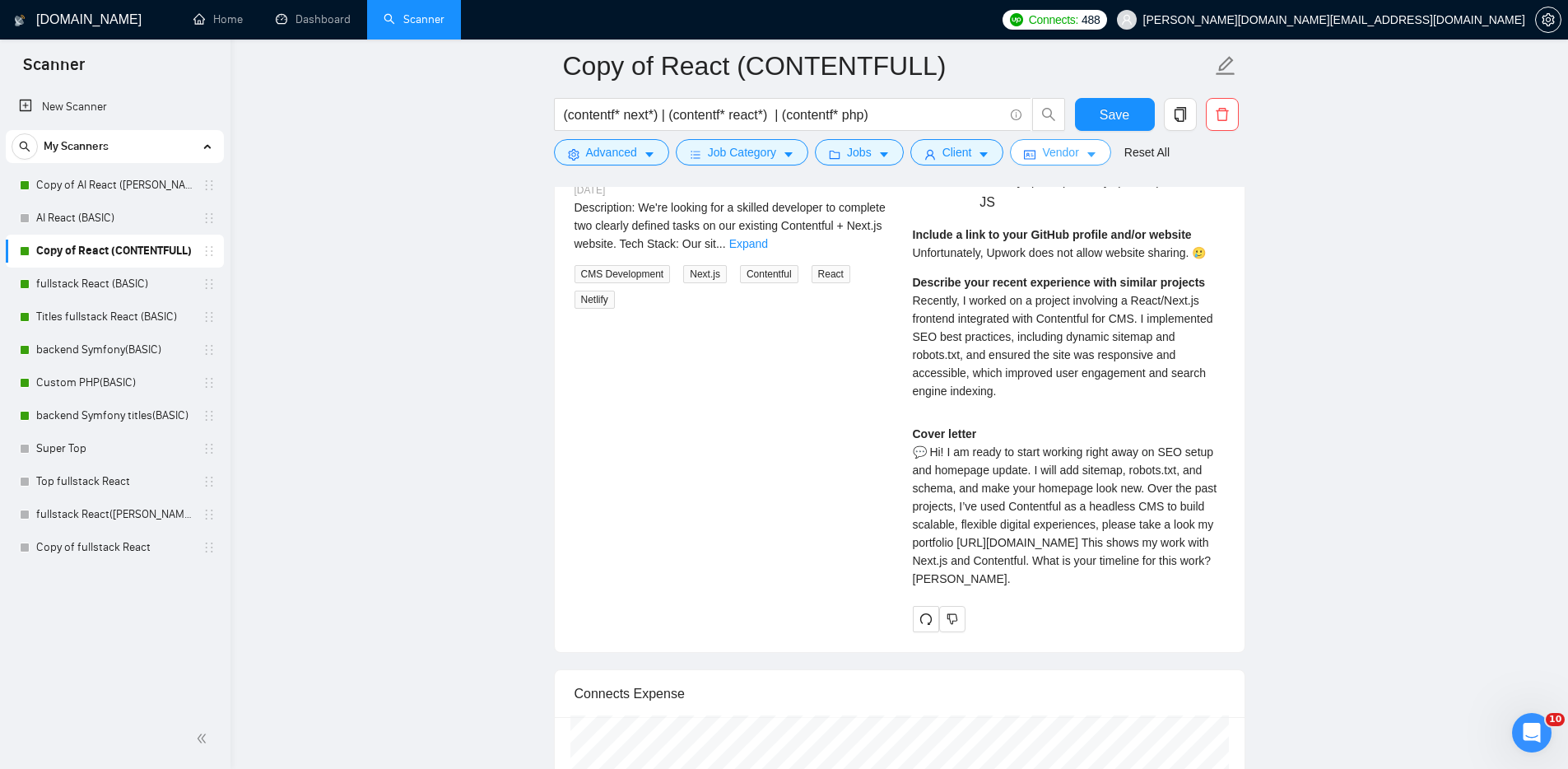
scroll to position [3345, 0]
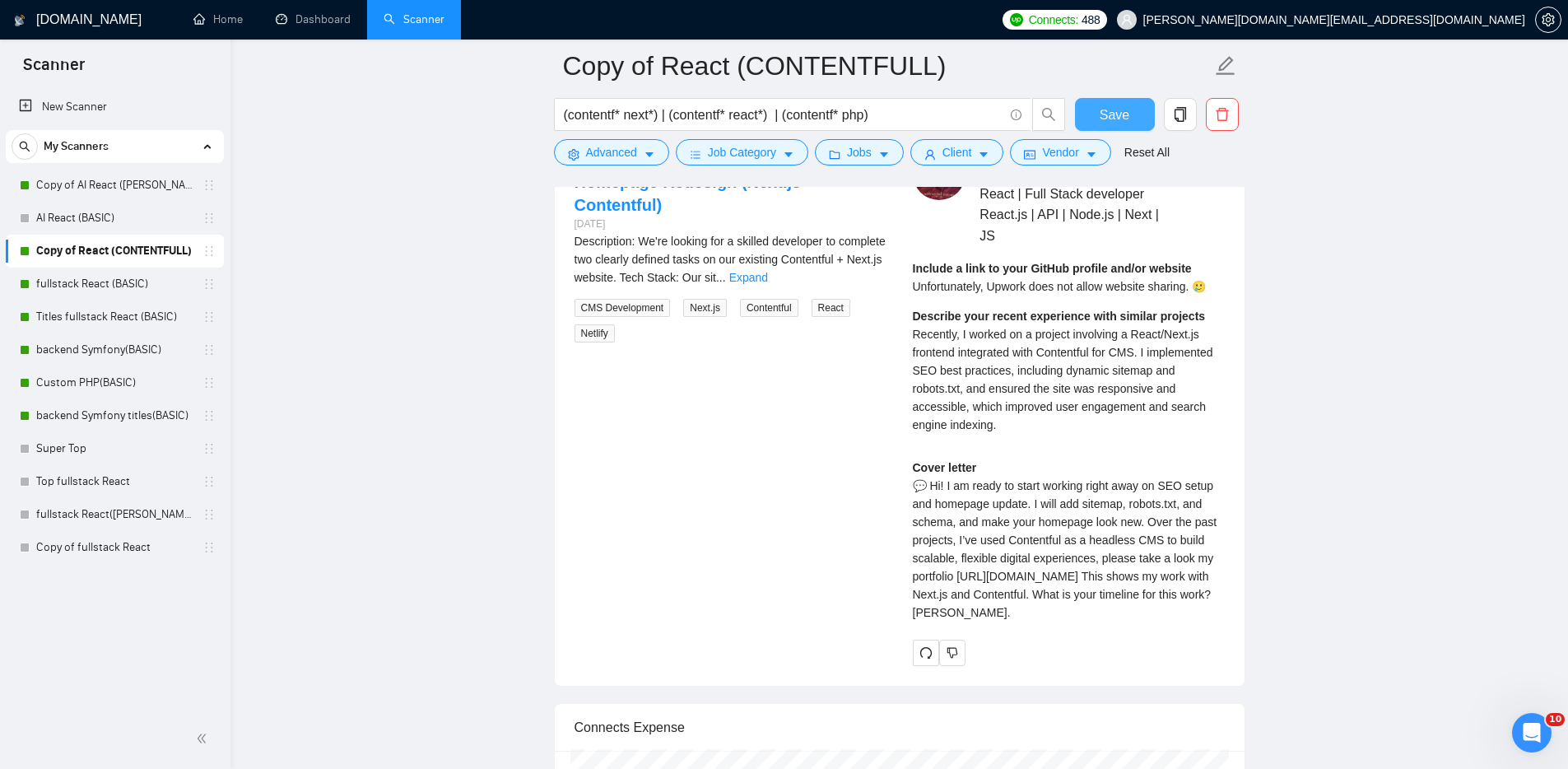
click at [1122, 102] on button "Save" at bounding box center [1114, 114] width 79 height 33
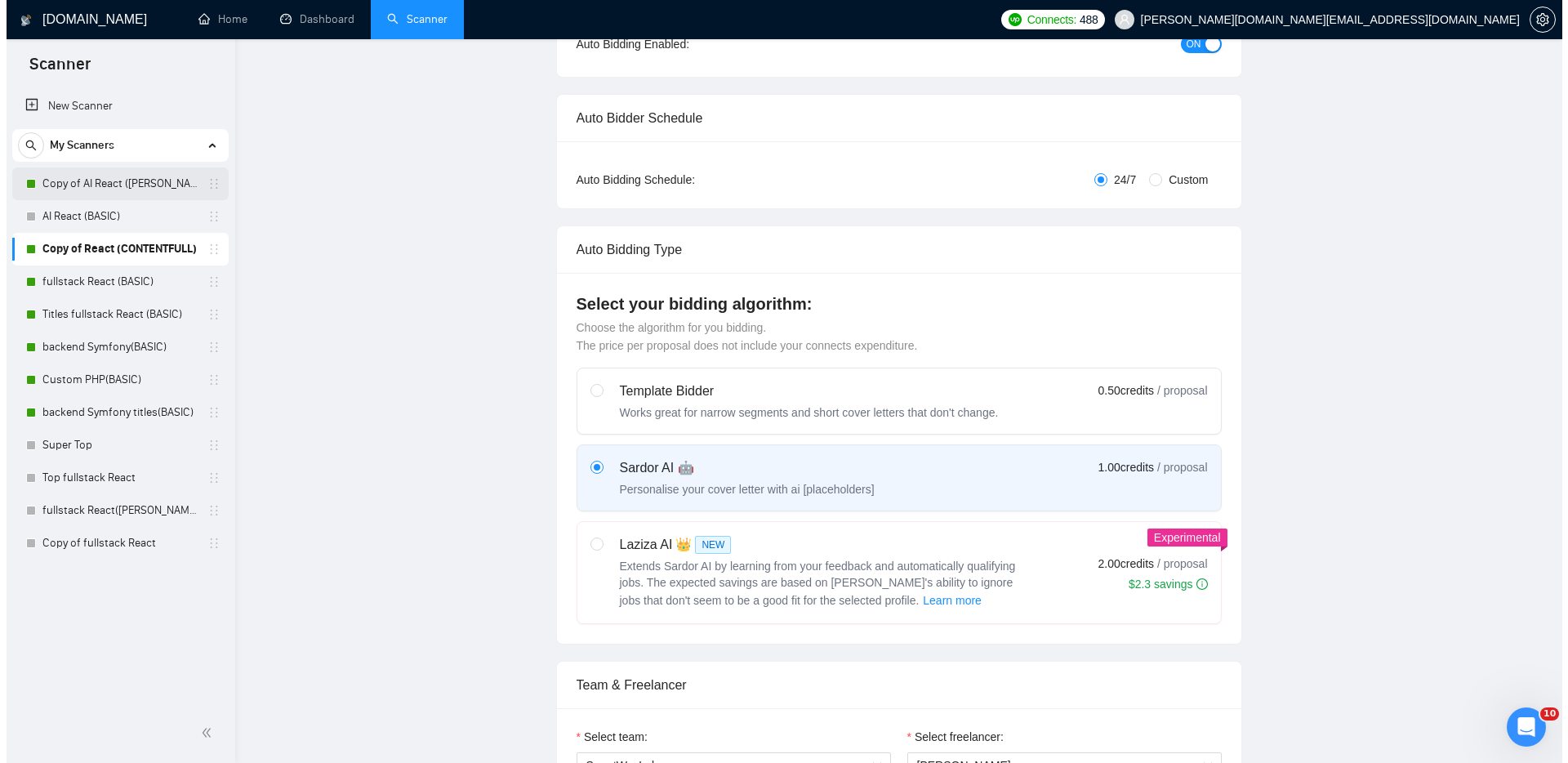
scroll to position [0, 0]
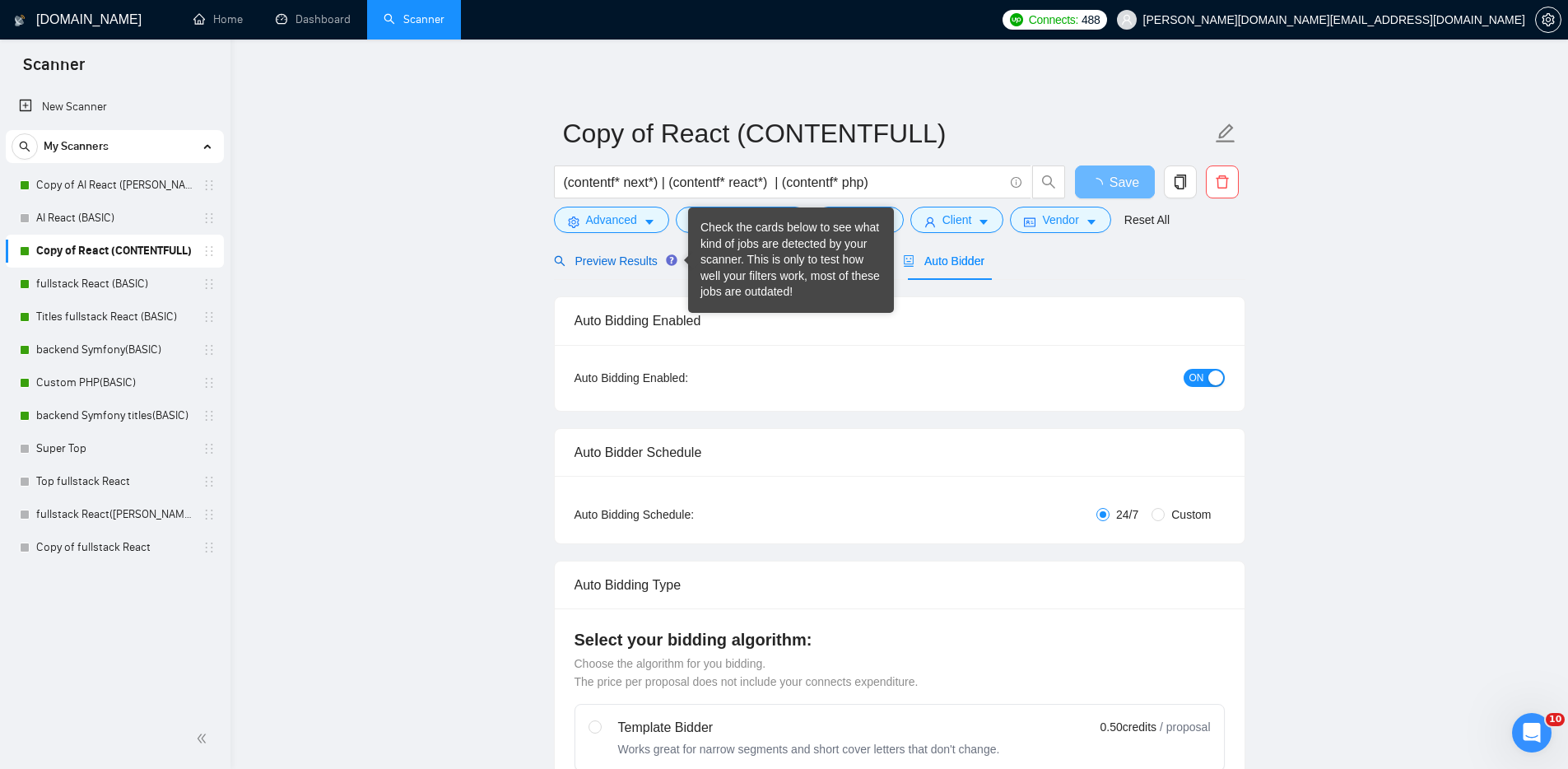
click at [628, 261] on span "Preview Results" at bounding box center [613, 260] width 118 height 13
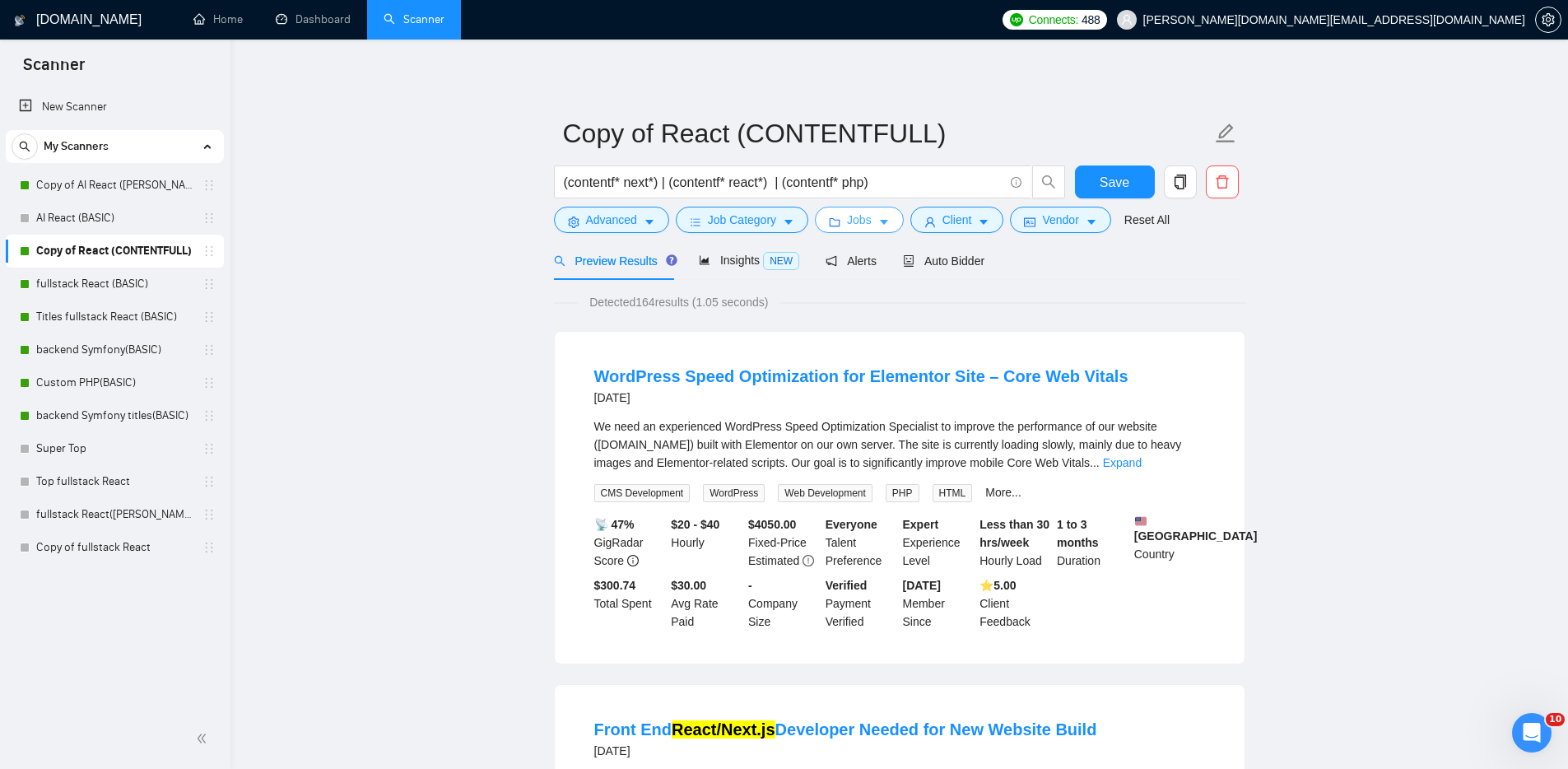
click at [859, 222] on span "Jobs" at bounding box center [859, 220] width 25 height 19
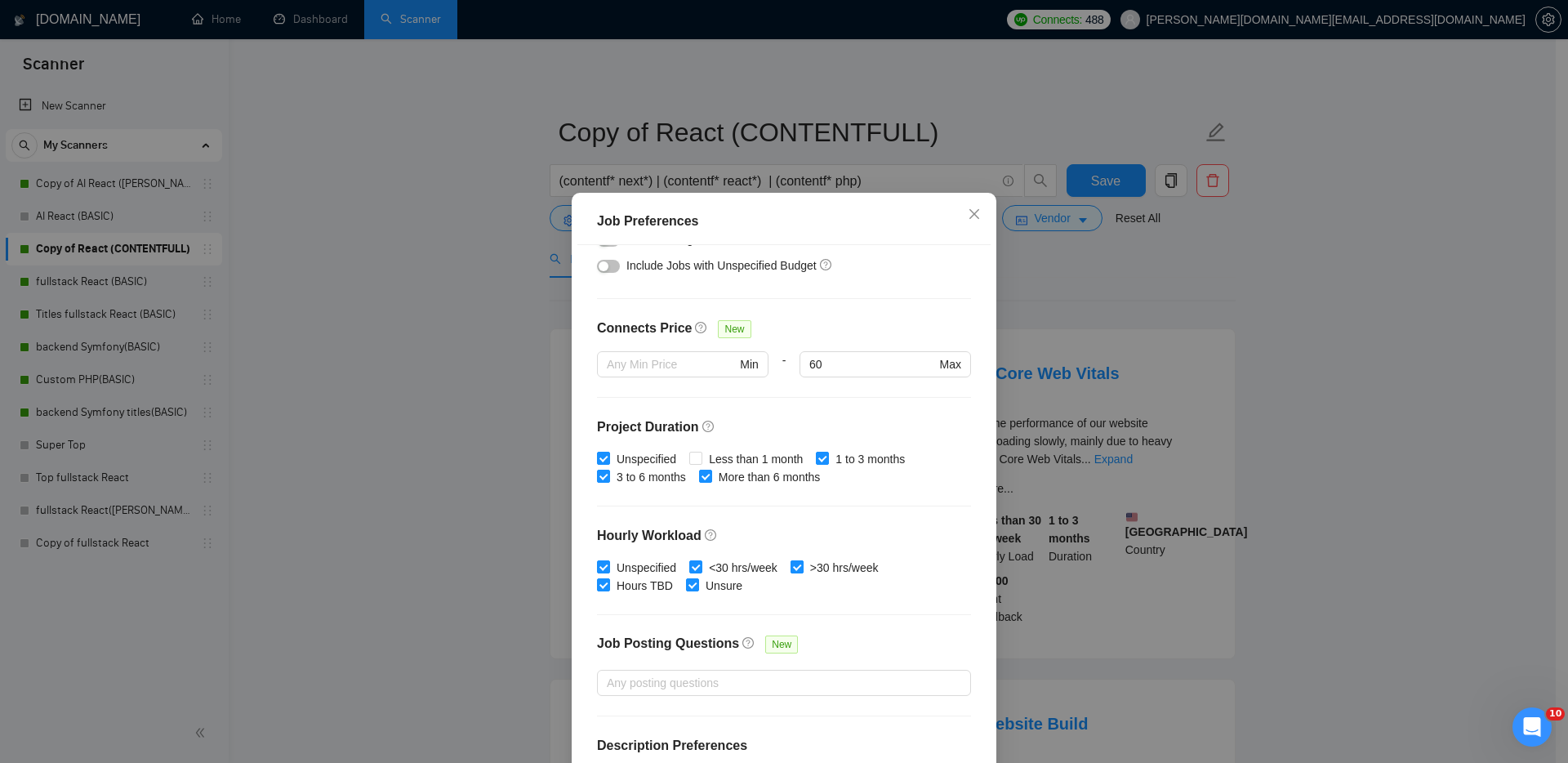
scroll to position [387, 0]
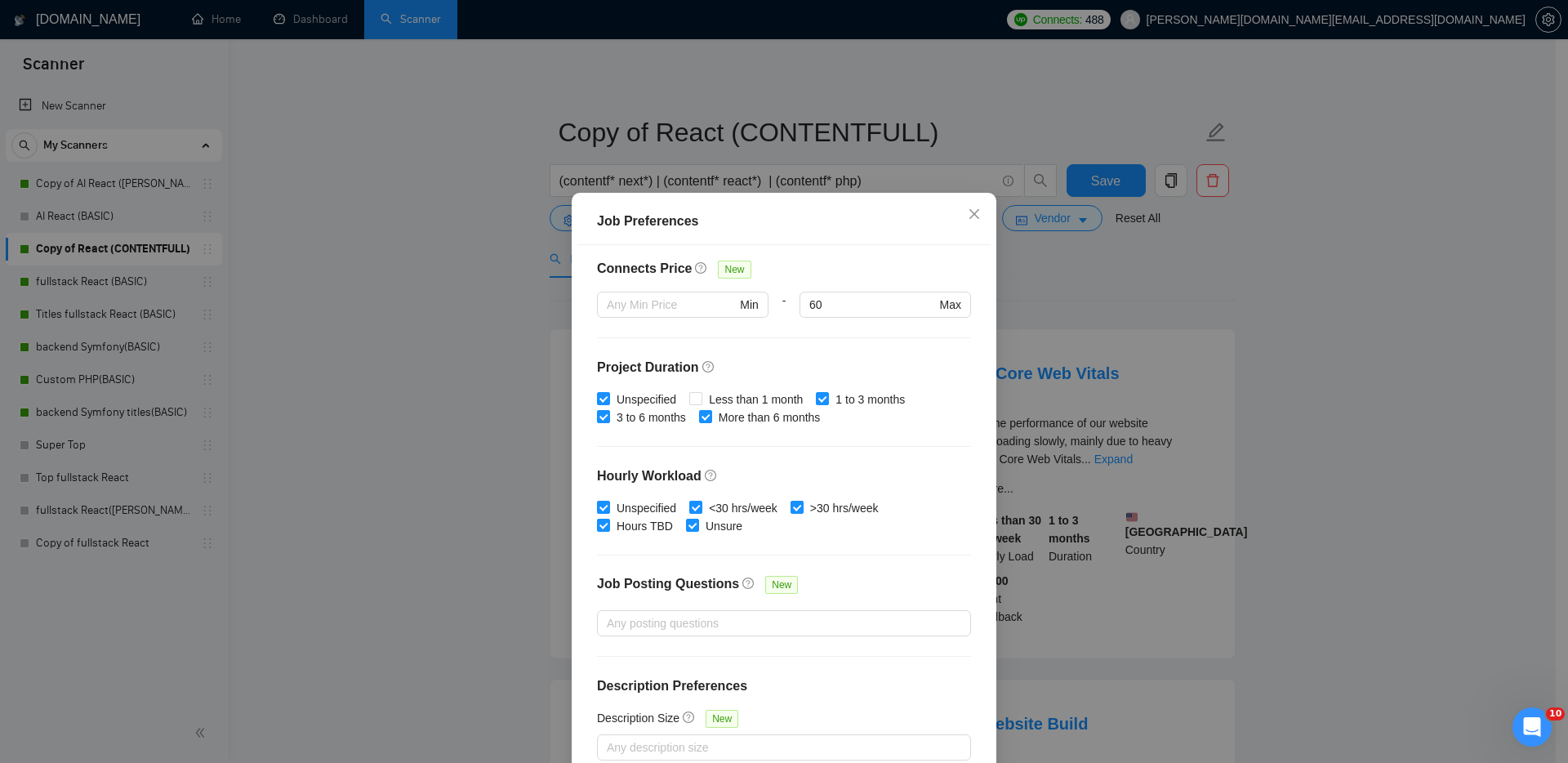
click at [1375, 356] on div "Job Preferences Budget Project Type All Fixed Price Hourly Rate Fixed Price Bud…" at bounding box center [784, 381] width 1568 height 763
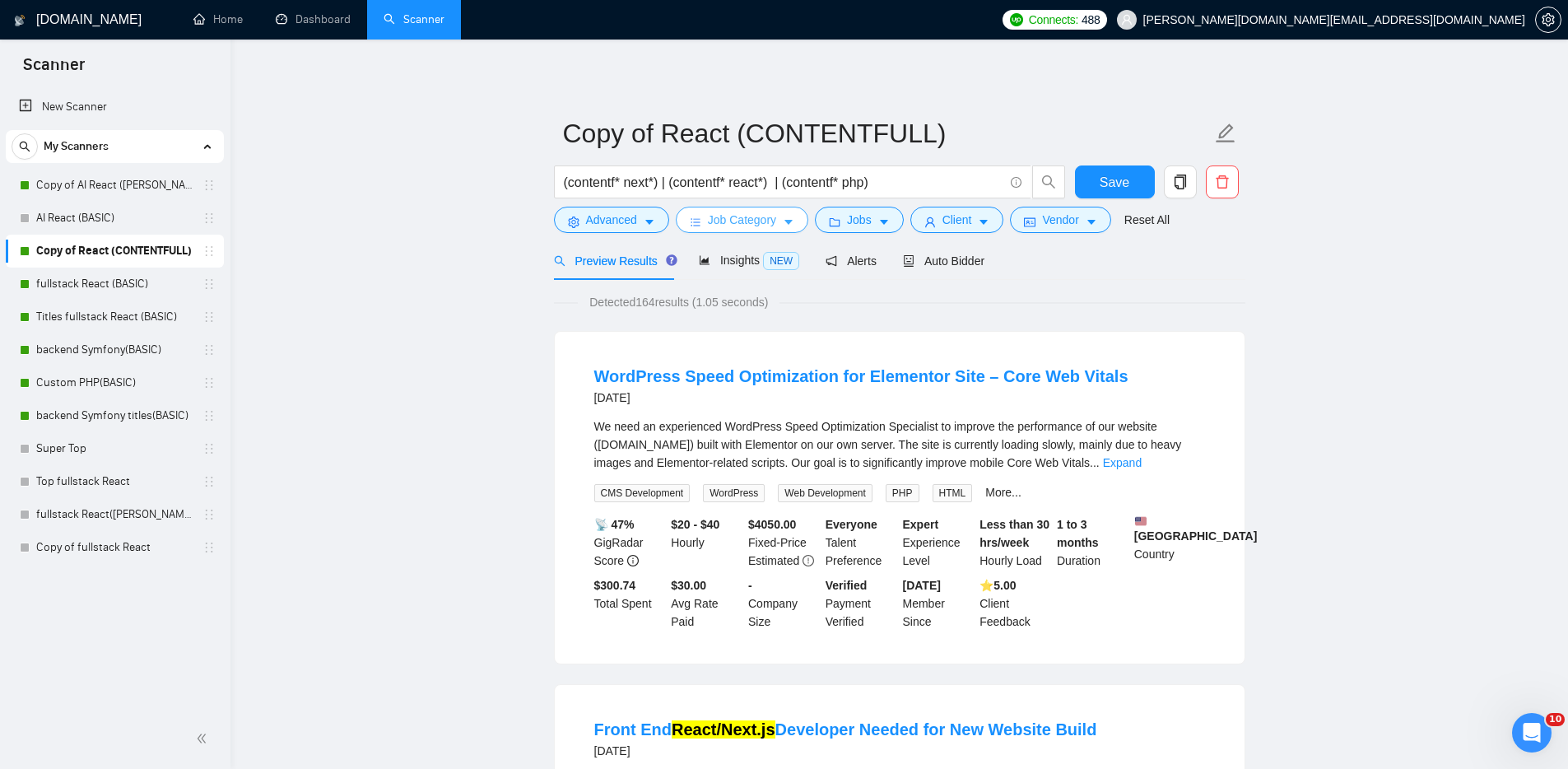
click at [750, 218] on span "Job Category" at bounding box center [741, 220] width 68 height 19
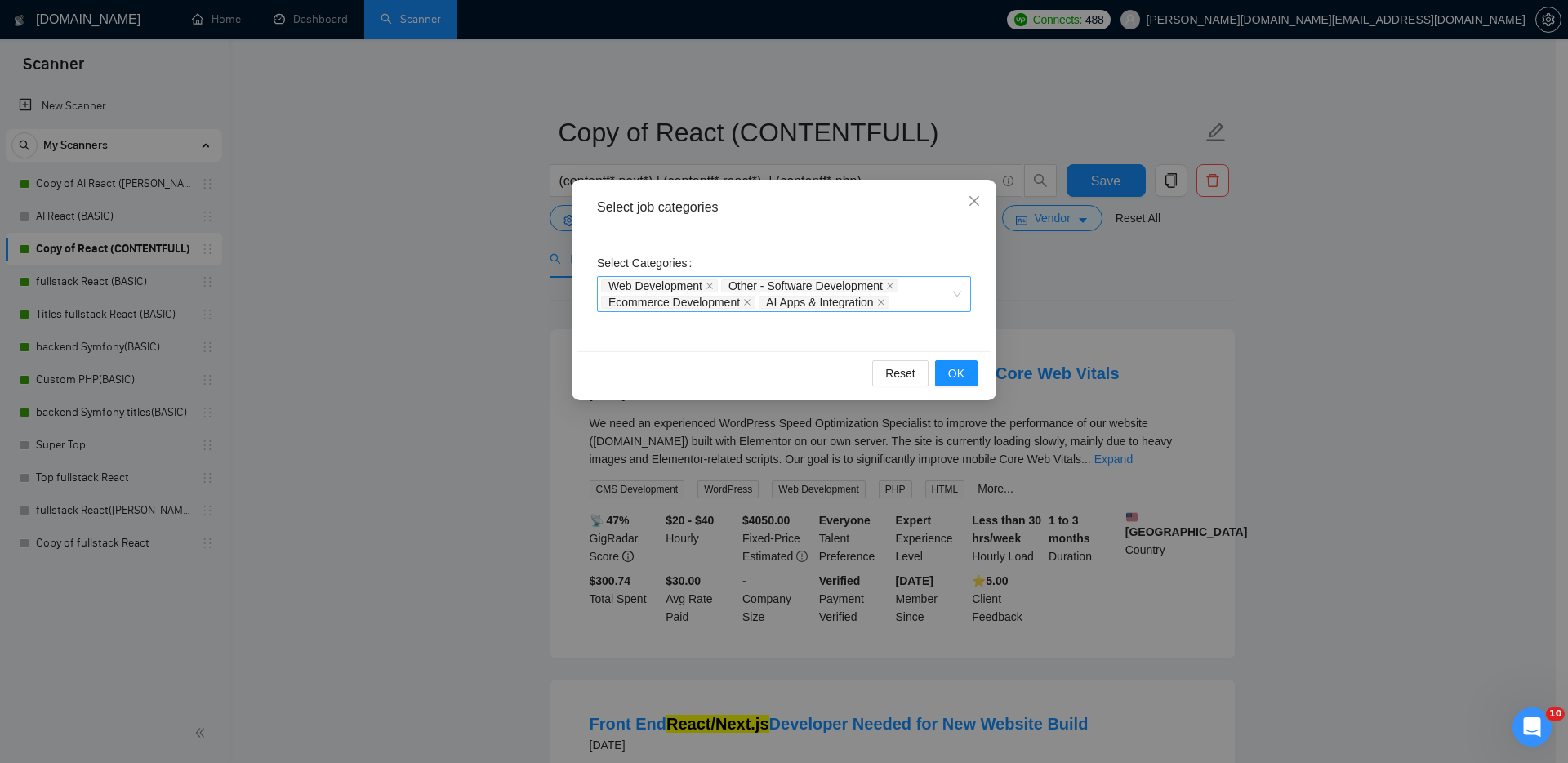
click at [937, 299] on div "Web Development Other - Software Development Ecommerce Development AI Apps & In…" at bounding box center [775, 293] width 349 height 32
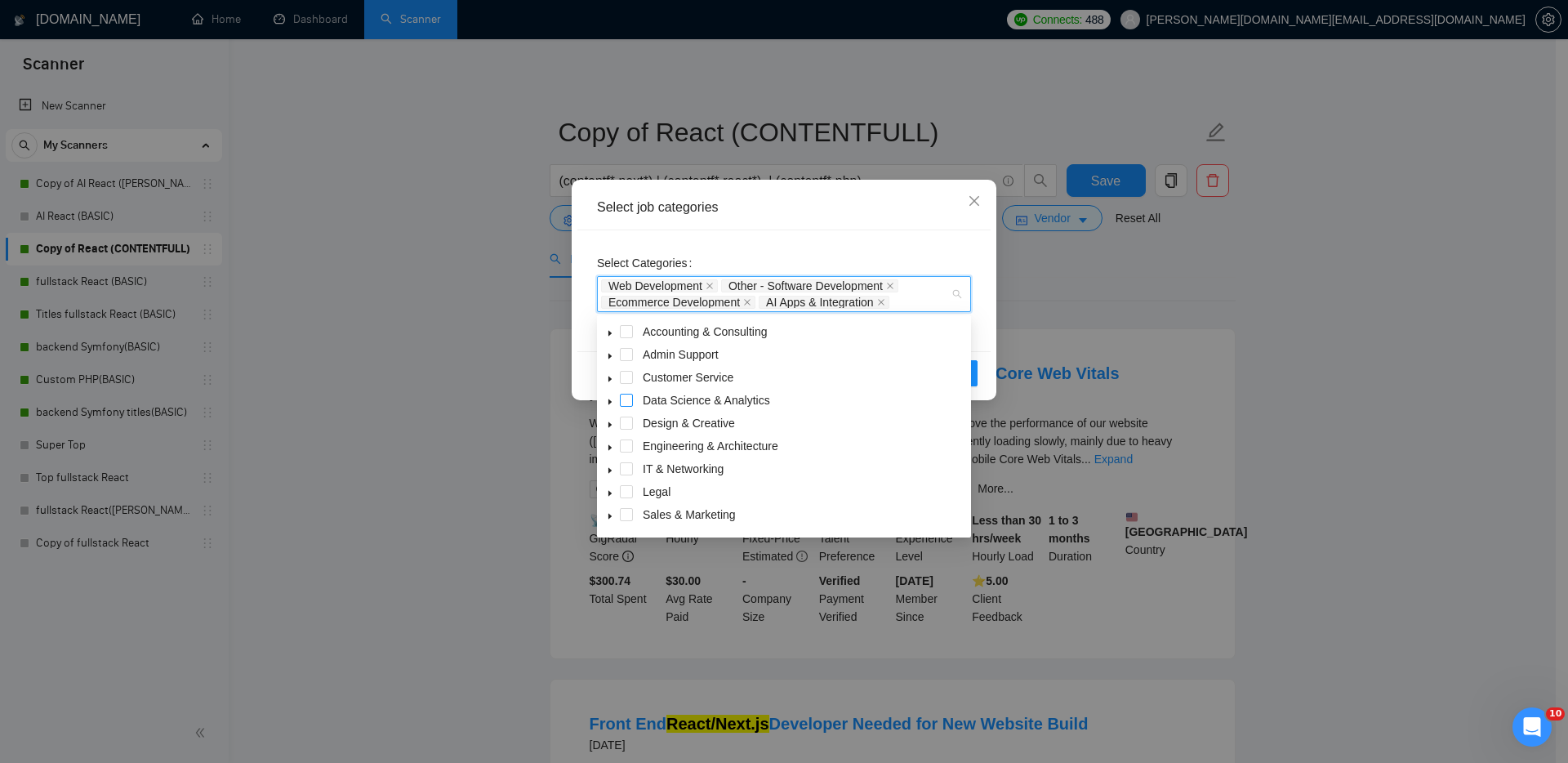
click at [626, 395] on span at bounding box center [626, 400] width 13 height 13
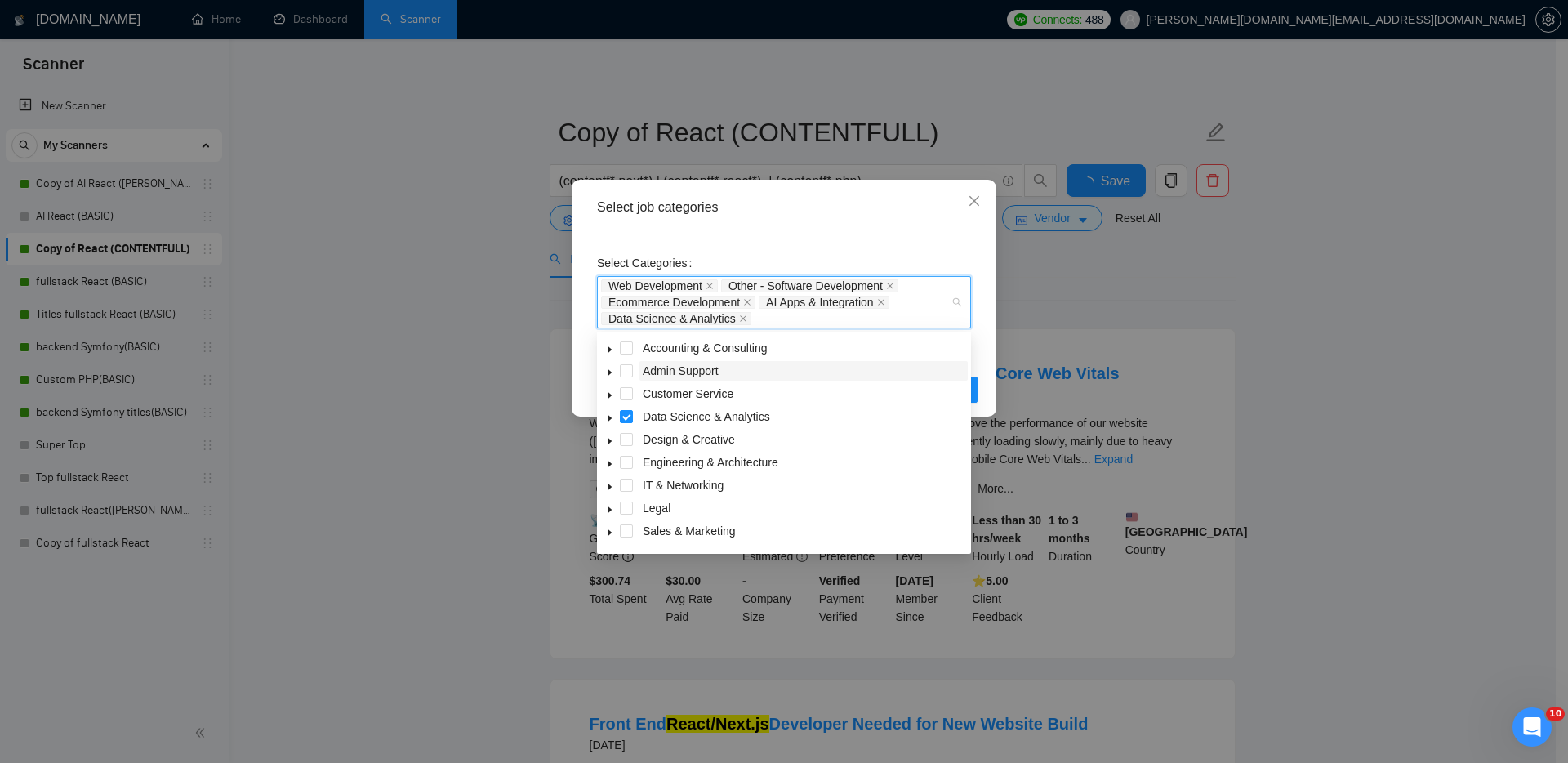
drag, startPoint x: 624, startPoint y: 374, endPoint x: 703, endPoint y: 370, distance: 79.1
click at [703, 370] on div "Admin Support" at bounding box center [784, 372] width 368 height 23
click at [620, 367] on span at bounding box center [626, 371] width 13 height 13
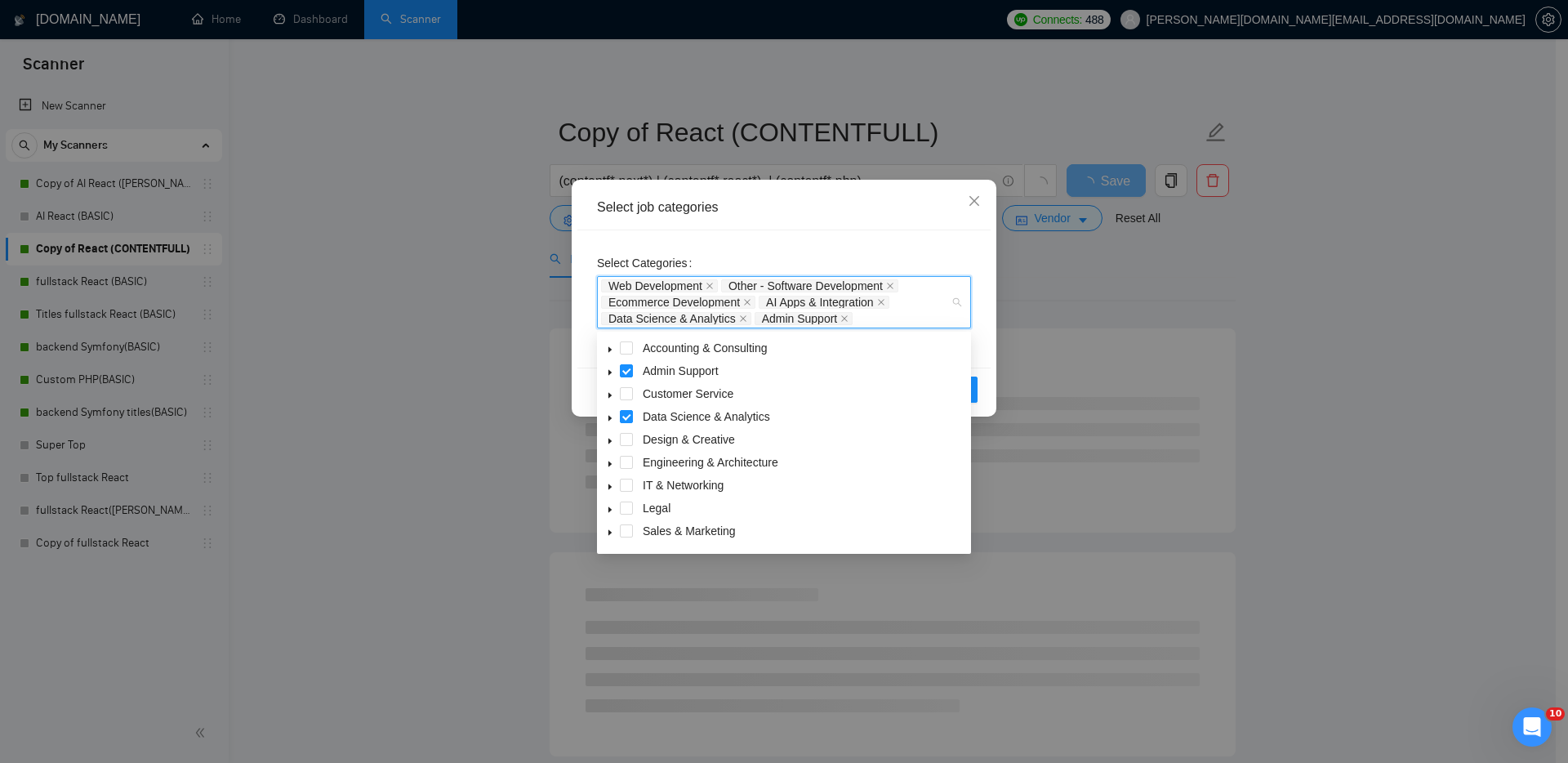
click at [622, 346] on span at bounding box center [626, 348] width 13 height 13
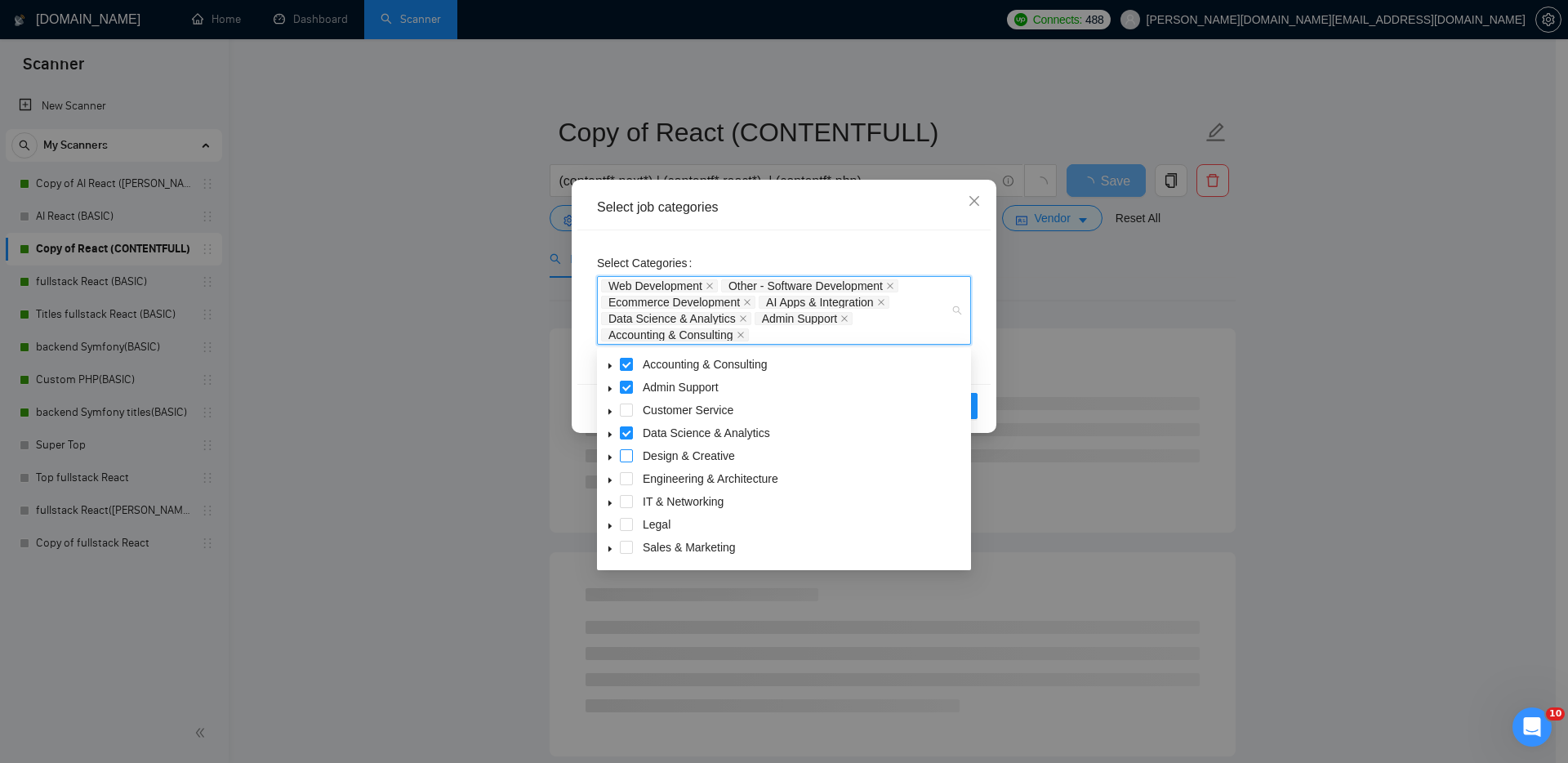
click at [625, 452] on span at bounding box center [626, 456] width 13 height 13
click at [629, 501] on span at bounding box center [626, 501] width 13 height 13
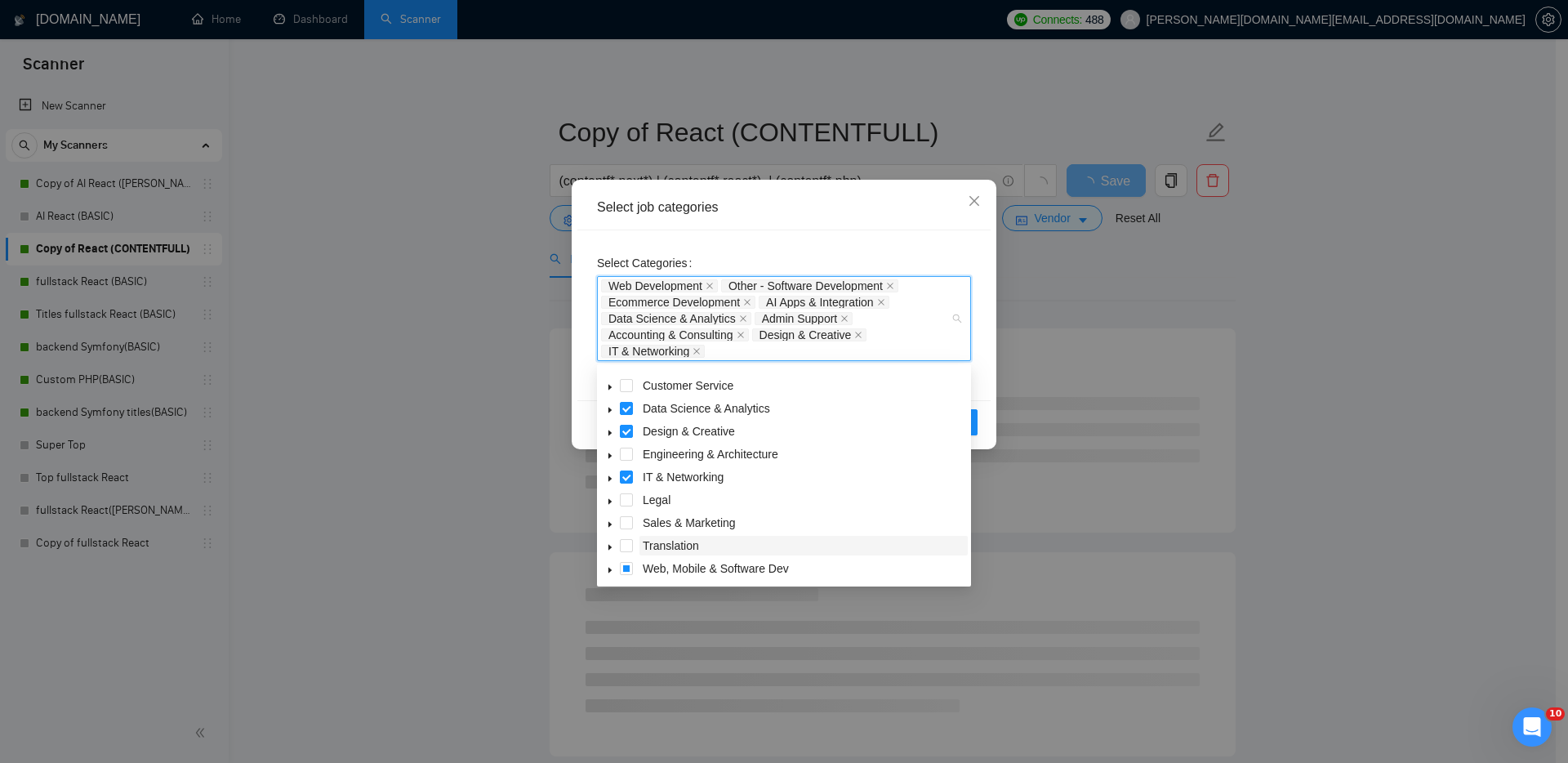
scroll to position [66, 0]
click at [626, 540] on span at bounding box center [626, 544] width 13 height 13
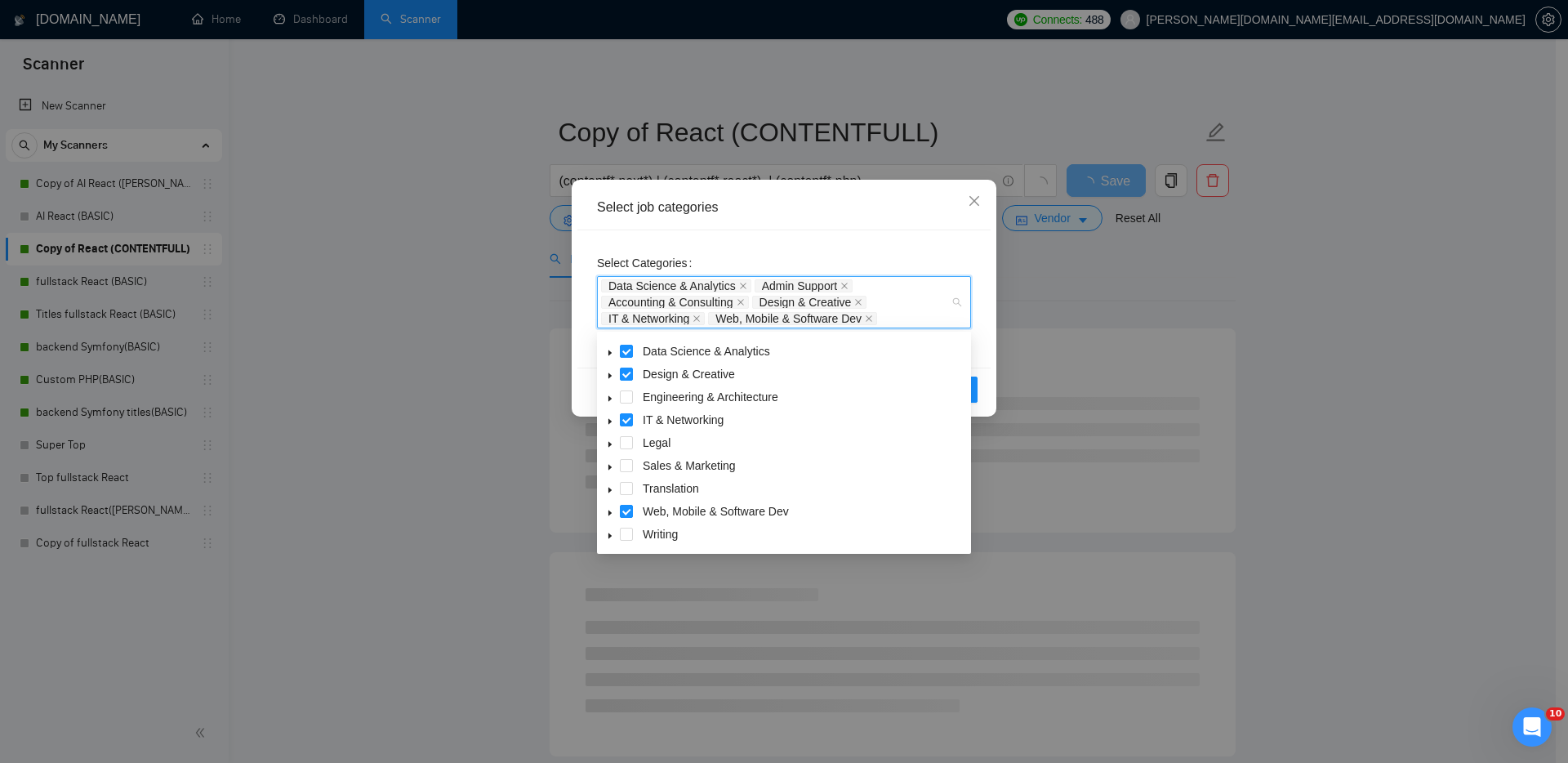
click at [611, 465] on icon "caret-down" at bounding box center [609, 467] width 8 height 8
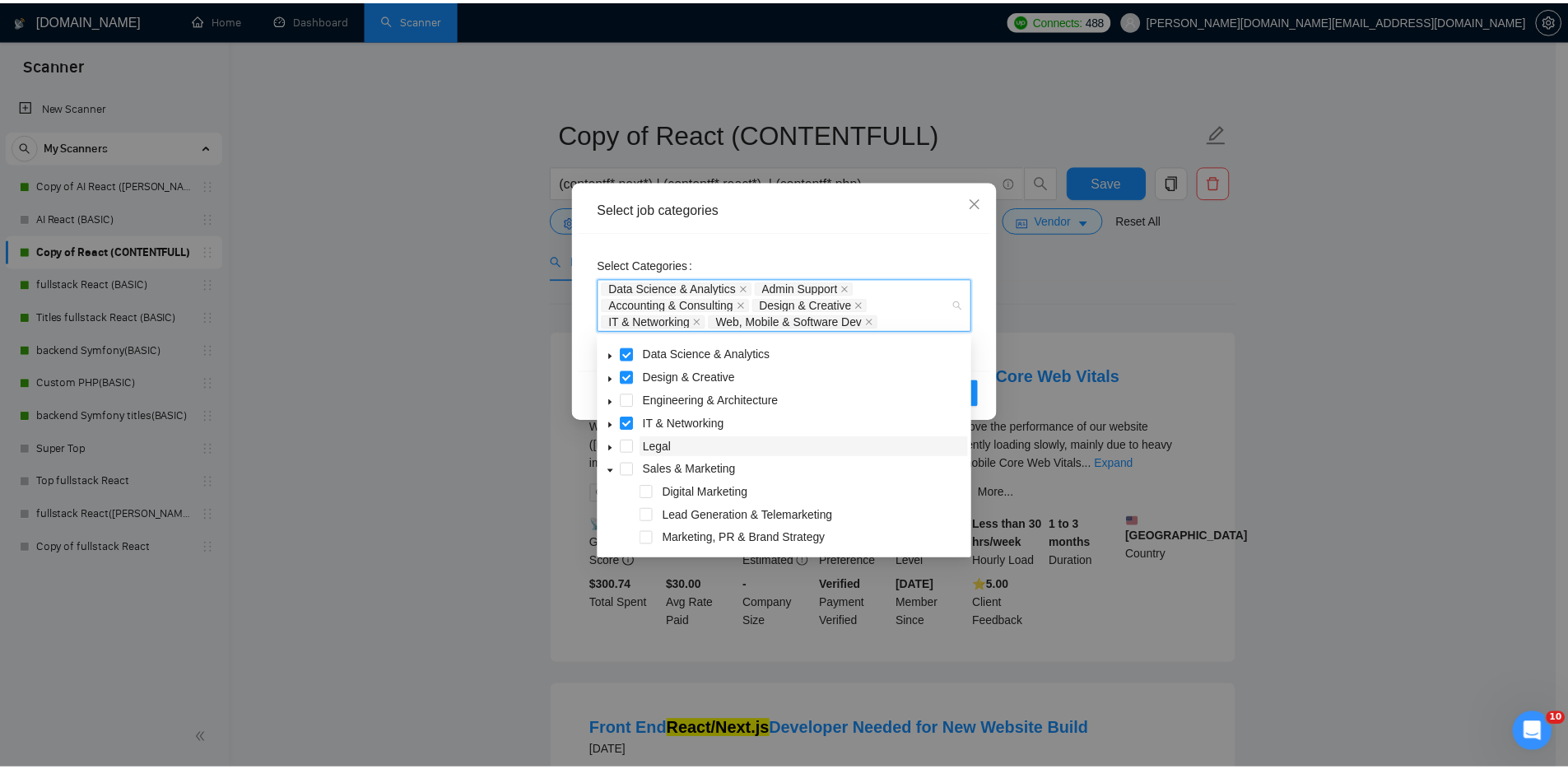
scroll to position [107, 0]
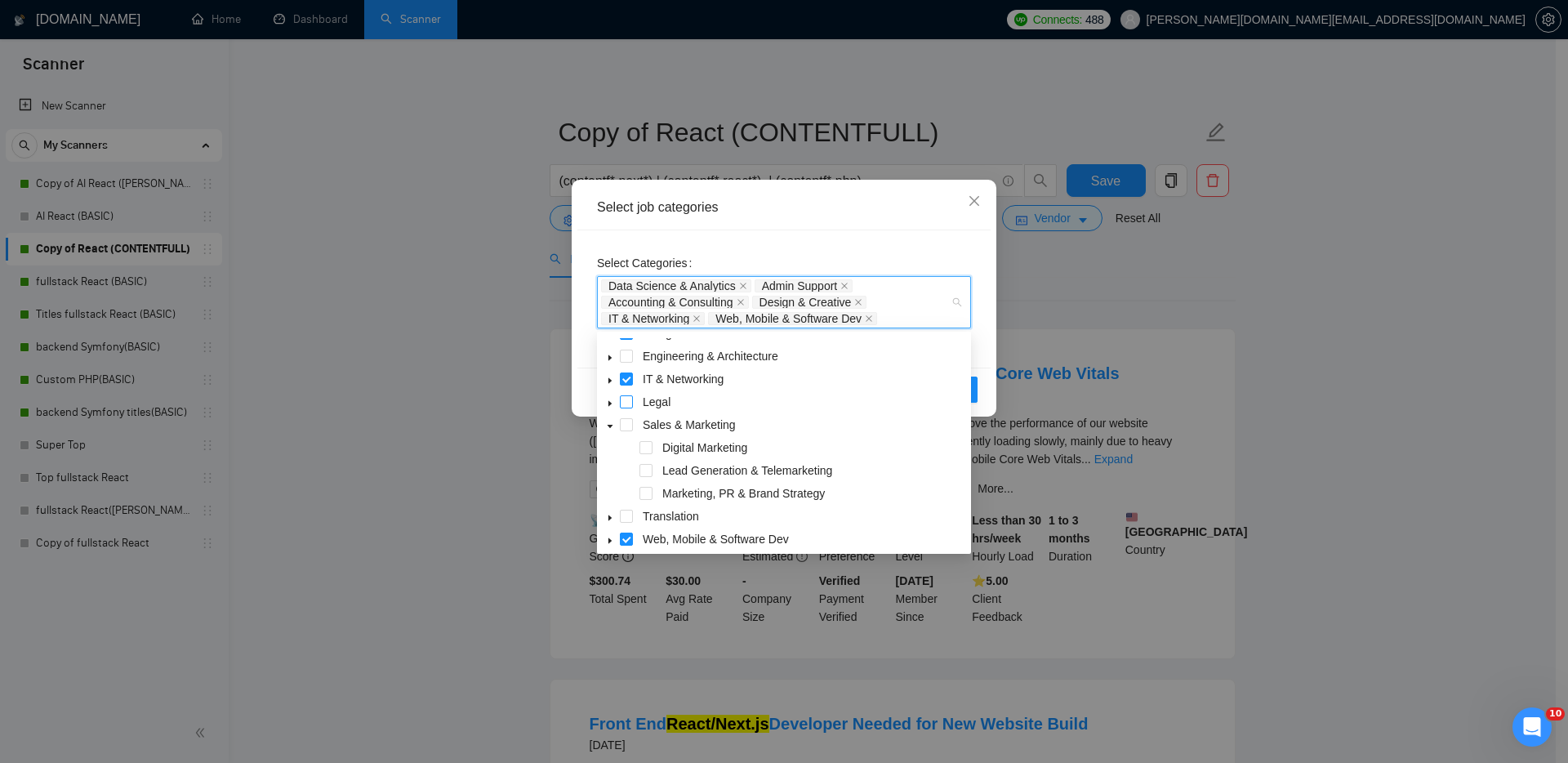
click at [626, 422] on span at bounding box center [626, 424] width 13 height 13
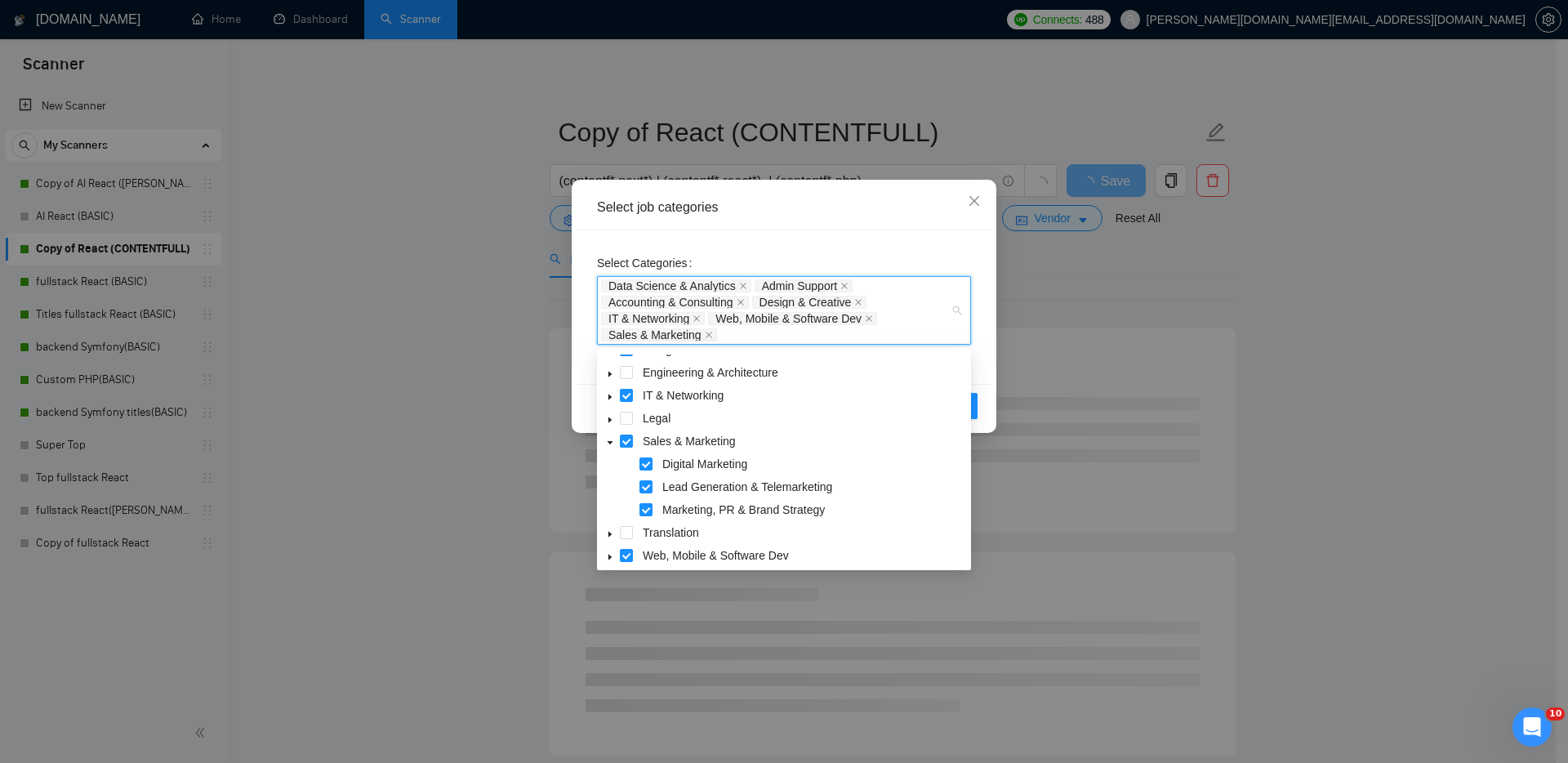
click at [904, 205] on div "Select job categories" at bounding box center [784, 208] width 374 height 18
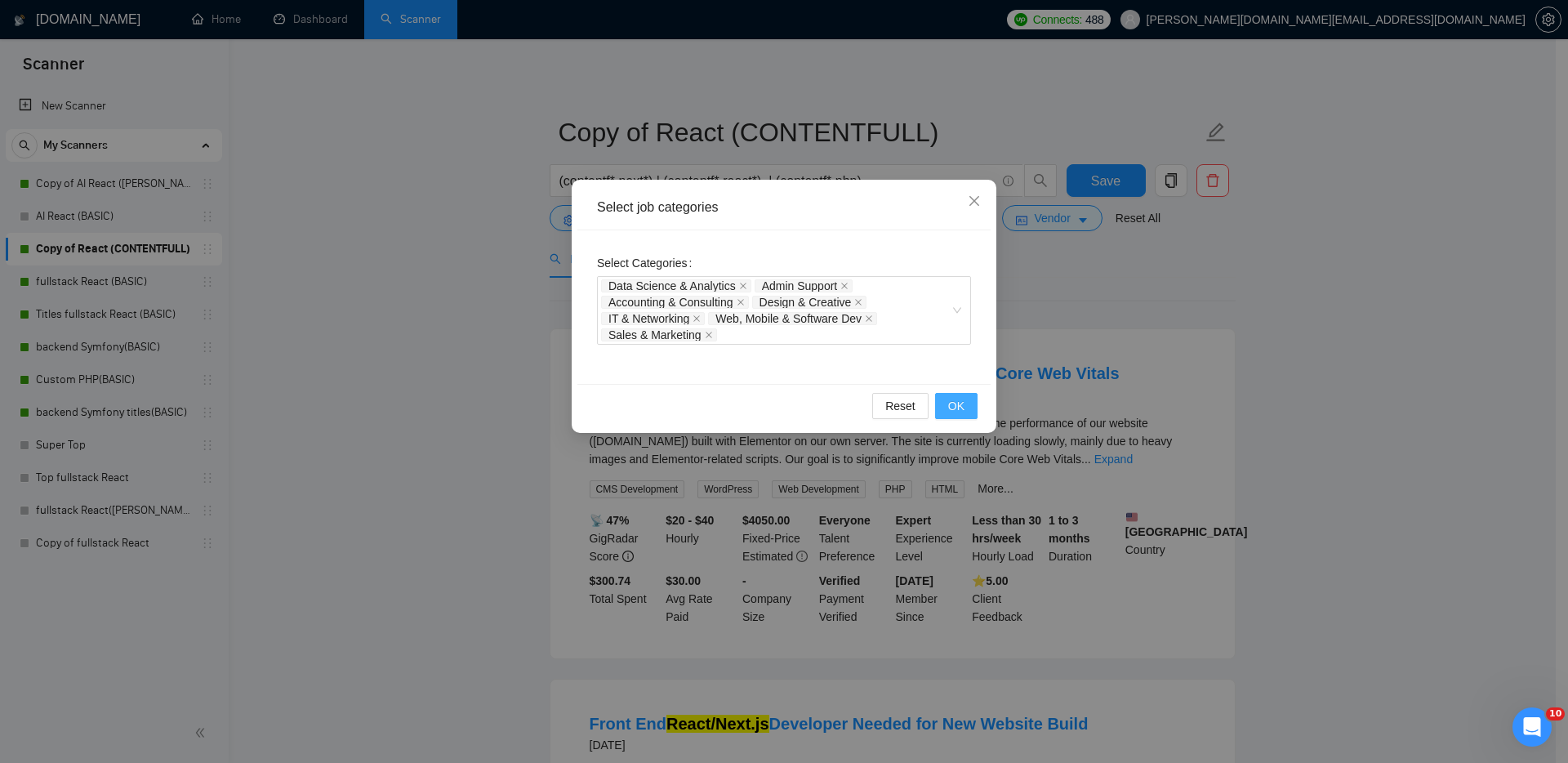
click at [963, 406] on span "OK" at bounding box center [956, 406] width 17 height 18
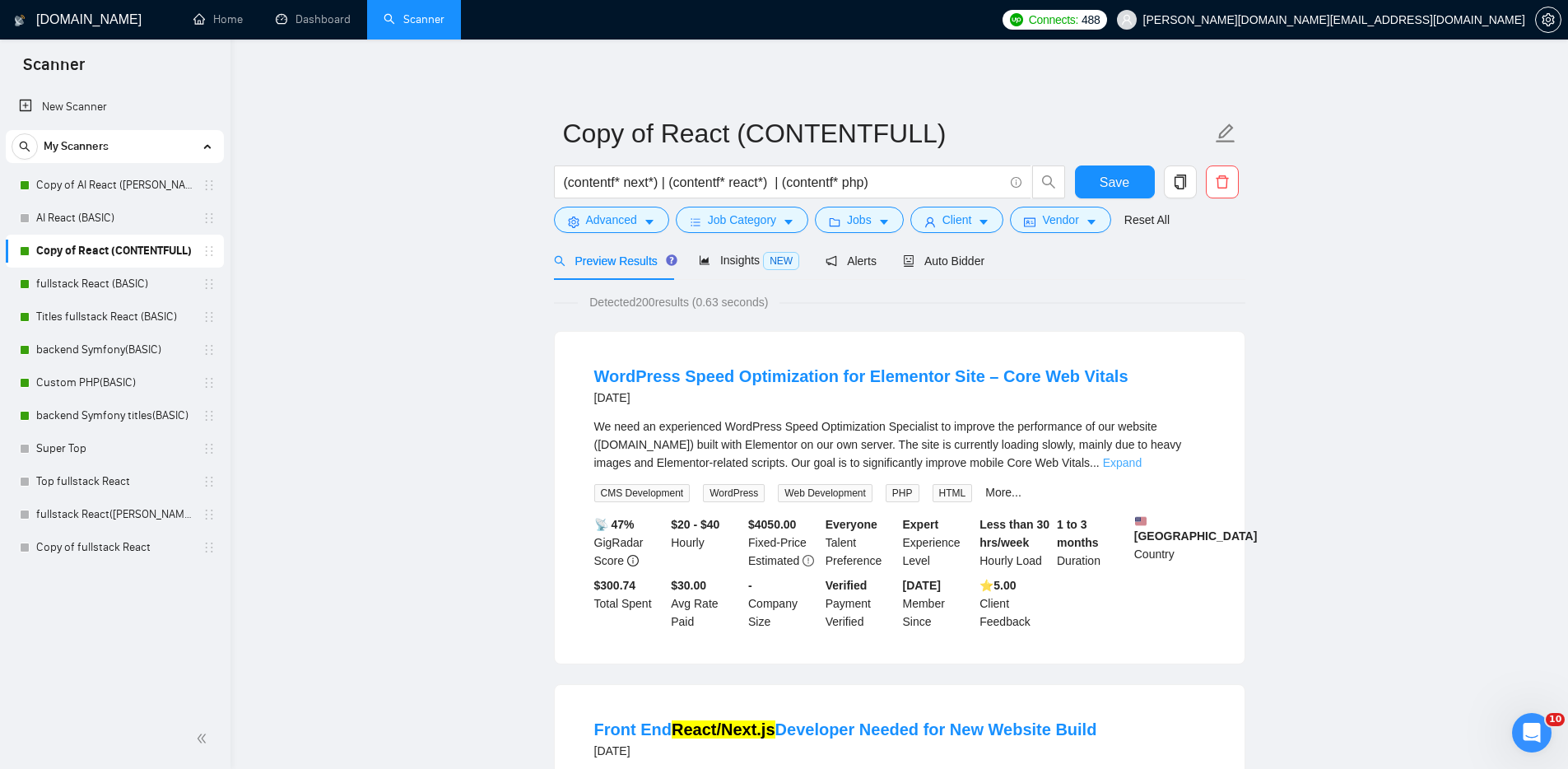
click at [1142, 460] on link "Expand" at bounding box center [1122, 463] width 39 height 13
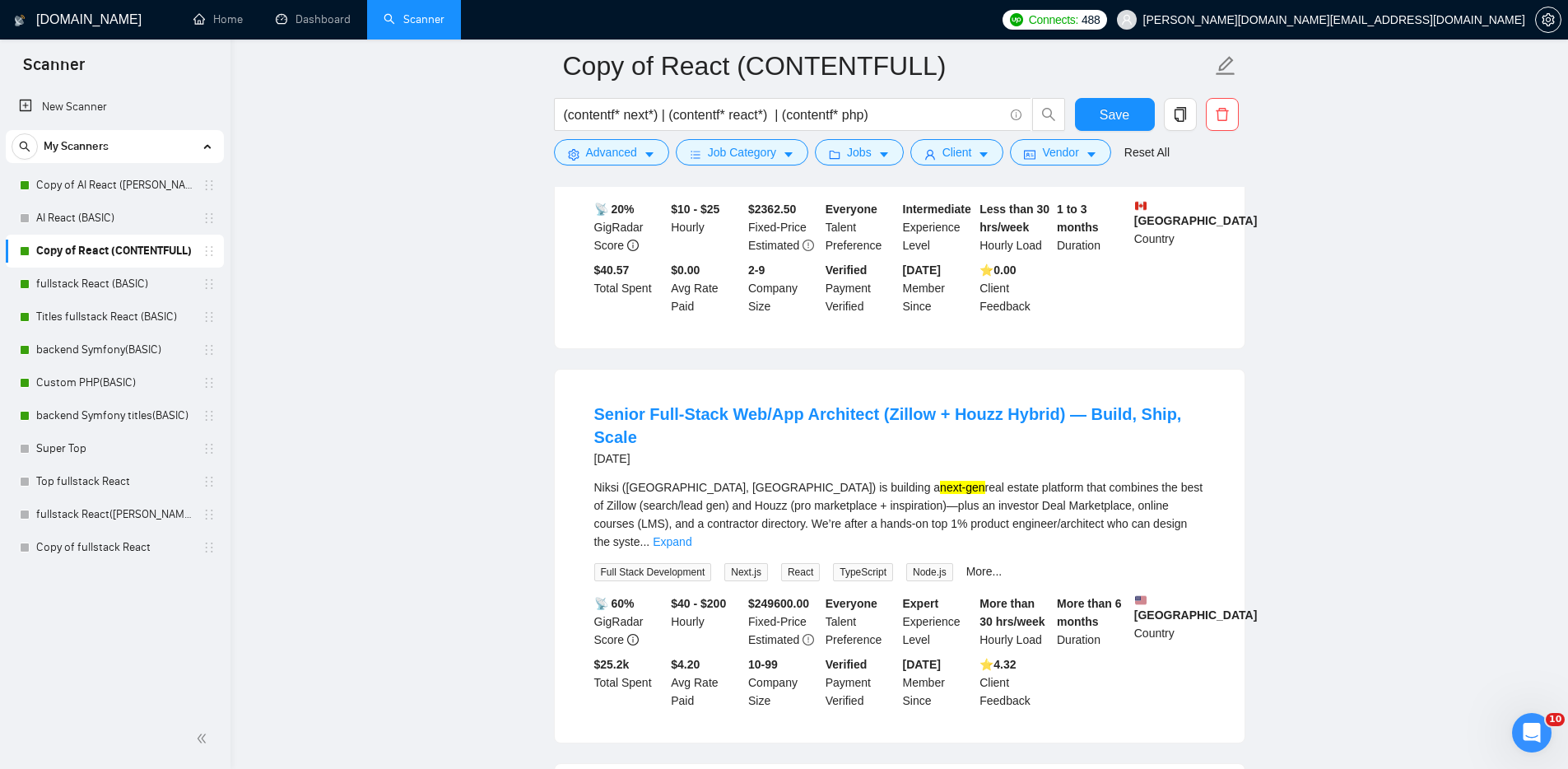
scroll to position [2050, 0]
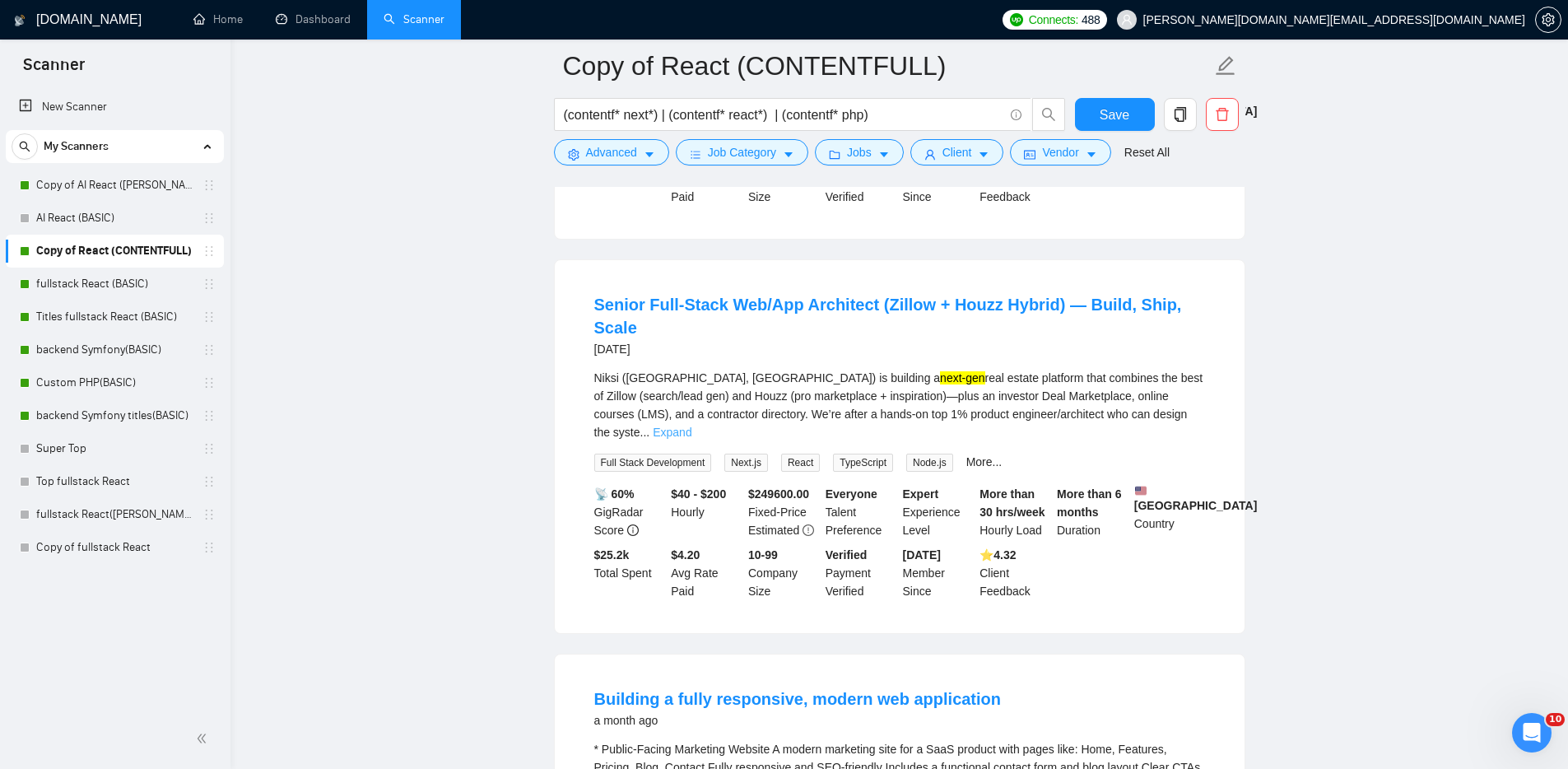
click at [691, 437] on link "Expand" at bounding box center [672, 432] width 39 height 13
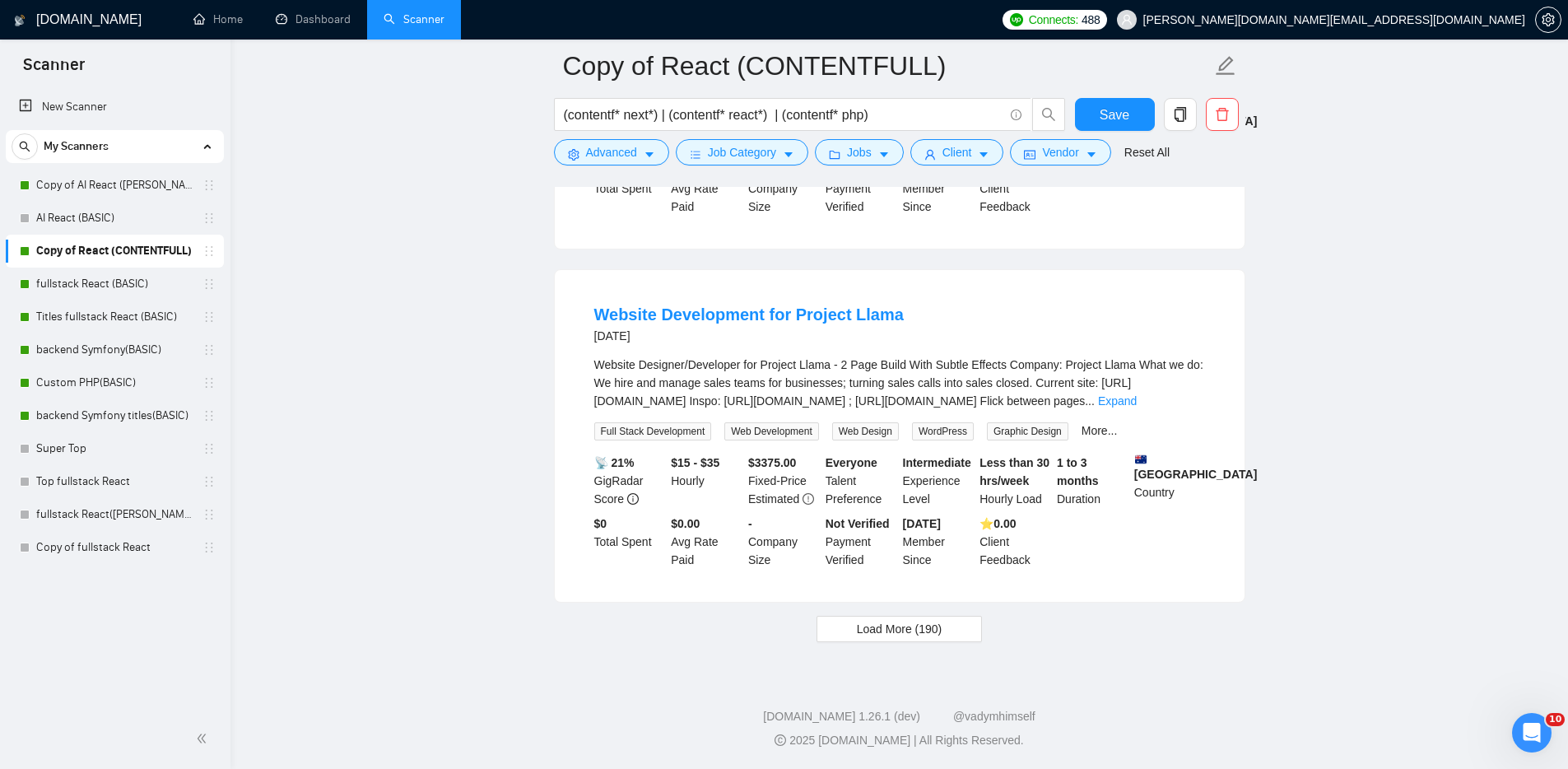
scroll to position [4138, 0]
click at [1117, 430] on link "More..." at bounding box center [1099, 430] width 36 height 13
click at [1137, 402] on link "Expand" at bounding box center [1117, 401] width 39 height 13
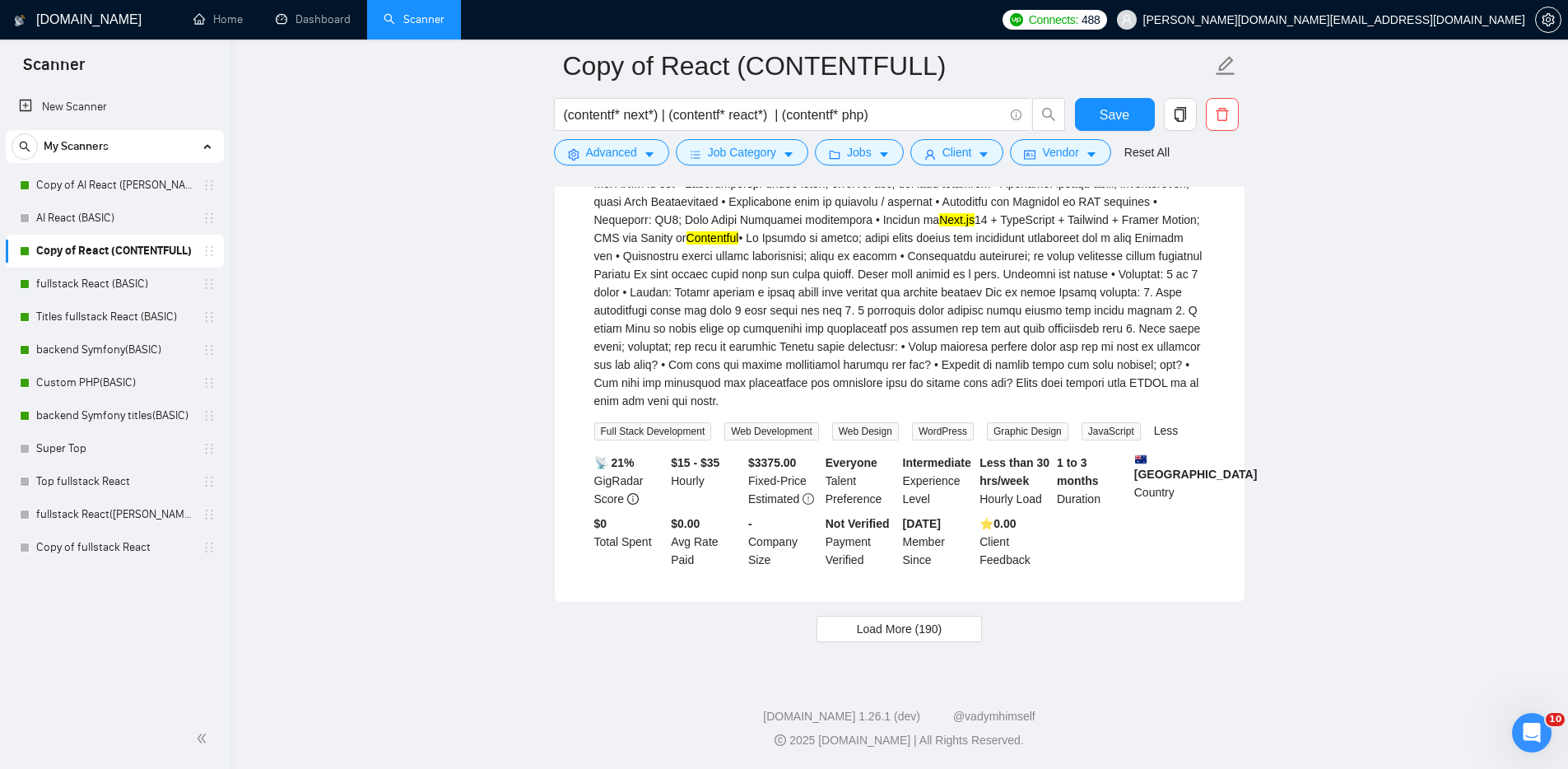
scroll to position [4519, 0]
drag, startPoint x: 420, startPoint y: 324, endPoint x: 431, endPoint y: 325, distance: 11.0
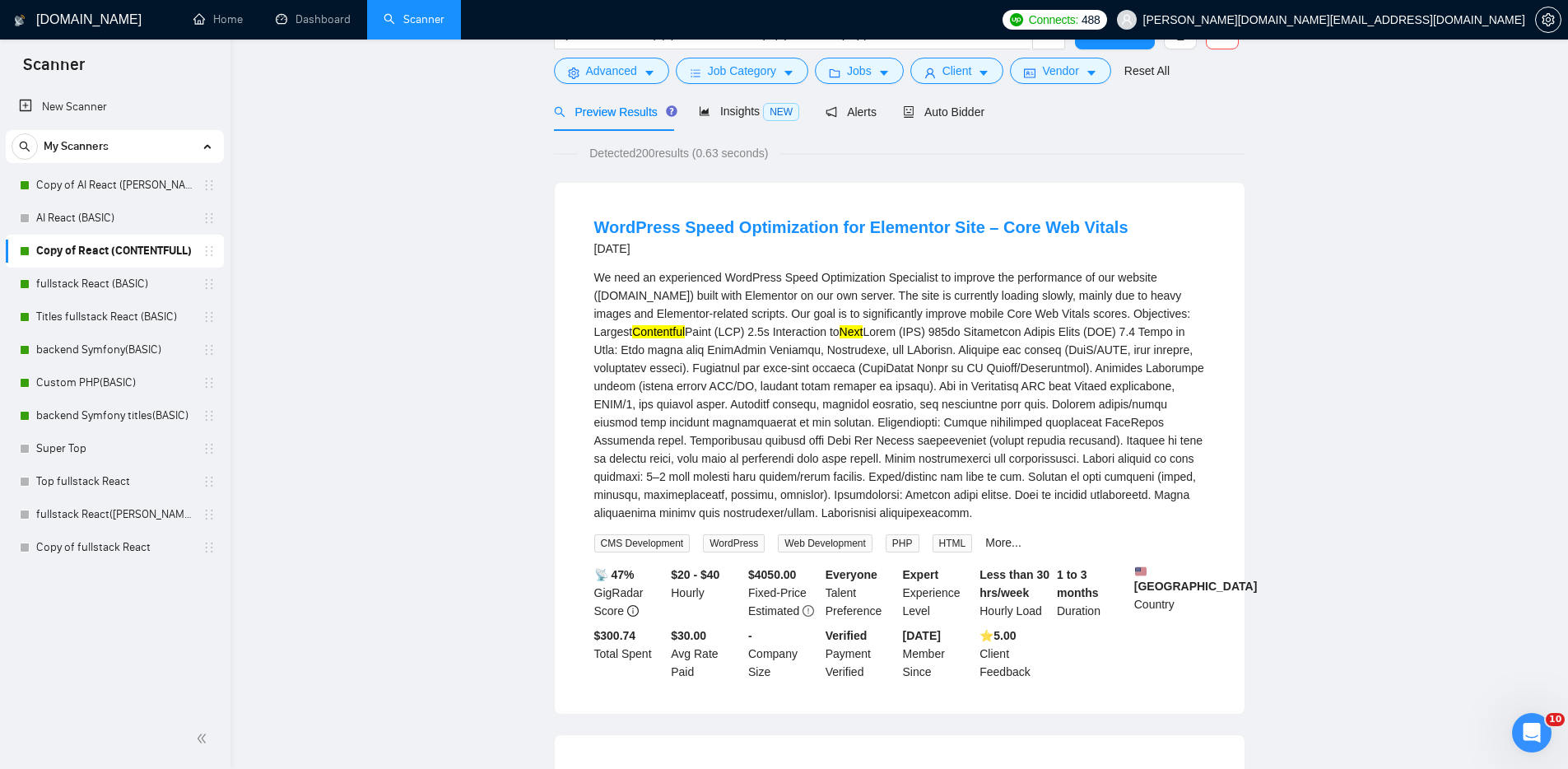
scroll to position [0, 0]
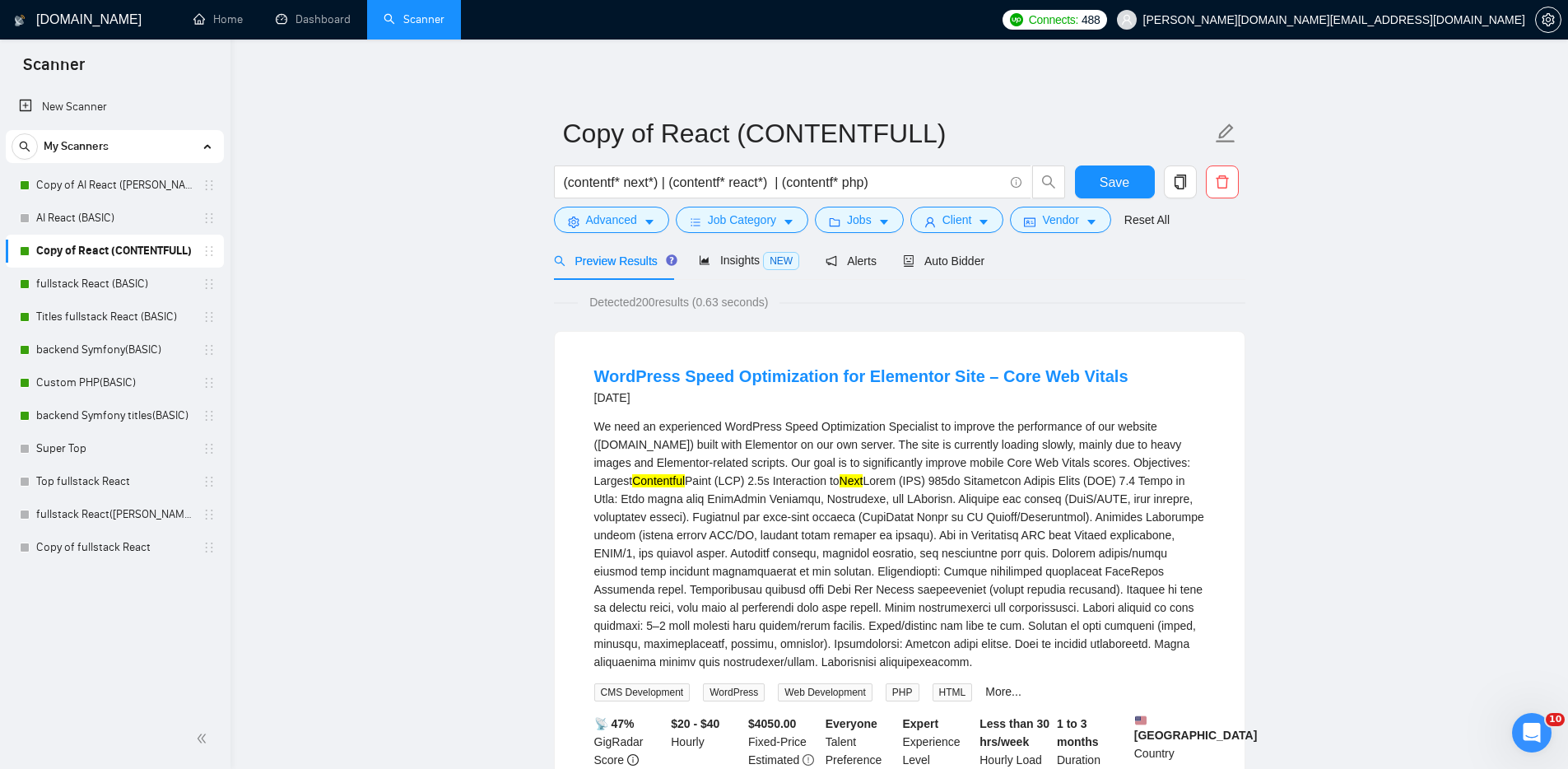
click at [623, 260] on span "Preview Results" at bounding box center [613, 260] width 118 height 13
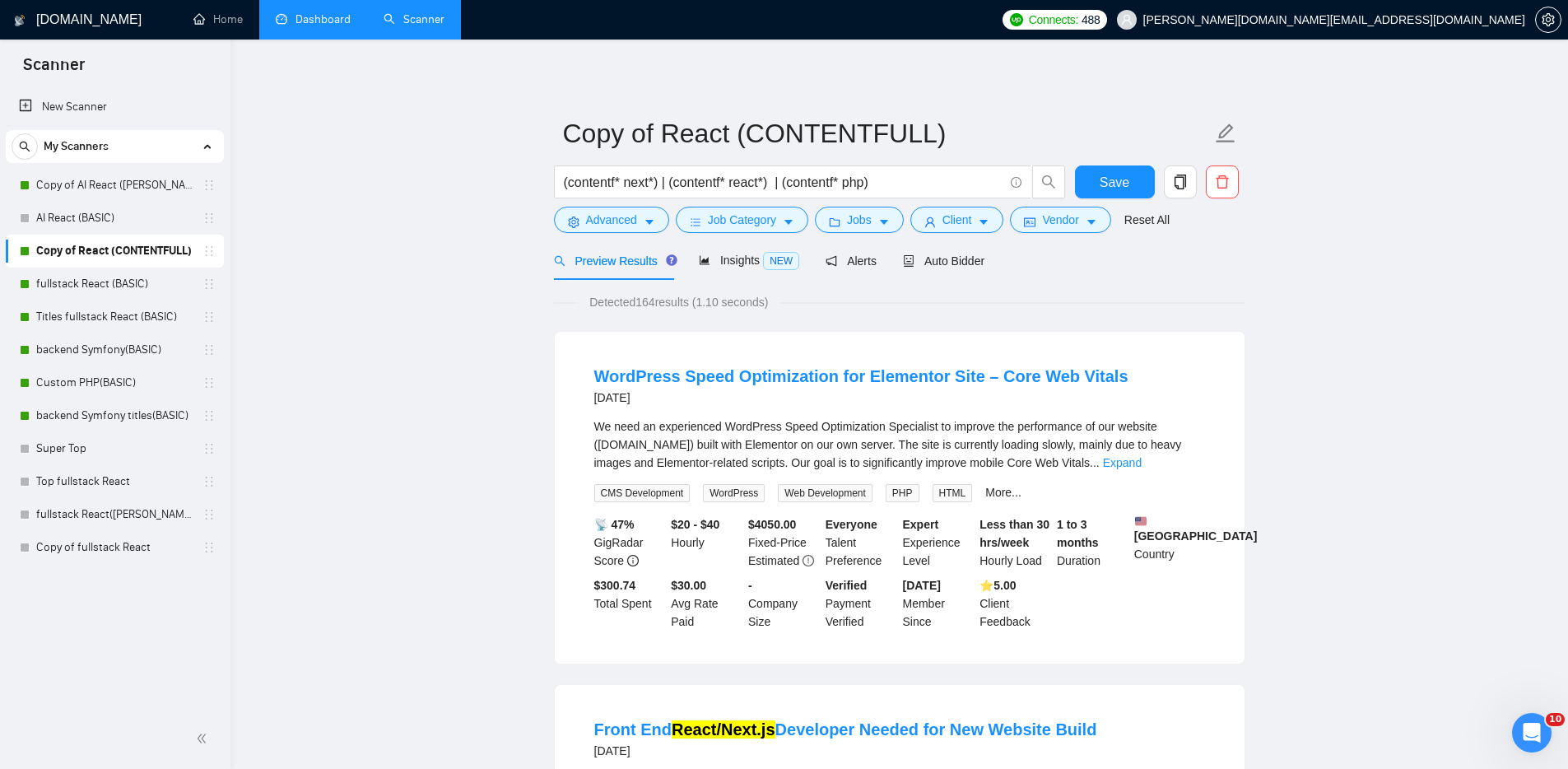
click at [303, 12] on link "Dashboard" at bounding box center [312, 19] width 75 height 14
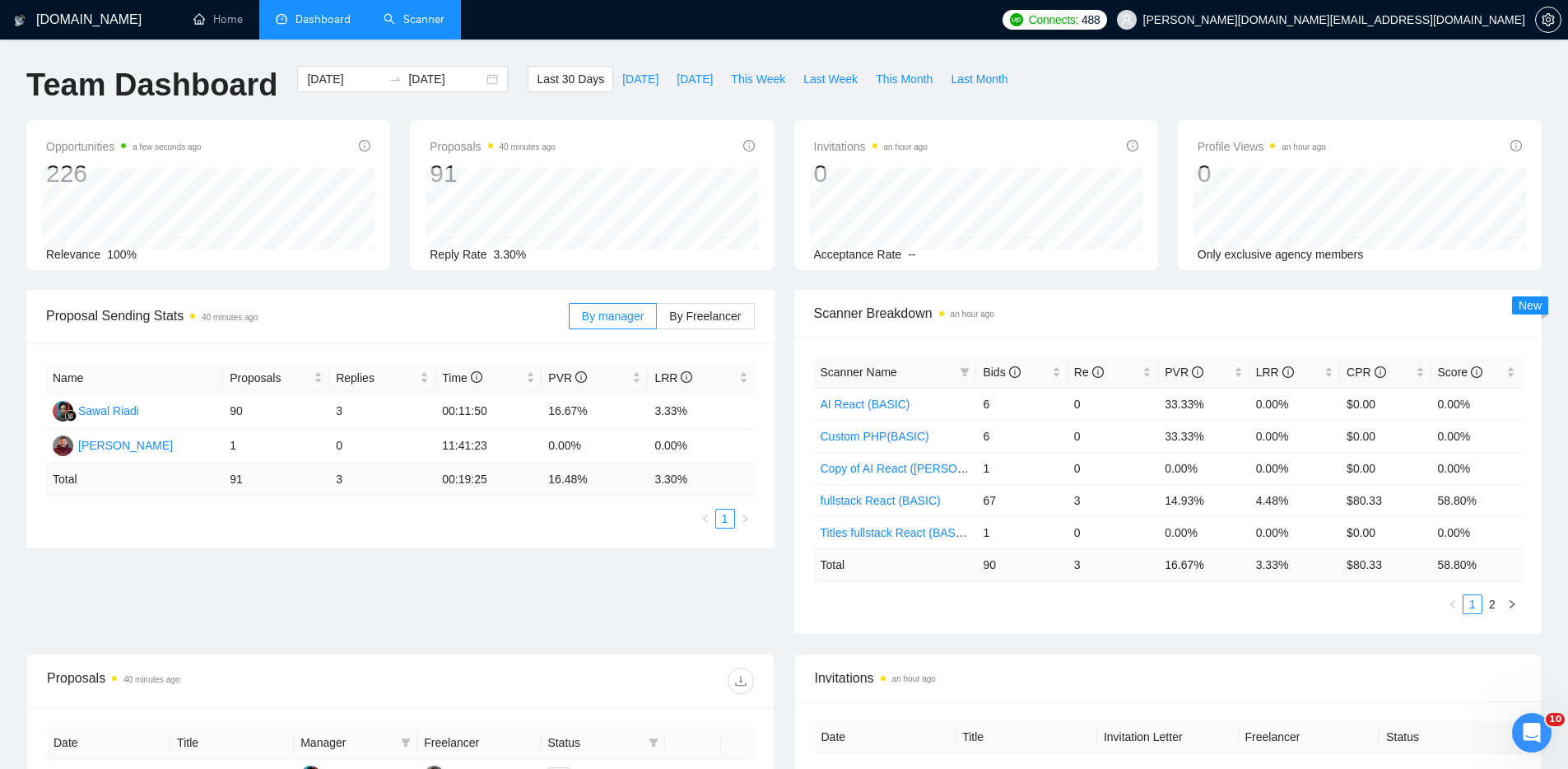
click at [425, 15] on link "Scanner" at bounding box center [414, 19] width 61 height 14
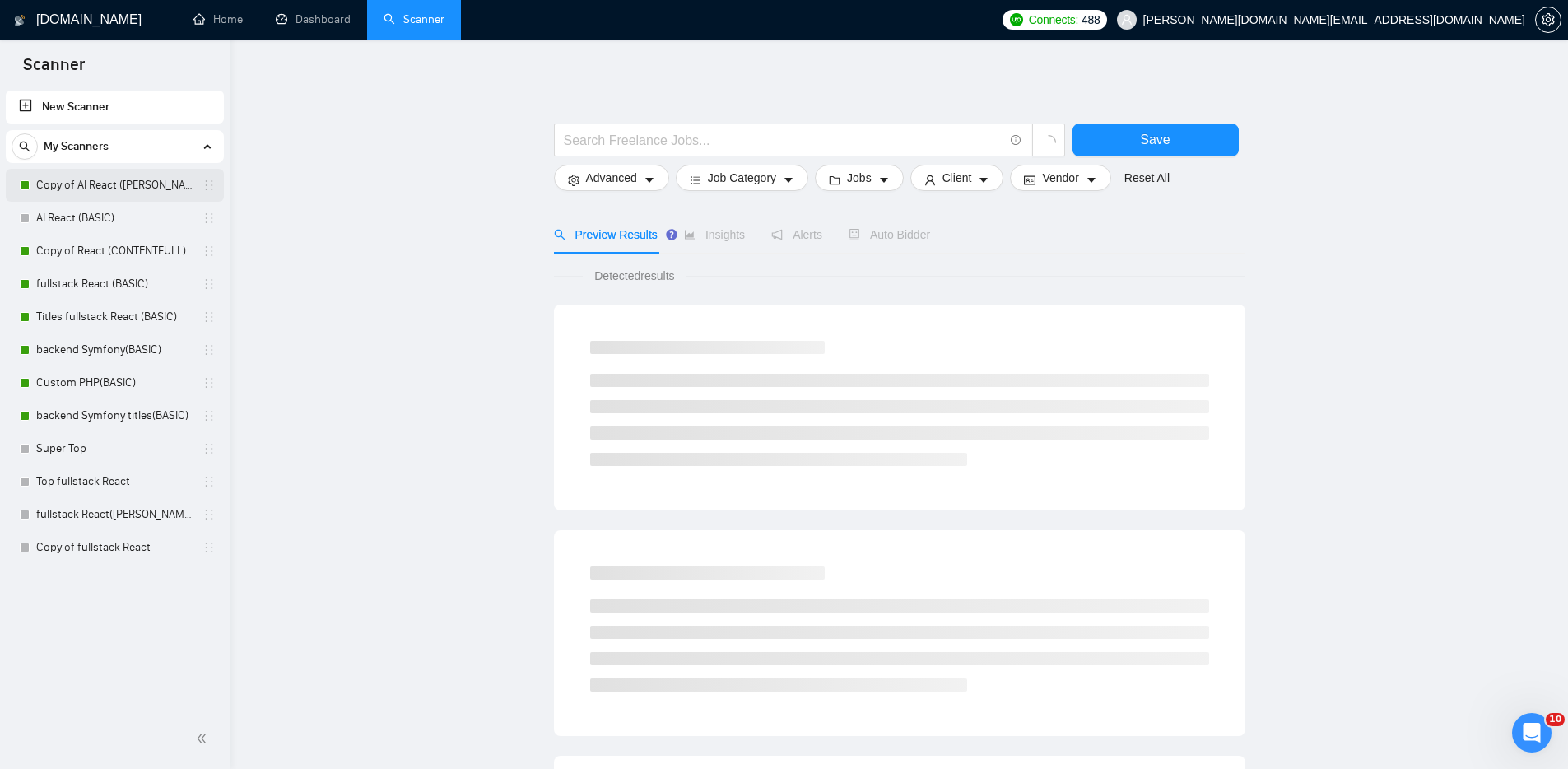
click at [93, 181] on link "Copy of AI React (MICHAEL)" at bounding box center [114, 185] width 156 height 33
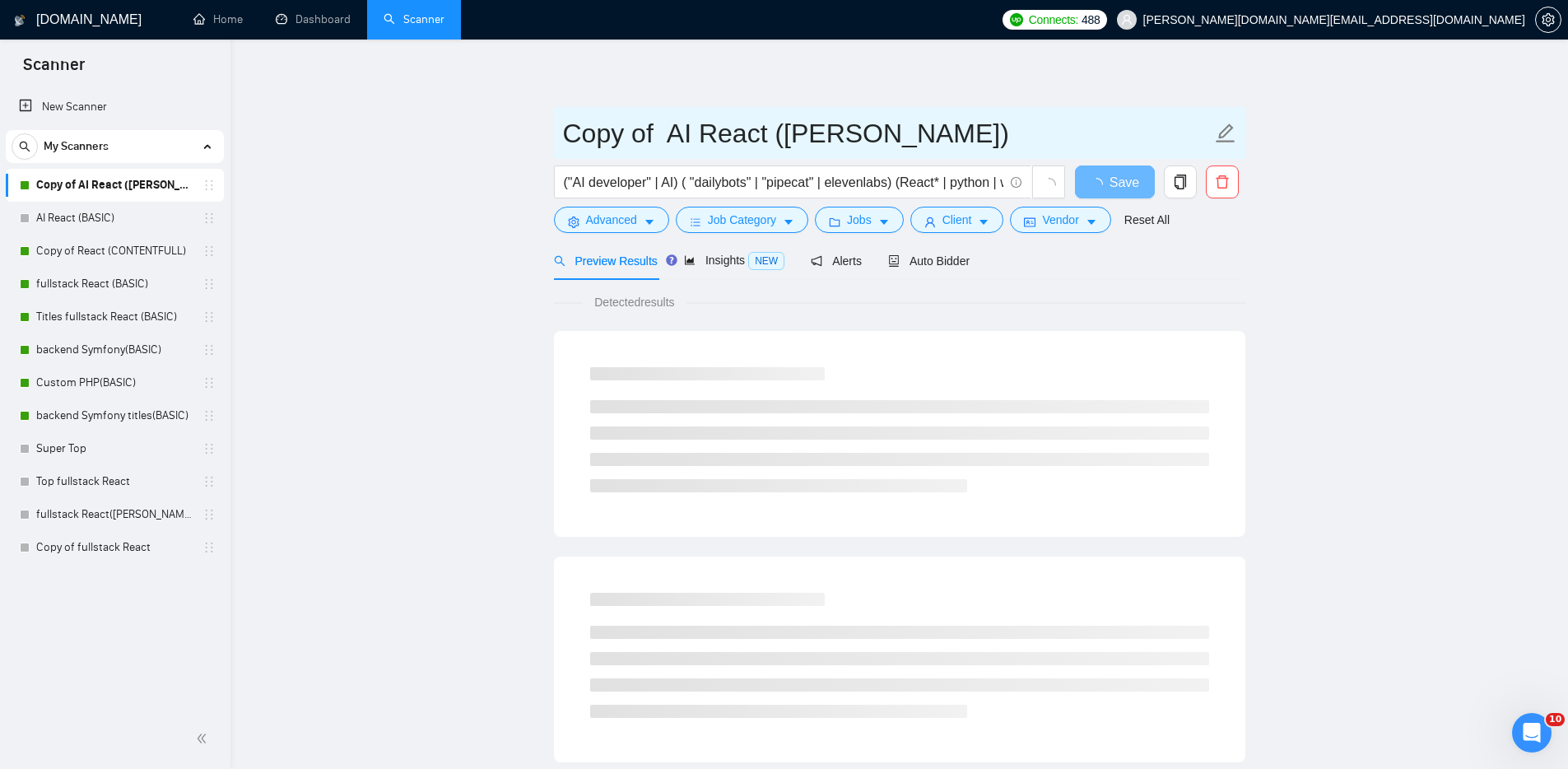
click at [1233, 131] on icon "edit" at bounding box center [1226, 133] width 21 height 21
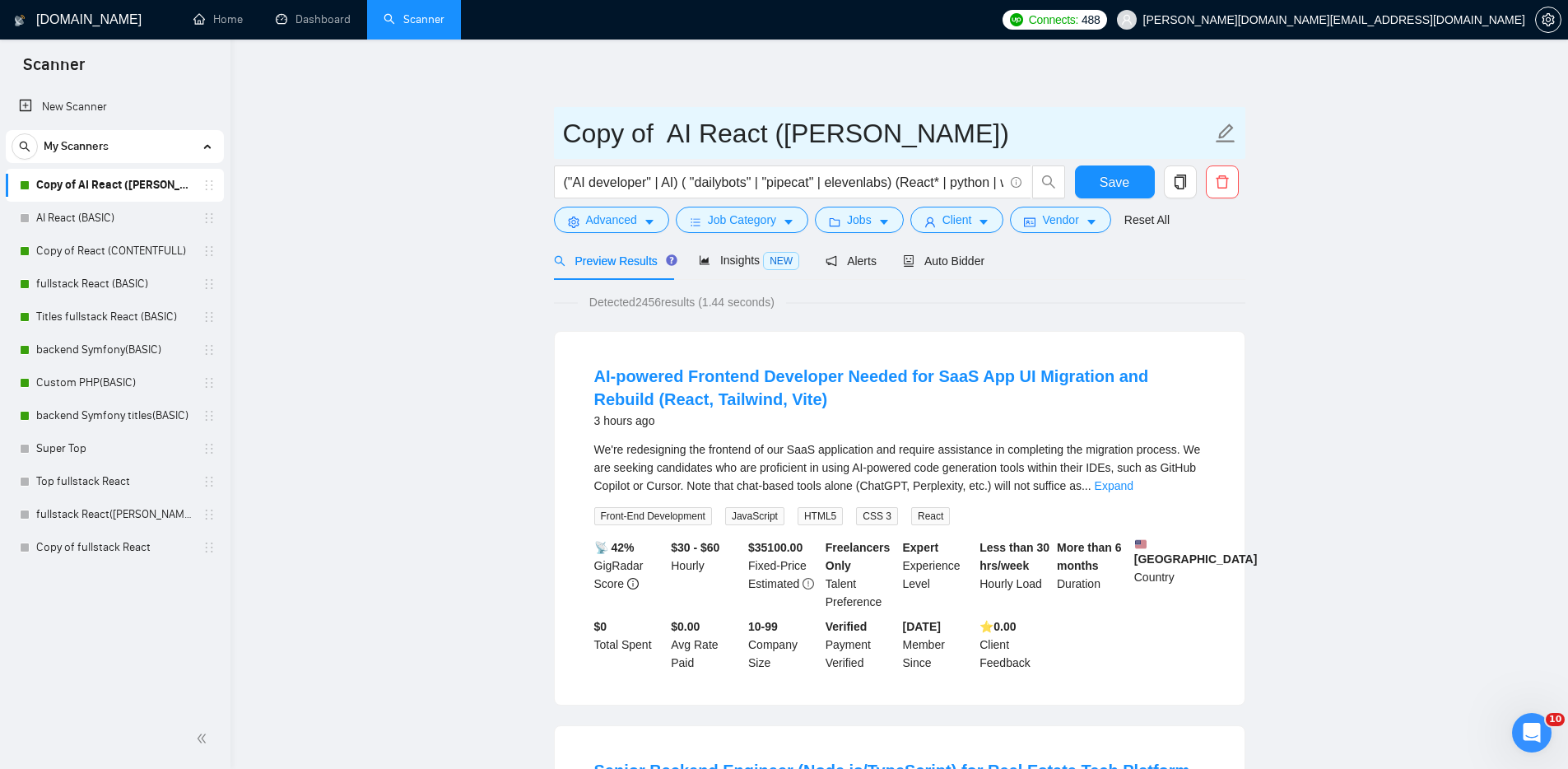
drag, startPoint x: 663, startPoint y: 132, endPoint x: 630, endPoint y: 134, distance: 33.1
click at [630, 134] on input "Copy of AI React (MICHAEL)" at bounding box center [887, 133] width 649 height 41
type input "Copy AI React ([PERSON_NAME])"
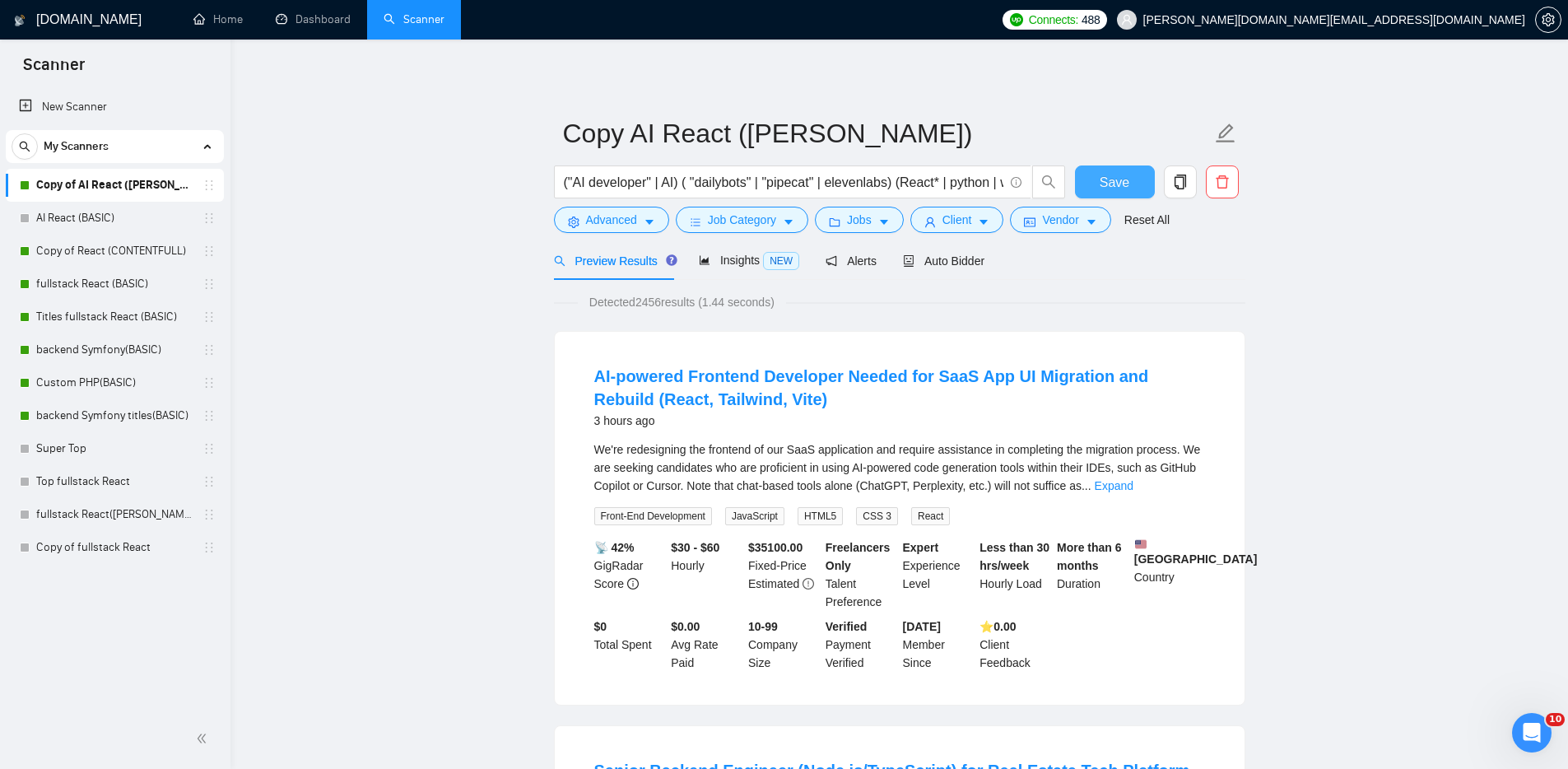
click at [1135, 176] on button "Save" at bounding box center [1114, 181] width 79 height 33
click at [310, 15] on link "Dashboard" at bounding box center [312, 19] width 75 height 14
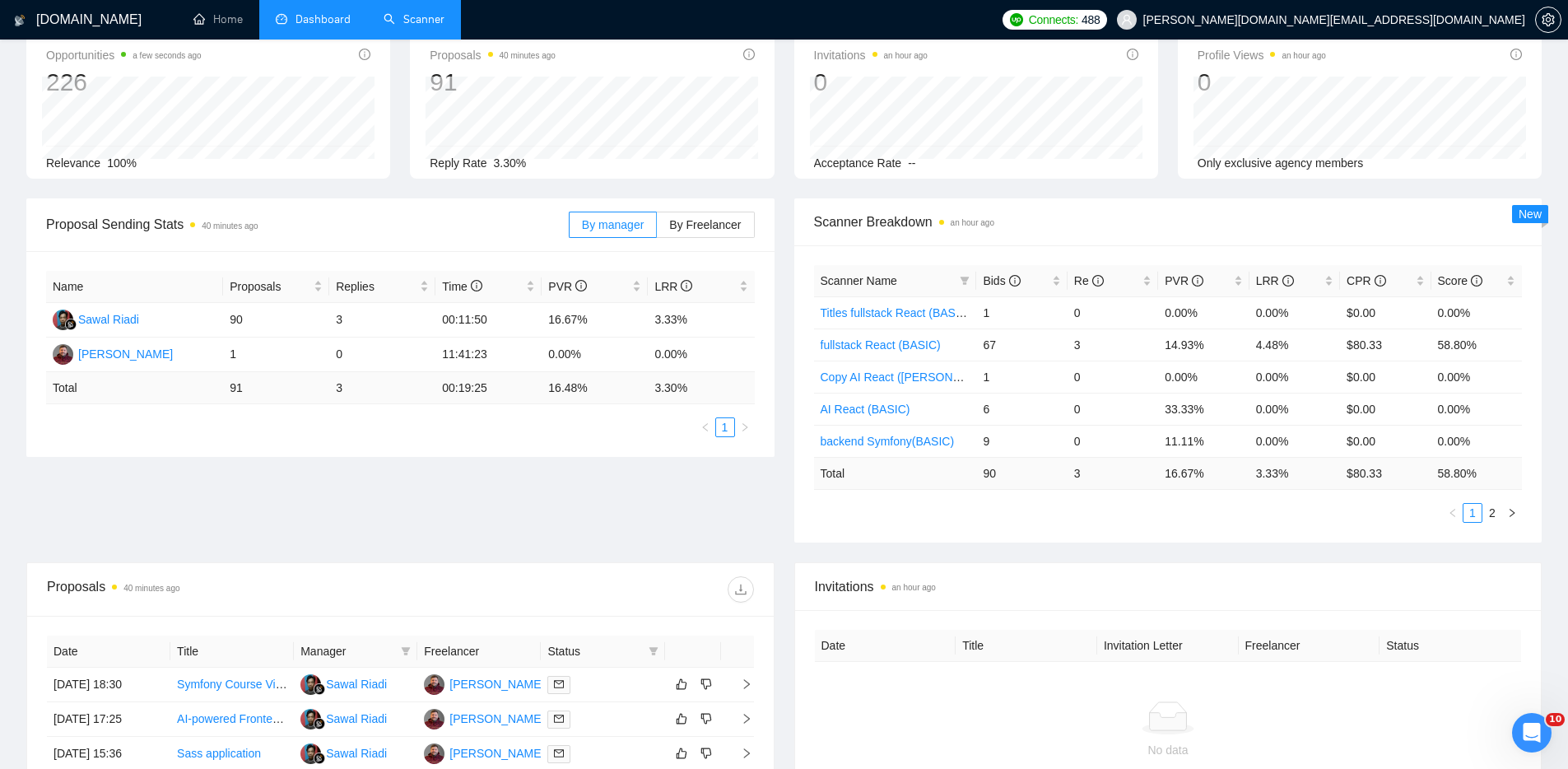
scroll to position [170, 0]
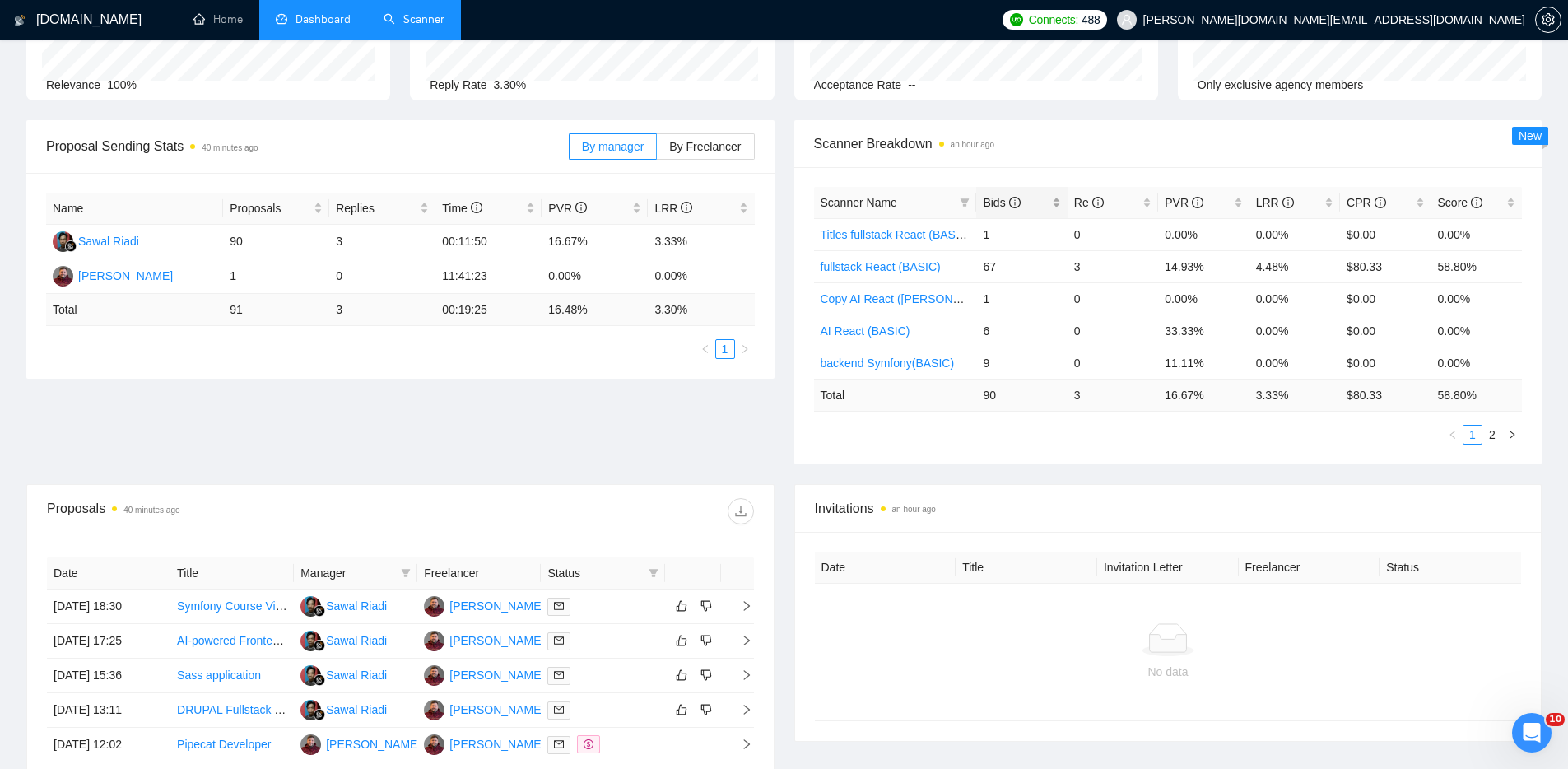
click at [994, 202] on span "Bids" at bounding box center [1002, 202] width 37 height 13
click at [995, 202] on span "Bids" at bounding box center [1002, 202] width 37 height 13
click at [678, 442] on div "Proposal Sending Stats 40 minutes ago By manager By Freelancer Name Proposals R…" at bounding box center [784, 302] width 1534 height 364
click at [992, 200] on span "Bids" at bounding box center [1002, 202] width 37 height 13
click at [705, 441] on div "Proposal Sending Stats 40 minutes ago By manager By Freelancer Name Proposals R…" at bounding box center [784, 302] width 1534 height 364
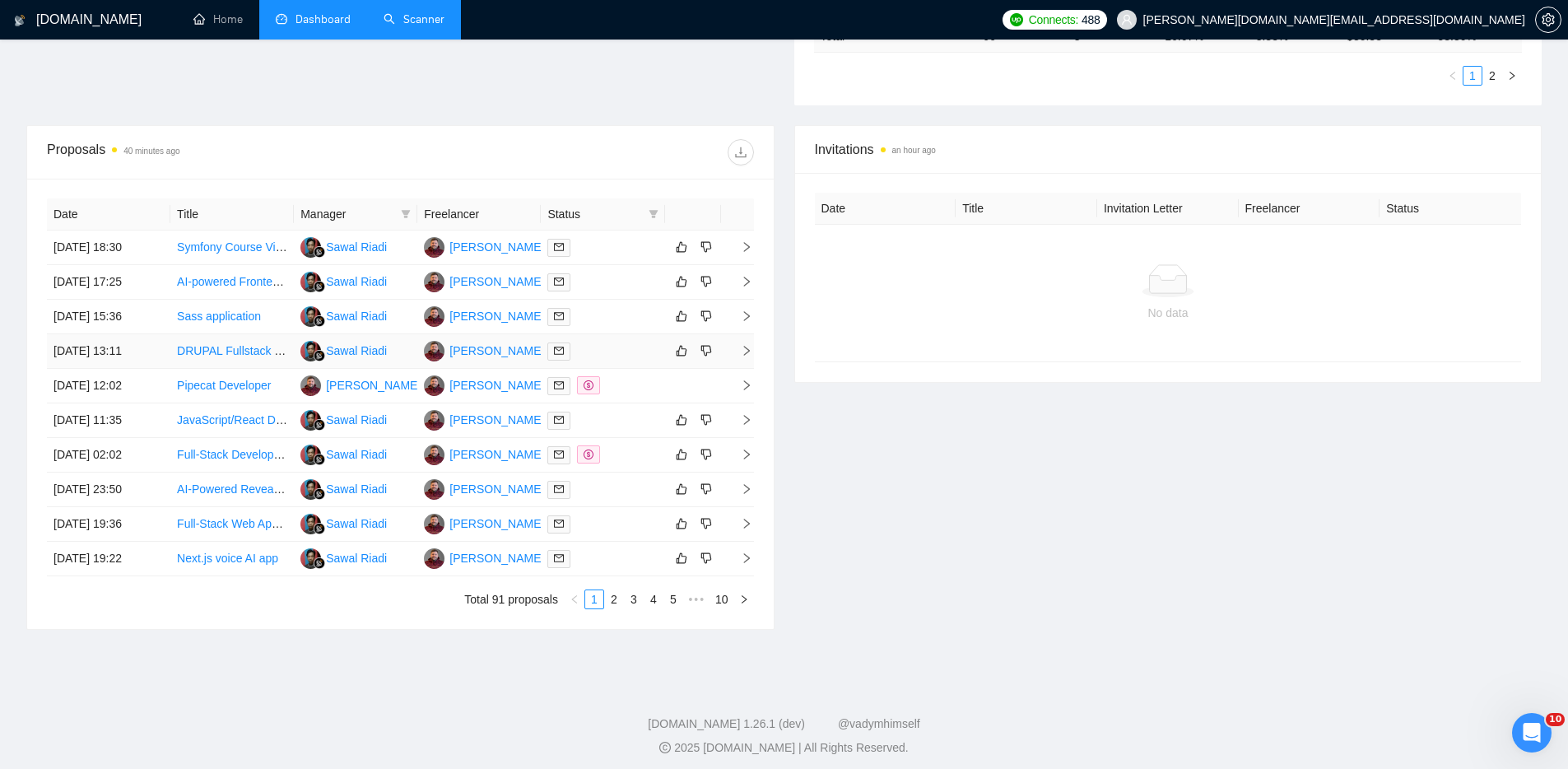
scroll to position [535, 0]
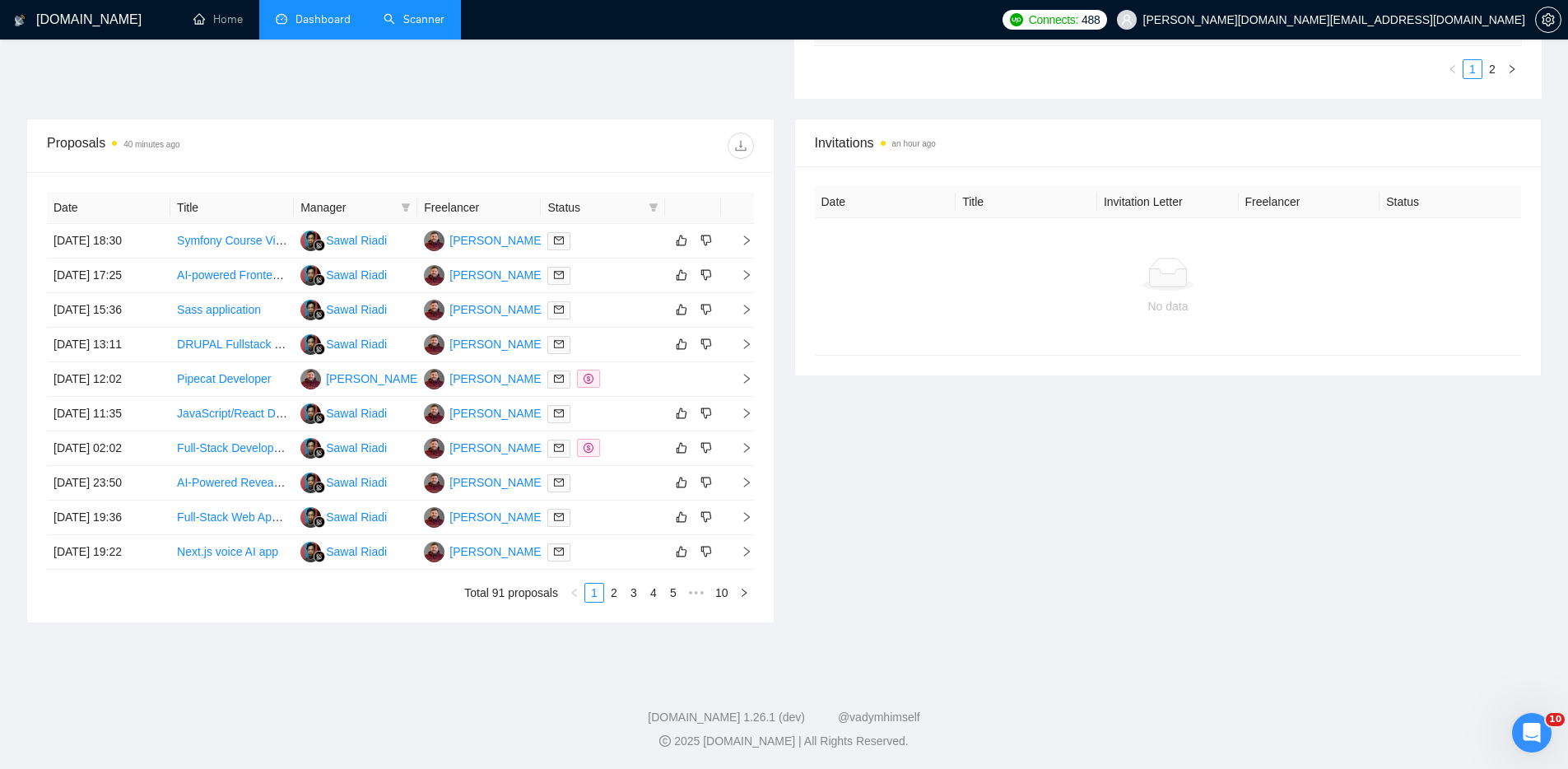
click at [175, 697] on footer "GigRadar.io 1.26.1 (dev) @vadymhimself 2025 GigRadar.io | All Rights Reserved." at bounding box center [784, 720] width 1568 height 101
click at [910, 547] on div "Invitations an hour ago Date Title Invitation Letter Freelancer Status No data" at bounding box center [1168, 371] width 768 height 505
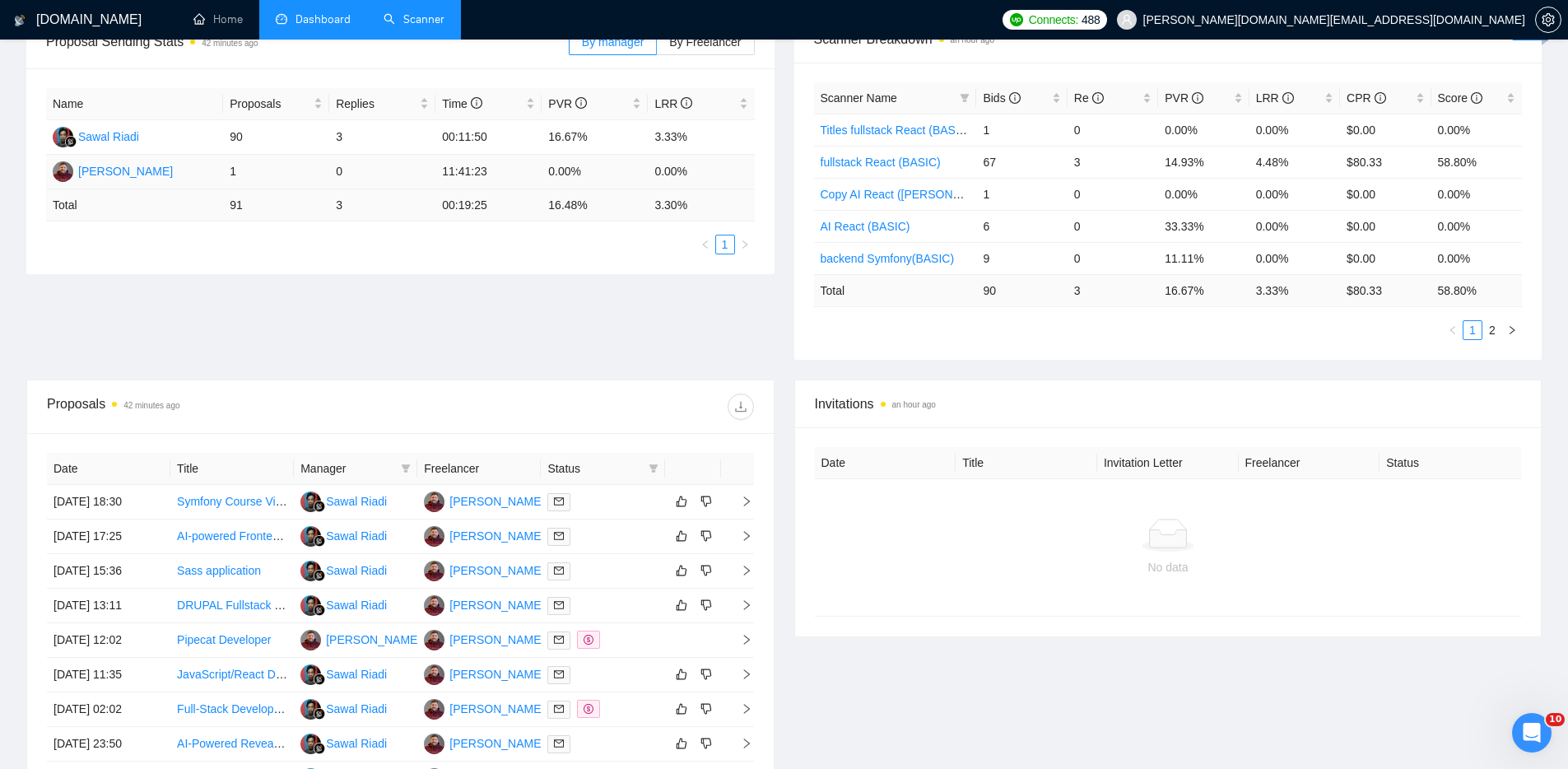
scroll to position [208, 0]
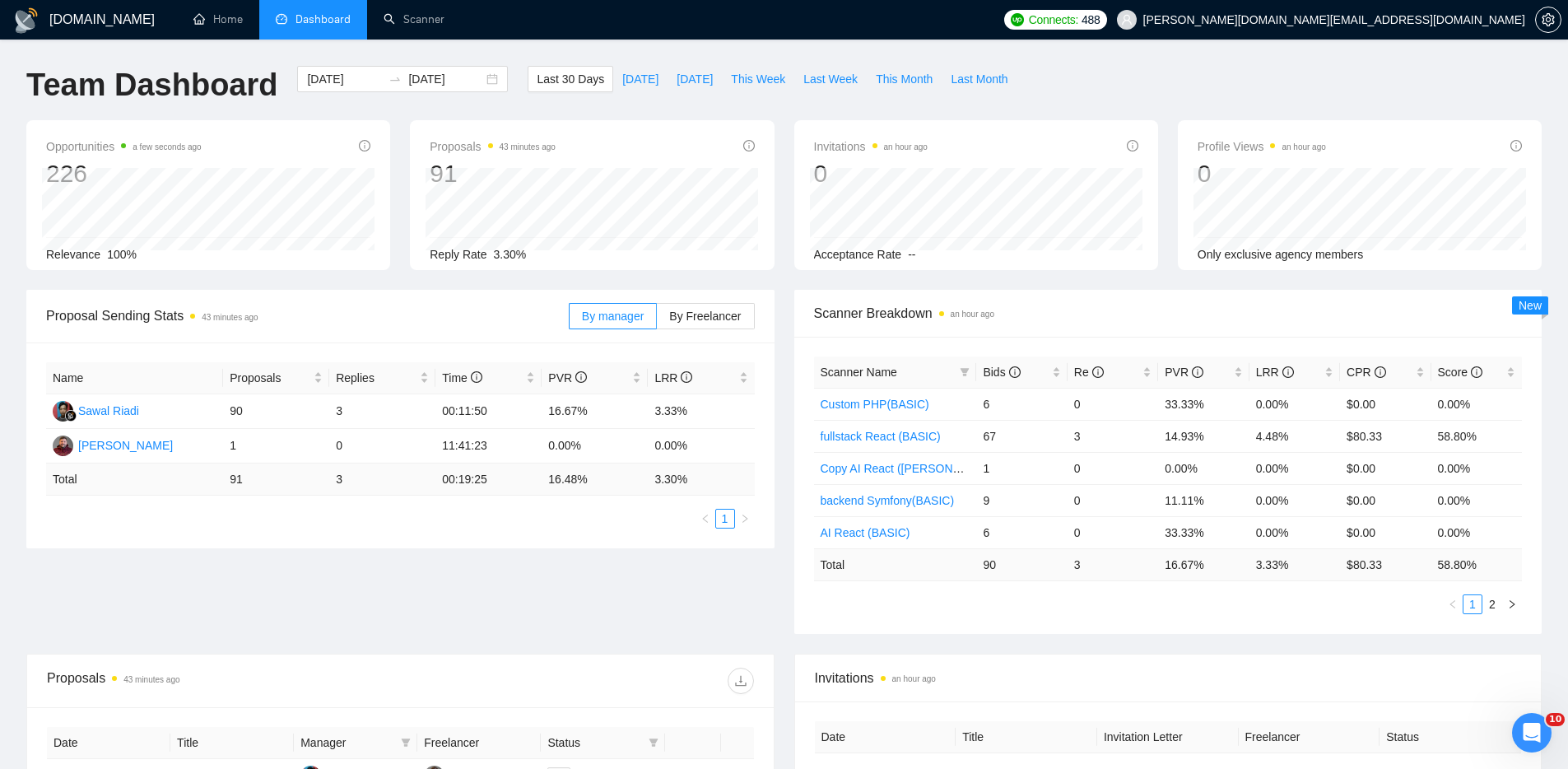
click at [1196, 72] on div "Team Dashboard [DATE] [DATE] Last 30 Days [DATE] [DATE] This Week Last Week Thi…" at bounding box center [784, 94] width 1534 height 55
click at [697, 580] on div "Proposal Sending Stats an hour ago By manager By Freelancer Name Proposals Repl…" at bounding box center [784, 471] width 1534 height 364
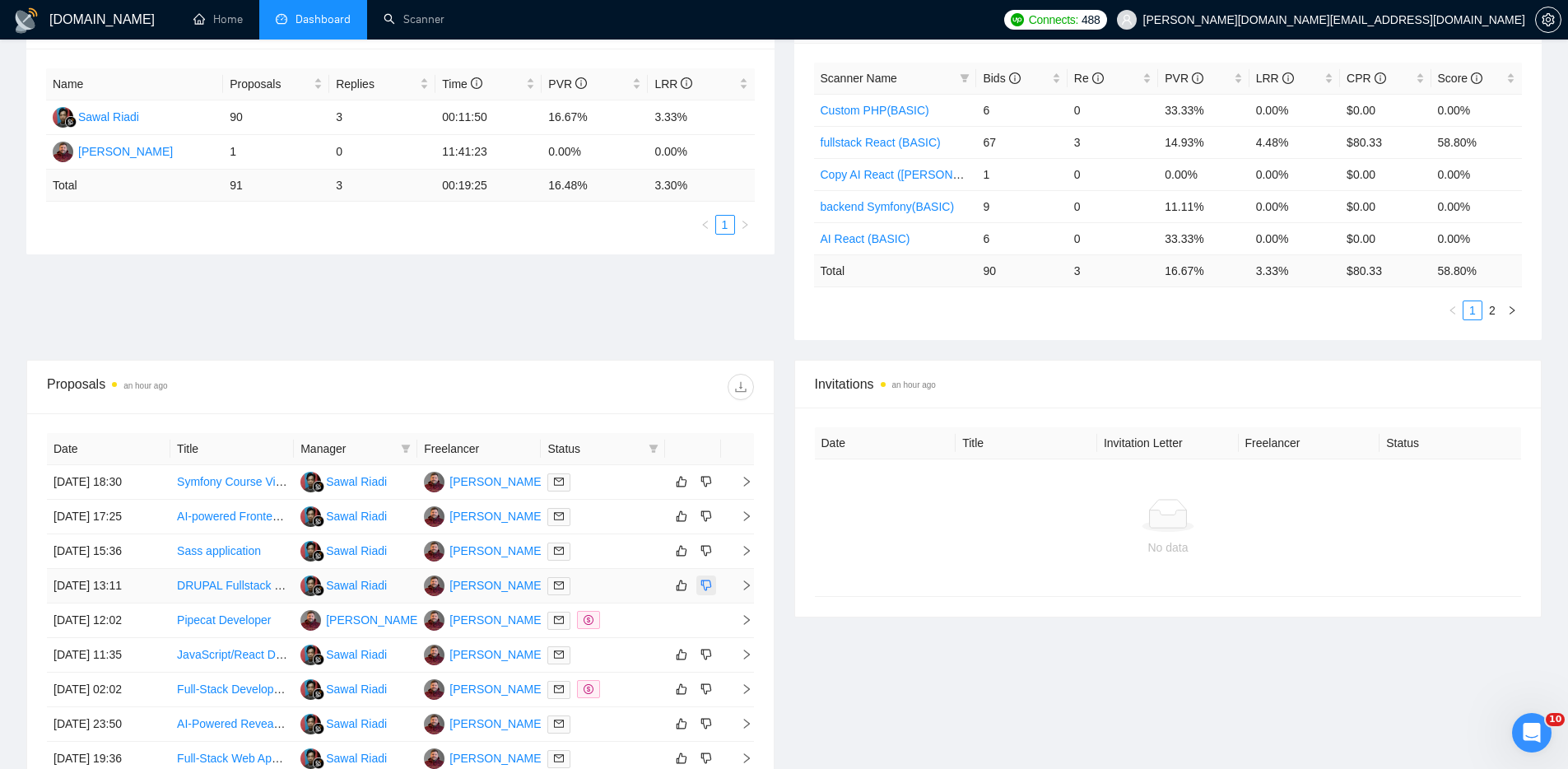
scroll to position [297, 0]
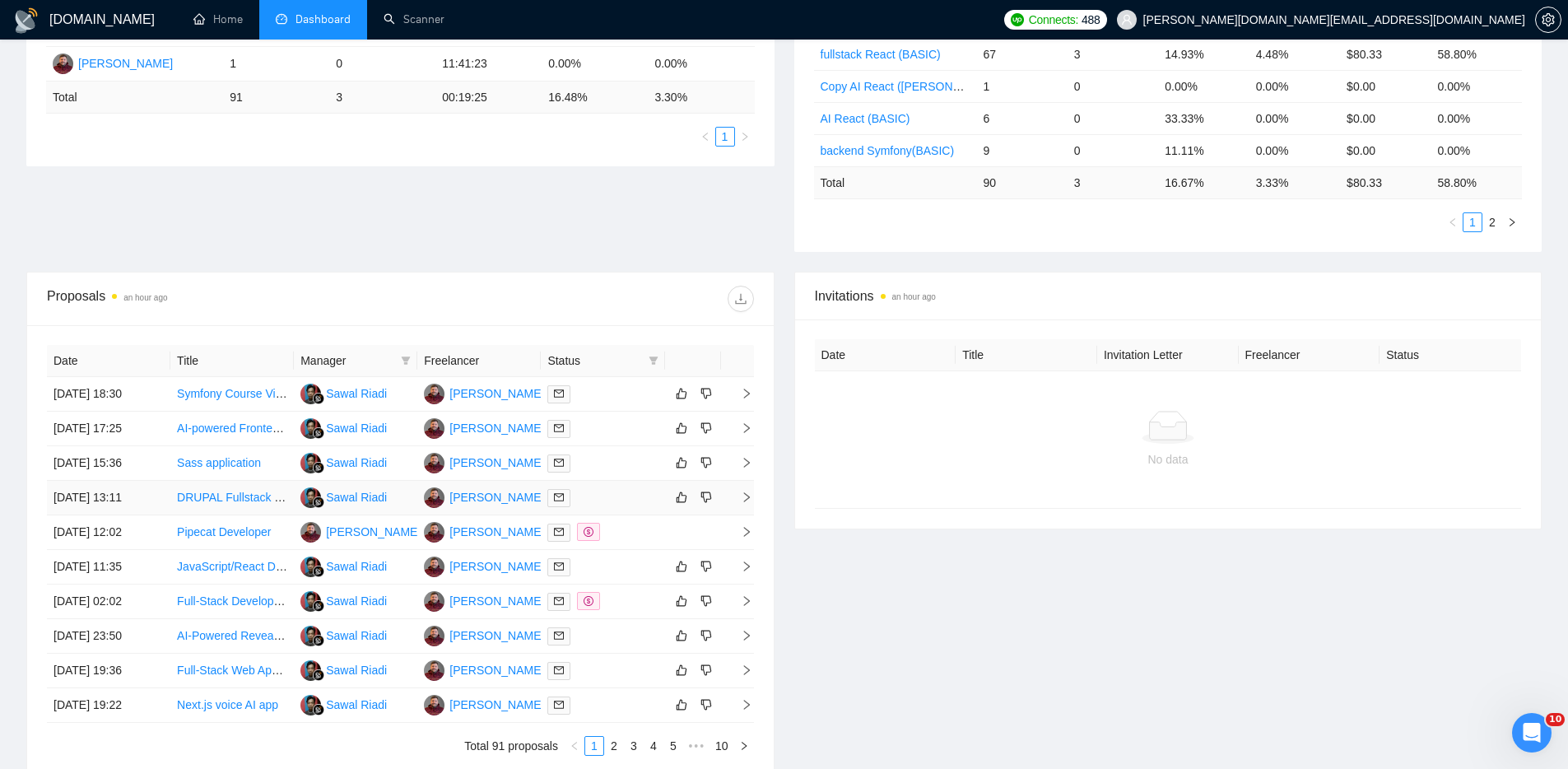
scroll to position [383, 0]
click at [565, 236] on div "Proposal Sending Stats an hour ago By manager By Freelancer Name Proposals Repl…" at bounding box center [784, 89] width 1534 height 364
click at [936, 607] on div "Invitations an hour ago Date Title Invitation Letter Freelancer Status No data" at bounding box center [1168, 524] width 768 height 505
click at [619, 227] on div "Proposal Sending Stats an hour ago By manager By Freelancer Name Proposals Repl…" at bounding box center [784, 89] width 1534 height 364
click at [542, 226] on div "Proposal Sending Stats an hour ago By manager By Freelancer Name Proposals Repl…" at bounding box center [784, 89] width 1534 height 364
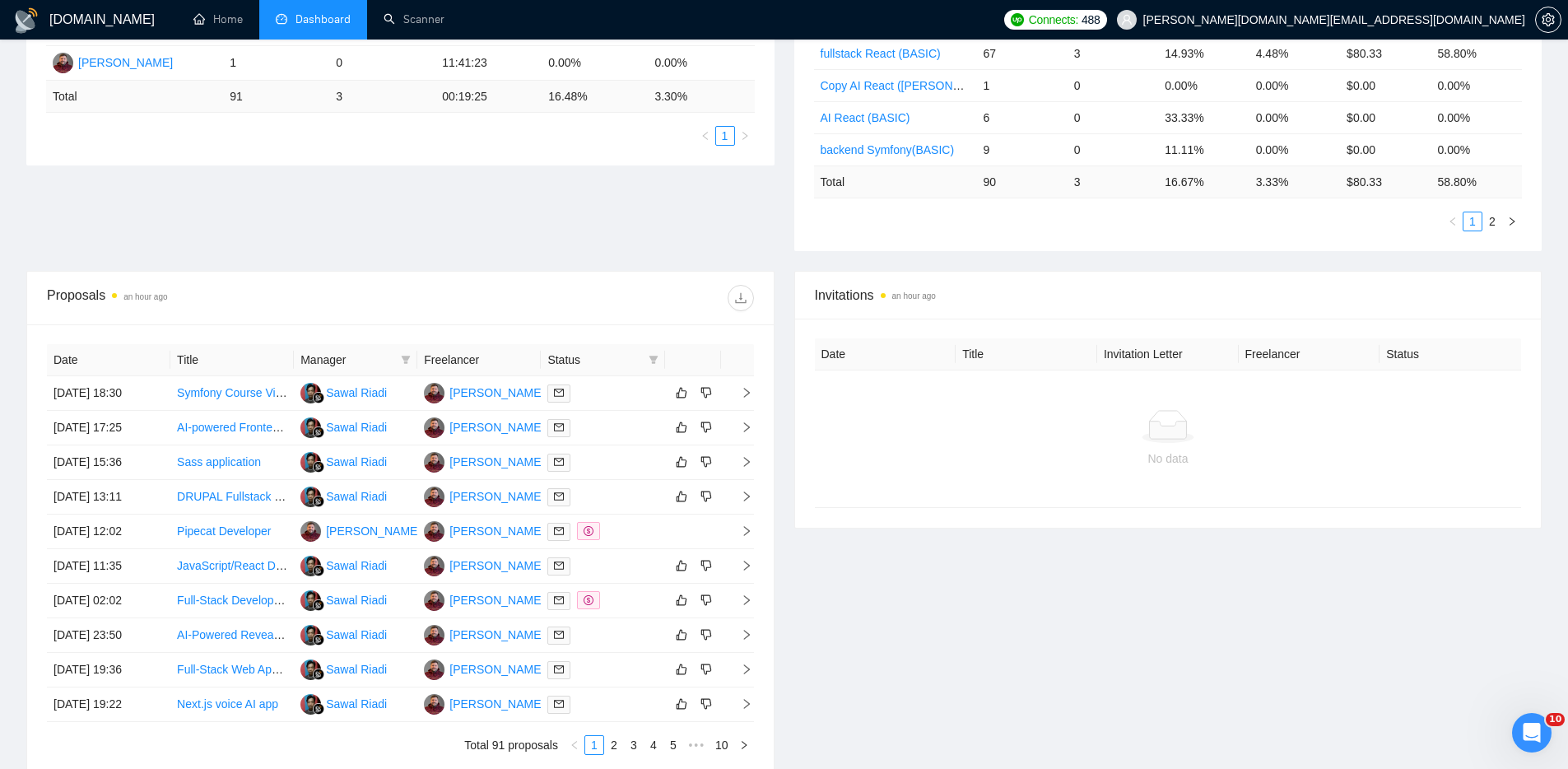
click at [441, 230] on div "Proposal Sending Stats an hour ago By manager By Freelancer Name Proposals Repl…" at bounding box center [784, 89] width 1534 height 364
click at [355, 215] on div "Proposal Sending Stats an hour ago By manager By Freelancer Name Proposals Repl…" at bounding box center [784, 89] width 1534 height 364
click at [364, 212] on div "Proposal Sending Stats an hour ago By manager By Freelancer Name Proposals Repl…" at bounding box center [784, 89] width 1534 height 364
click at [343, 215] on div "Proposal Sending Stats an hour ago By manager By Freelancer Name Proposals Repl…" at bounding box center [784, 89] width 1534 height 364
click at [328, 218] on div "Proposal Sending Stats an hour ago By manager By Freelancer Name Proposals Repl…" at bounding box center [784, 89] width 1534 height 364
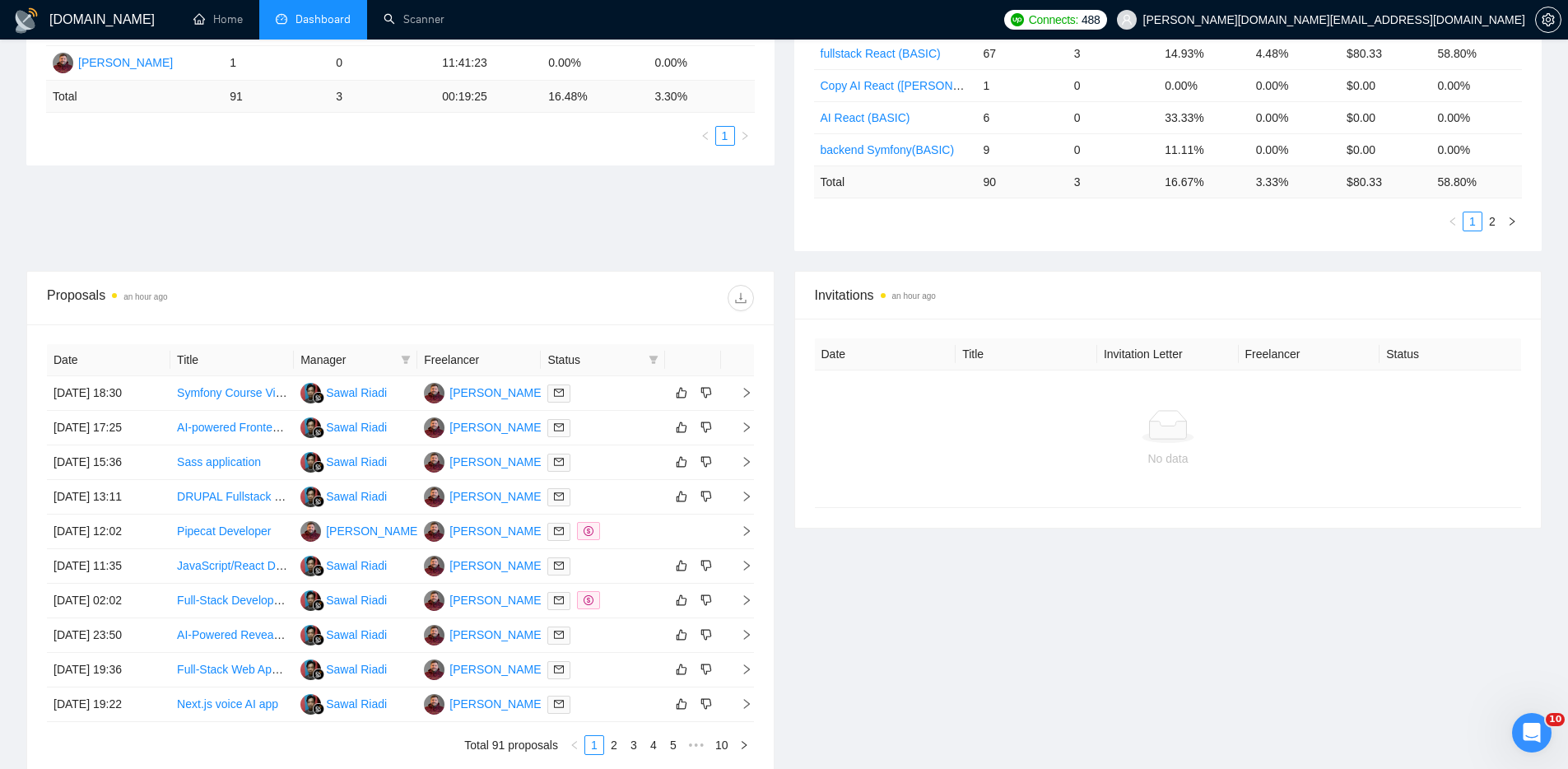
click at [1317, 670] on div "Invitations an hour ago Date Title Invitation Letter Freelancer Status No data" at bounding box center [1168, 524] width 768 height 505
click at [1215, 623] on div "Invitations an hour ago Date Title Invitation Letter Freelancer Status No data" at bounding box center [1168, 524] width 768 height 505
click at [1050, 616] on div "Invitations an hour ago Date Title Invitation Letter Freelancer Status No data" at bounding box center [1168, 524] width 768 height 505
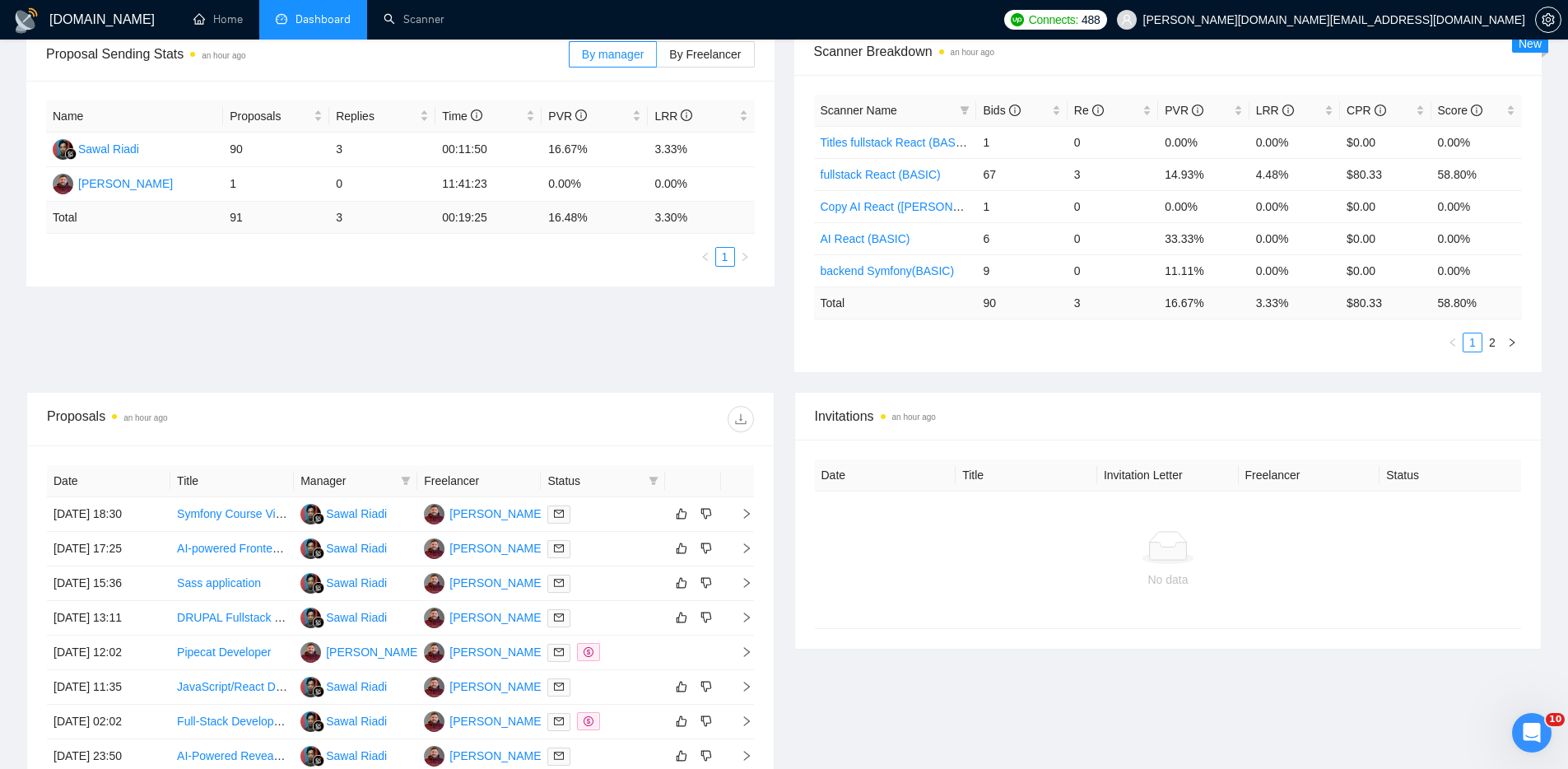
scroll to position [0, 0]
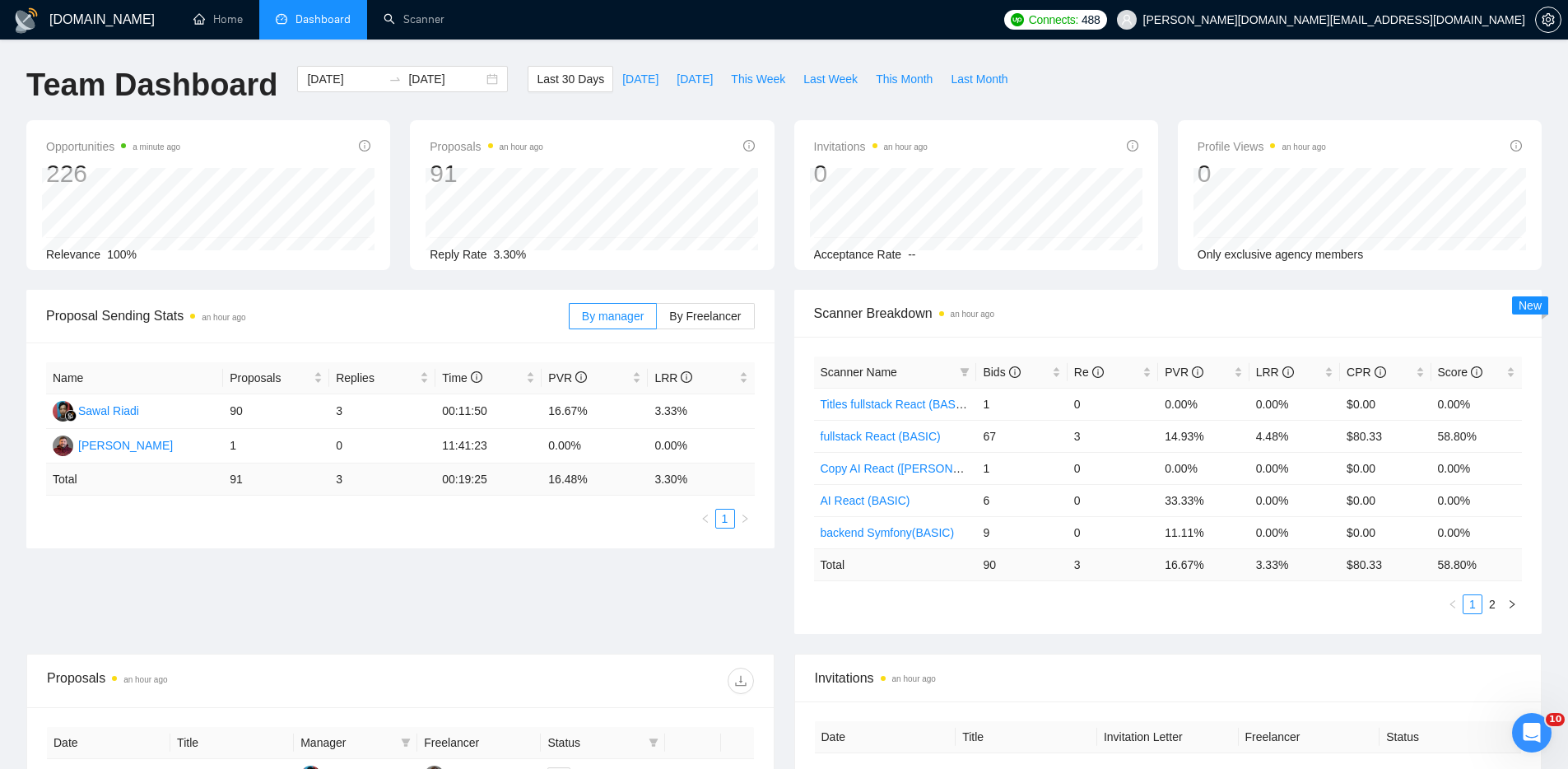
click at [584, 607] on div "Proposal Sending Stats an hour ago By manager By Freelancer Name Proposals Repl…" at bounding box center [784, 471] width 1534 height 364
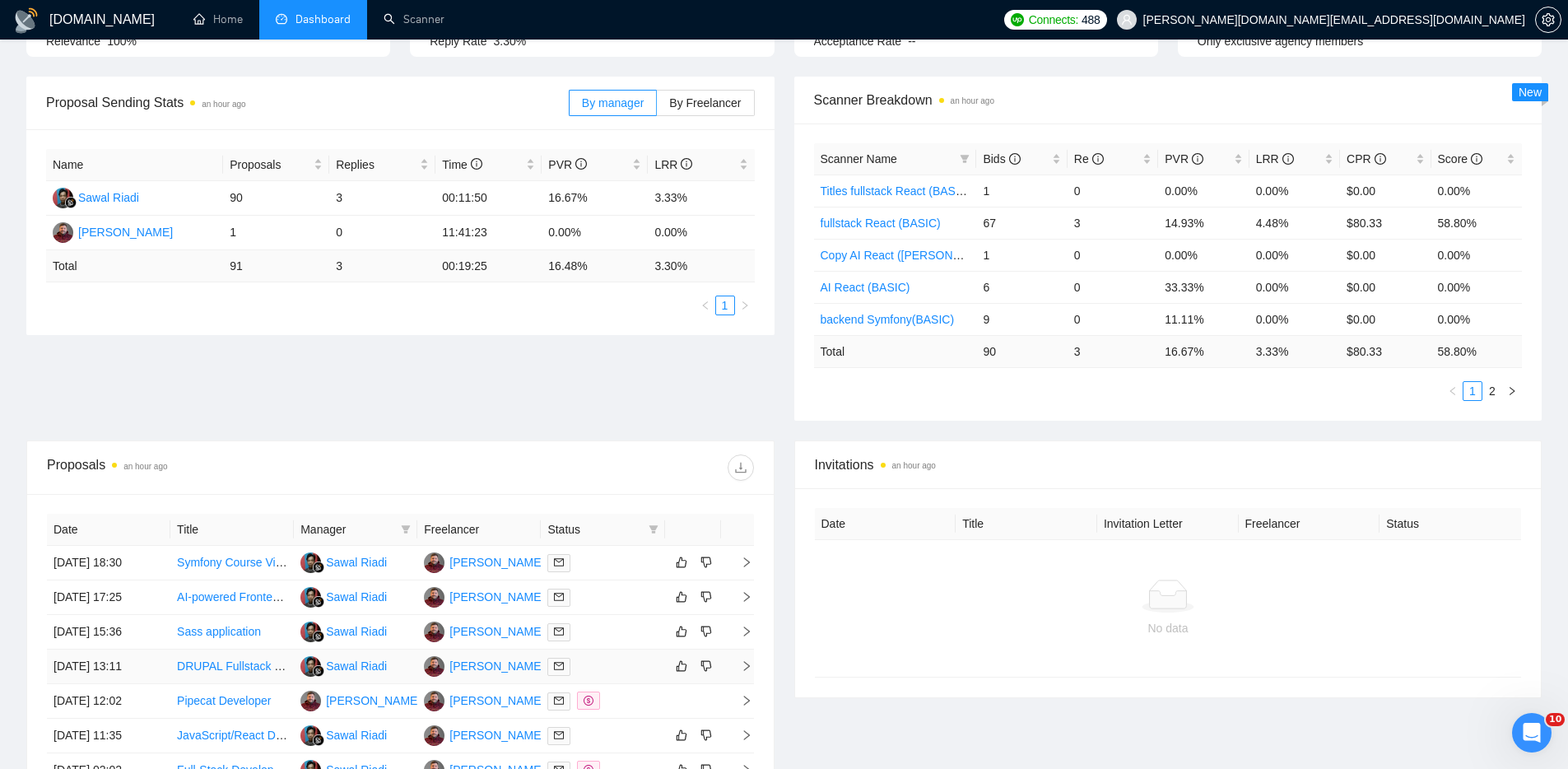
scroll to position [328, 0]
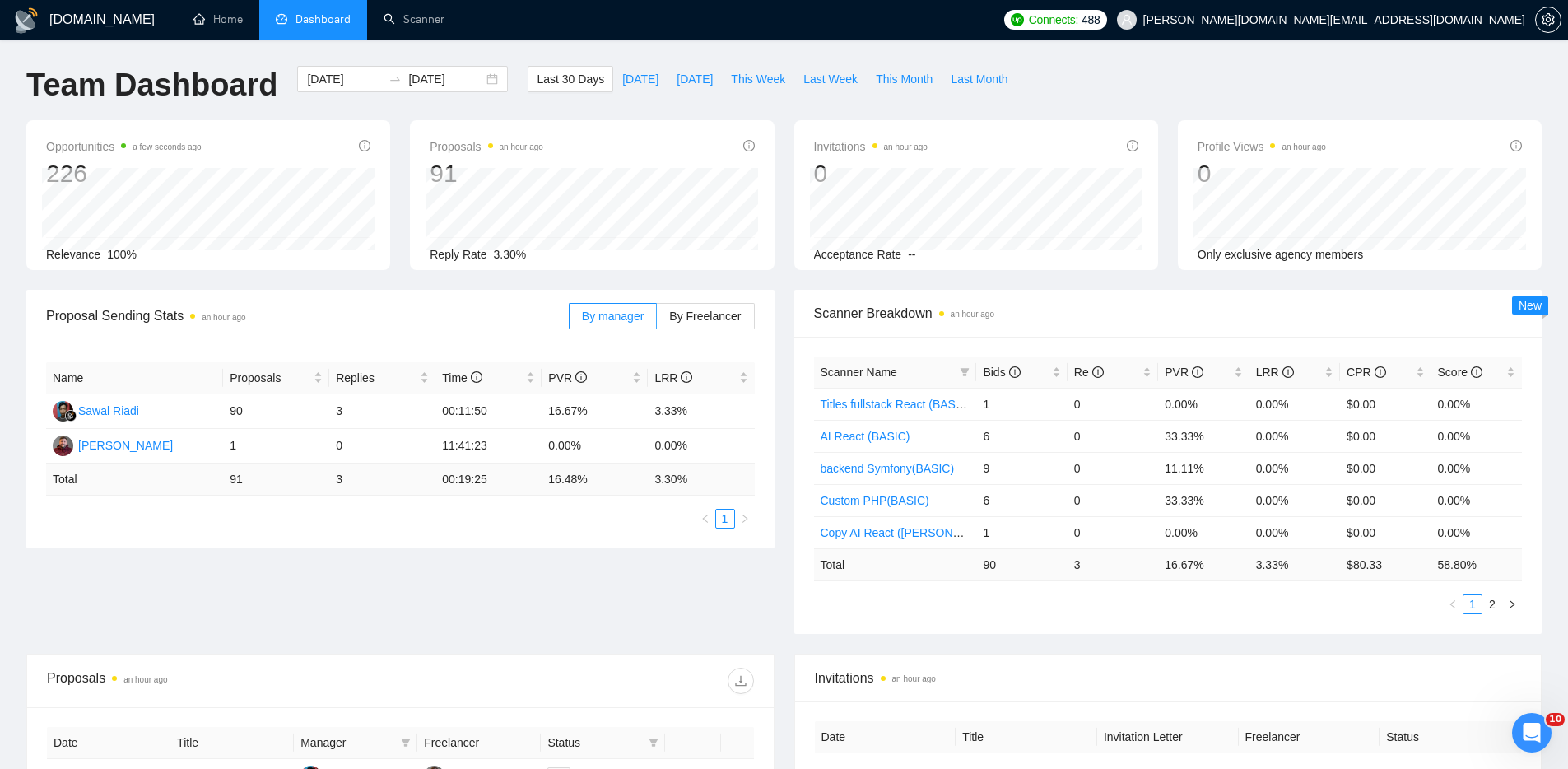
click at [634, 609] on div "Proposal Sending Stats an hour ago By manager By Freelancer Name Proposals Repl…" at bounding box center [784, 471] width 1534 height 364
drag, startPoint x: 783, startPoint y: 644, endPoint x: 776, endPoint y: 693, distance: 49.5
click at [776, 693] on main "Team Dashboard [DATE] [DATE] Last 30 Days [DATE] [DATE] This Week Last Week Thi…" at bounding box center [784, 622] width 1515 height 1112
click at [729, 639] on div "Proposal Sending Stats an hour ago By manager By Freelancer Name Proposals Repl…" at bounding box center [784, 471] width 1534 height 364
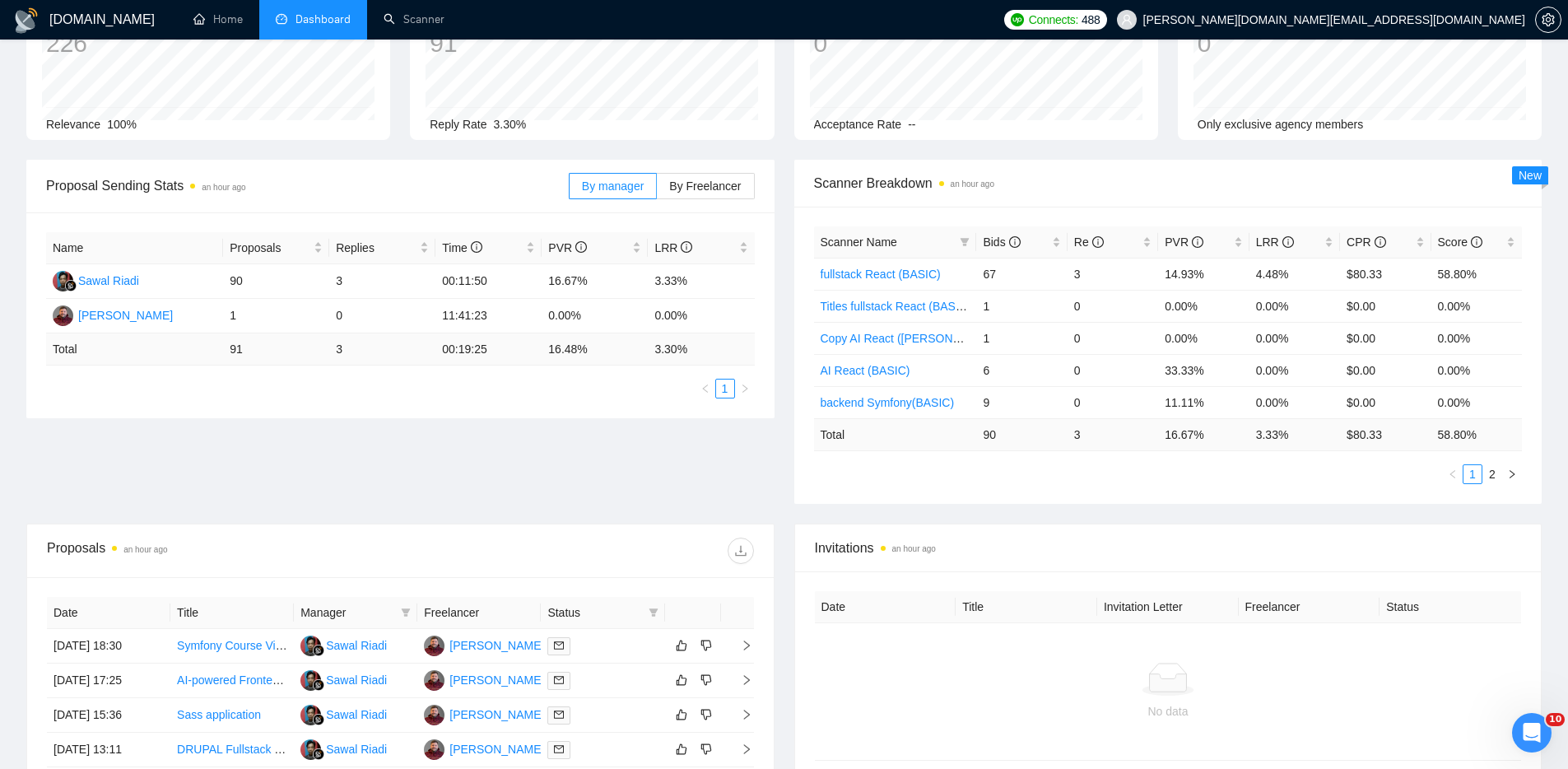
scroll to position [327, 0]
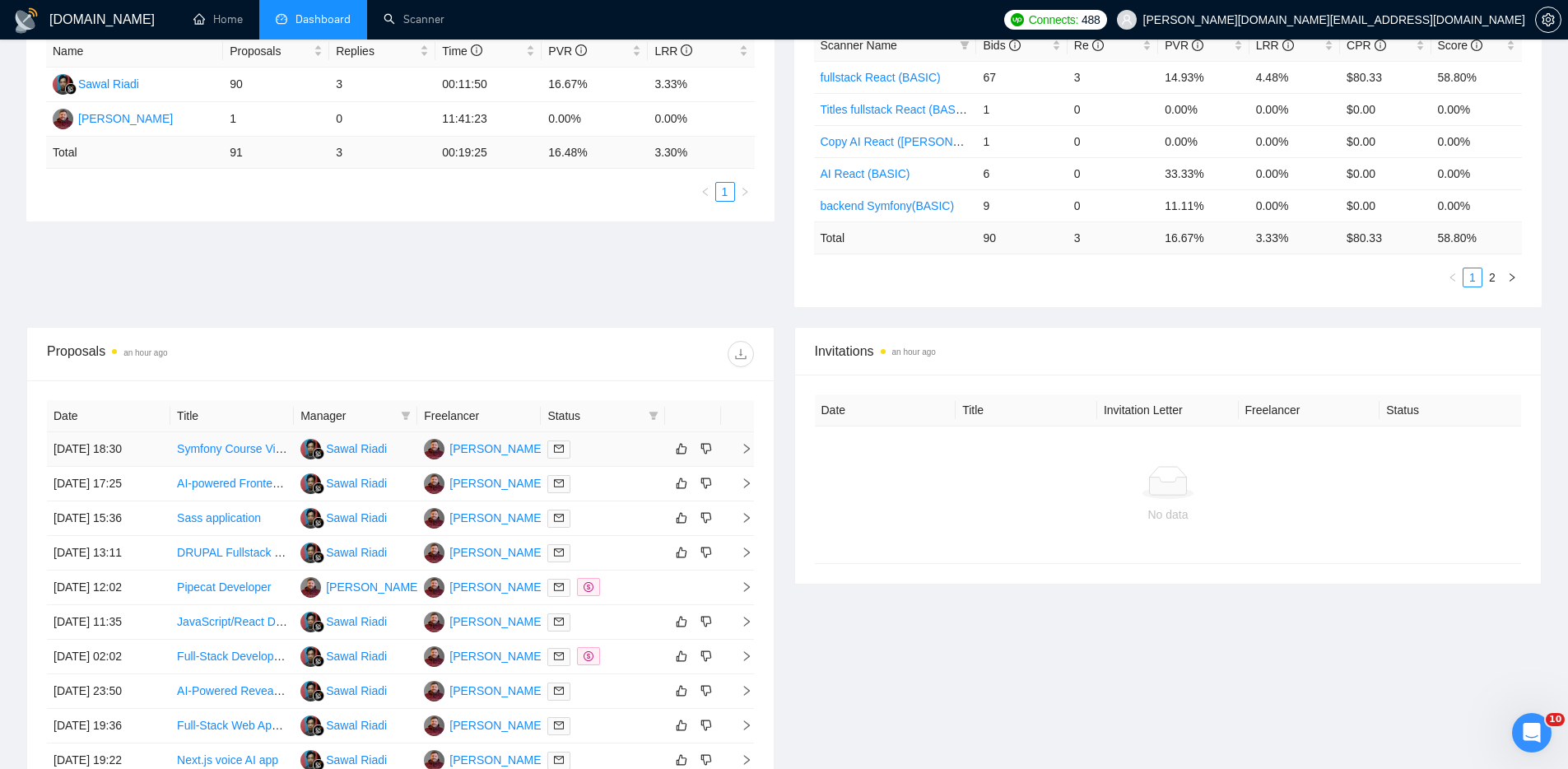
click at [627, 450] on div at bounding box center [602, 449] width 110 height 19
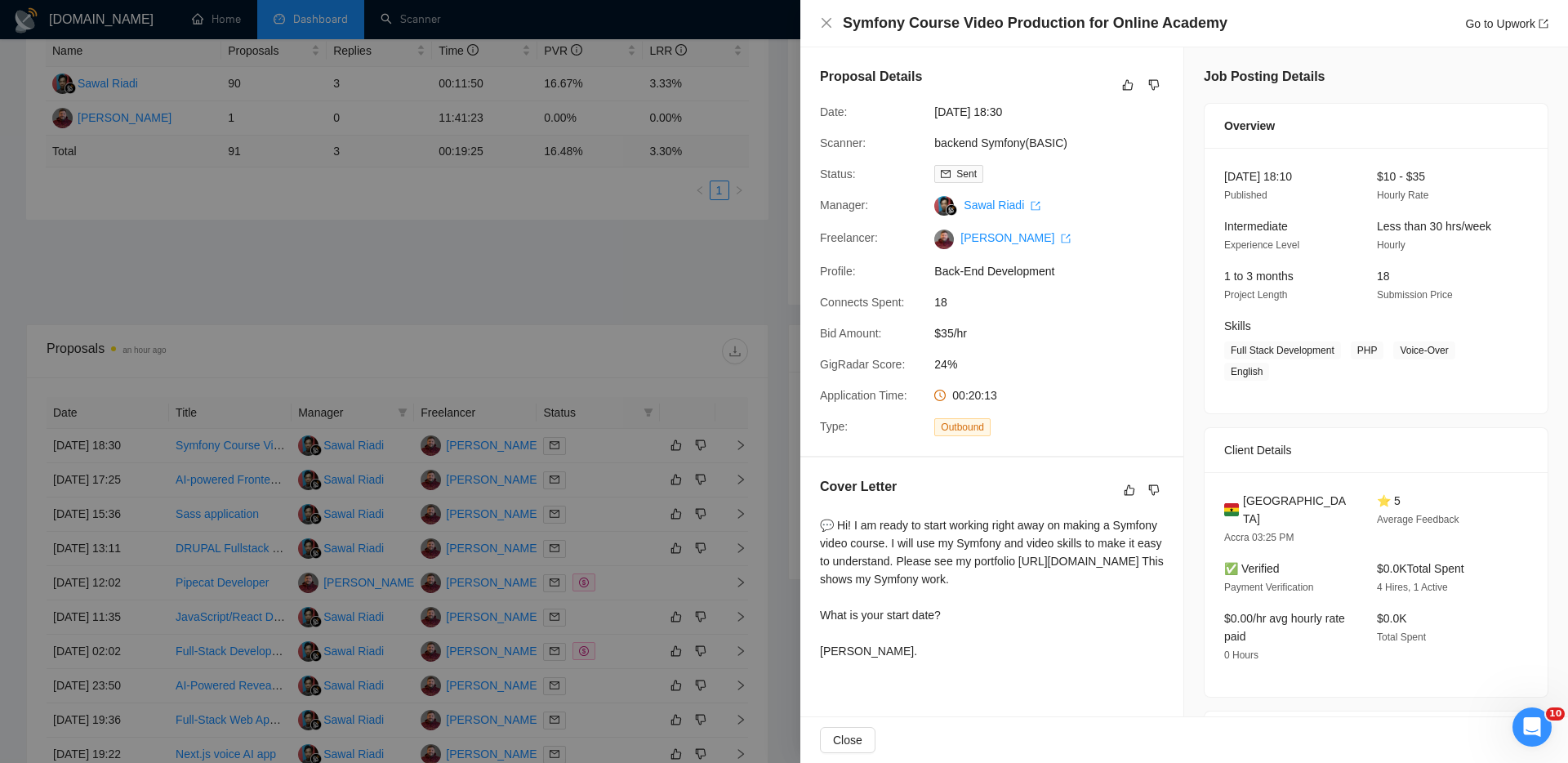
click at [714, 265] on div at bounding box center [784, 381] width 1568 height 763
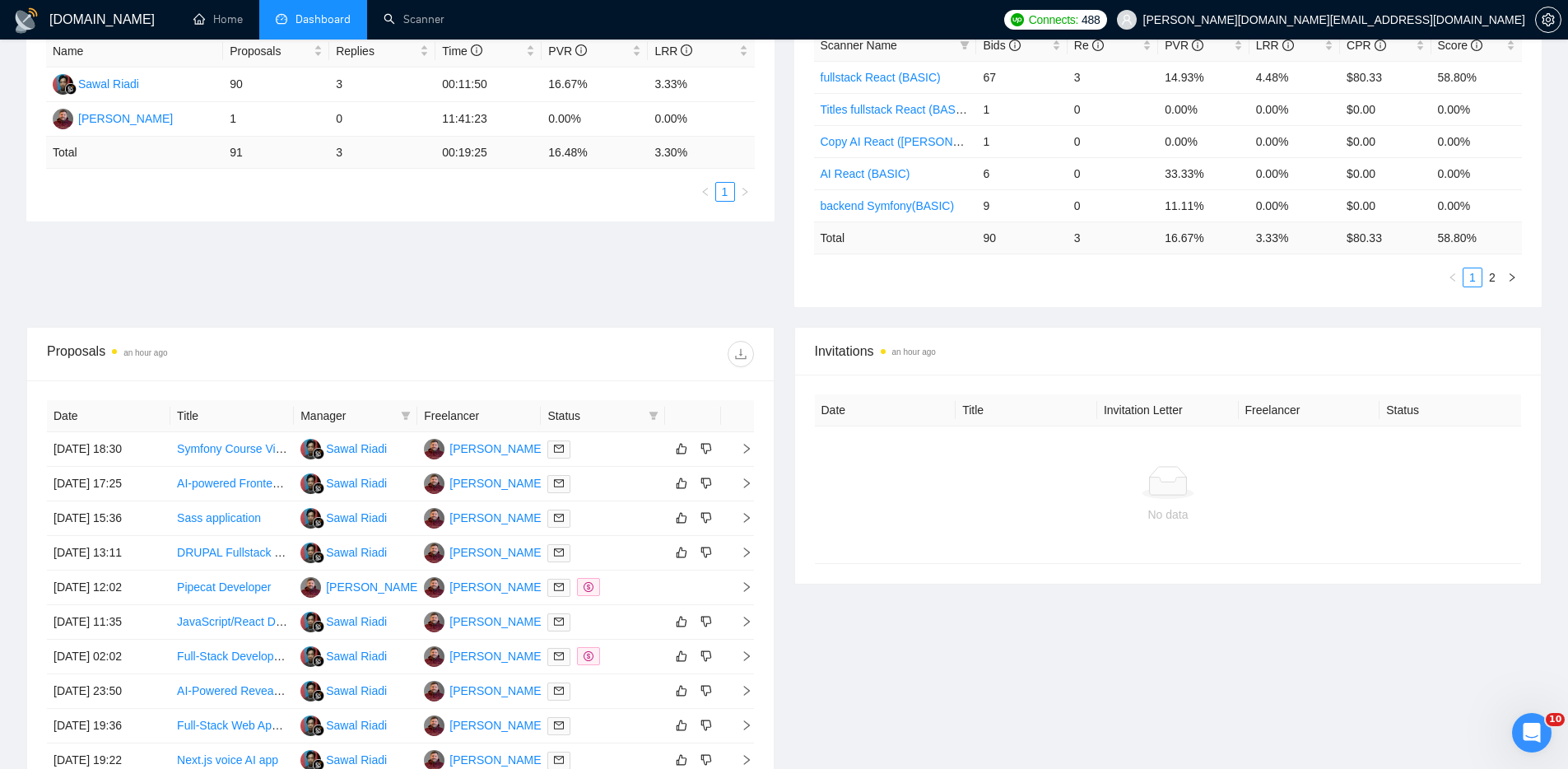
drag, startPoint x: 882, startPoint y: 660, endPoint x: 897, endPoint y: 655, distance: 15.8
click at [882, 660] on div "Invitations an hour ago Date Title Invitation Letter Freelancer Status No data" at bounding box center [1168, 579] width 768 height 505
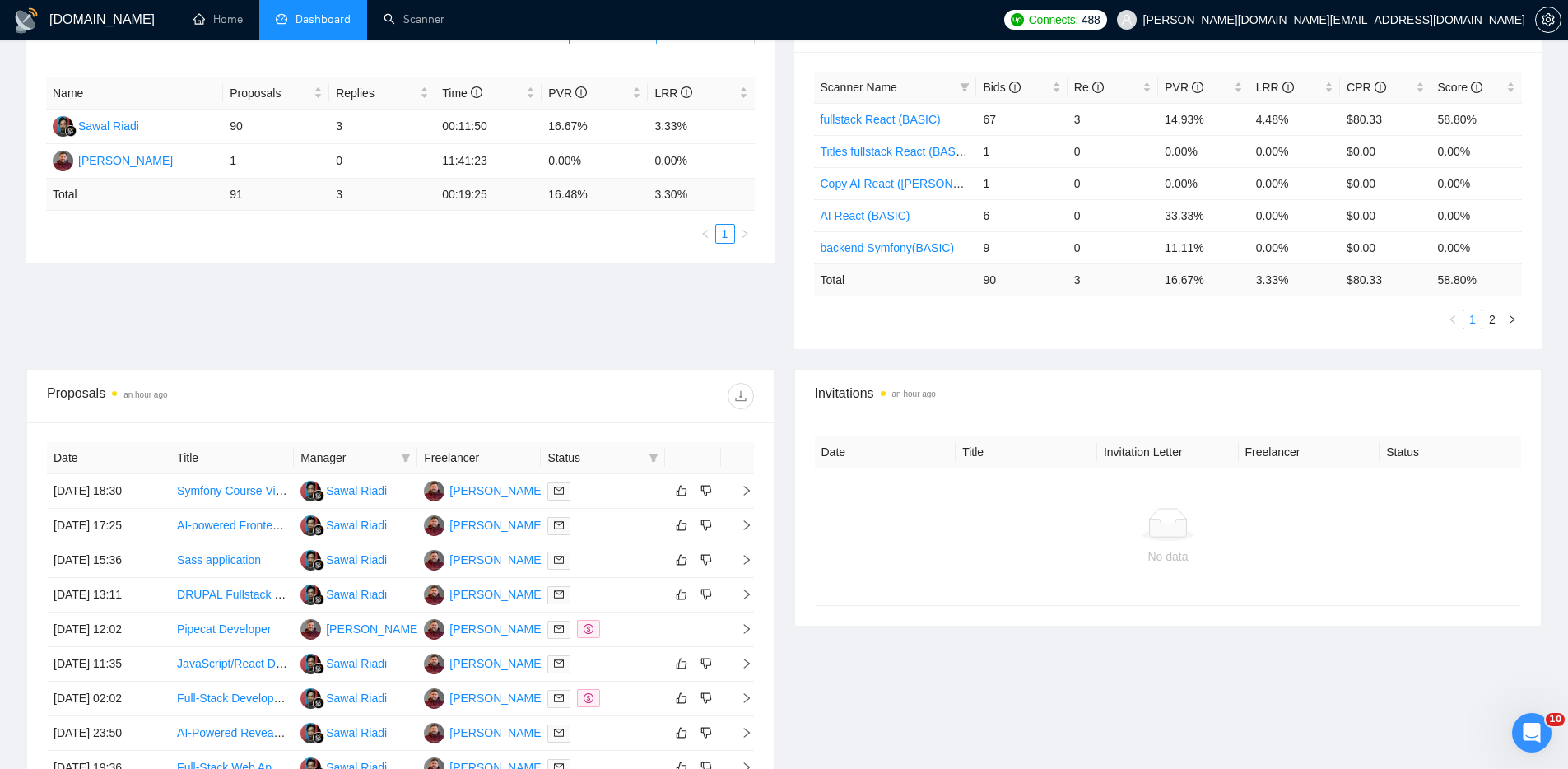
scroll to position [0, 0]
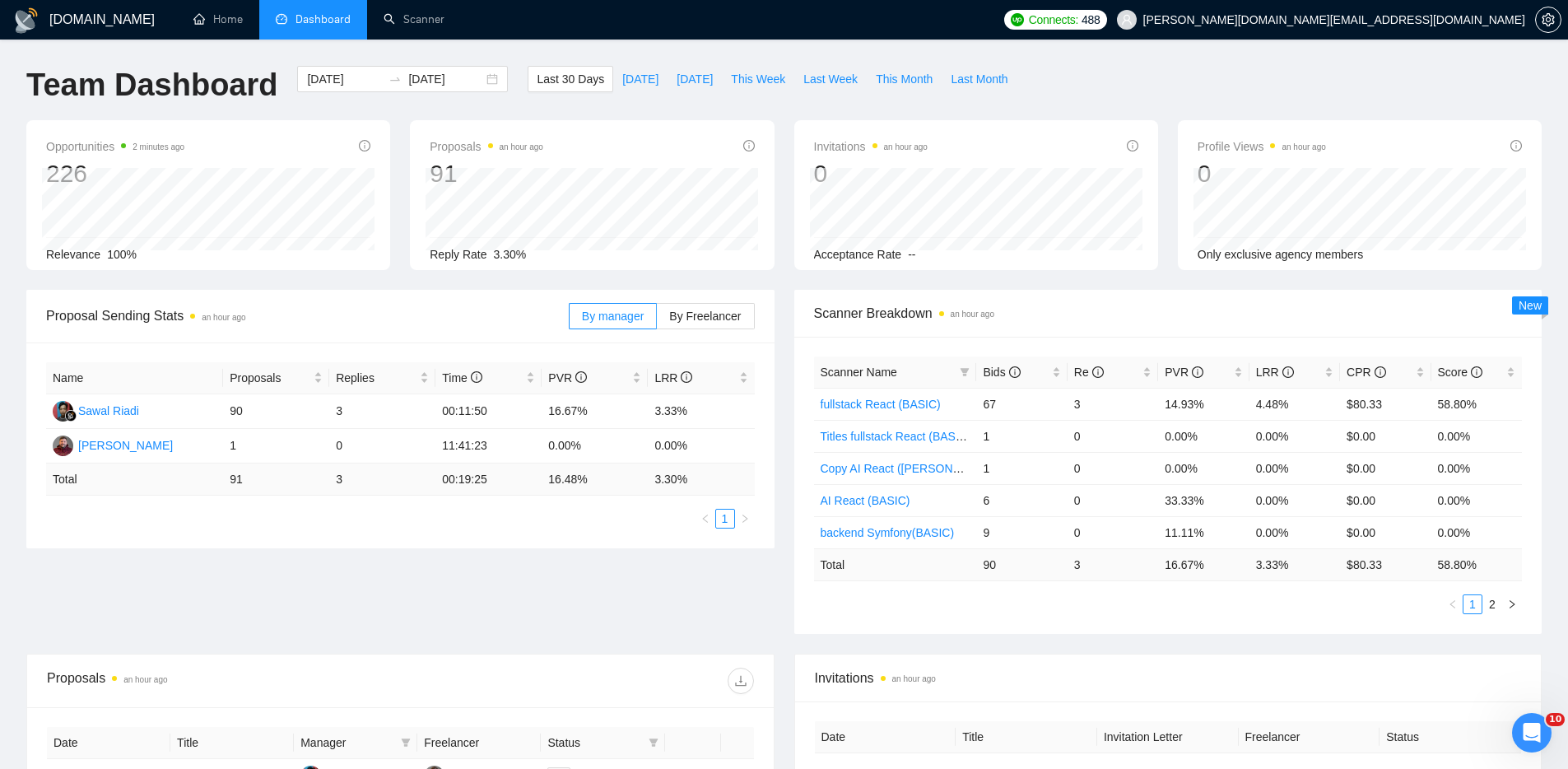
click at [608, 605] on div "Proposal Sending Stats an hour ago By manager By Freelancer Name Proposals Repl…" at bounding box center [784, 471] width 1534 height 364
click at [1236, 68] on div "Team Dashboard [DATE] [DATE] Last 30 Days [DATE] [DATE] This Week Last Week Thi…" at bounding box center [784, 94] width 1534 height 55
click at [1126, 66] on div "Team Dashboard [DATE] [DATE] Last 30 Days [DATE] [DATE] This Week Last Week Thi…" at bounding box center [784, 94] width 1534 height 55
click at [505, 599] on div "Proposal Sending Stats an hour ago By manager By Freelancer Name Proposals Repl…" at bounding box center [784, 471] width 1534 height 364
click at [793, 643] on div "Proposal Sending Stats an hour ago By manager By Freelancer Name Proposals Repl…" at bounding box center [784, 471] width 1534 height 364
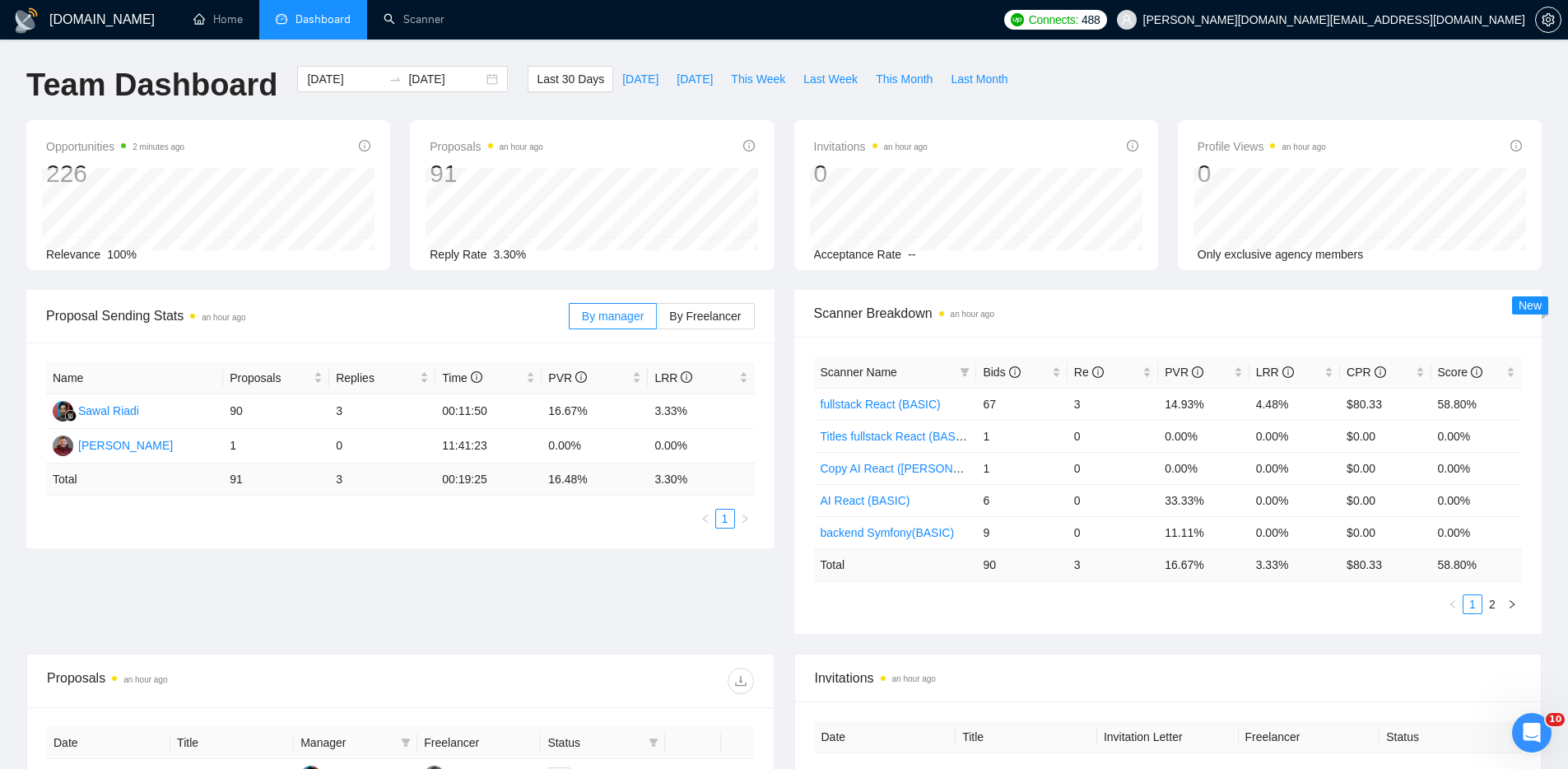
click at [786, 644] on div "Proposal Sending Stats an hour ago By manager By Freelancer Name Proposals Repl…" at bounding box center [784, 471] width 1534 height 364
click at [778, 601] on div "Proposal Sending Stats an hour ago By manager By Freelancer Name Proposals Repl…" at bounding box center [784, 471] width 1534 height 364
click at [376, 600] on div "Proposal Sending Stats an hour ago By manager By Freelancer Name Proposals Repl…" at bounding box center [784, 471] width 1534 height 364
click at [671, 592] on div "Proposal Sending Stats an hour ago By manager By Freelancer Name Proposals Repl…" at bounding box center [784, 471] width 1534 height 364
click at [714, 592] on div "Proposal Sending Stats an hour ago By manager By Freelancer Name Proposals Repl…" at bounding box center [784, 471] width 1534 height 364
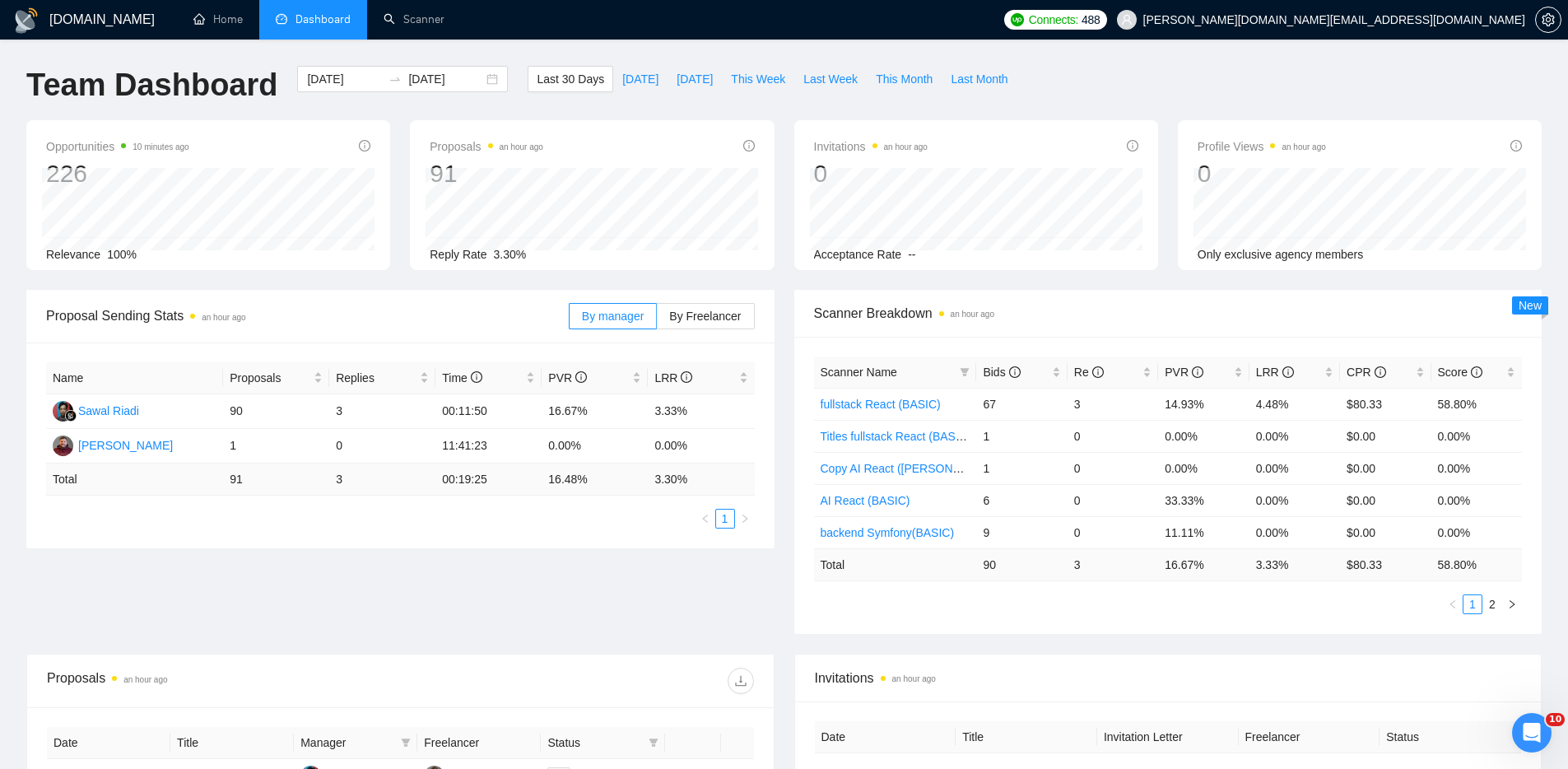
click at [790, 637] on div "Proposal Sending Stats an hour ago By manager By Freelancer Name Proposals Repl…" at bounding box center [784, 471] width 1534 height 364
click at [785, 642] on div "Proposal Sending Stats an hour ago By manager By Freelancer Name Proposals Repl…" at bounding box center [784, 471] width 1534 height 364
click at [791, 642] on div "Proposal Sending Stats an hour ago By manager By Freelancer Name Proposals Repl…" at bounding box center [784, 471] width 1534 height 364
click at [785, 642] on div "Proposal Sending Stats an hour ago By manager By Freelancer Name Proposals Repl…" at bounding box center [784, 471] width 1534 height 364
click at [579, 587] on div "Proposal Sending Stats an hour ago By manager By Freelancer Name Proposals Repl…" at bounding box center [784, 471] width 1534 height 364
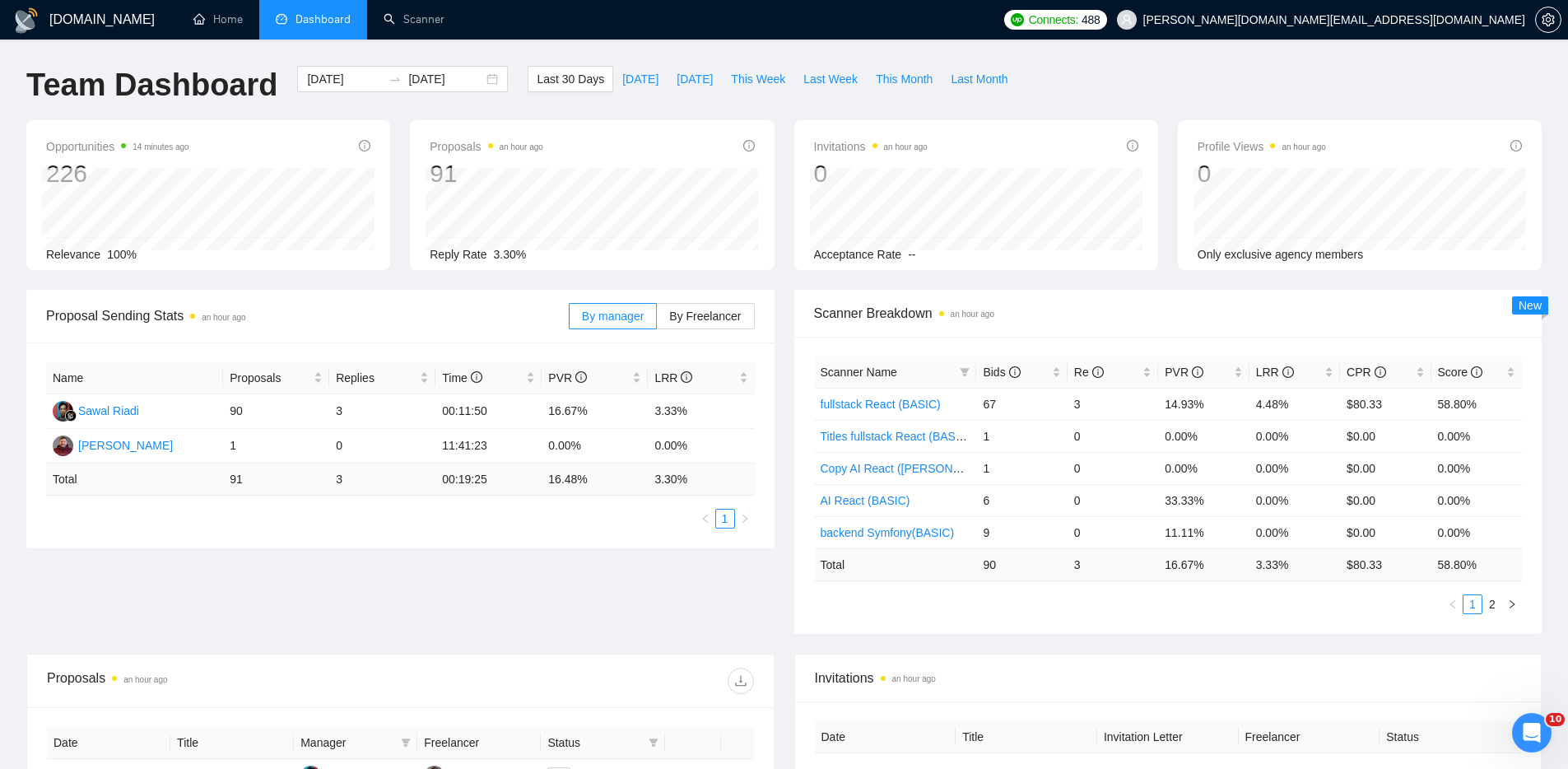
click at [544, 587] on div "Proposal Sending Stats an hour ago By manager By Freelancer Name Proposals Repl…" at bounding box center [784, 471] width 1534 height 364
click at [786, 647] on div "Proposal Sending Stats an hour ago By manager By Freelancer Name Proposals Repl…" at bounding box center [784, 471] width 1534 height 364
click at [776, 639] on div "Proposal Sending Stats an hour ago By manager By Freelancer Name Proposals Repl…" at bounding box center [784, 471] width 1534 height 364
click at [768, 641] on div "Proposal Sending Stats an hour ago By manager By Freelancer Name Proposals Repl…" at bounding box center [784, 471] width 1534 height 364
click at [1381, 77] on div "Team Dashboard [DATE] [DATE] Last 30 Days [DATE] [DATE] This Week Last Week Thi…" at bounding box center [784, 94] width 1534 height 55
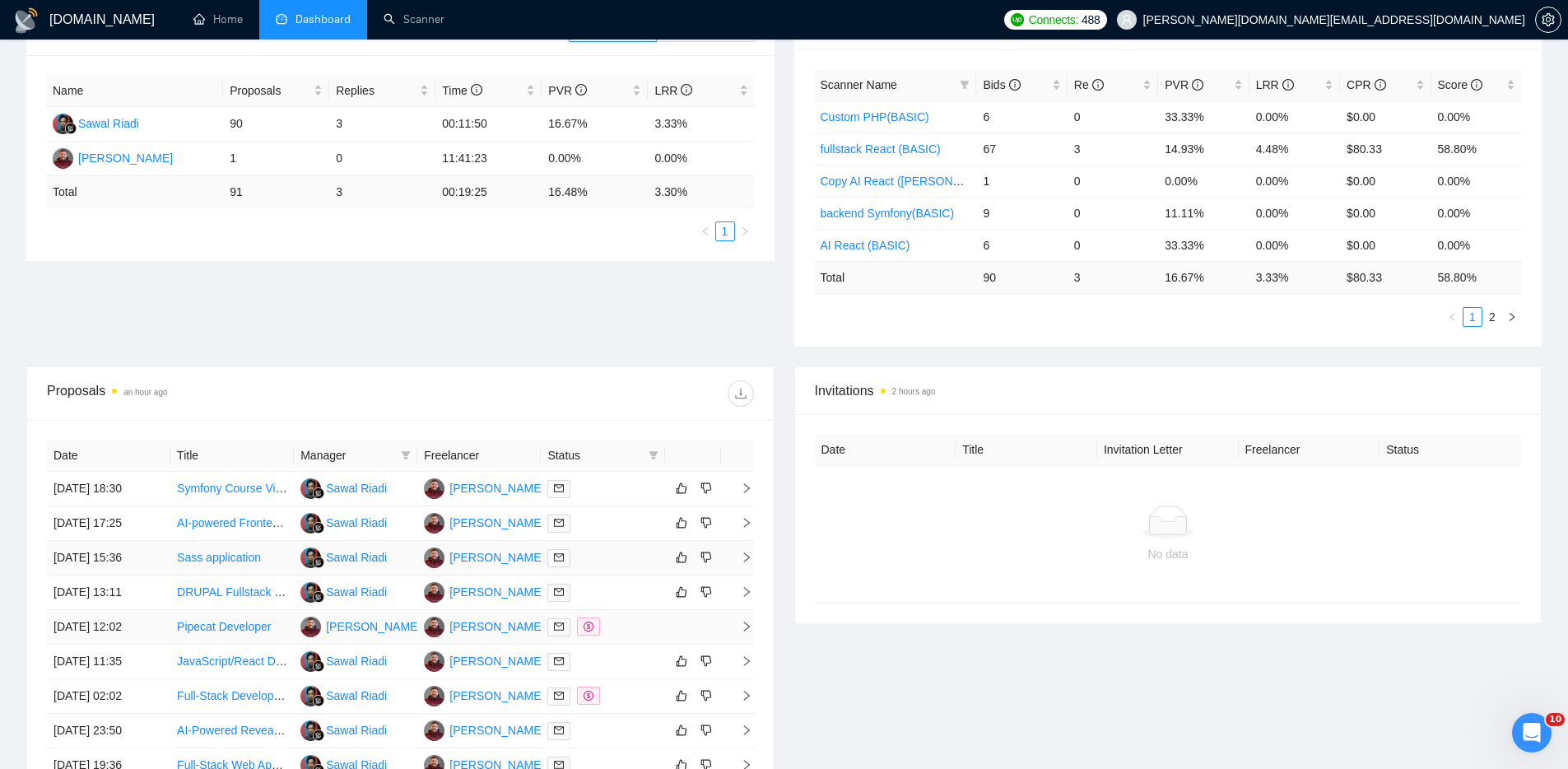
scroll to position [303, 0]
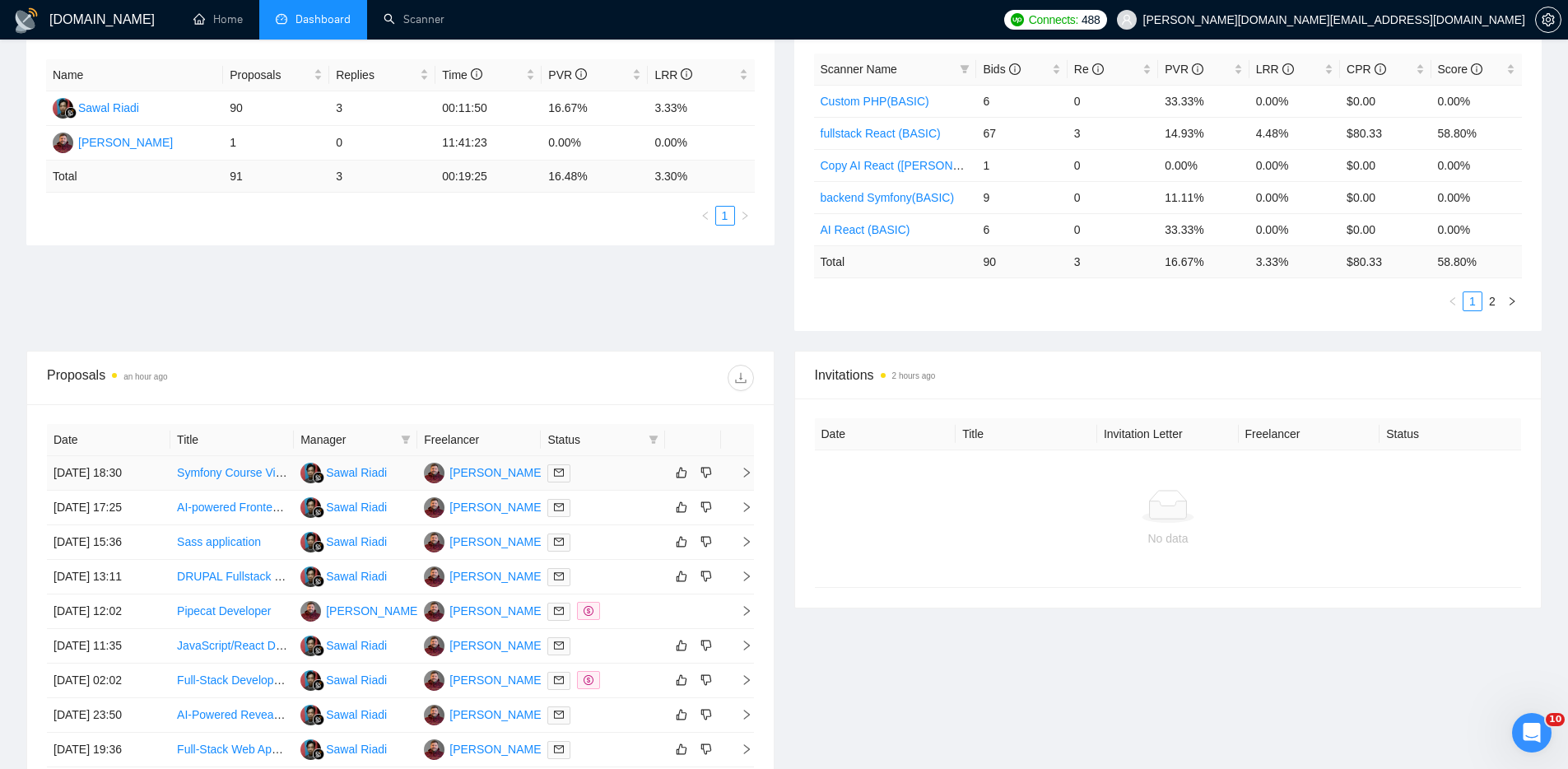
click at [249, 471] on link "Symfony Course Video Production for Online Academy" at bounding box center [317, 472] width 280 height 13
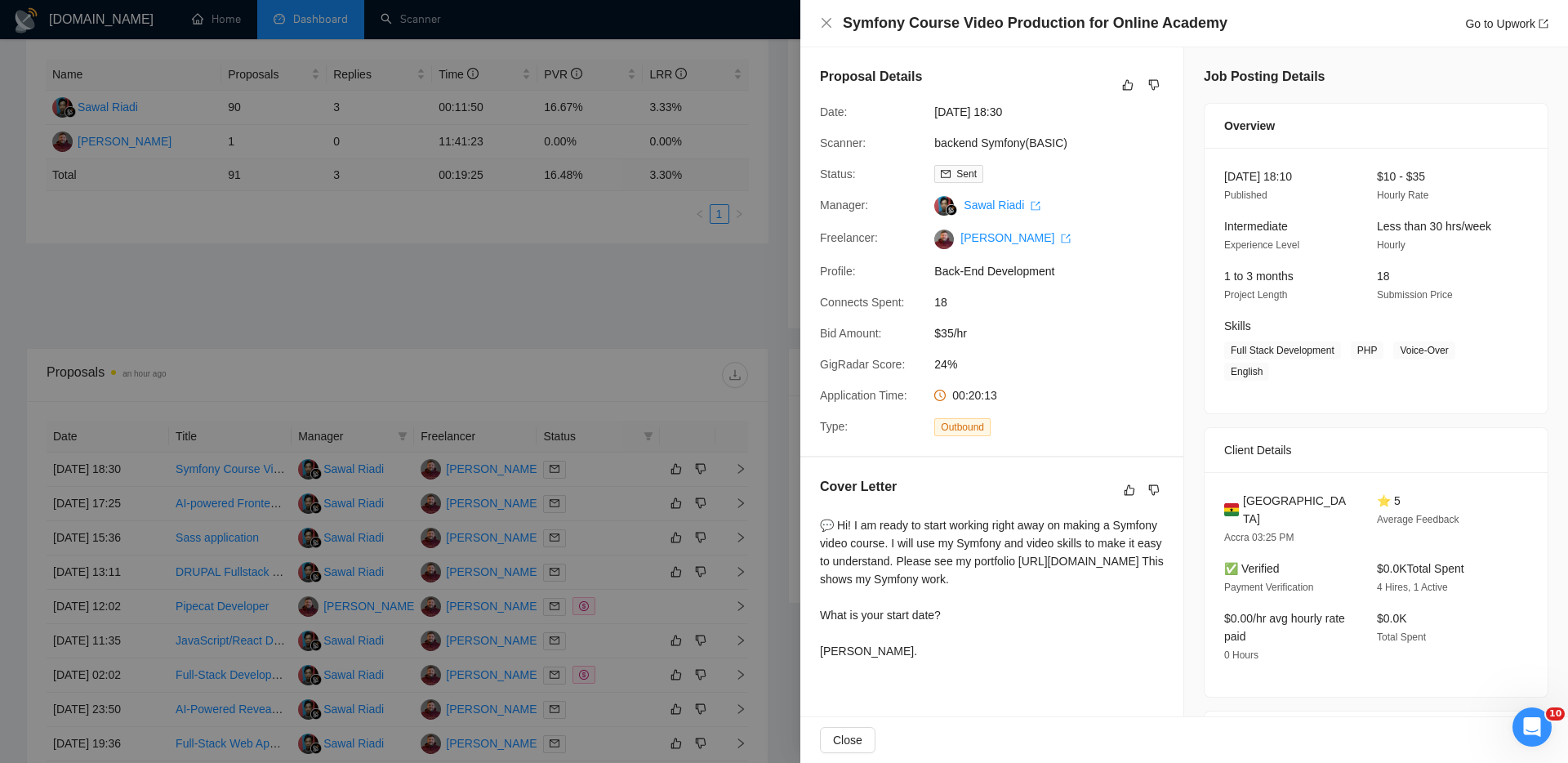
click at [1030, 660] on div "💬 Hi! I am ready to start working right away on making a Symfony video course. …" at bounding box center [991, 588] width 344 height 144
drag, startPoint x: 939, startPoint y: 350, endPoint x: 976, endPoint y: 349, distance: 37.0
click at [975, 343] on span "$35/hr" at bounding box center [1057, 333] width 245 height 18
click at [826, 19] on icon "close" at bounding box center [826, 23] width 13 height 13
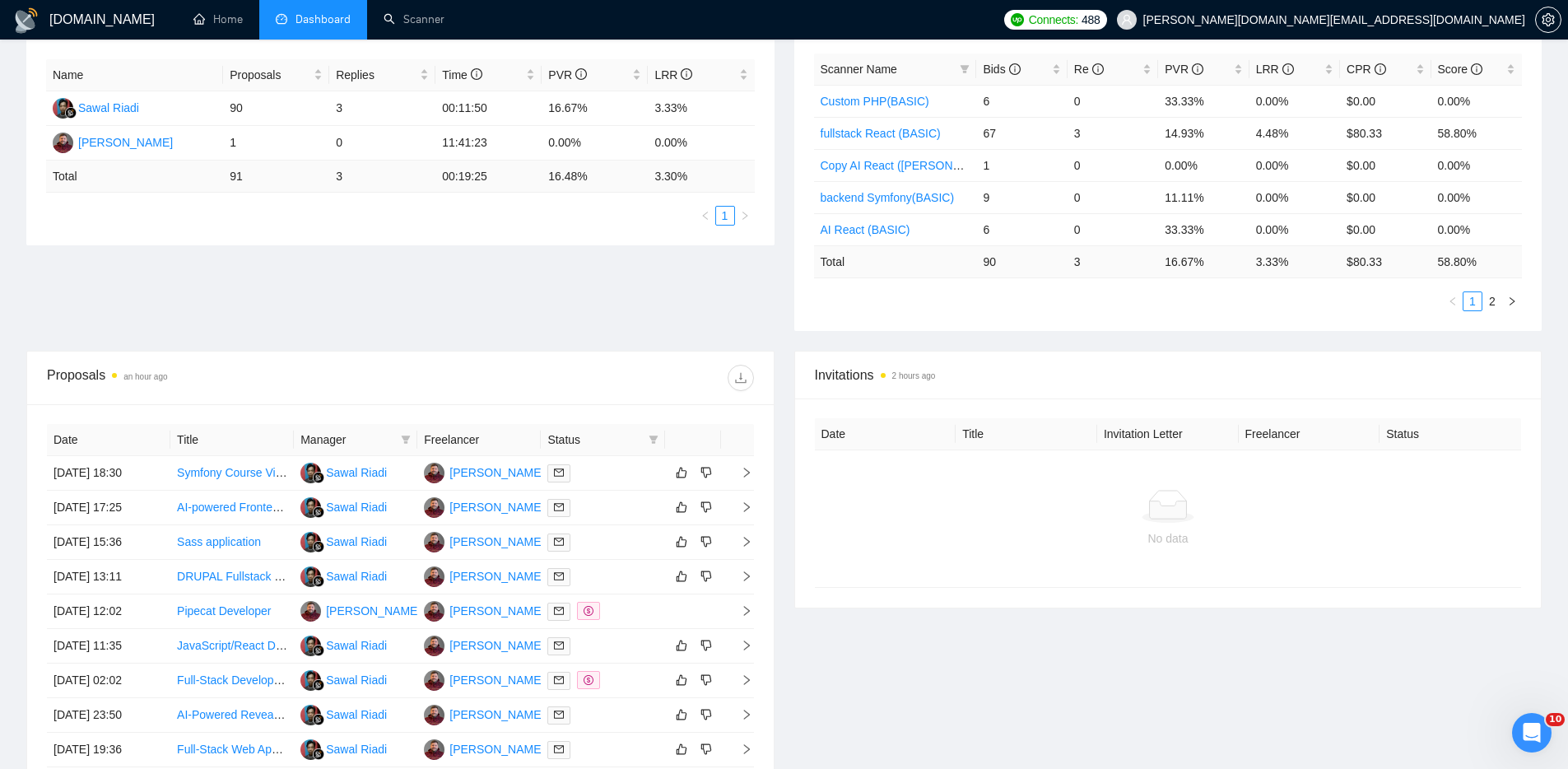
click at [294, 435] on th "Manager" at bounding box center [356, 440] width 124 height 32
click at [879, 664] on div "Invitations 2 hours ago Date Title Invitation Letter Freelancer Status No data" at bounding box center [1168, 603] width 768 height 505
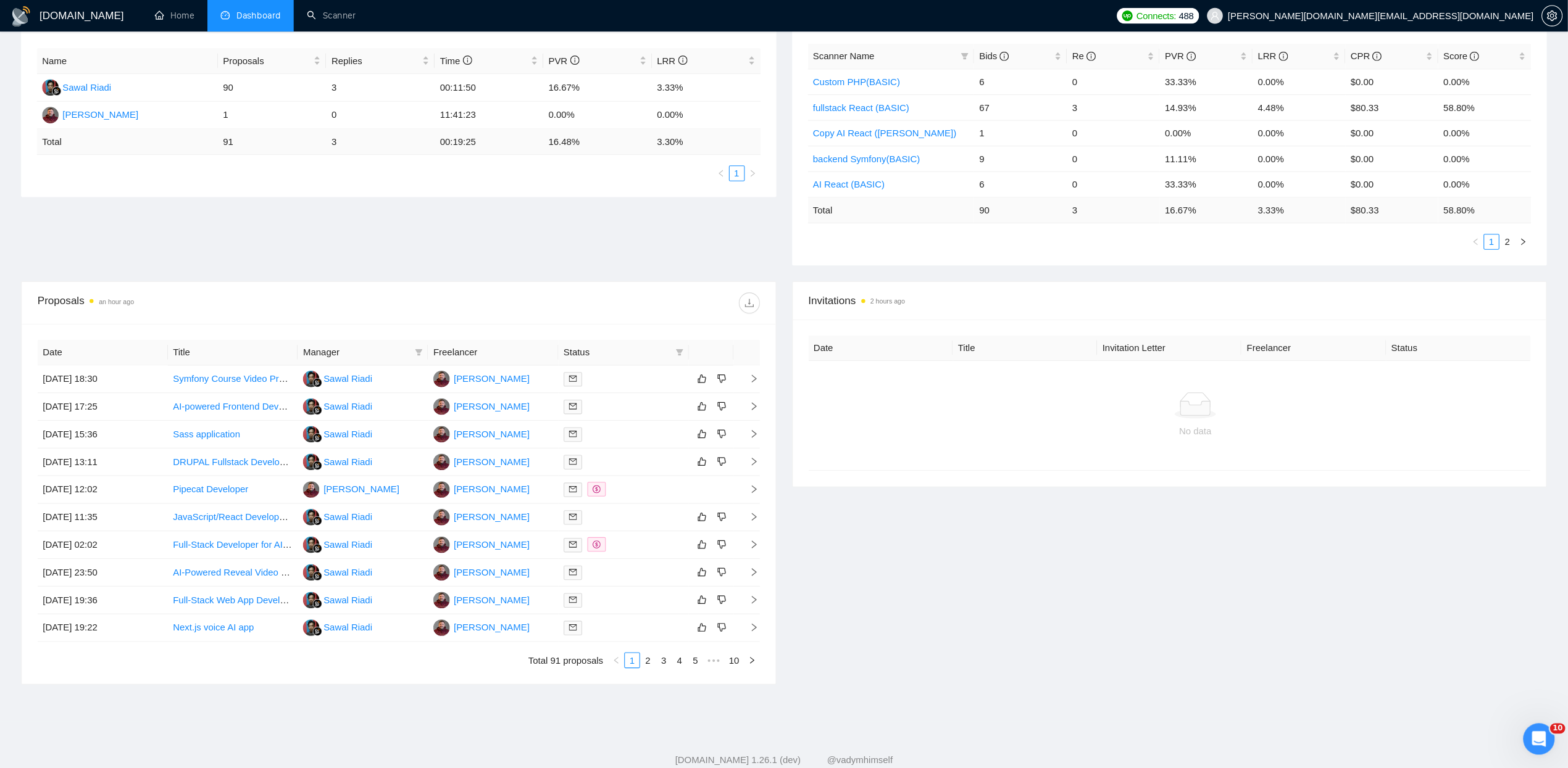
scroll to position [214, 0]
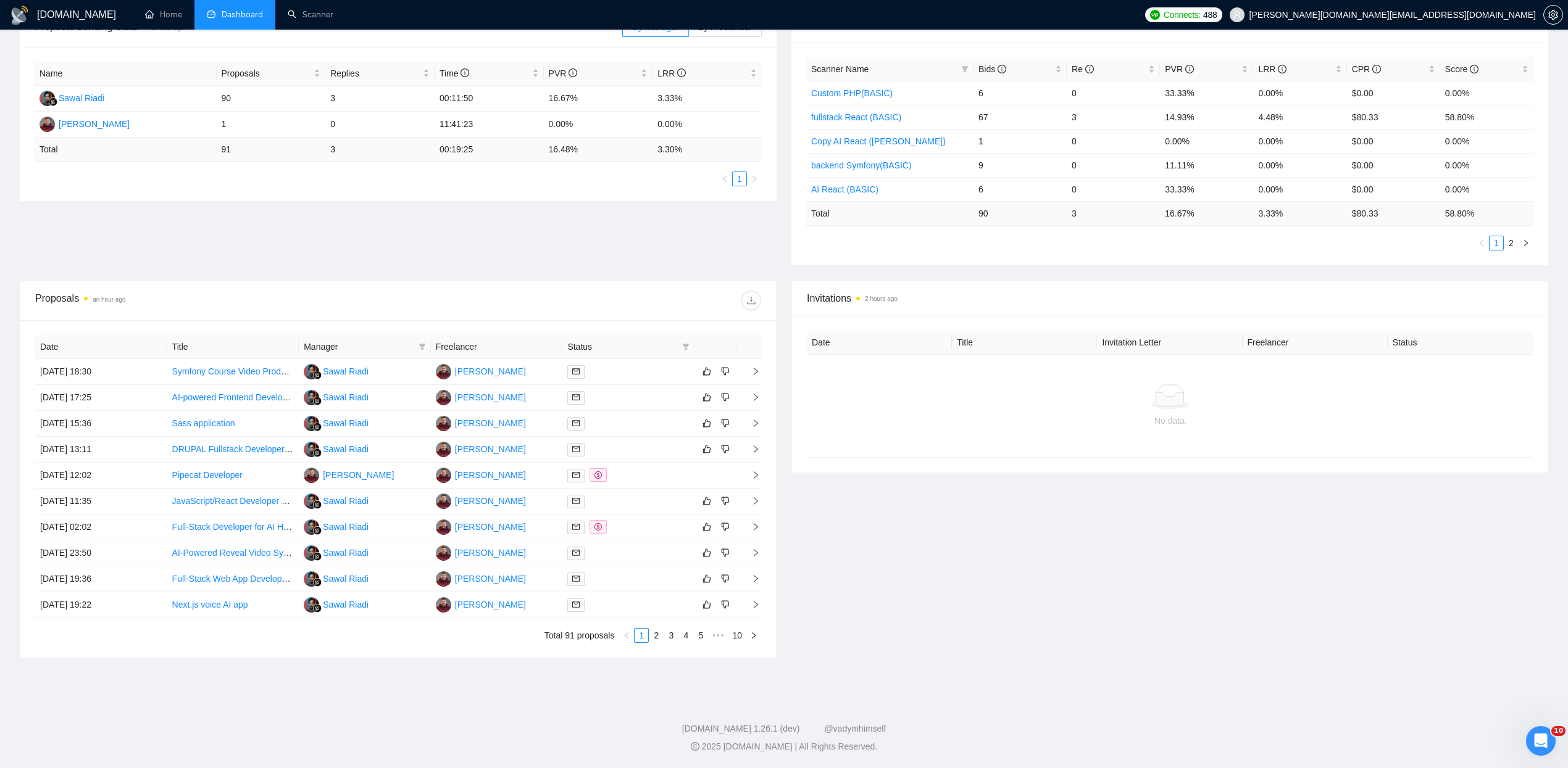
click at [1162, 576] on div "Invitations 2 hours ago Date Title Invitation Letter Freelancer Status No data" at bounding box center [1170, 469] width 772 height 378
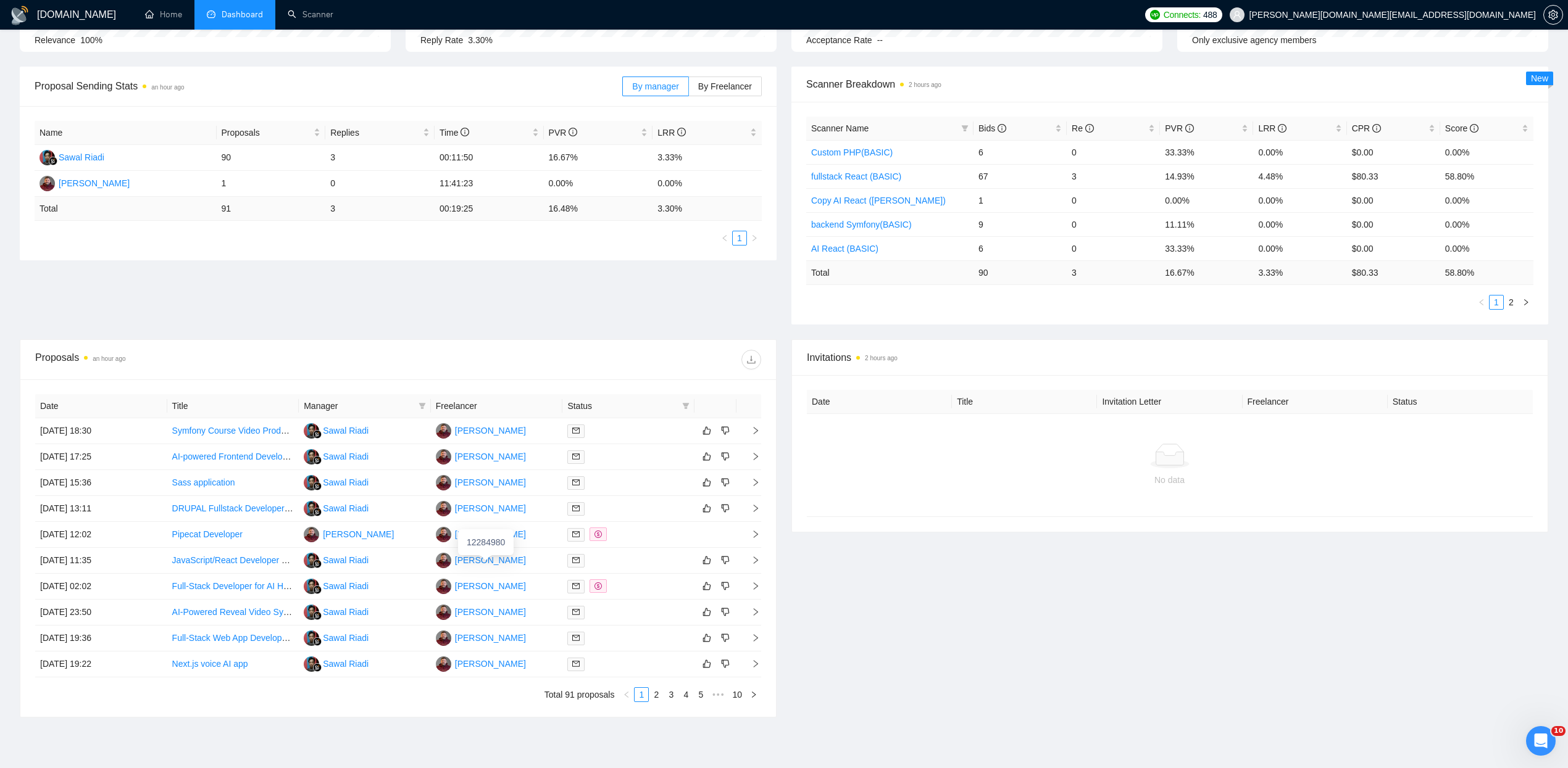
scroll to position [0, 0]
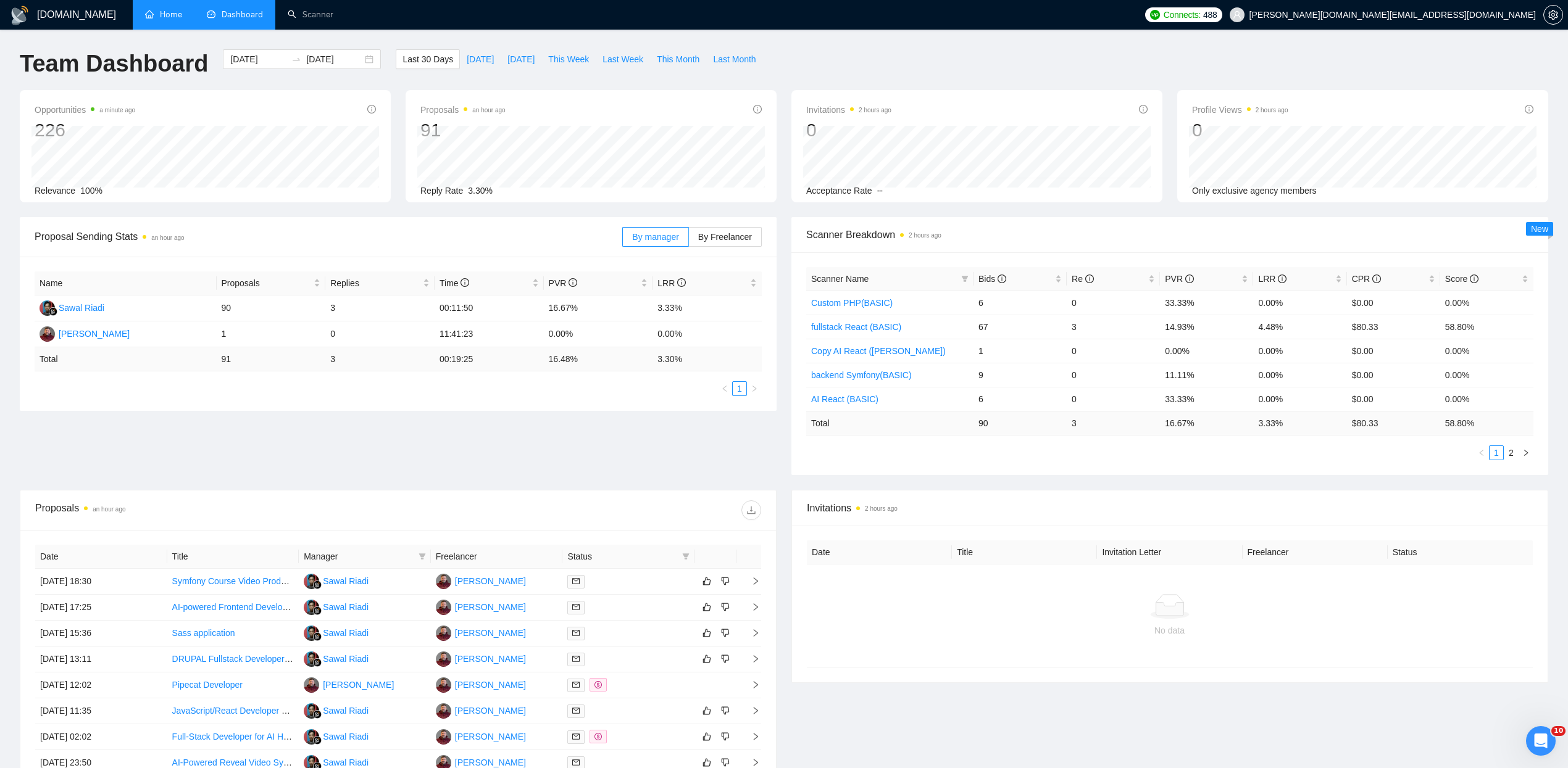
click at [168, 13] on link "Home" at bounding box center [163, 15] width 37 height 11
